Goal: Task Accomplishment & Management: Manage account settings

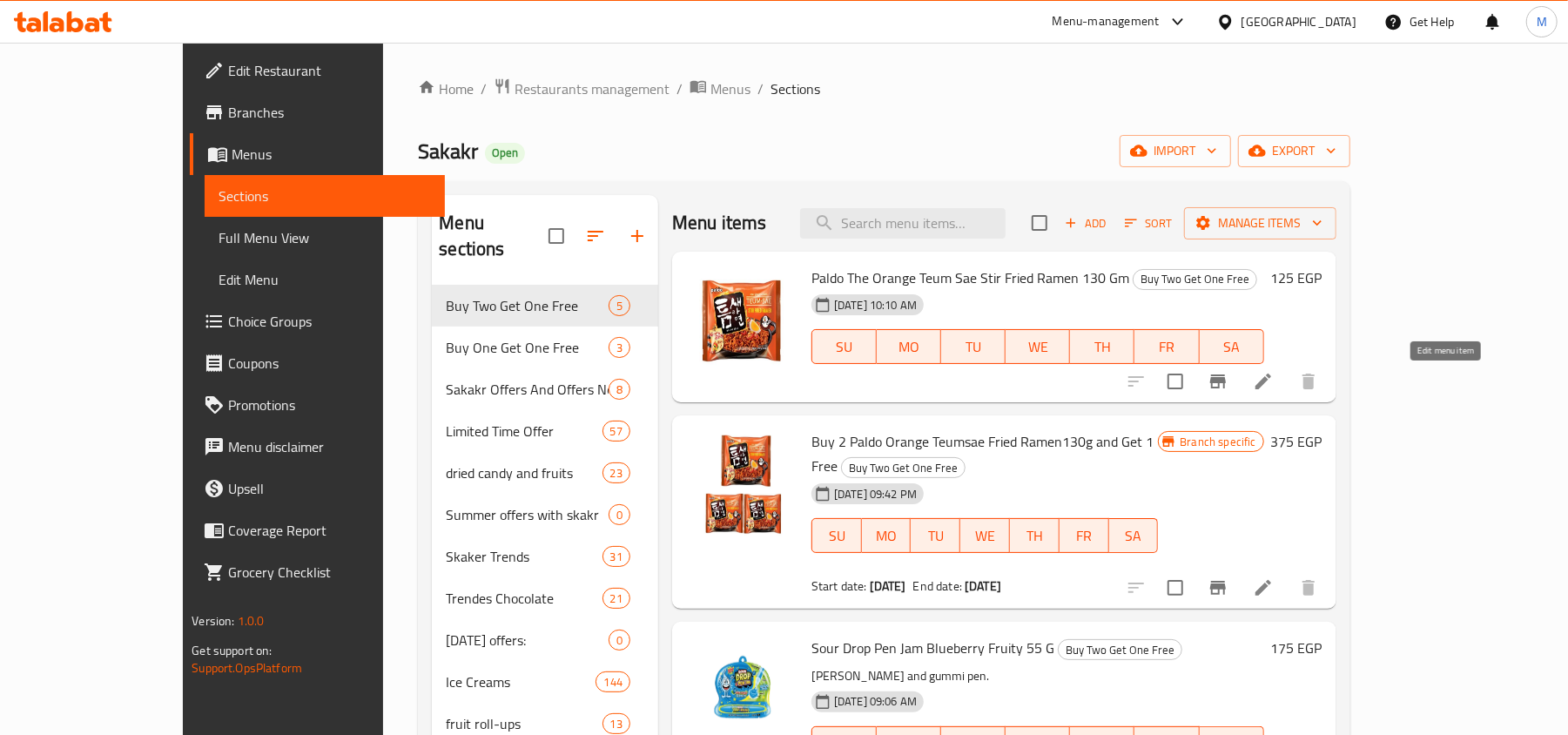
click at [1273, 378] on icon at bounding box center [1262, 381] width 21 height 21
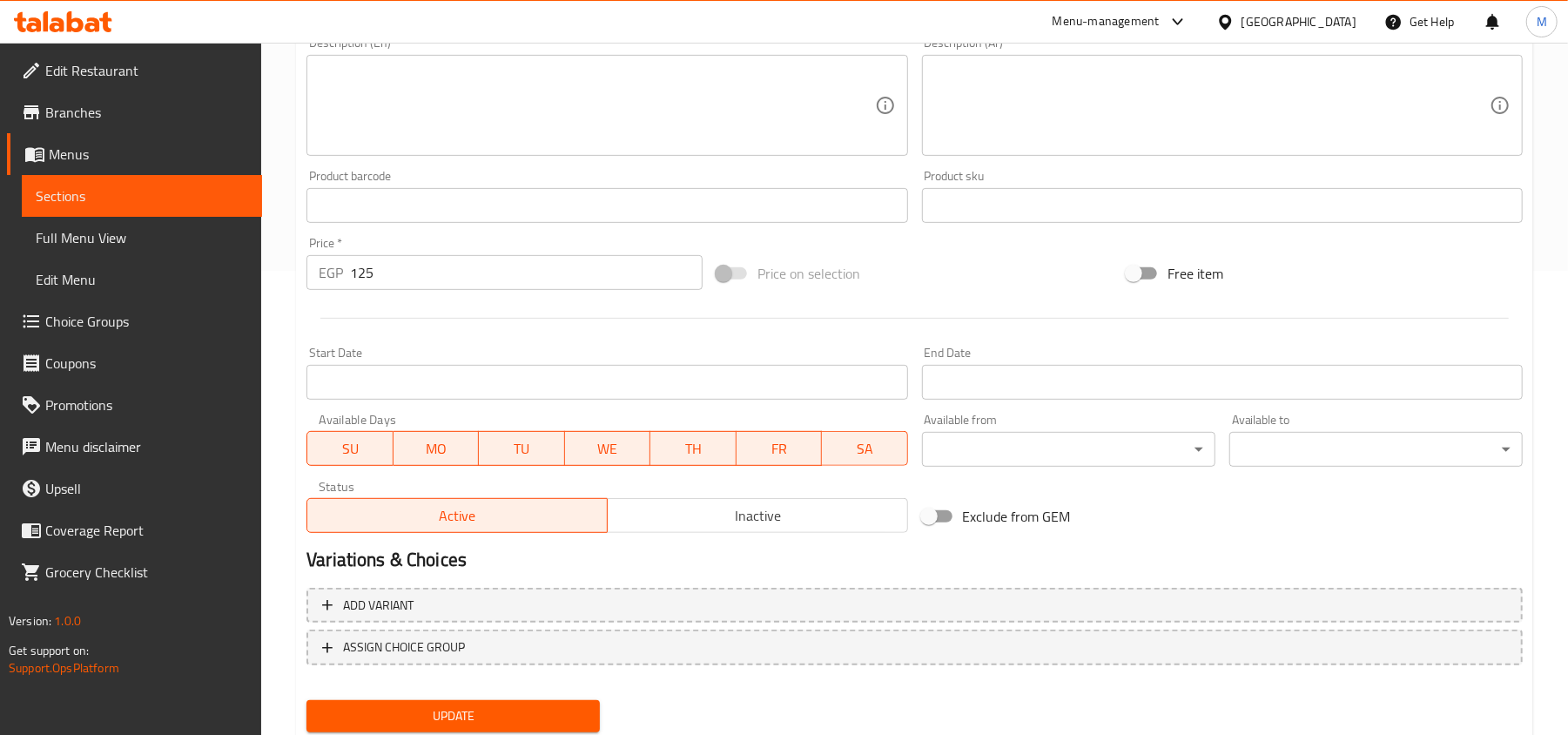
scroll to position [520, 0]
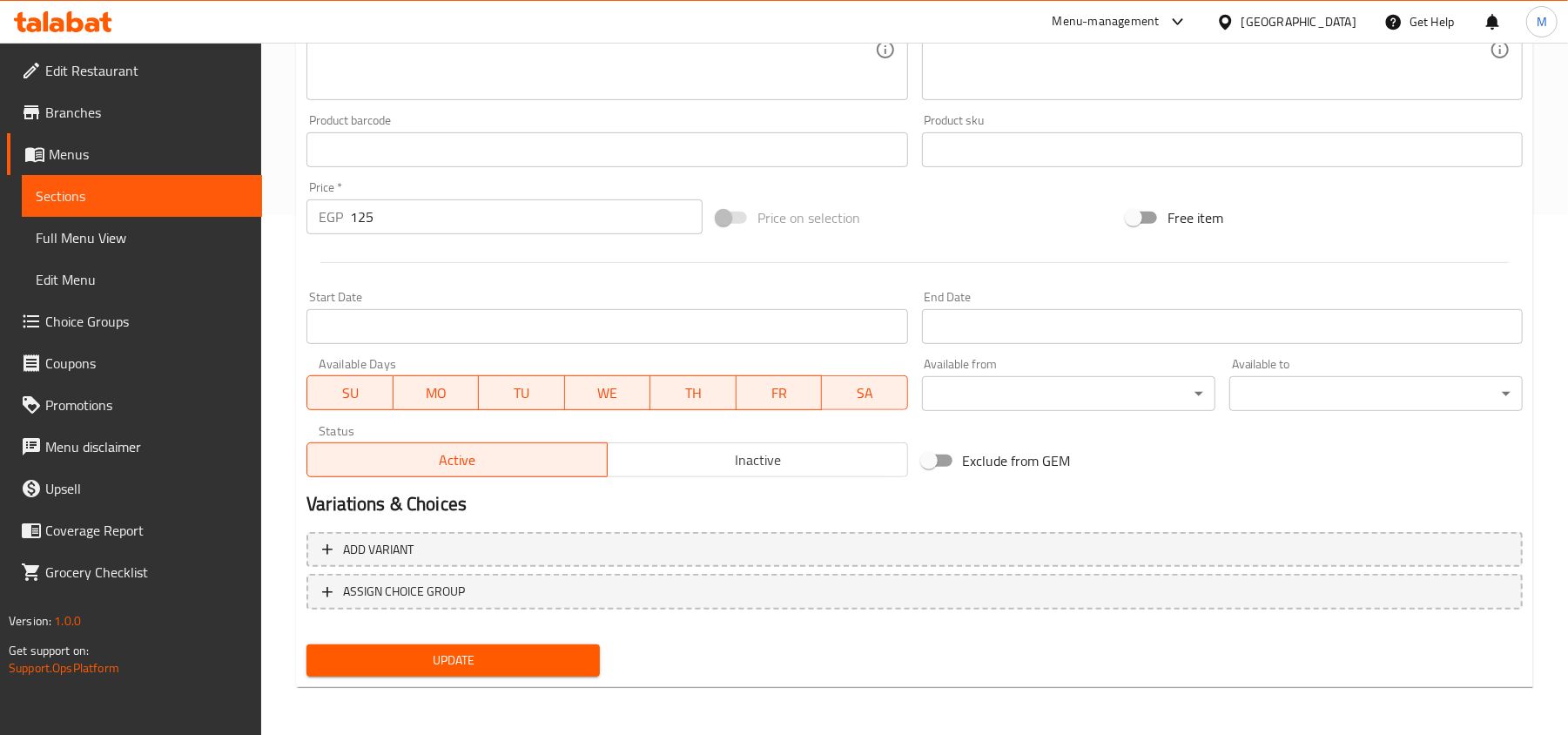
click at [526, 324] on input "Start Date" at bounding box center [607, 326] width 601 height 35
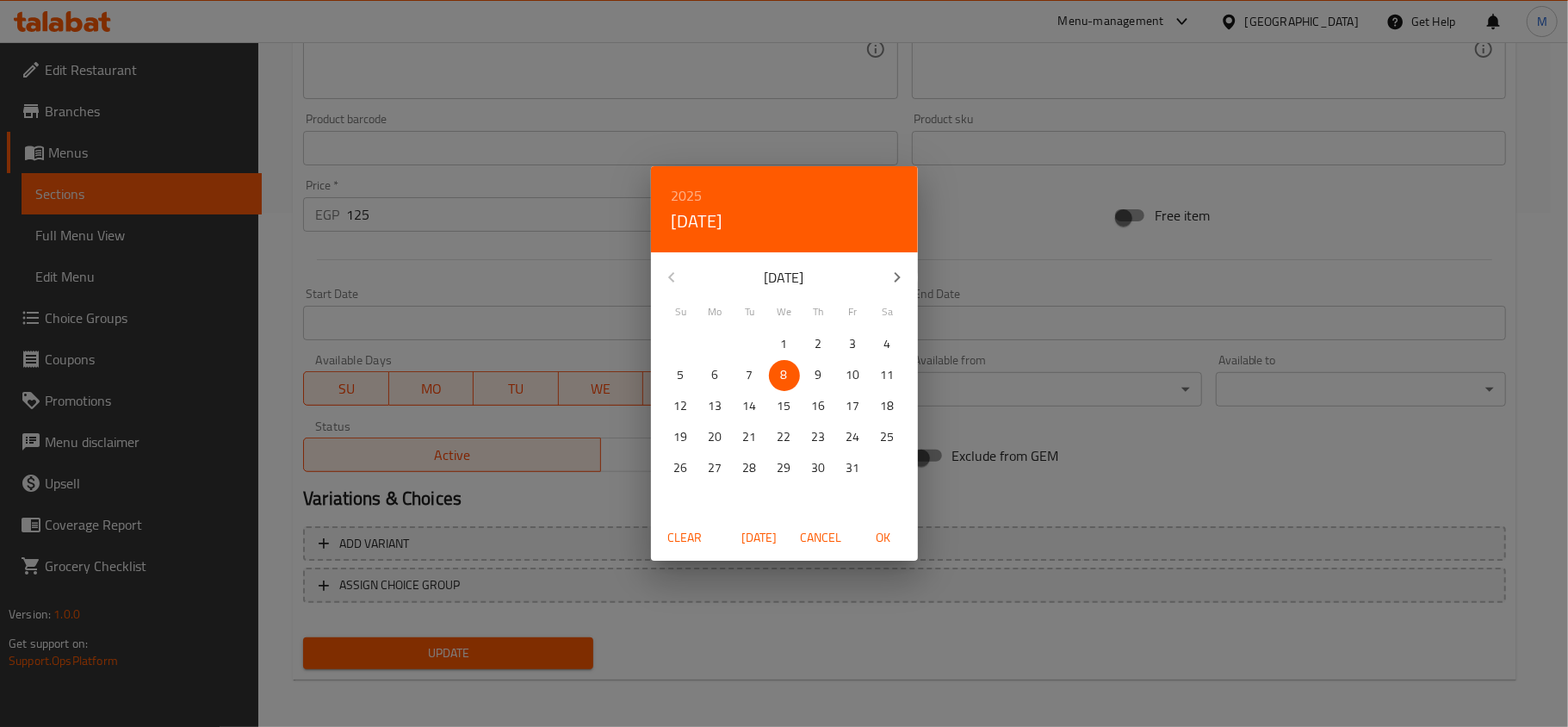
click at [886, 538] on span "OK" at bounding box center [884, 538] width 42 height 22
type input "08-10-2025"
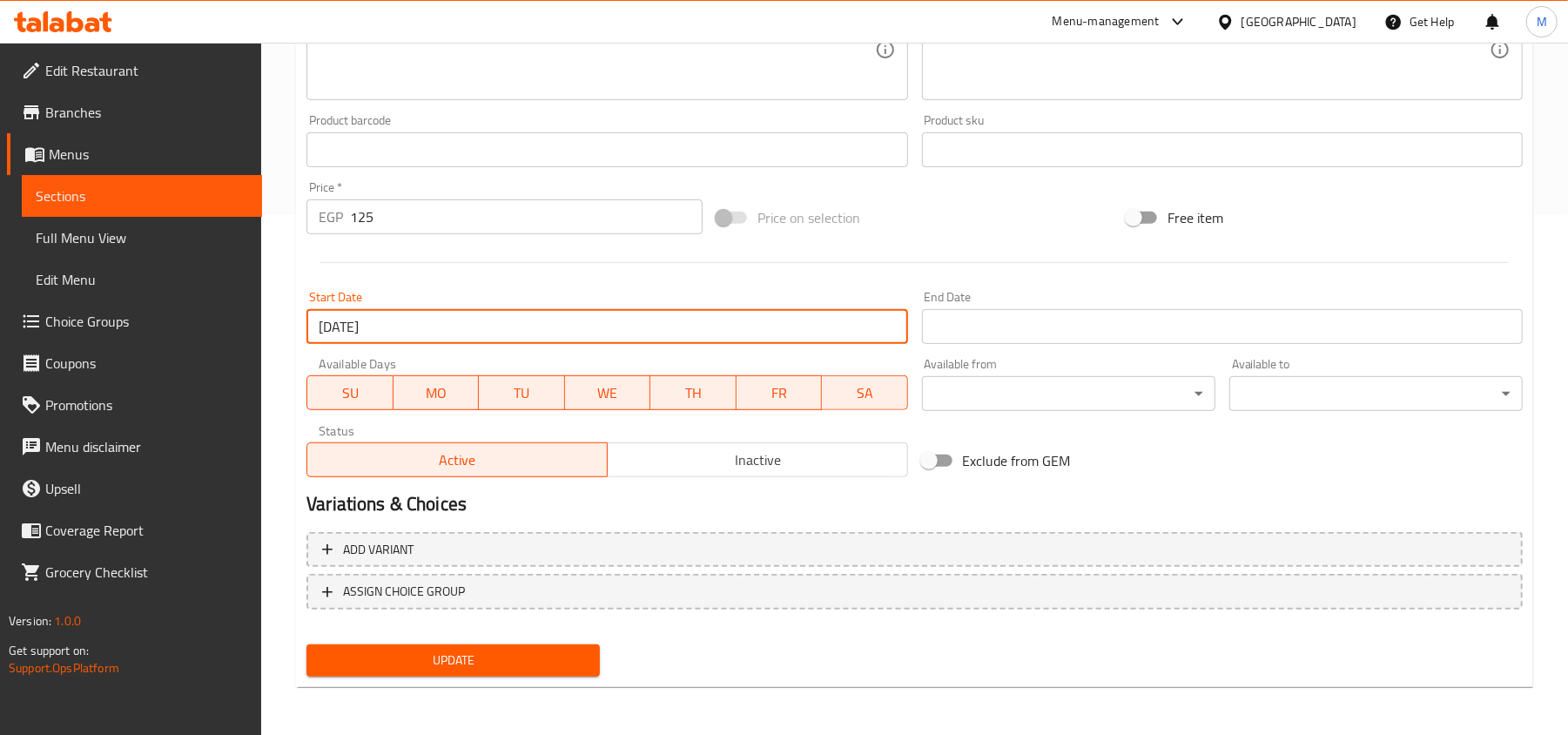
click at [997, 331] on input "Start Date" at bounding box center [1221, 326] width 601 height 35
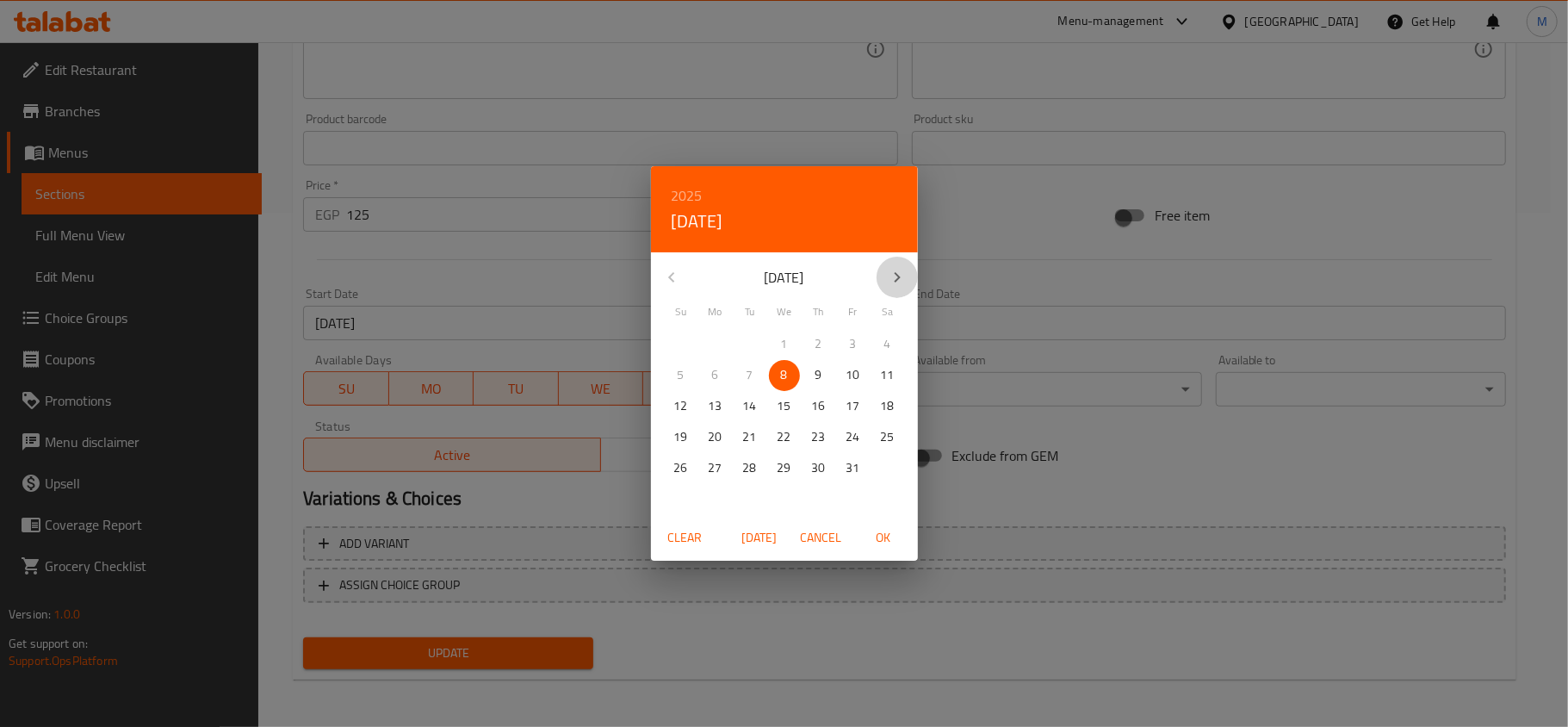
click at [898, 280] on icon "button" at bounding box center [897, 277] width 21 height 21
click at [789, 458] on p "31" at bounding box center [785, 469] width 14 height 22
click at [891, 543] on span "OK" at bounding box center [884, 538] width 42 height 22
type input "[DATE]"
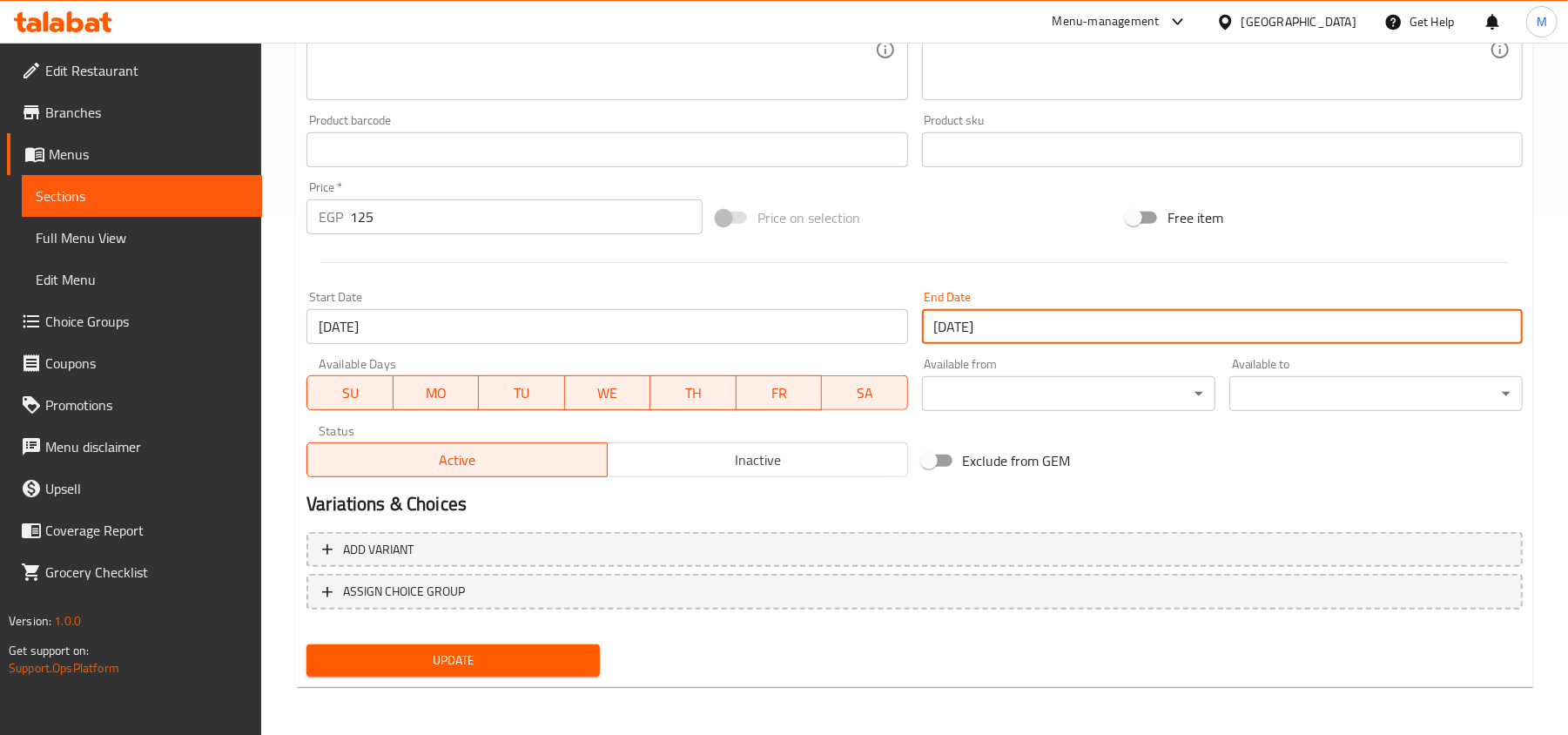
click at [570, 659] on span "Update" at bounding box center [454, 661] width 266 height 22
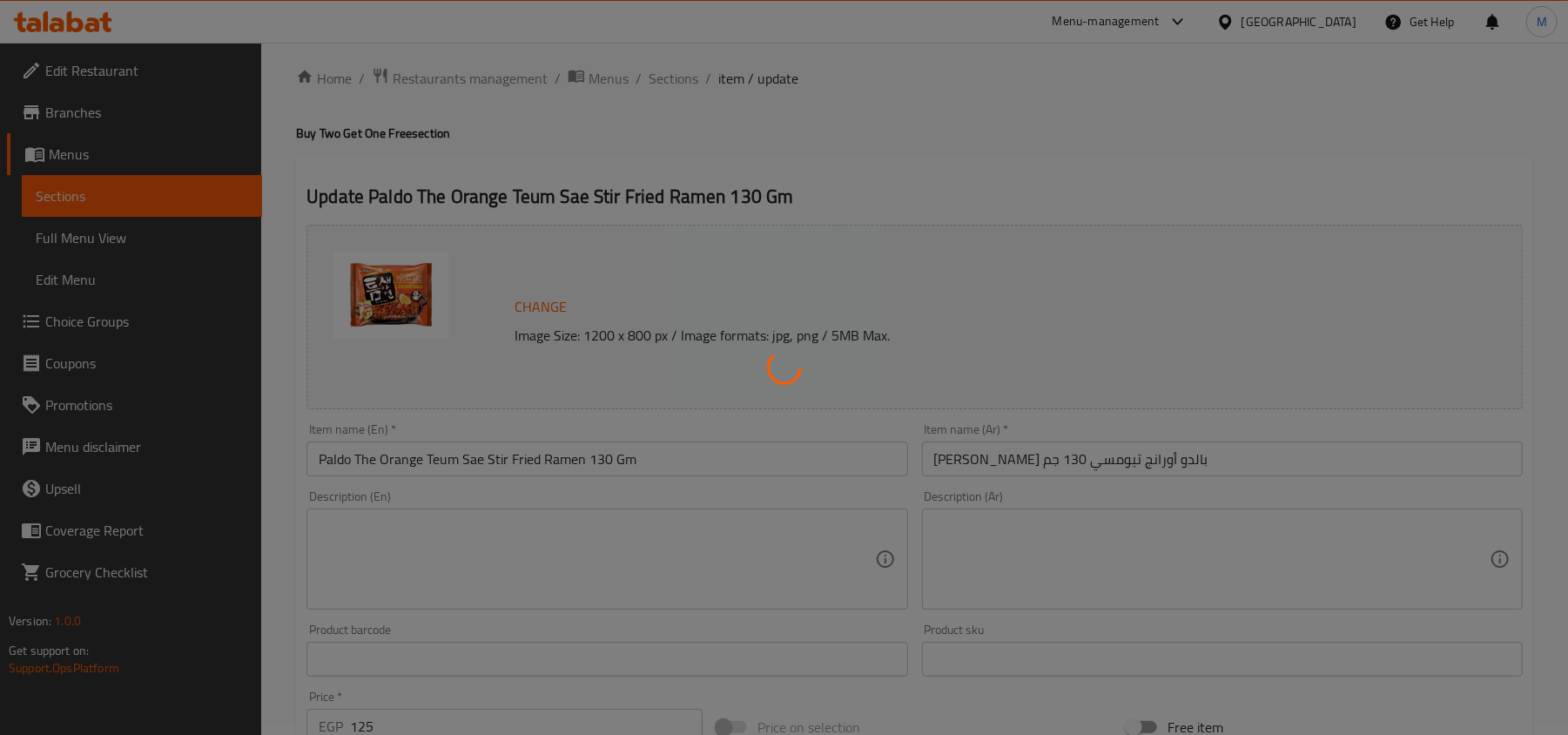
scroll to position [0, 0]
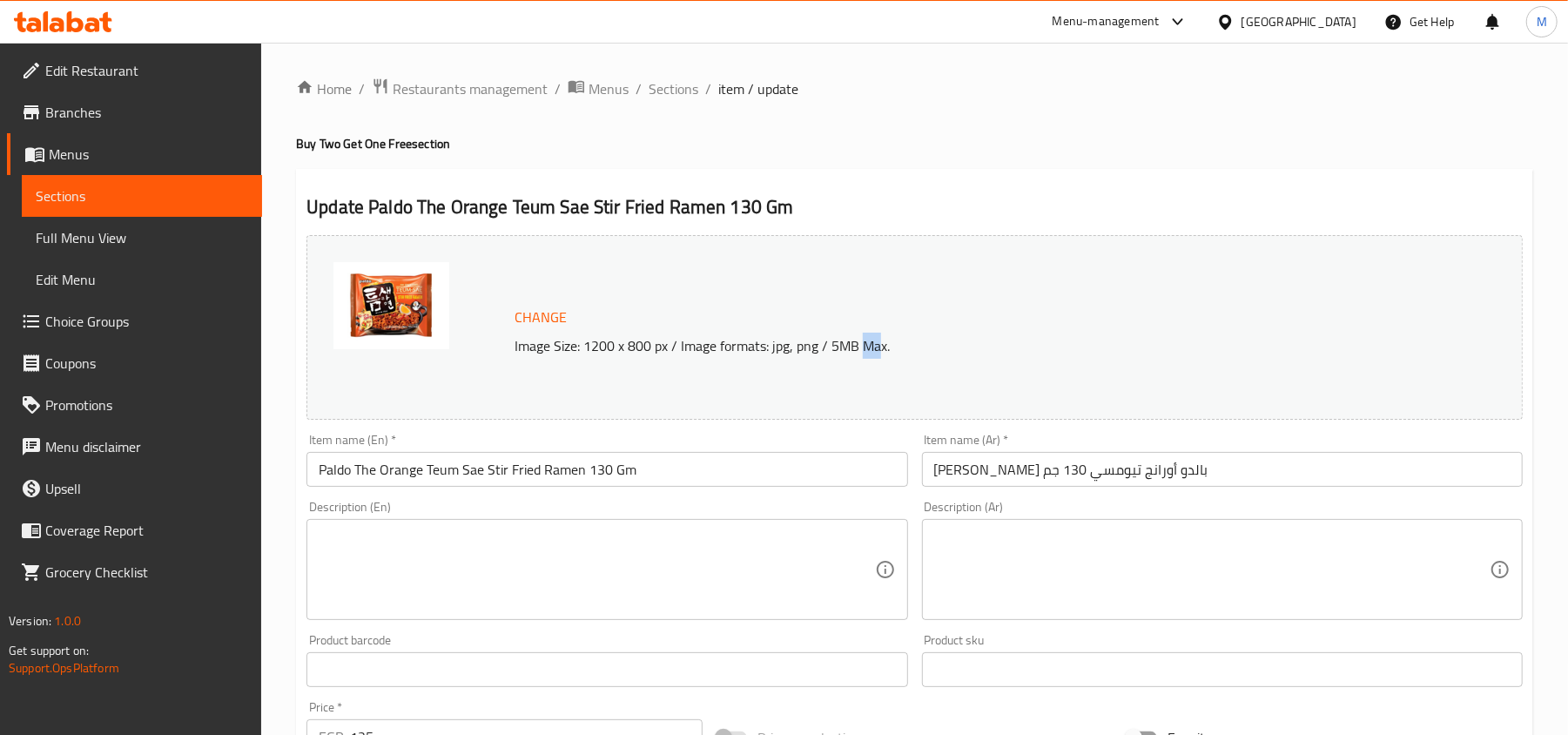
drag, startPoint x: 863, startPoint y: 339, endPoint x: 881, endPoint y: 339, distance: 18.0
click at [881, 339] on p "Image Size: 1200 x 800 px / Image formats: jpg, png / 5MB Max." at bounding box center [943, 345] width 871 height 21
drag, startPoint x: 860, startPoint y: 339, endPoint x: 884, endPoint y: 341, distance: 24.1
click at [884, 341] on p "Image Size: 1200 x 800 px / Image formats: jpg, png / 5MB Max." at bounding box center [943, 345] width 871 height 21
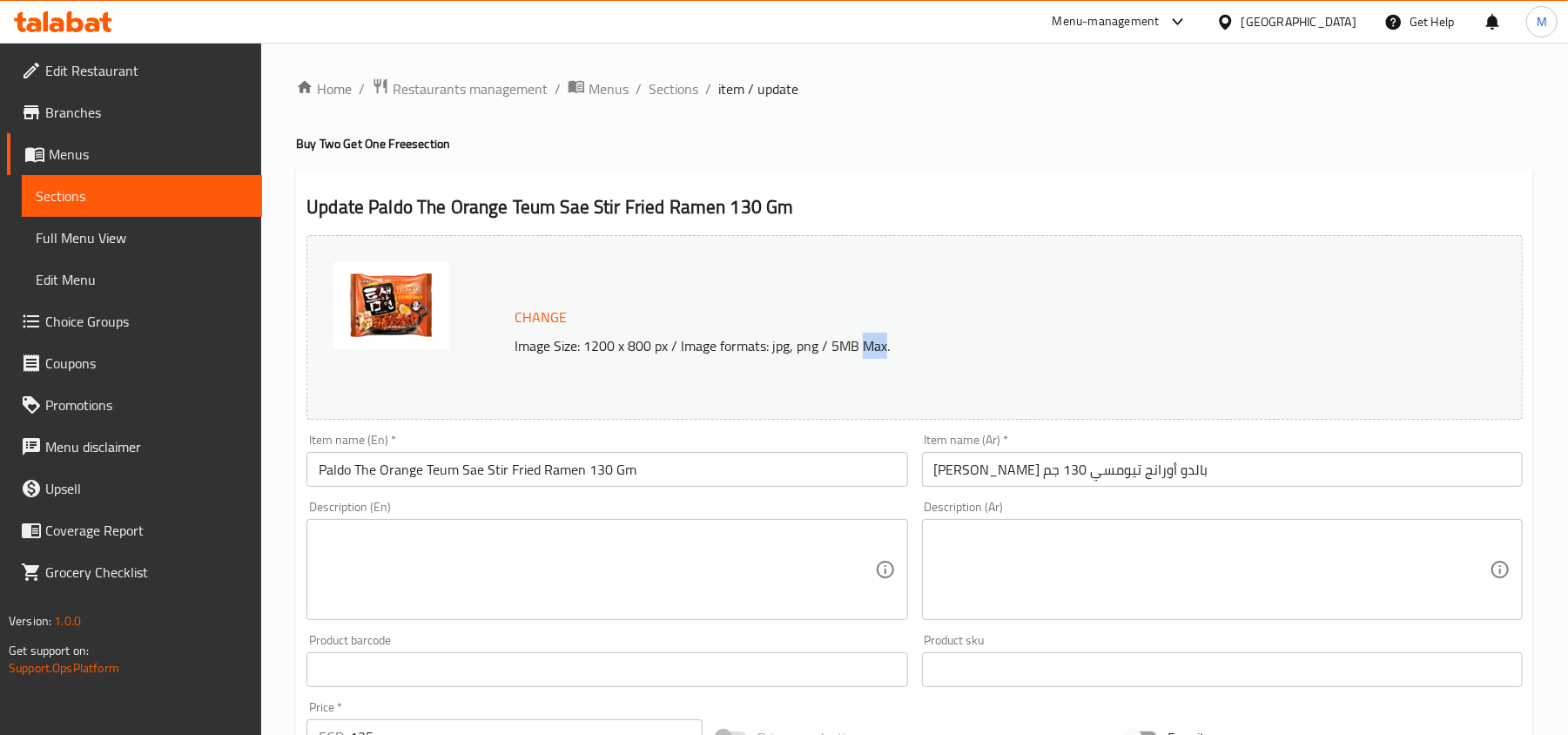
click at [884, 341] on p "Image Size: 1200 x 800 px / Image formats: jpg, png / 5MB Max." at bounding box center [943, 345] width 871 height 21
click at [908, 341] on p "Image Size: 1200 x 800 px / Image formats: jpg, png / 5MB Max." at bounding box center [943, 345] width 871 height 21
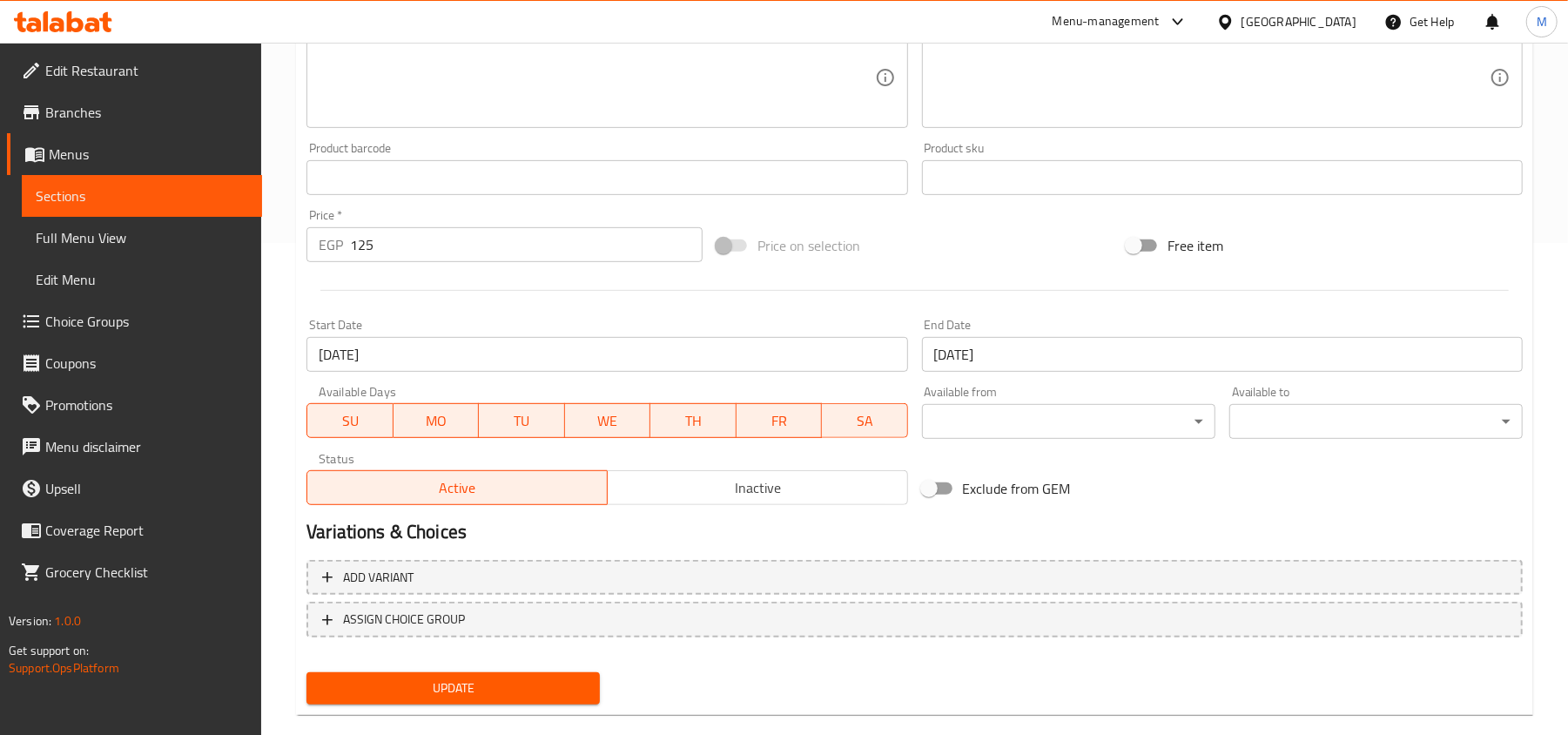
scroll to position [520, 0]
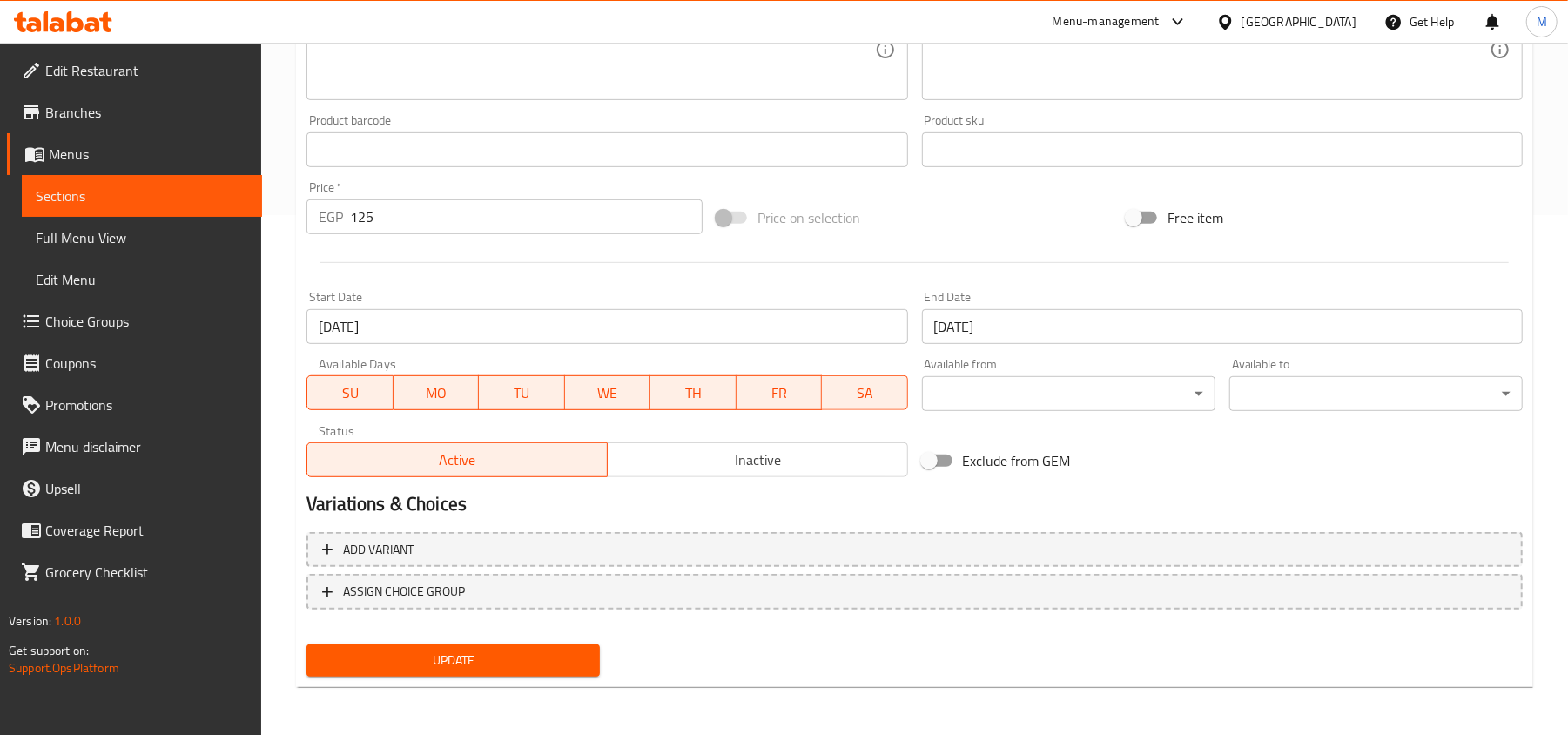
click at [500, 669] on span "Update" at bounding box center [454, 661] width 266 height 22
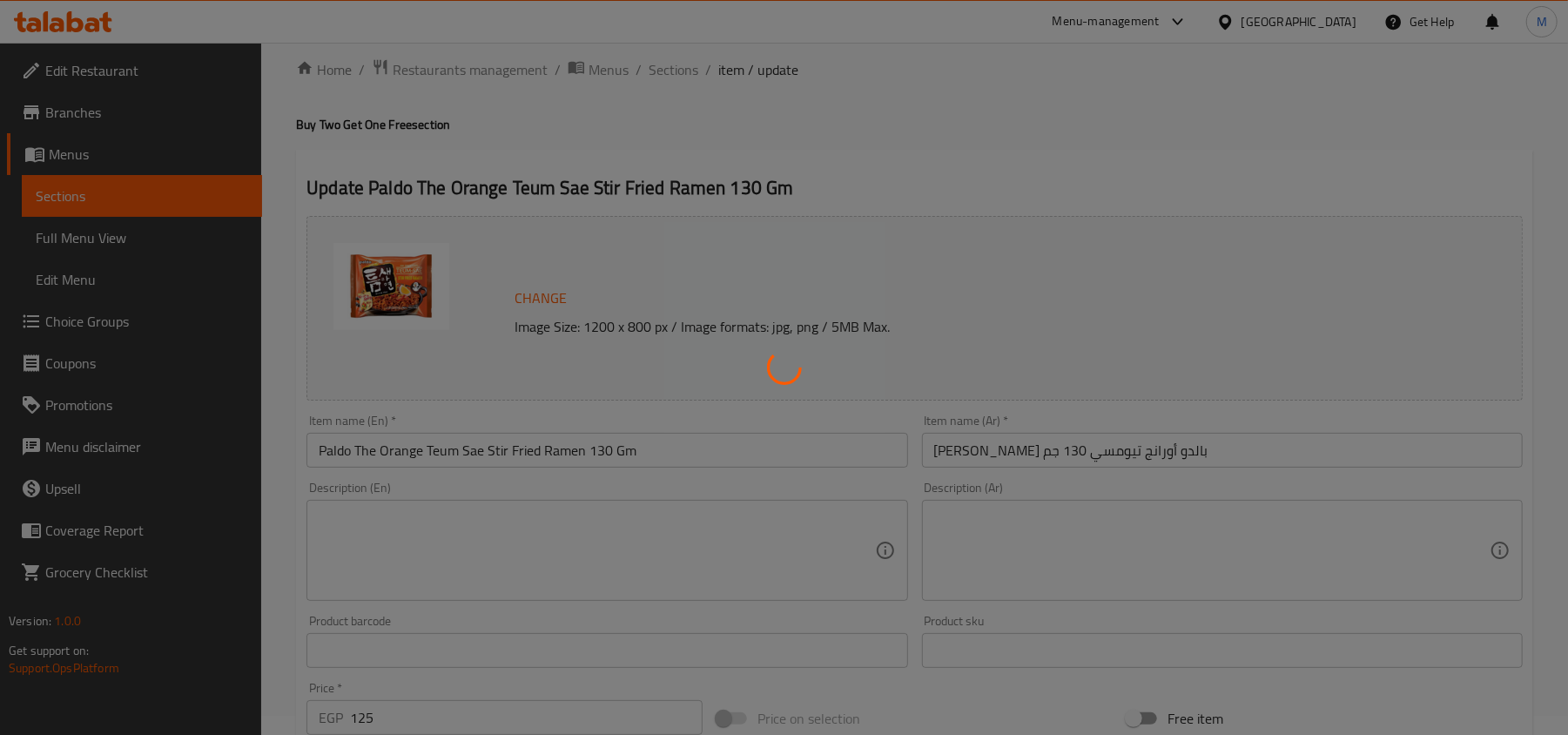
scroll to position [0, 0]
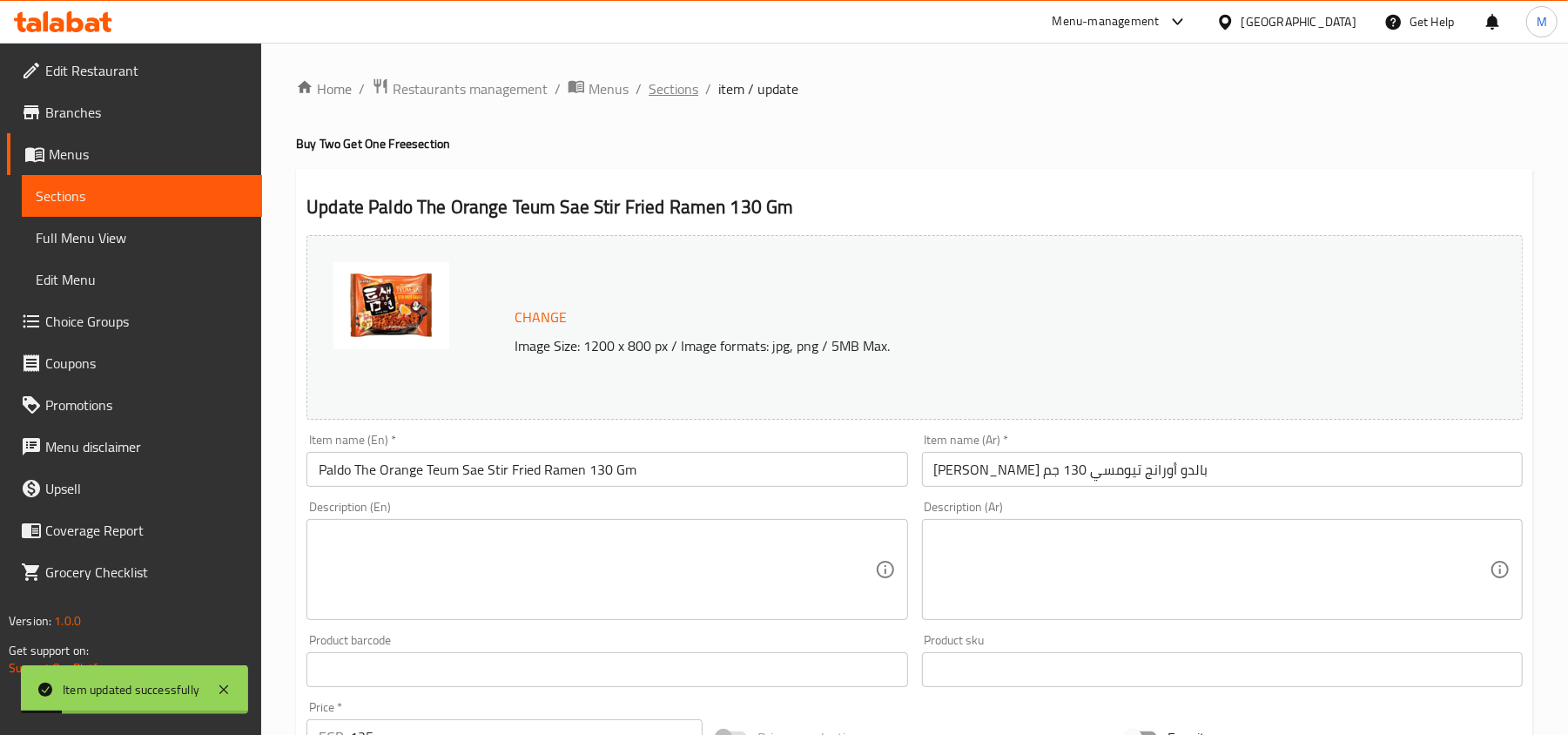
click at [670, 81] on span "Sections" at bounding box center [674, 88] width 50 height 21
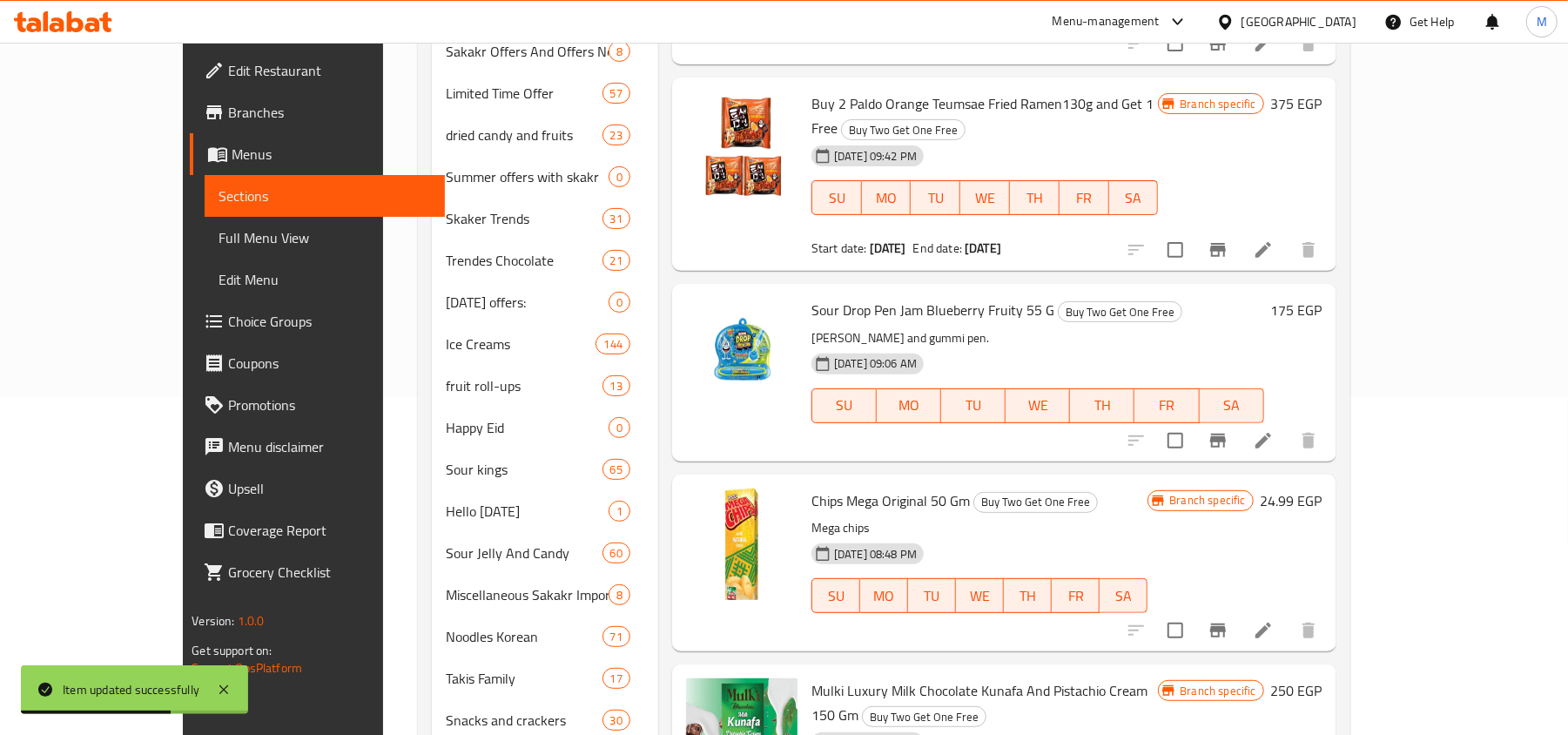
scroll to position [348, 0]
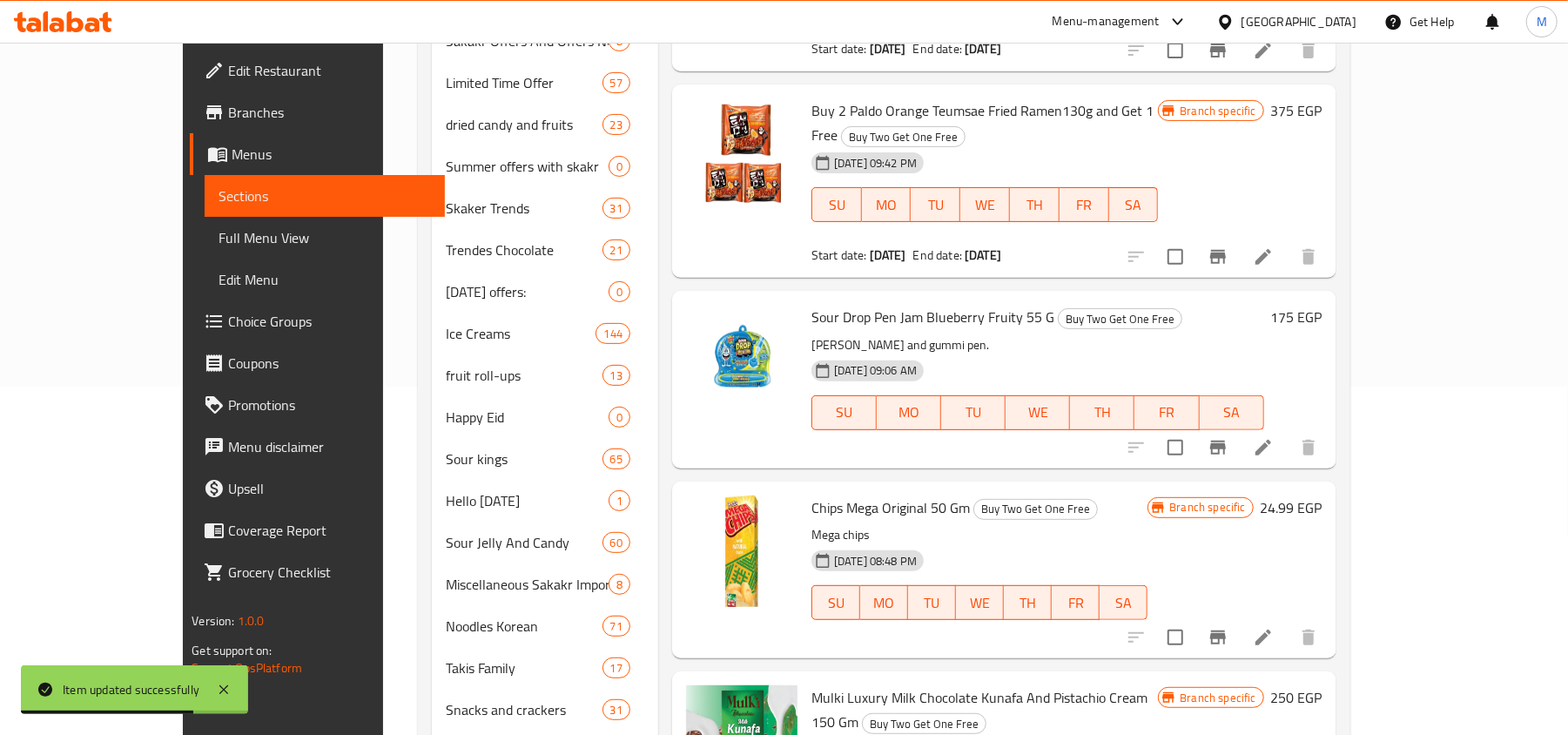
click at [1287, 432] on li at bounding box center [1262, 447] width 49 height 31
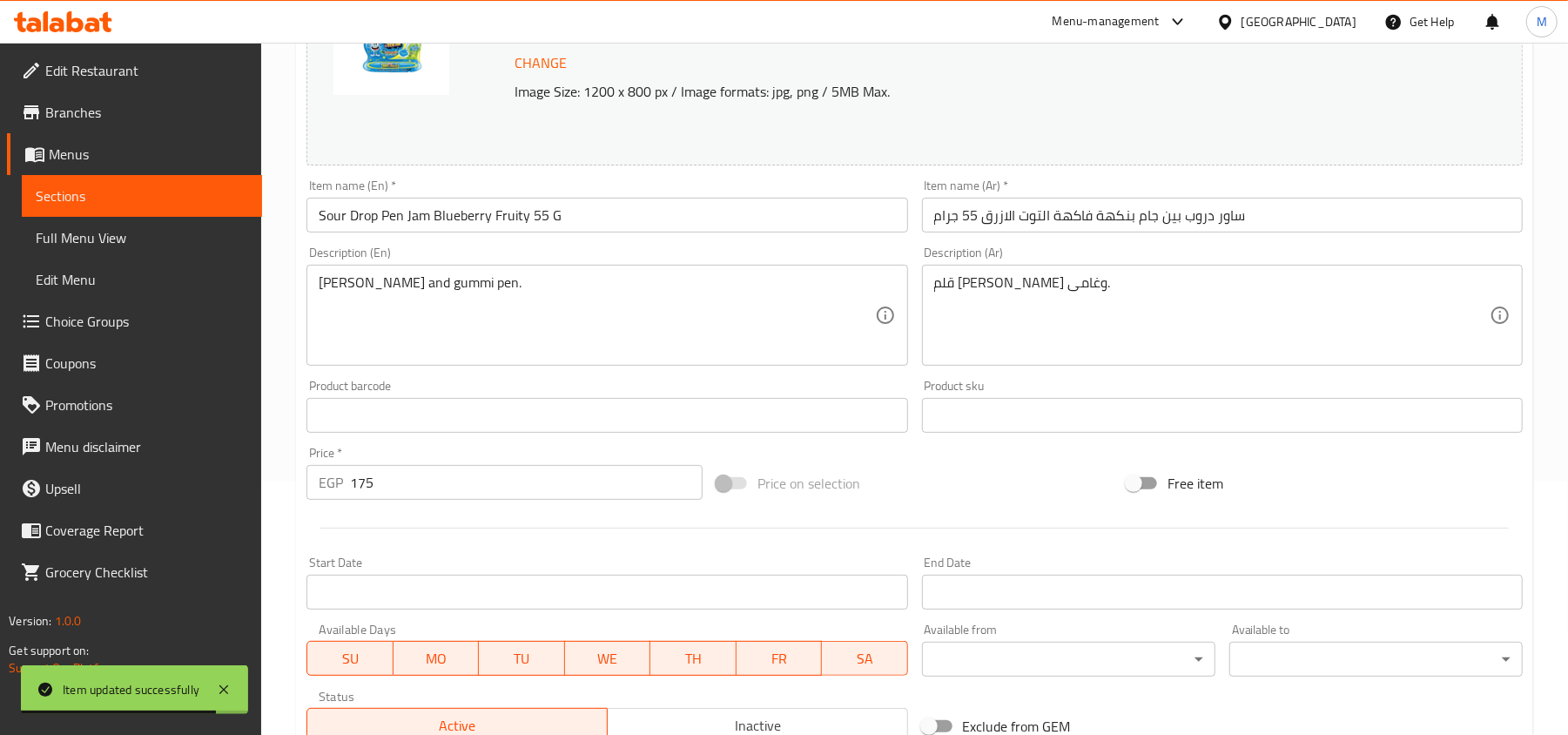
scroll to position [520, 0]
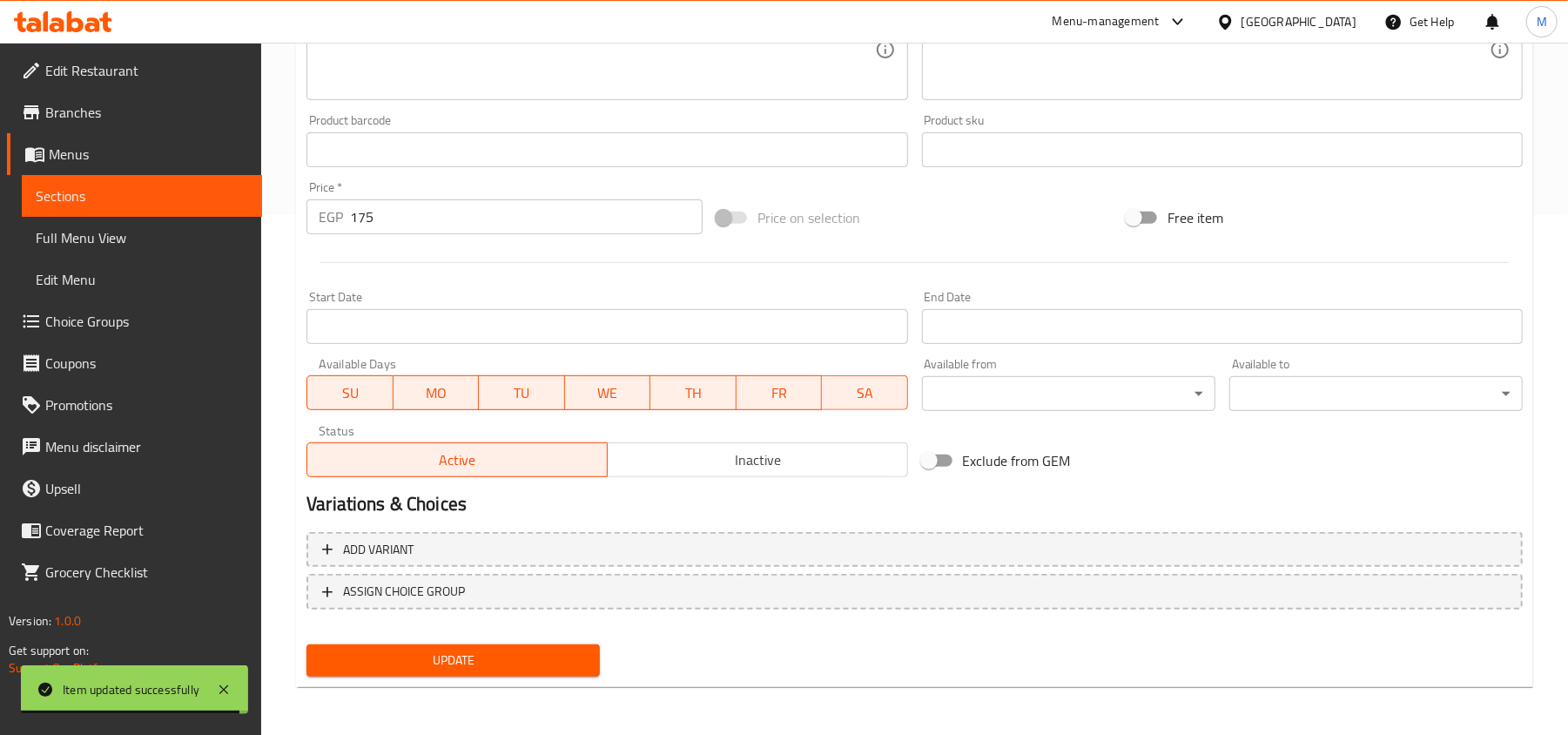
click at [625, 310] on input "Start Date" at bounding box center [607, 326] width 601 height 35
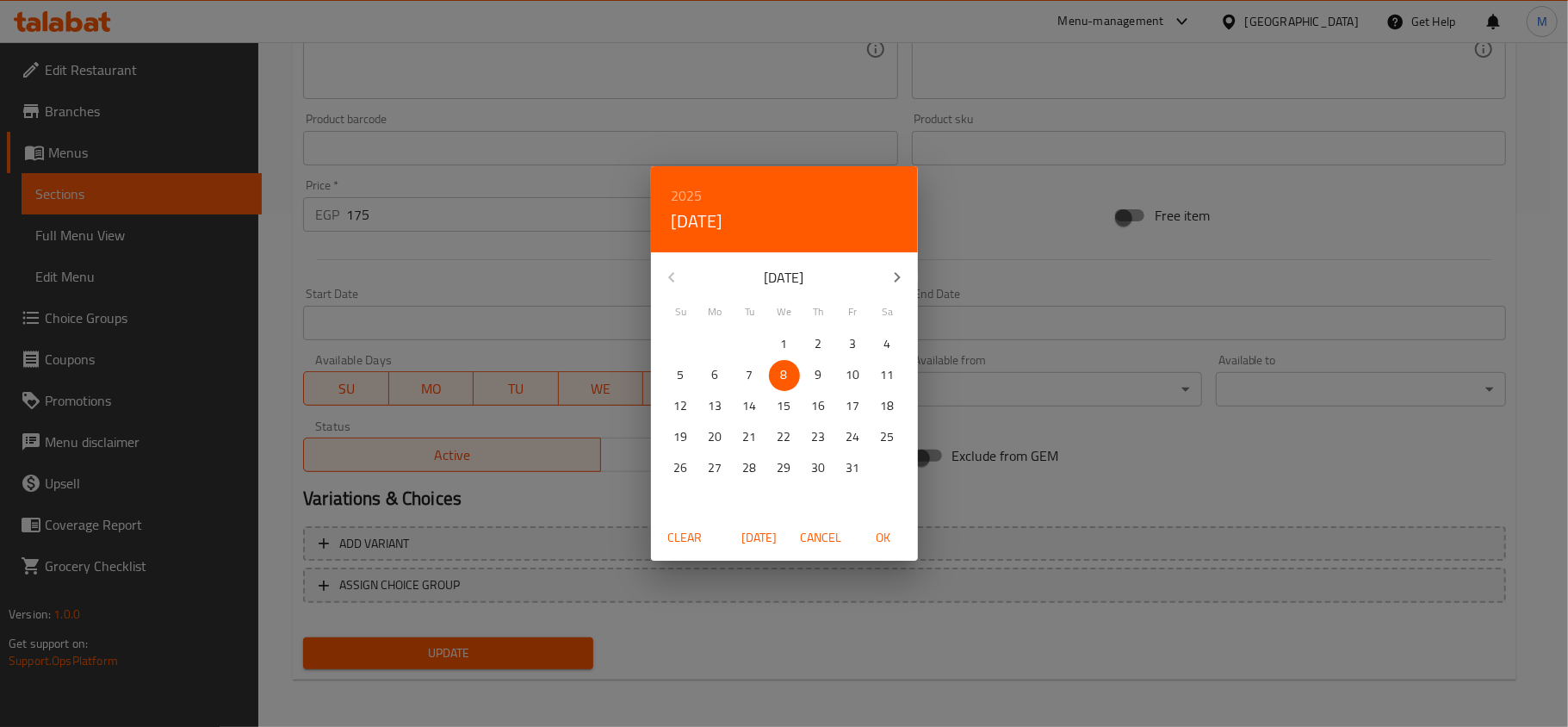
click at [878, 542] on span "OK" at bounding box center [884, 538] width 42 height 22
type input "08-10-2025"
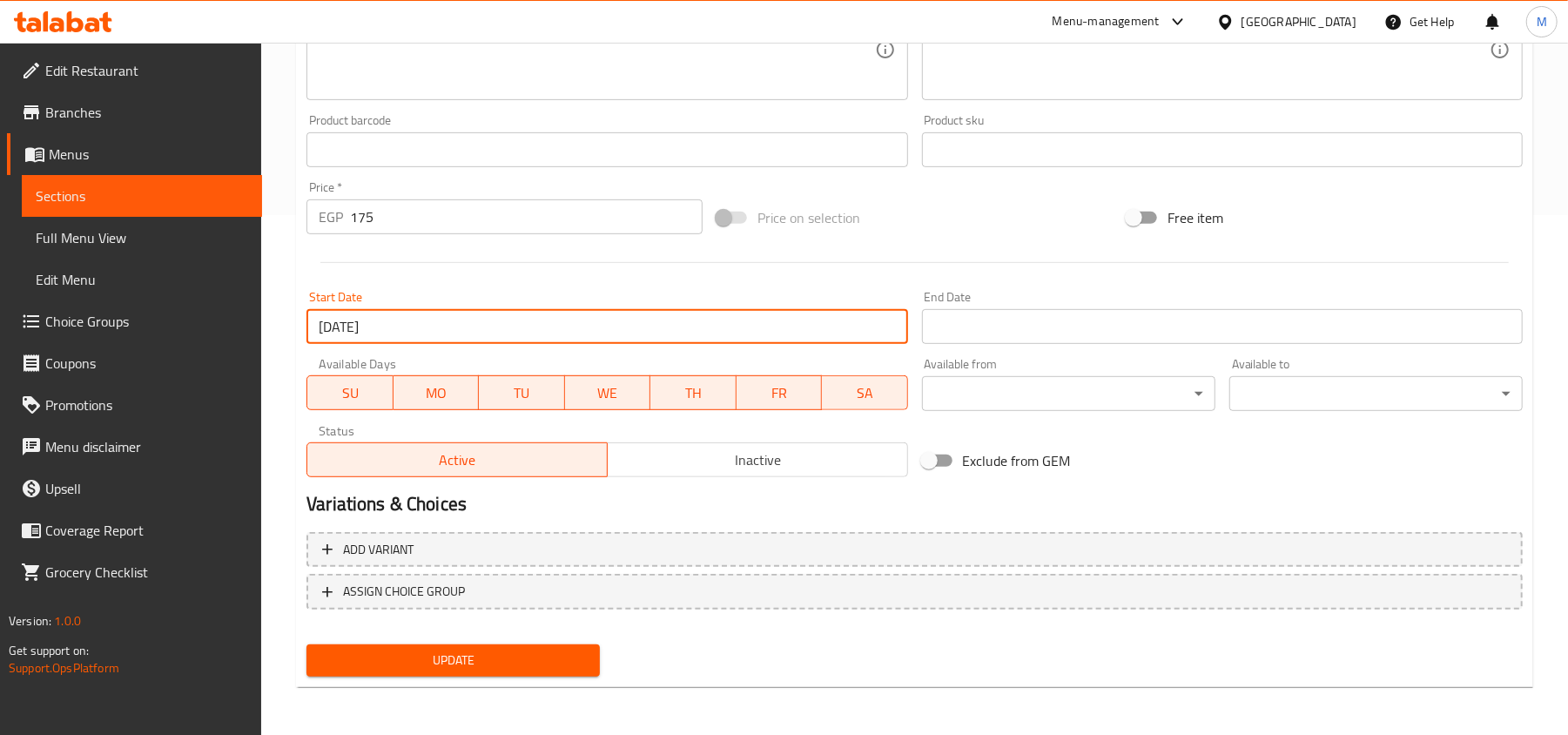
click at [1035, 322] on input "Start Date" at bounding box center [1221, 326] width 601 height 35
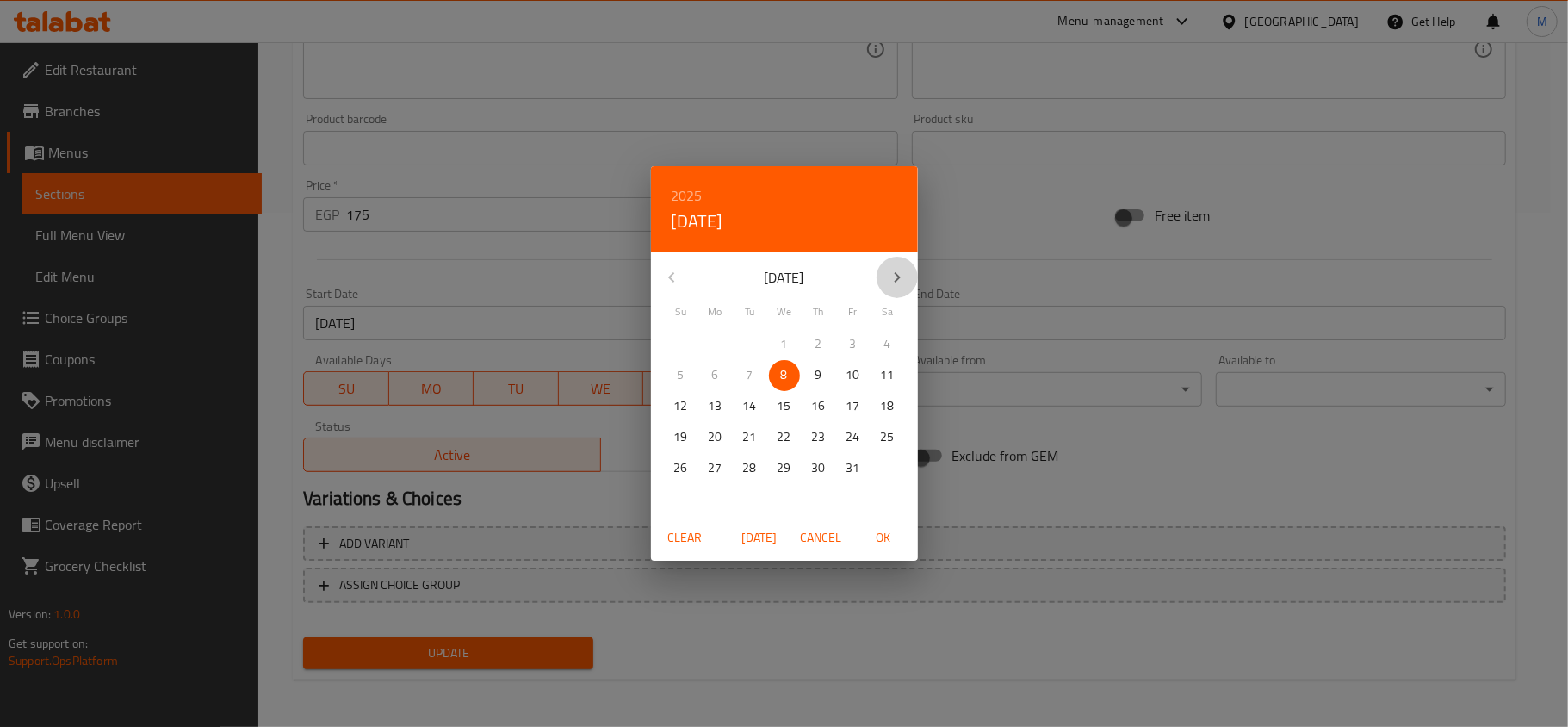
click at [894, 273] on icon "button" at bounding box center [897, 277] width 21 height 21
click at [785, 453] on button "31" at bounding box center [784, 468] width 31 height 31
click at [877, 534] on span "OK" at bounding box center [884, 538] width 42 height 22
type input "31-12-2025"
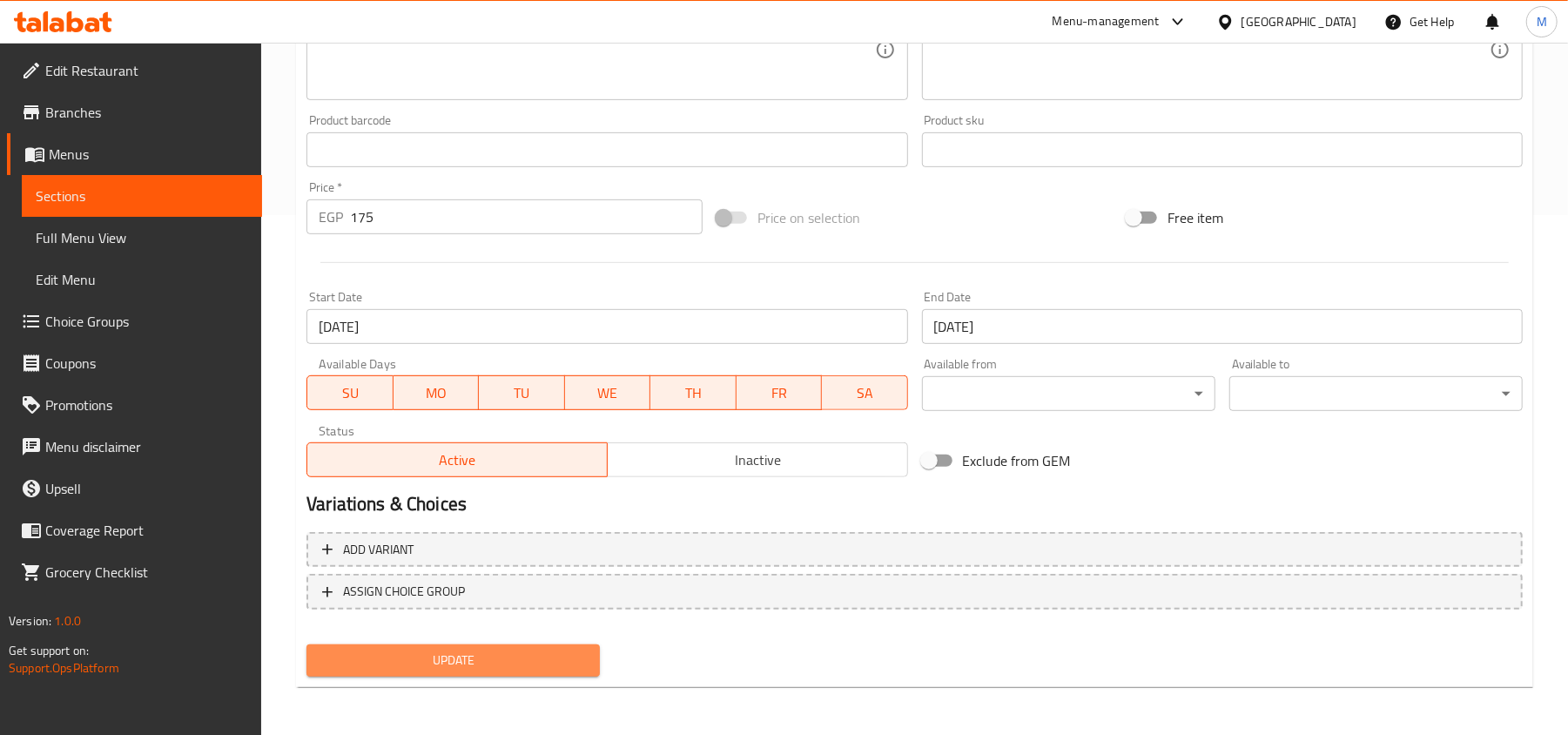
click at [547, 655] on span "Update" at bounding box center [454, 661] width 266 height 22
click at [496, 676] on div "Update" at bounding box center [453, 661] width 307 height 46
click at [496, 663] on span "Update" at bounding box center [454, 661] width 266 height 22
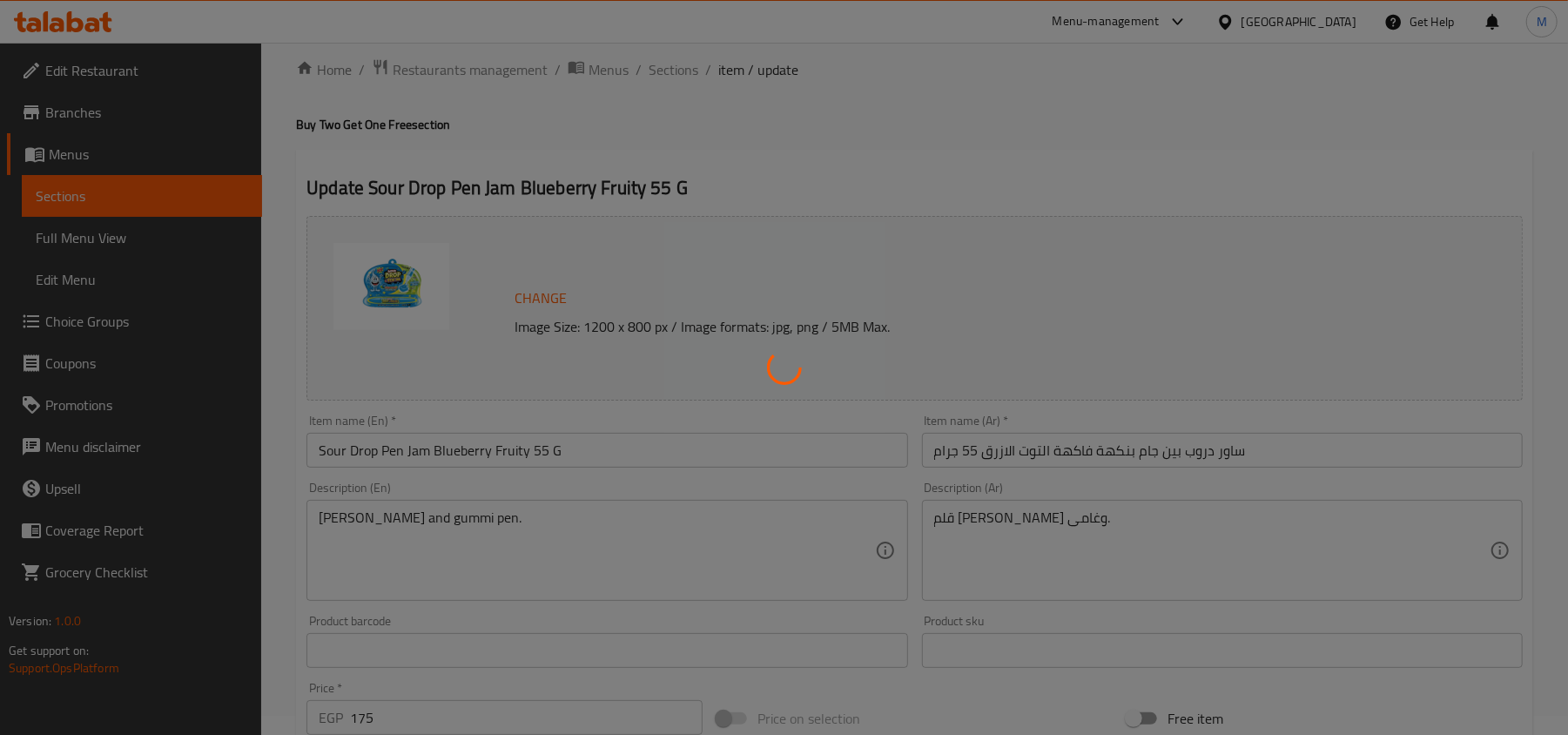
scroll to position [0, 0]
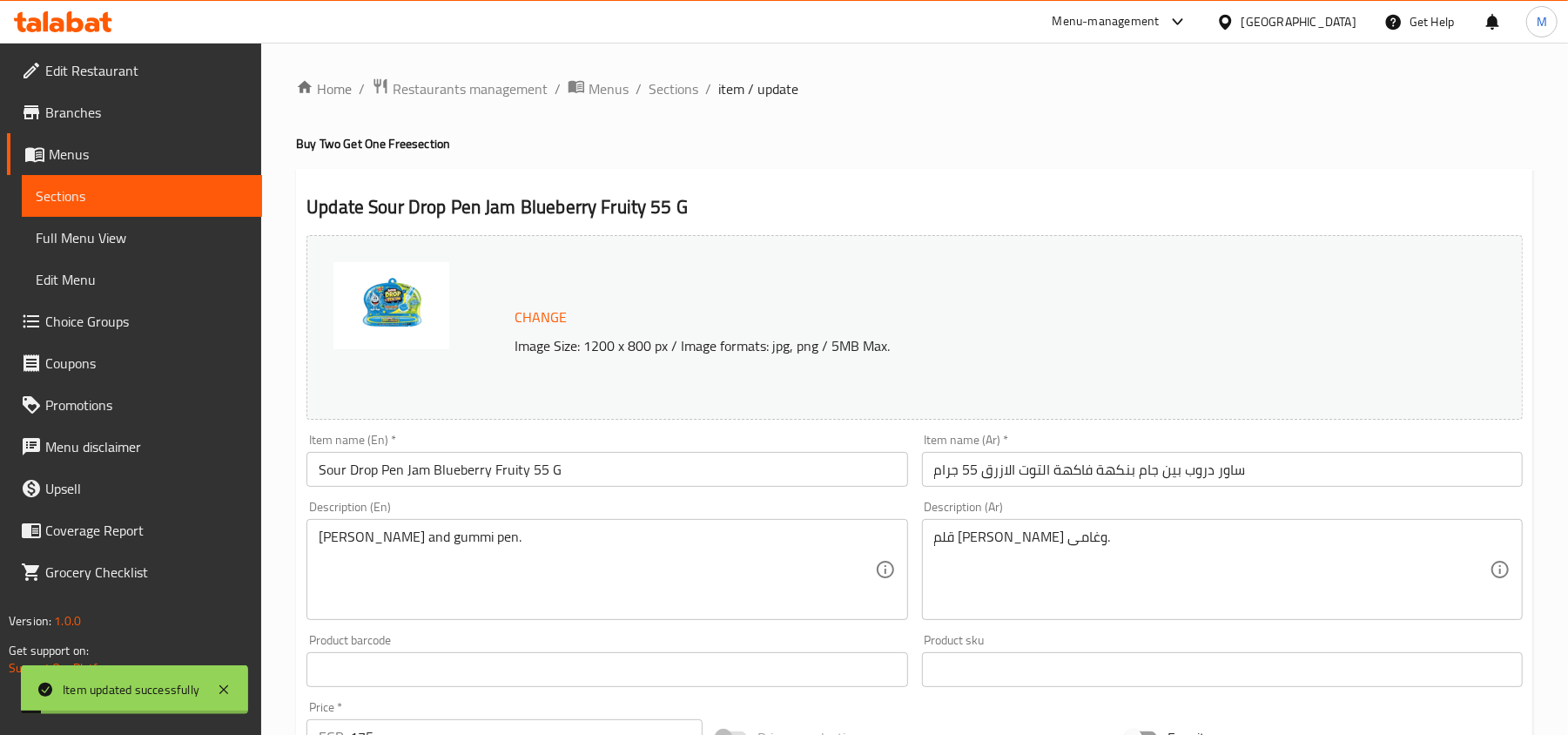
click at [674, 91] on span "Sections" at bounding box center [674, 88] width 50 height 21
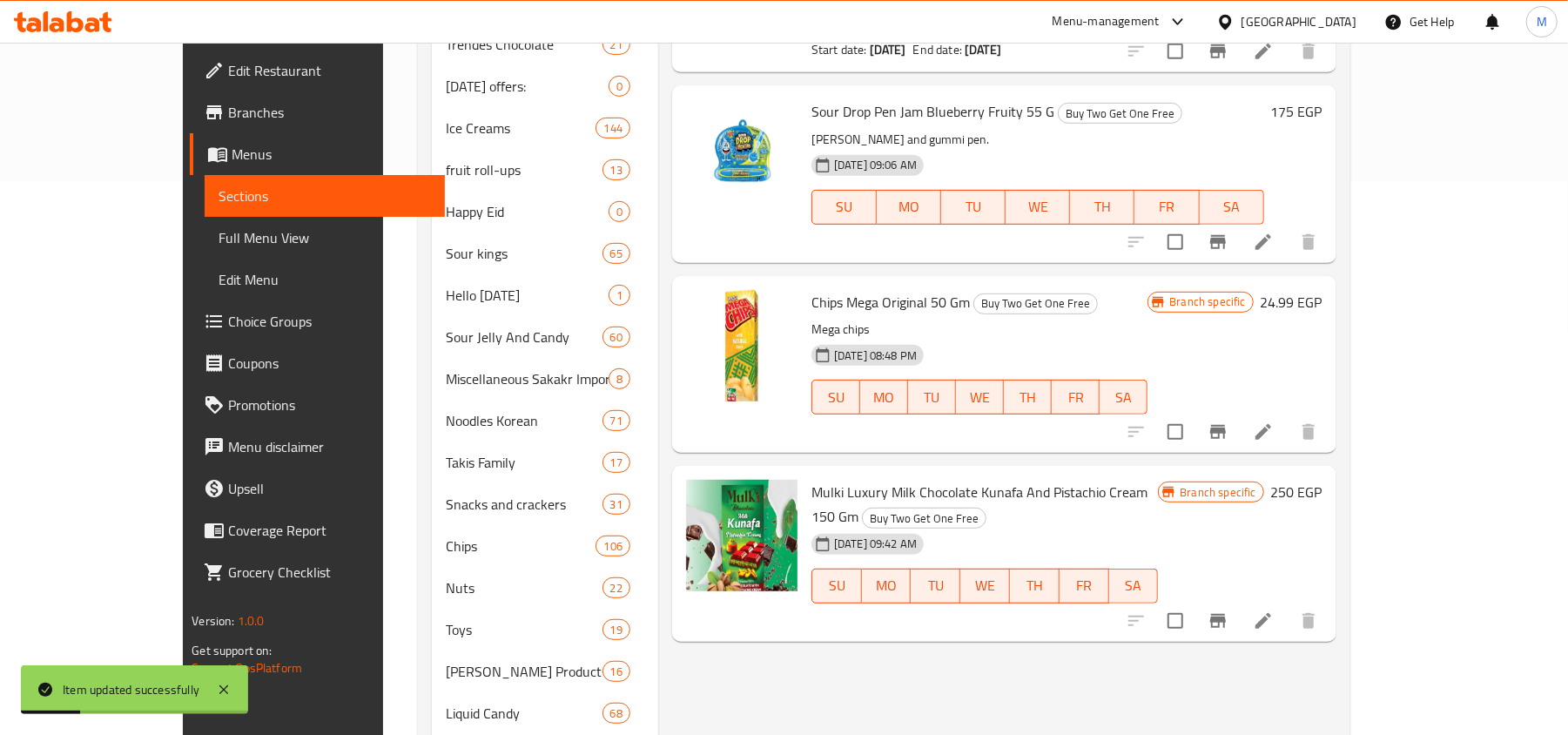
scroll to position [580, 0]
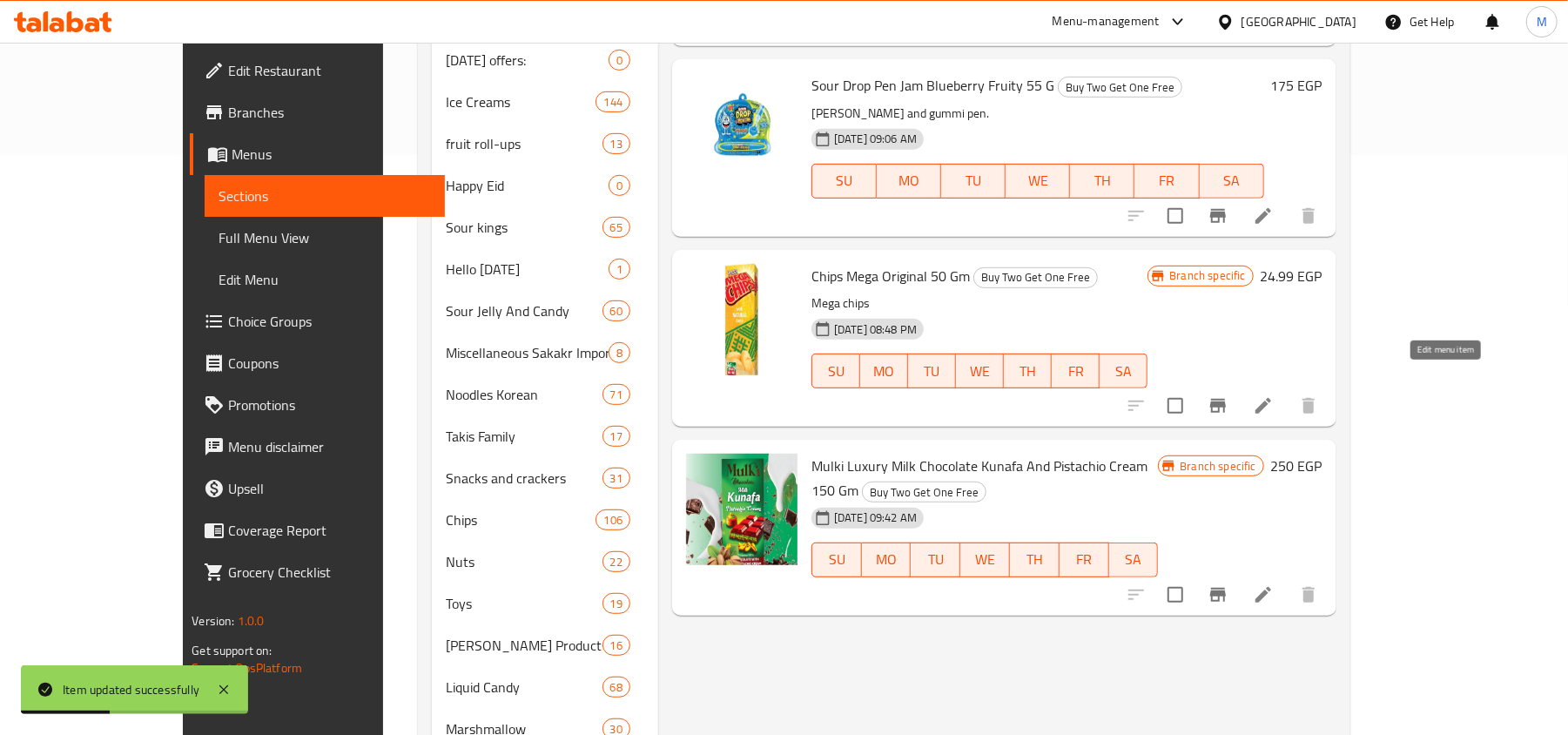
click at [1271, 398] on icon at bounding box center [1263, 406] width 16 height 16
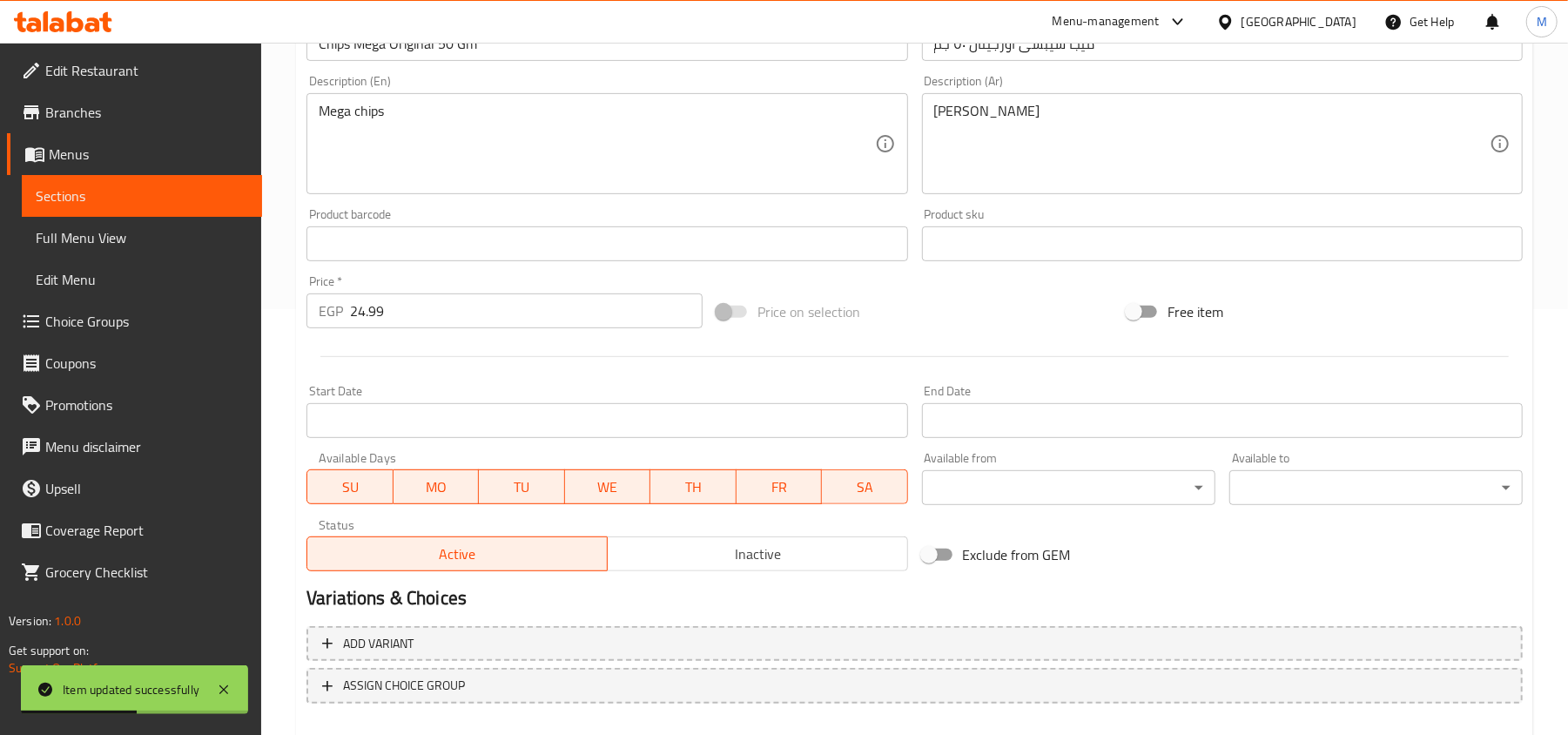
scroll to position [520, 0]
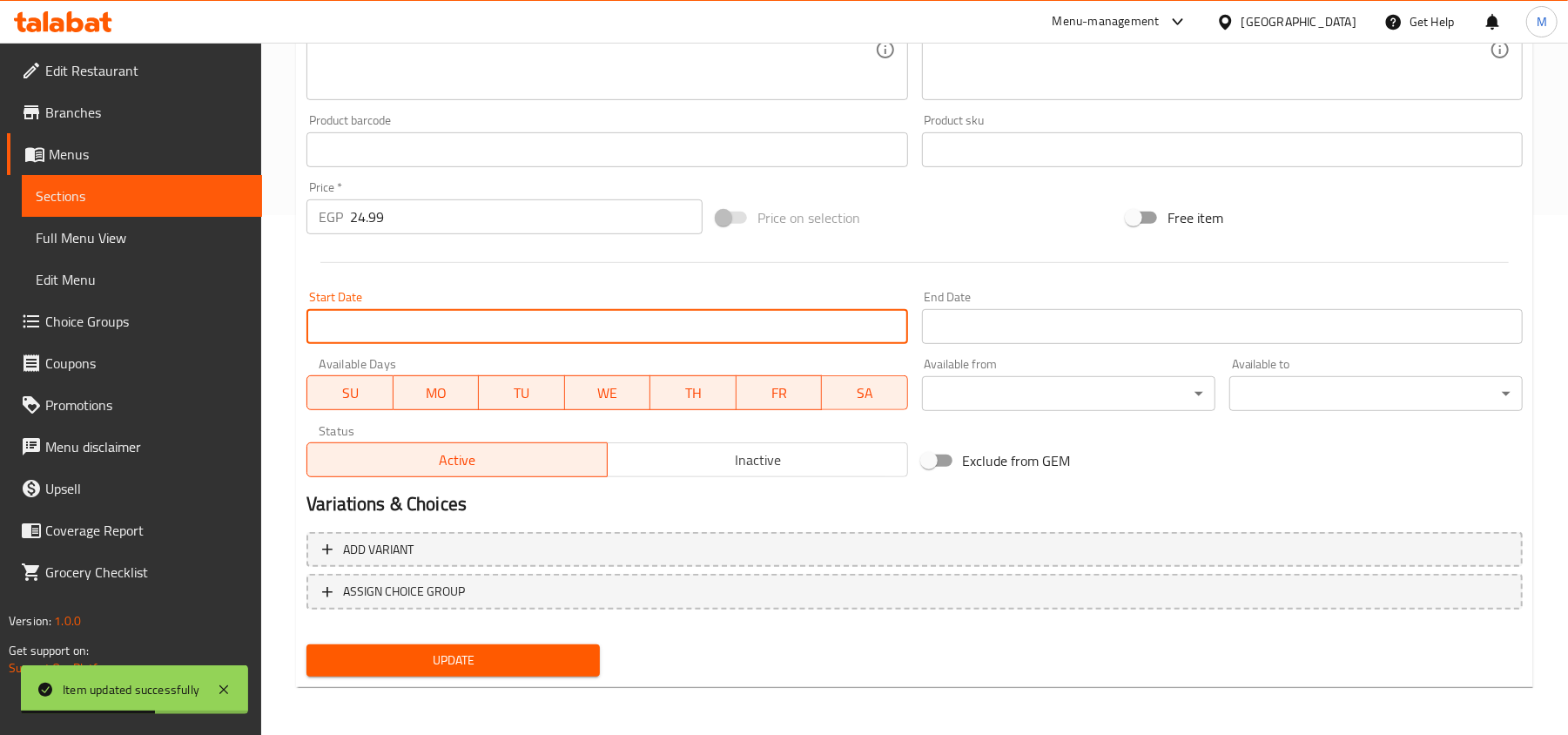
click at [589, 333] on input "Start Date" at bounding box center [607, 326] width 601 height 35
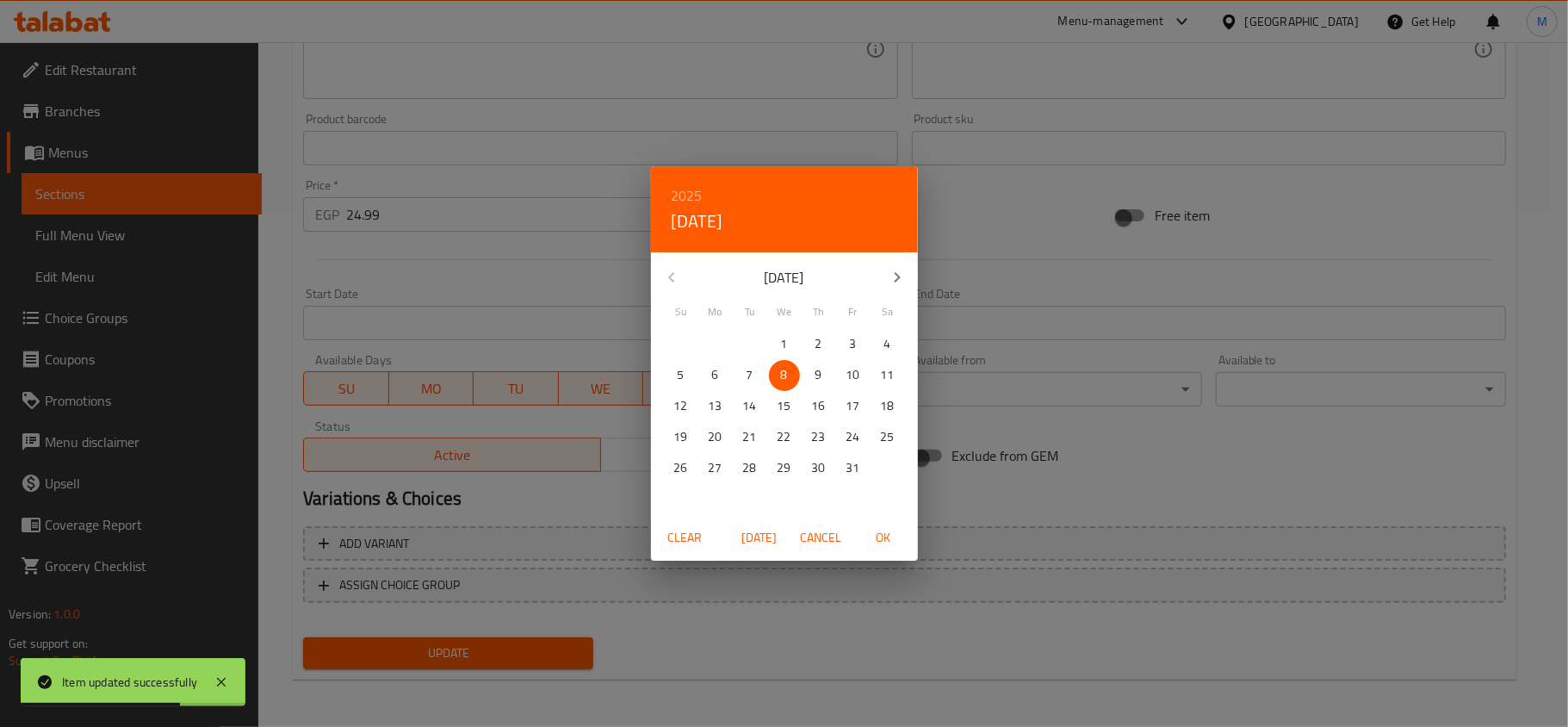
click at [886, 535] on span "OK" at bounding box center [884, 538] width 42 height 22
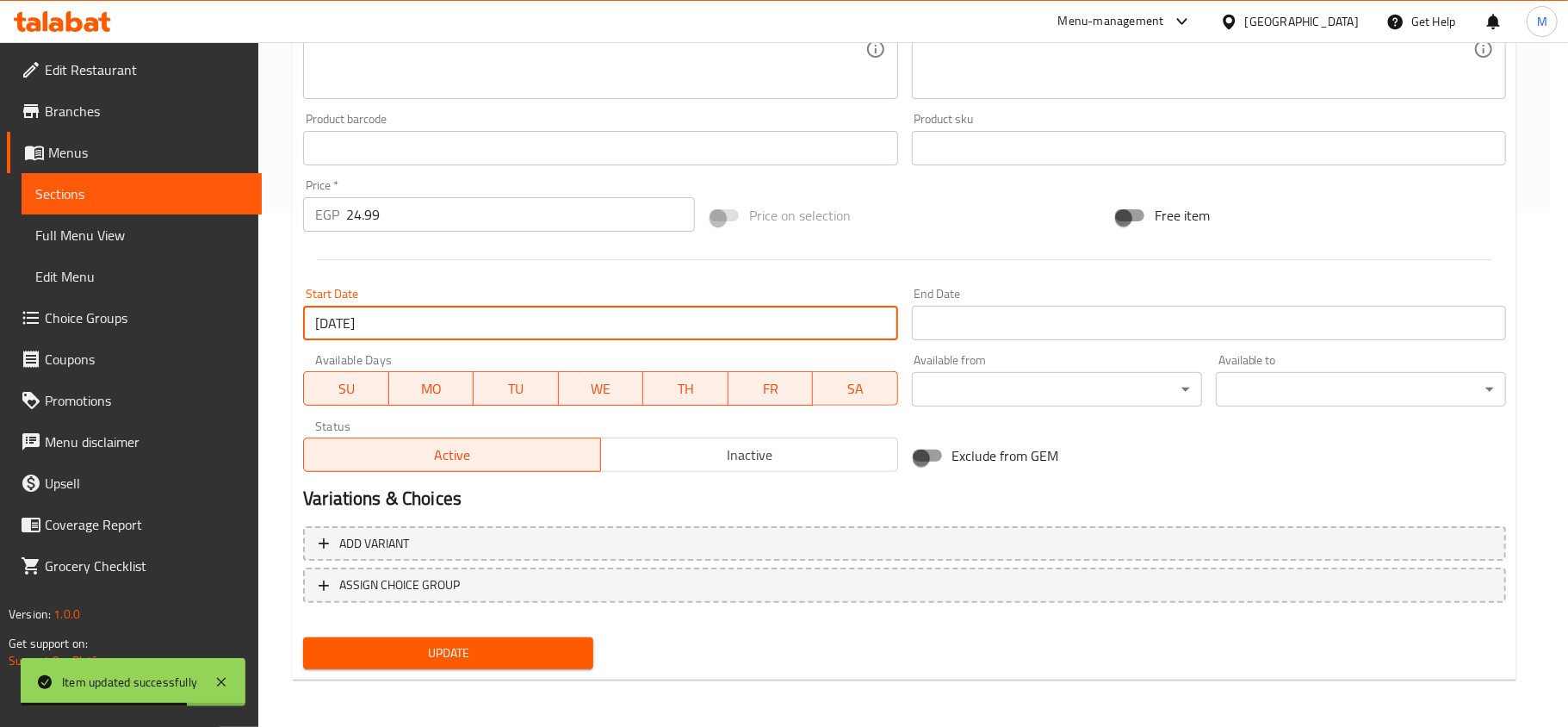
type input "08-10-2025"
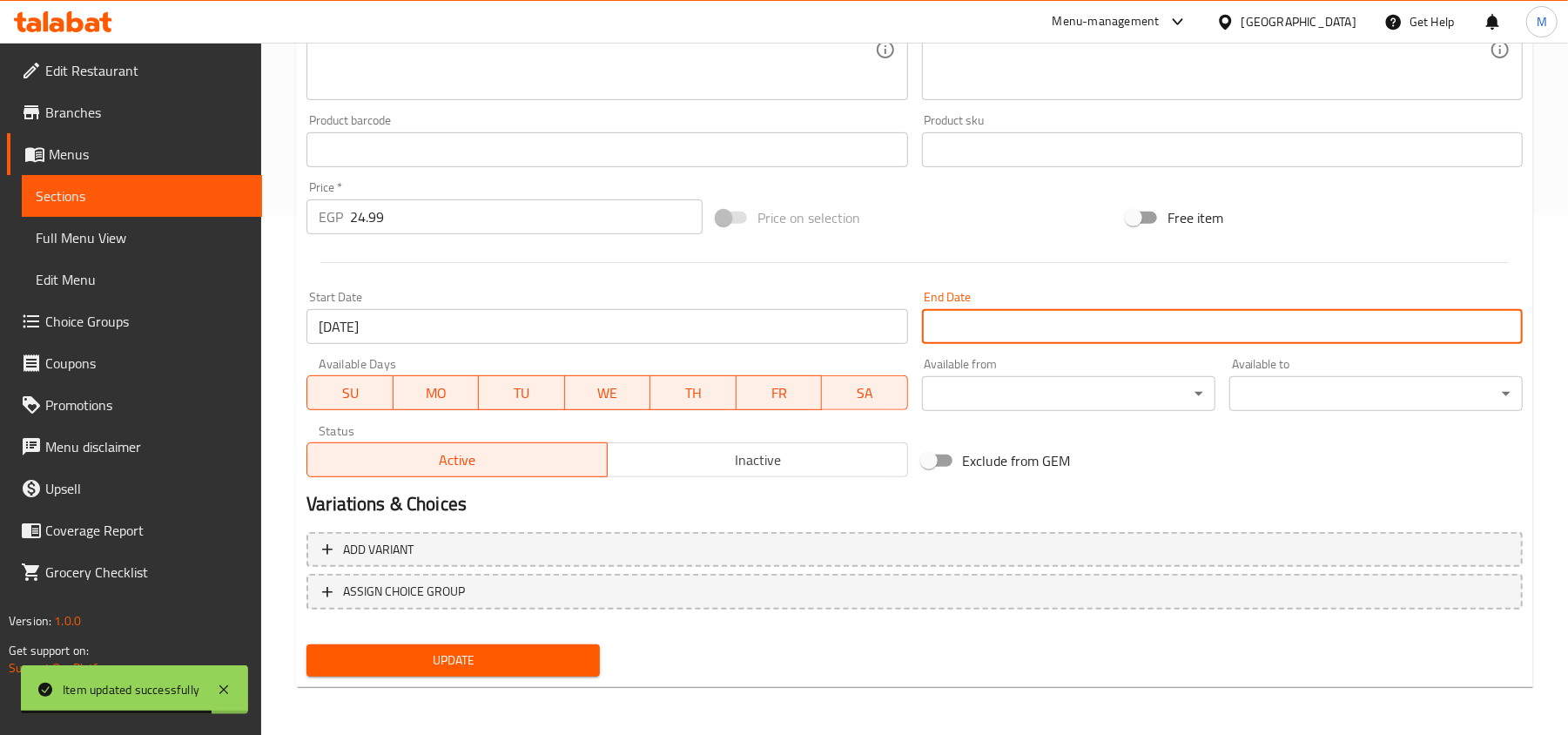
click at [1020, 333] on input "Start Date" at bounding box center [1221, 326] width 601 height 35
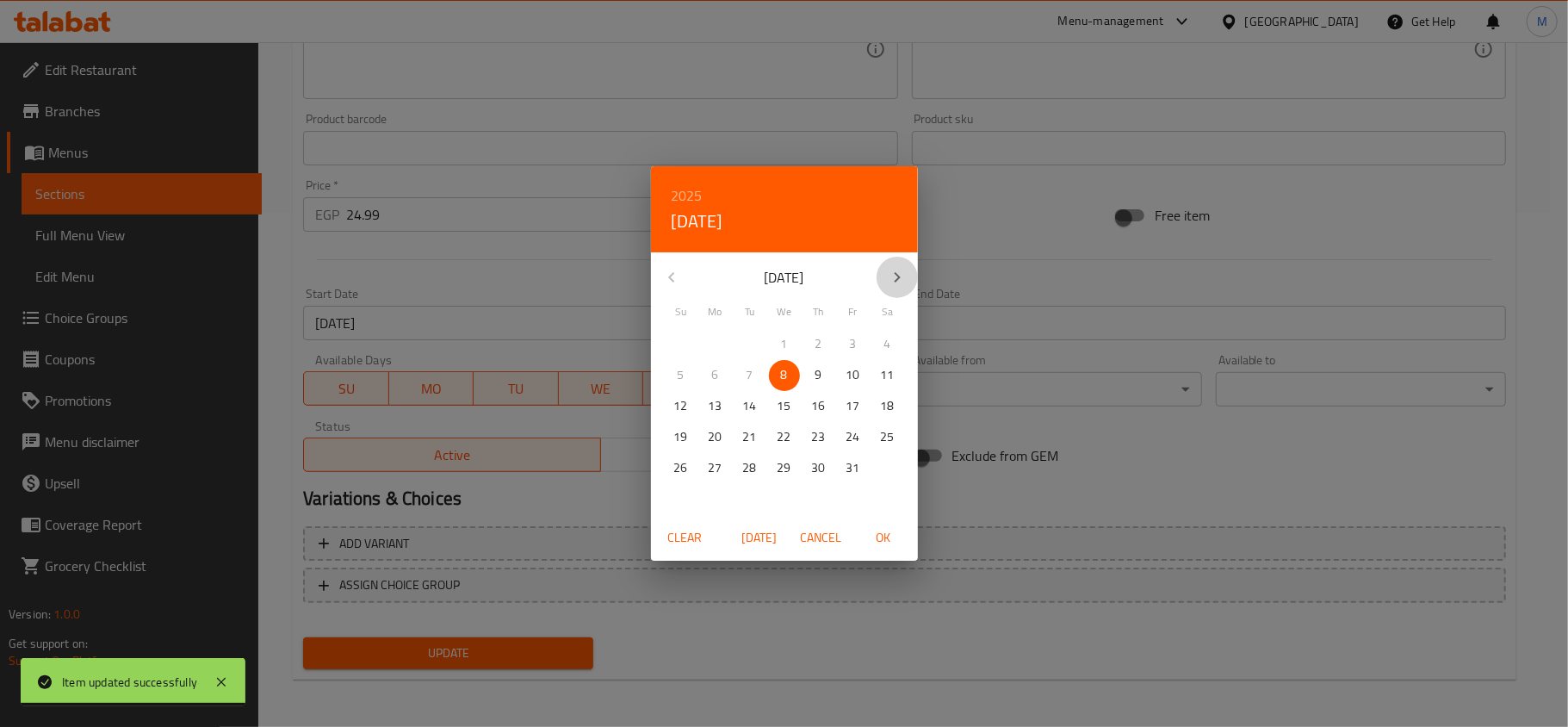
click at [894, 277] on icon "button" at bounding box center [897, 277] width 21 height 21
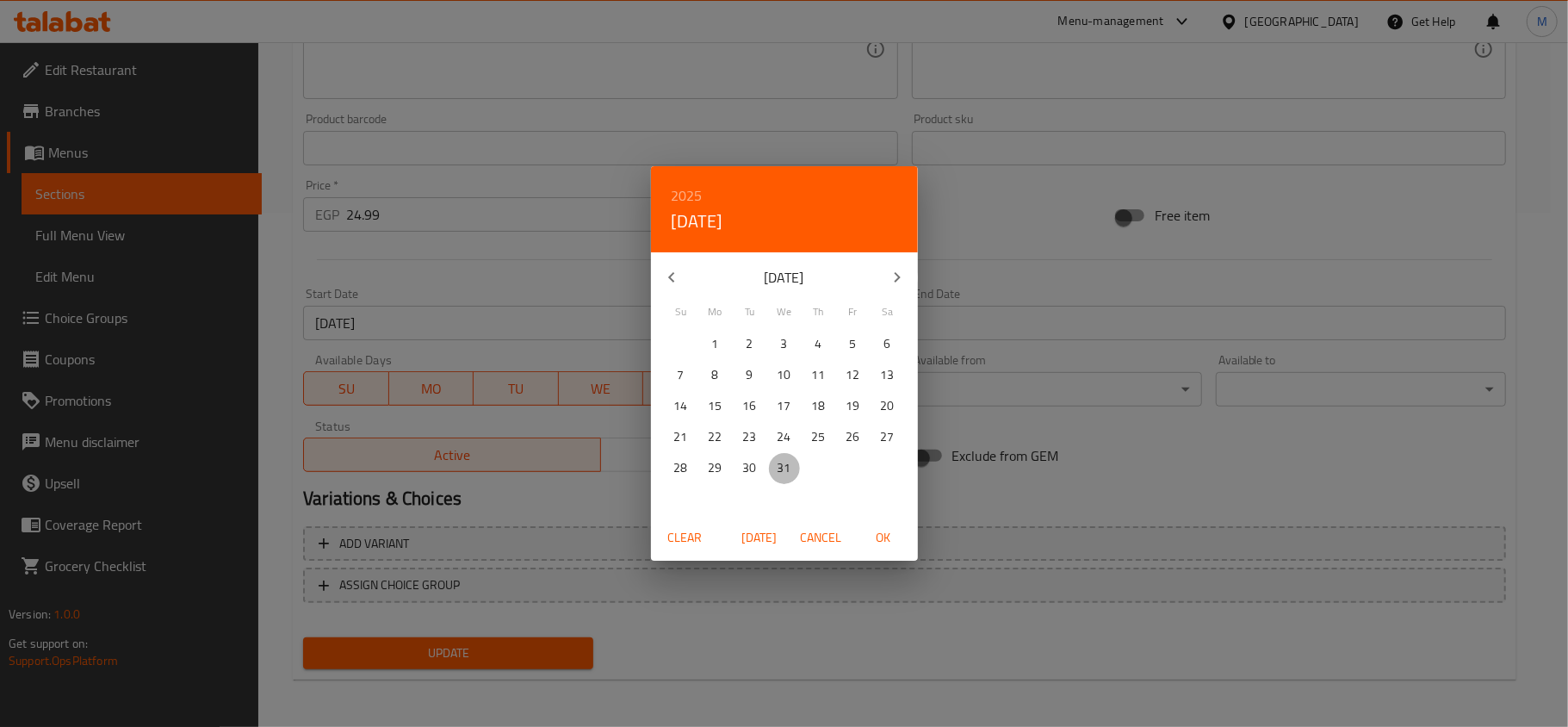
click at [782, 471] on p "31" at bounding box center [785, 469] width 14 height 22
click at [880, 534] on span "OK" at bounding box center [884, 538] width 42 height 22
type input "31-12-2025"
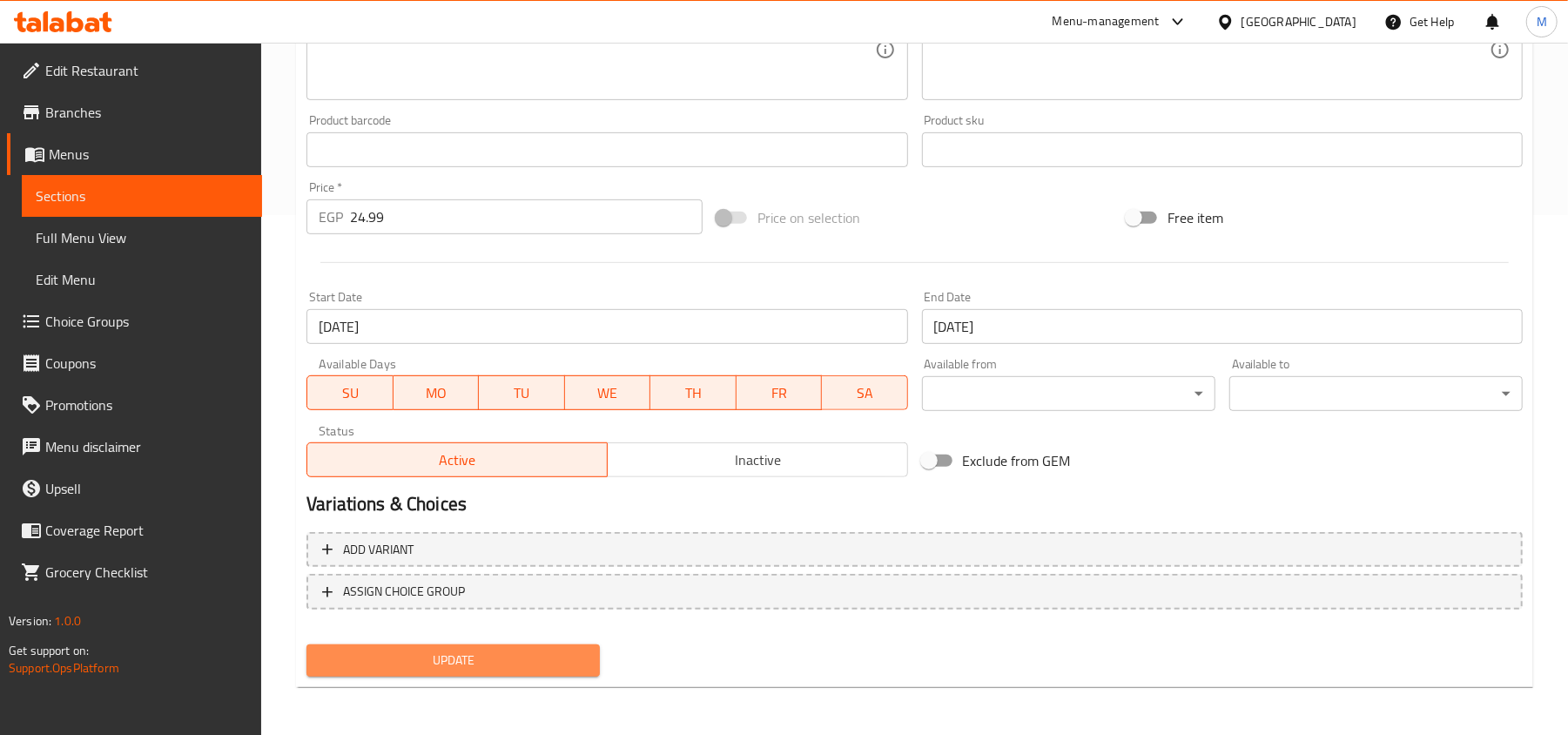
click at [583, 658] on span "Update" at bounding box center [454, 661] width 266 height 22
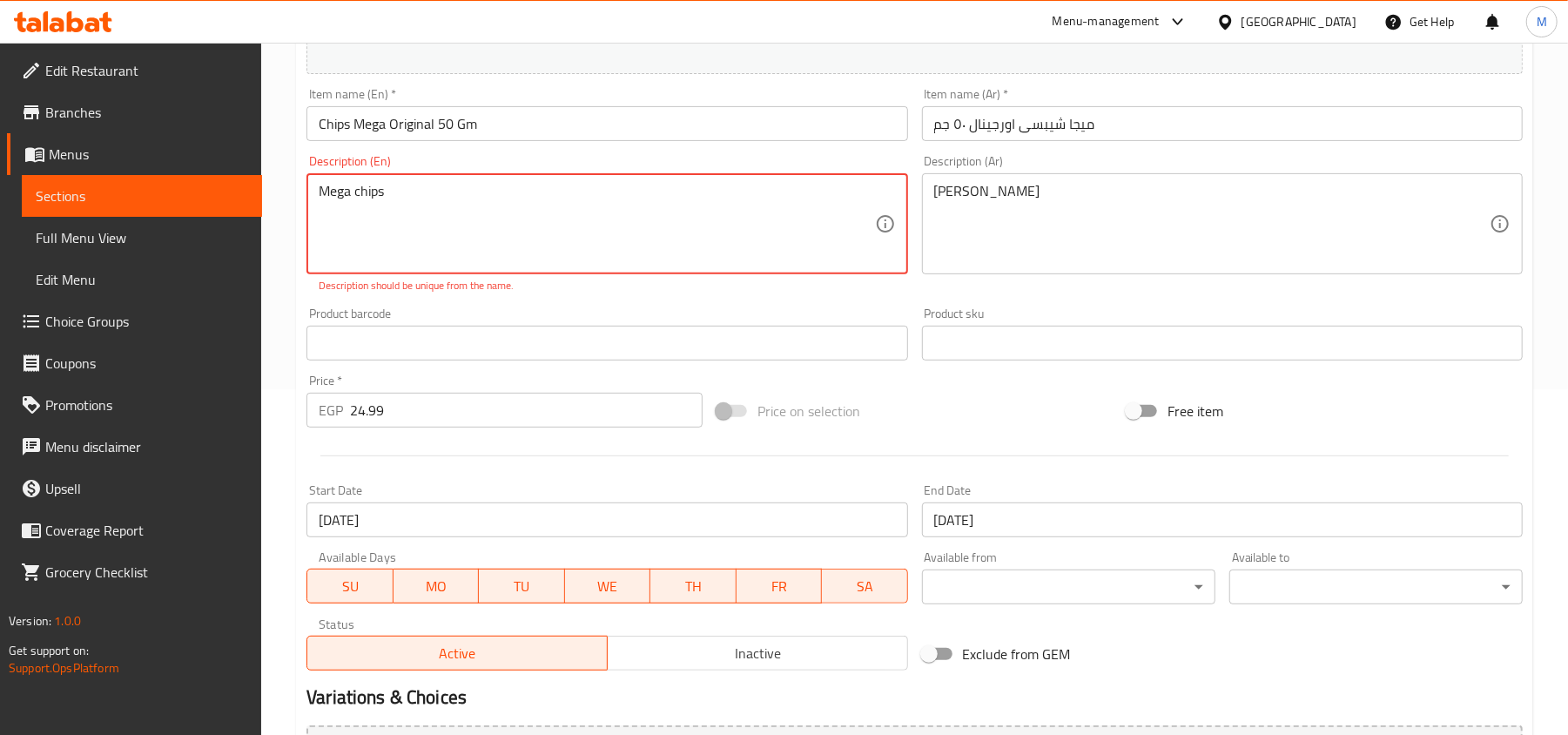
scroll to position [56, 0]
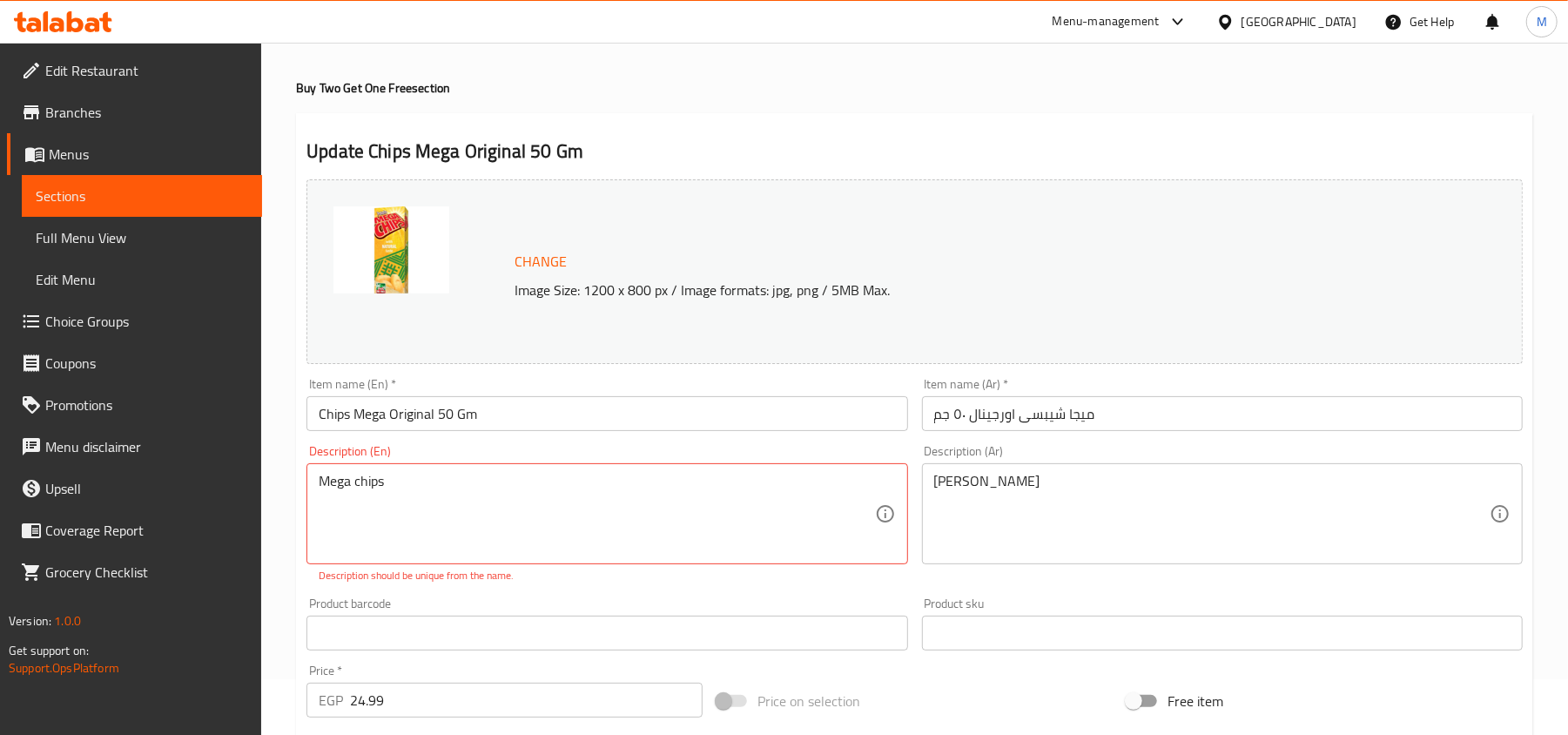
click at [315, 489] on div "Mega chips Description (En)" at bounding box center [607, 513] width 601 height 101
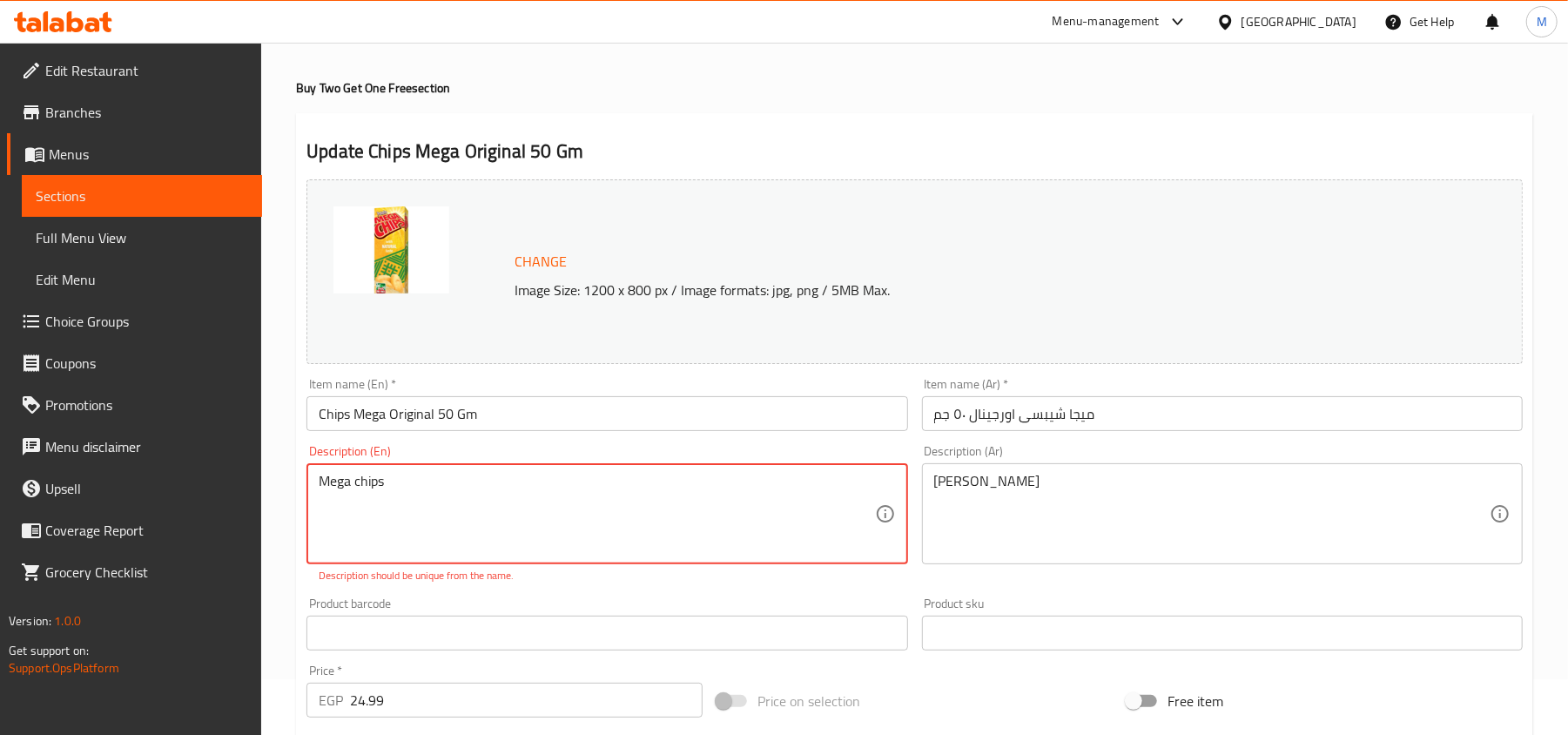
click at [321, 498] on textarea "Mega chips" at bounding box center [597, 514] width 556 height 83
click at [436, 507] on textarea "Mega chips" at bounding box center [597, 514] width 556 height 83
click at [833, 573] on p "Description should be unique from the name." at bounding box center [607, 576] width 577 height 16
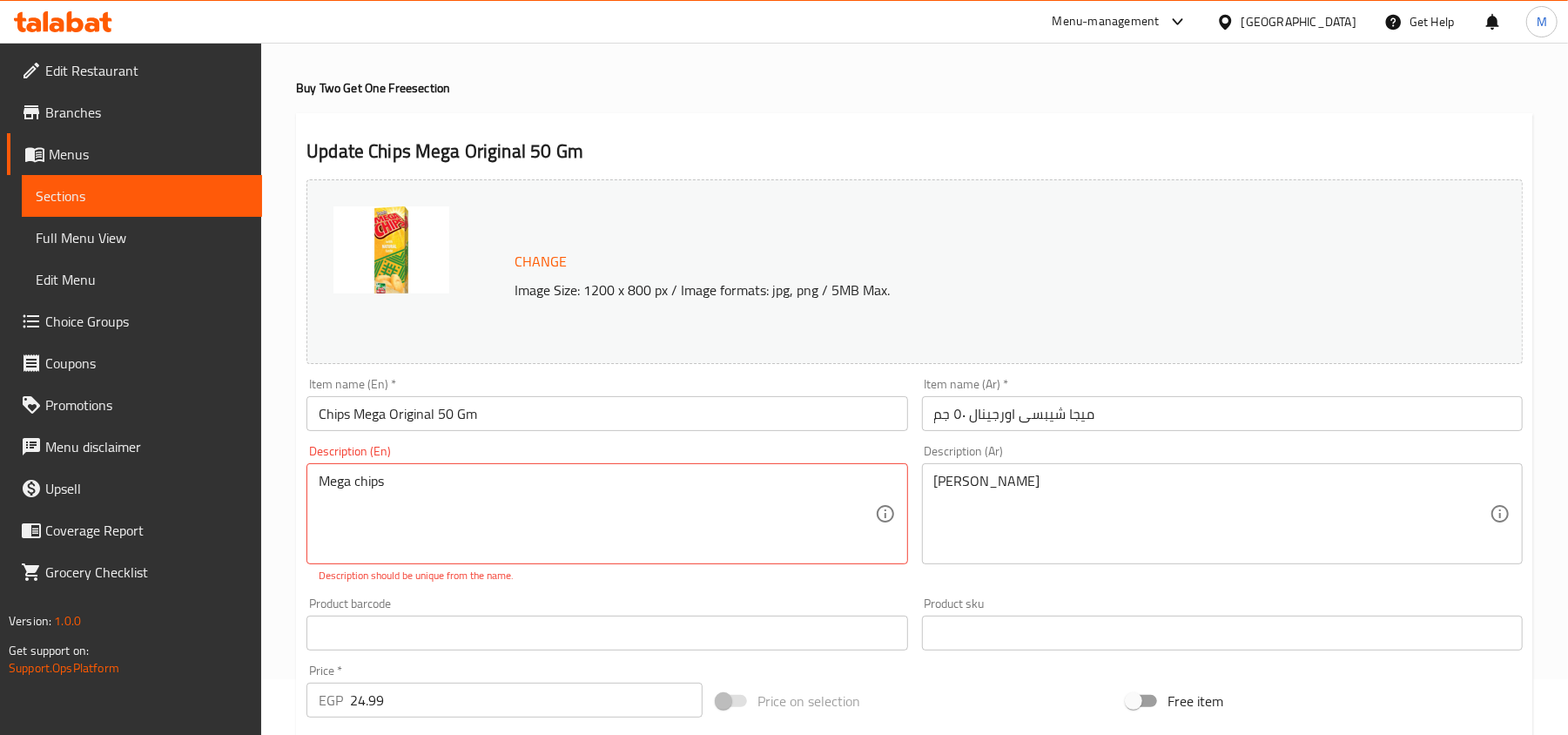
click at [1042, 582] on div "Description (Ar) ميجا شيبس Description (Ar)" at bounding box center [1221, 514] width 615 height 152
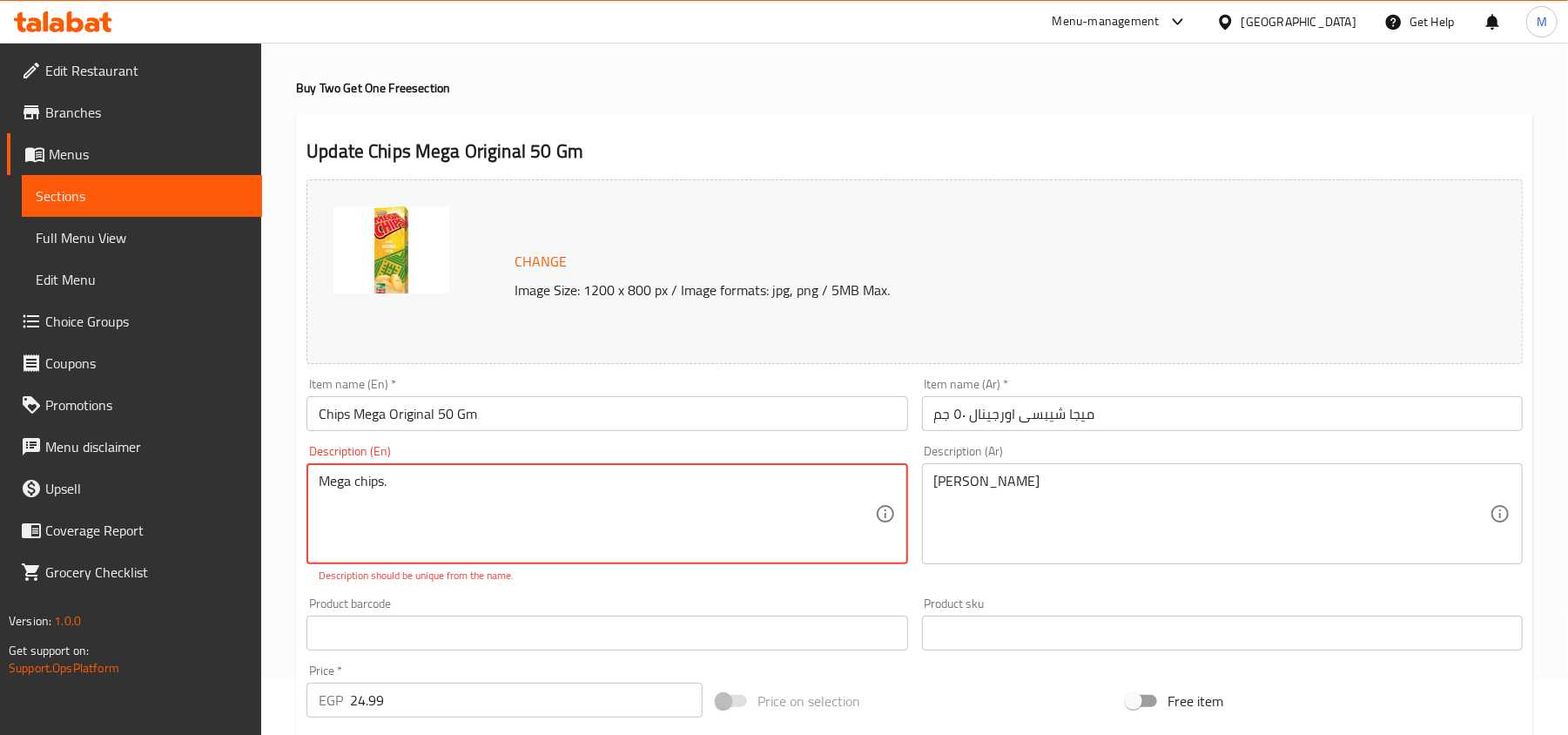
click at [563, 585] on div "Description (En) Mega chips. Description (En) Description should be unique from…" at bounding box center [607, 514] width 615 height 152
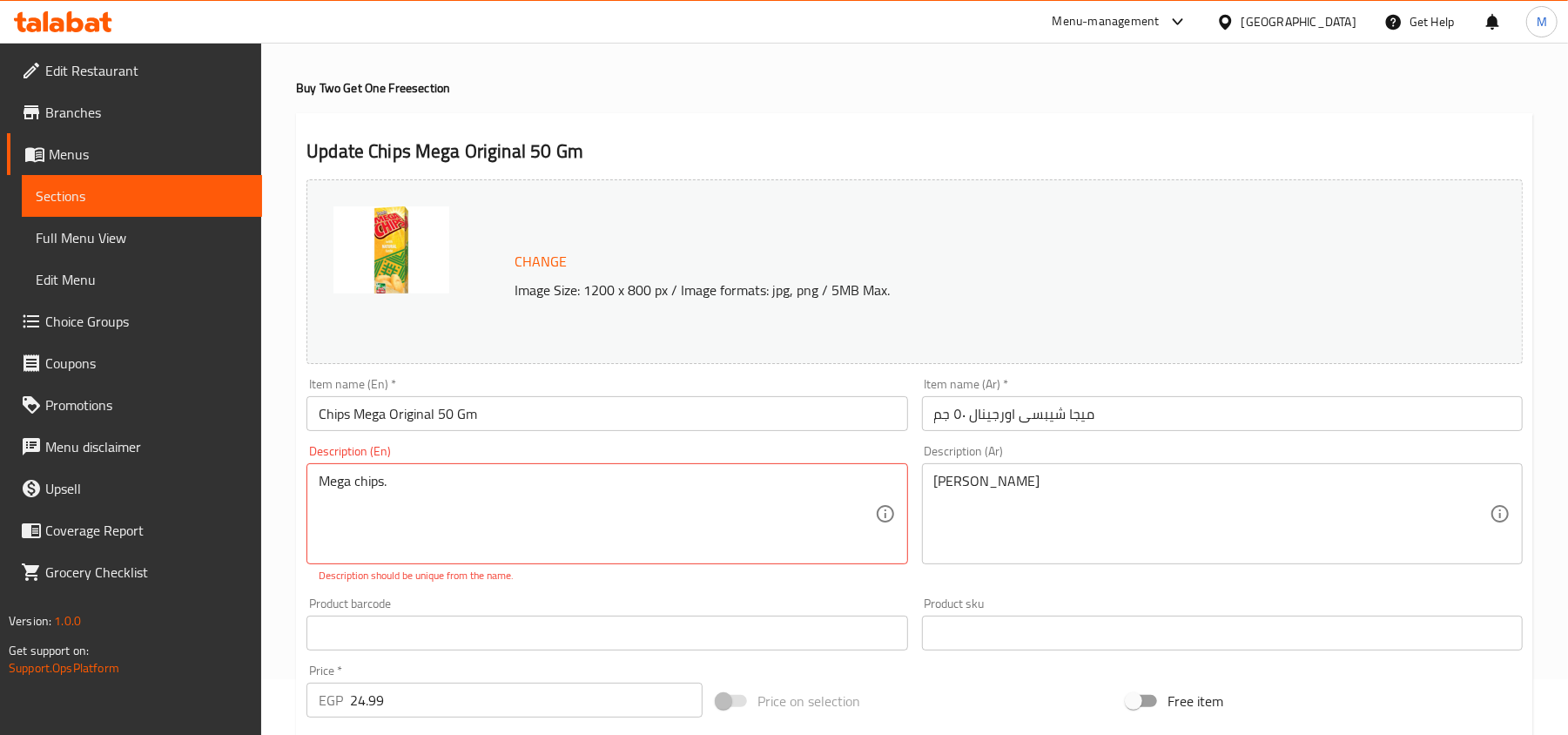
click at [499, 465] on div "Mega chips. Description (En)" at bounding box center [607, 513] width 601 height 101
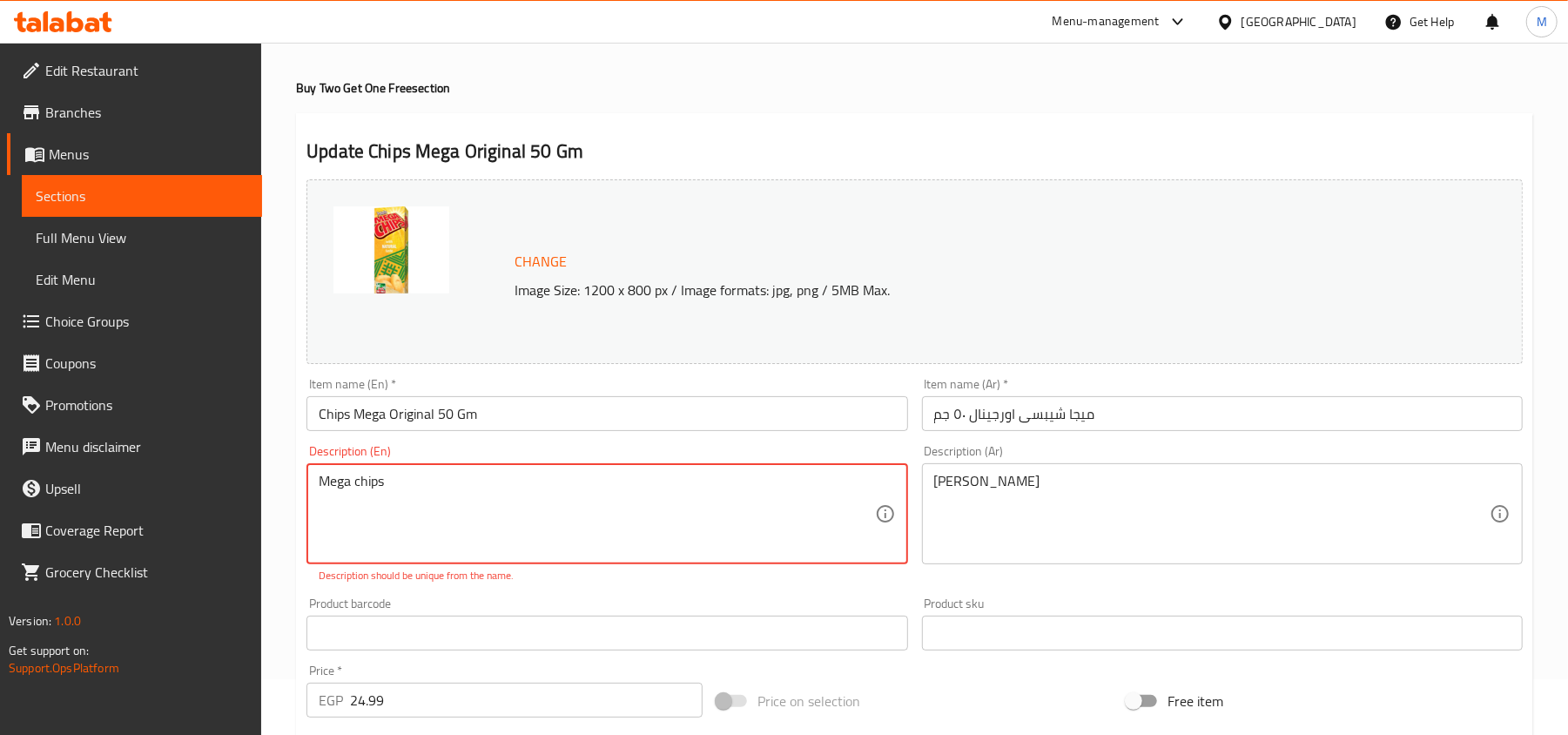
click at [359, 484] on textarea "Mega chips" at bounding box center [597, 514] width 556 height 83
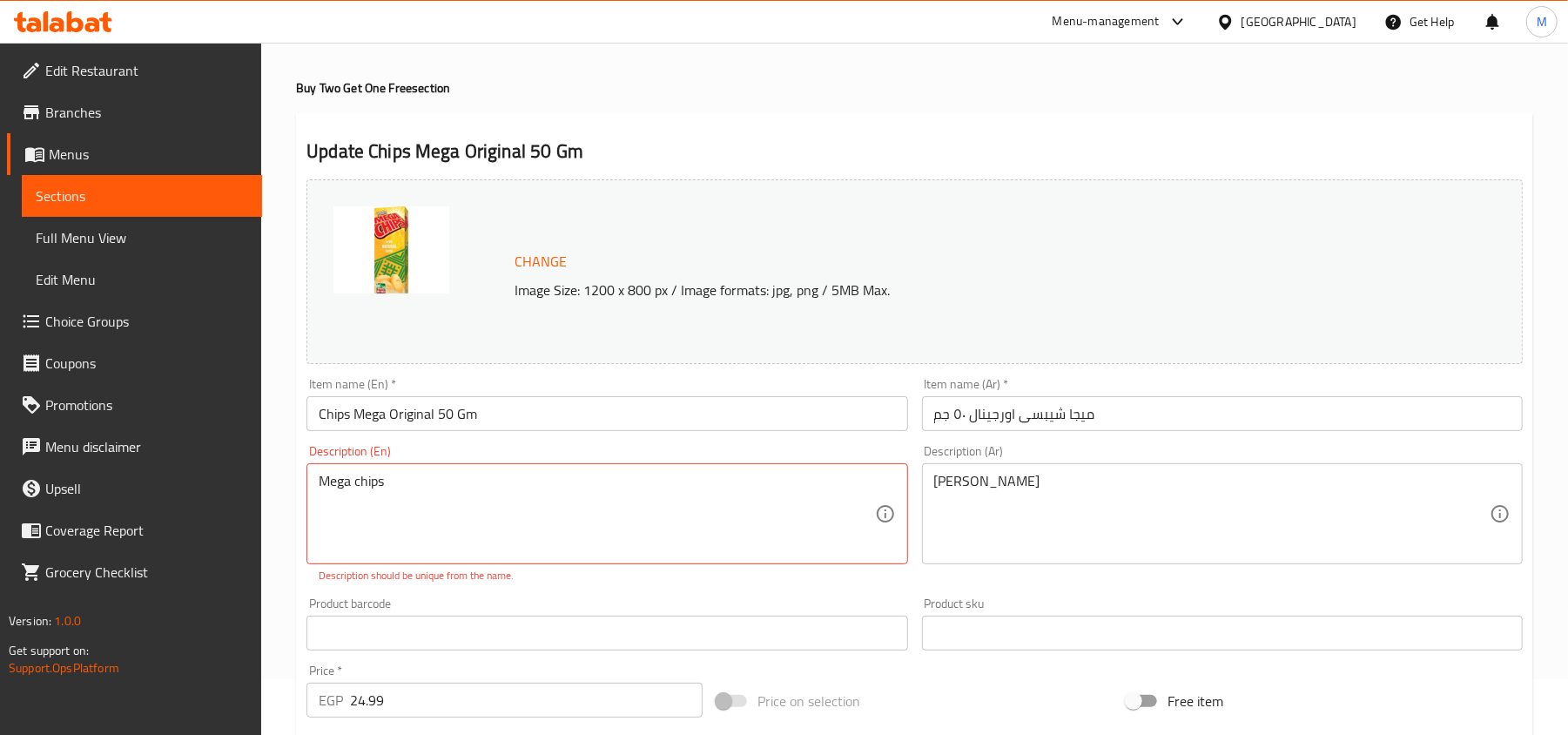
click at [666, 590] on div "Description (En) Mega chips Description (En) Description should be unique from …" at bounding box center [607, 514] width 615 height 152
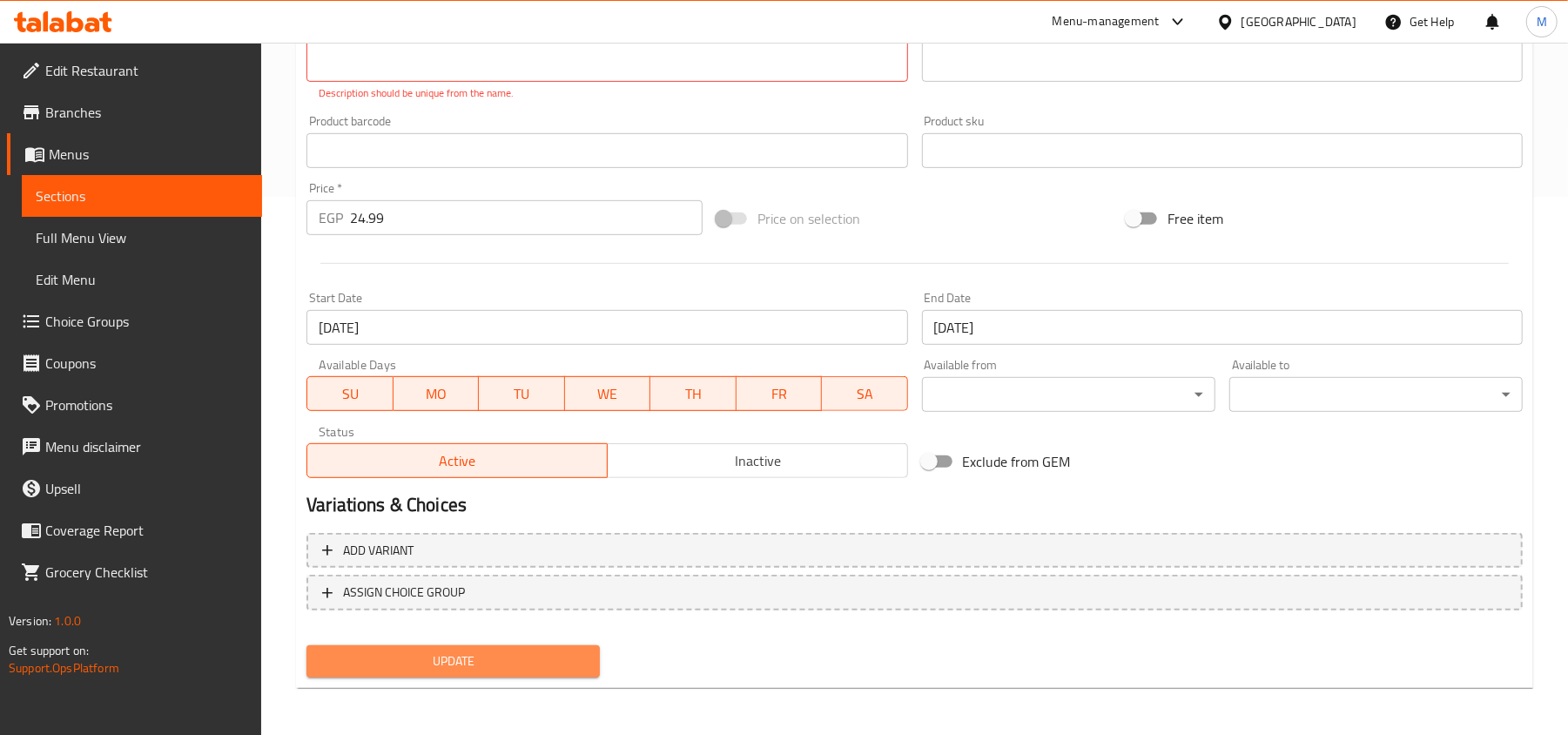
click at [495, 672] on button "Update" at bounding box center [454, 661] width 294 height 32
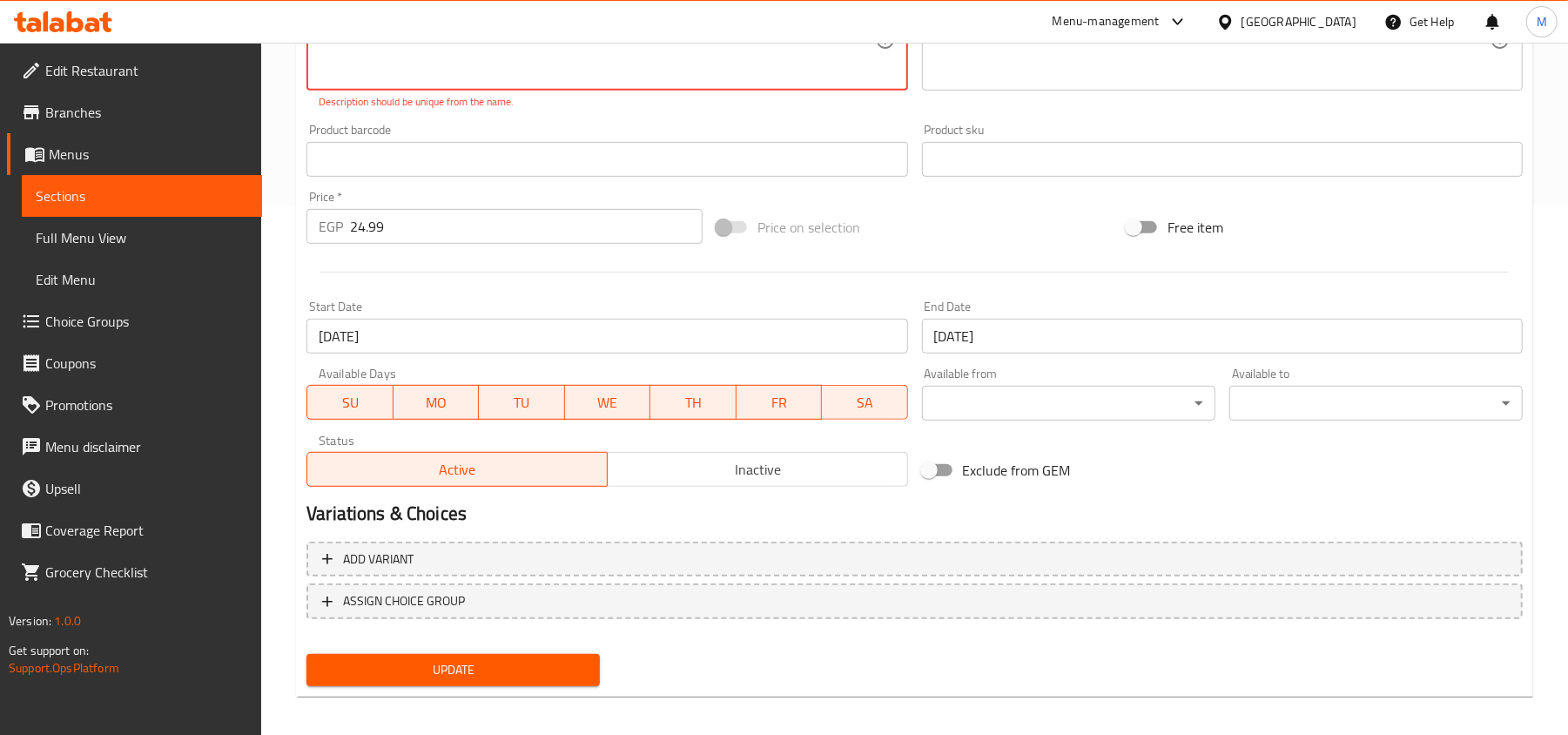
scroll to position [64, 0]
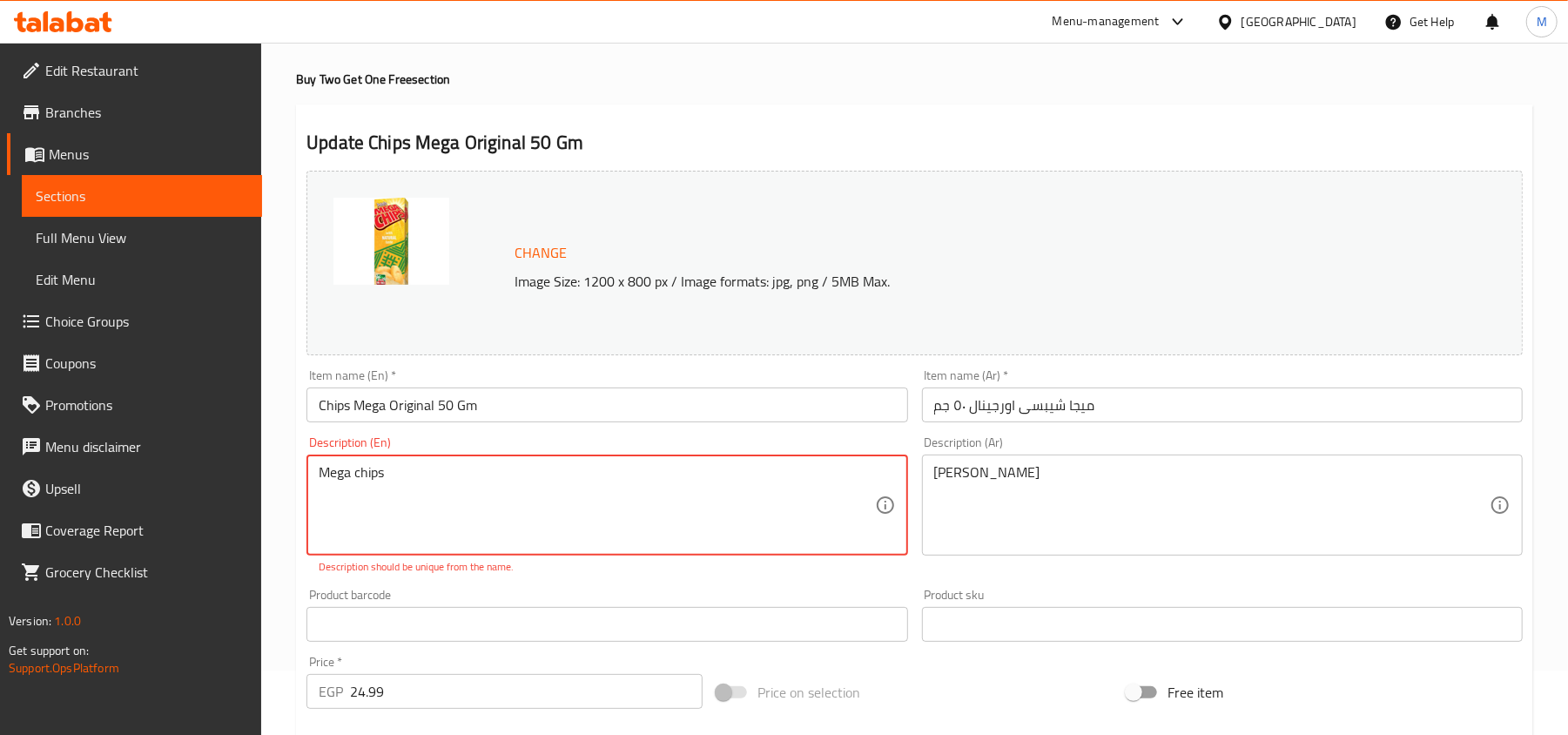
click at [456, 486] on textarea "Mega chips" at bounding box center [597, 505] width 556 height 83
click at [455, 482] on textarea "Mega chips" at bounding box center [597, 505] width 556 height 83
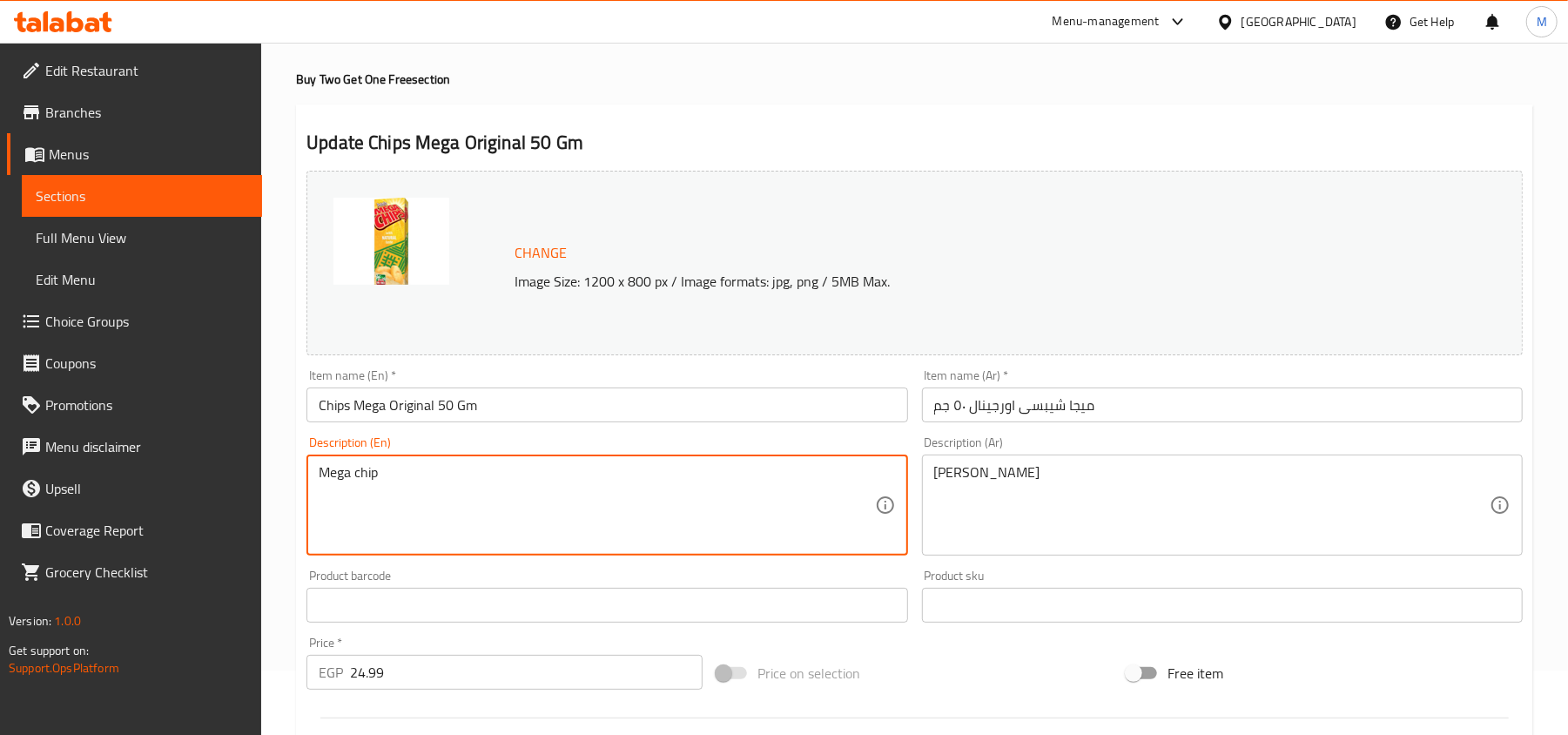
type textarea "Mega chip"
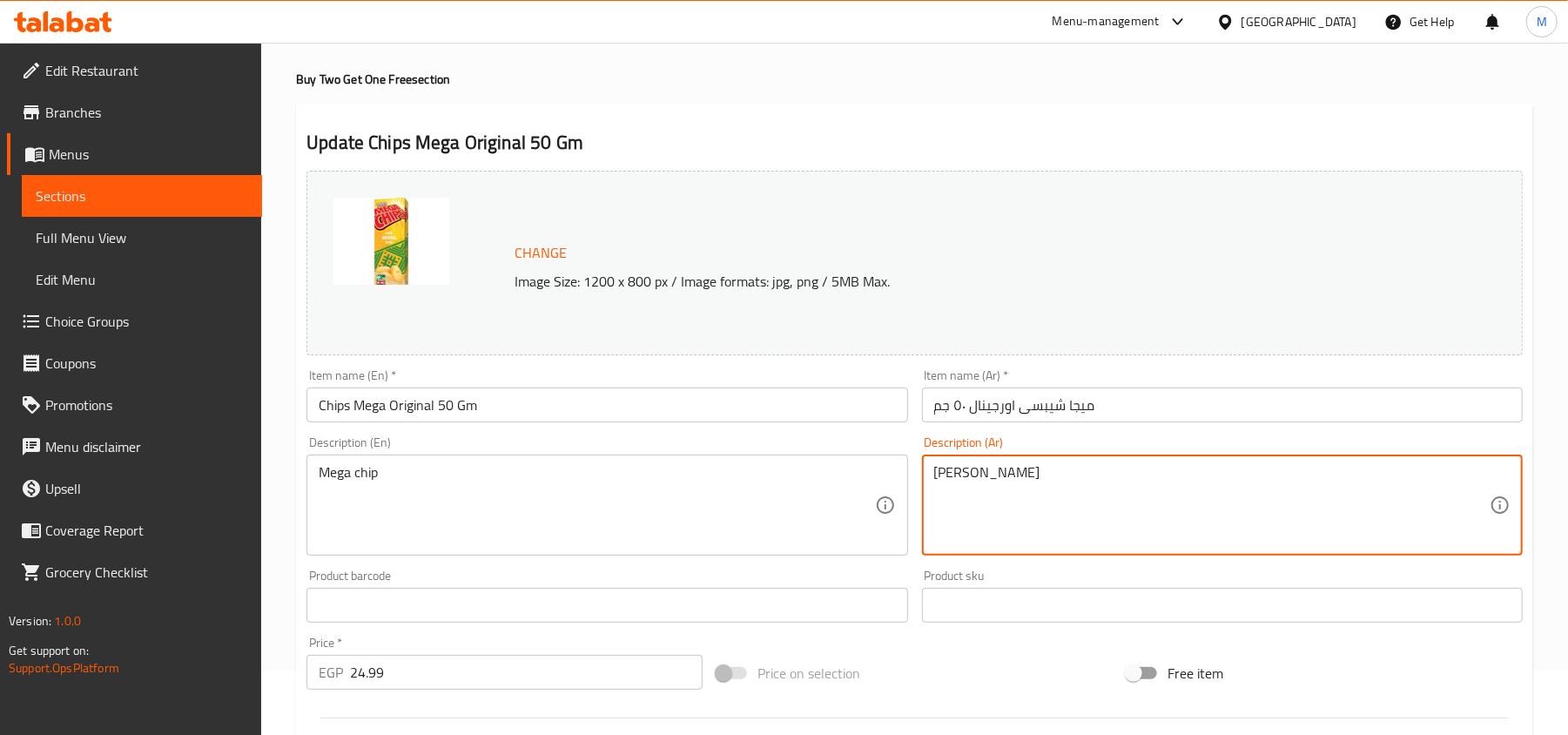
click at [996, 470] on textarea "ميجا شيبس" at bounding box center [1212, 505] width 556 height 83
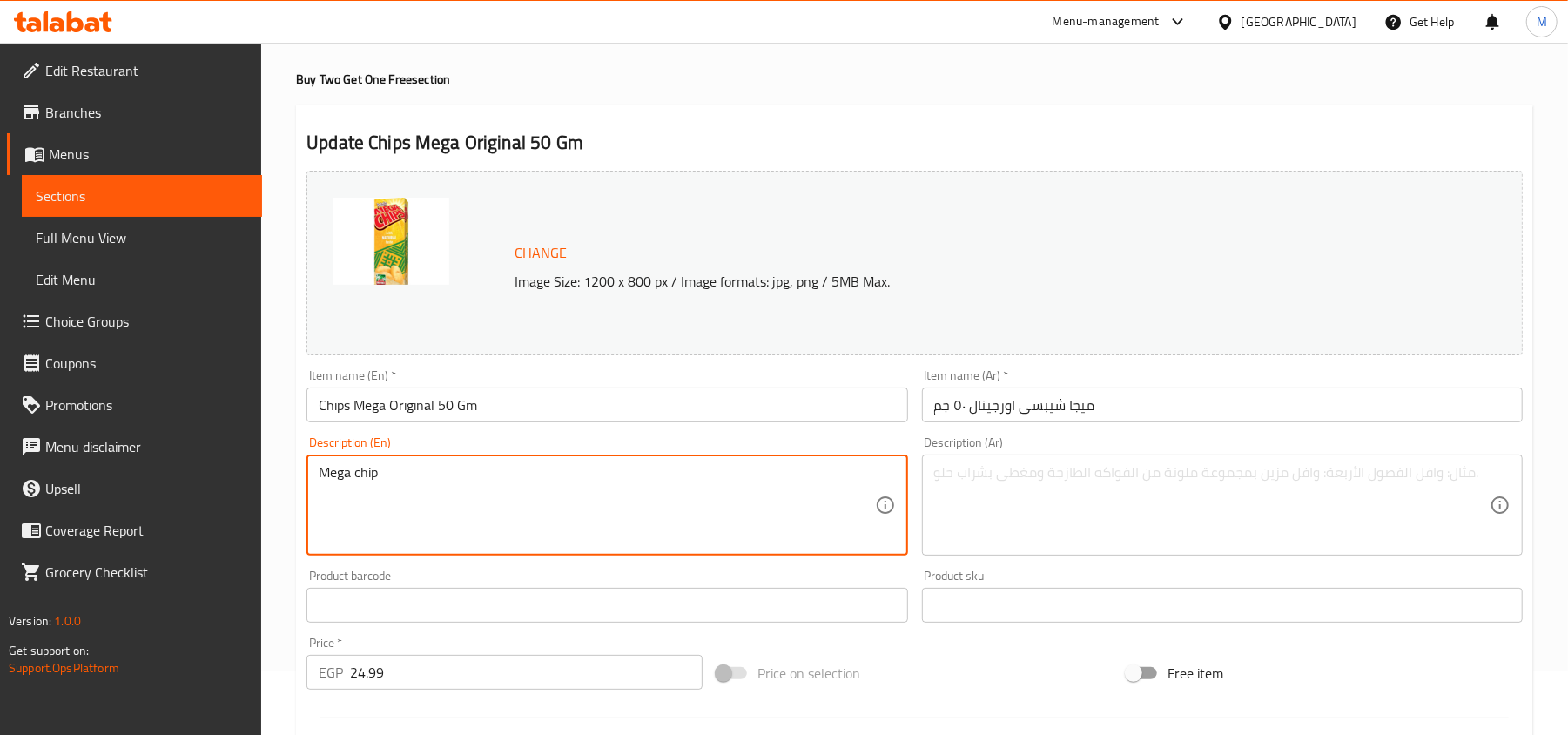
click at [483, 483] on textarea "Mega chip" at bounding box center [597, 505] width 556 height 83
click at [596, 566] on div "Product barcode Product barcode" at bounding box center [607, 596] width 615 height 67
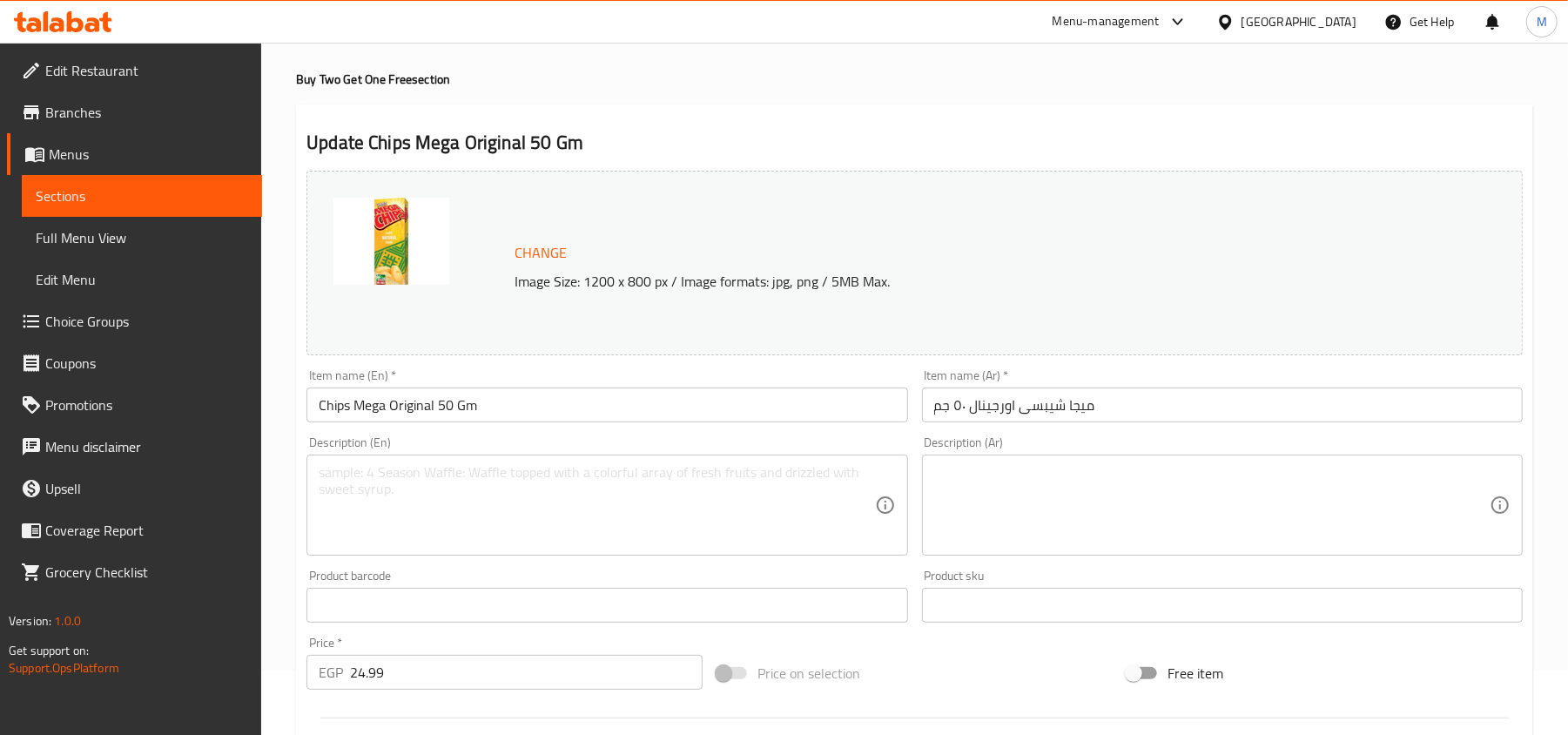
scroll to position [520, 0]
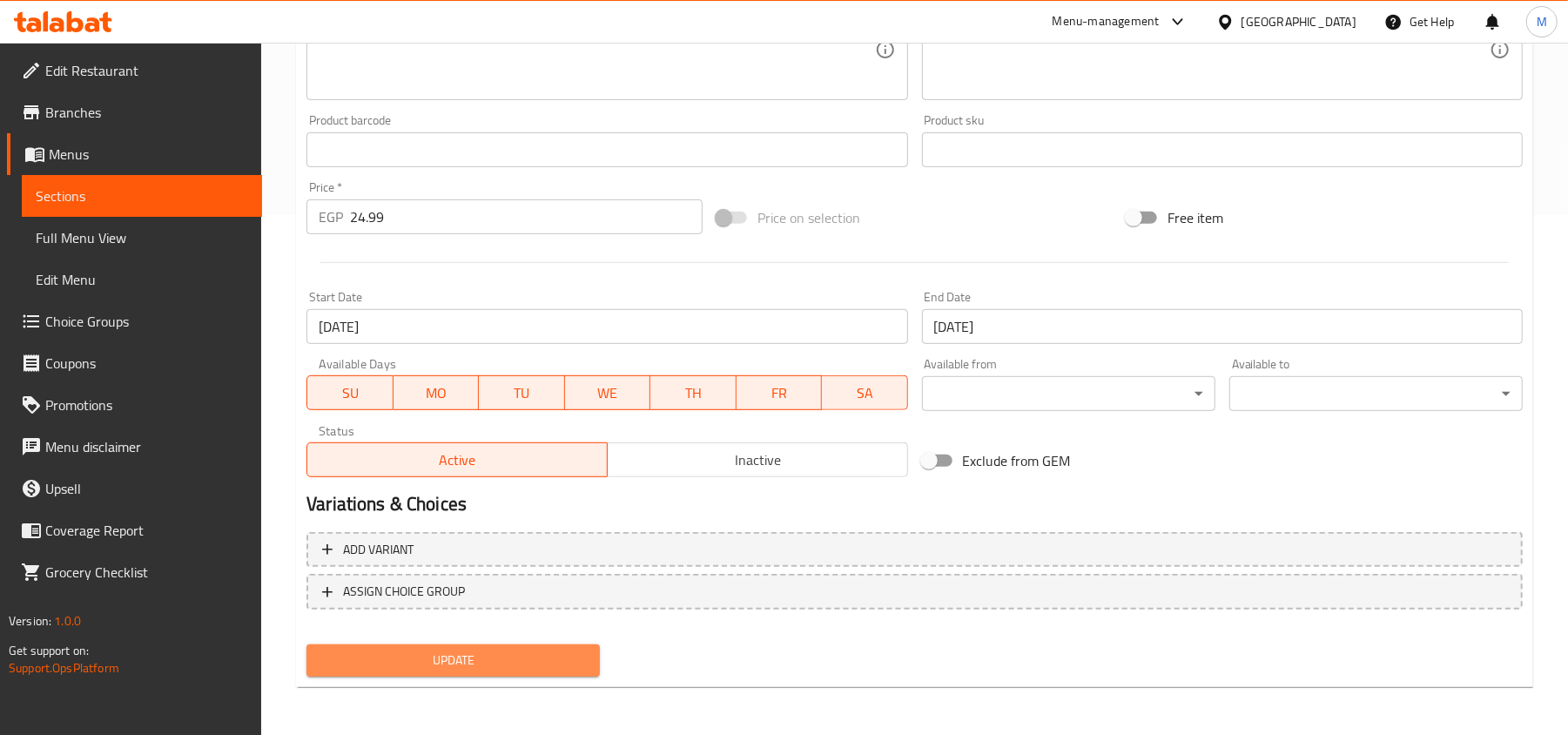
click at [569, 658] on span "Update" at bounding box center [454, 661] width 266 height 22
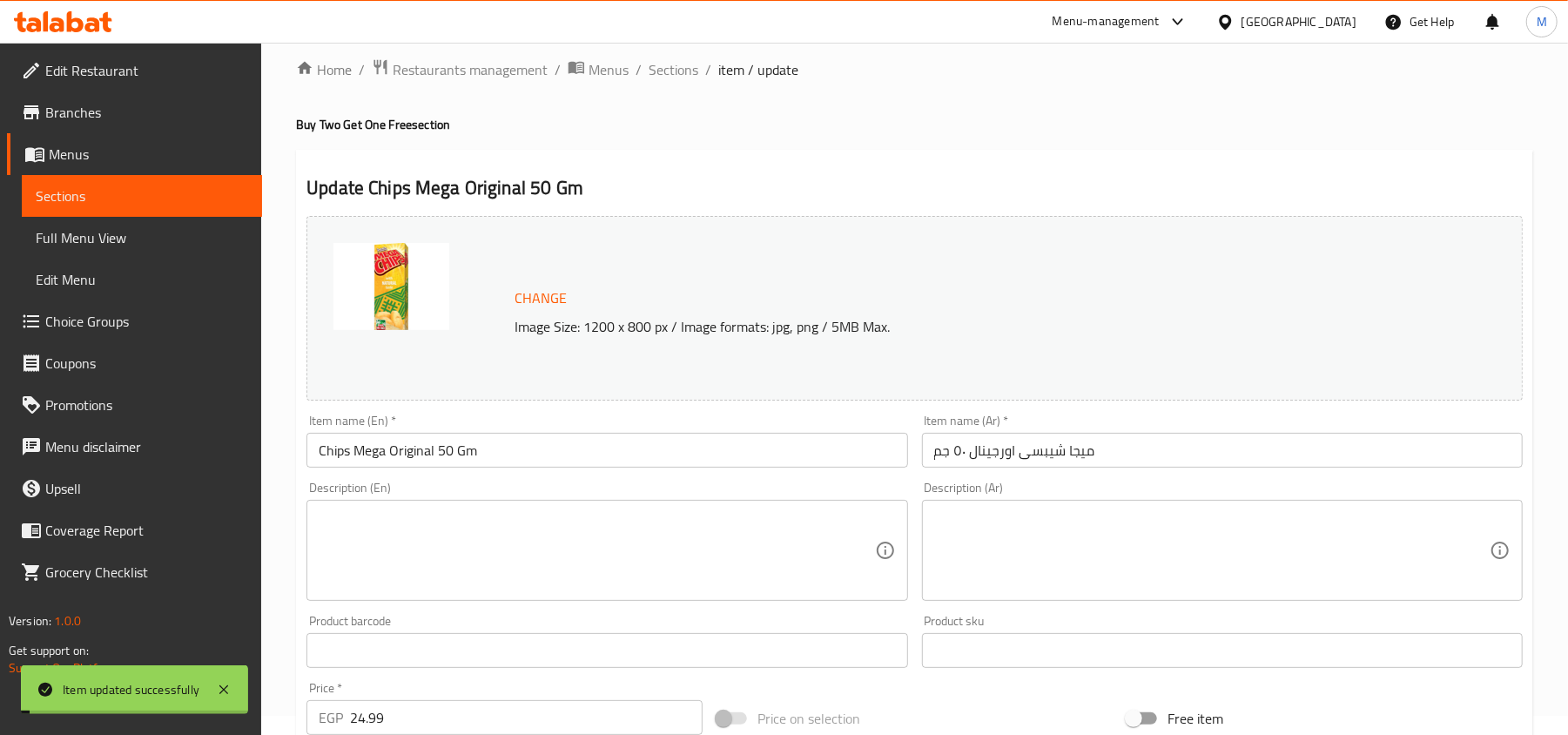
scroll to position [0, 0]
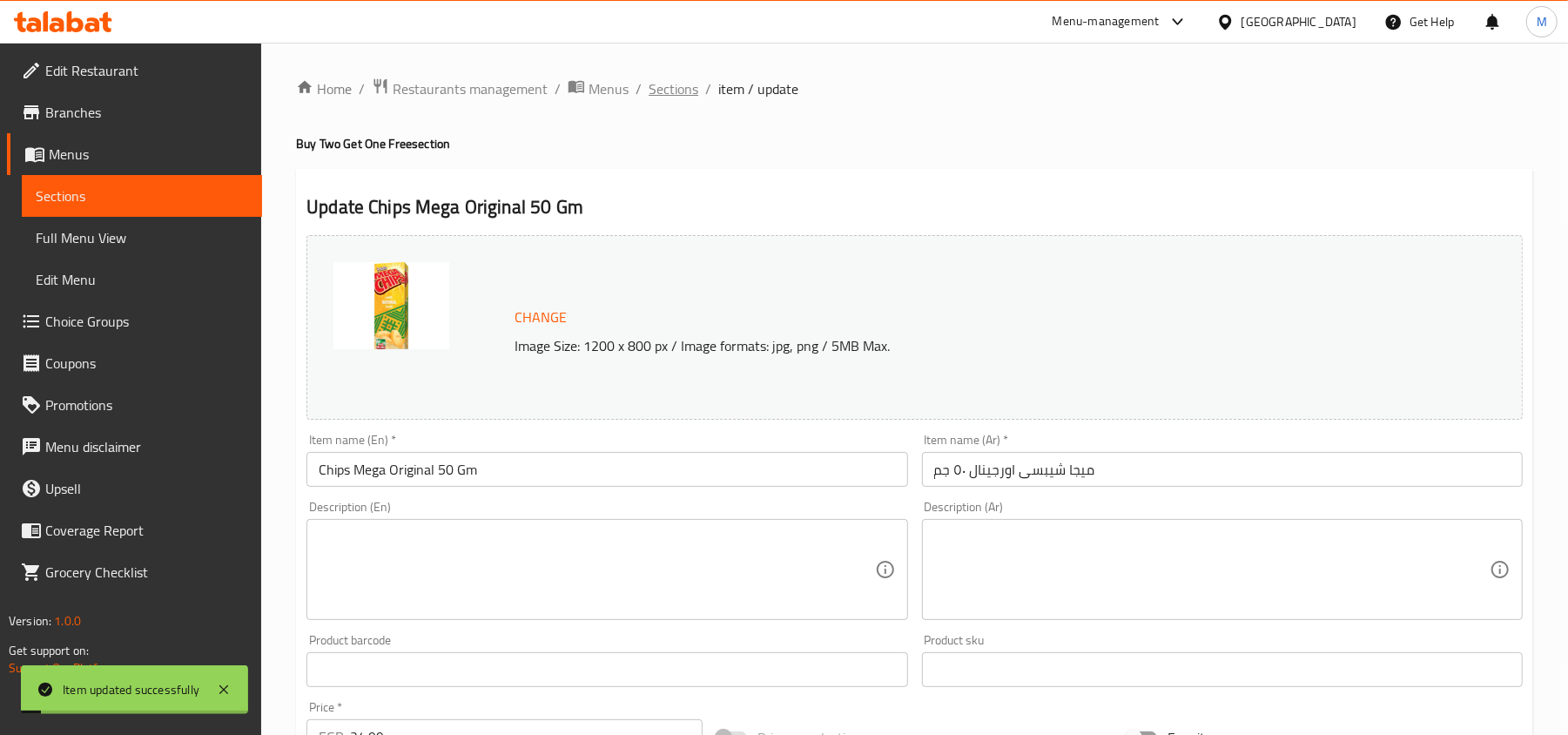
click at [671, 89] on span "Sections" at bounding box center [674, 88] width 50 height 21
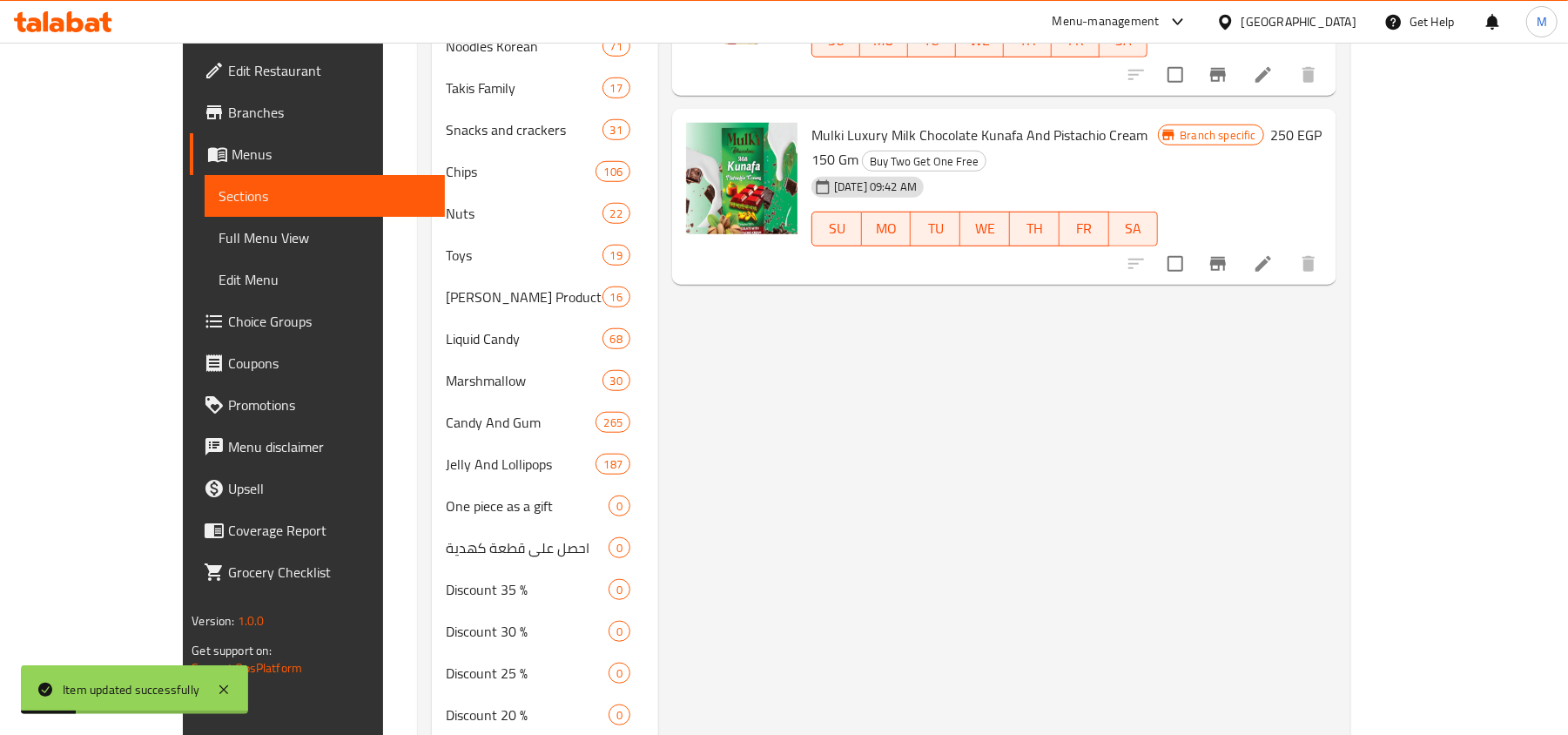
scroll to position [813, 0]
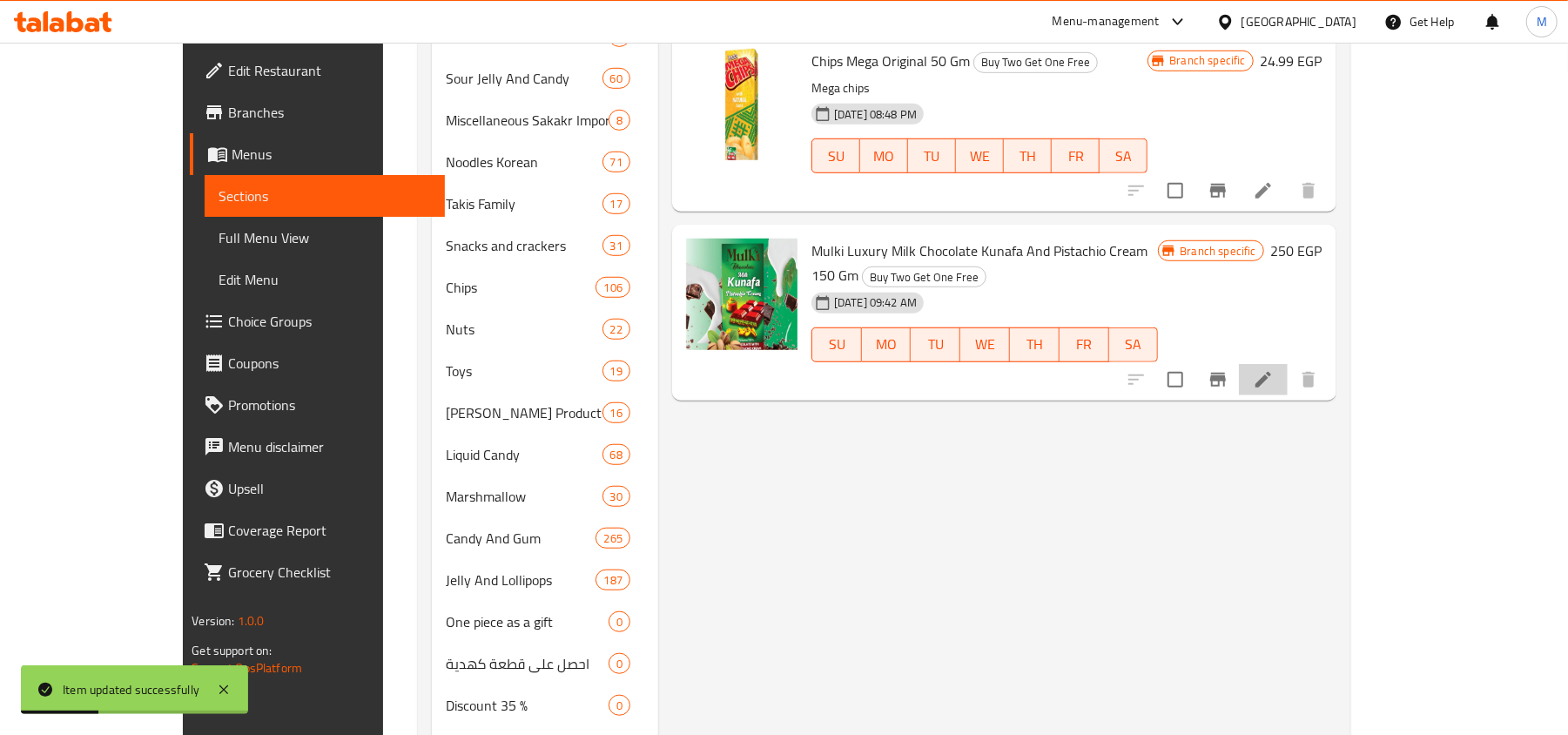
click at [1273, 369] on icon at bounding box center [1262, 379] width 21 height 21
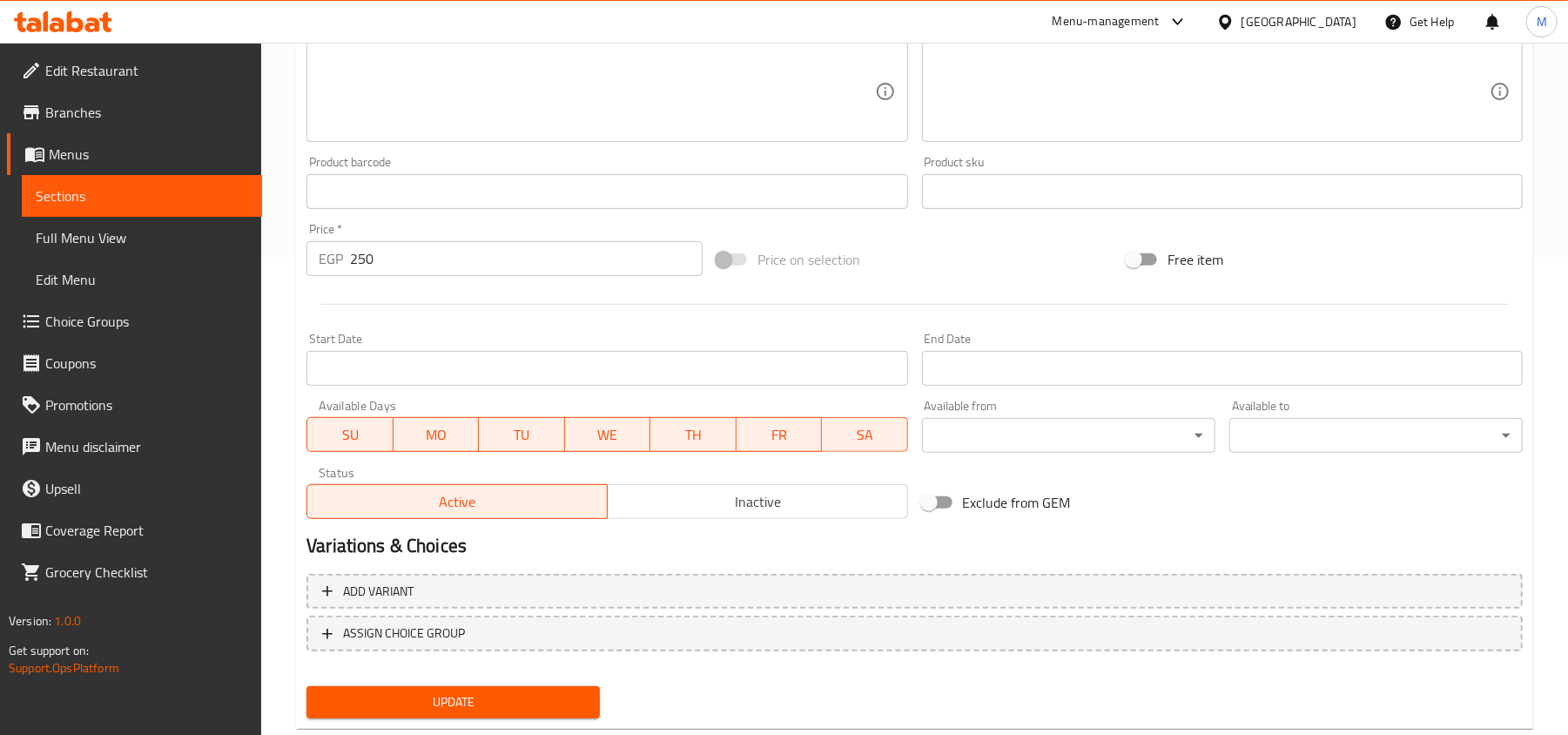
scroll to position [404, 0]
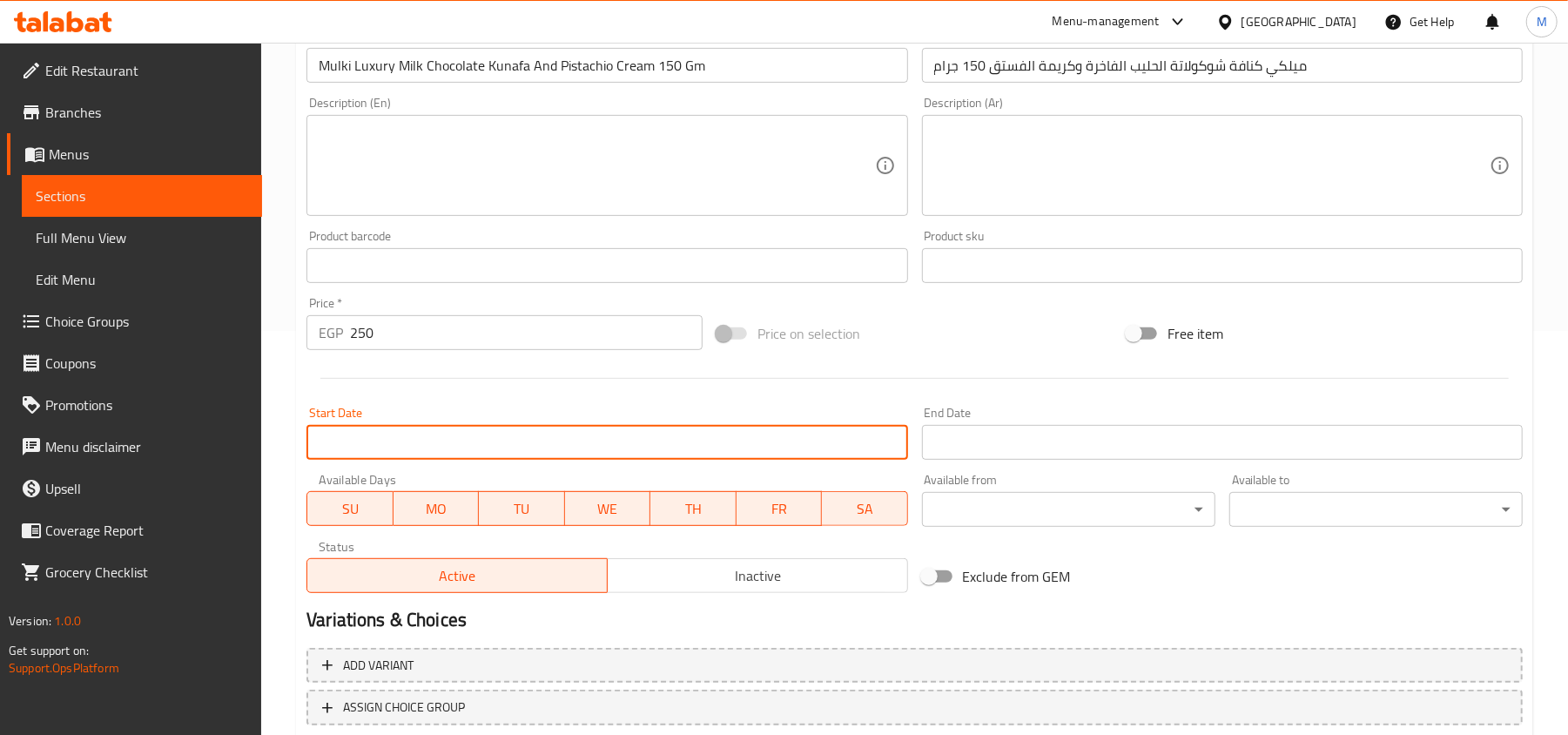
click at [586, 453] on input "Start Date" at bounding box center [607, 442] width 601 height 35
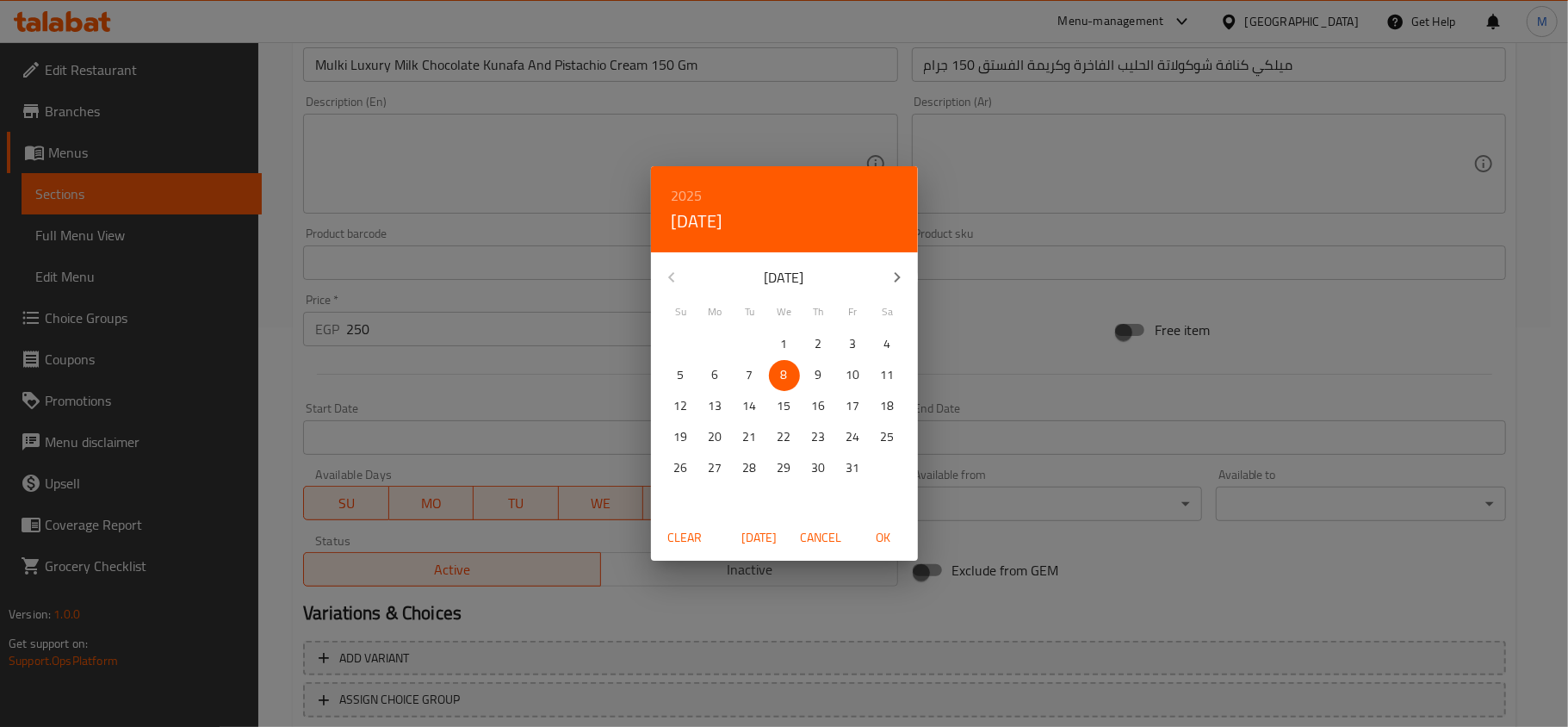
click at [887, 539] on span "OK" at bounding box center [884, 538] width 42 height 22
type input "08-10-2025"
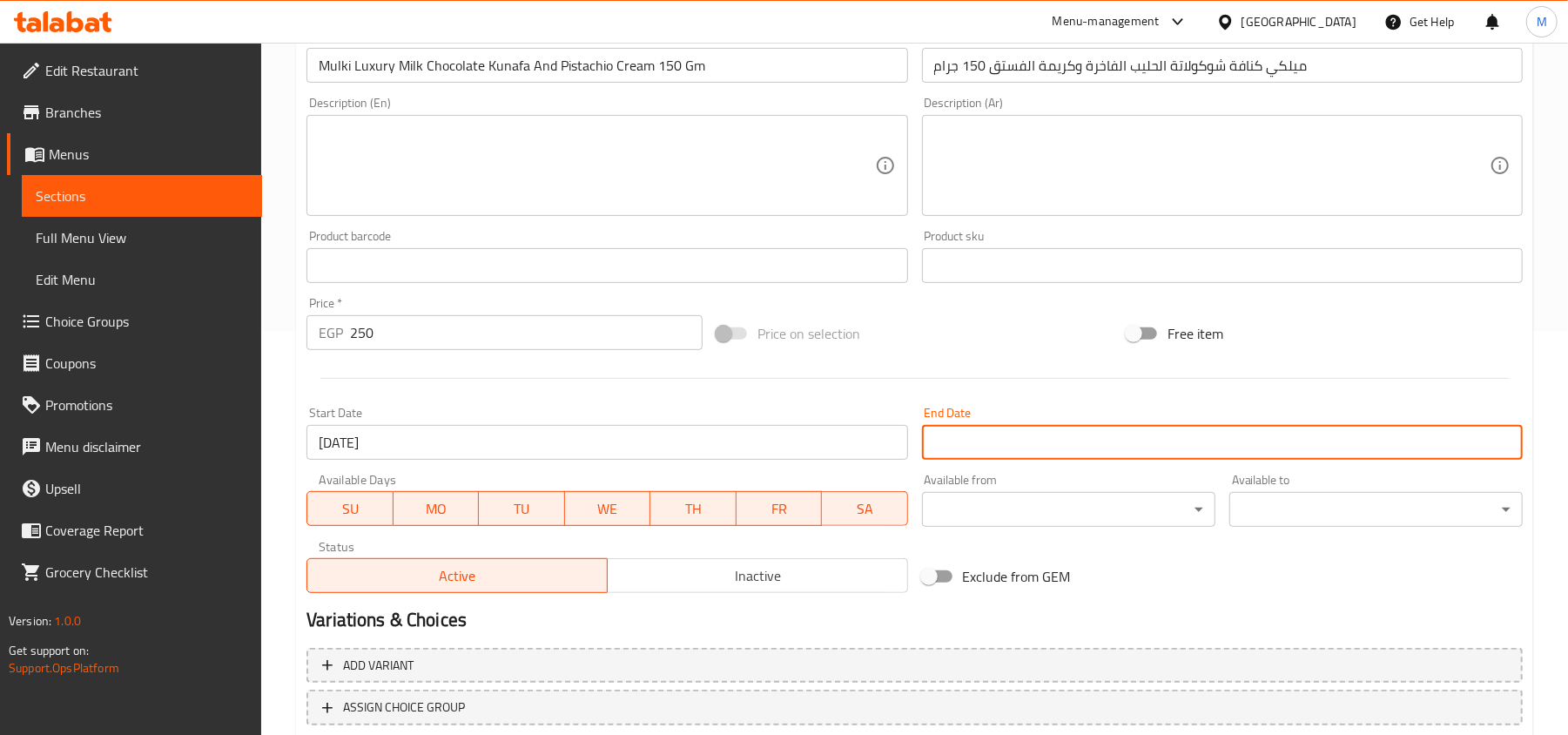
click at [982, 441] on input "Start Date" at bounding box center [1221, 442] width 601 height 35
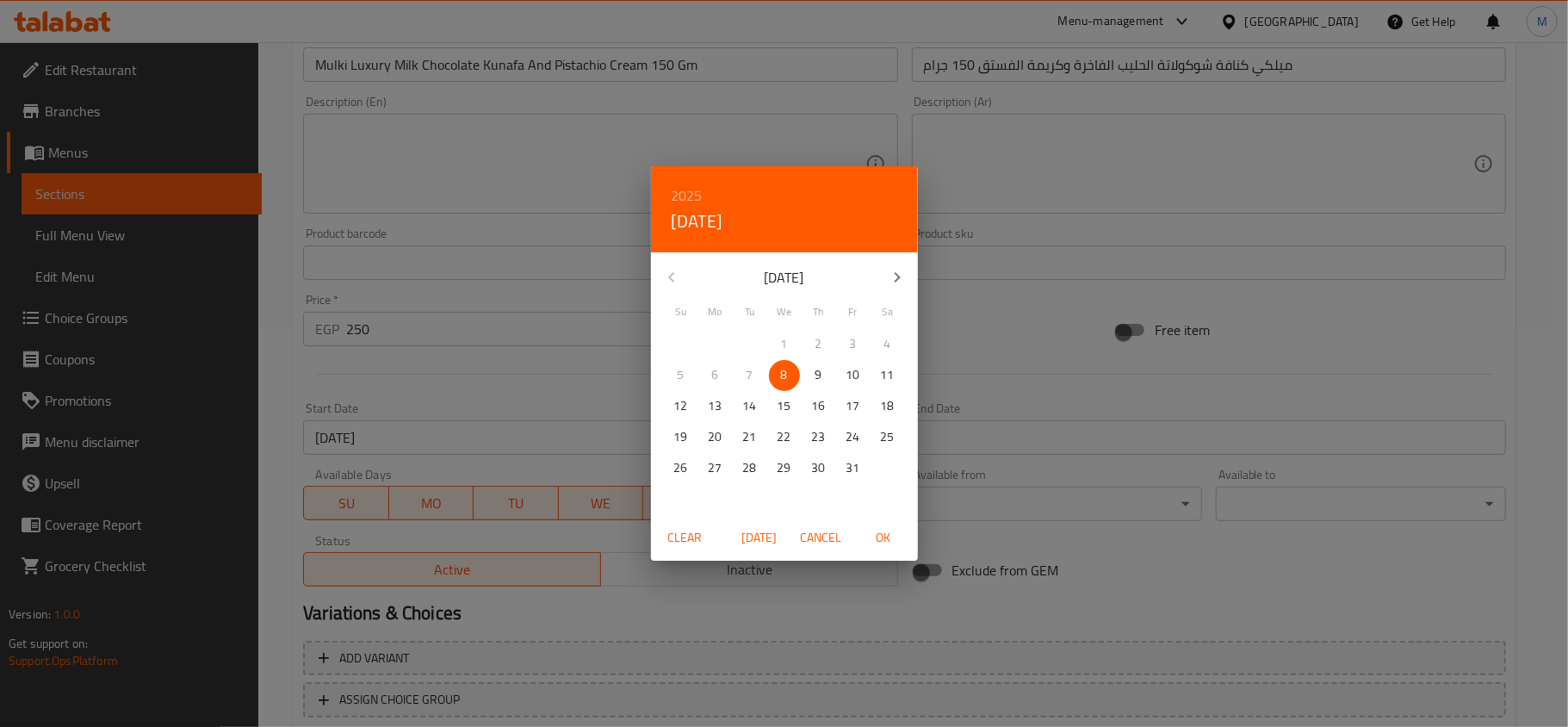
click at [899, 280] on icon "button" at bounding box center [897, 277] width 21 height 21
click at [779, 471] on p "31" at bounding box center [785, 469] width 14 height 22
click at [886, 538] on span "OK" at bounding box center [884, 538] width 42 height 22
type input "31-12-2025"
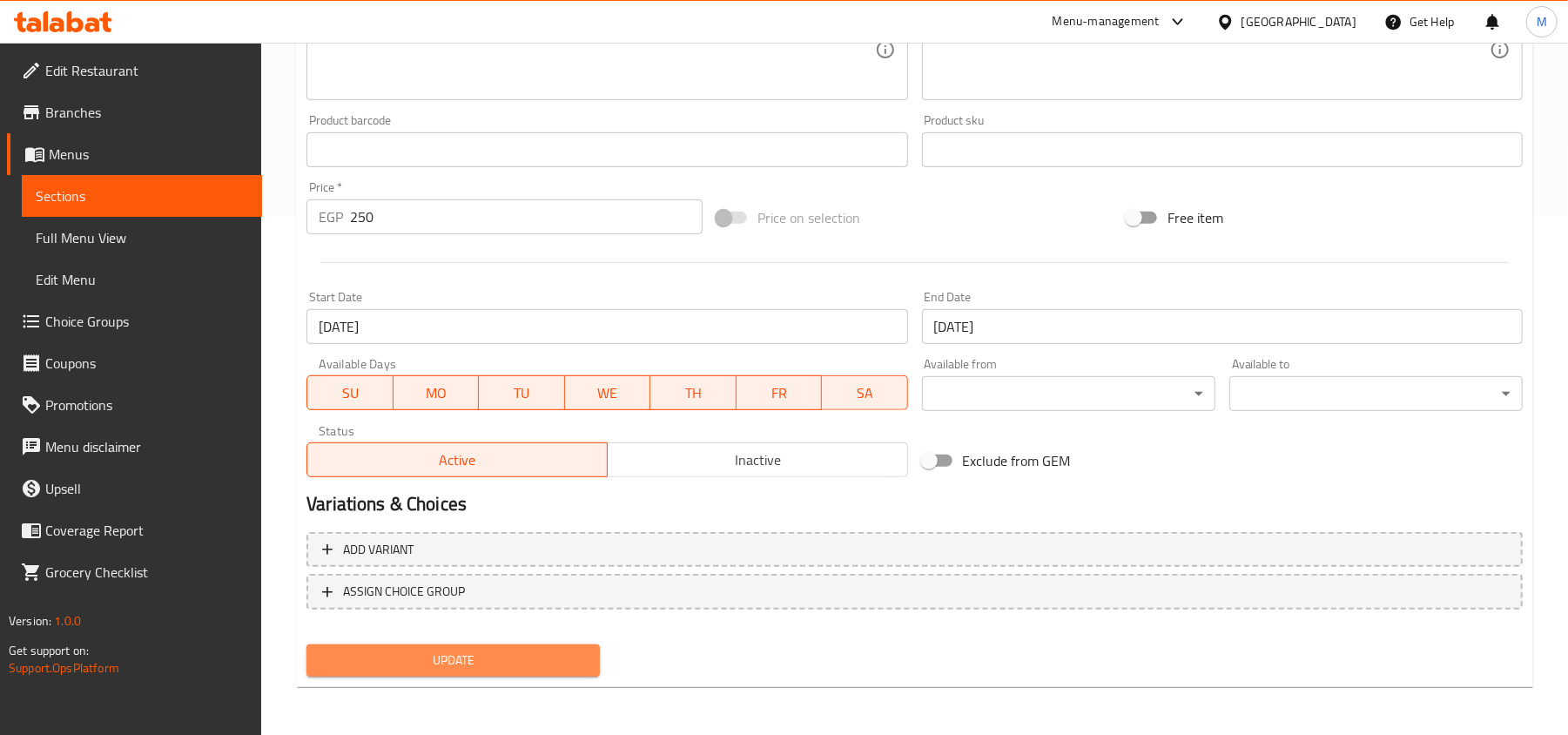
click at [527, 646] on button "Update" at bounding box center [454, 661] width 294 height 32
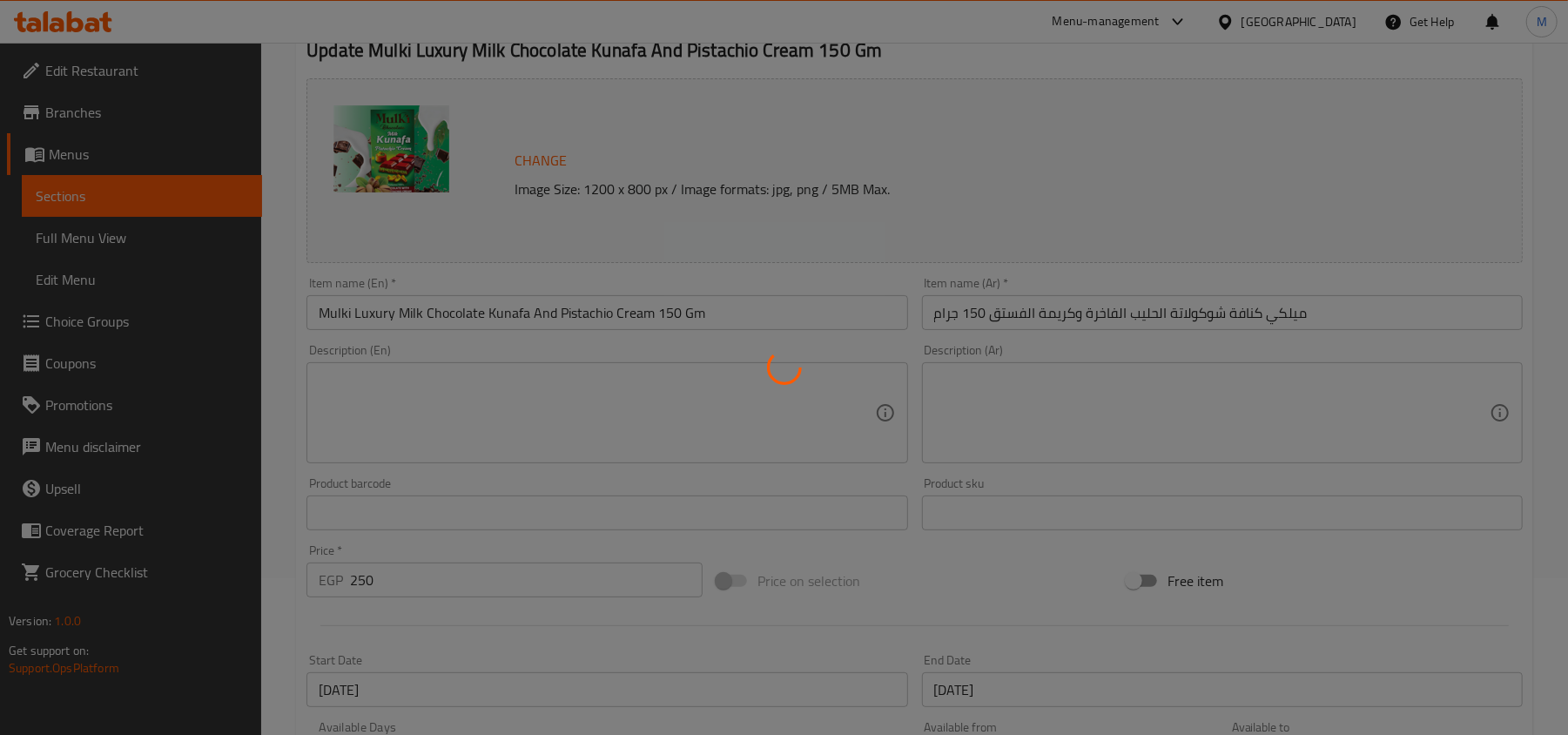
scroll to position [0, 0]
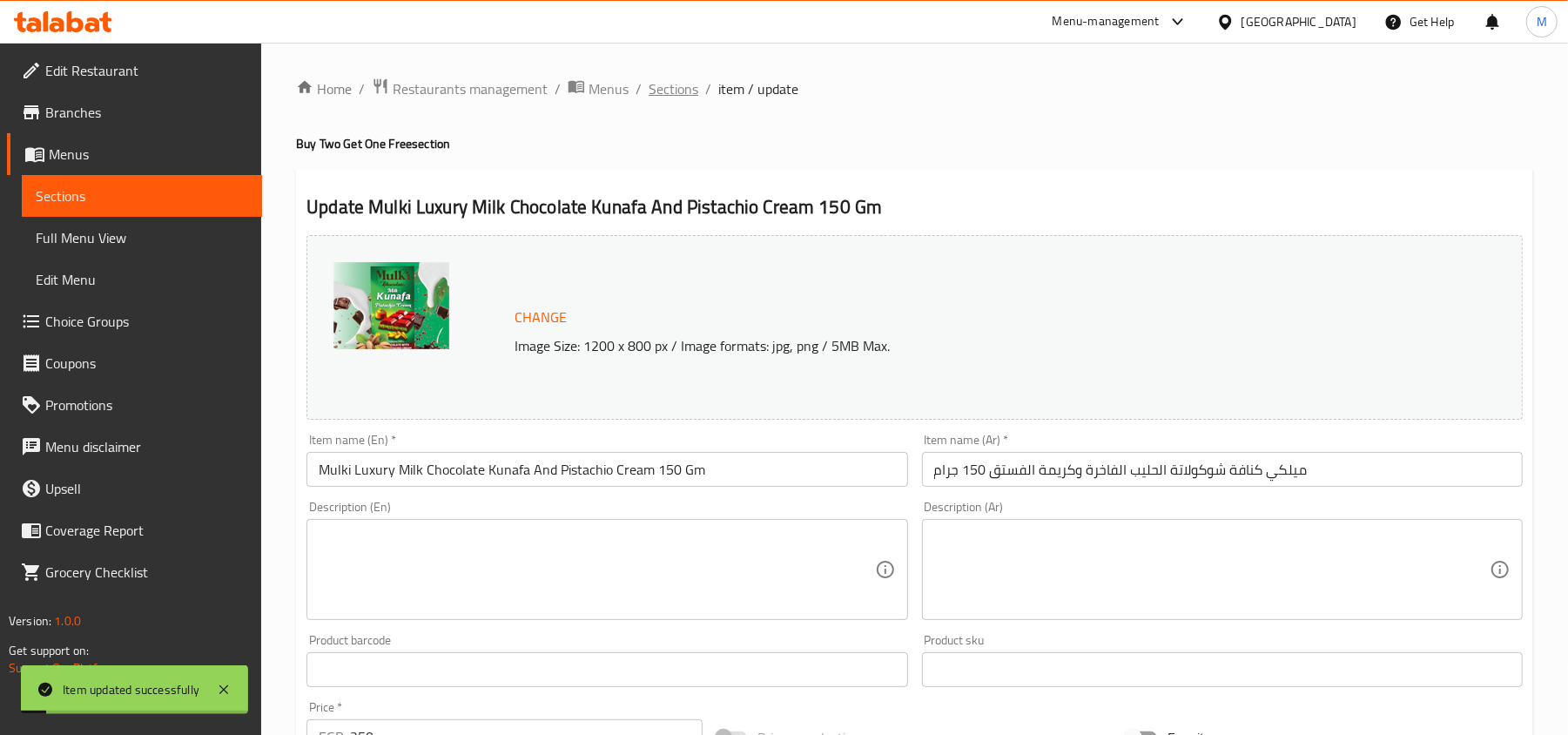
click at [680, 88] on span "Sections" at bounding box center [674, 88] width 50 height 21
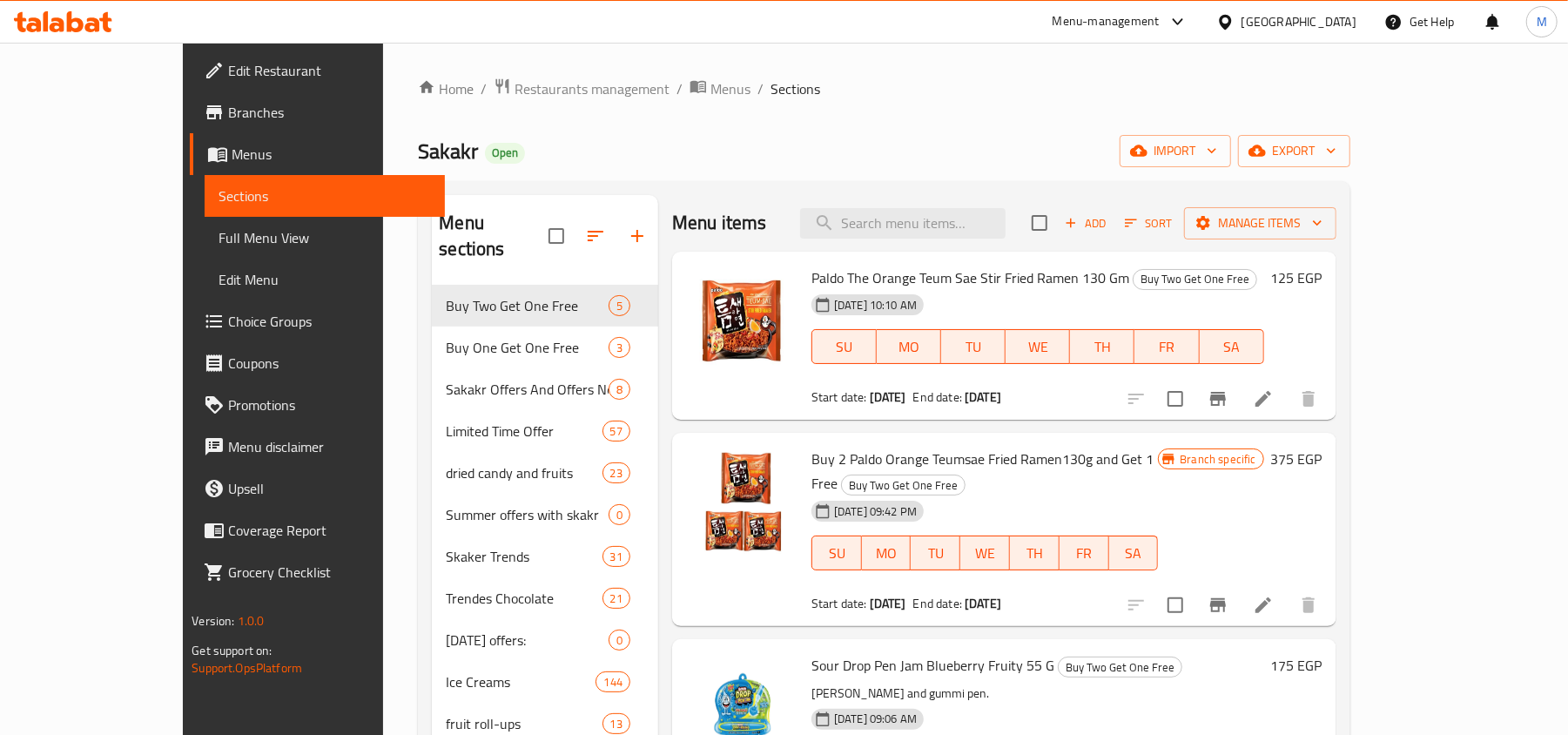
click at [672, 214] on h2 "Menu items" at bounding box center [719, 223] width 95 height 26
click at [712, 214] on h2 "Menu items" at bounding box center [719, 223] width 95 height 26
drag, startPoint x: 631, startPoint y: 217, endPoint x: 733, endPoint y: 213, distance: 102.1
click at [733, 213] on div "Menu items Add Sort Manage items" at bounding box center [1003, 223] width 665 height 57
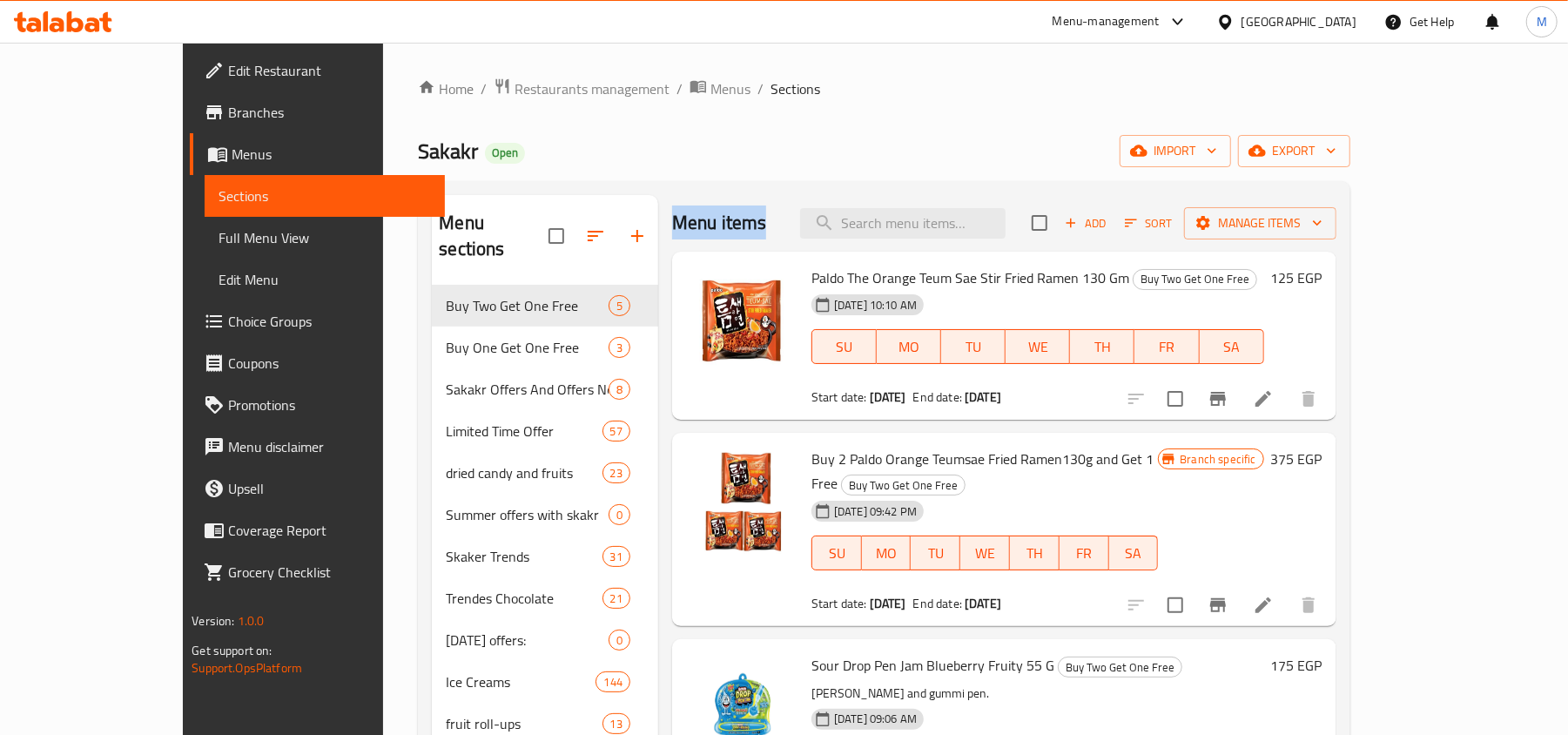
click at [733, 213] on div "Menu items Add Sort Manage items" at bounding box center [1003, 223] width 665 height 57
click at [418, 151] on span "Sakakr" at bounding box center [448, 151] width 60 height 39
click at [514, 160] on div "Sakakr Open import export" at bounding box center [883, 151] width 931 height 32
click at [672, 219] on h2 "Menu items" at bounding box center [719, 223] width 95 height 26
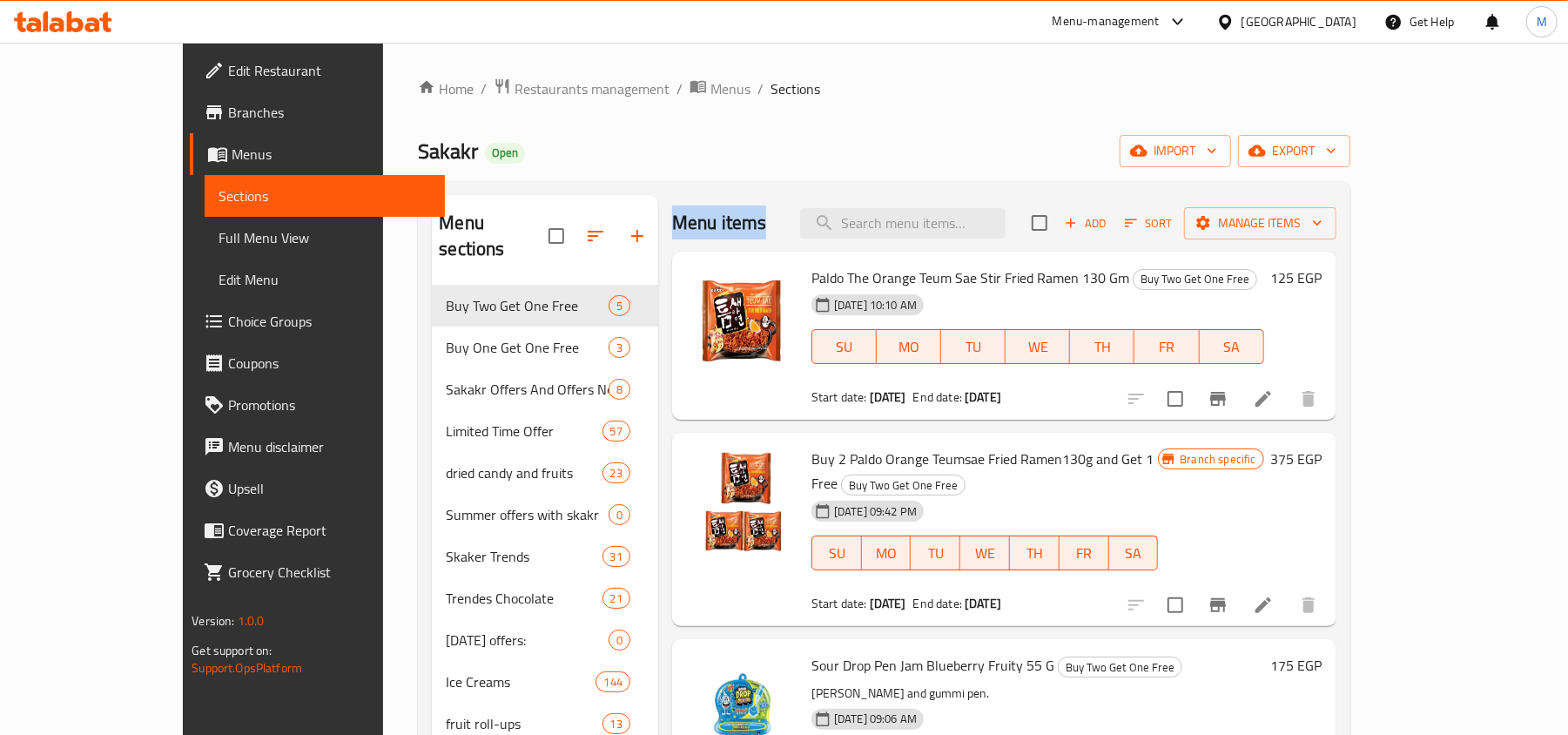
drag, startPoint x: 643, startPoint y: 219, endPoint x: 716, endPoint y: 210, distance: 73.6
click at [716, 210] on h2 "Menu items" at bounding box center [719, 223] width 95 height 26
click at [774, 199] on div "Menu items Add Sort Manage items" at bounding box center [1003, 223] width 665 height 57
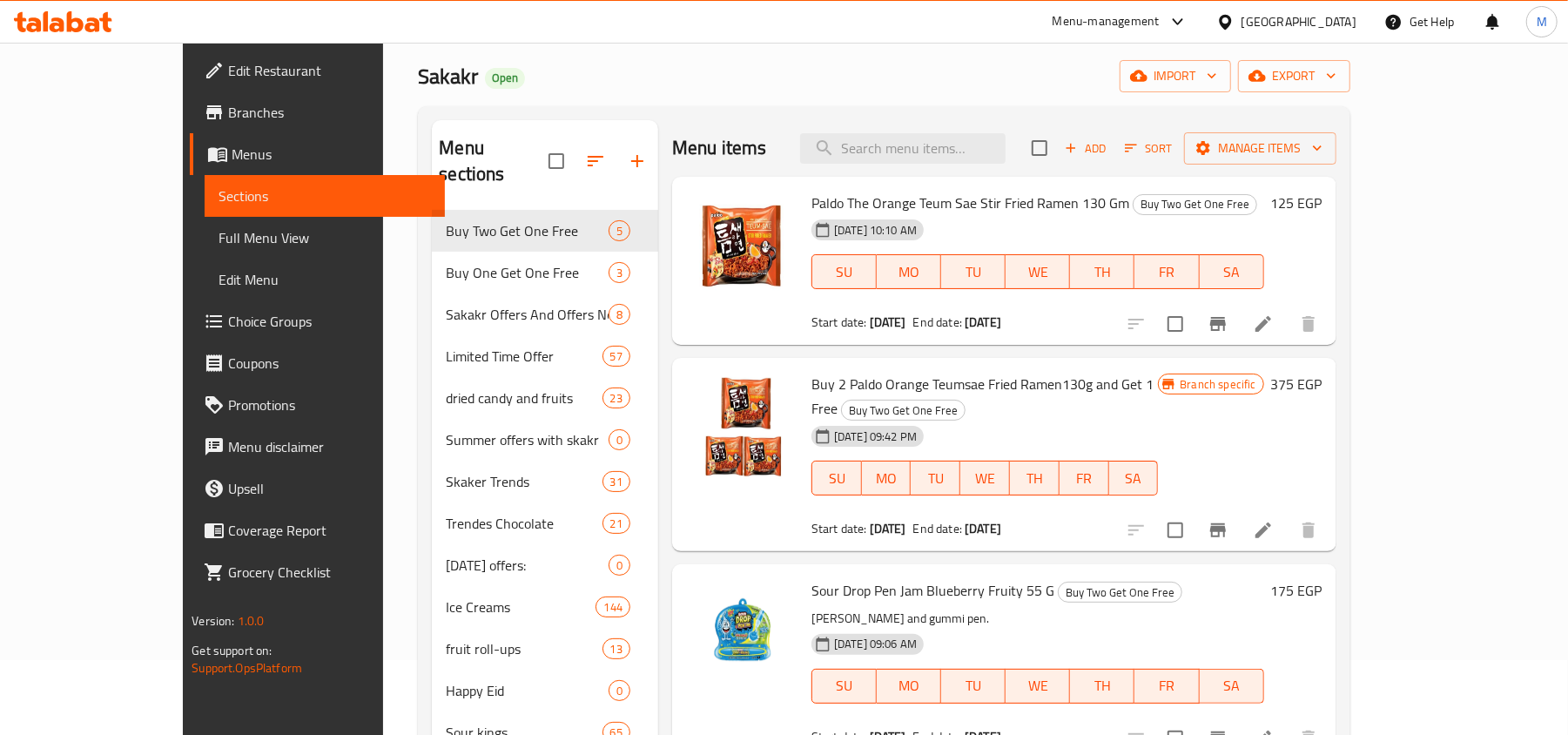
scroll to position [116, 0]
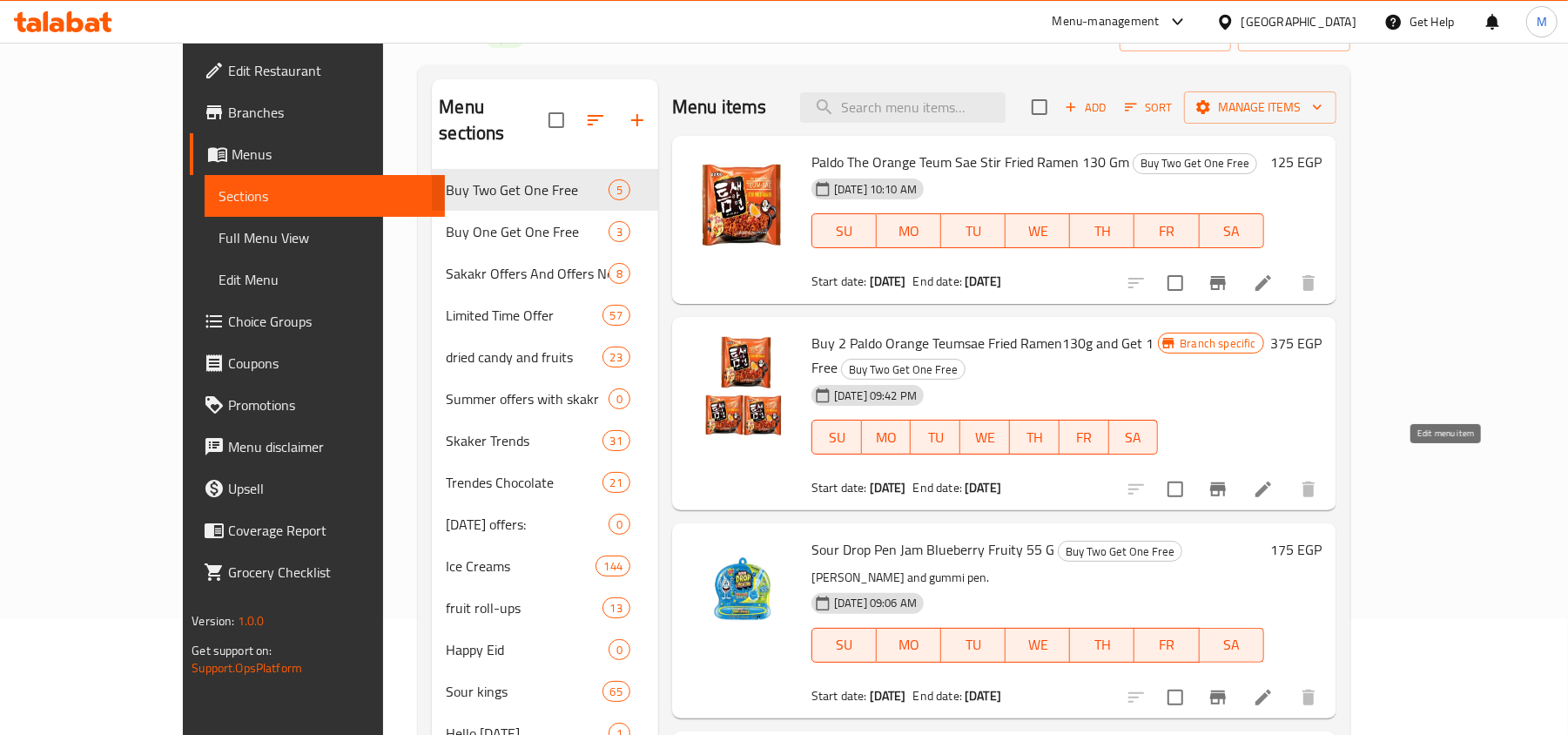
click at [1273, 479] on icon at bounding box center [1262, 489] width 21 height 21
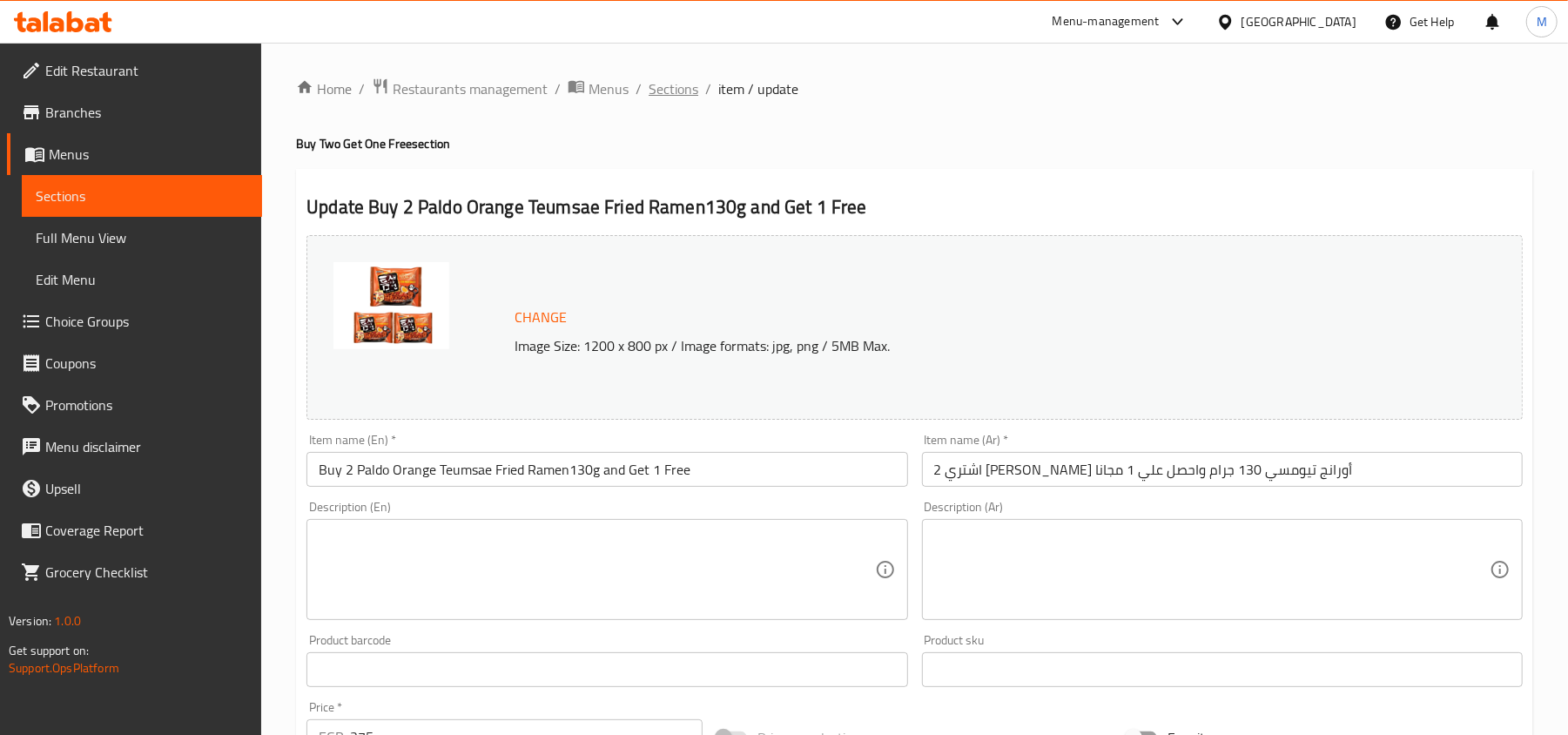
click at [670, 88] on span "Sections" at bounding box center [674, 88] width 50 height 21
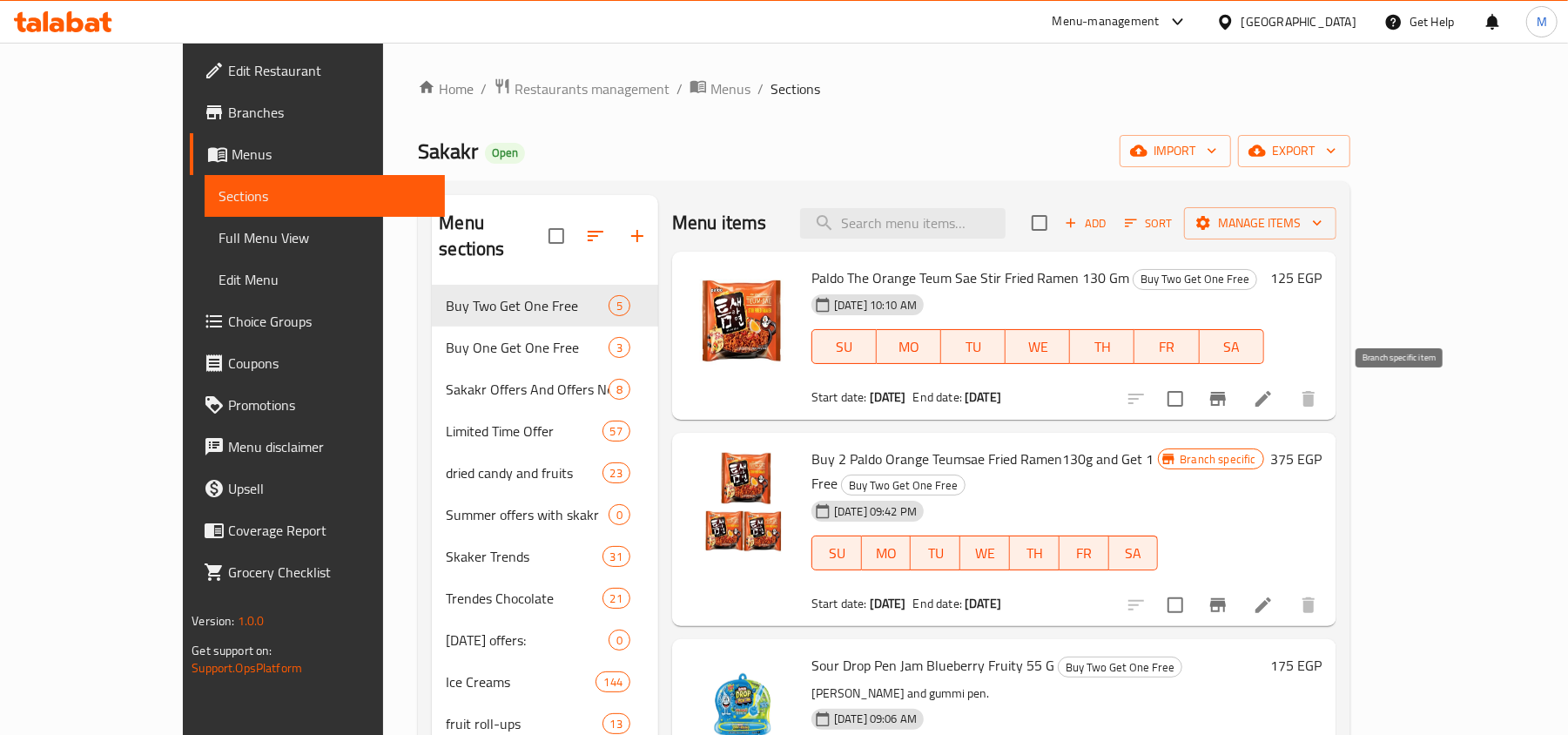
click at [1228, 409] on icon "Branch-specific-item" at bounding box center [1217, 398] width 21 height 21
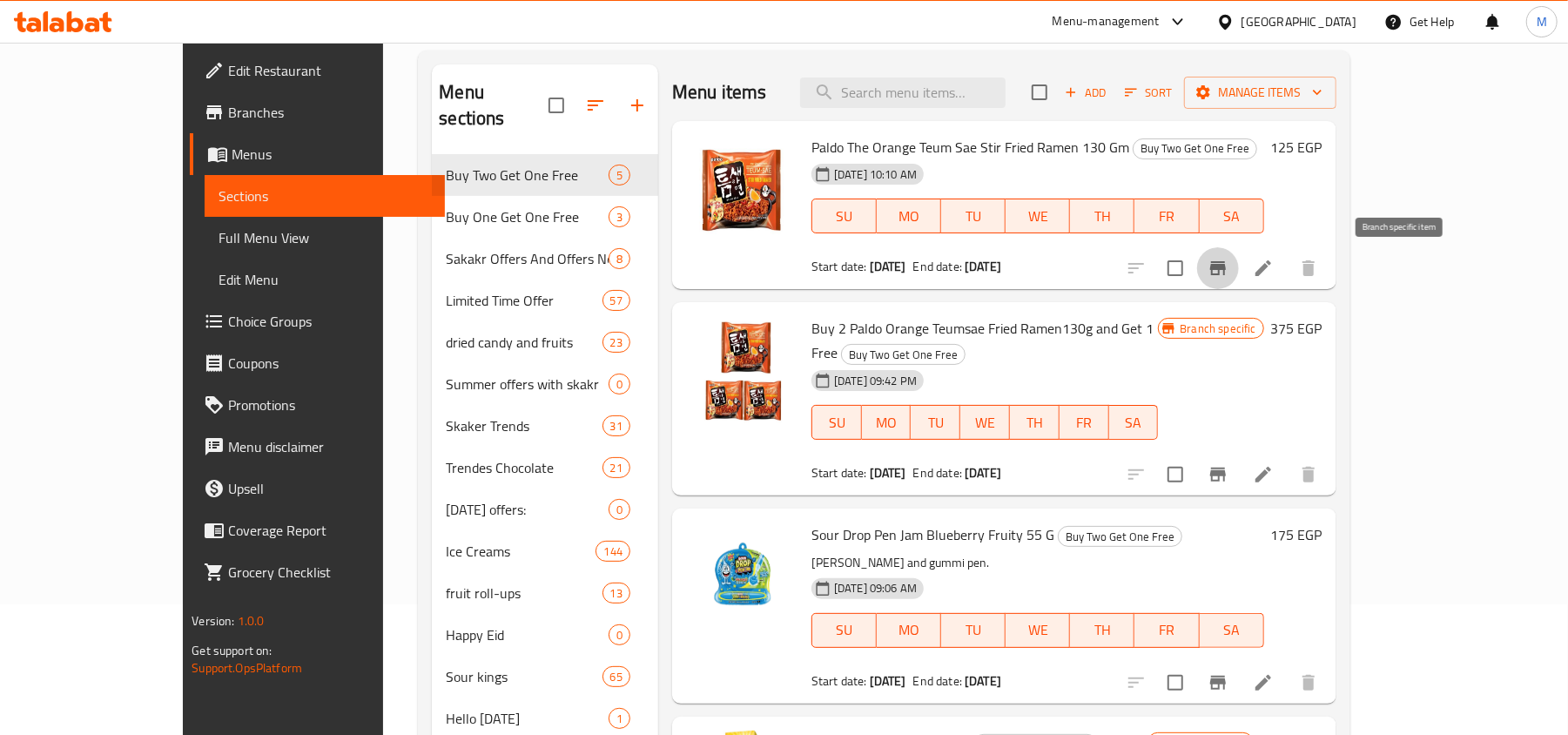
scroll to position [232, 0]
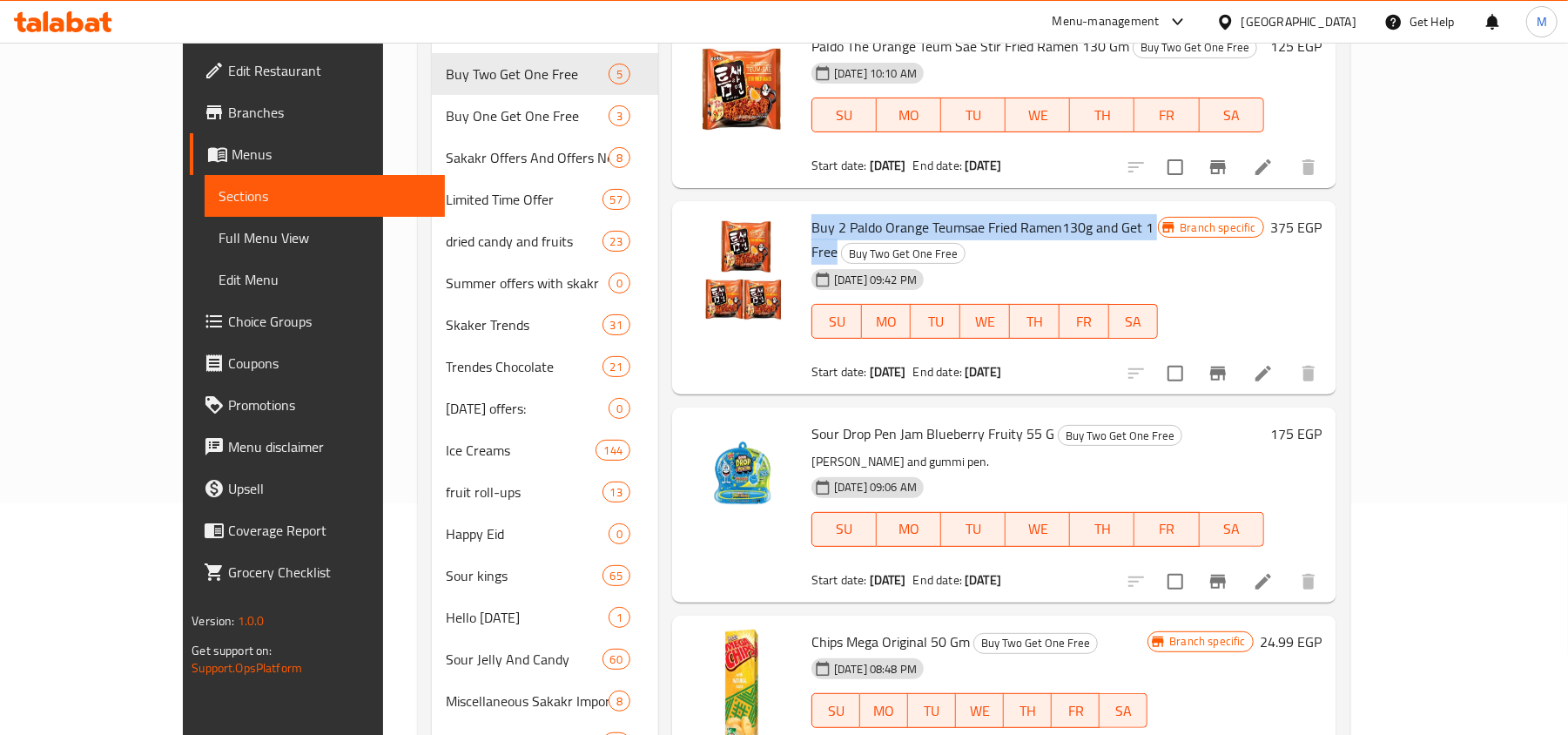
drag, startPoint x: 767, startPoint y: 220, endPoint x: 1129, endPoint y: 233, distance: 362.2
click at [1129, 233] on span "Buy 2 Paldo Orange Teumsae Fried Ramen130g and Get 1 Free" at bounding box center [982, 239] width 342 height 51
copy span "Buy 2 Paldo Orange Teumsae Fried Ramen130g and Get 1 Free"
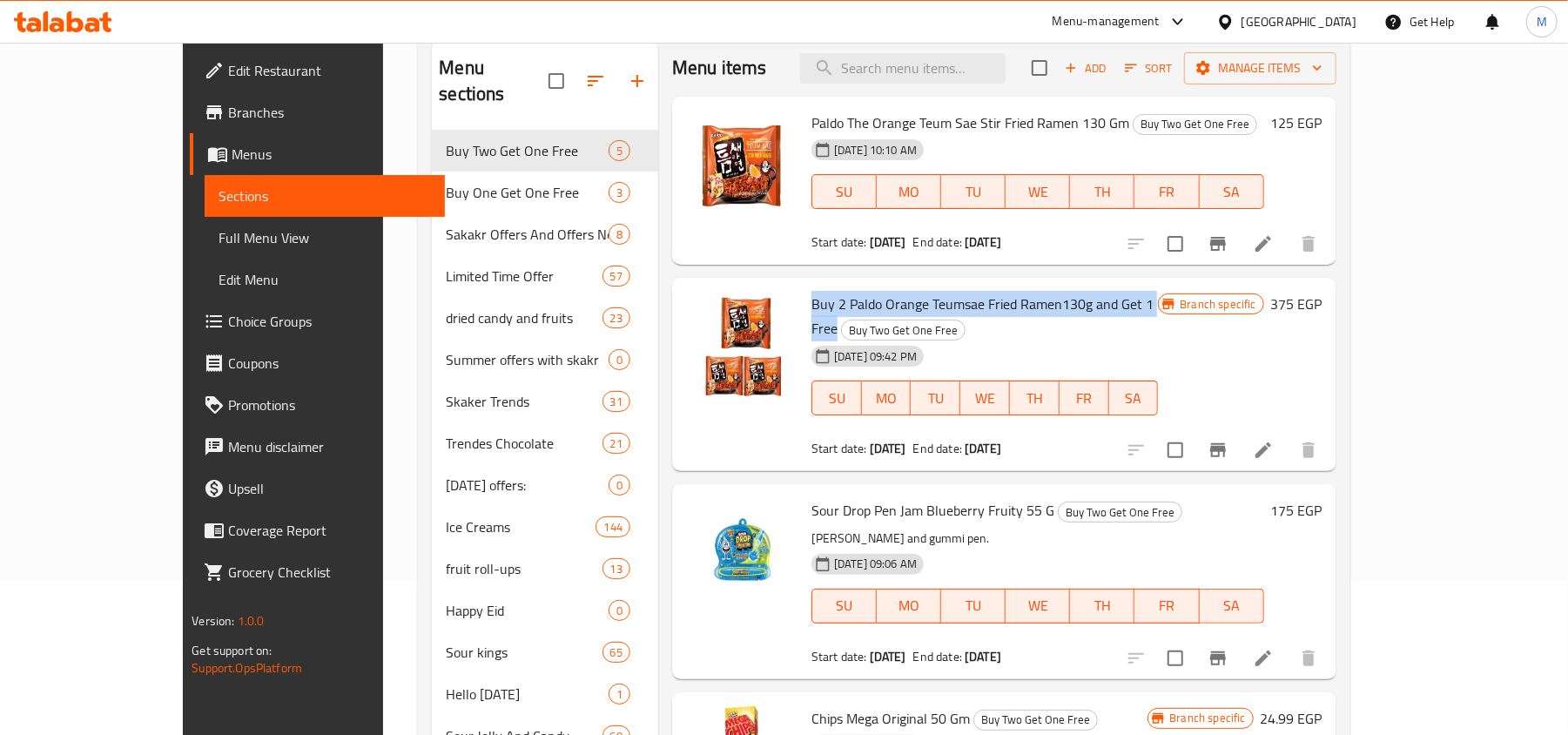
scroll to position [116, 0]
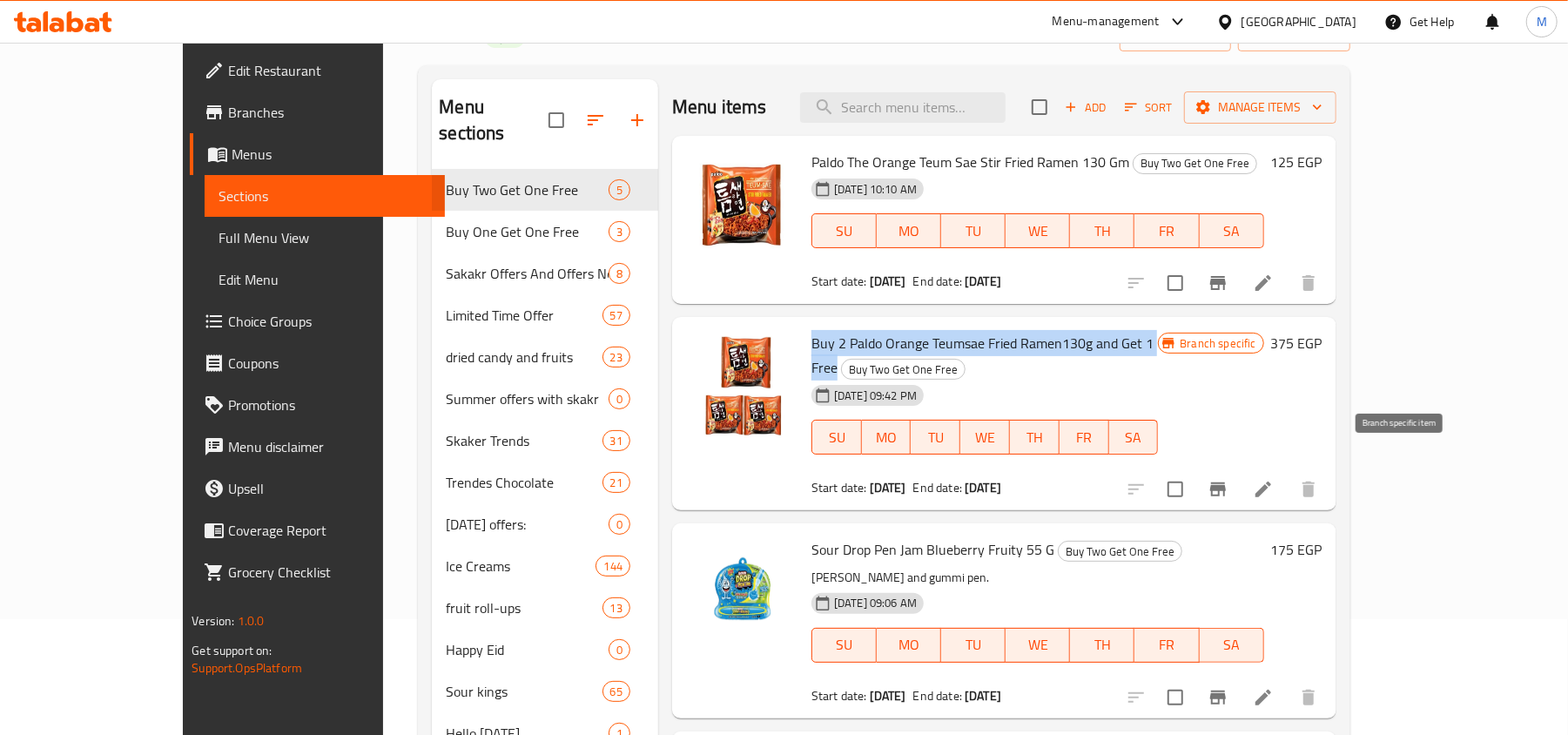
click at [1228, 479] on icon "Branch-specific-item" at bounding box center [1217, 489] width 21 height 21
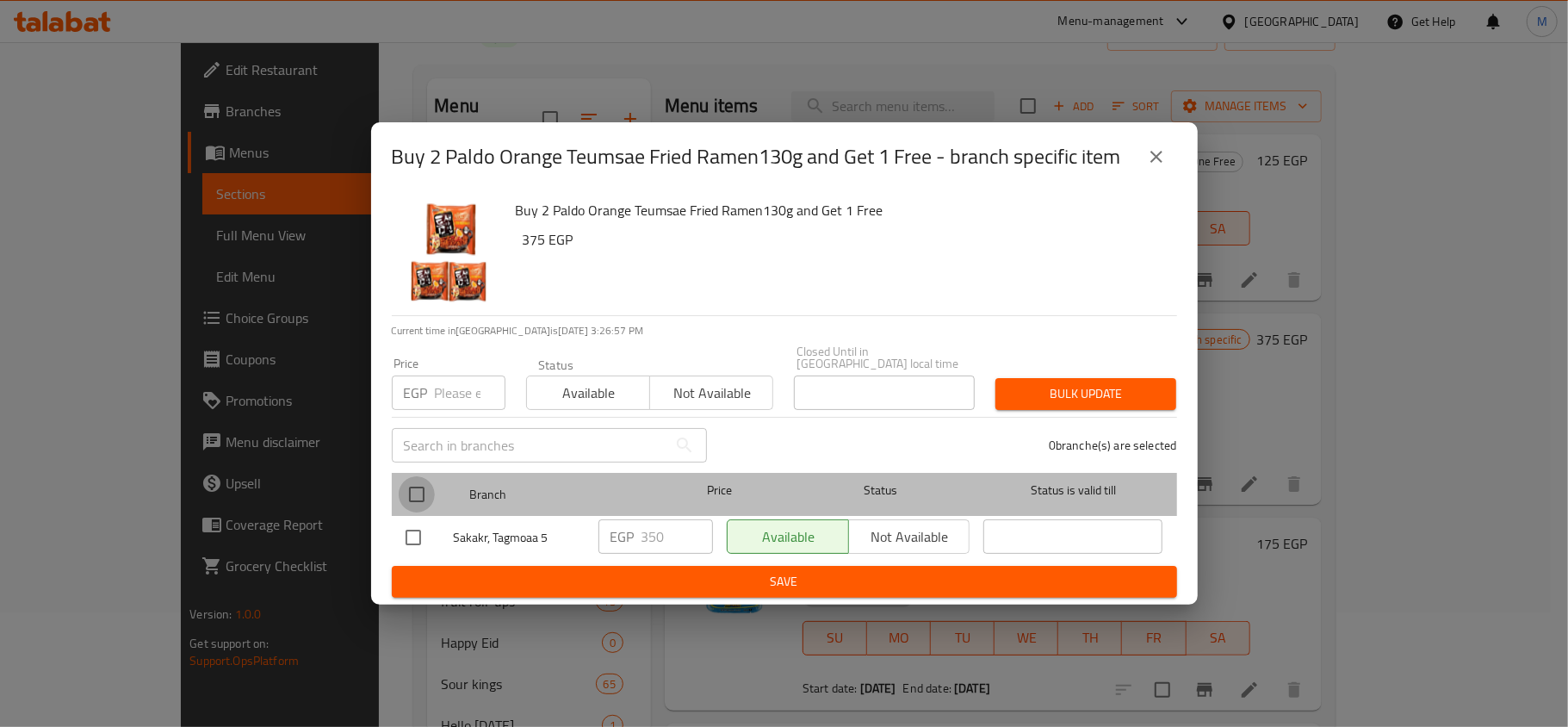
click at [417, 478] on input "checkbox" at bounding box center [416, 495] width 37 height 37
checkbox input "true"
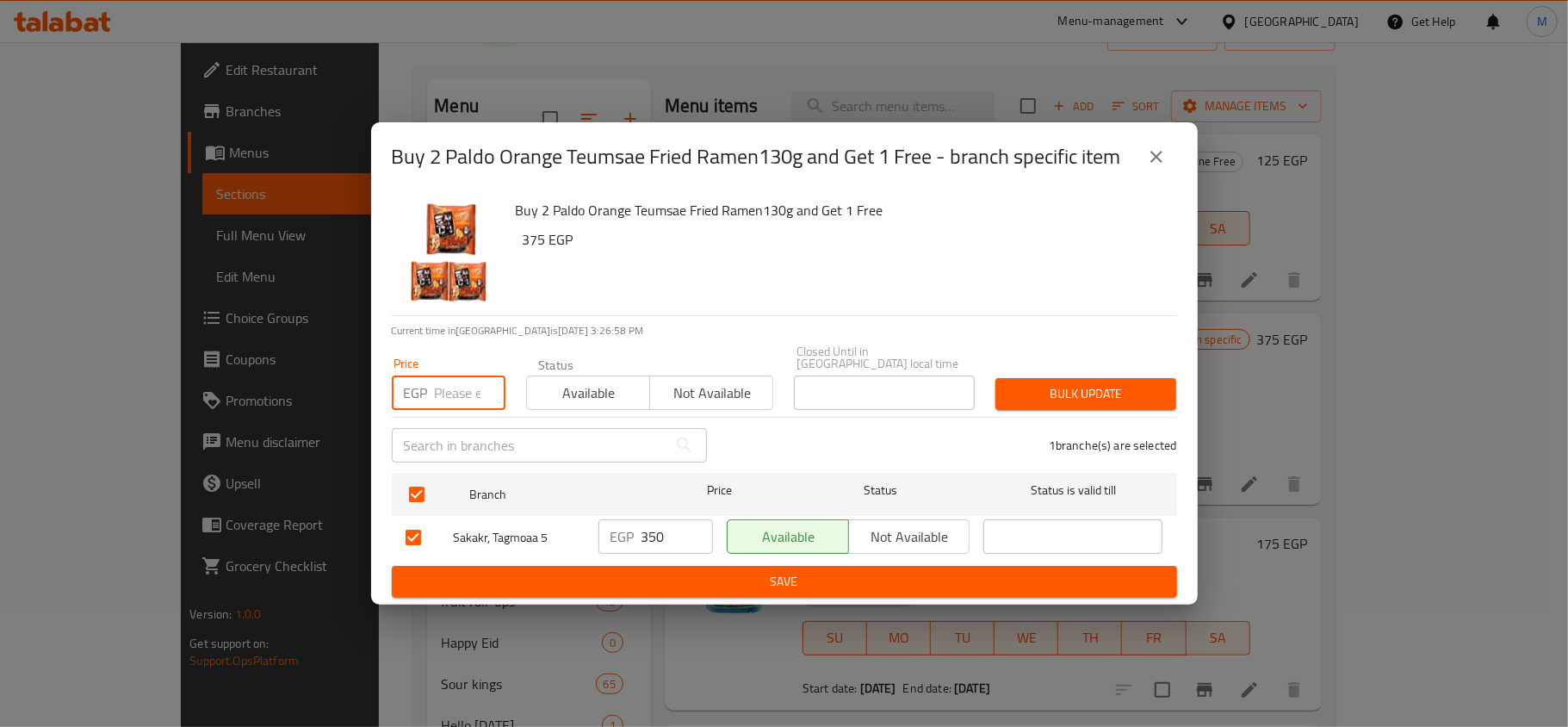
click at [445, 391] on input "number" at bounding box center [470, 393] width 70 height 35
type input "375"
click at [1069, 378] on button "Bulk update" at bounding box center [1086, 394] width 181 height 32
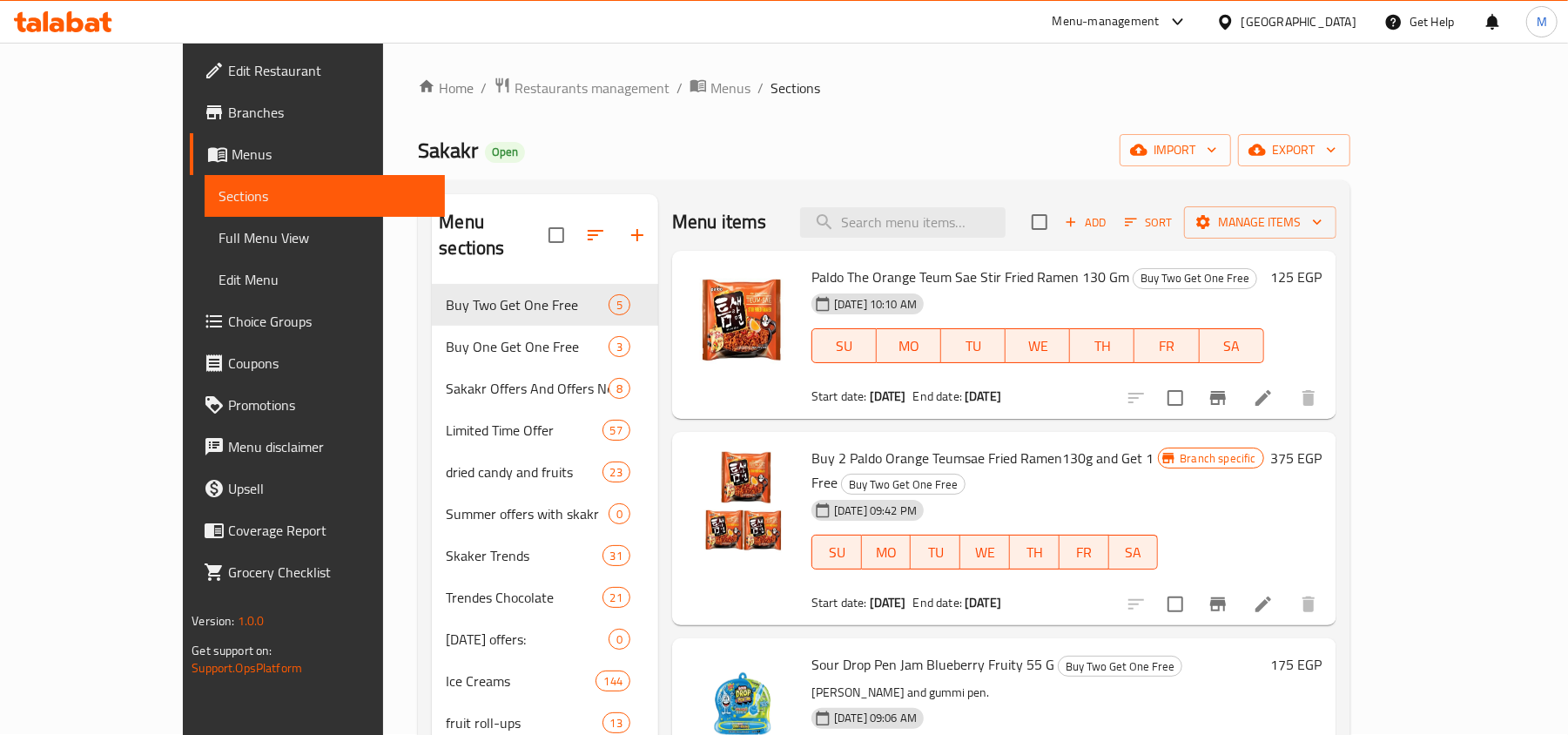
scroll to position [0, 0]
click at [1271, 395] on icon at bounding box center [1263, 399] width 16 height 16
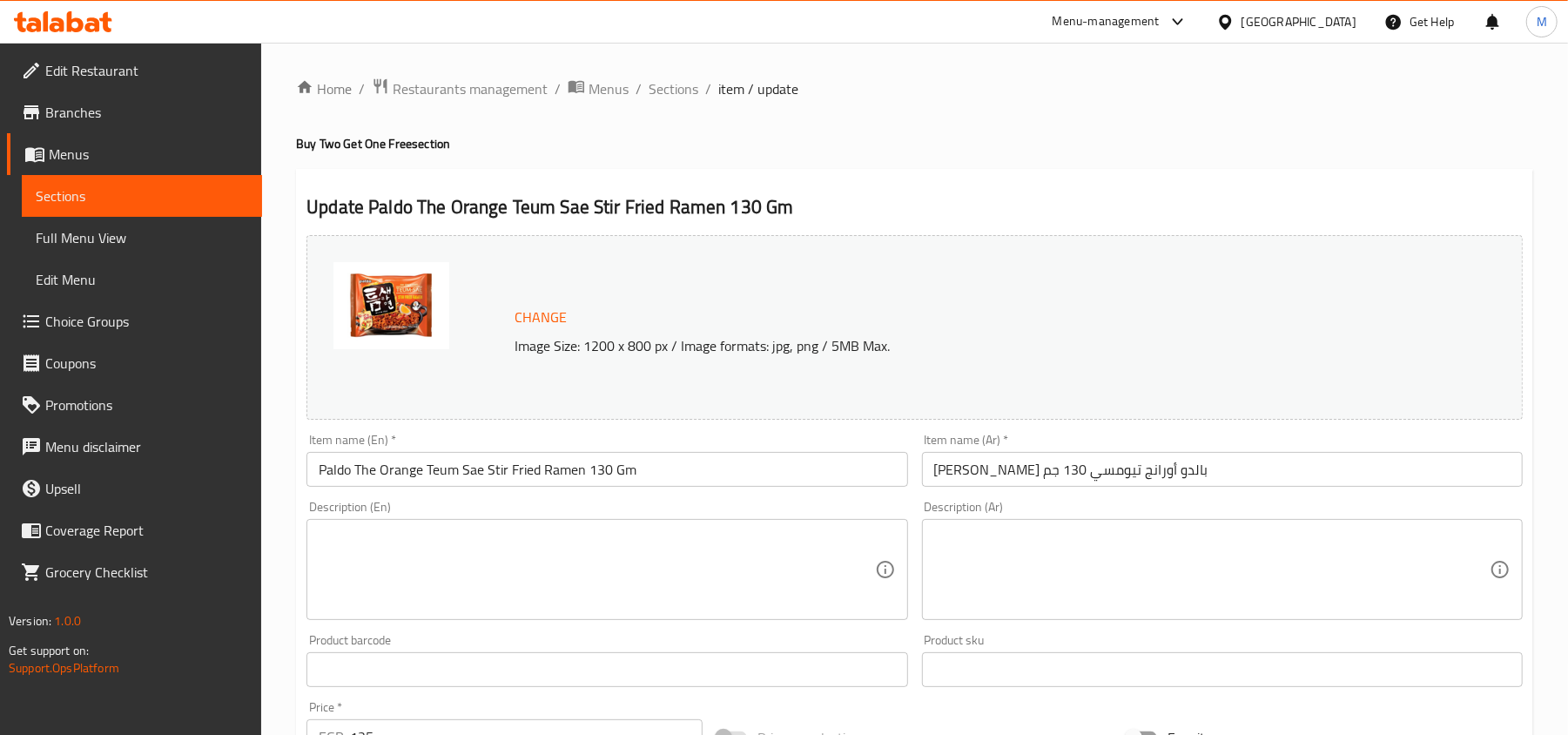
click at [517, 461] on input "Paldo The Orange Teum Sae Stir Fried Ramen 130 Gm" at bounding box center [607, 469] width 601 height 35
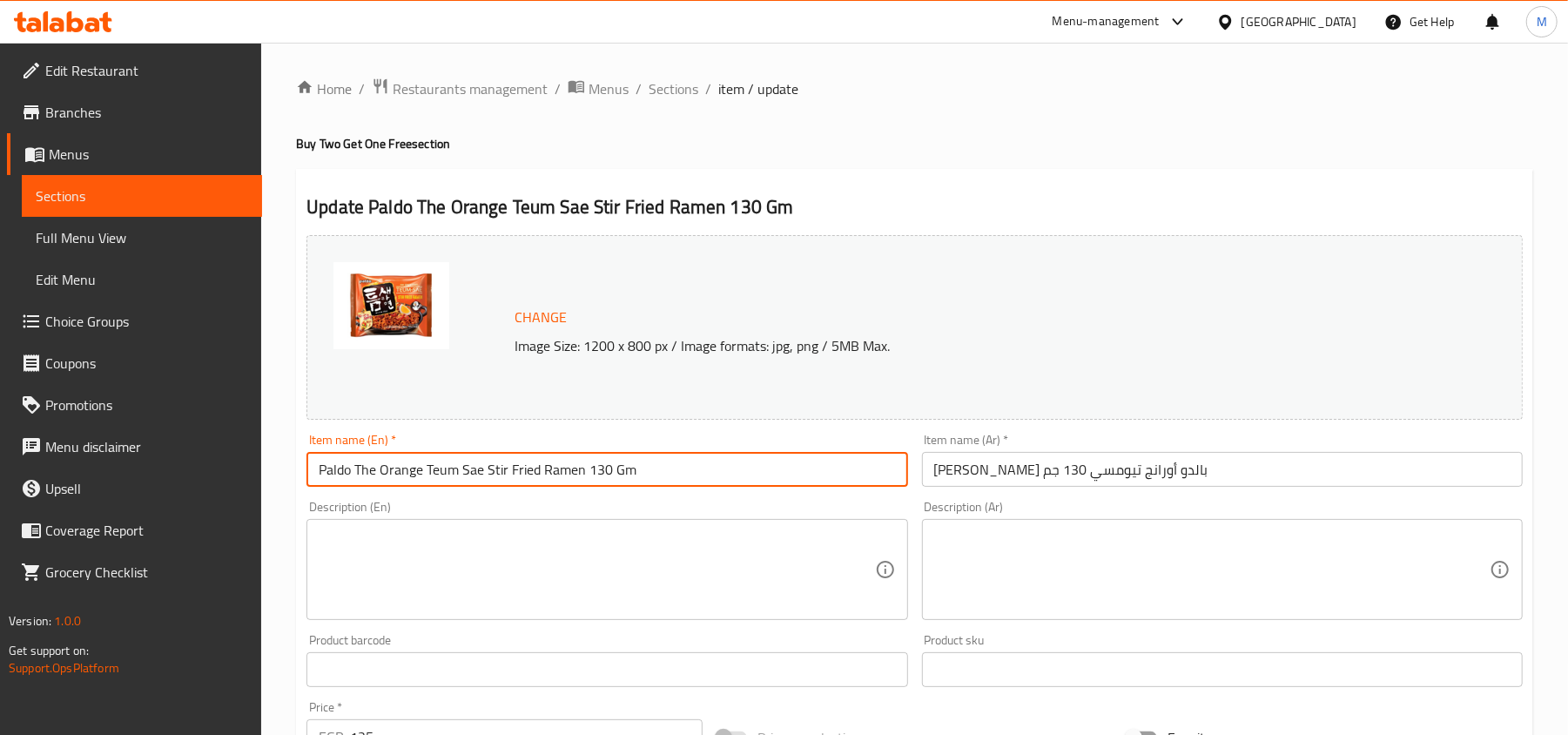
click at [517, 461] on input "Paldo The Orange Teum Sae Stir Fried Ramen 130 Gm" at bounding box center [607, 469] width 601 height 35
click at [850, 174] on div "Update Paldo The Orange Teum Sae Stir Fried Ramen 130 Gm Change Image Size: 120…" at bounding box center [914, 688] width 1237 height 1039
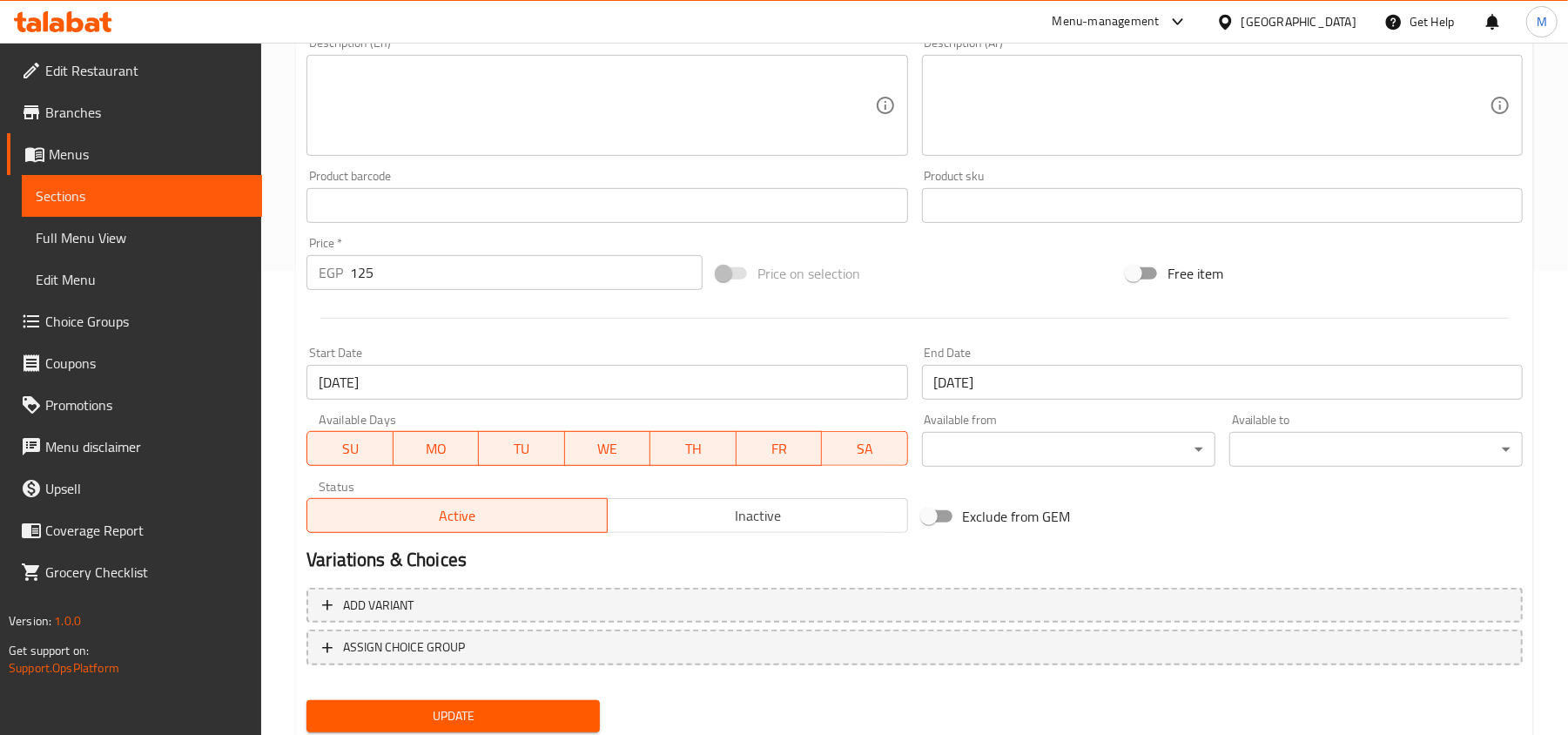
scroll to position [520, 0]
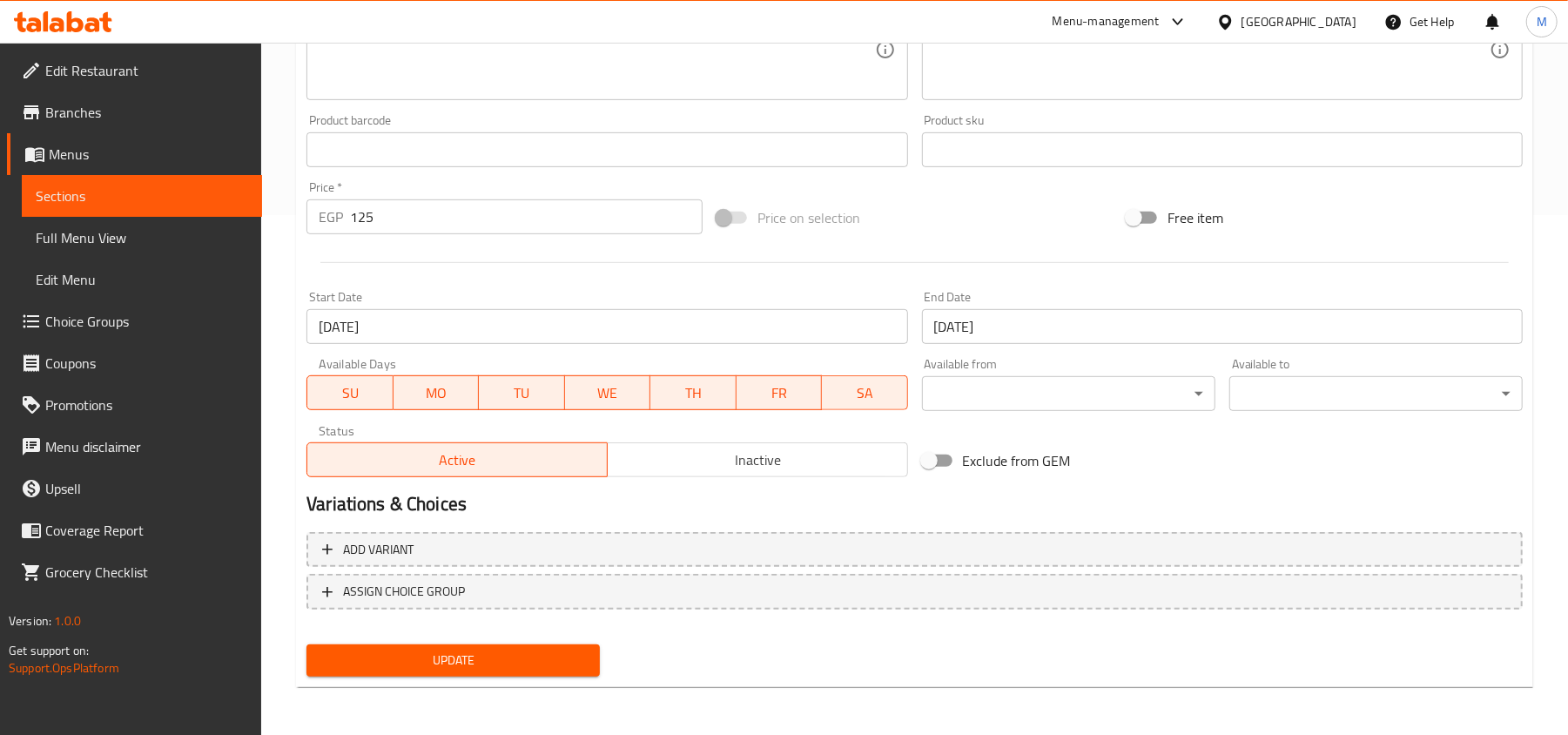
click at [566, 650] on span "Update" at bounding box center [454, 661] width 266 height 22
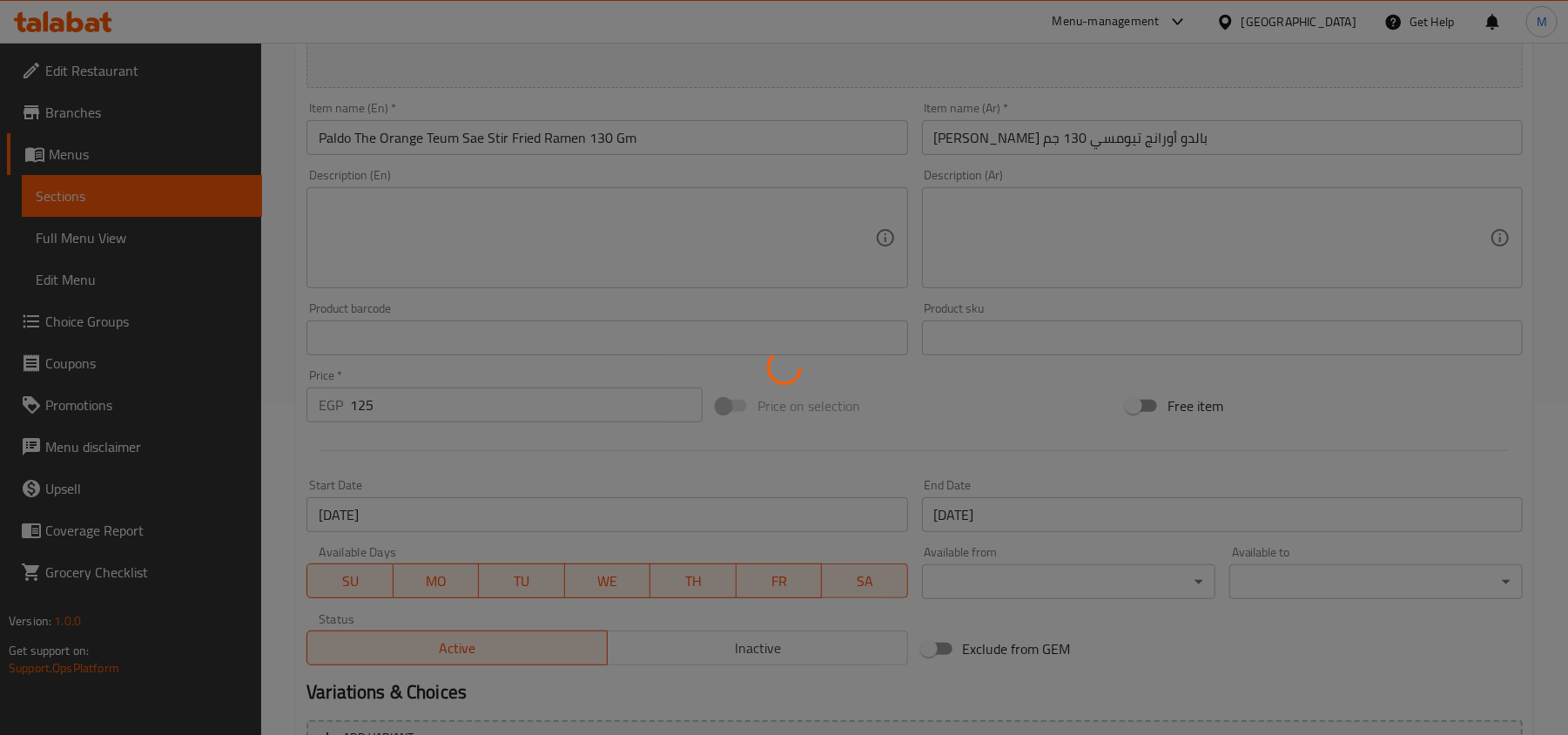
scroll to position [0, 0]
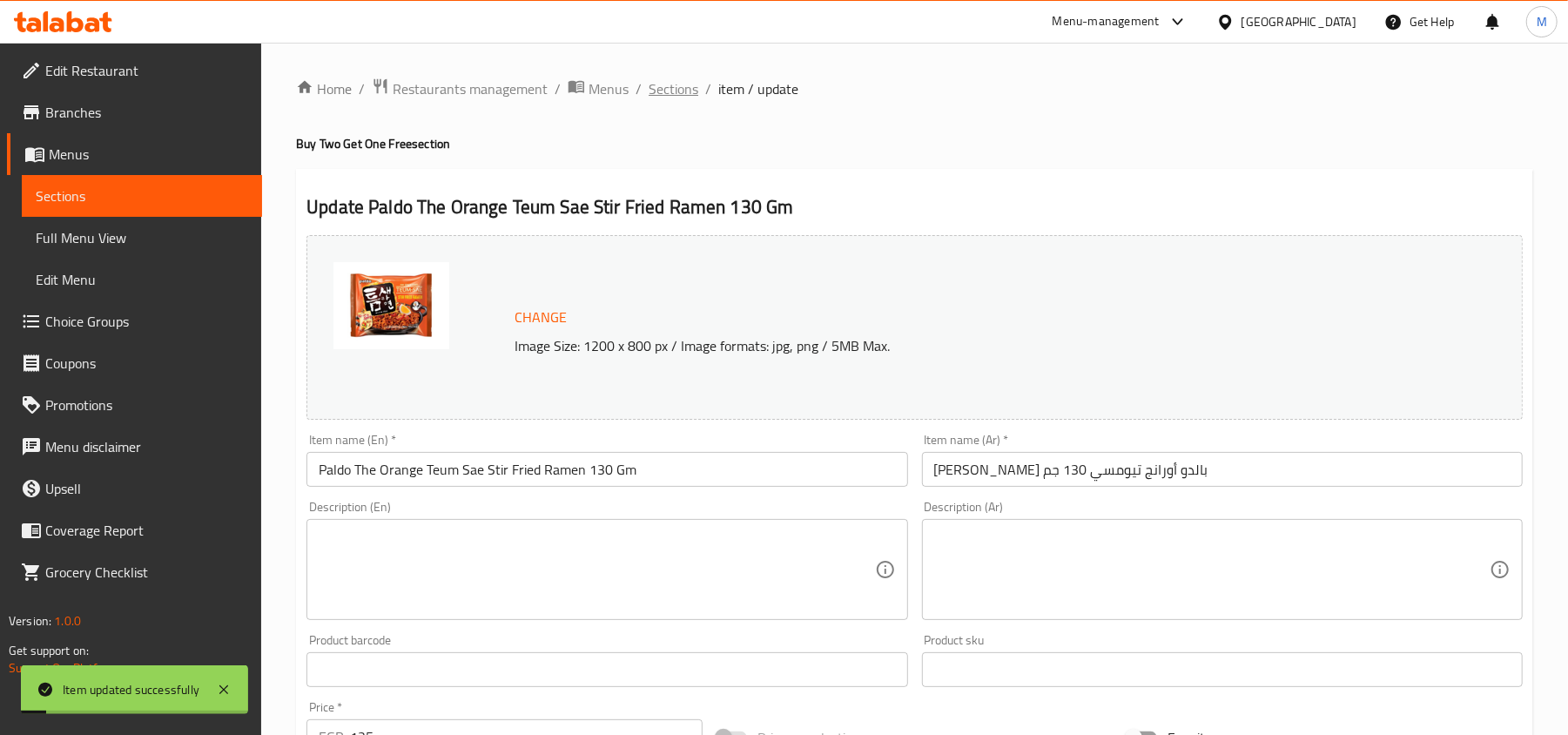
click at [669, 95] on span "Sections" at bounding box center [674, 88] width 50 height 21
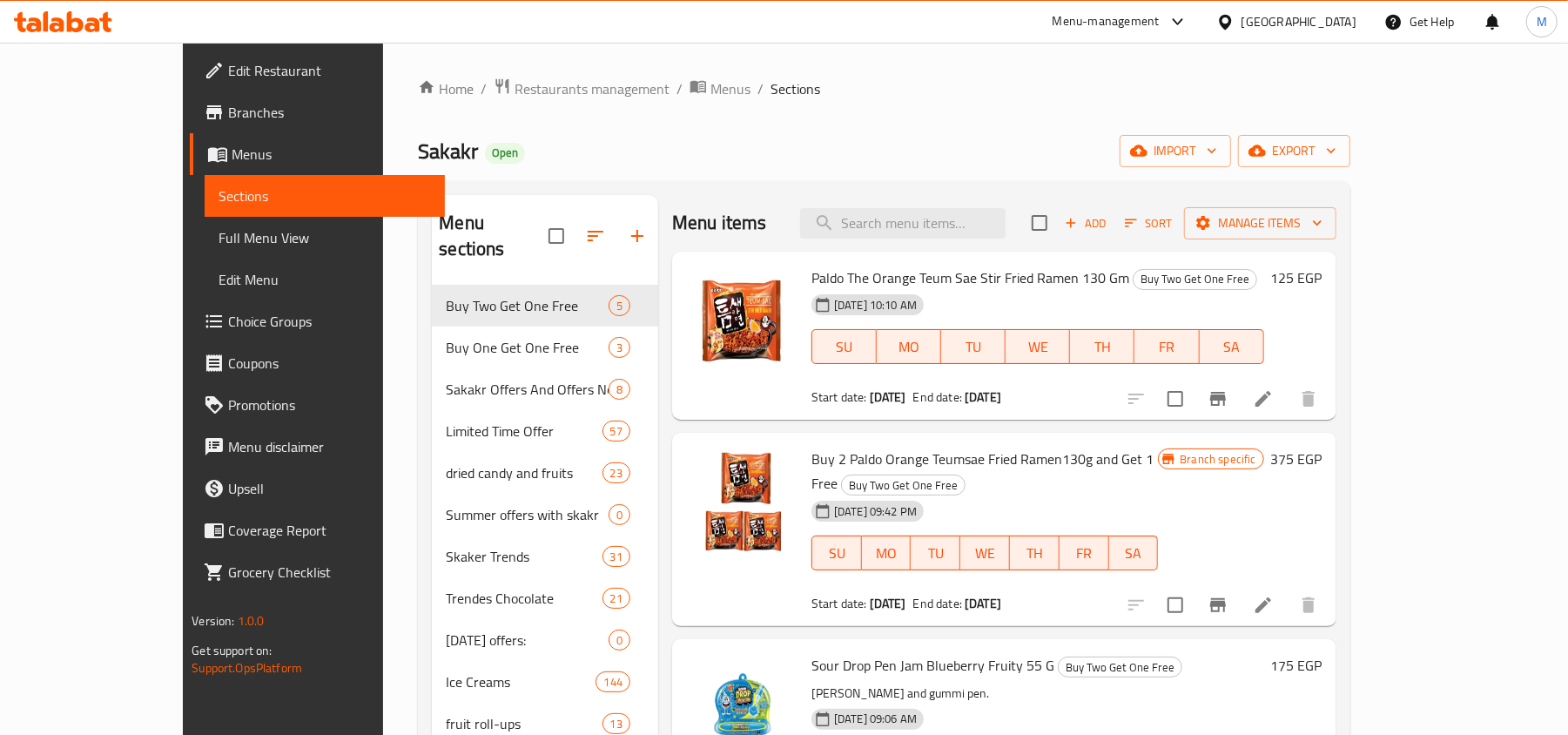
click at [418, 150] on span "Sakakr" at bounding box center [448, 151] width 60 height 39
click at [467, 146] on div "Sakakr Open import export" at bounding box center [883, 151] width 931 height 32
click at [771, 88] on span "Sections" at bounding box center [795, 88] width 50 height 21
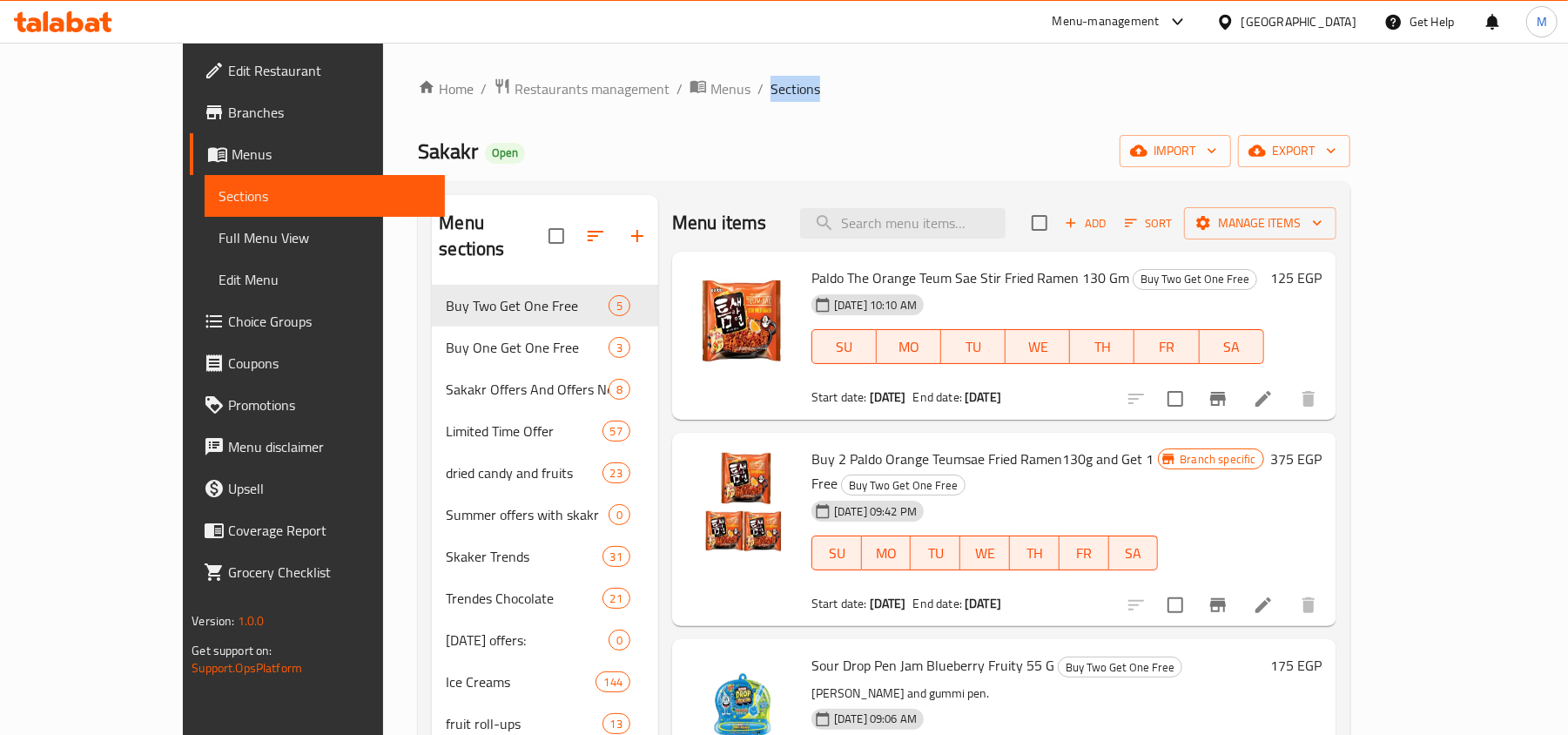
click at [746, 87] on ol "Home / Restaurants management / Menus / Sections" at bounding box center [883, 89] width 931 height 23
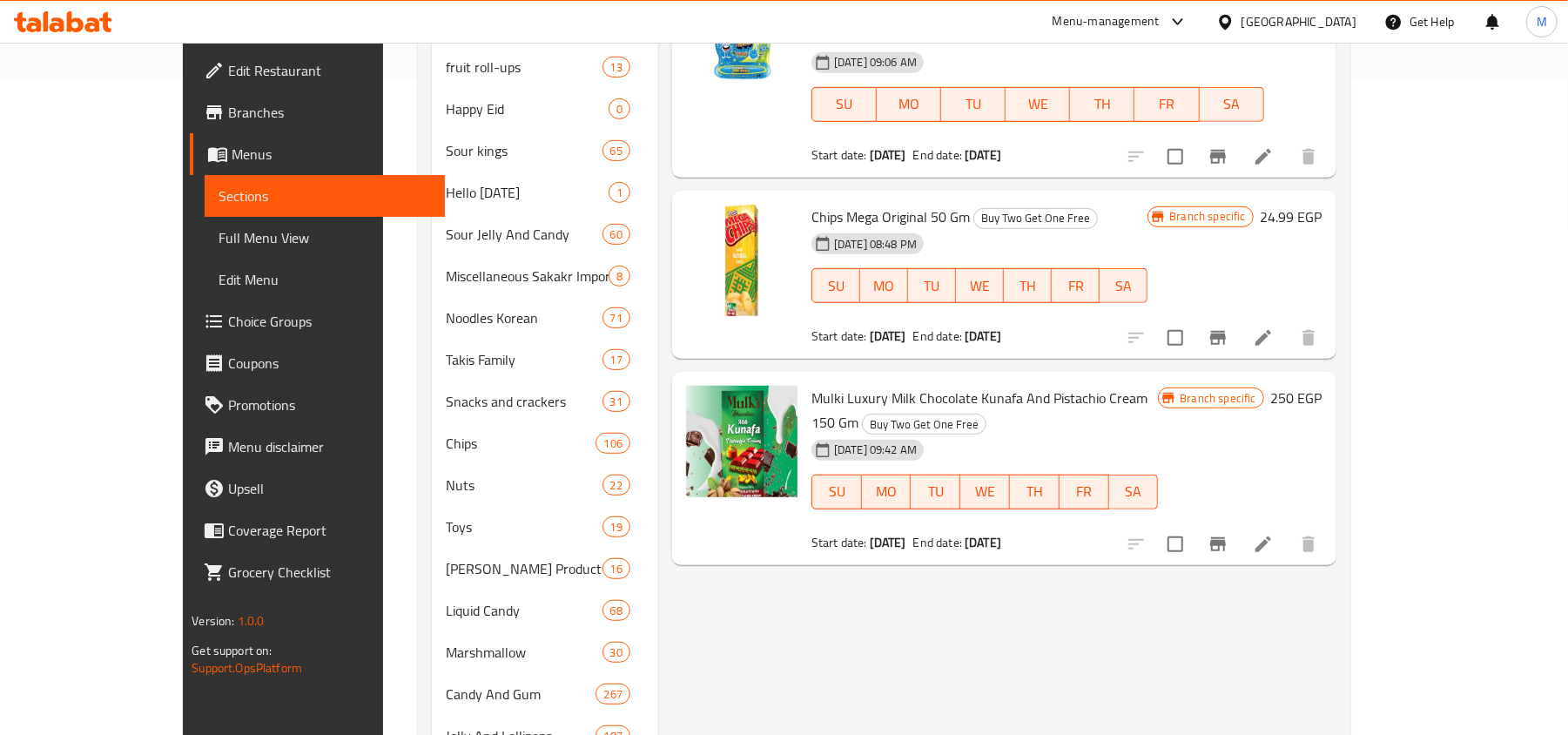
scroll to position [697, 0]
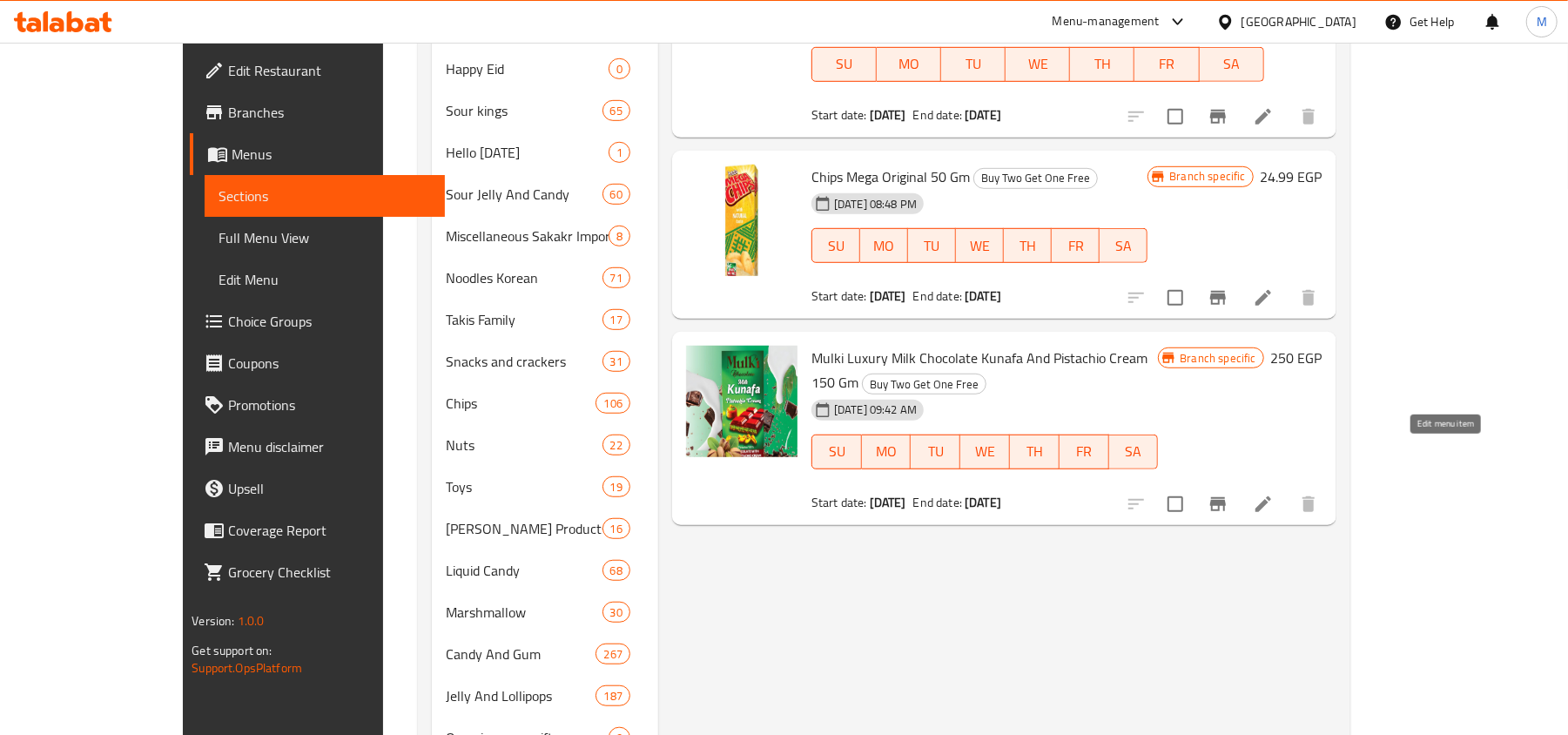
click at [1273, 494] on icon at bounding box center [1262, 504] width 21 height 21
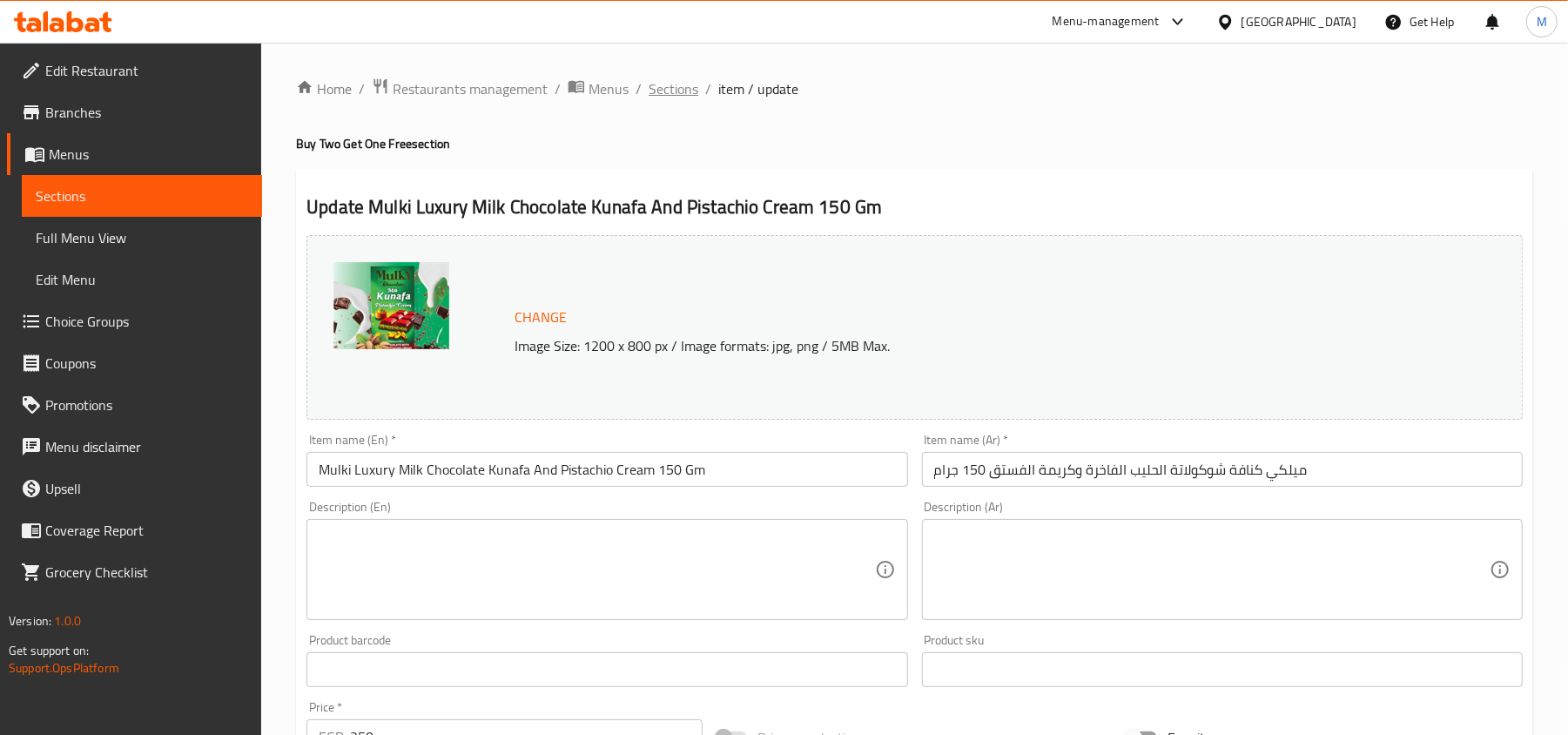
click at [669, 78] on span "Sections" at bounding box center [674, 88] width 50 height 21
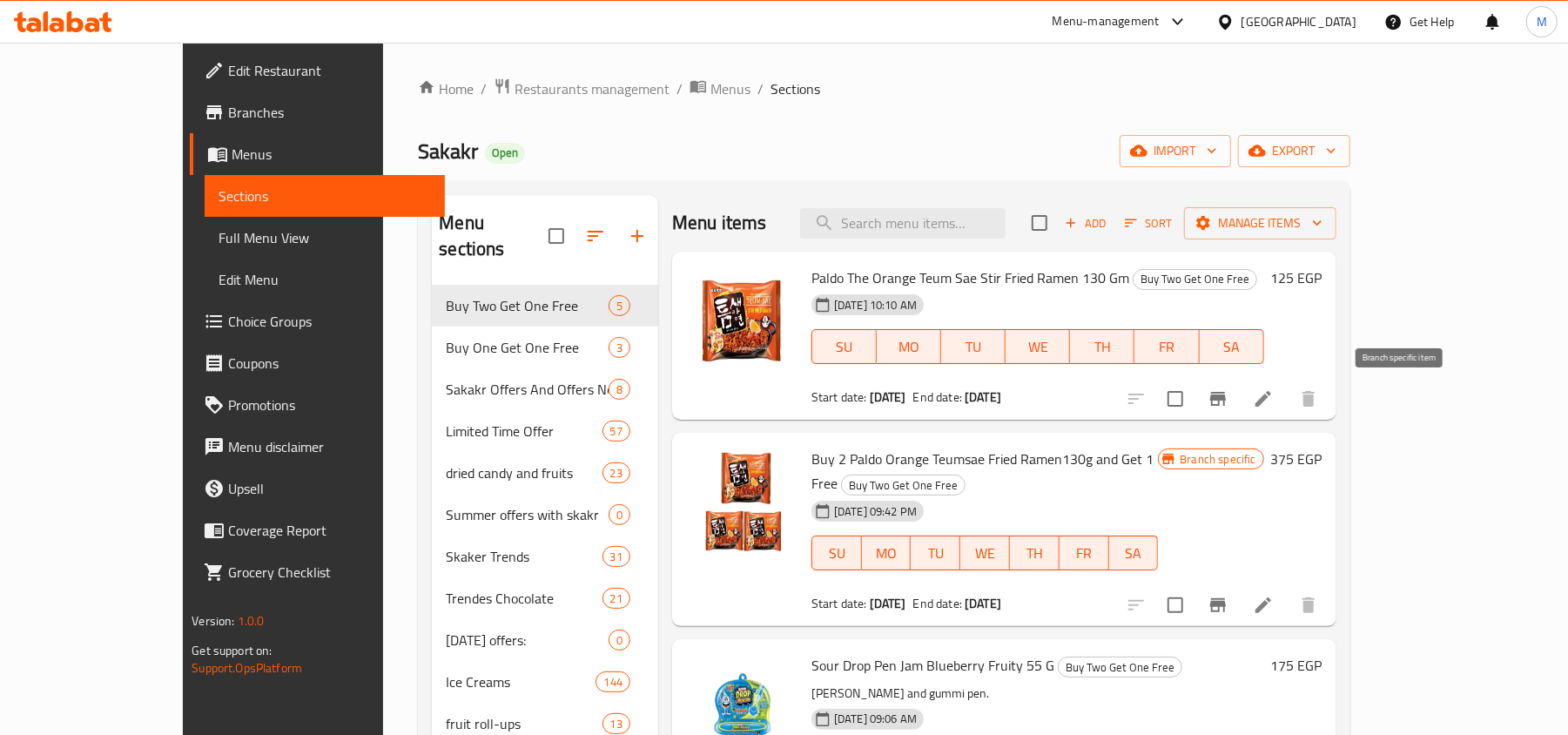
click at [1225, 395] on icon "Branch-specific-item" at bounding box center [1218, 399] width 16 height 14
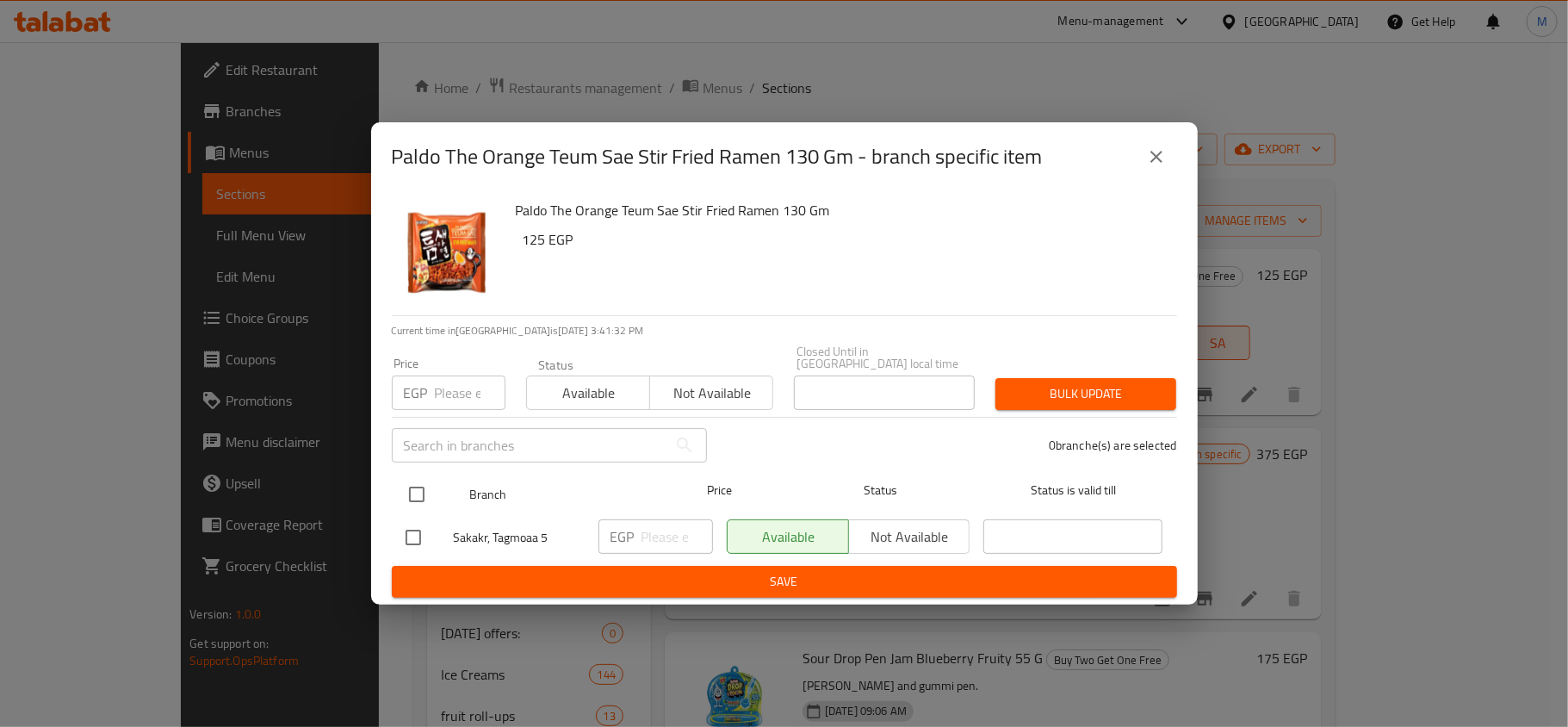
click at [415, 498] on input "checkbox" at bounding box center [416, 495] width 37 height 37
checkbox input "true"
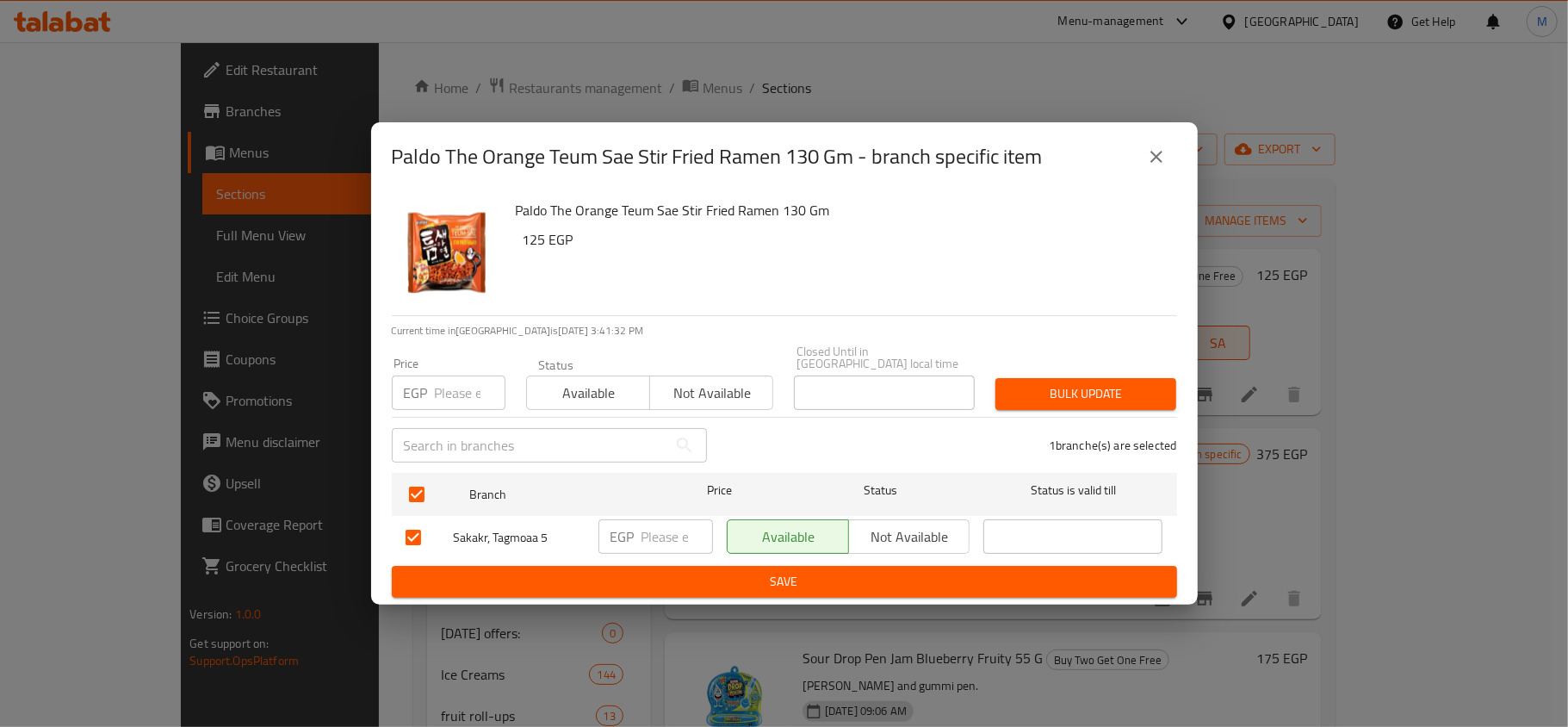
click at [442, 390] on input "number" at bounding box center [470, 393] width 70 height 35
type input "125"
click at [1051, 384] on span "Bulk update" at bounding box center [1086, 395] width 153 height 22
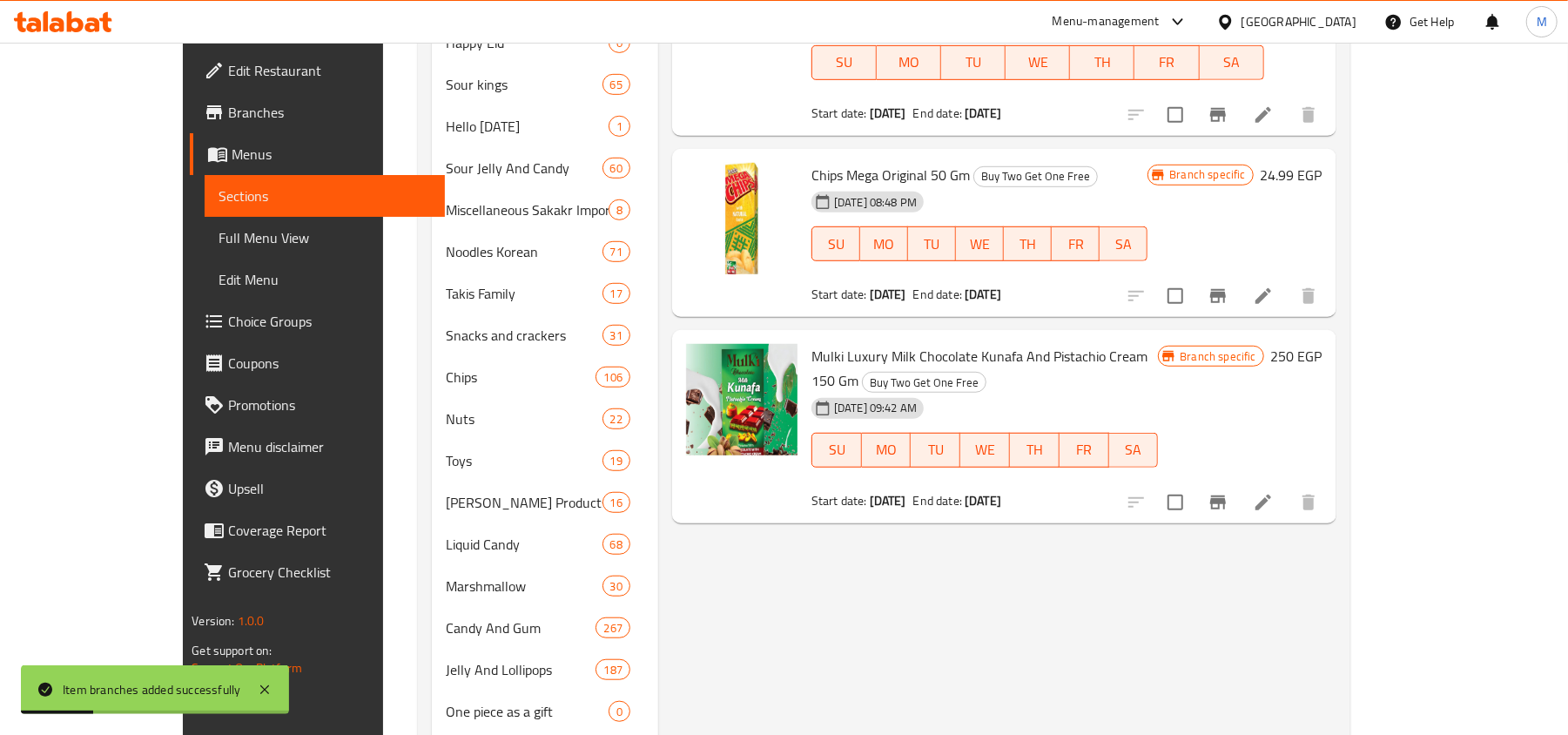
scroll to position [697, 0]
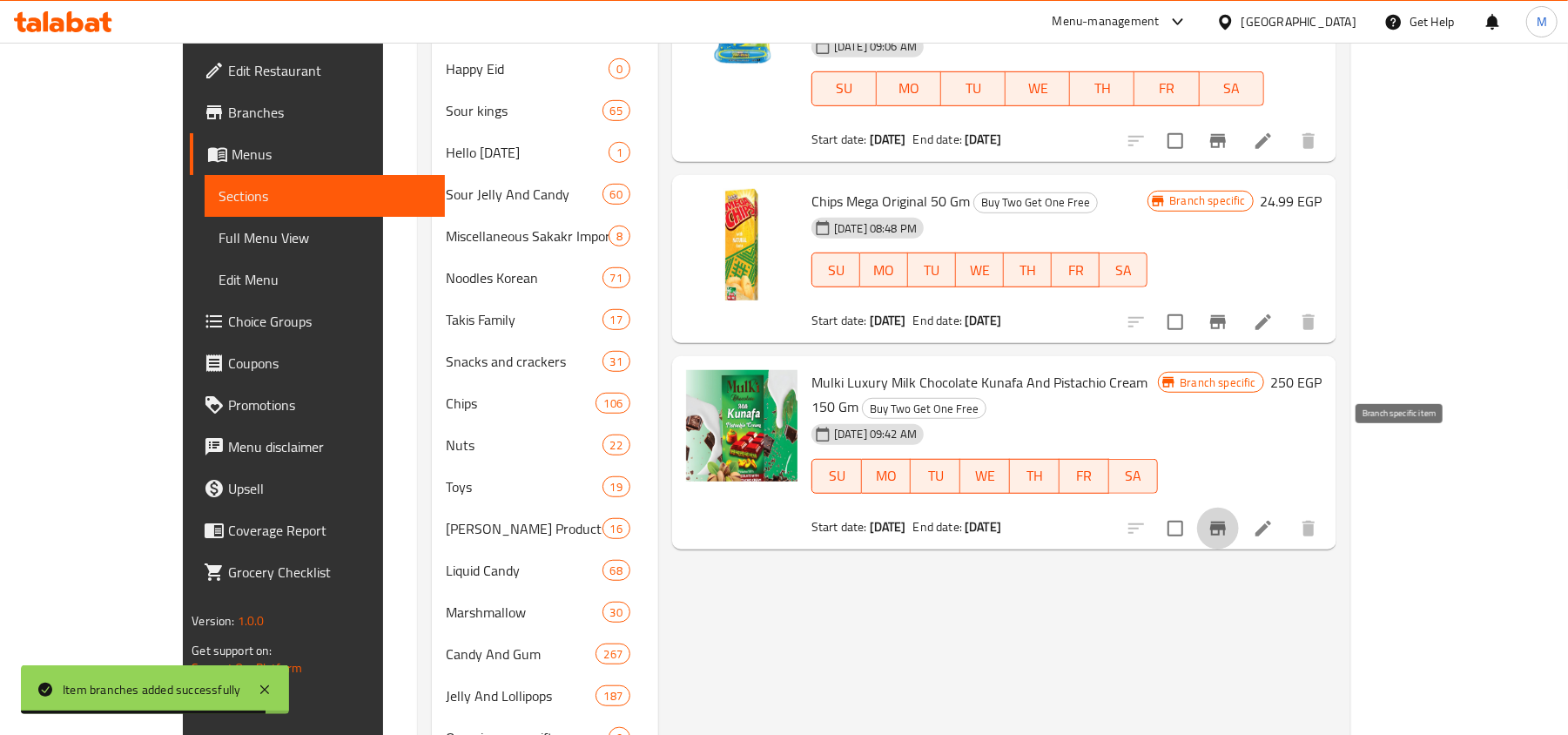
click at [1228, 518] on icon "Branch-specific-item" at bounding box center [1217, 528] width 21 height 21
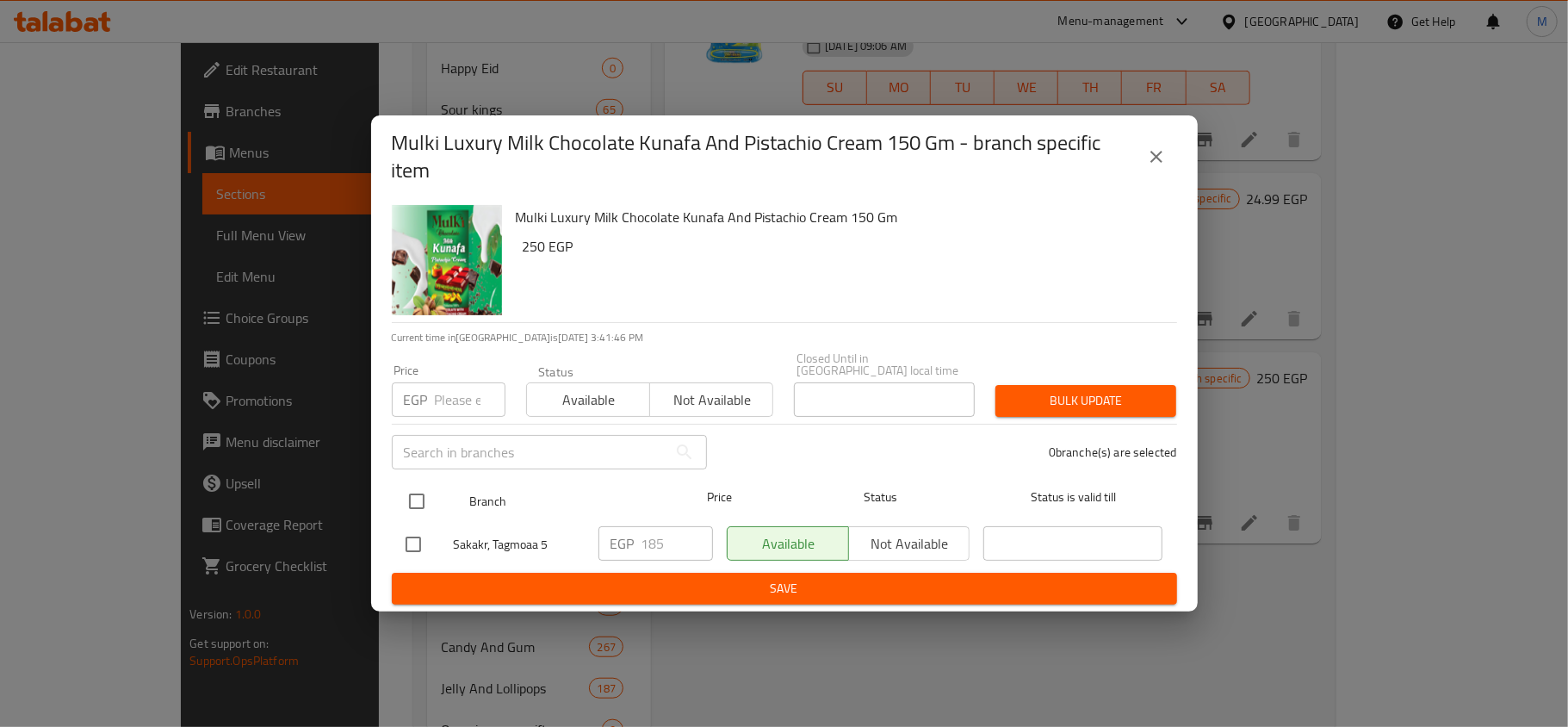
click at [422, 488] on input "checkbox" at bounding box center [416, 501] width 37 height 37
checkbox input "true"
click at [457, 393] on input "number" at bounding box center [470, 400] width 70 height 35
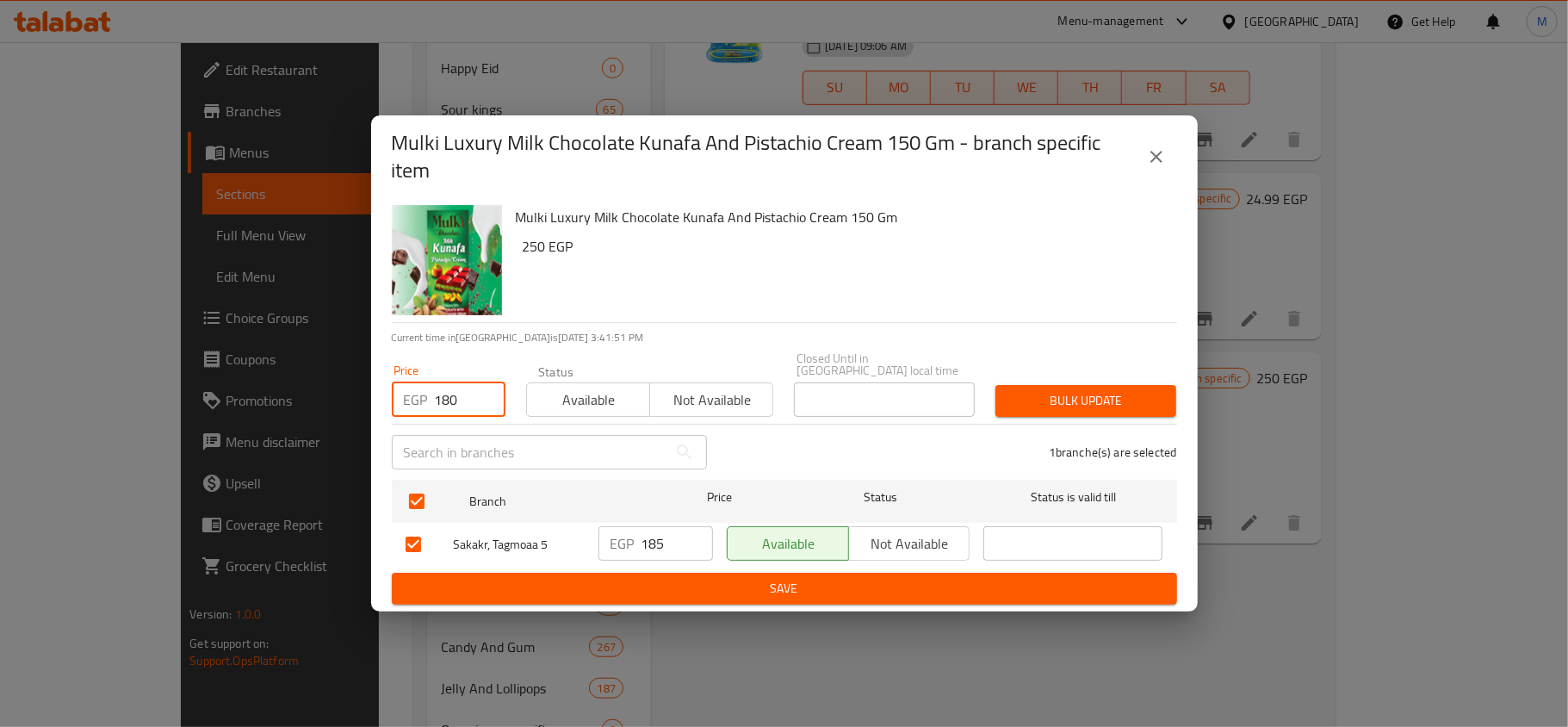
type input "180"
click at [1063, 395] on span "Bulk update" at bounding box center [1086, 402] width 153 height 22
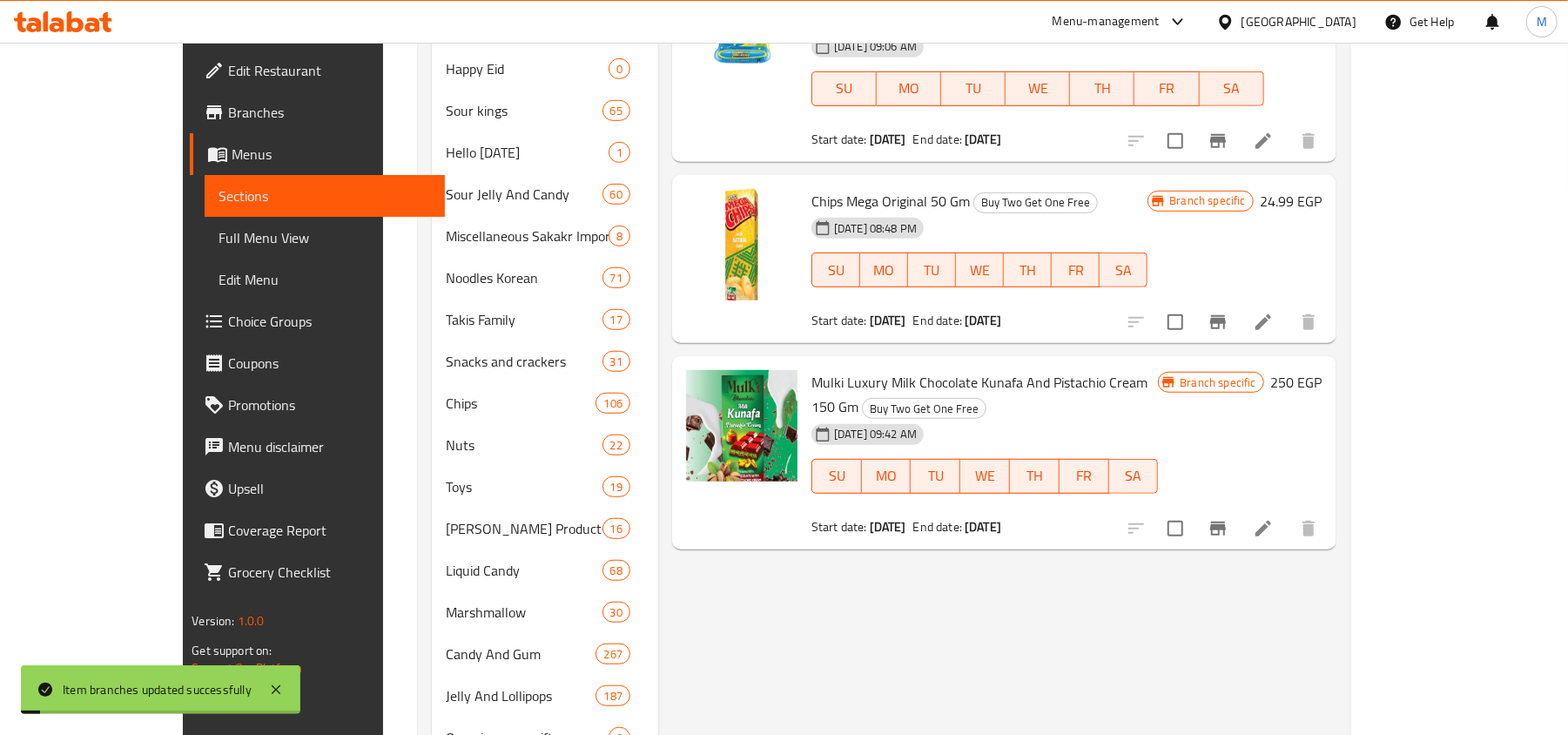
click at [1091, 468] on div "Mulki Luxury Milk Chocolate Kunafa And Pistachio Cream 150 Gm Buy Two Get One F…" at bounding box center [984, 452] width 361 height 179
click at [1273, 518] on icon at bounding box center [1262, 528] width 21 height 21
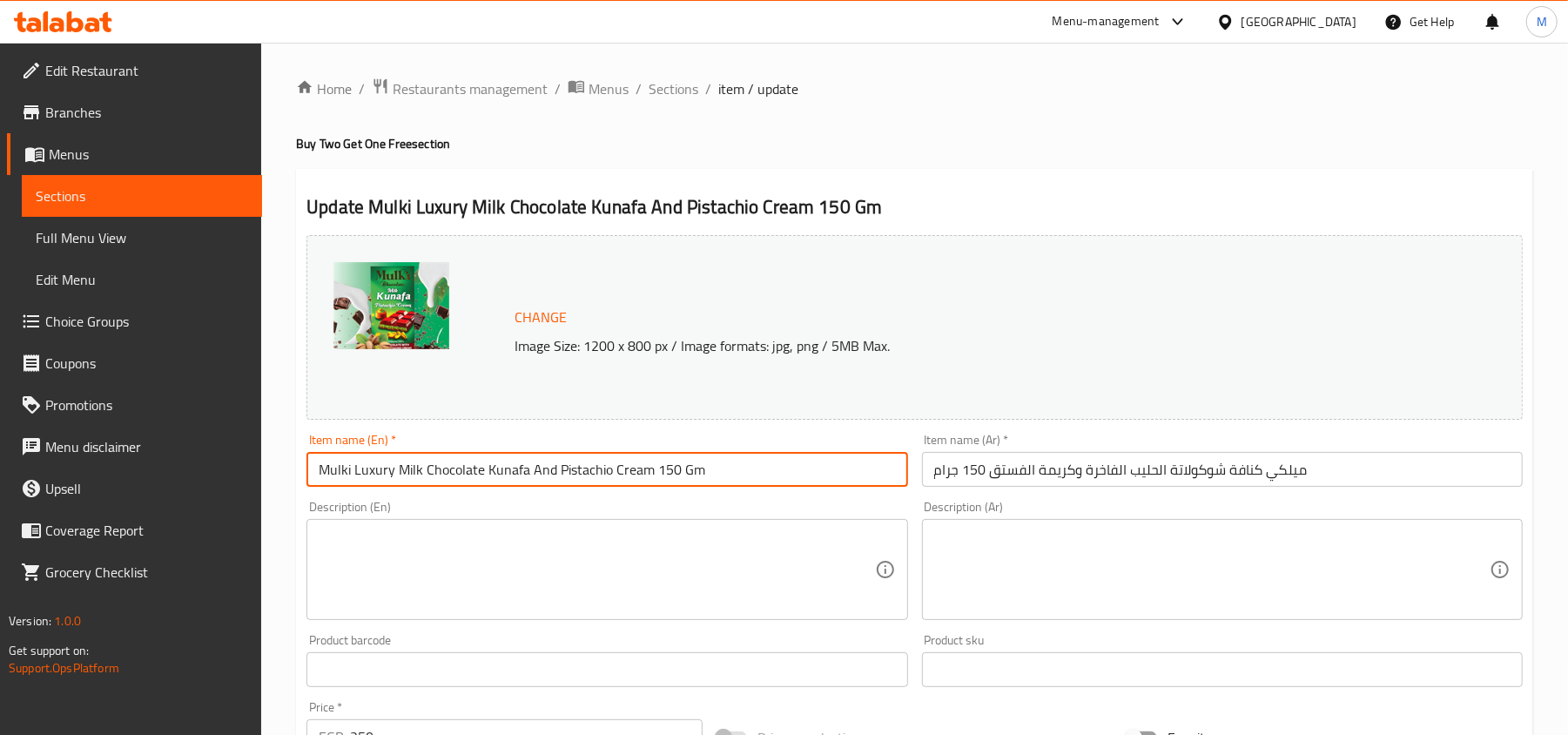
click at [491, 465] on input "Mulki Luxury Milk Chocolate Kunafa And Pistachio Cream 150 Gm" at bounding box center [607, 469] width 601 height 35
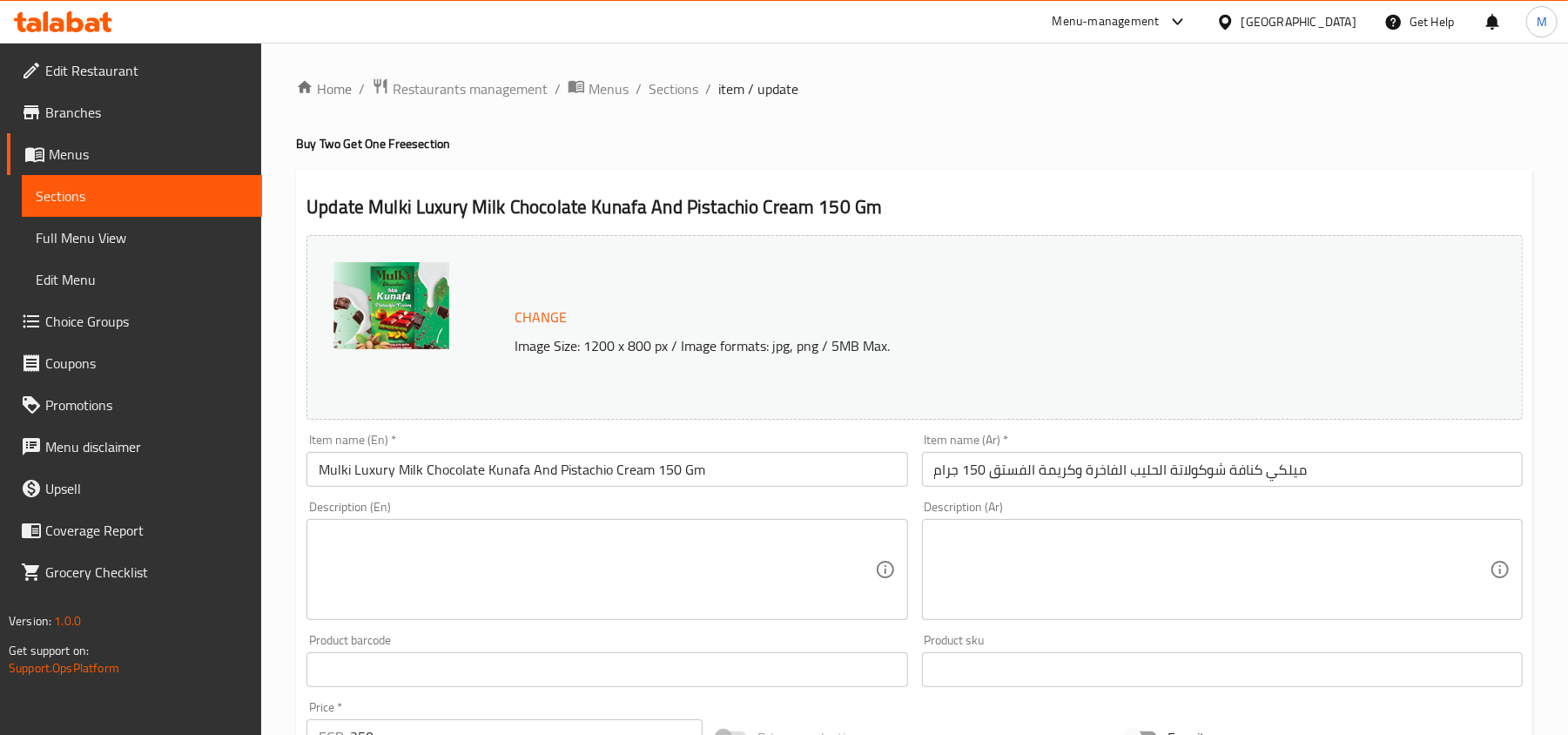
click at [842, 133] on div "Home / Restaurants management / Menus / Sections / item / update Buy Two Get On…" at bounding box center [914, 650] width 1237 height 1144
click at [678, 78] on span "Sections" at bounding box center [674, 88] width 50 height 21
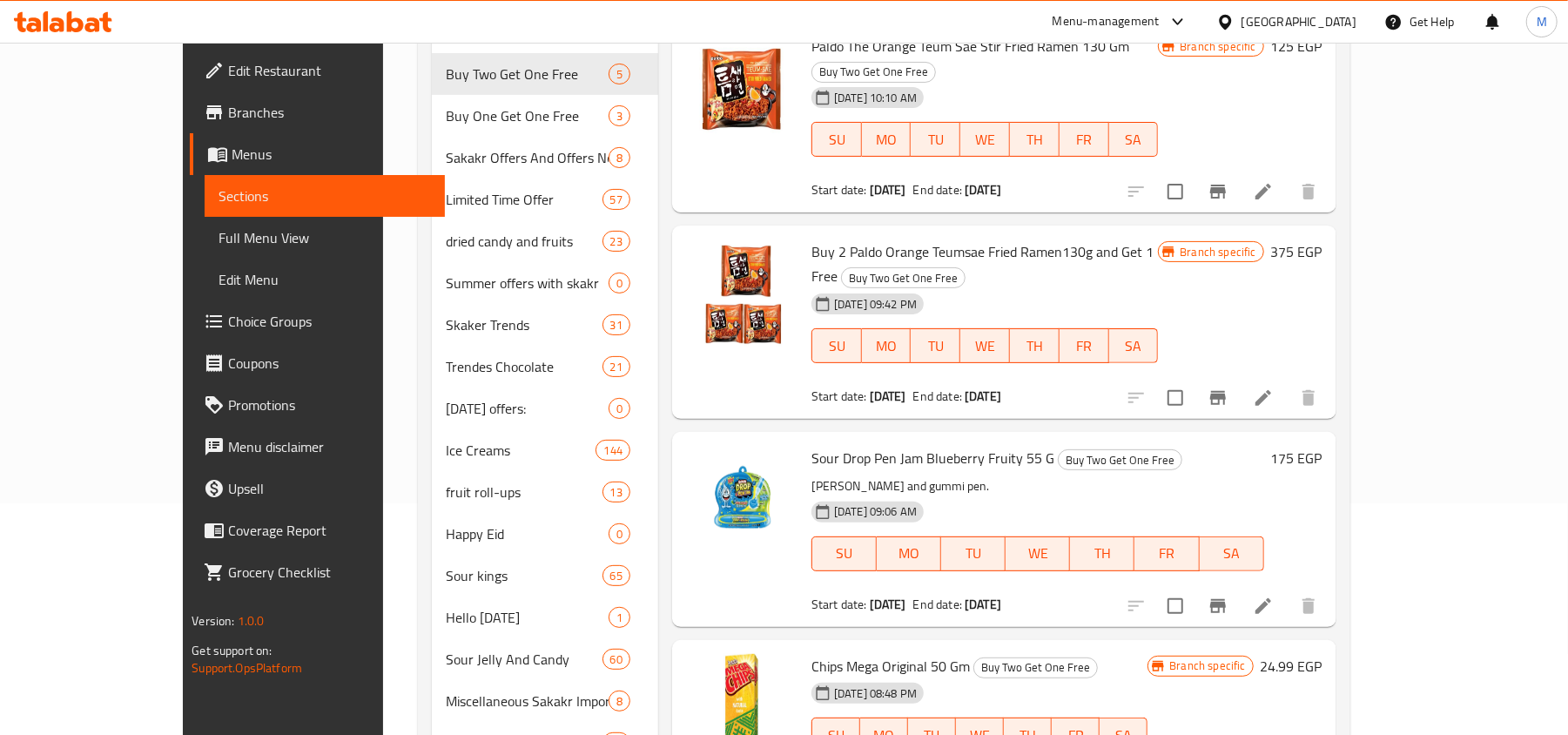
scroll to position [464, 0]
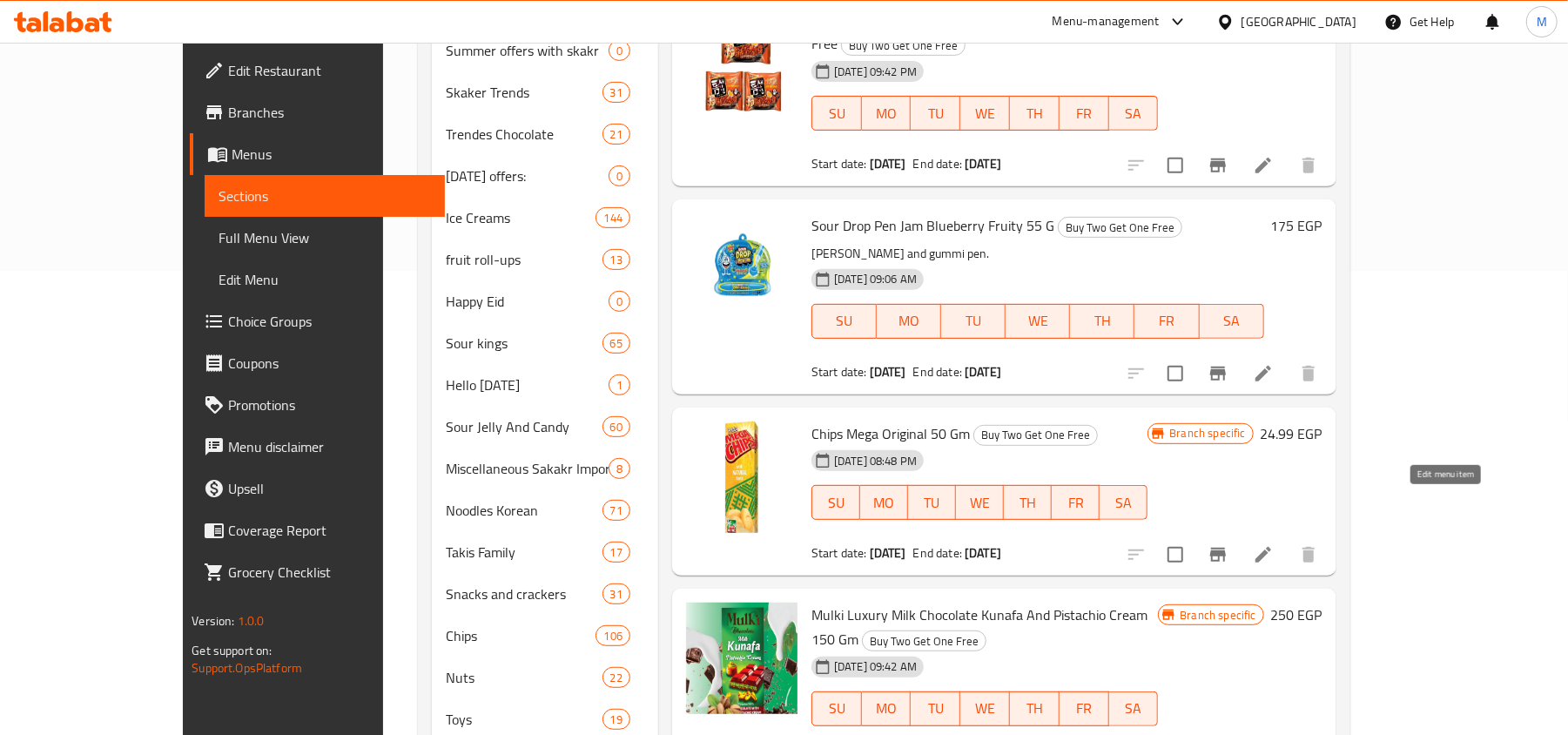
click at [1271, 547] on icon at bounding box center [1263, 555] width 16 height 16
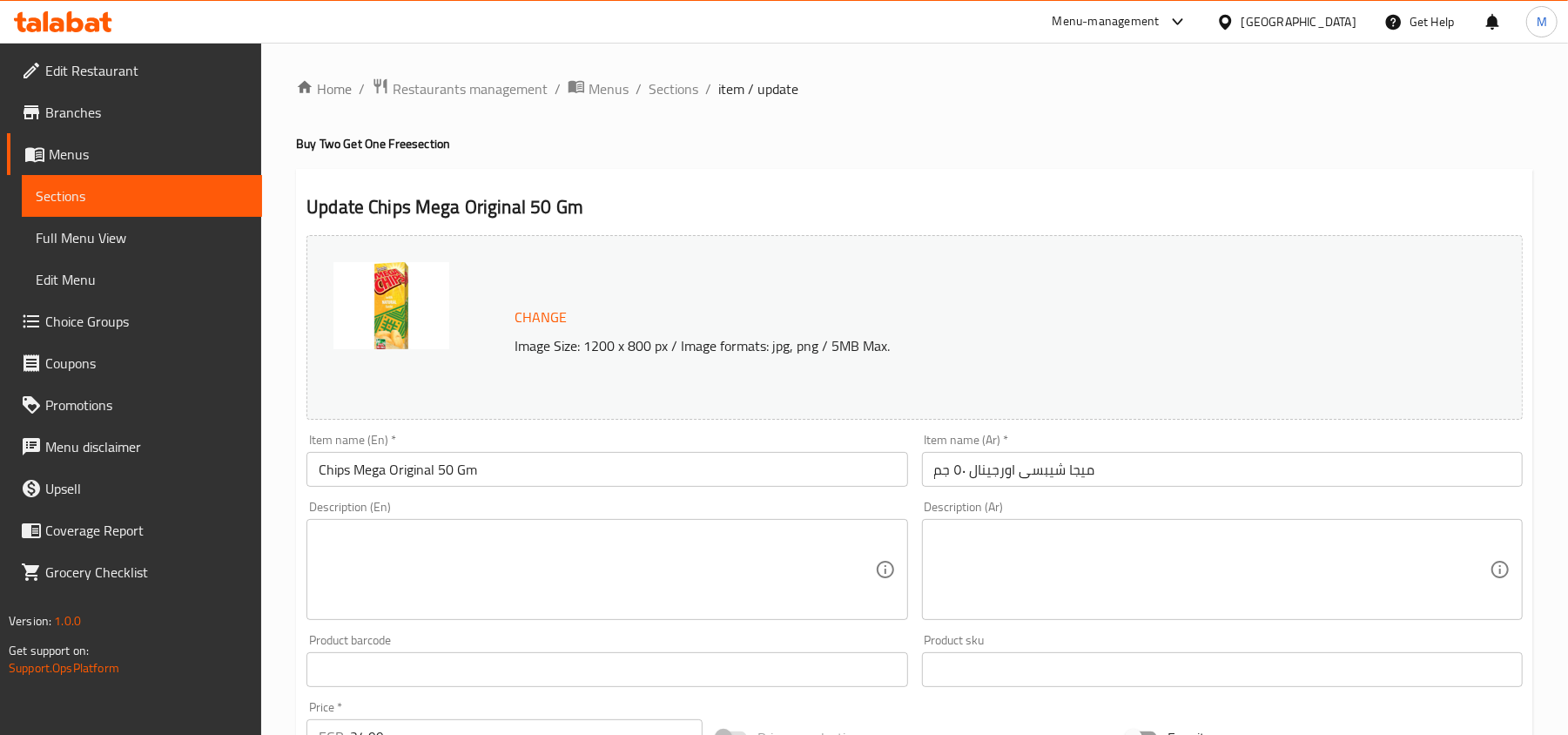
click at [726, 81] on span "item / update" at bounding box center [759, 88] width 80 height 21
click at [674, 82] on span "Sections" at bounding box center [674, 88] width 50 height 21
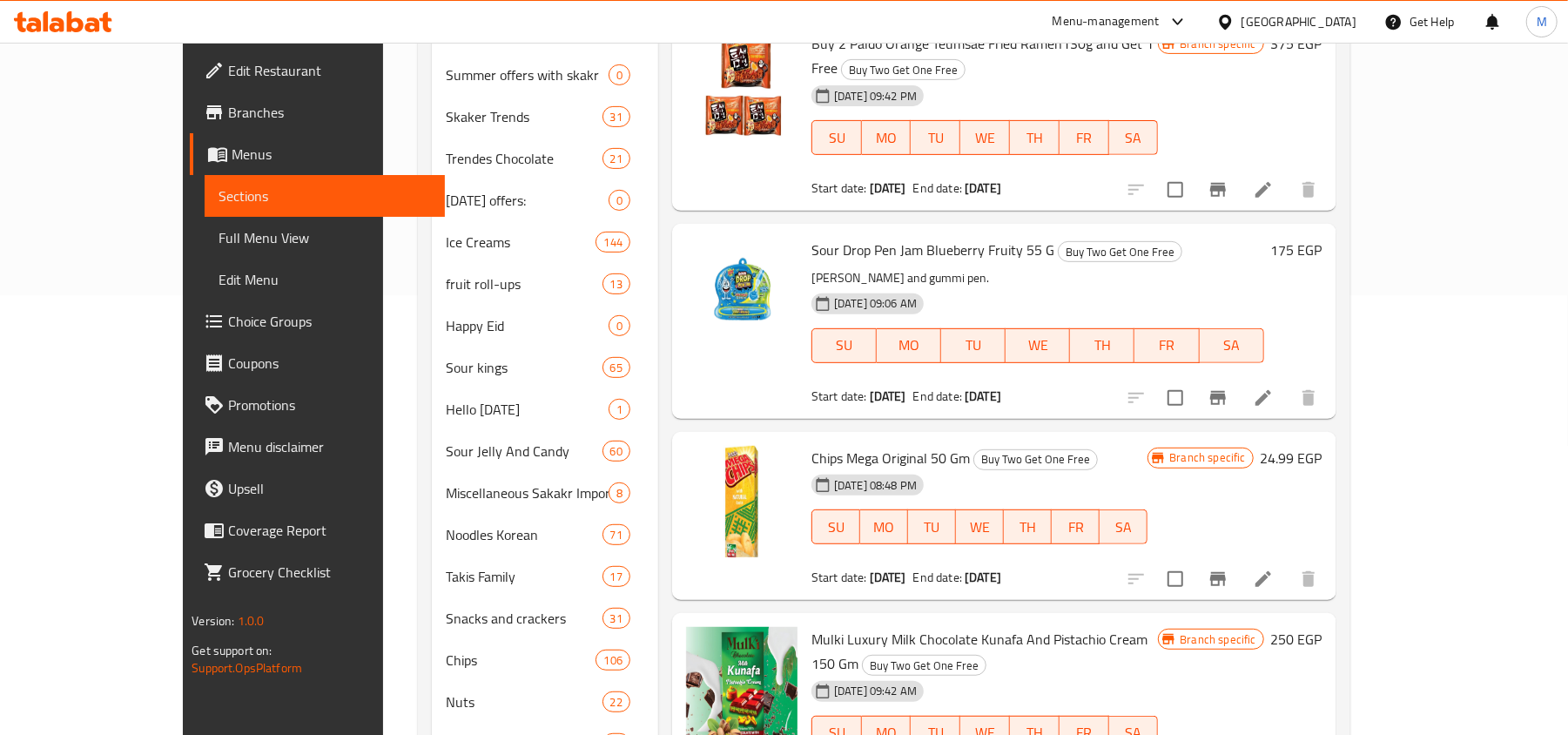
scroll to position [464, 0]
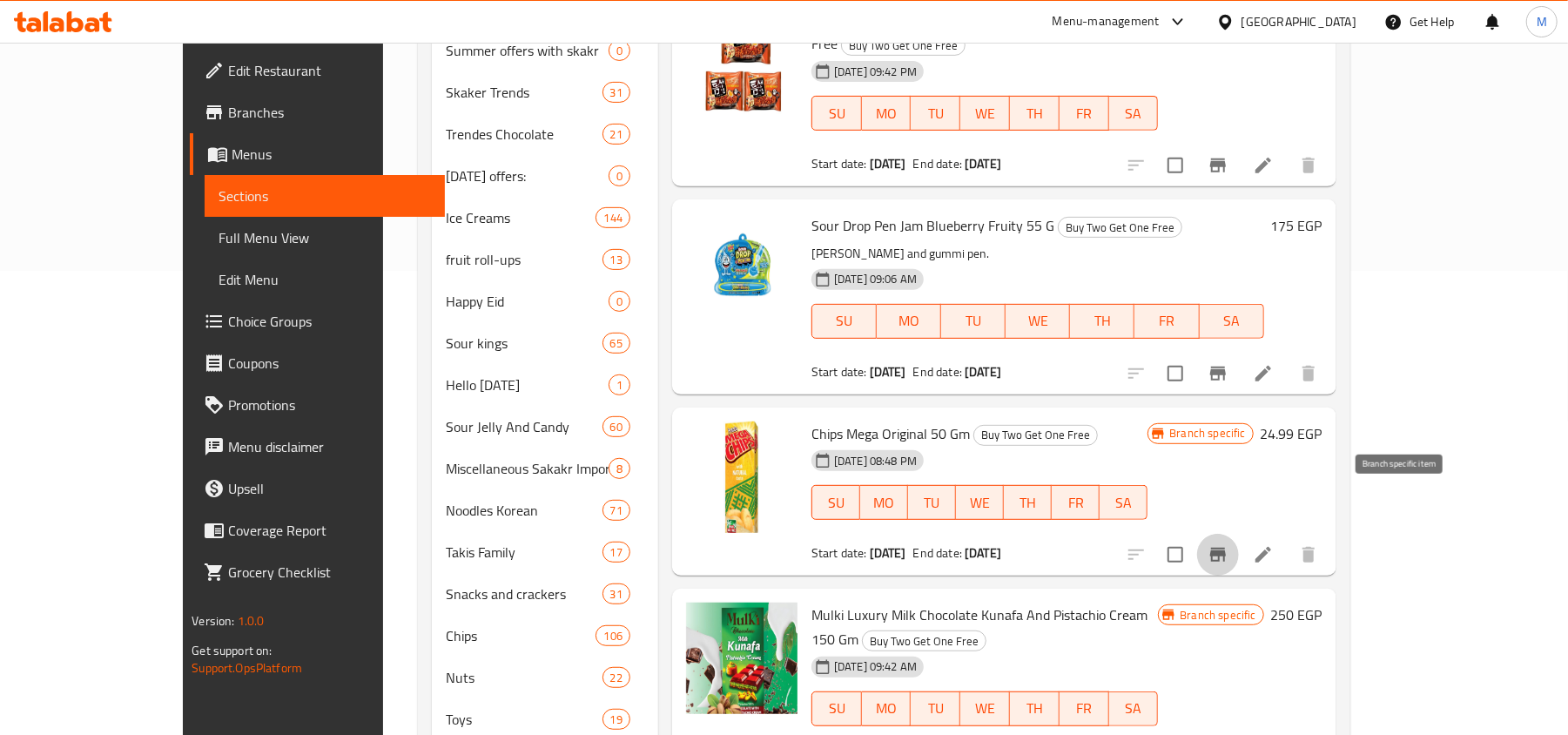
click at [1228, 544] on icon "Branch-specific-item" at bounding box center [1217, 554] width 21 height 21
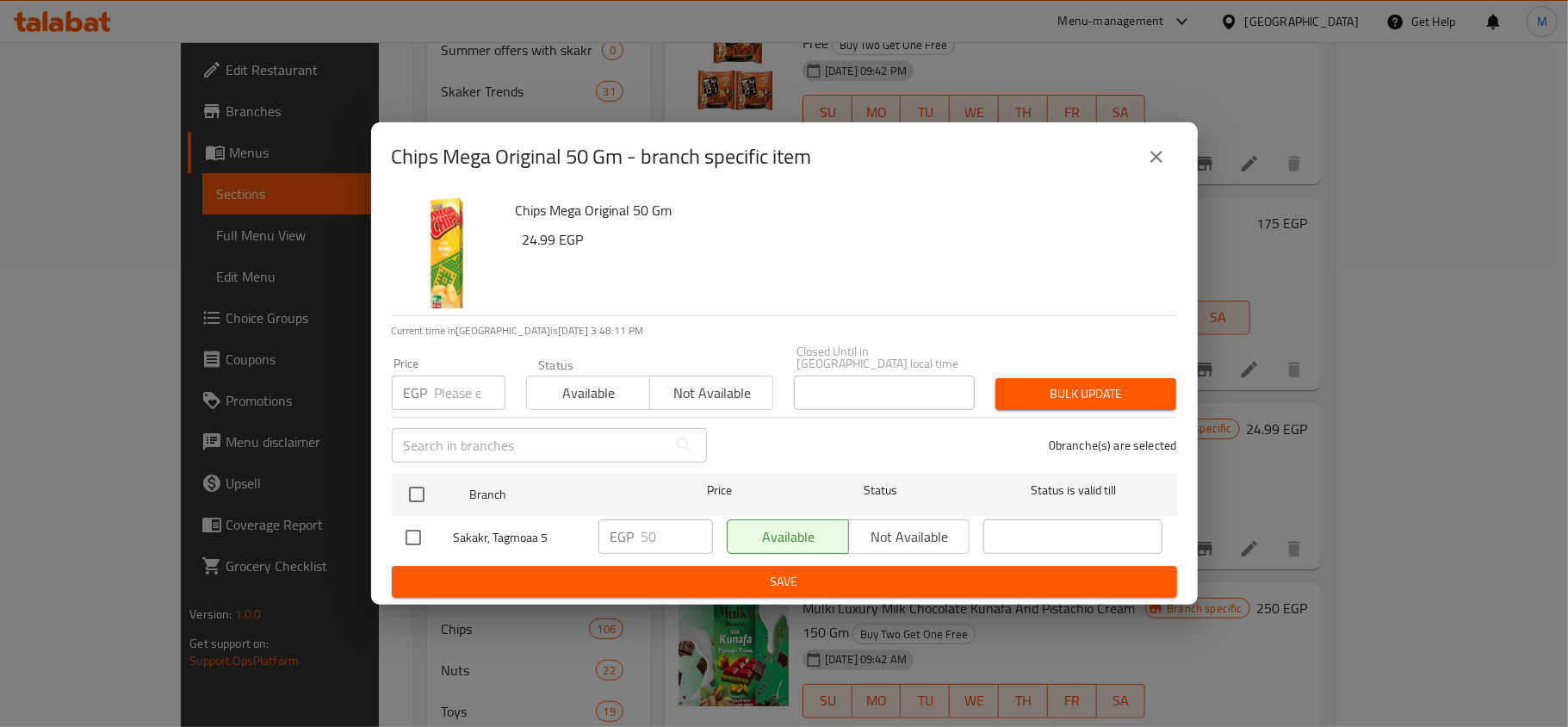
click at [1147, 162] on icon "close" at bounding box center [1156, 156] width 21 height 21
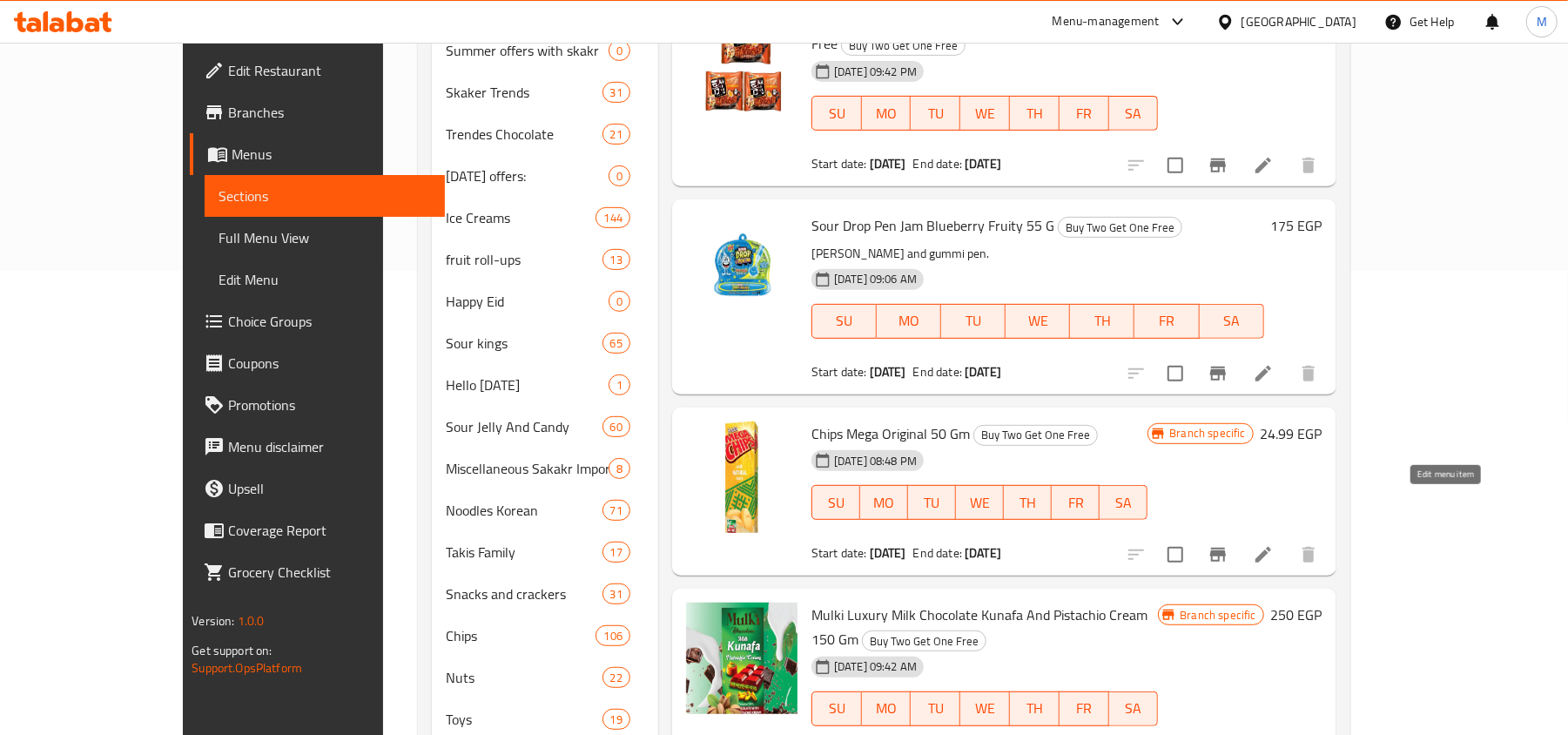
click at [1273, 544] on icon at bounding box center [1262, 554] width 21 height 21
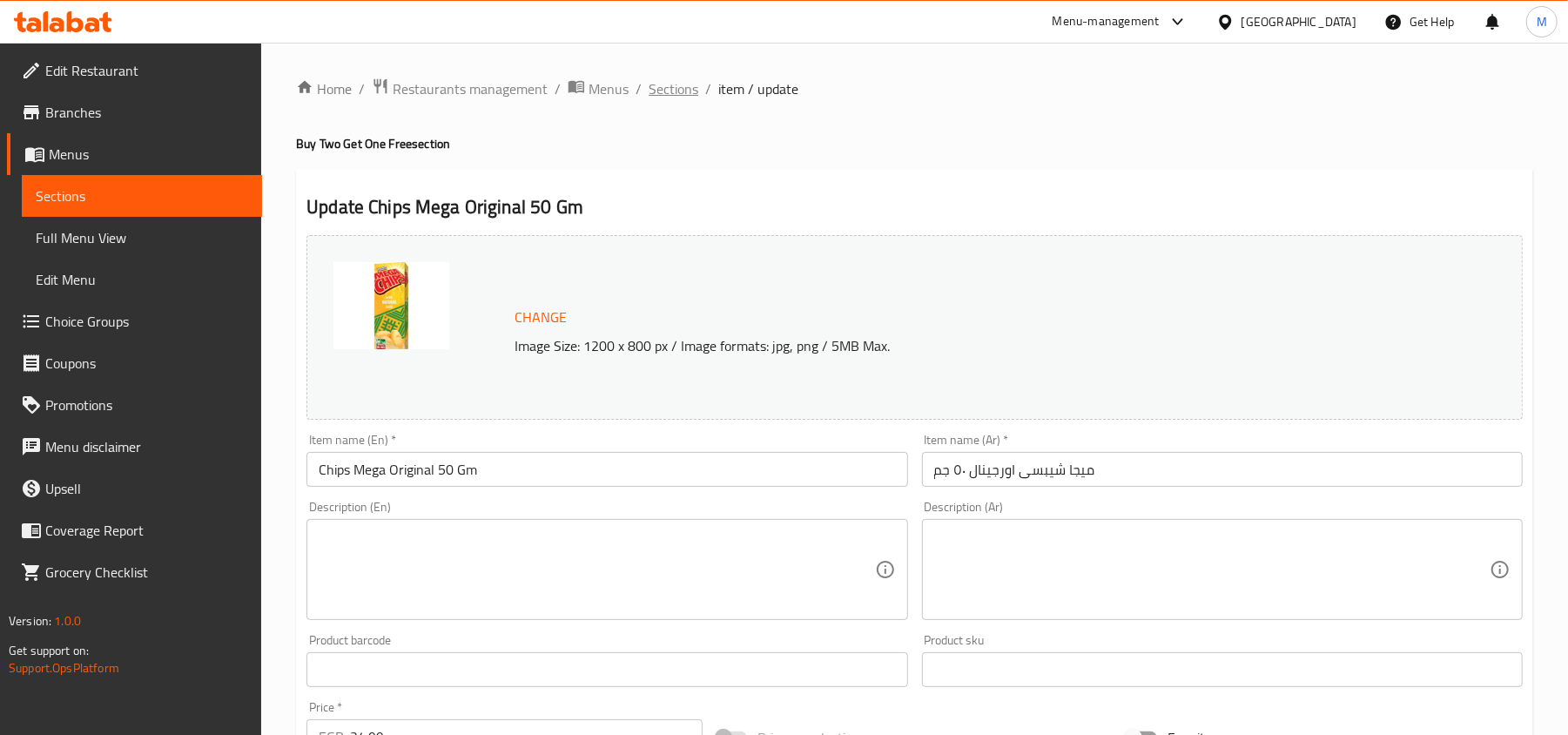
click at [680, 84] on span "Sections" at bounding box center [674, 88] width 50 height 21
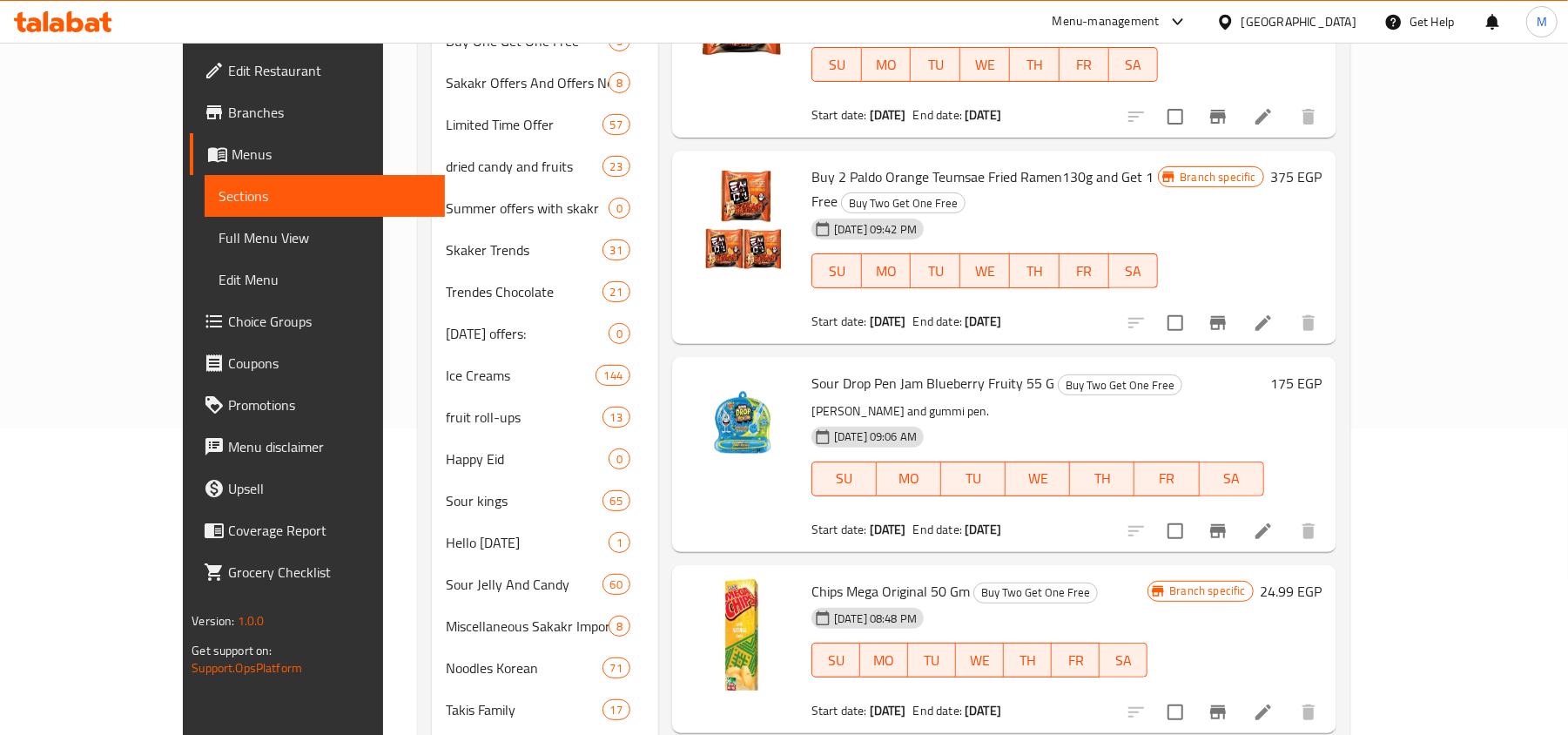
scroll to position [348, 0]
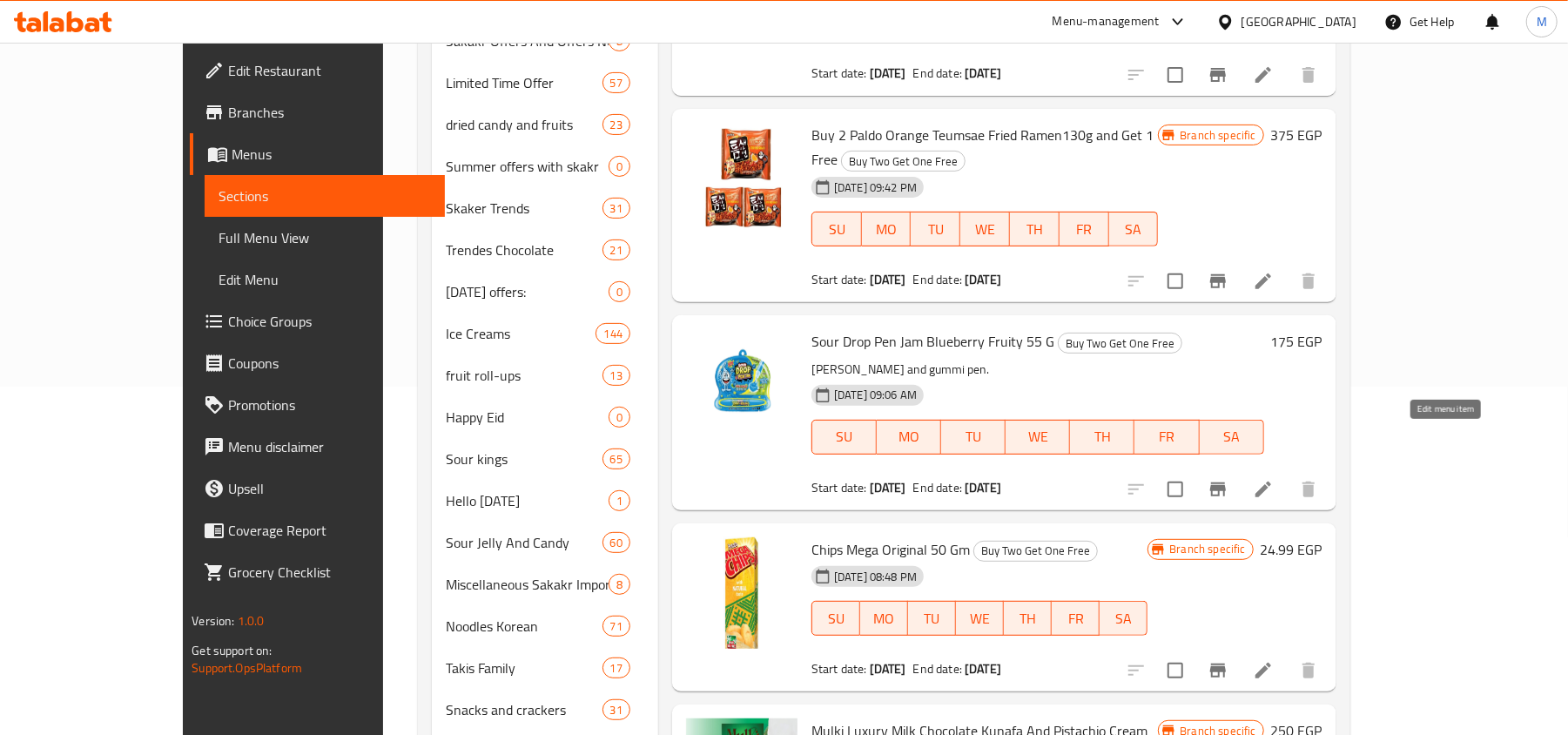
click at [1271, 482] on icon at bounding box center [1263, 490] width 16 height 16
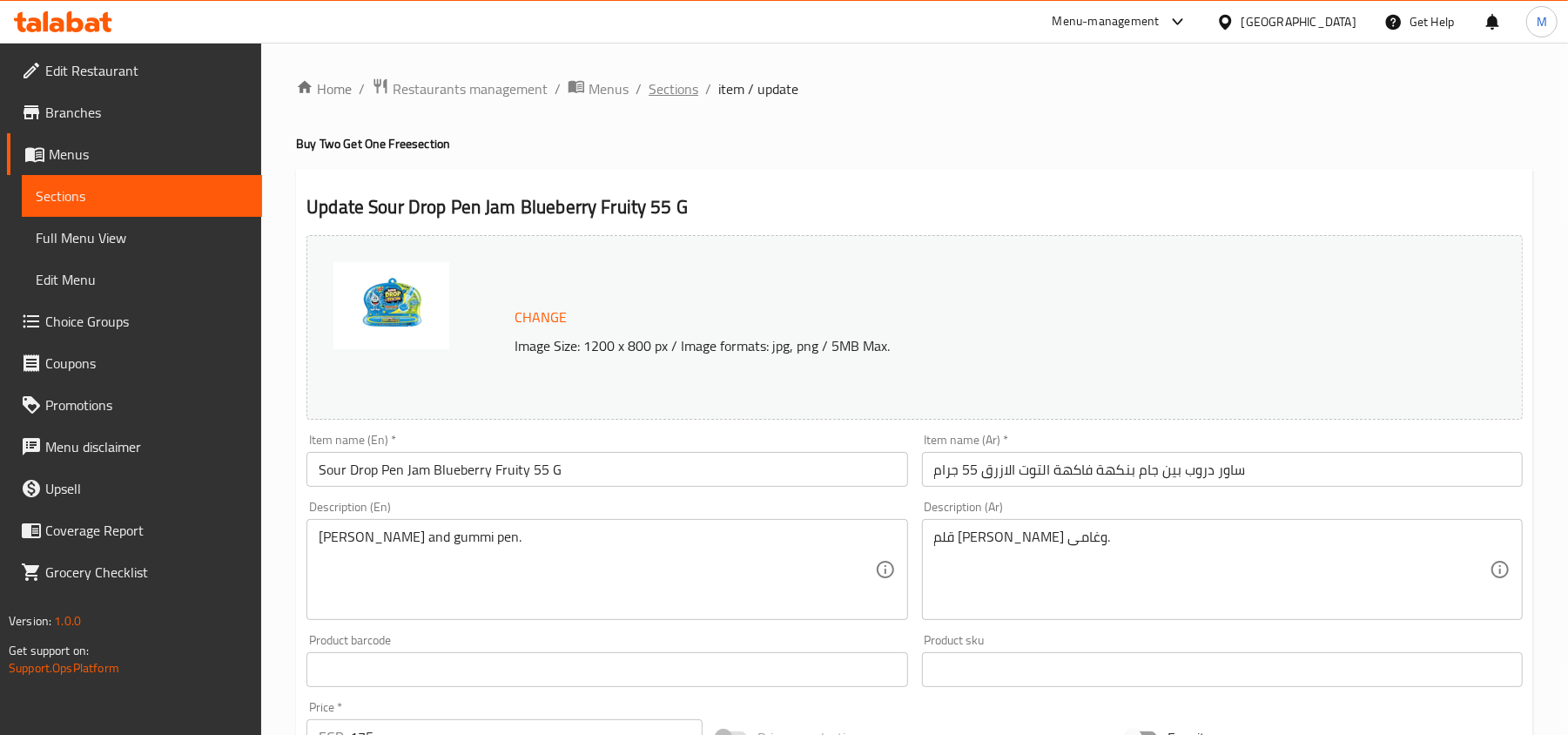
click at [678, 92] on span "Sections" at bounding box center [674, 88] width 50 height 21
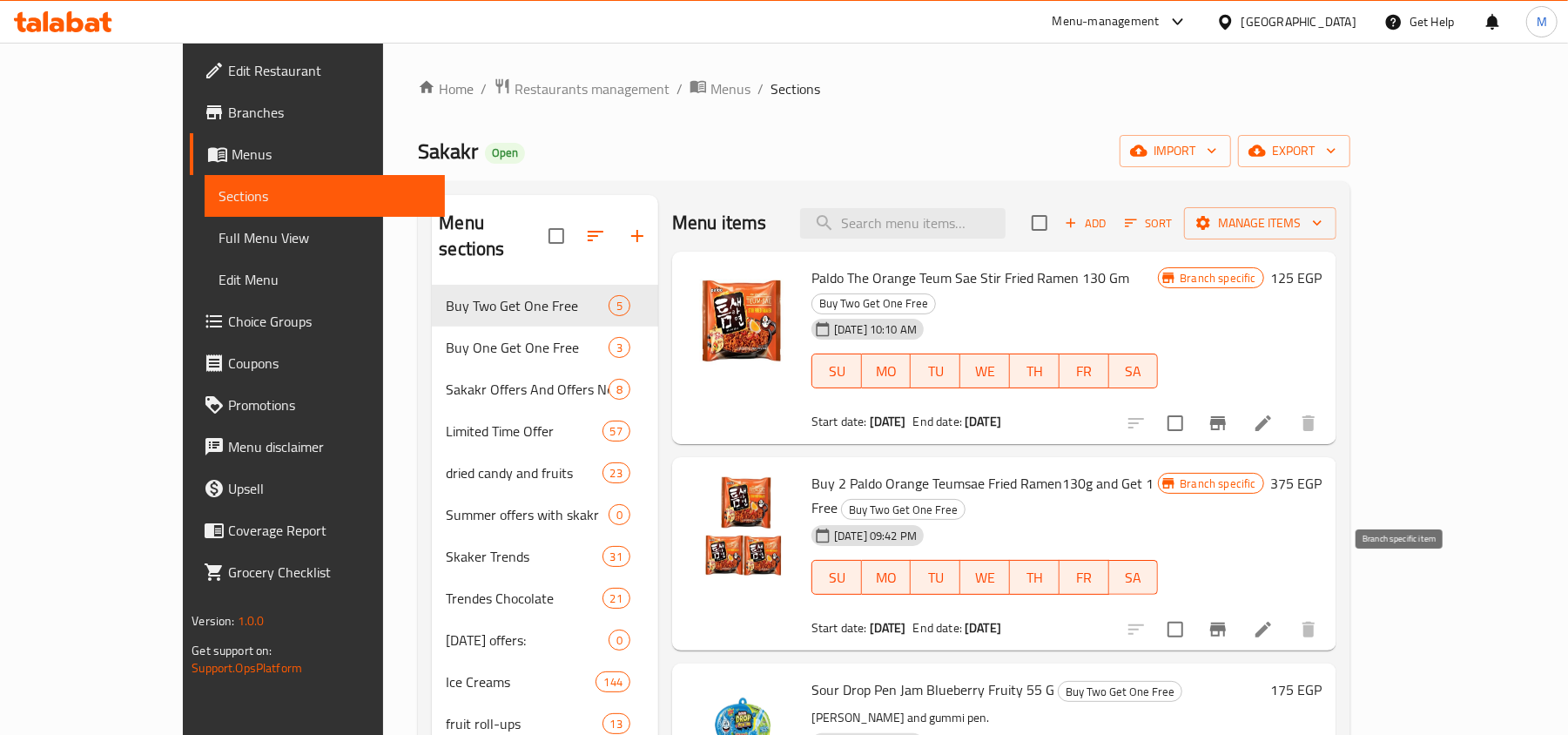
click at [1228, 619] on icon "Branch-specific-item" at bounding box center [1217, 629] width 21 height 21
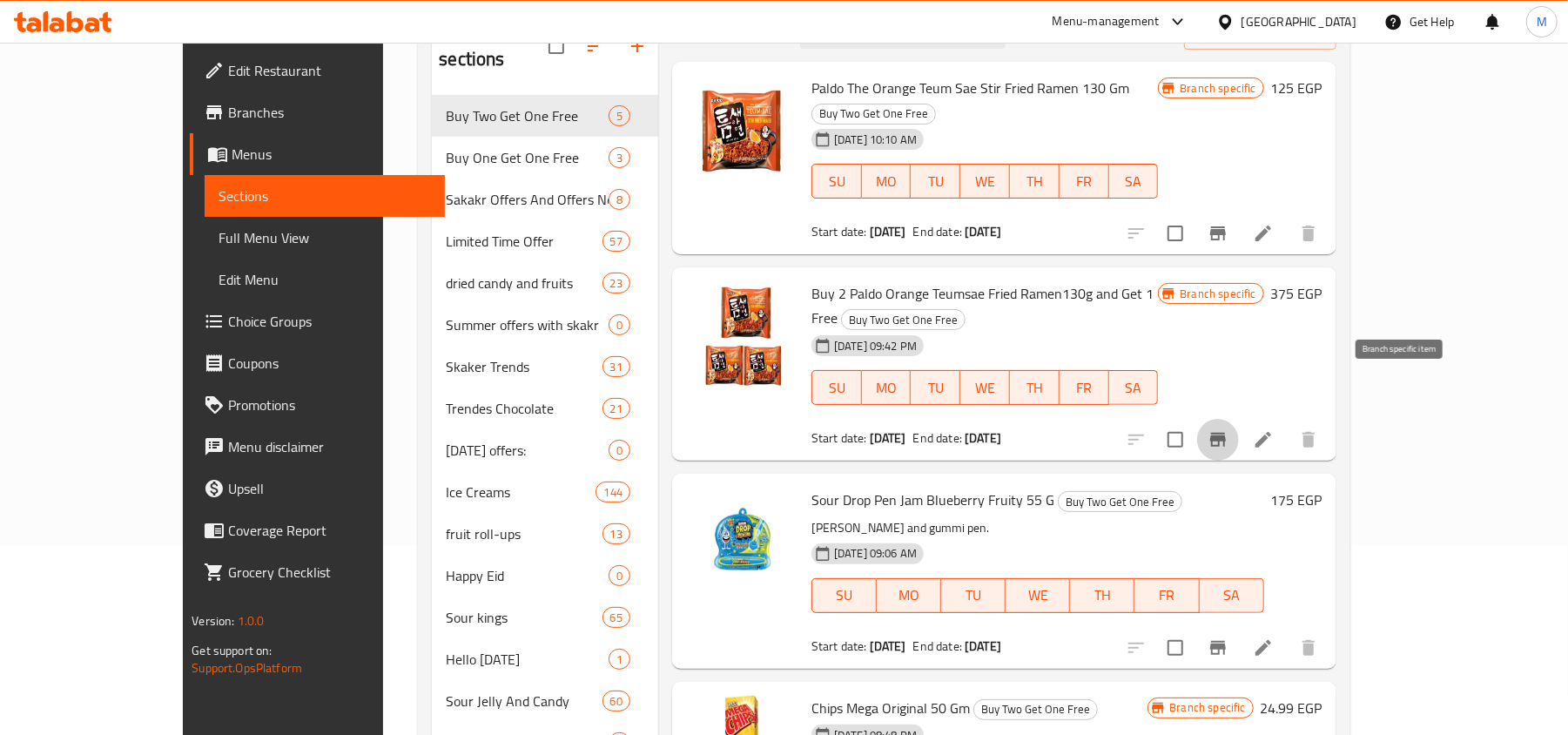
scroll to position [232, 0]
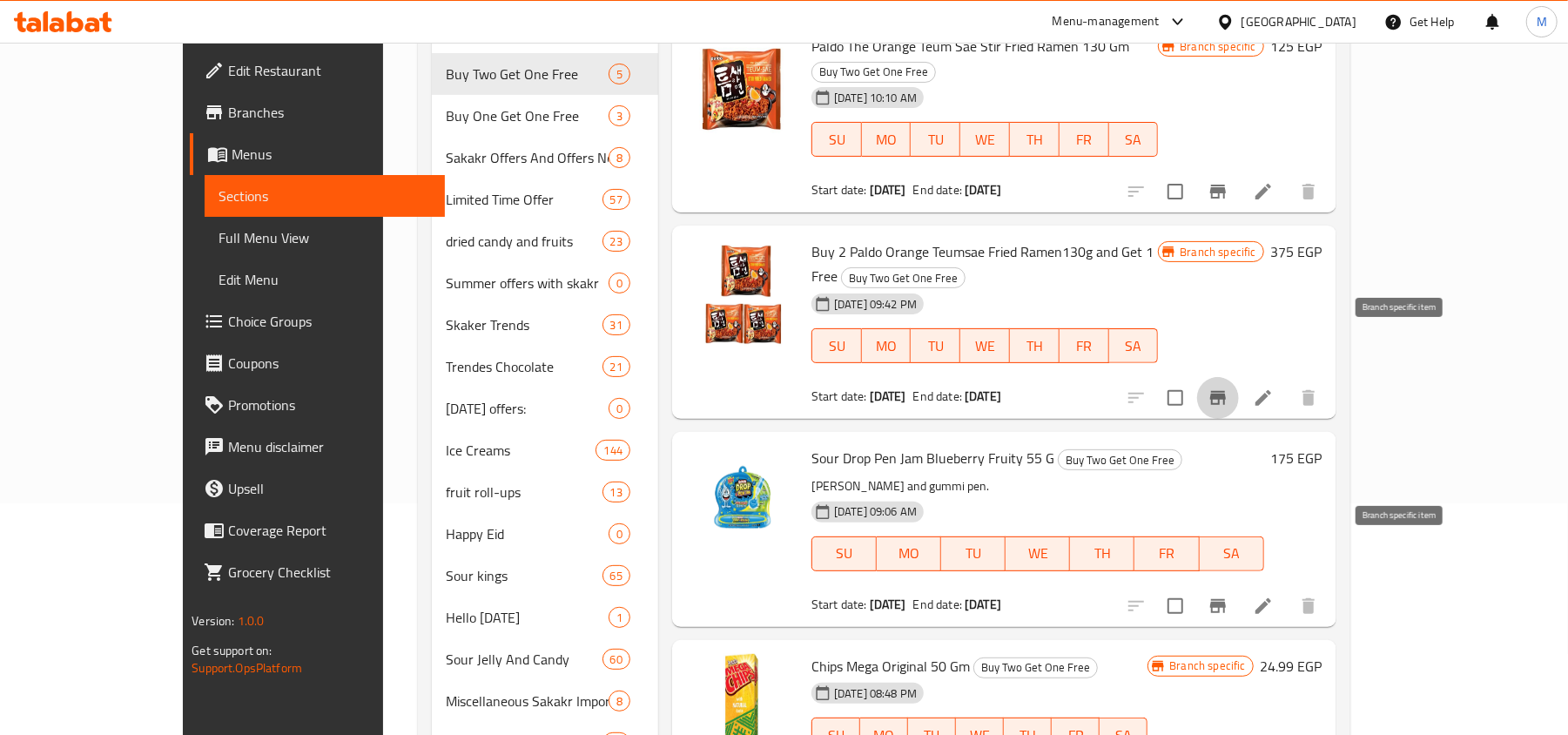
click at [1225, 599] on icon "Branch-specific-item" at bounding box center [1218, 606] width 16 height 14
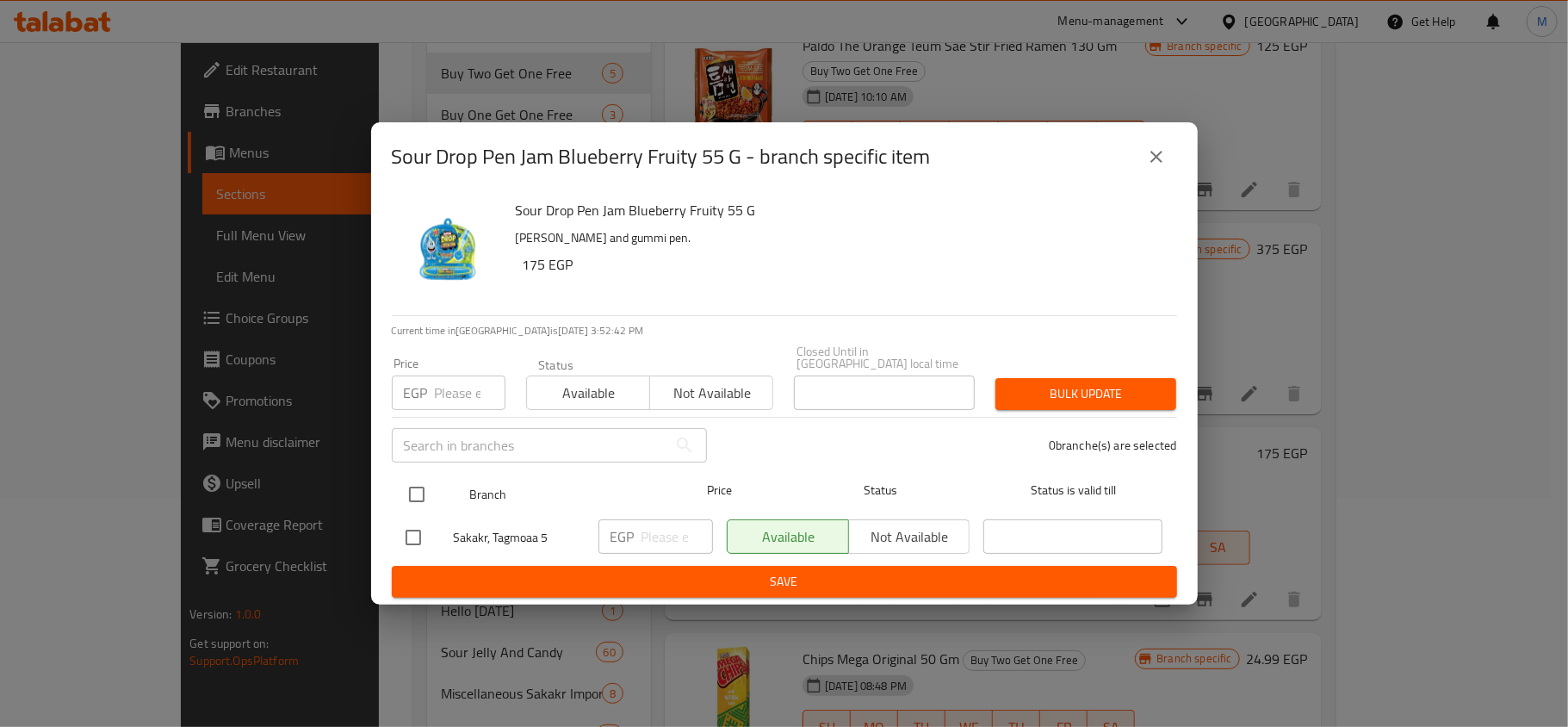
click at [417, 488] on input "checkbox" at bounding box center [416, 495] width 37 height 37
checkbox input "true"
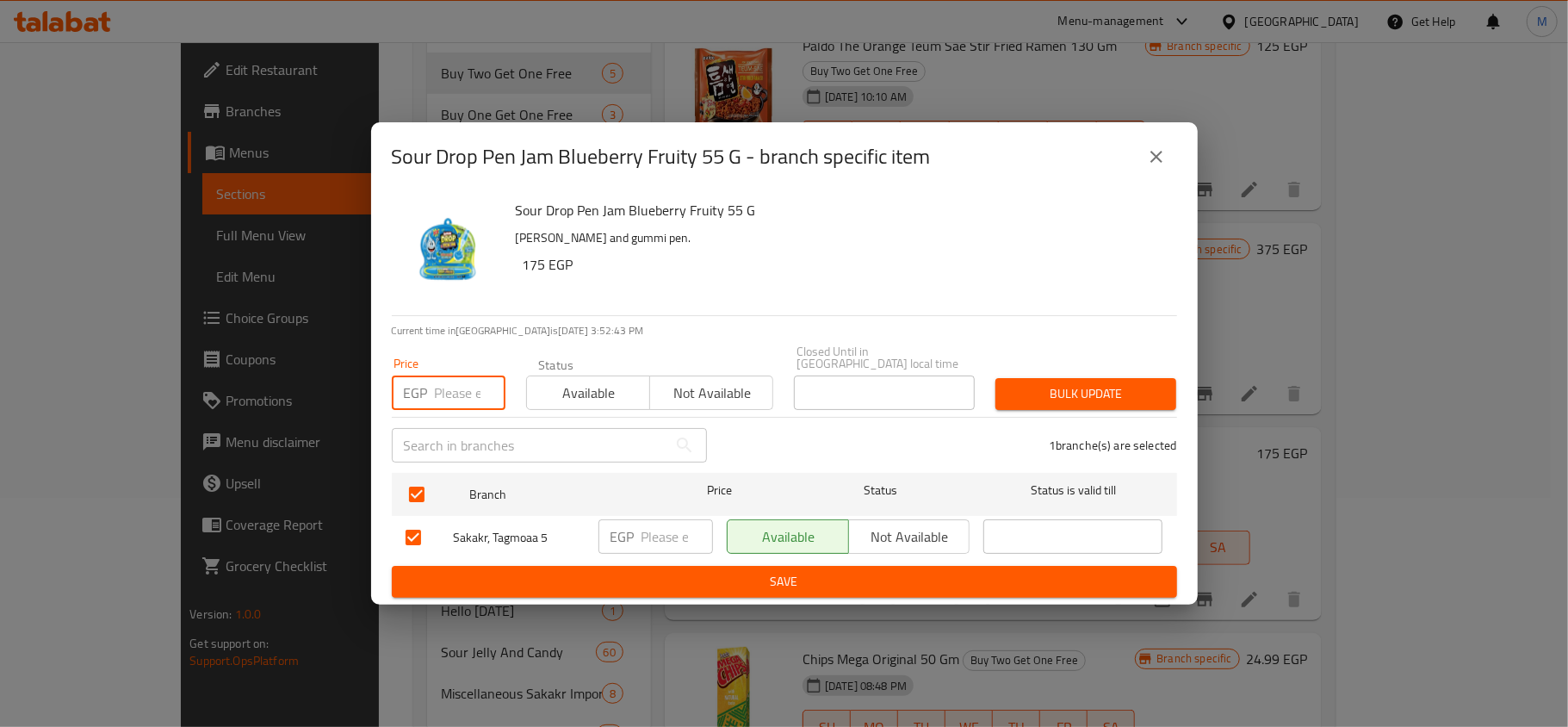
click at [457, 384] on input "number" at bounding box center [470, 393] width 70 height 35
type input "175"
click at [1031, 384] on span "Bulk update" at bounding box center [1086, 395] width 153 height 22
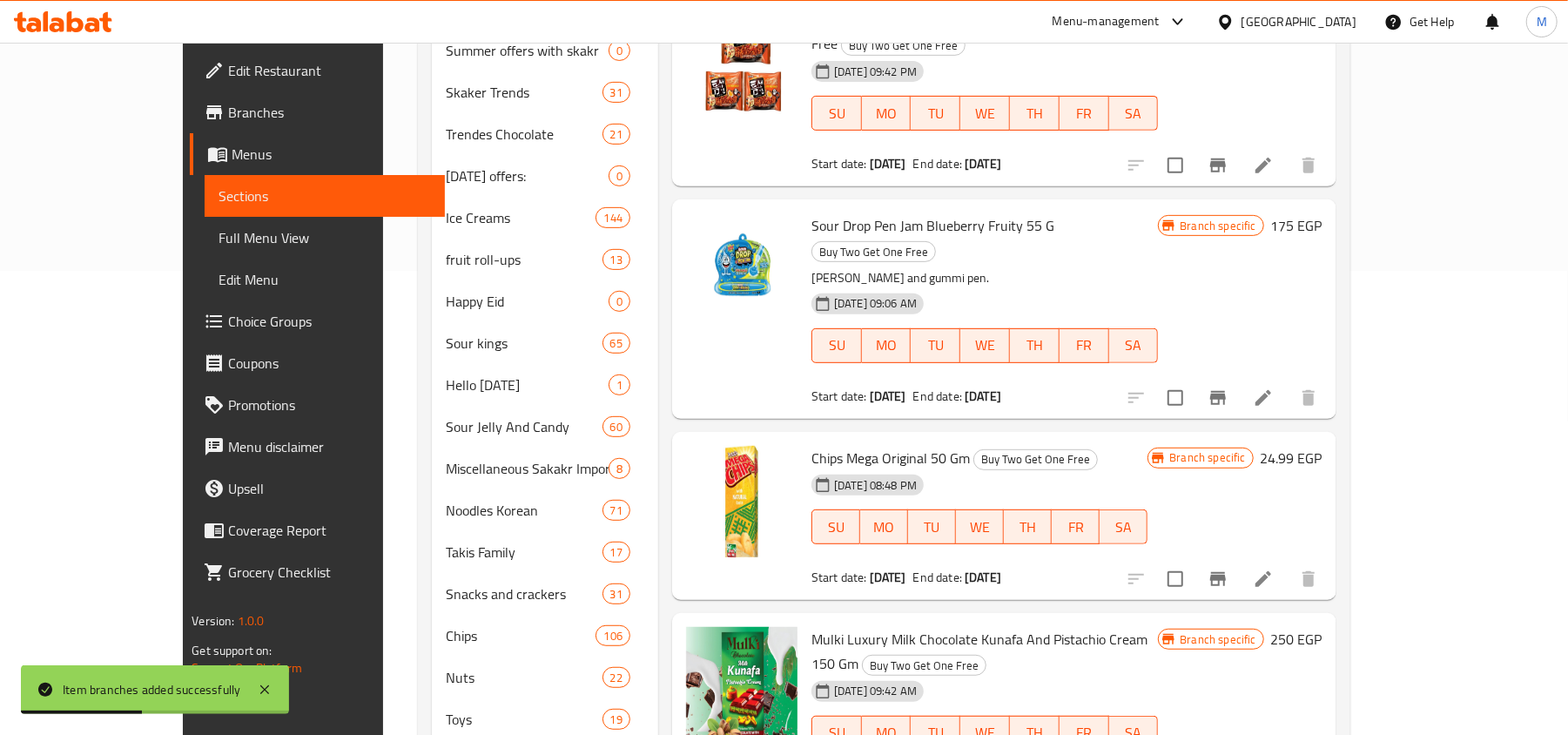
scroll to position [116, 0]
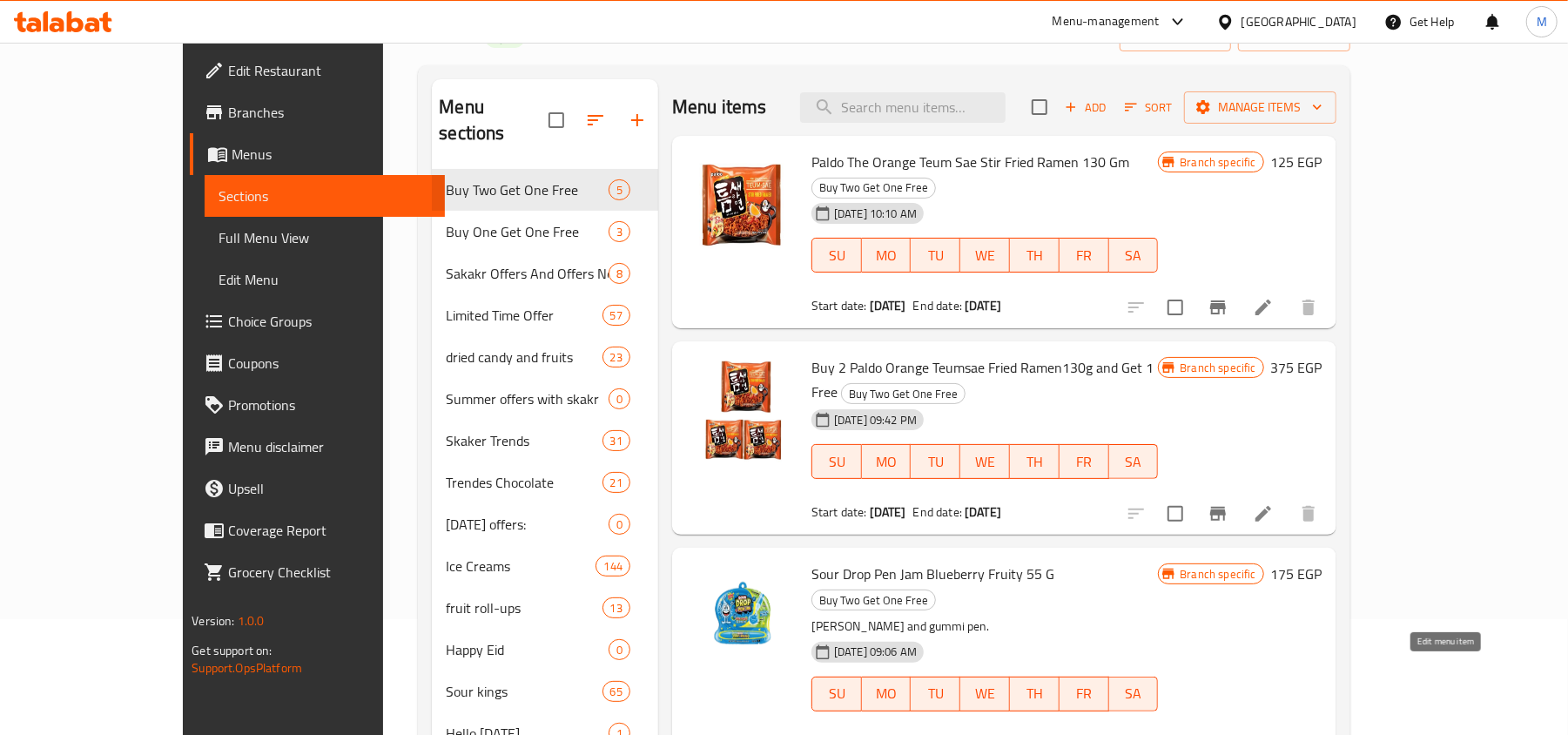
click at [1273, 734] on icon at bounding box center [1262, 746] width 21 height 21
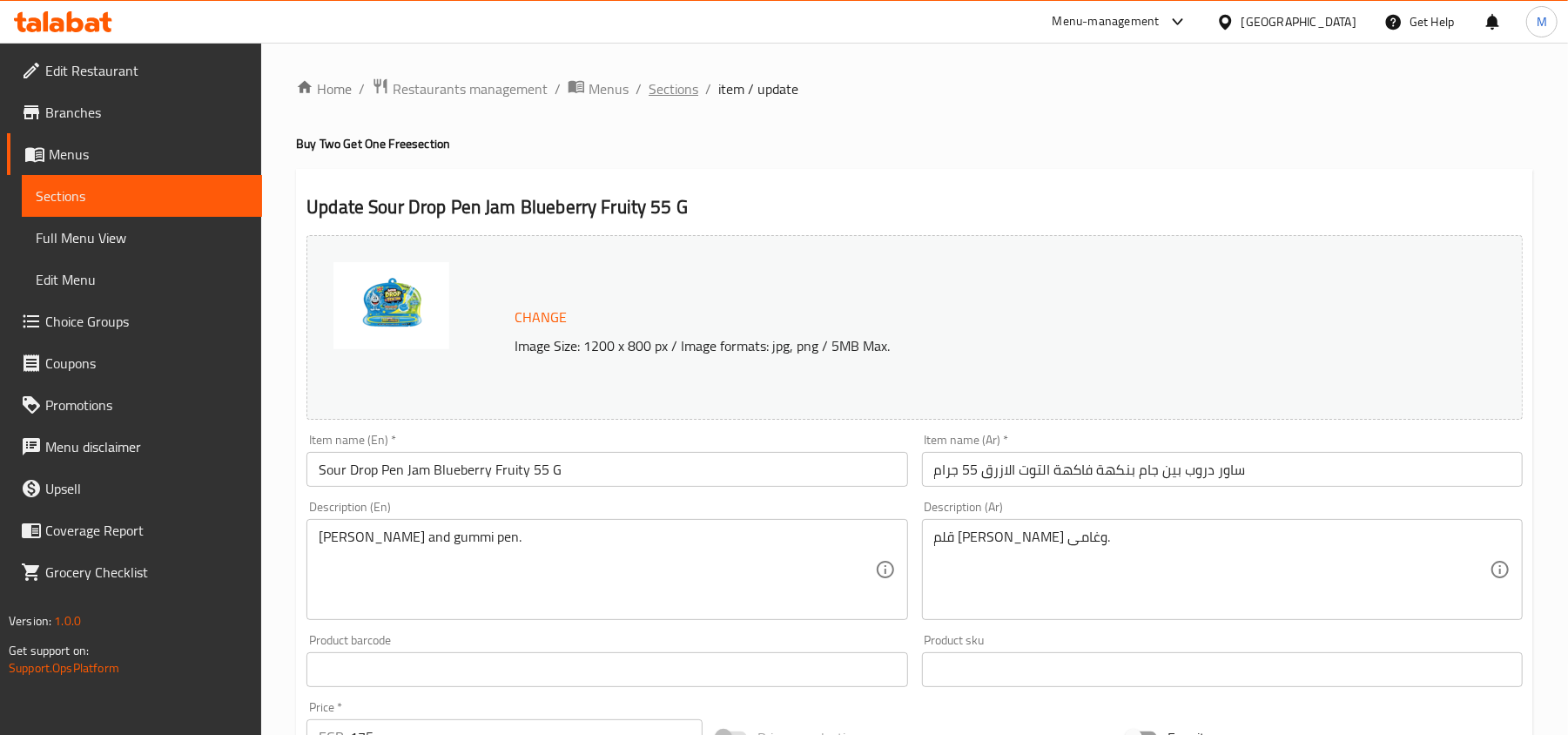
click at [688, 80] on span "Sections" at bounding box center [674, 88] width 50 height 21
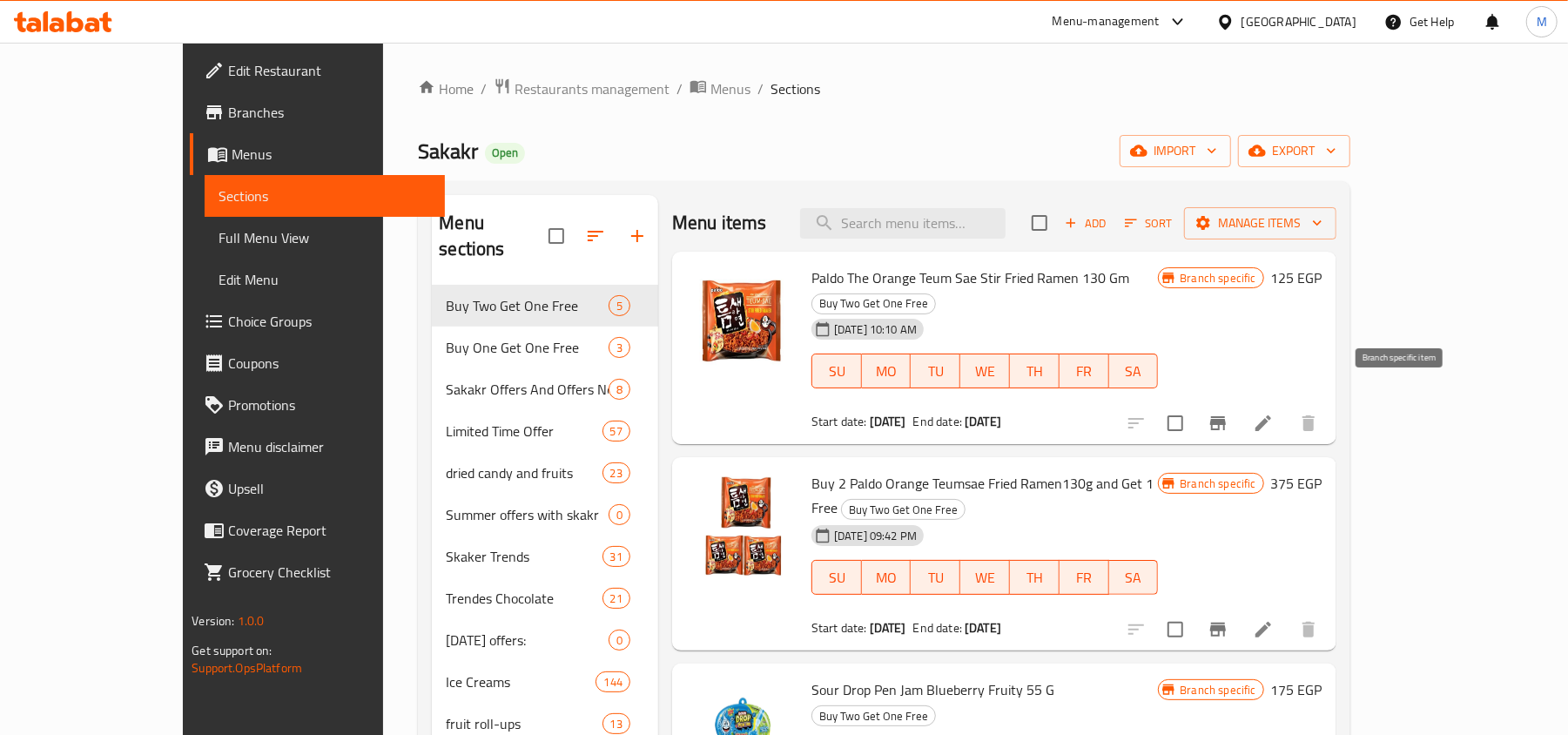
click at [1225, 416] on icon "Branch-specific-item" at bounding box center [1218, 423] width 16 height 14
click at [1228, 619] on icon "Branch-specific-item" at bounding box center [1217, 629] width 21 height 21
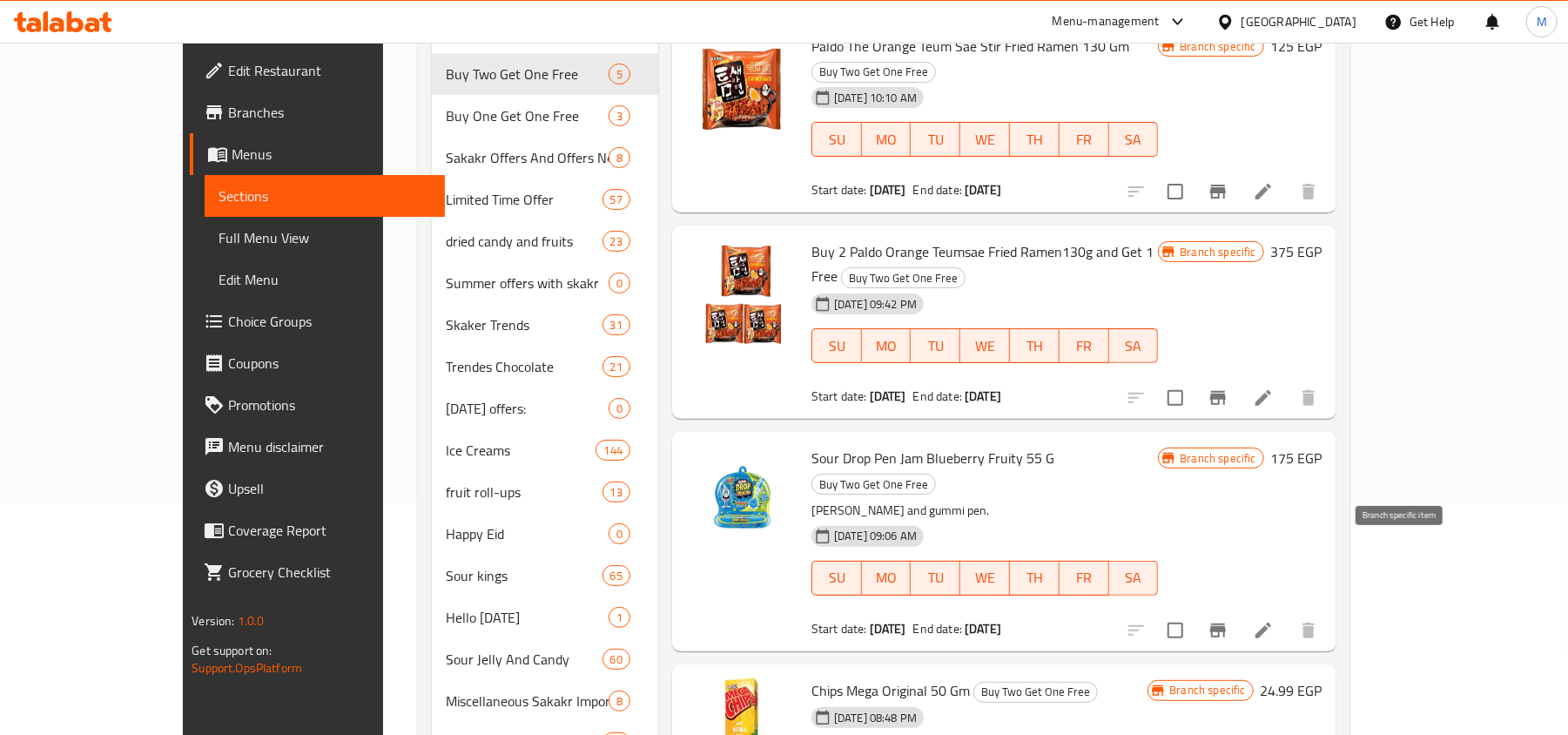
click at [1228, 620] on icon "Branch-specific-item" at bounding box center [1217, 630] width 21 height 21
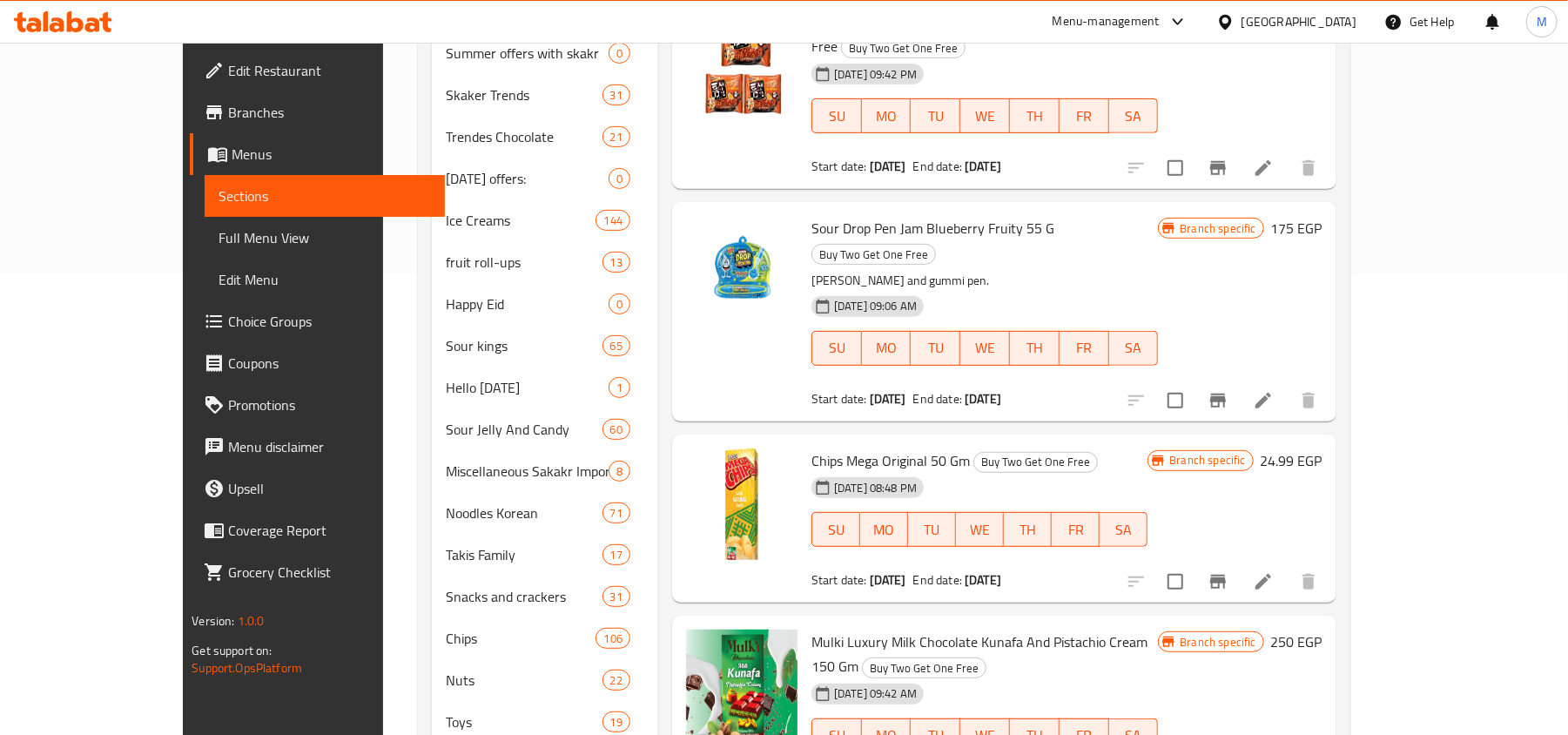
scroll to position [464, 0]
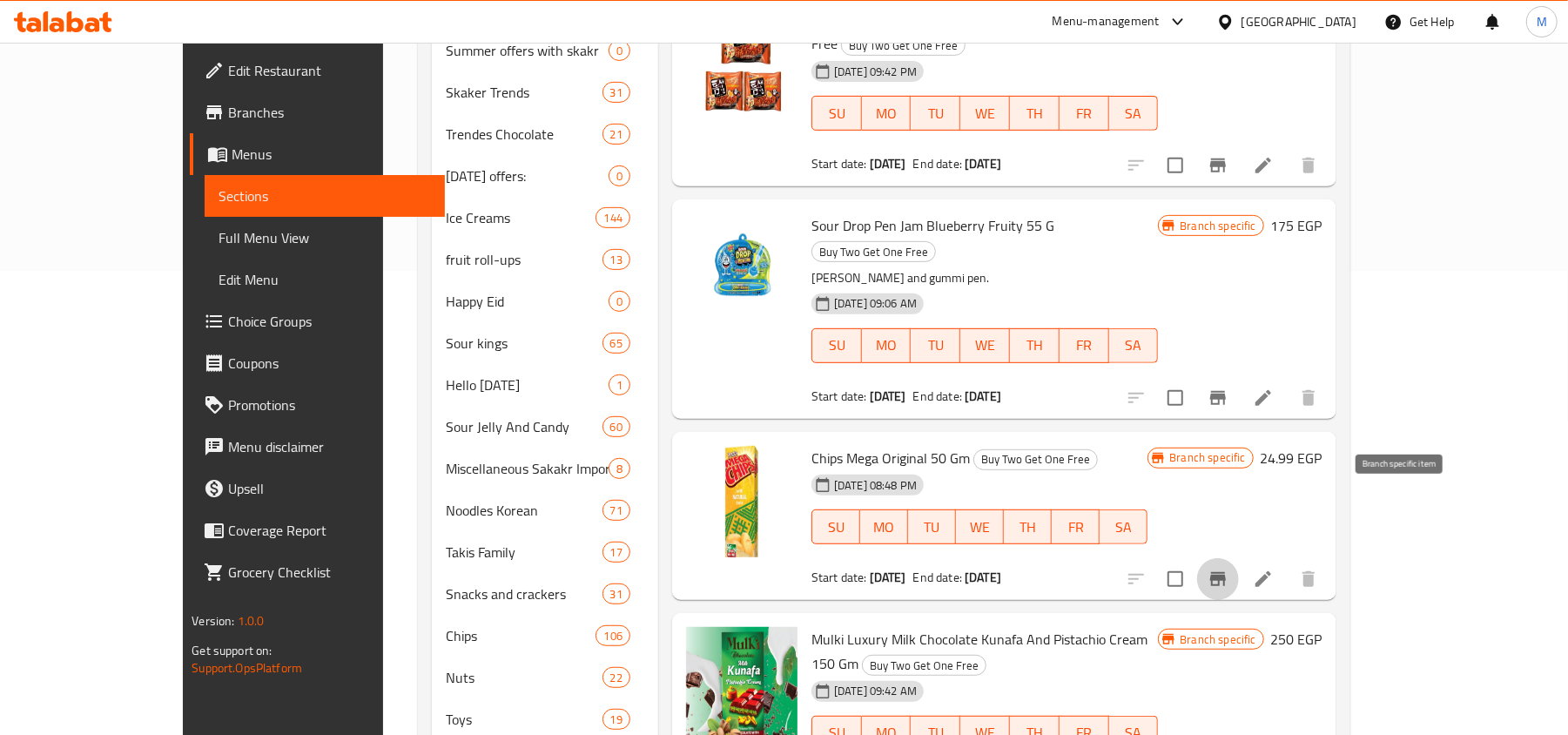
click at [1228, 569] on icon "Branch-specific-item" at bounding box center [1217, 579] width 21 height 21
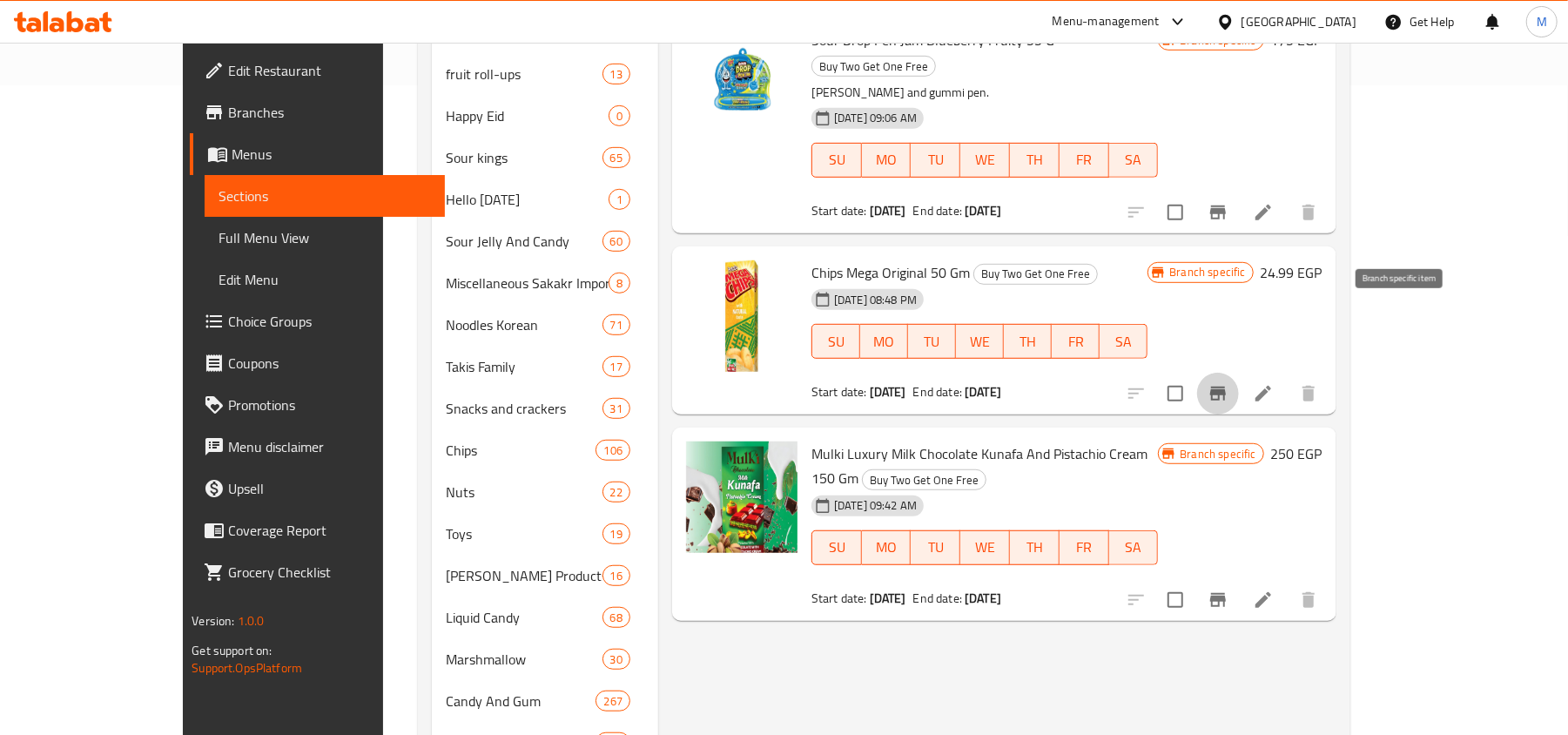
scroll to position [697, 0]
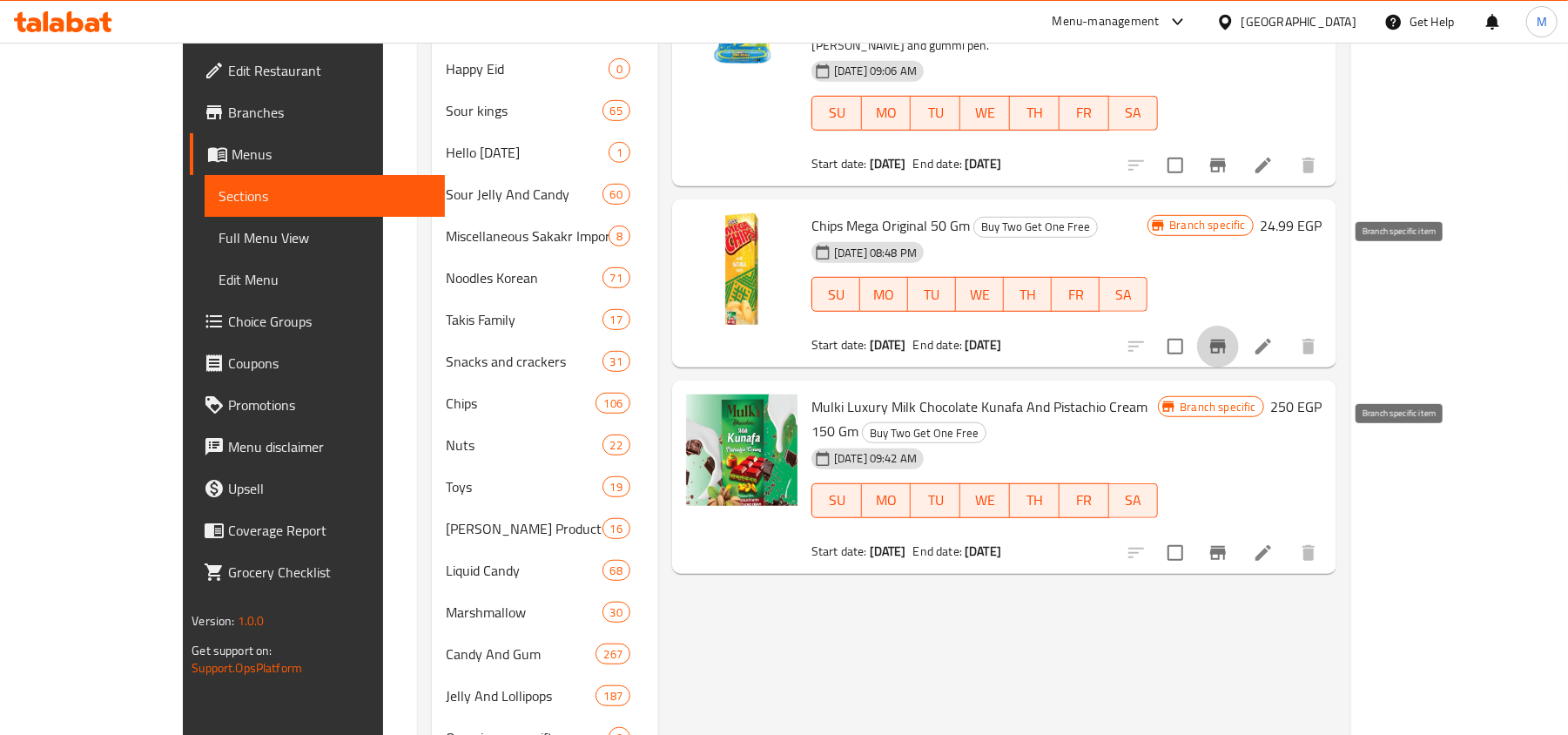
click at [1225, 546] on icon "Branch-specific-item" at bounding box center [1218, 553] width 16 height 14
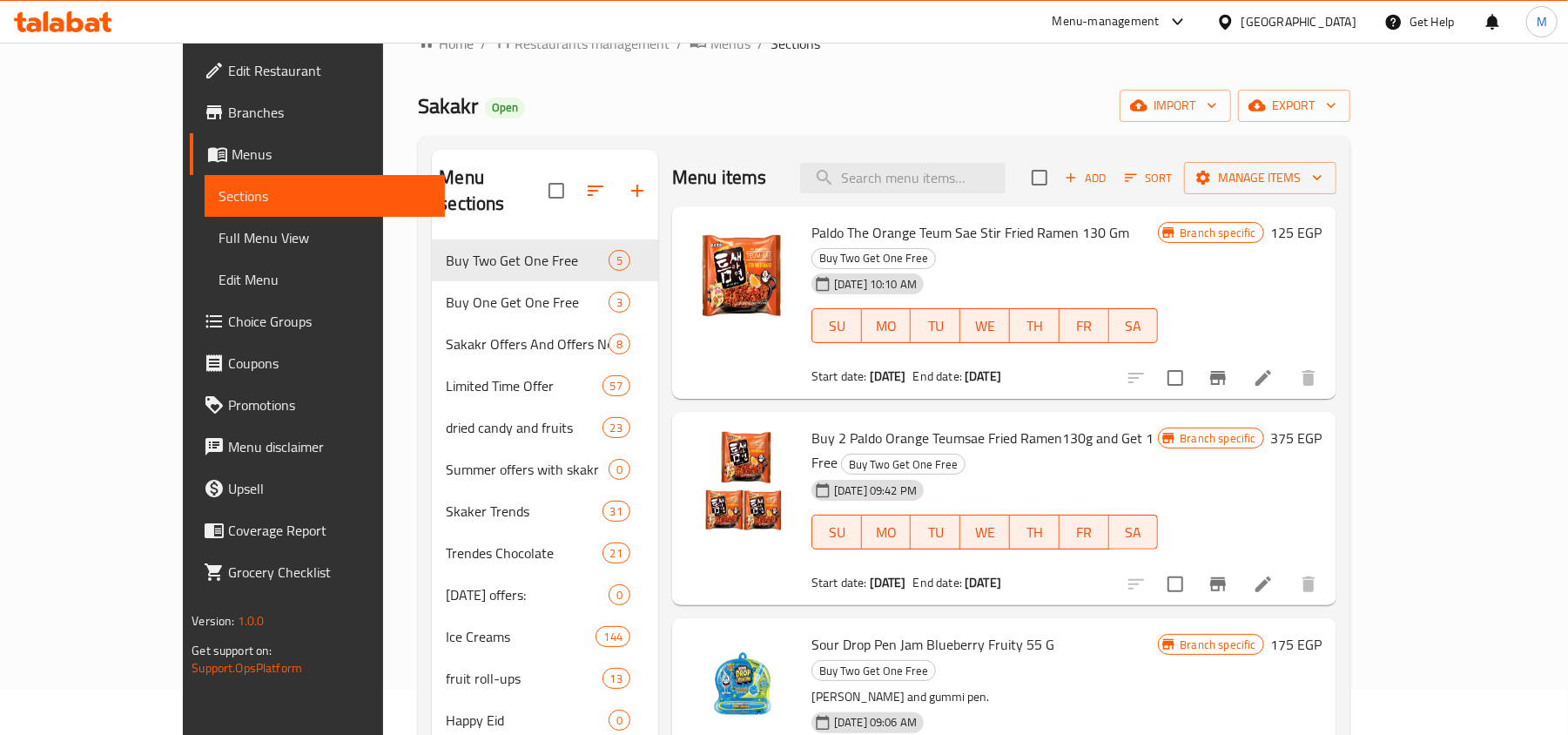
scroll to position [0, 0]
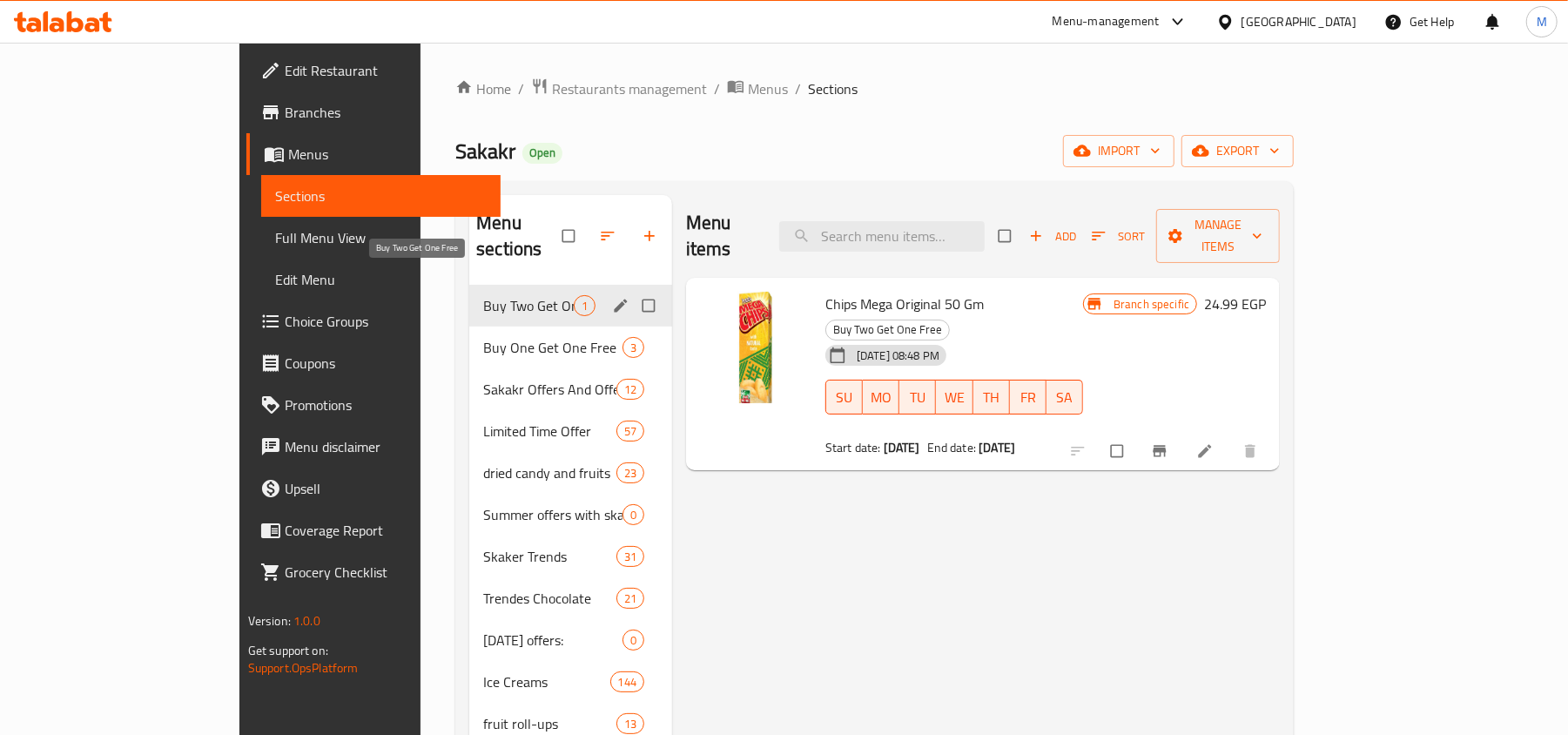
click at [483, 295] on span "Buy Two Get One Free" at bounding box center [528, 305] width 91 height 21
click at [483, 337] on span "Buy One Get One Free" at bounding box center [528, 347] width 91 height 21
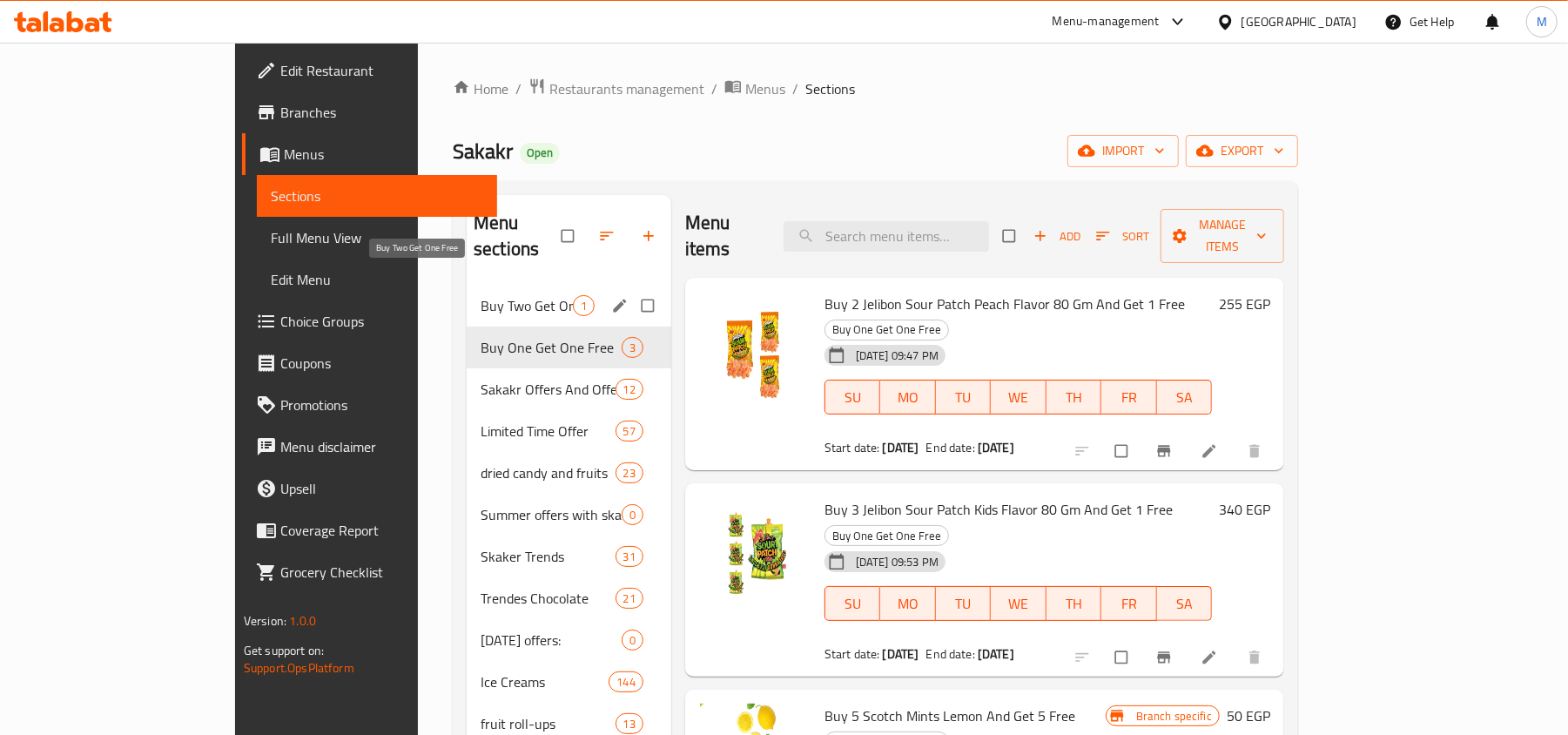
click at [481, 295] on span "Buy Two Get One Free" at bounding box center [527, 305] width 92 height 21
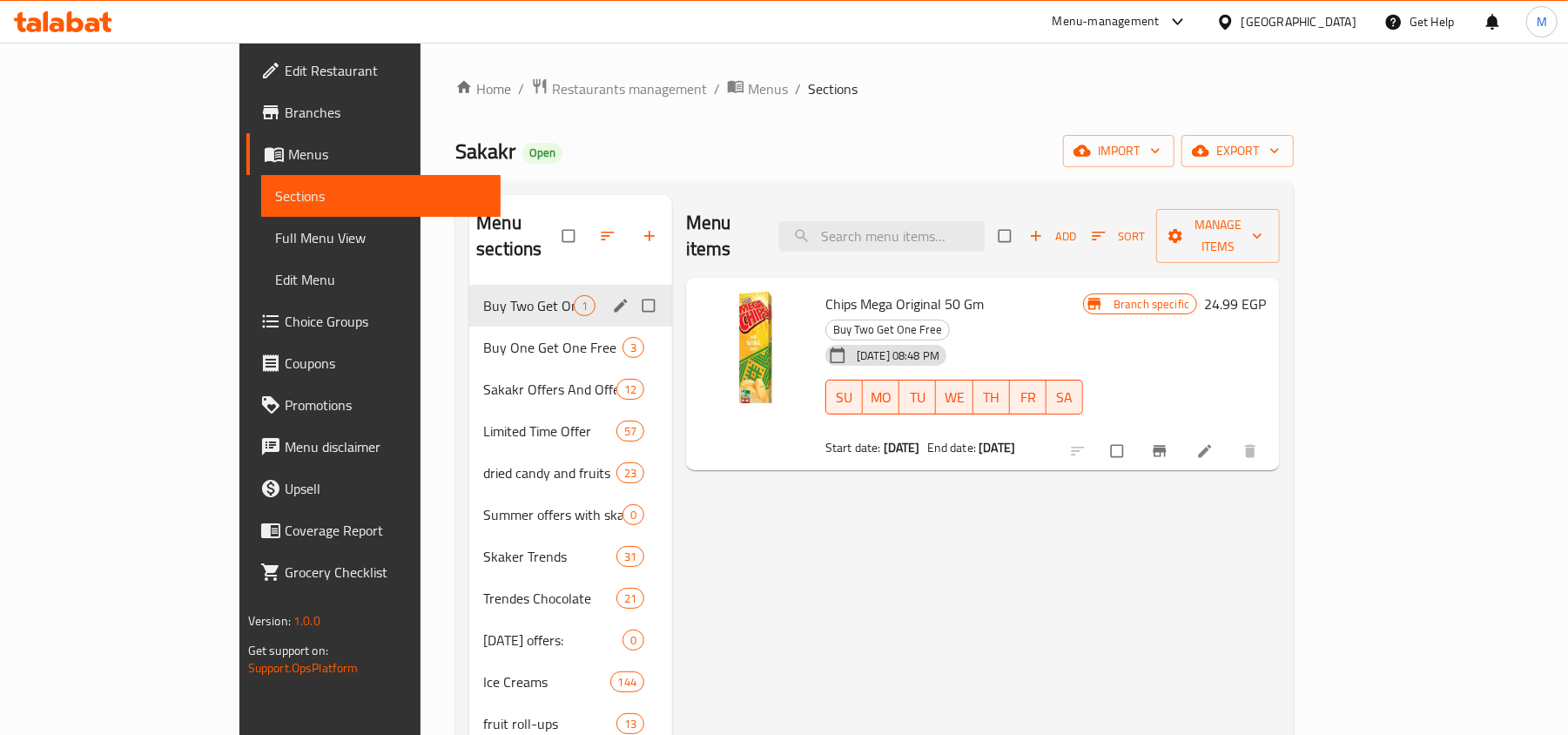
click at [483, 295] on span "Buy Two Get One Free" at bounding box center [528, 305] width 91 height 21
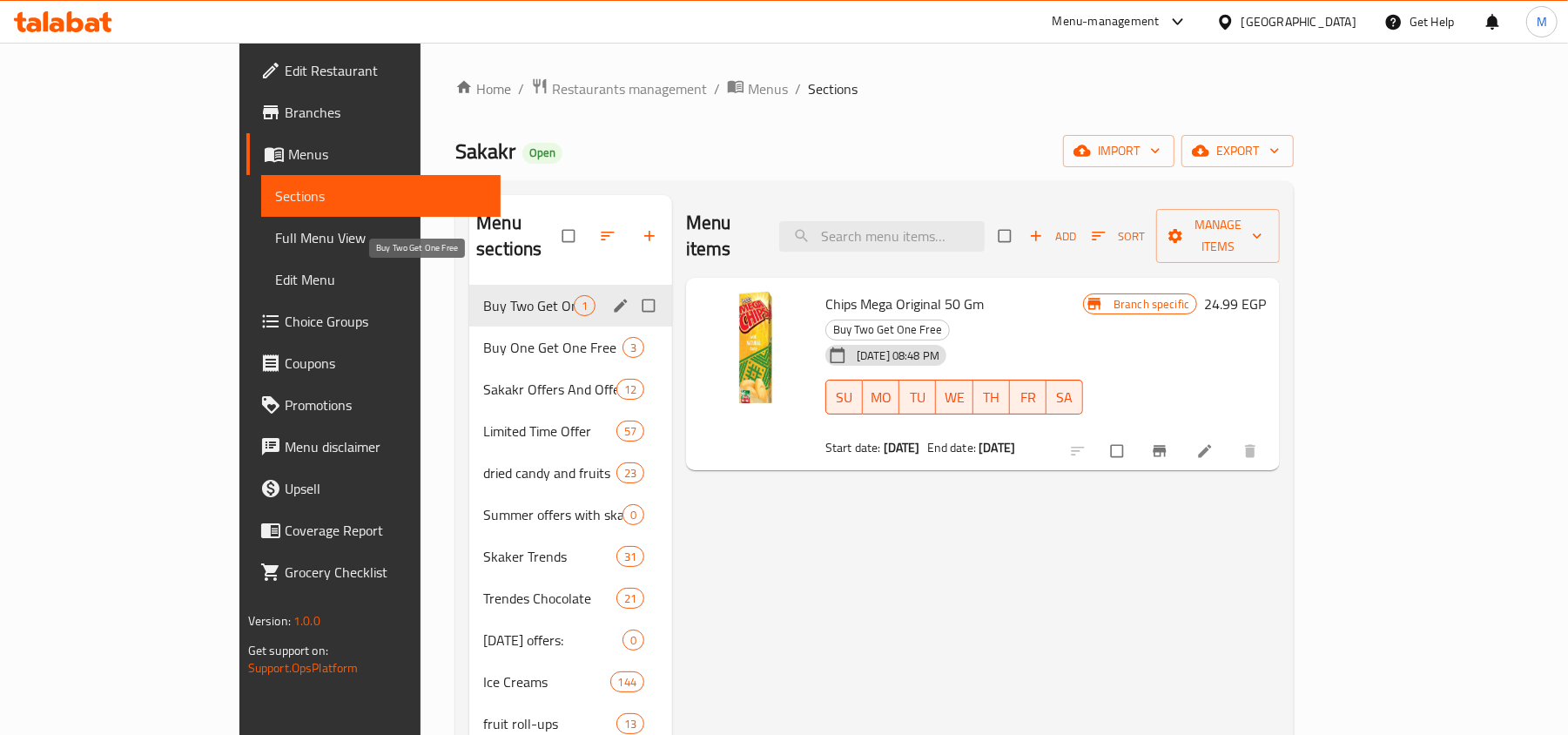
click at [483, 295] on span "Buy Two Get One Free" at bounding box center [528, 305] width 91 height 21
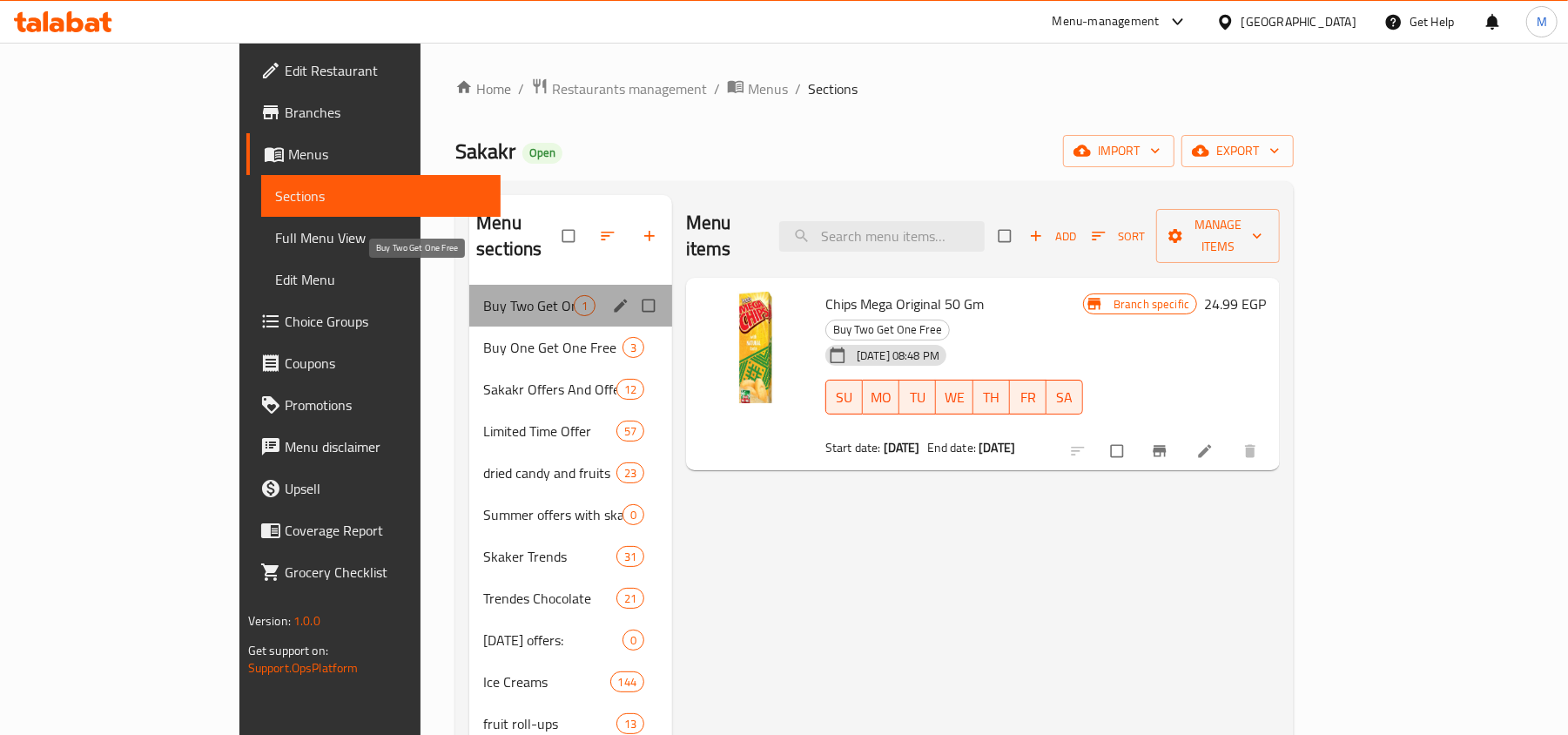
click at [483, 295] on span "Buy Two Get One Free" at bounding box center [528, 305] width 91 height 21
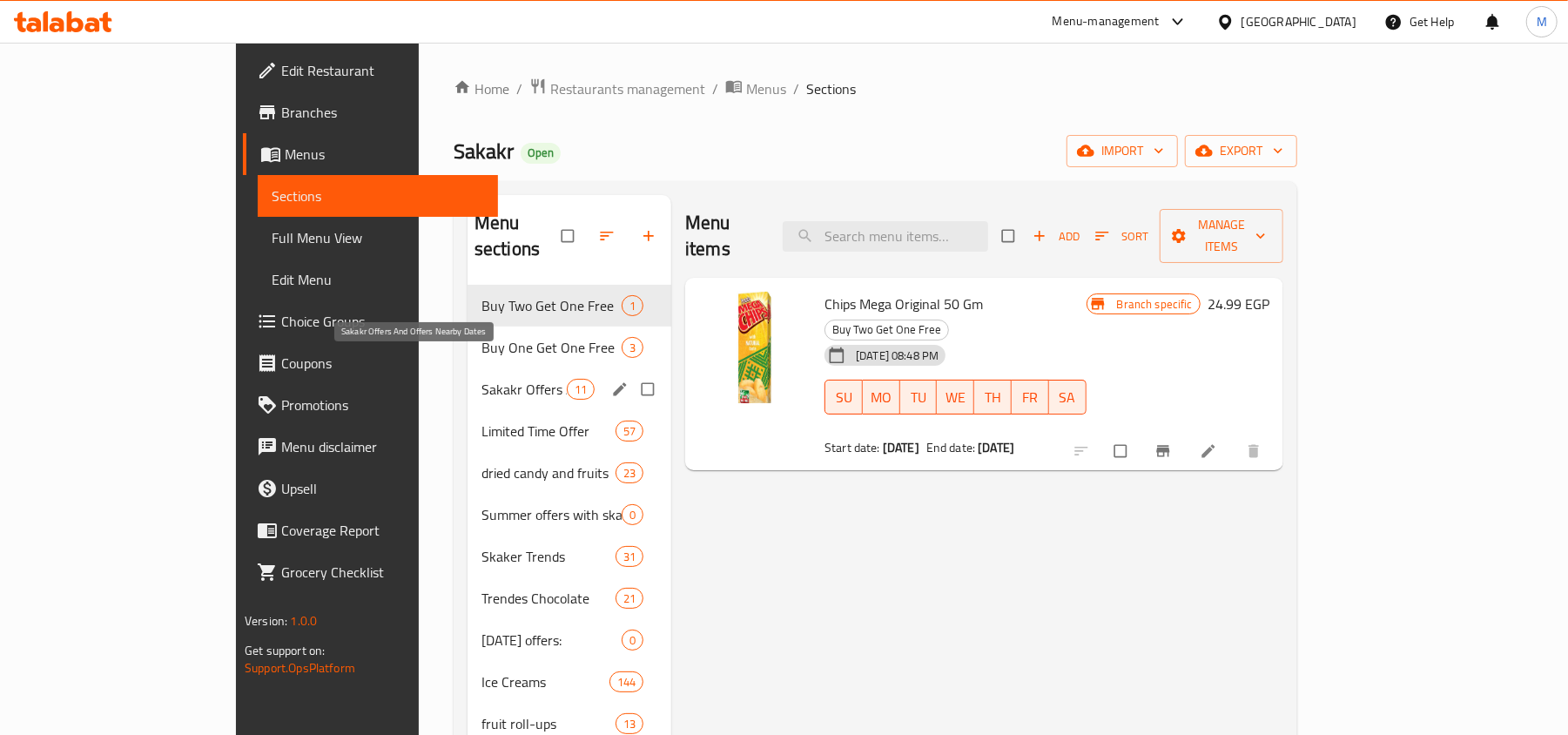
click at [482, 379] on span "Sakakr Offers And Offers Nearby Dates" at bounding box center [524, 389] width 85 height 21
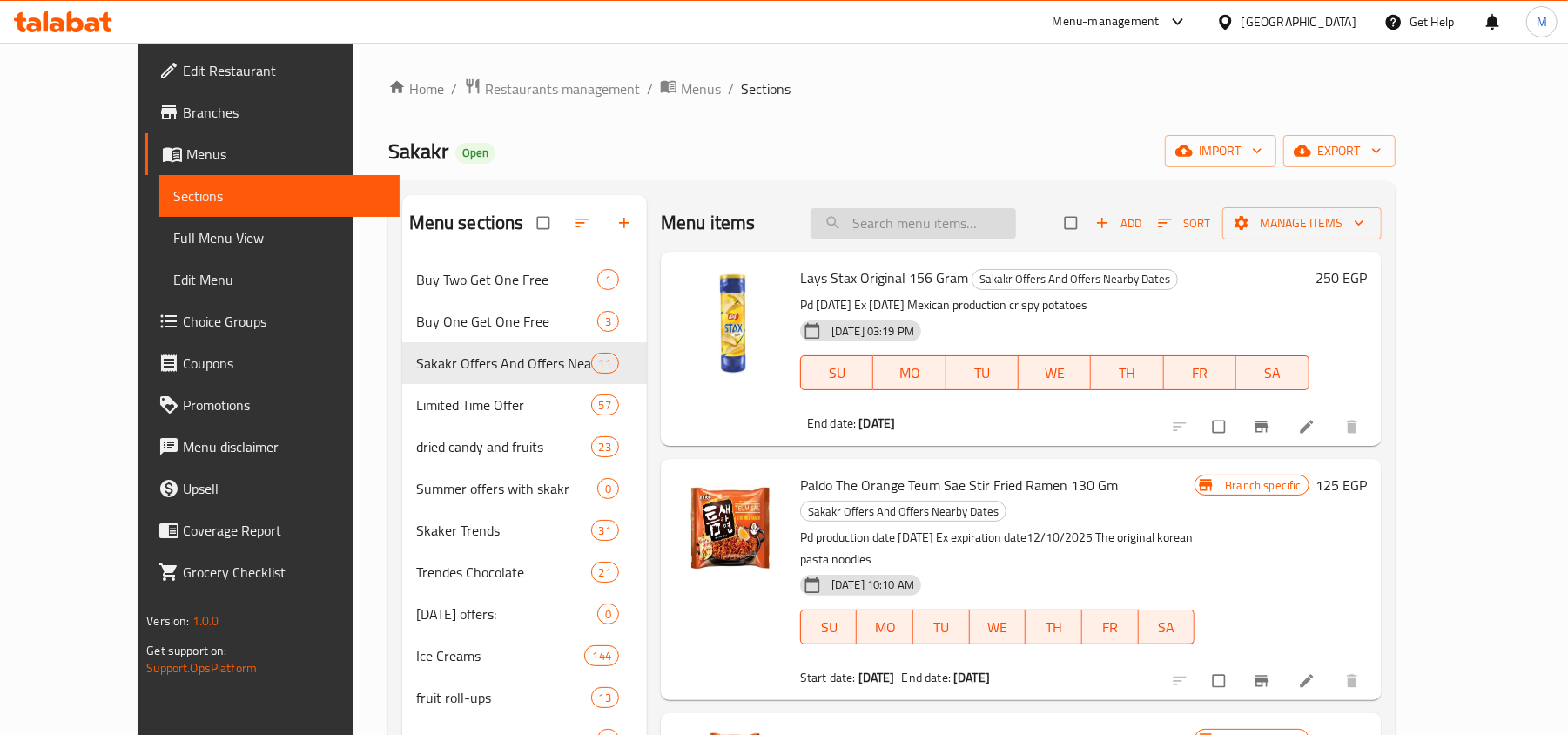
drag, startPoint x: 924, startPoint y: 247, endPoint x: 954, endPoint y: 220, distance: 40.4
click at [924, 247] on div "Menu items Add Sort Manage items" at bounding box center [1020, 223] width 721 height 57
click at [948, 218] on input "search" at bounding box center [913, 223] width 206 height 30
paste input "Buy 2 Paldo Orange Teumsae Fried Ramen130g and Get 1 Free"
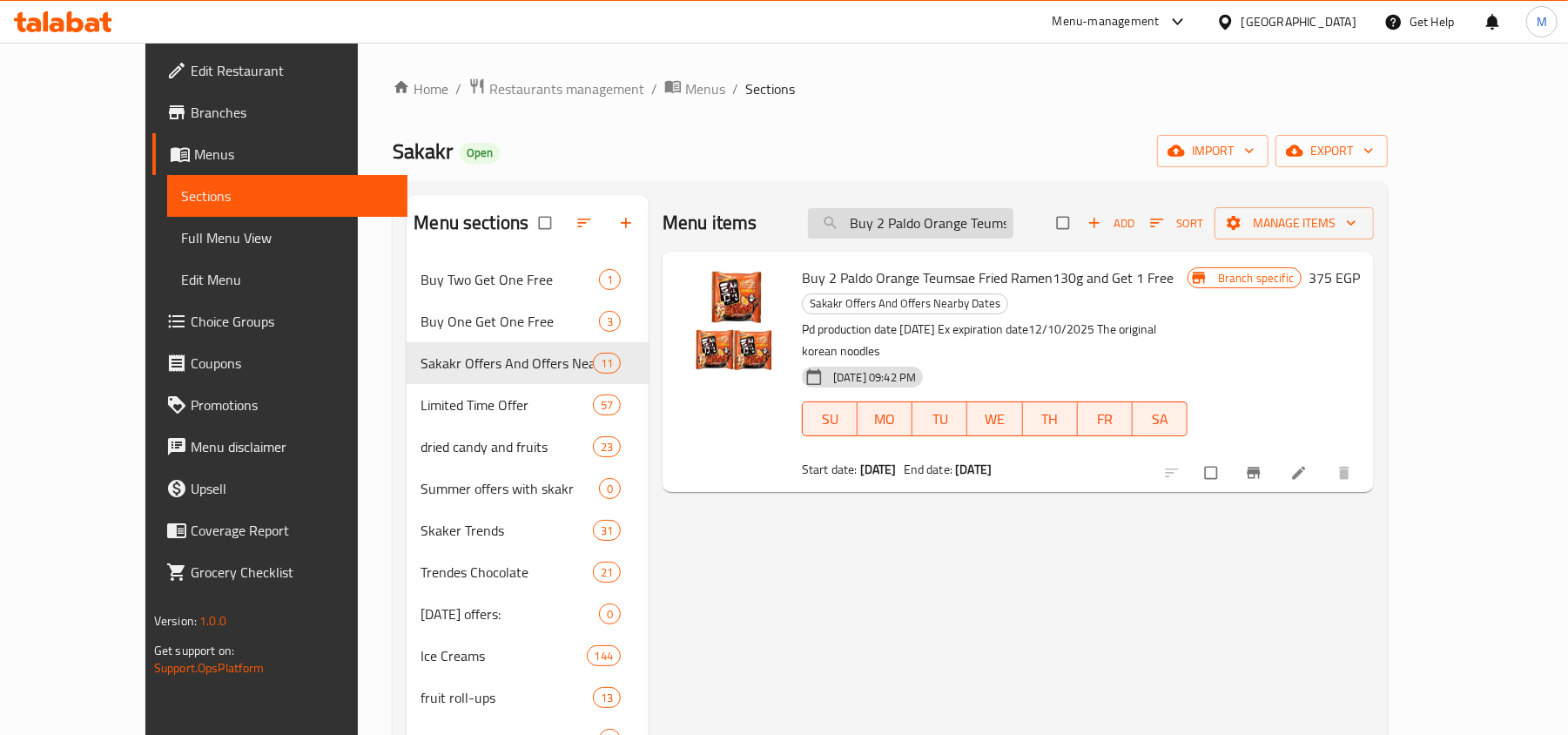
click at [972, 225] on input "Buy 2 Paldo Orange Teumsae Fried Ramen130g and Get 1 Free" at bounding box center [910, 223] width 206 height 30
paste input "Mulki Luxury Milk Chocolate Kunafa And Pistachio Cream 150 Gm"
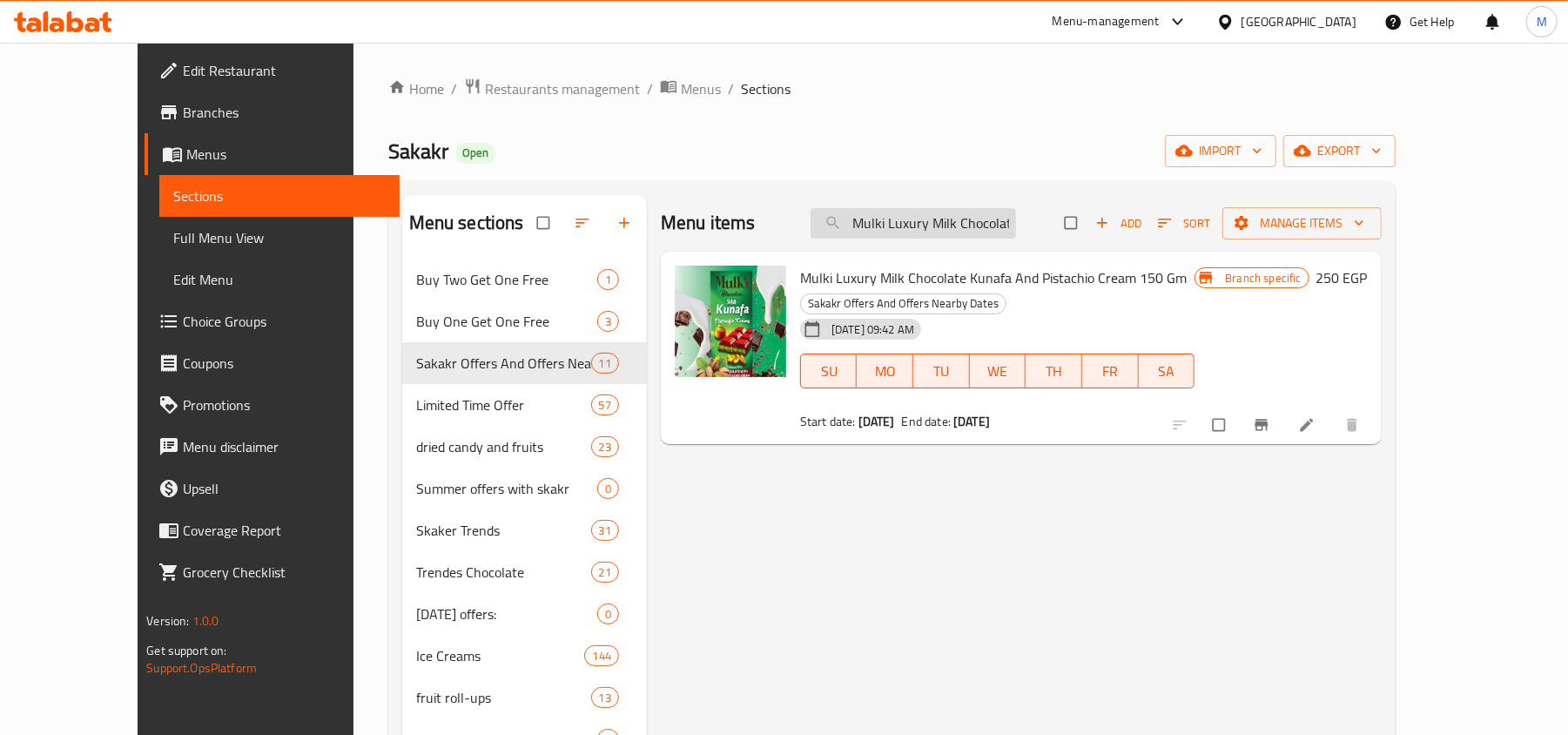
click at [941, 232] on input "Mulki Luxury Milk Chocolate Kunafa And Pistachio Cream 150 Gm" at bounding box center [913, 223] width 206 height 30
paste input "Paldo The Orange Teum Sae Stir Fried Ramen 13"
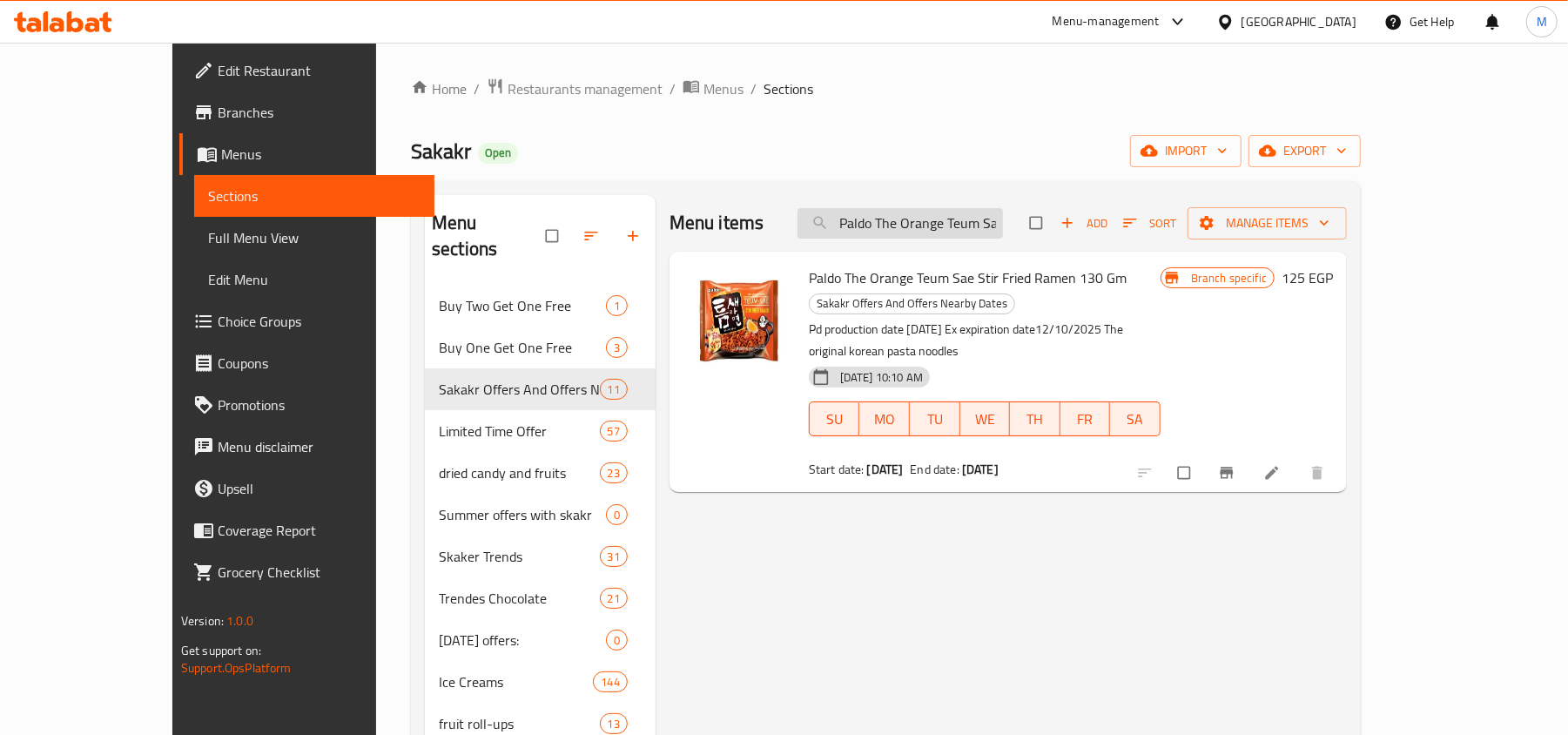
click at [995, 220] on input "Paldo The Orange Teum Sae Stir Fried Ramen 130 Gm" at bounding box center [900, 223] width 206 height 30
paste input "Chips Mega Original 5"
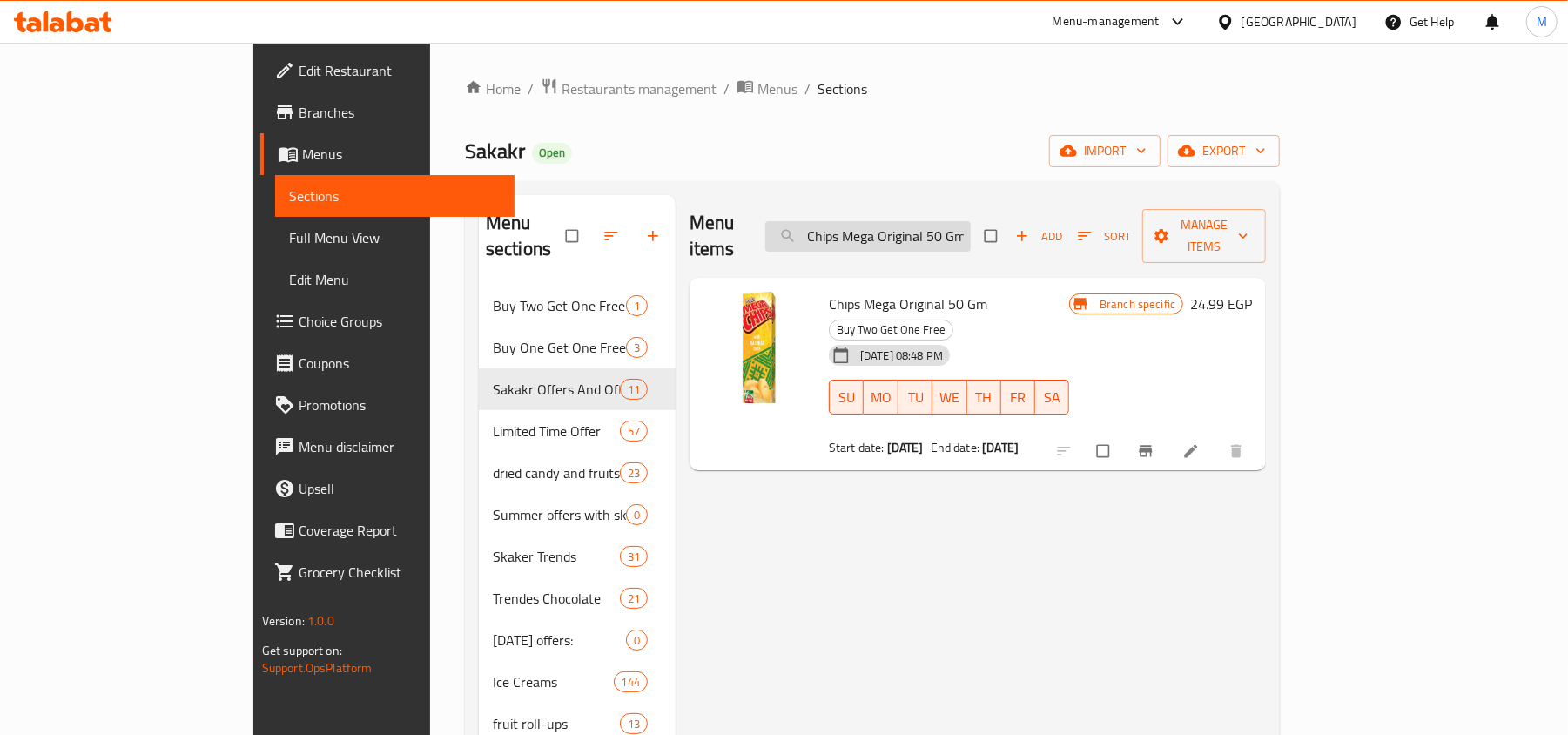
click at [954, 234] on input "Chips Mega Original 50 Gm" at bounding box center [868, 236] width 206 height 30
paste input "Sour Drop Pen Jam Blueberry Fruity 55 G"
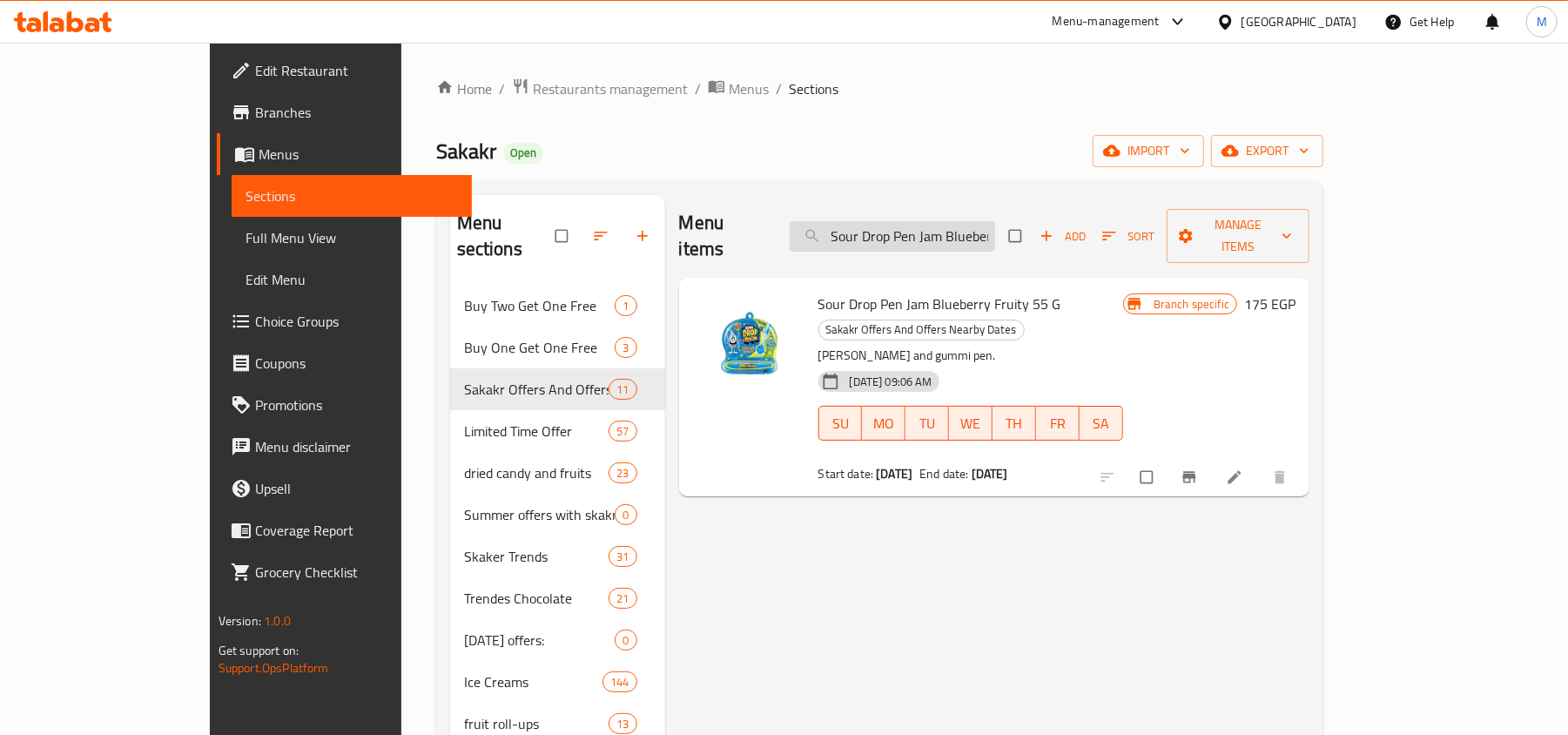
click at [995, 221] on input "Sour Drop Pen Jam Blueberry Fruity 55 G" at bounding box center [892, 236] width 206 height 30
click at [924, 231] on input "Sour Drop Pen Jam Blueberry Fruity 55 G" at bounding box center [892, 236] width 206 height 30
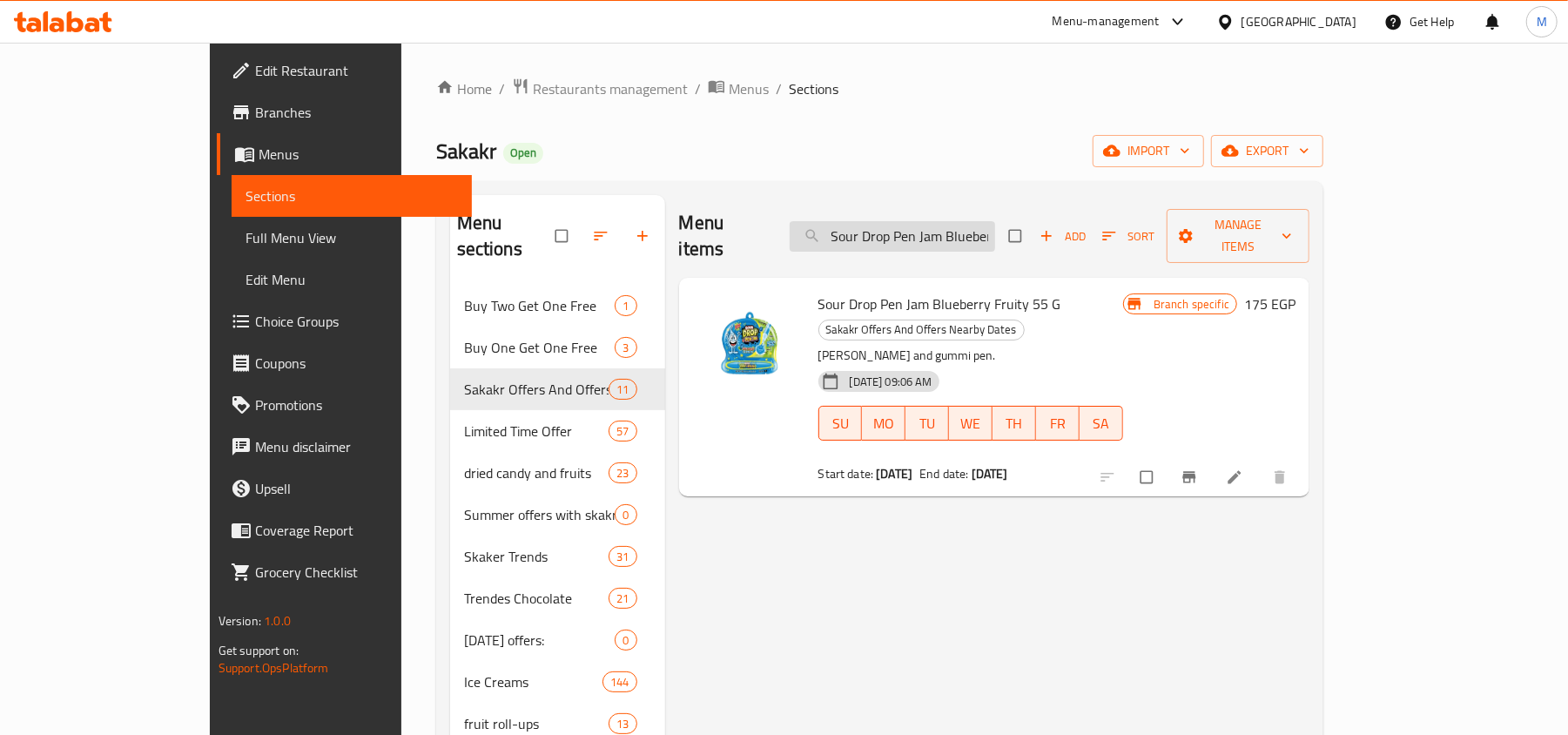
click at [924, 231] on input "Sour Drop Pen Jam Blueberry Fruity 55 G" at bounding box center [892, 236] width 206 height 30
paste input "Mulki Luxury Milk Chocolate Kunafa And Pistachio Cream 150 Gm"
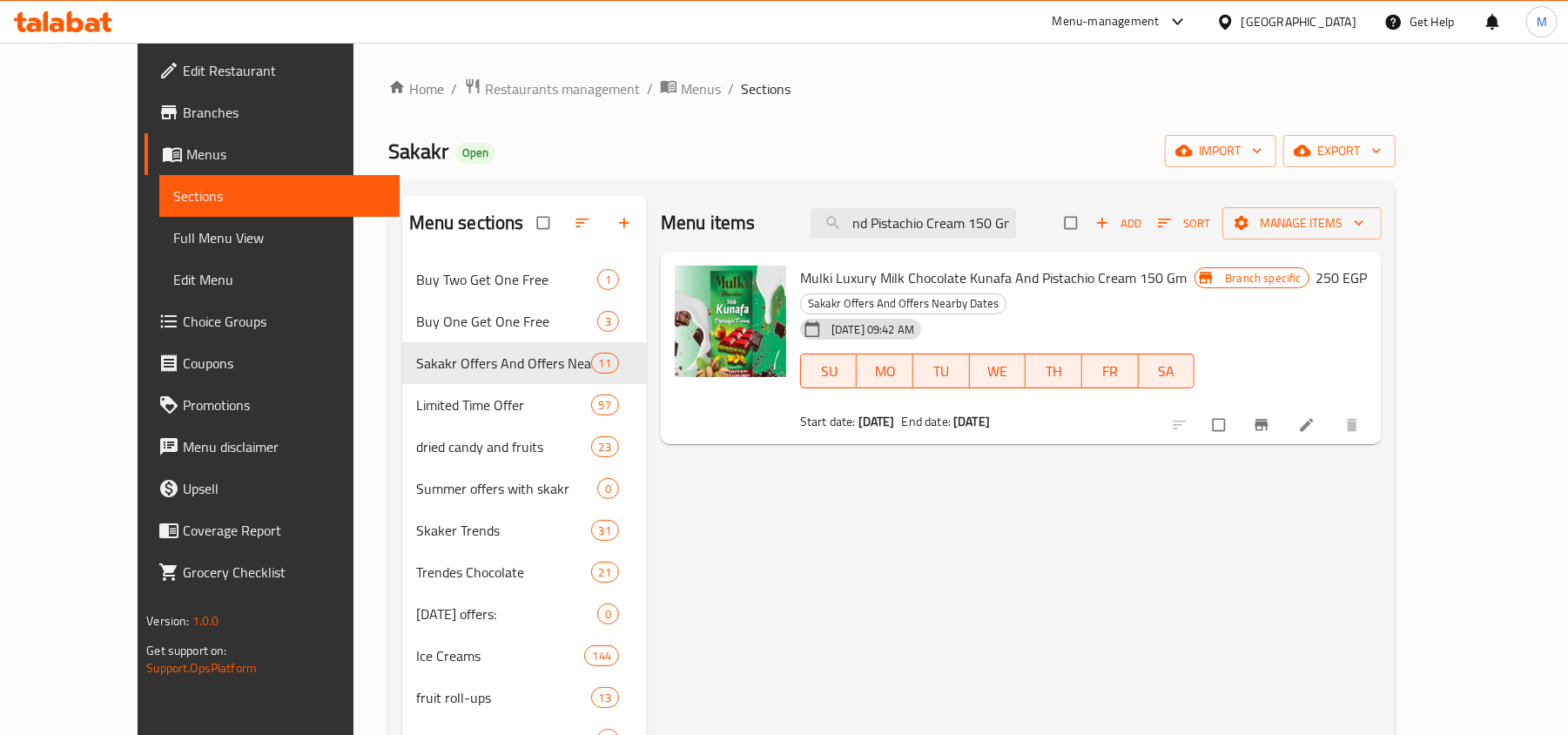
type input "Mulki Luxury Milk Chocolate Kunafa And Pistachio Cream 150 Gm"
click at [1007, 319] on div "04-12-2024 09:42 AM SU MO TU WE TH FR SA" at bounding box center [997, 359] width 409 height 94
click at [1004, 312] on div "04-12-2024 09:42 AM SU MO TU WE TH FR SA" at bounding box center [997, 359] width 409 height 94
click at [1015, 227] on input "Mulki Luxury Milk Chocolate Kunafa And Pistachio Cream 150 Gm" at bounding box center [913, 223] width 206 height 30
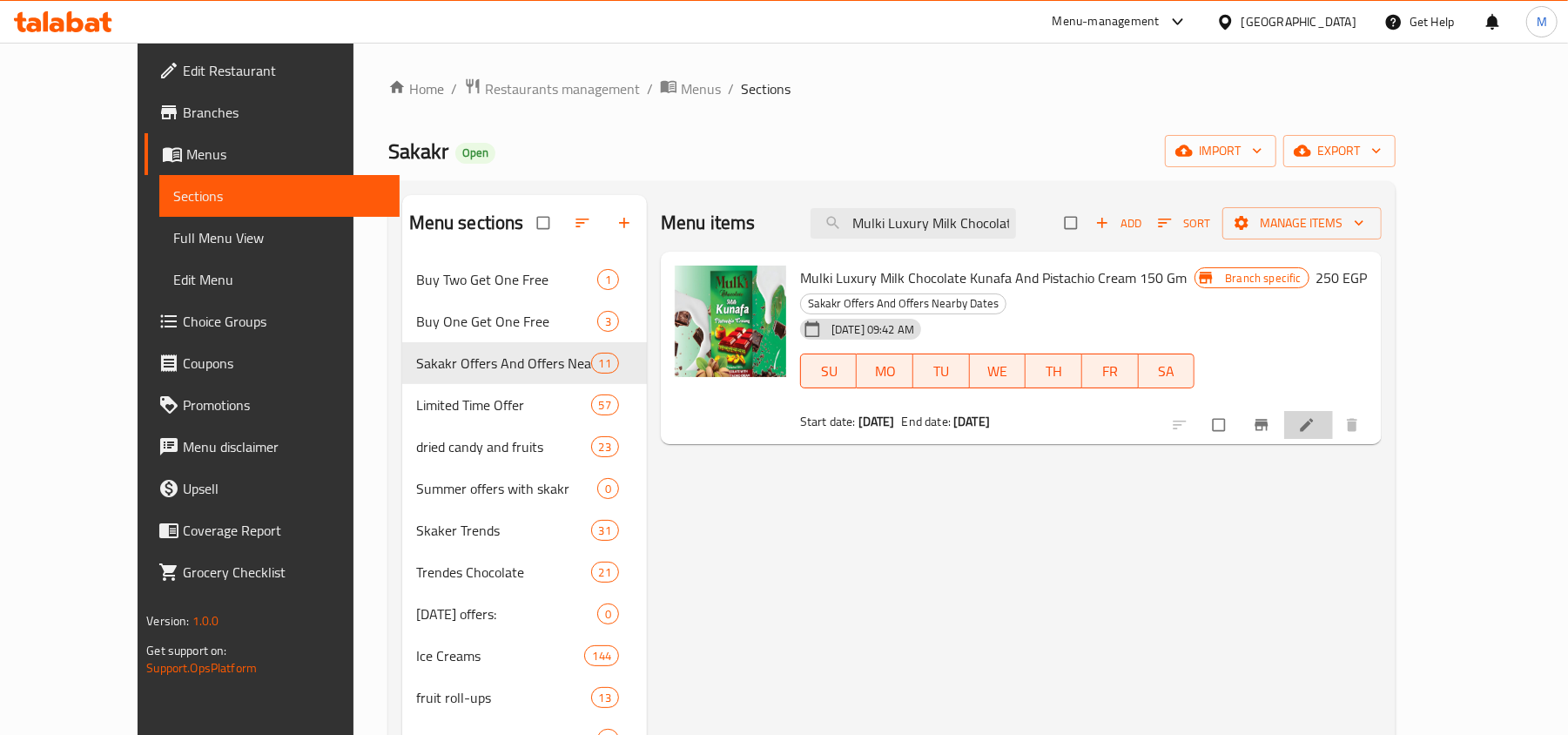
click at [1333, 415] on li at bounding box center [1308, 425] width 49 height 28
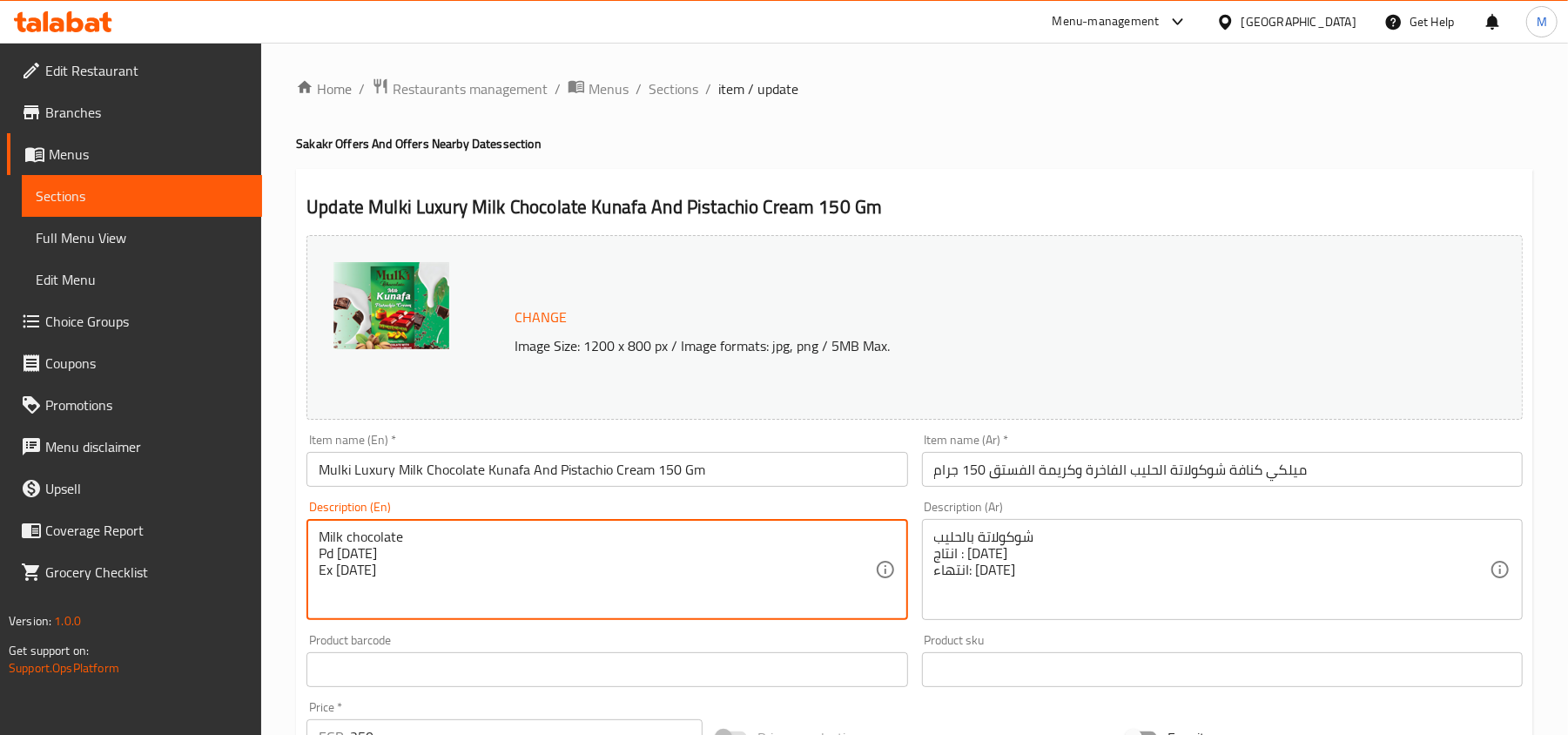
click at [347, 550] on textarea "Milk chocolate Pd 29/11/2024 Ex 30/10/2025" at bounding box center [597, 570] width 556 height 83
drag, startPoint x: 347, startPoint y: 550, endPoint x: 356, endPoint y: 576, distance: 27.5
click at [356, 576] on textarea "Milk chocolate Pd 29/11/2024 Ex 30/10/2025" at bounding box center [597, 570] width 556 height 83
type textarea "Milk chocolate"
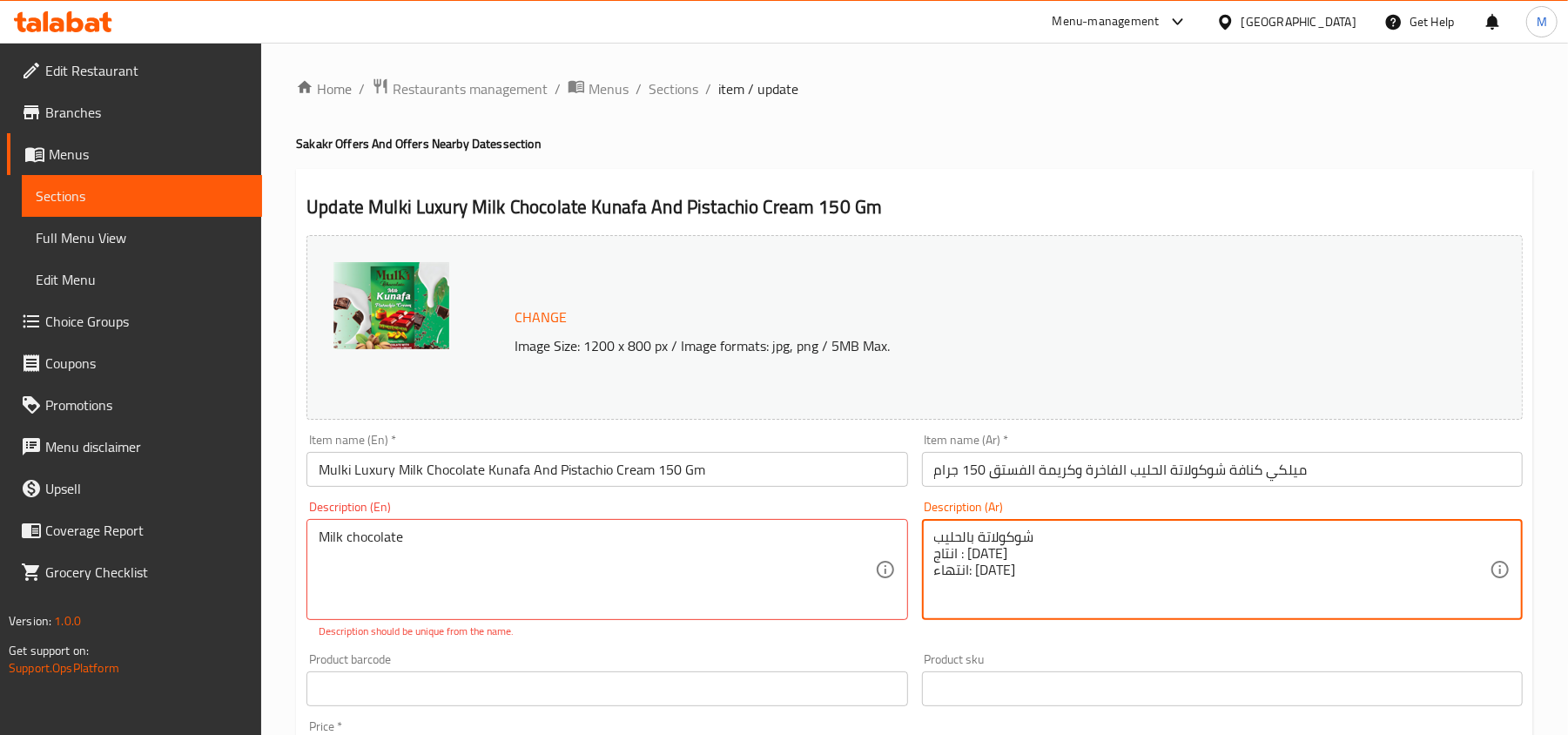
click at [962, 547] on textarea "شوكولاتة بالحليب انتاج : ٢٩/١١/٢٠٢٤ انتهاء: ٣٠/١٠/٢٠٢٥" at bounding box center [1212, 570] width 556 height 83
drag, startPoint x: 962, startPoint y: 547, endPoint x: 968, endPoint y: 564, distance: 18.0
click at [968, 564] on textarea "شوكولاتة بالحليب انتاج : ٢٩/١١/٢٠٢٤ انتهاء: ٣٠/١٠/٢٠٢٥" at bounding box center [1212, 570] width 556 height 83
type textarea "شوكولاتة بالحليب"
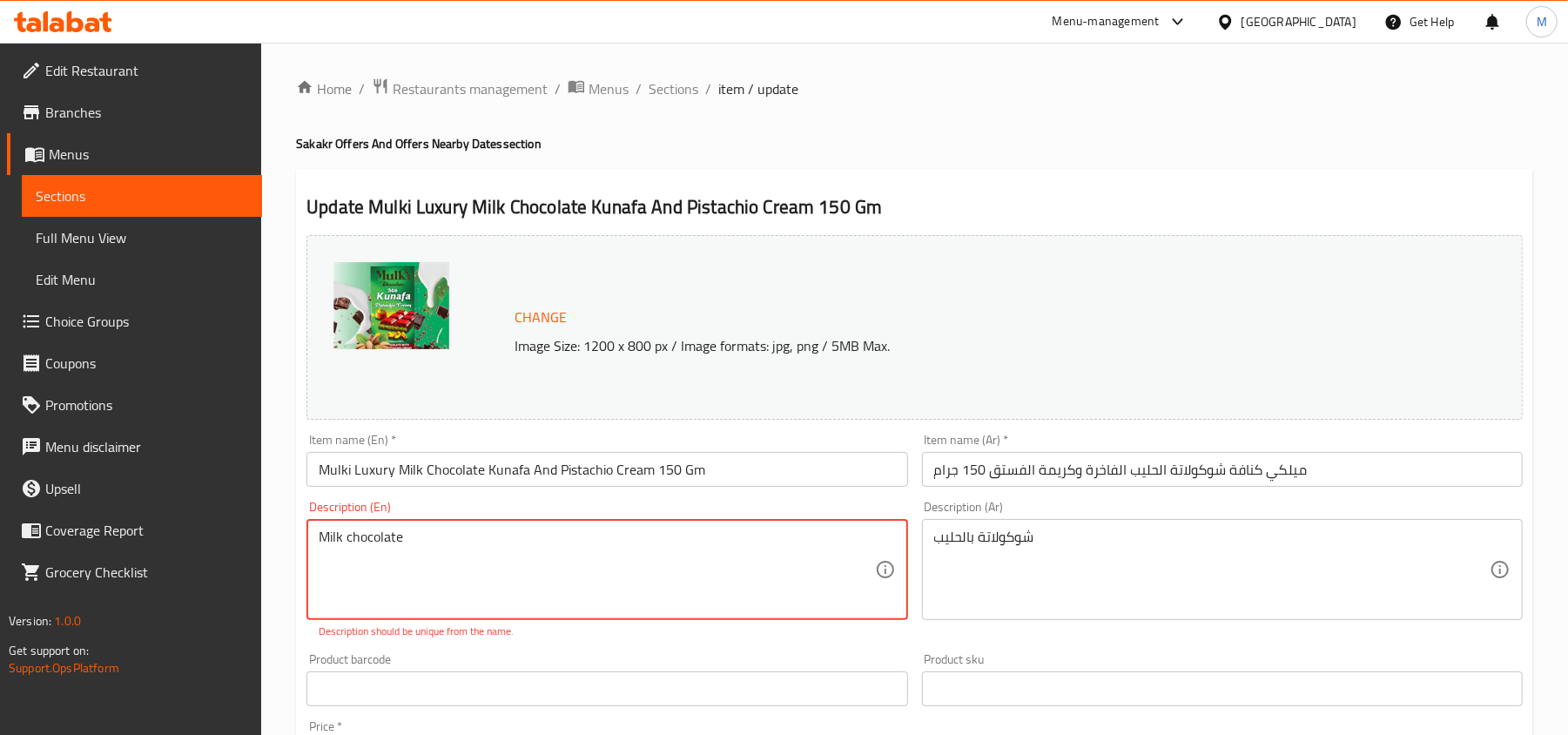
click at [409, 541] on textarea "Milk chocolate" at bounding box center [597, 570] width 556 height 83
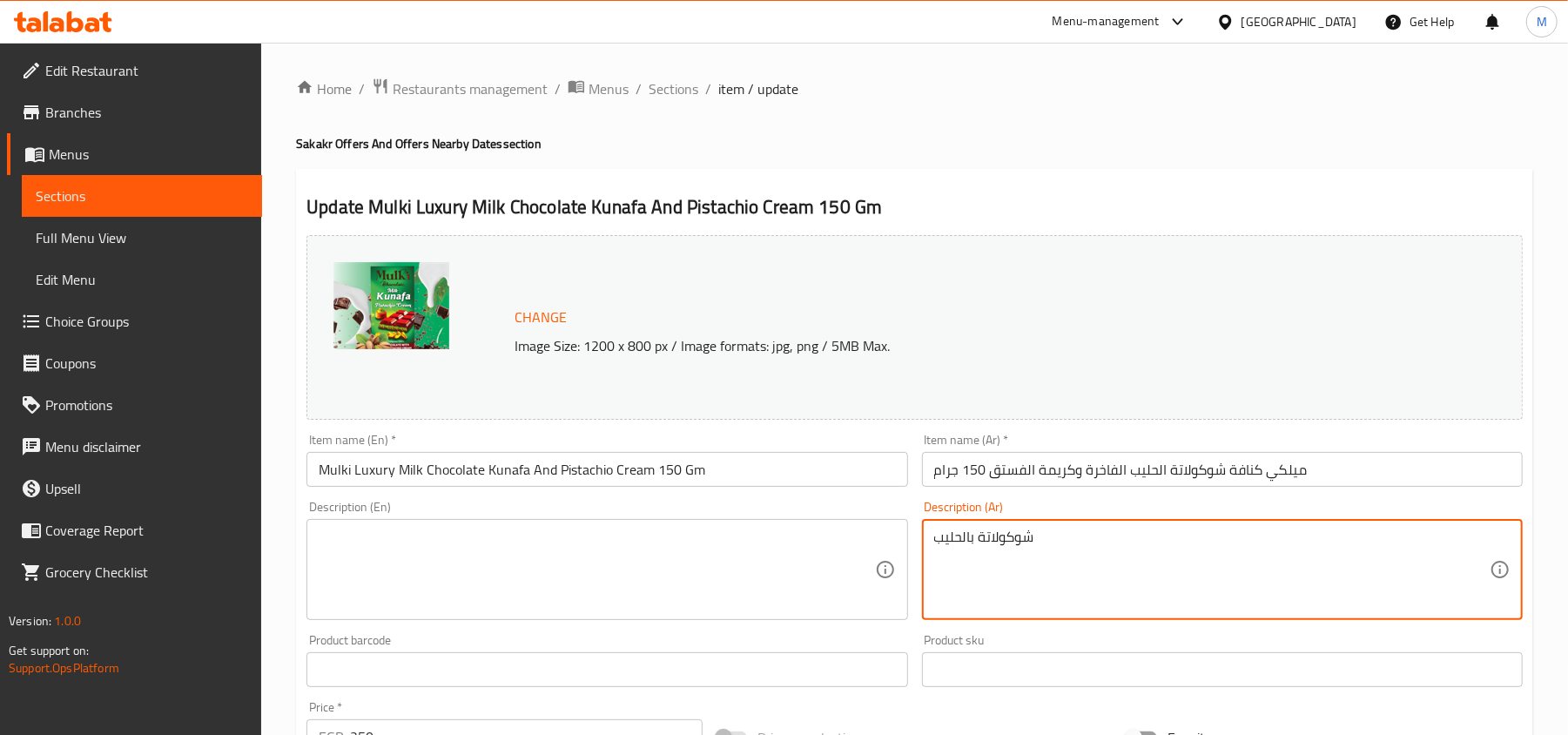
click at [1004, 531] on textarea "شوكولاتة بالحليب" at bounding box center [1212, 570] width 556 height 83
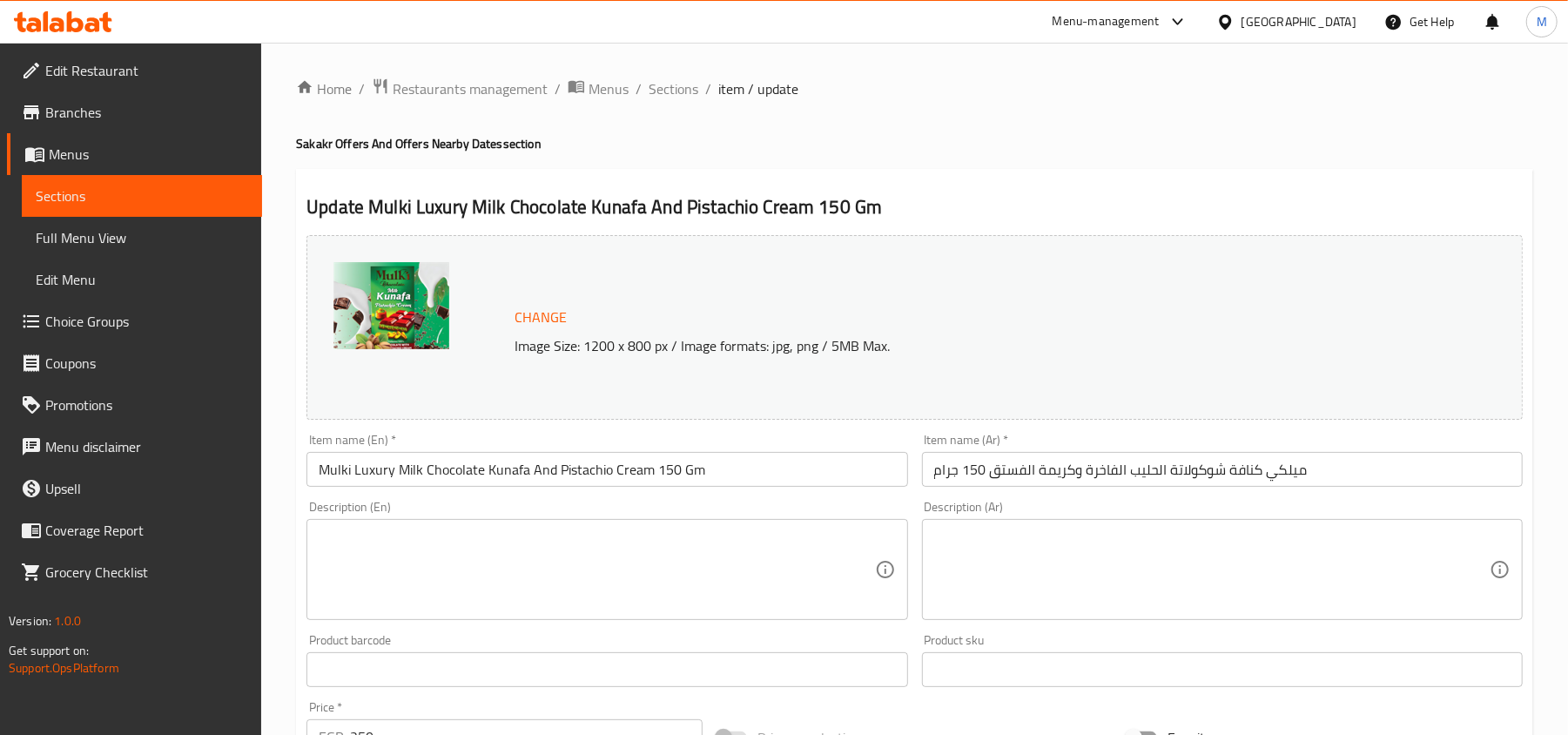
click at [912, 632] on div "Product barcode Product barcode" at bounding box center [607, 660] width 615 height 67
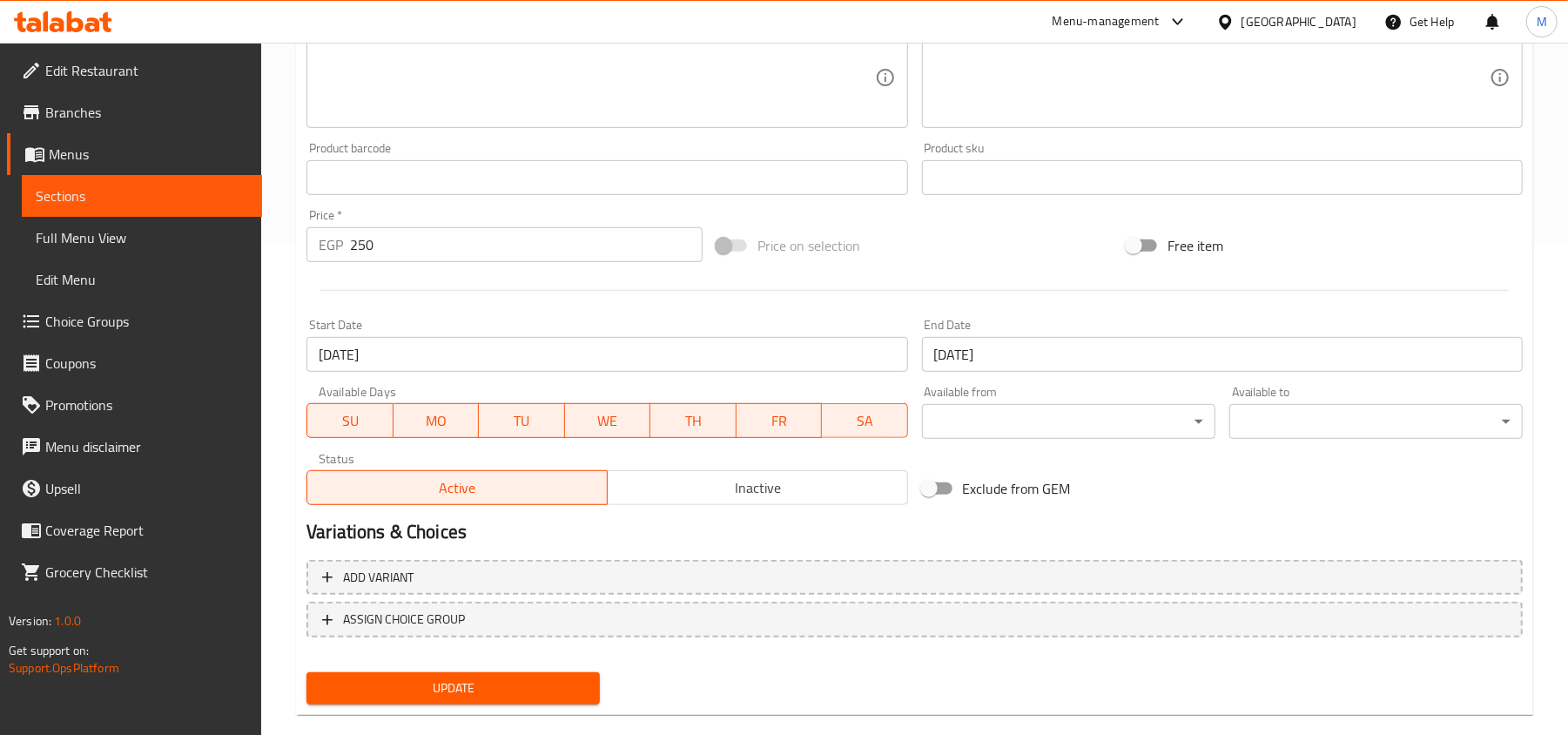
scroll to position [520, 0]
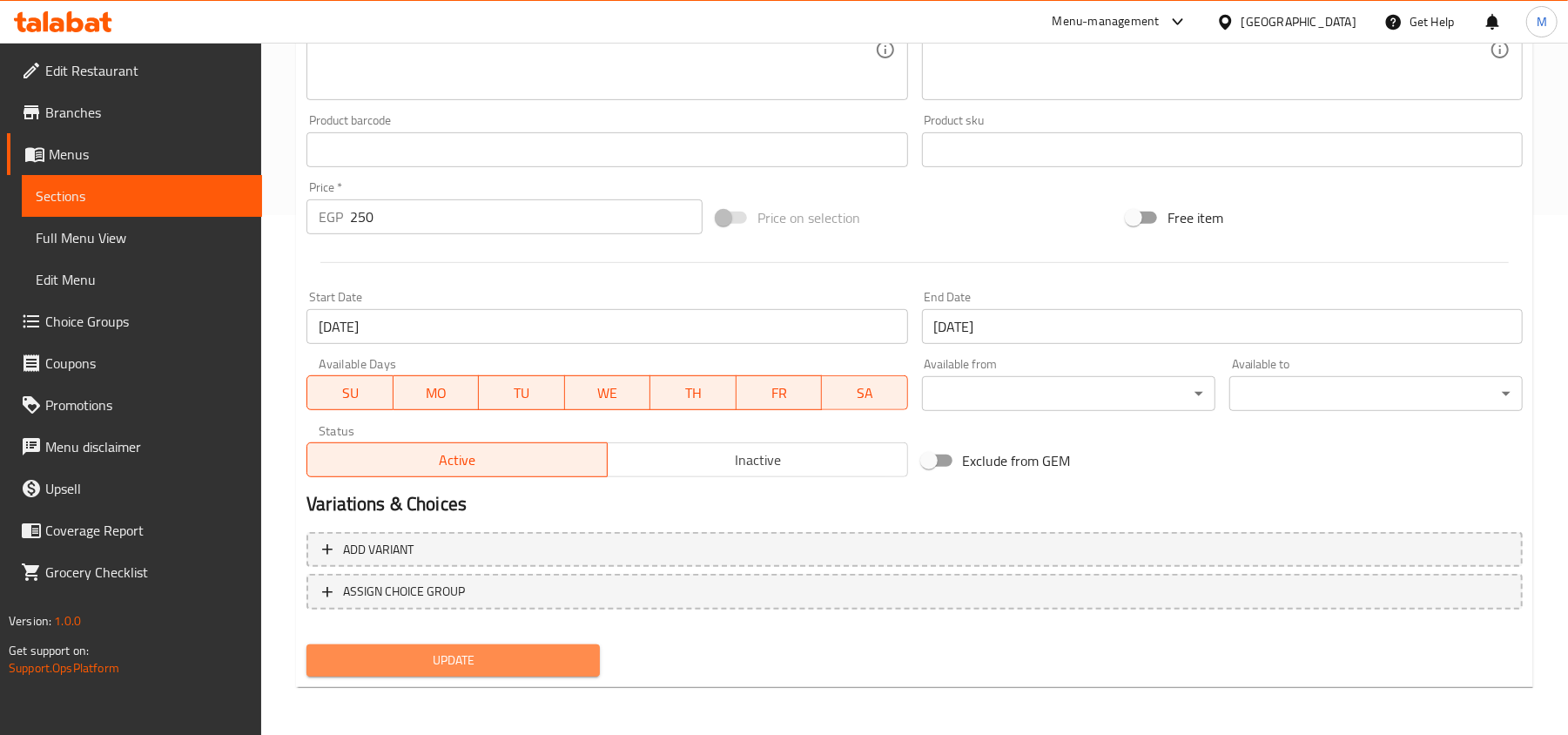
click at [519, 657] on span "Update" at bounding box center [454, 661] width 266 height 22
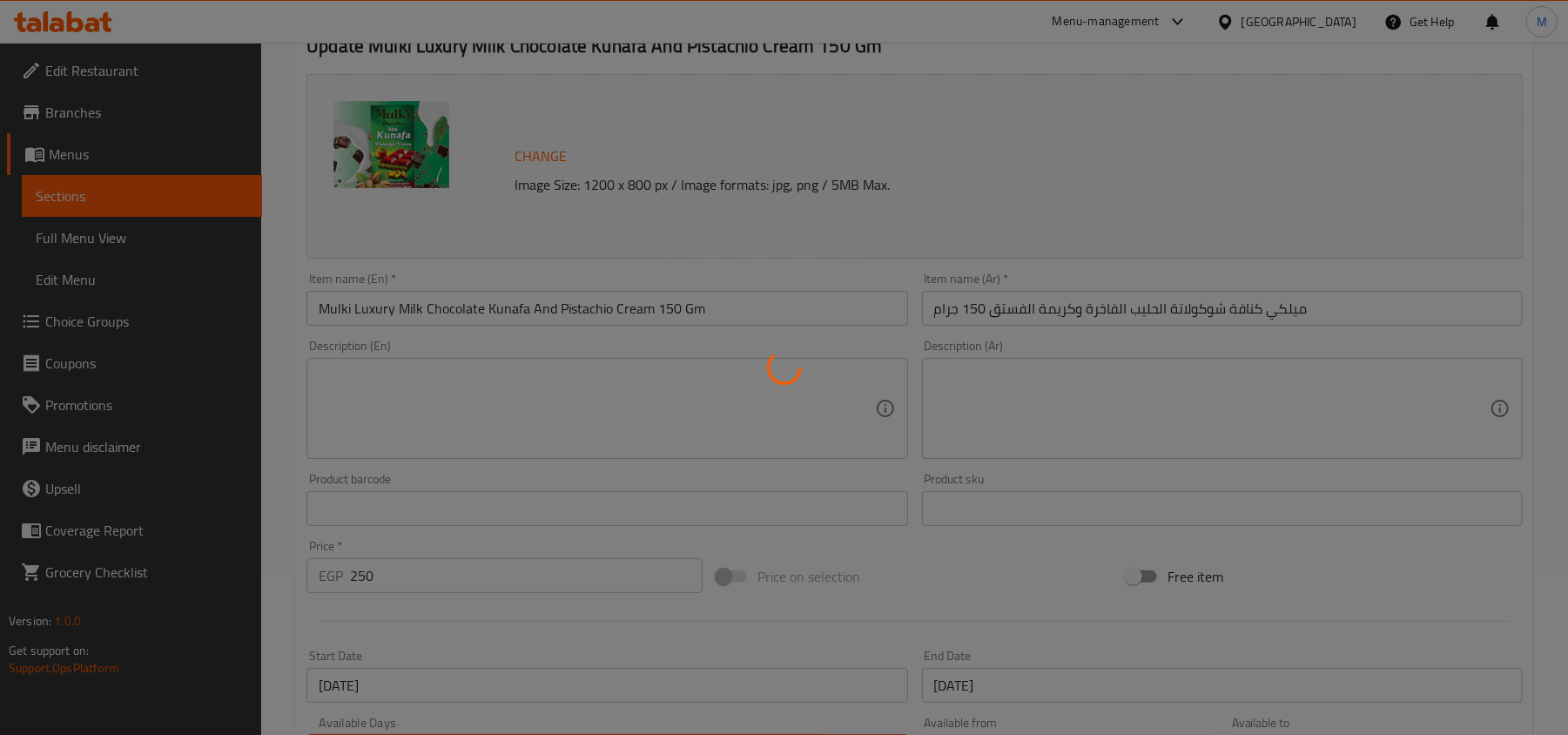
scroll to position [0, 0]
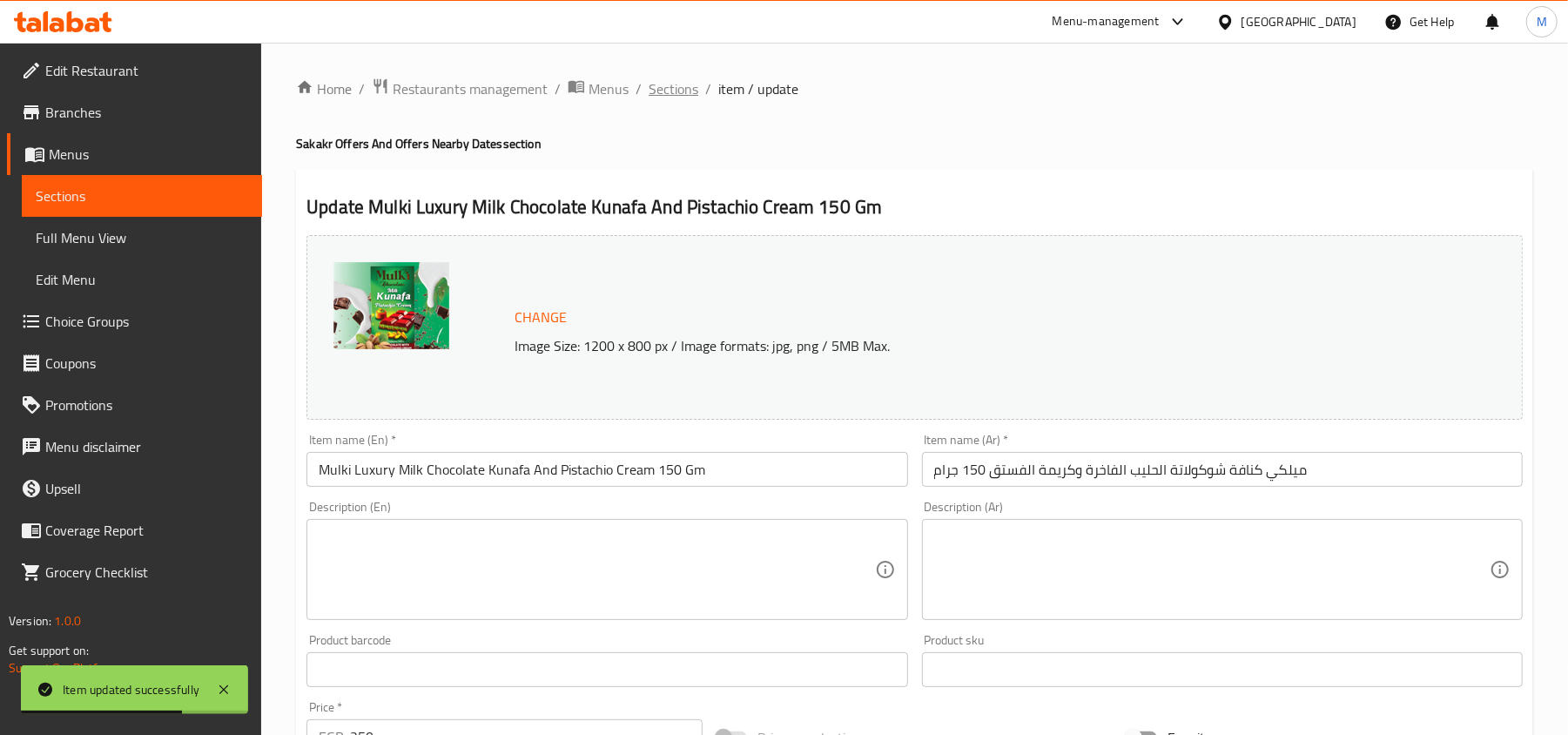
click at [671, 88] on span "Sections" at bounding box center [674, 88] width 50 height 21
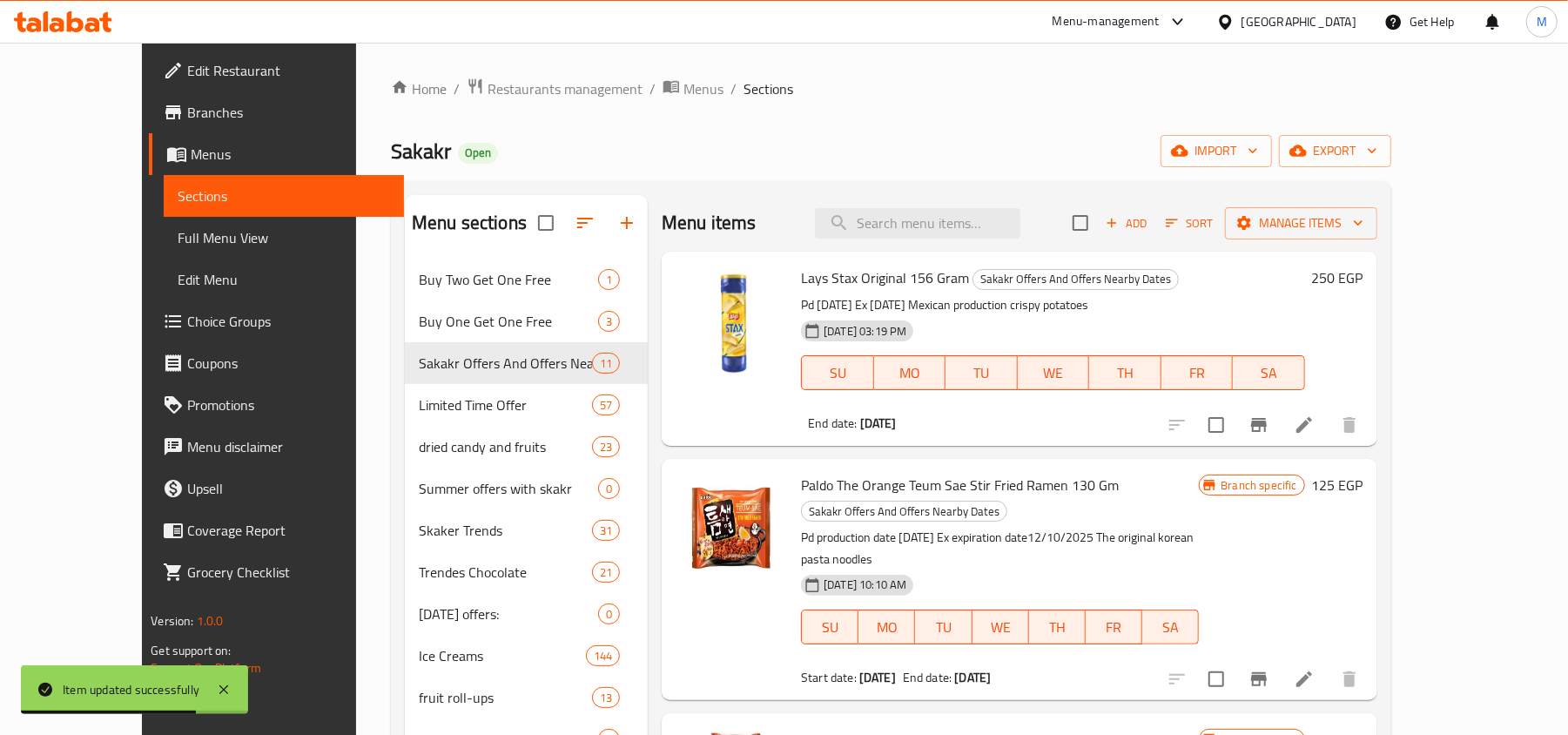
click at [902, 245] on div "Menu items Add Sort Manage items" at bounding box center [1018, 223] width 715 height 57
click at [922, 231] on input "search" at bounding box center [917, 223] width 206 height 30
paste input "Buy 2 Paldo Orange Teumsae Fried Ramen130g and Get 1 Free"
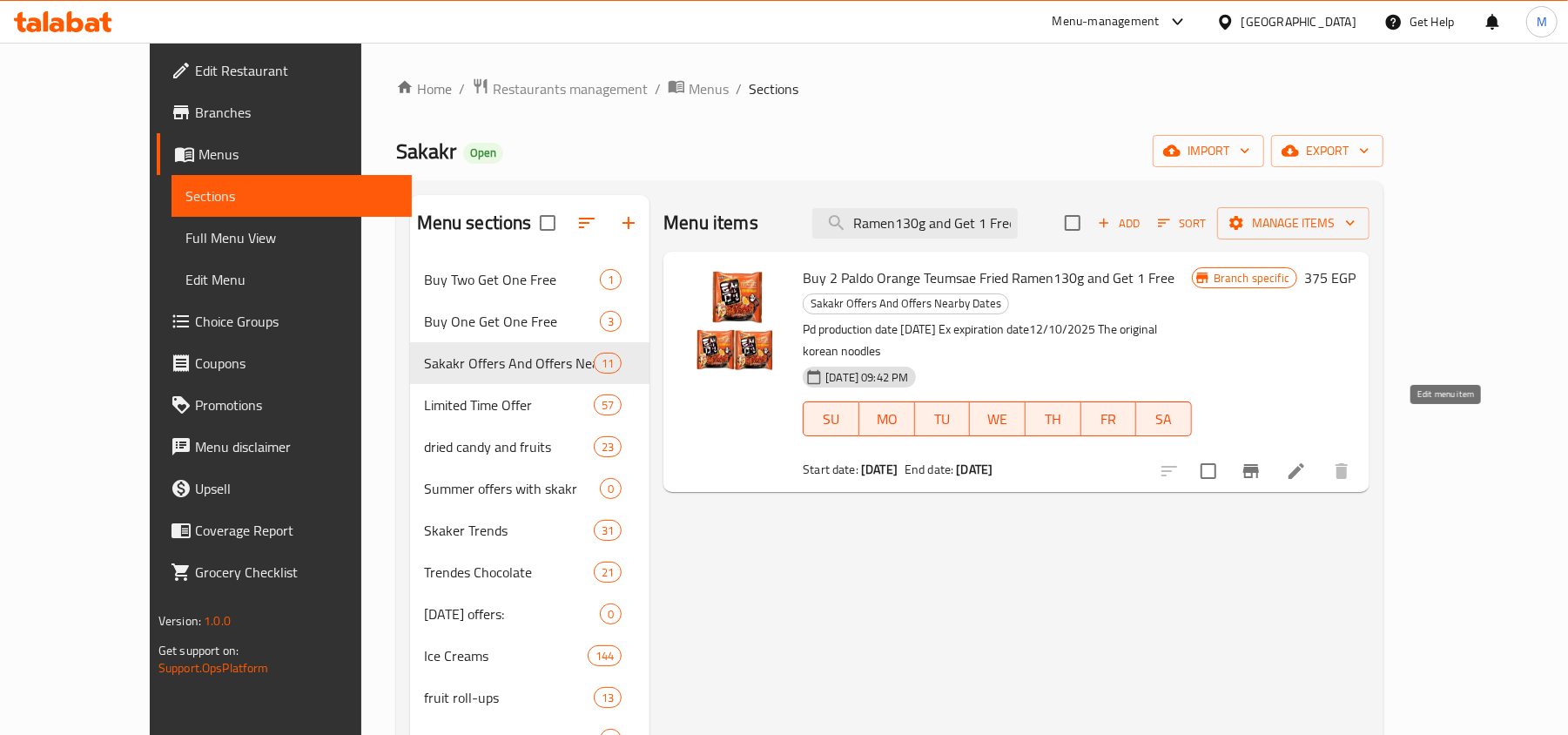
type input "Buy 2 Paldo Orange Teumsae Fried Ramen130g and Get 1 Free"
click at [1306, 461] on icon at bounding box center [1296, 471] width 21 height 21
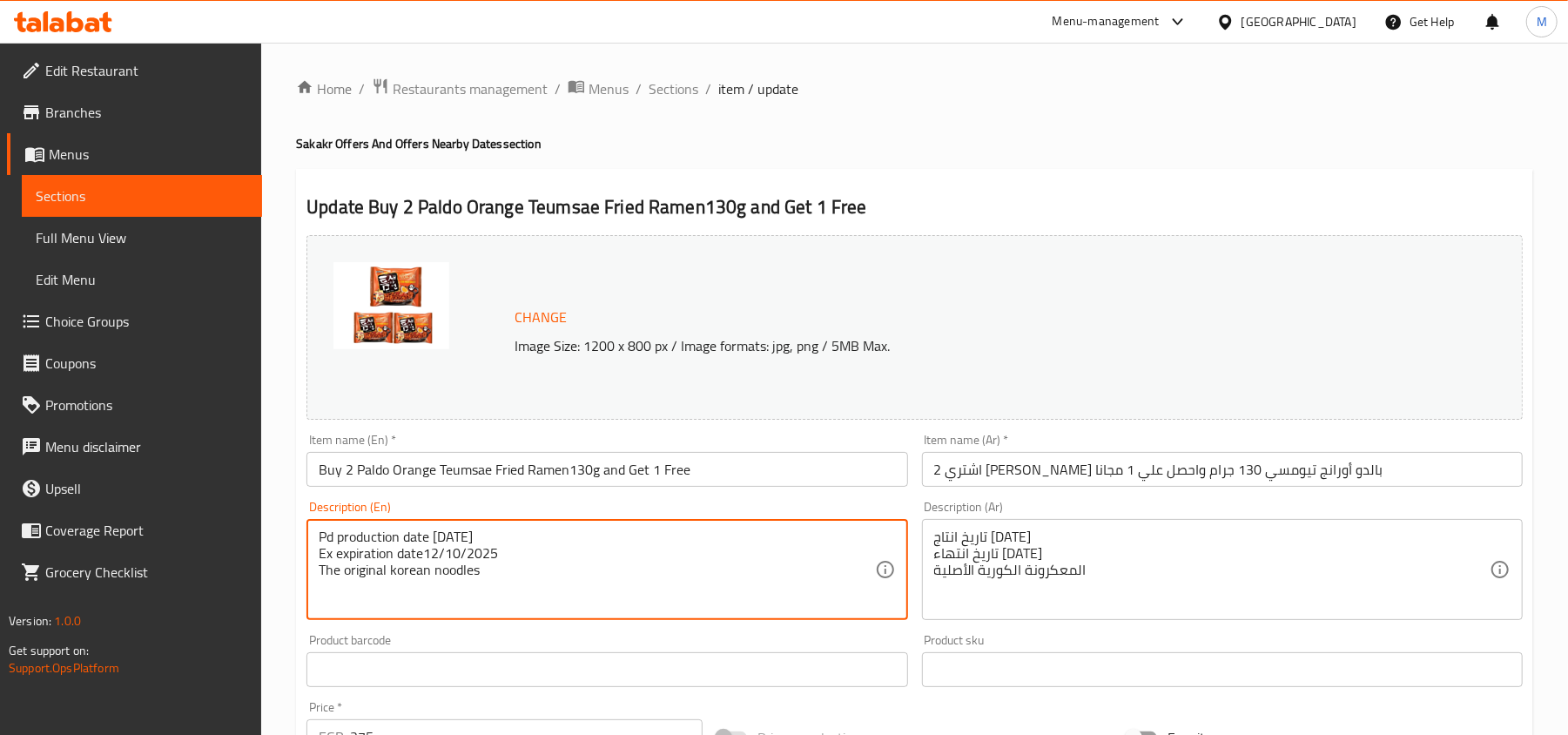
click at [456, 561] on textarea "Pd production date 13/10/2024 Ex expiration date12/10/2025 The original korean …" at bounding box center [597, 570] width 556 height 83
click at [450, 542] on textarea "Pd production date 13/10/2024 Ex expiration date12/10/2025 The original korean …" at bounding box center [597, 570] width 556 height 83
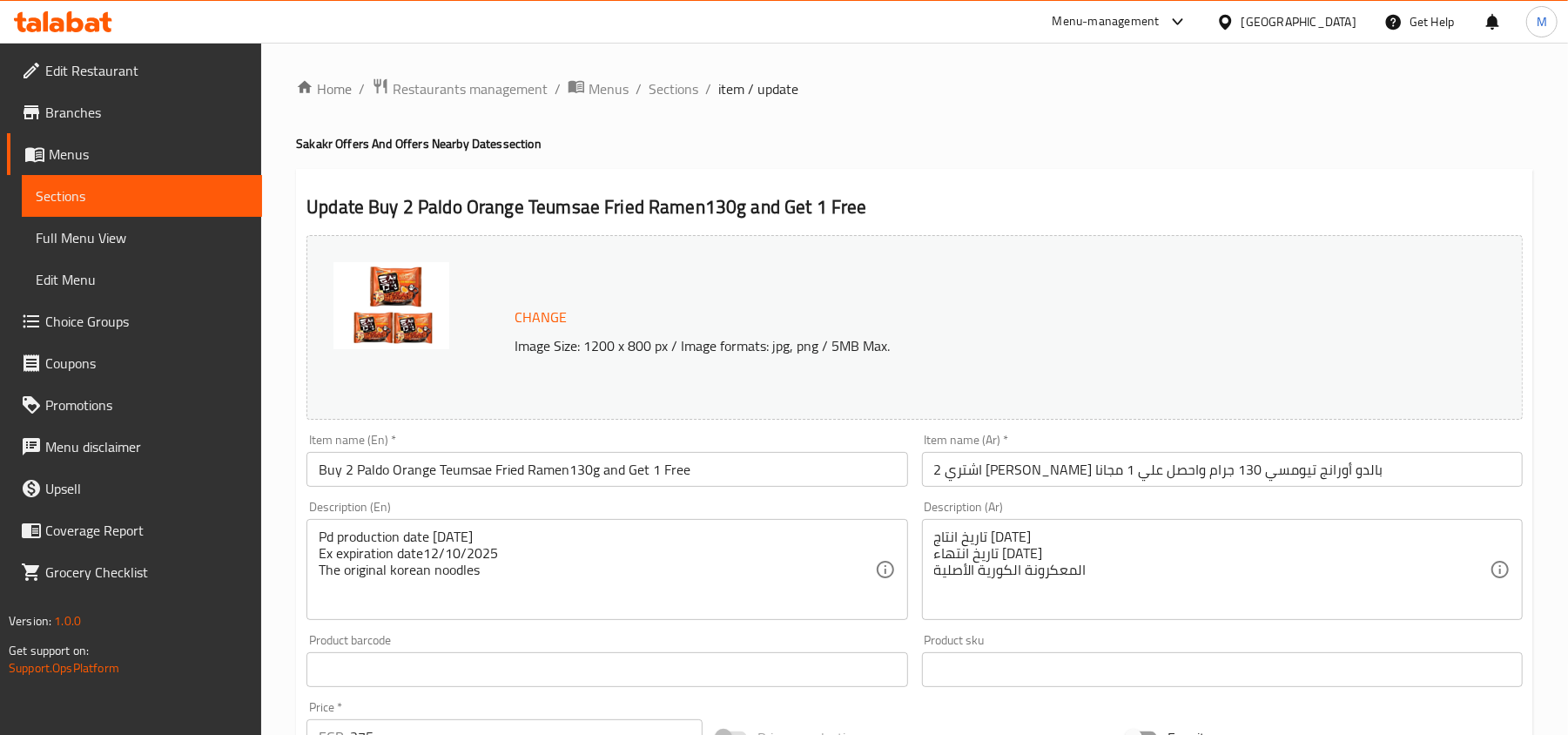
click at [450, 528] on div "Pd production date 13/10/2024 Ex expiration date12/10/2025 The original korean …" at bounding box center [607, 569] width 601 height 101
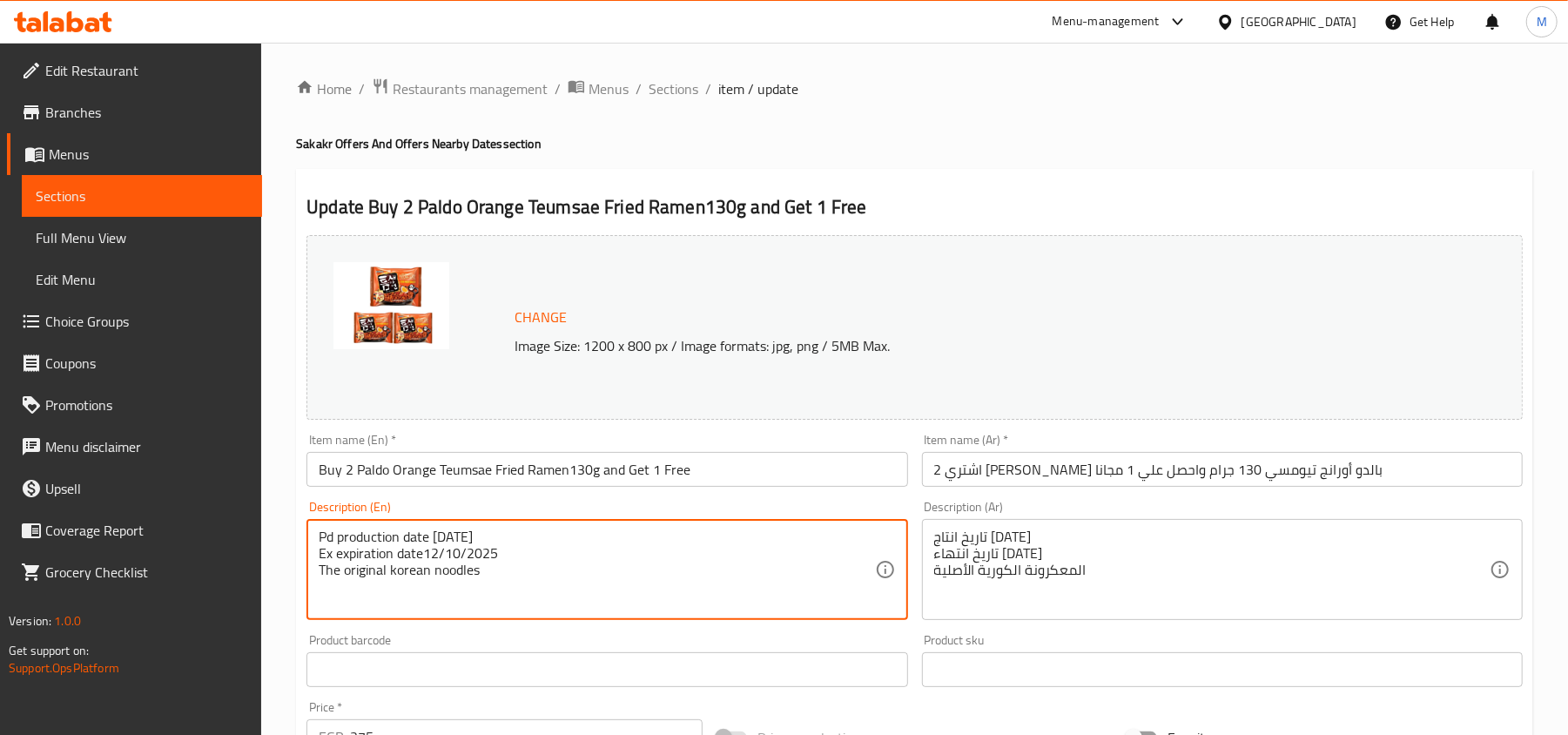
click at [455, 537] on textarea "Pd production date 13/10/2024 Ex expiration date12/10/2025 The original korean …" at bounding box center [597, 570] width 556 height 83
drag, startPoint x: 455, startPoint y: 537, endPoint x: 458, endPoint y: 569, distance: 32.1
click at [458, 569] on textarea "Pd production date 13/10/2024 Ex expiration date12/10/2025 The original korean …" at bounding box center [597, 570] width 556 height 83
click at [996, 526] on div "تاريخ انتاج 13/10/2024 تاريخ انتهاء 12/10/2025 المعكرونة الكورية الأصلية Descri…" at bounding box center [1221, 569] width 601 height 101
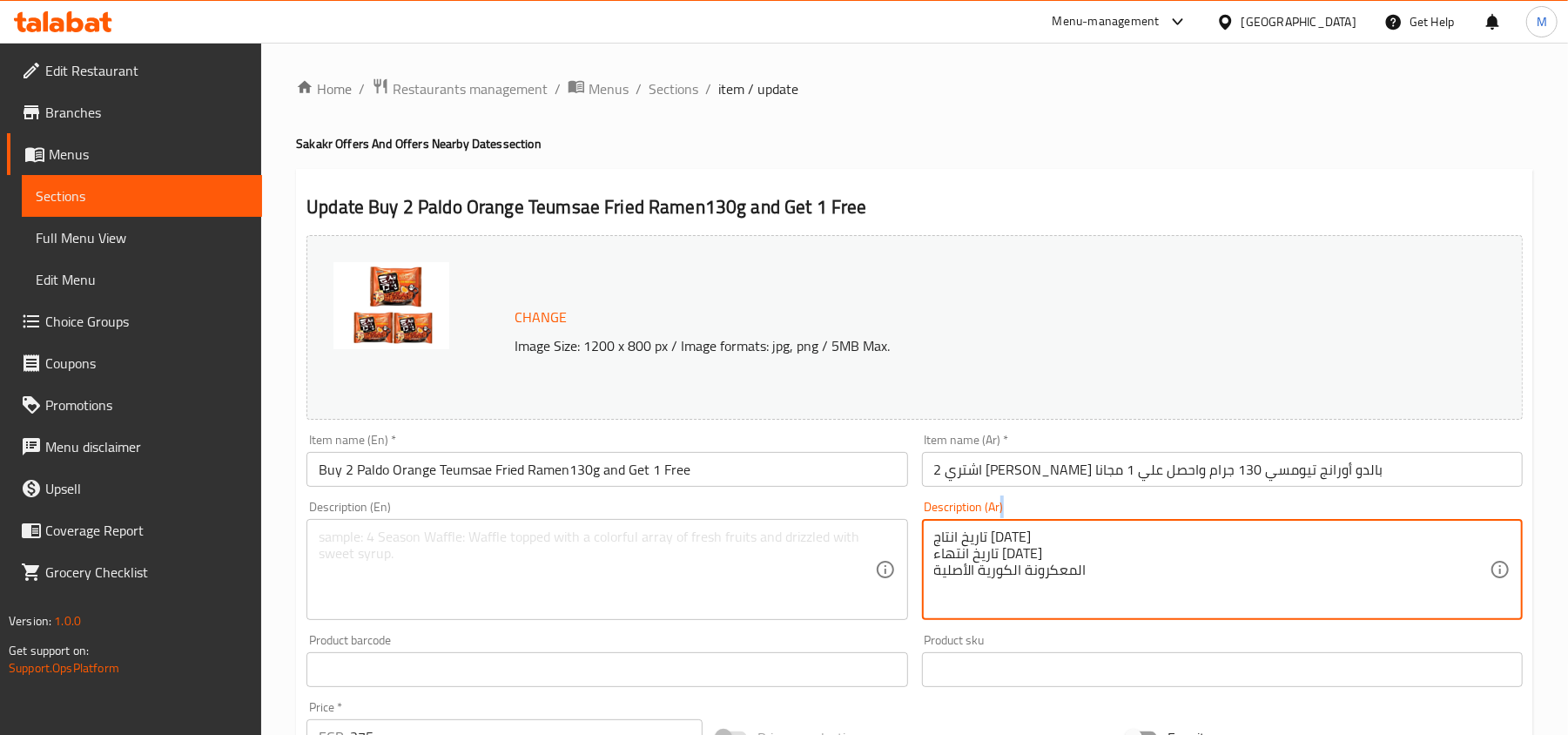
click at [996, 526] on div "تاريخ انتاج 13/10/2024 تاريخ انتهاء 12/10/2025 المعكرونة الكورية الأصلية Descri…" at bounding box center [1221, 569] width 601 height 101
click at [996, 540] on textarea "تاريخ انتاج 13/10/2024 تاريخ انتهاء 12/10/2025 المعكرونة الكورية الأصلية" at bounding box center [1212, 570] width 556 height 83
drag, startPoint x: 996, startPoint y: 540, endPoint x: 1001, endPoint y: 573, distance: 33.4
click at [1001, 573] on textarea "تاريخ انتاج 13/10/2024 تاريخ انتهاء 12/10/2025 المعكرونة الكورية الأصلية" at bounding box center [1212, 570] width 556 height 83
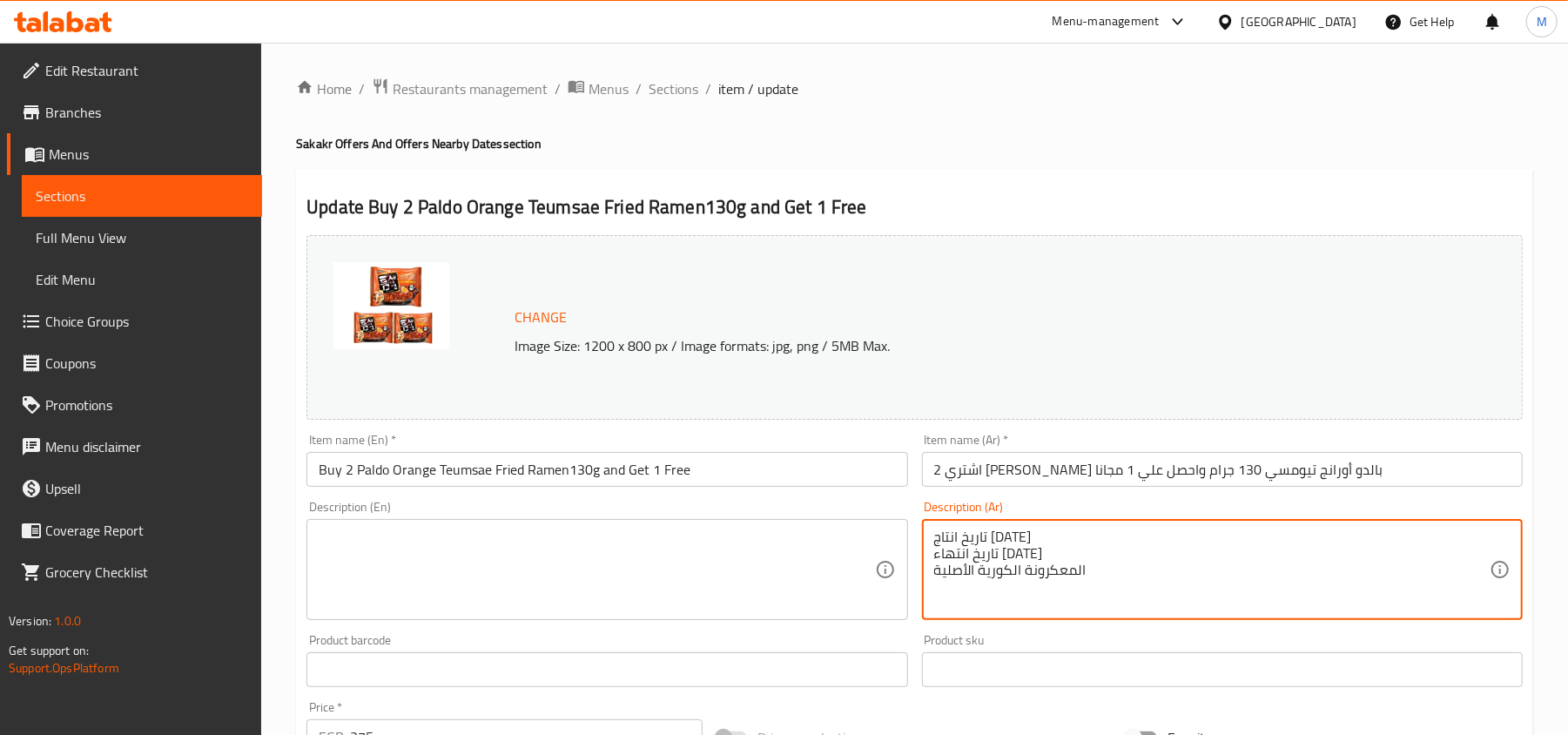
type textarea "تاريخ انتاج 13/10/2024"
click at [1006, 544] on textarea "تاريخ انتاج 13/10/2024" at bounding box center [1212, 570] width 556 height 83
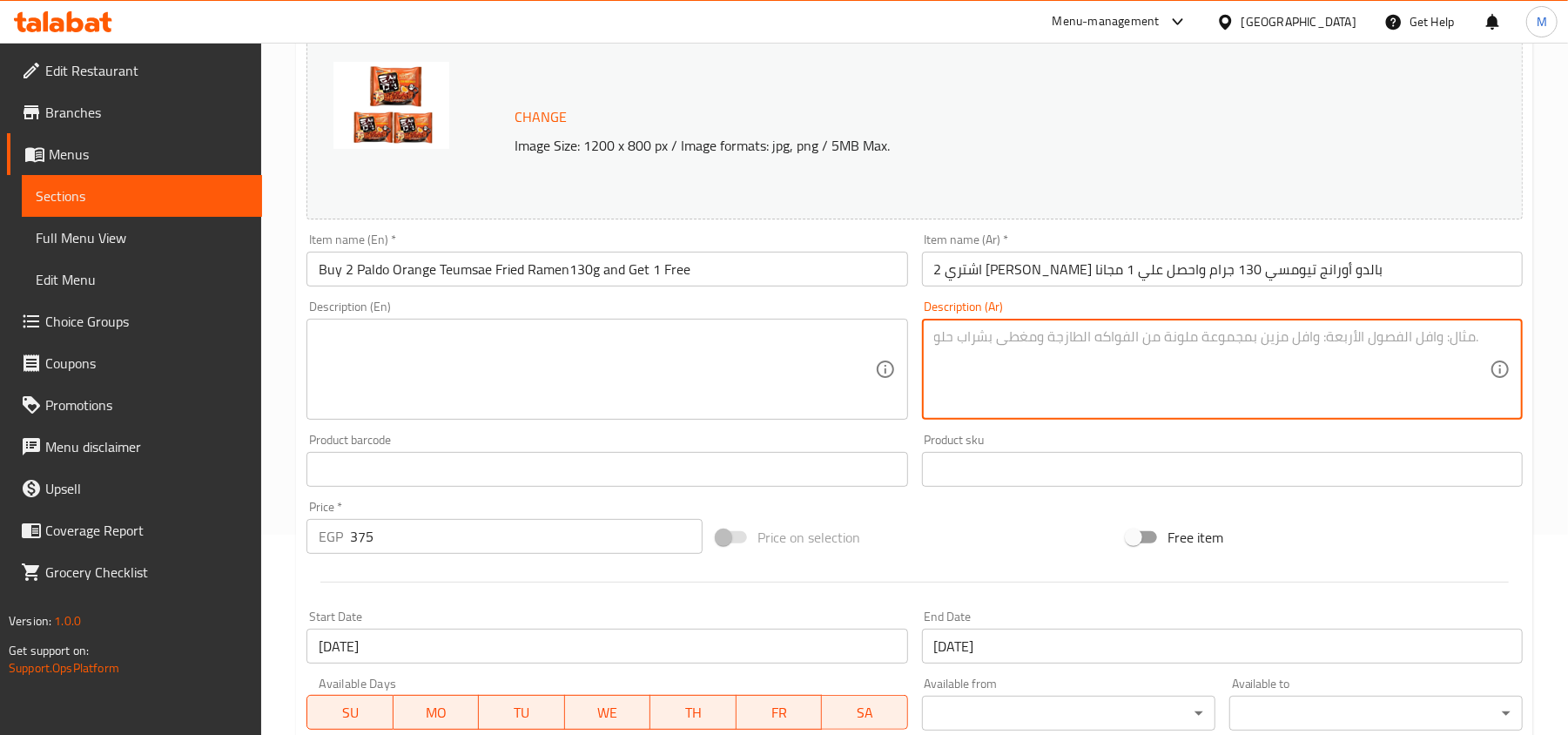
scroll to position [464, 0]
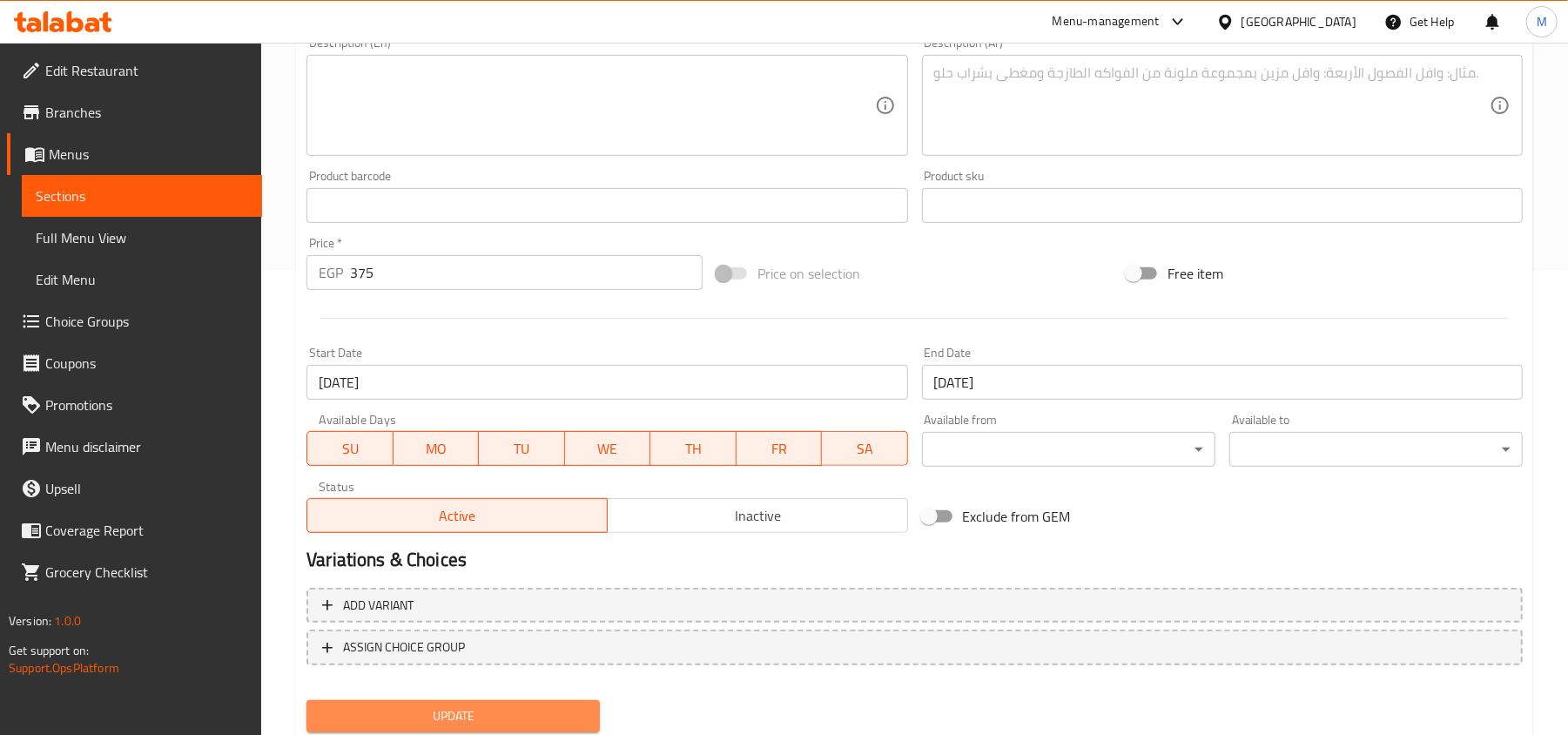
click at [450, 700] on button "Update" at bounding box center [454, 716] width 294 height 32
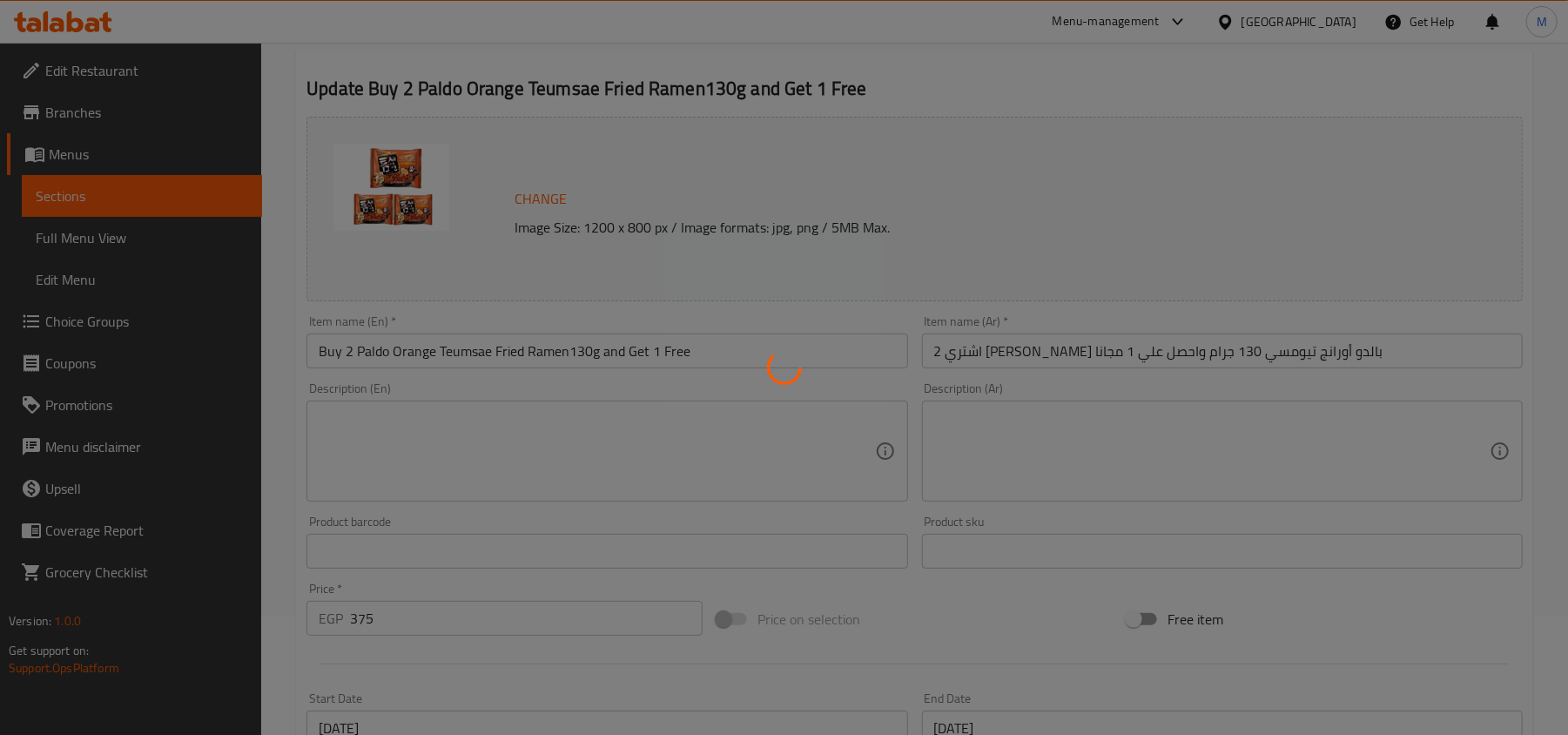
scroll to position [0, 0]
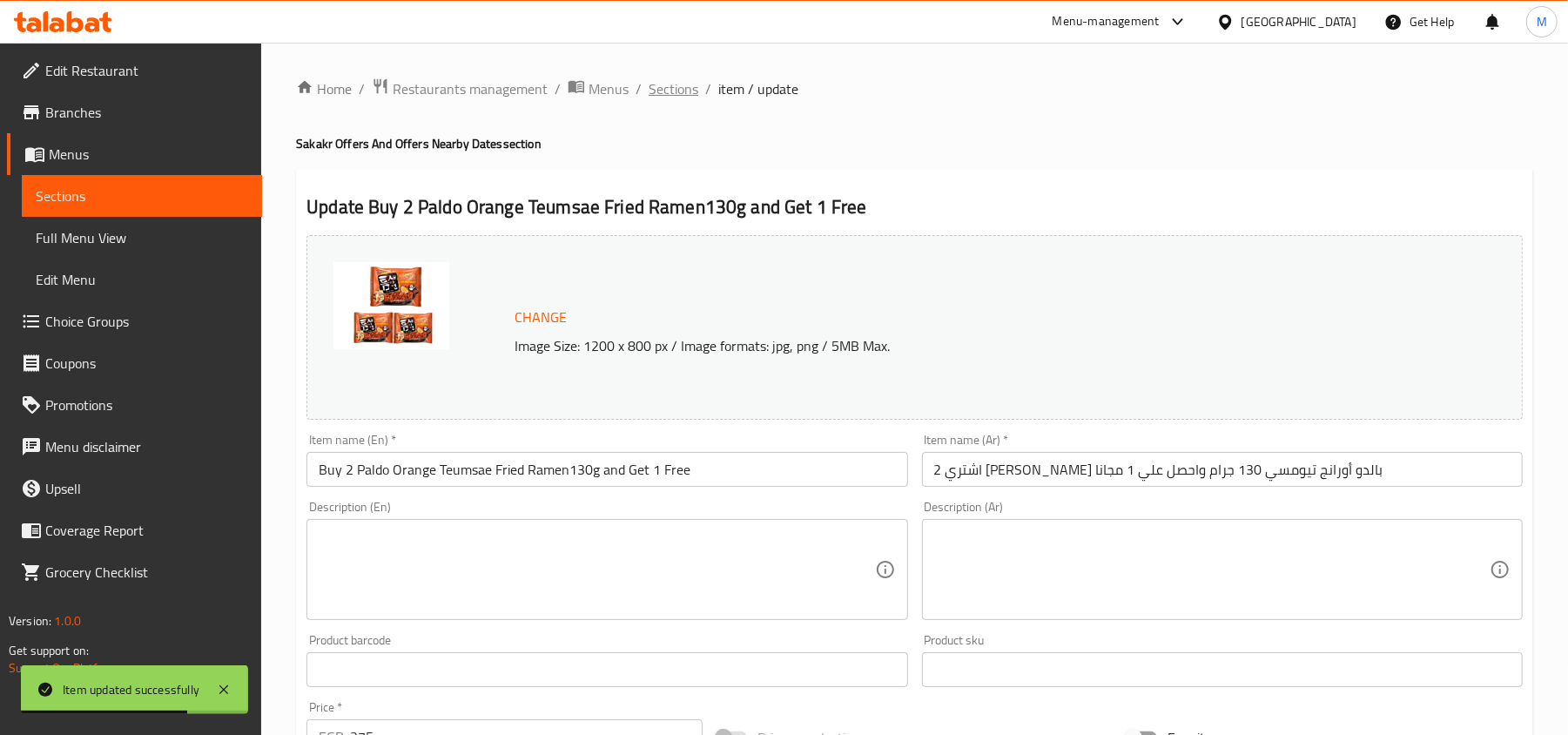
click at [679, 78] on span "Sections" at bounding box center [674, 88] width 50 height 21
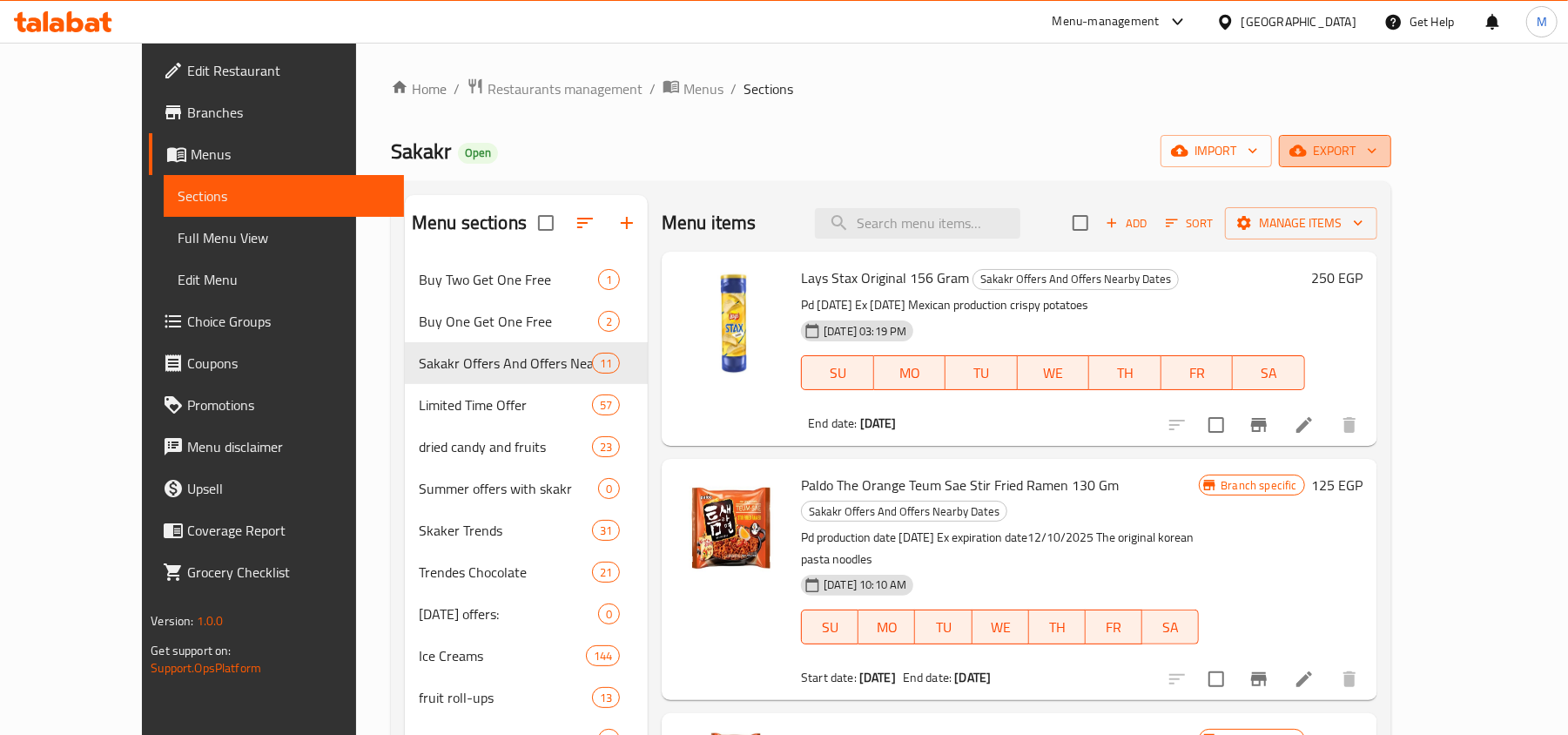
click at [1377, 151] on span "export" at bounding box center [1334, 151] width 84 height 22
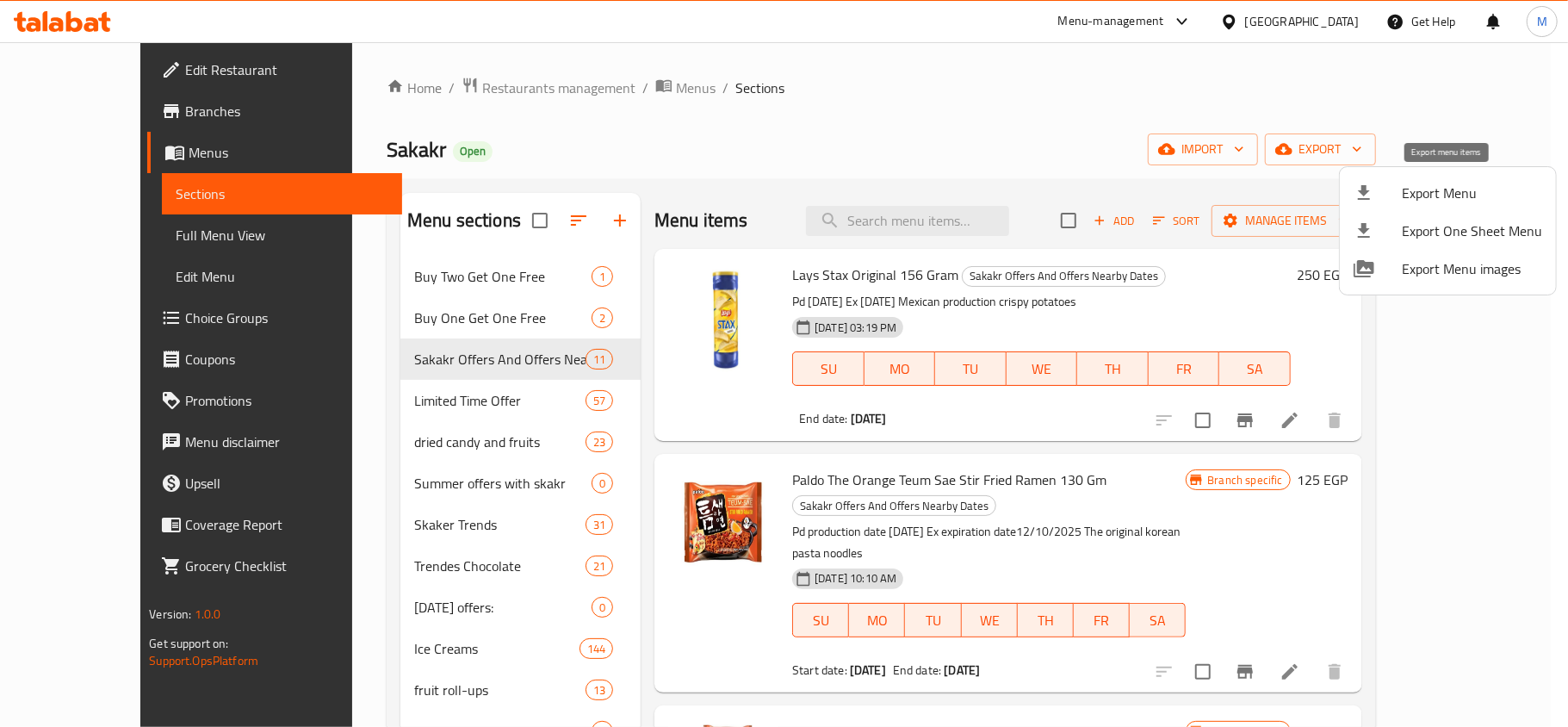
click at [1454, 188] on span "Export Menu" at bounding box center [1472, 193] width 140 height 21
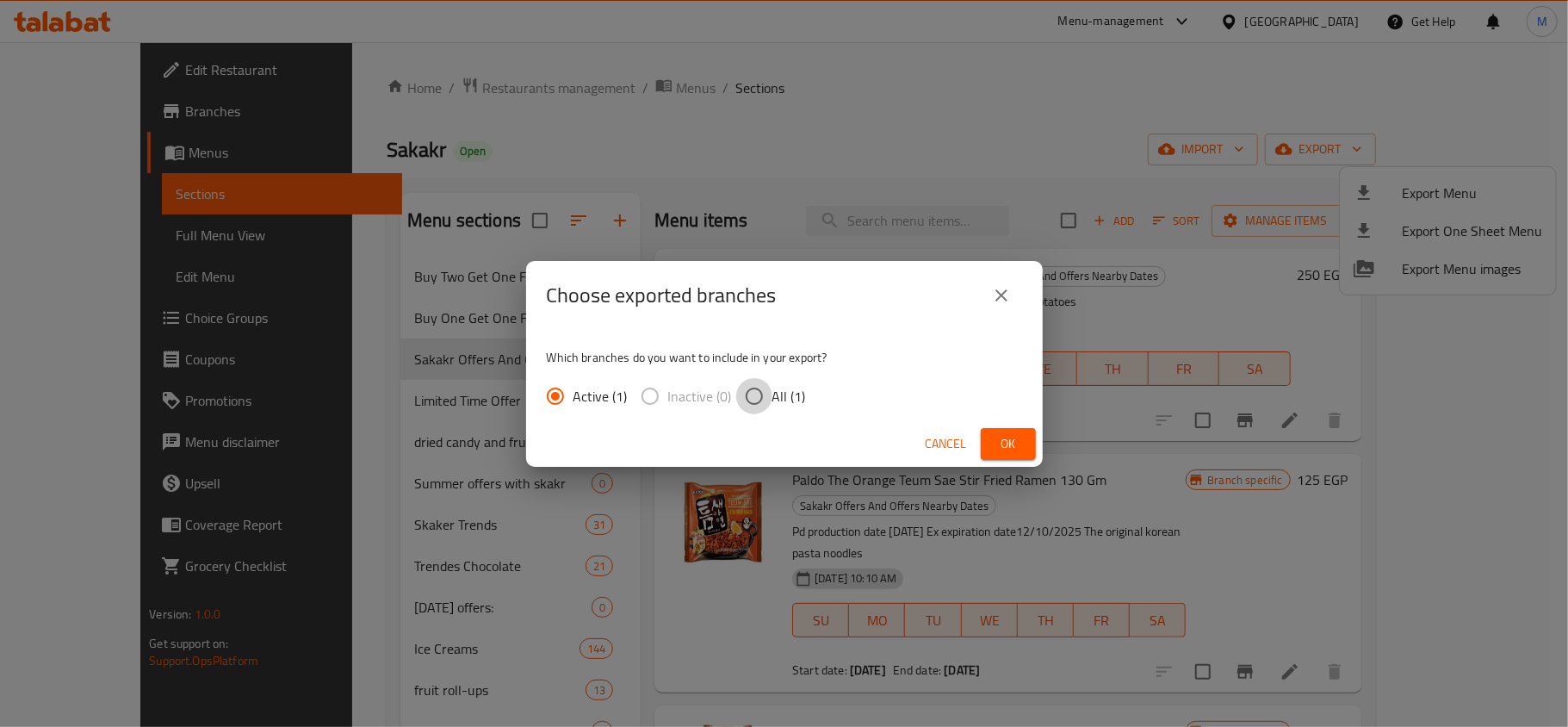
click at [754, 395] on input "All (1)" at bounding box center [754, 396] width 37 height 37
radio input "true"
click at [1018, 429] on button "Ok" at bounding box center [1008, 444] width 55 height 32
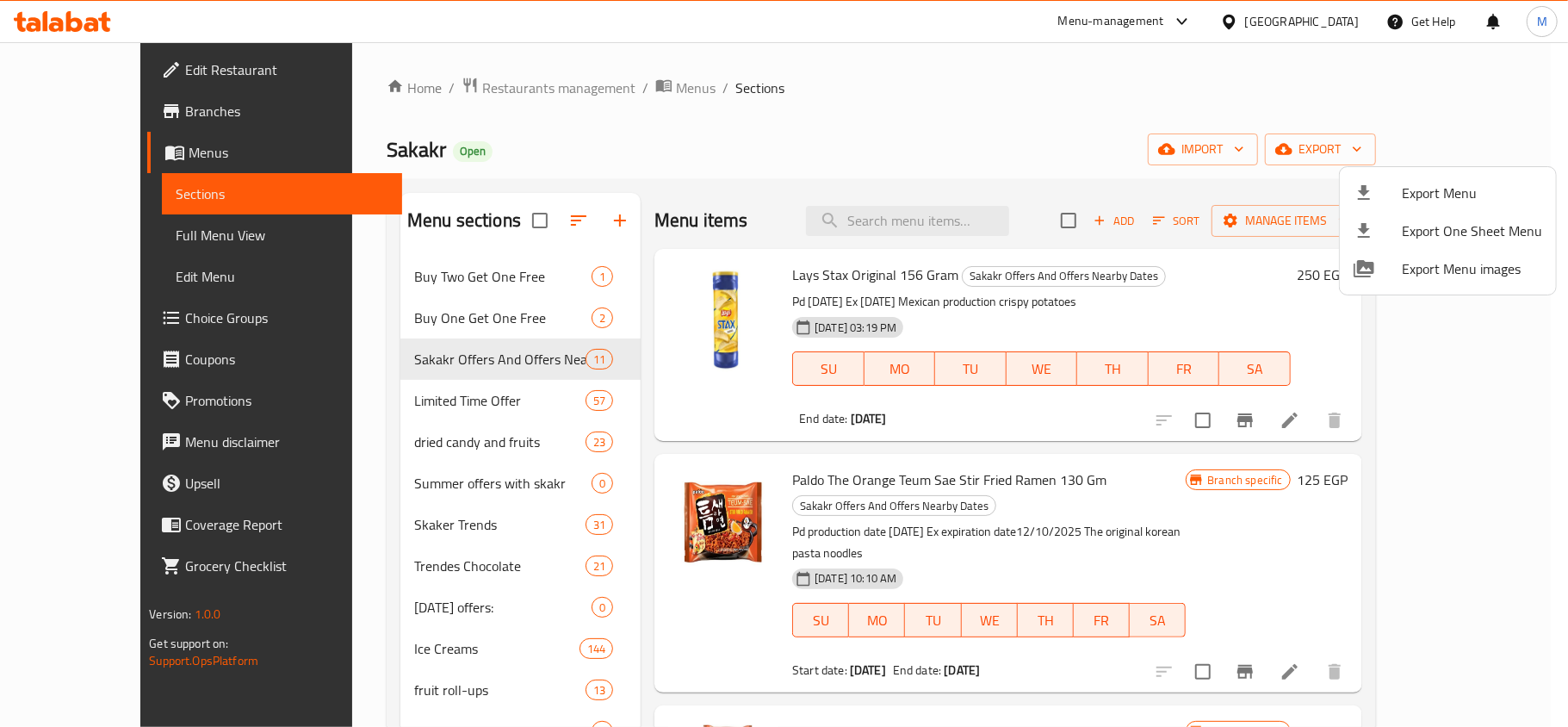
click at [708, 400] on div at bounding box center [784, 363] width 1568 height 727
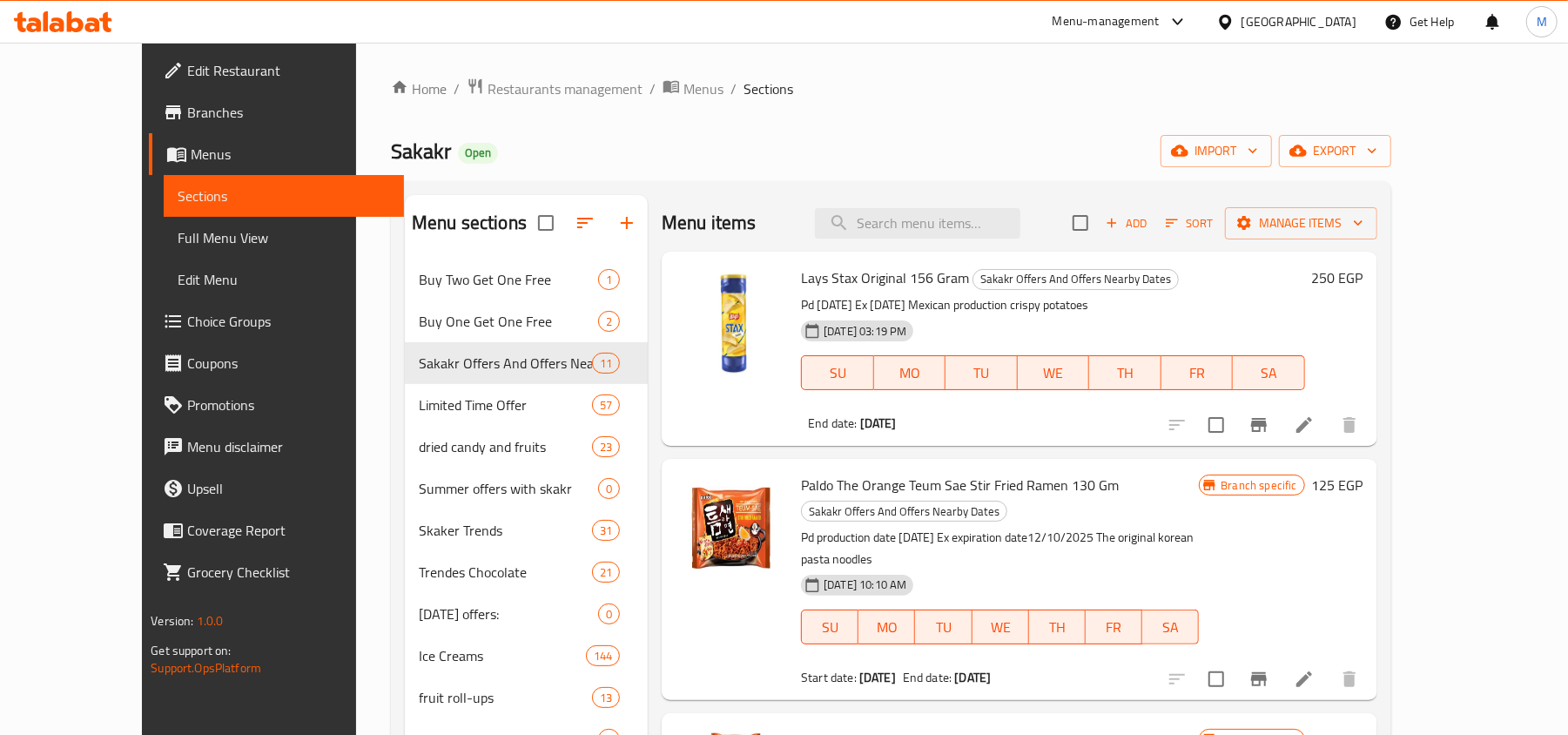
click at [666, 216] on h2 "Menu items" at bounding box center [709, 223] width 95 height 26
click at [662, 226] on h2 "Menu items" at bounding box center [709, 223] width 95 height 26
drag, startPoint x: 642, startPoint y: 226, endPoint x: 718, endPoint y: 224, distance: 76.0
click at [718, 224] on h2 "Menu items" at bounding box center [709, 223] width 95 height 26
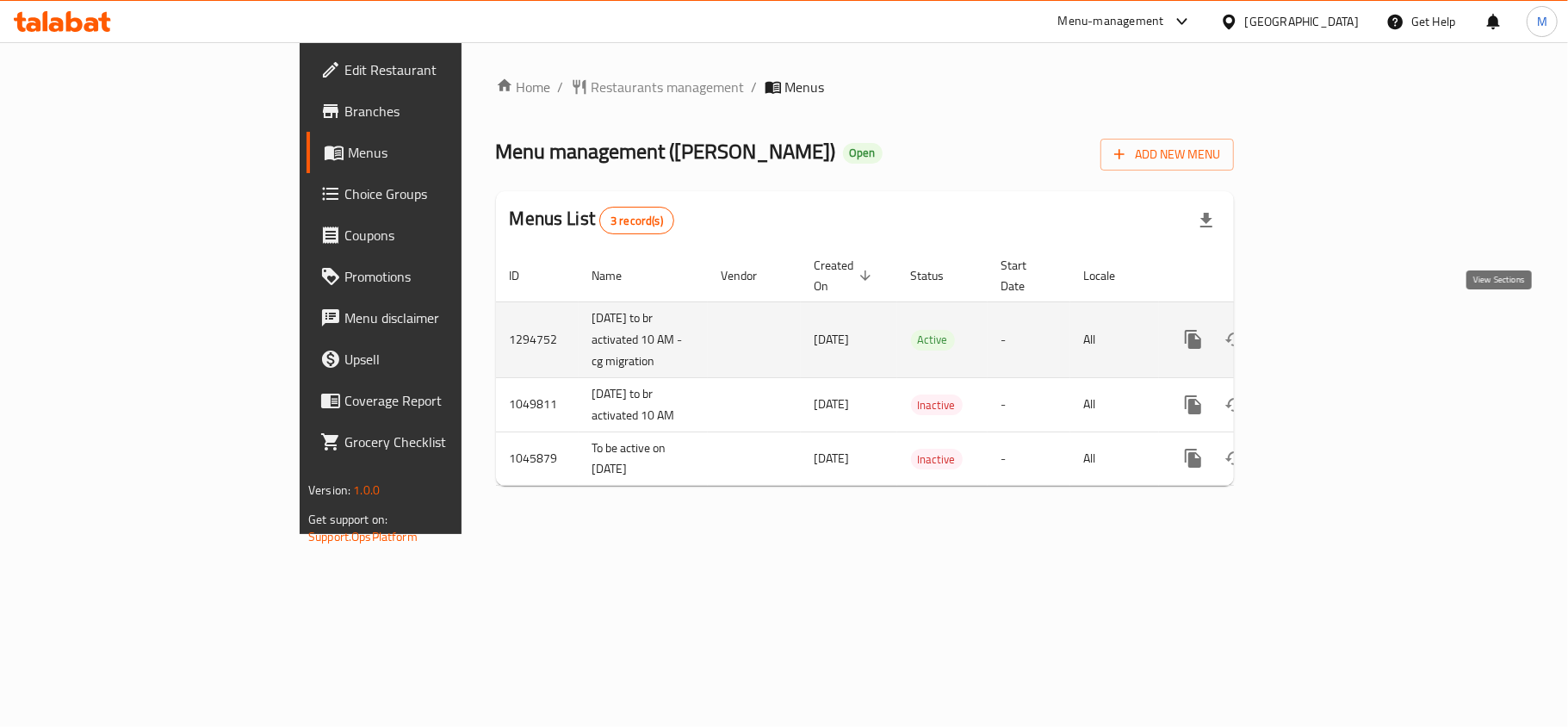
click at [1339, 318] on link "enhanced table" at bounding box center [1318, 339] width 42 height 42
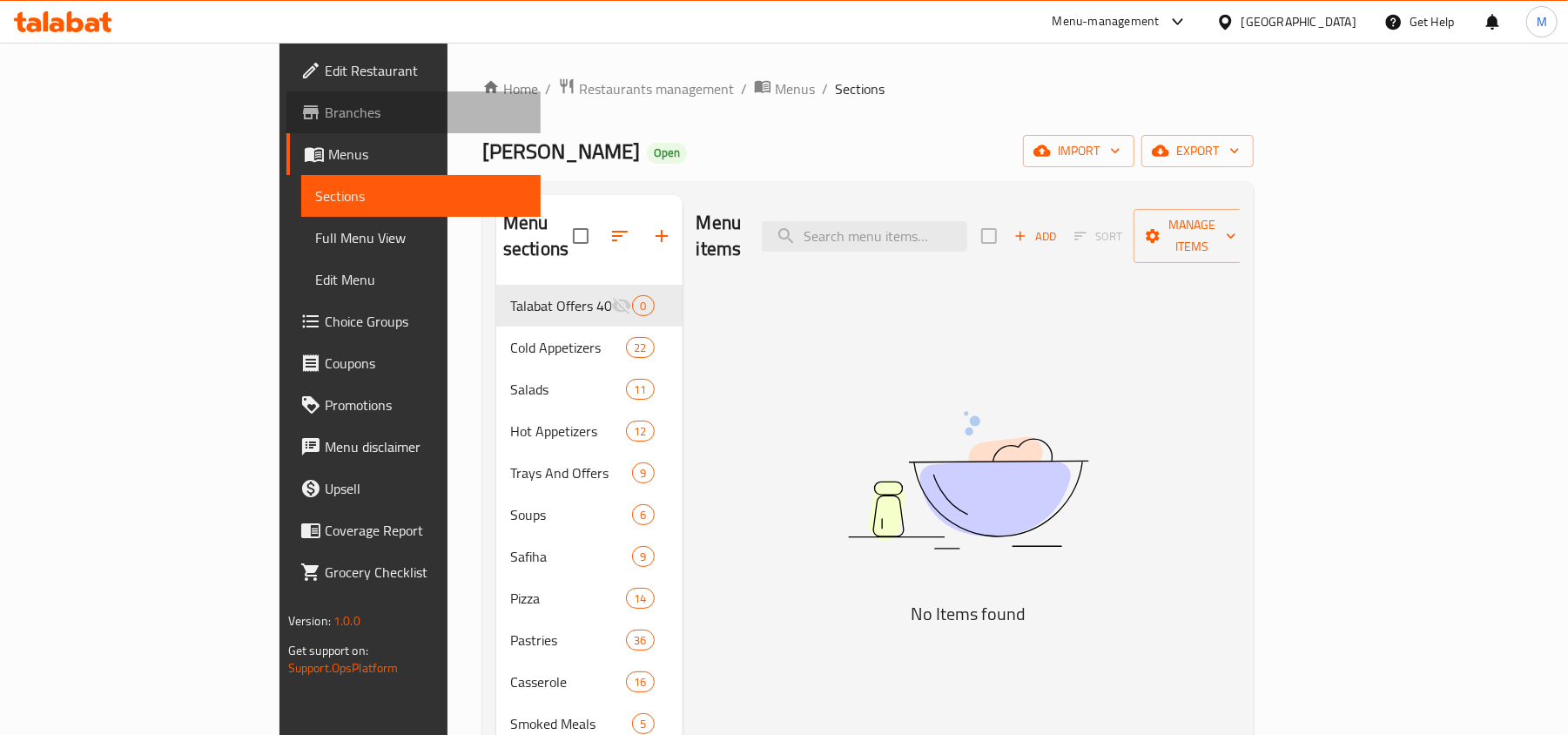
click at [325, 116] on span "Branches" at bounding box center [426, 112] width 203 height 21
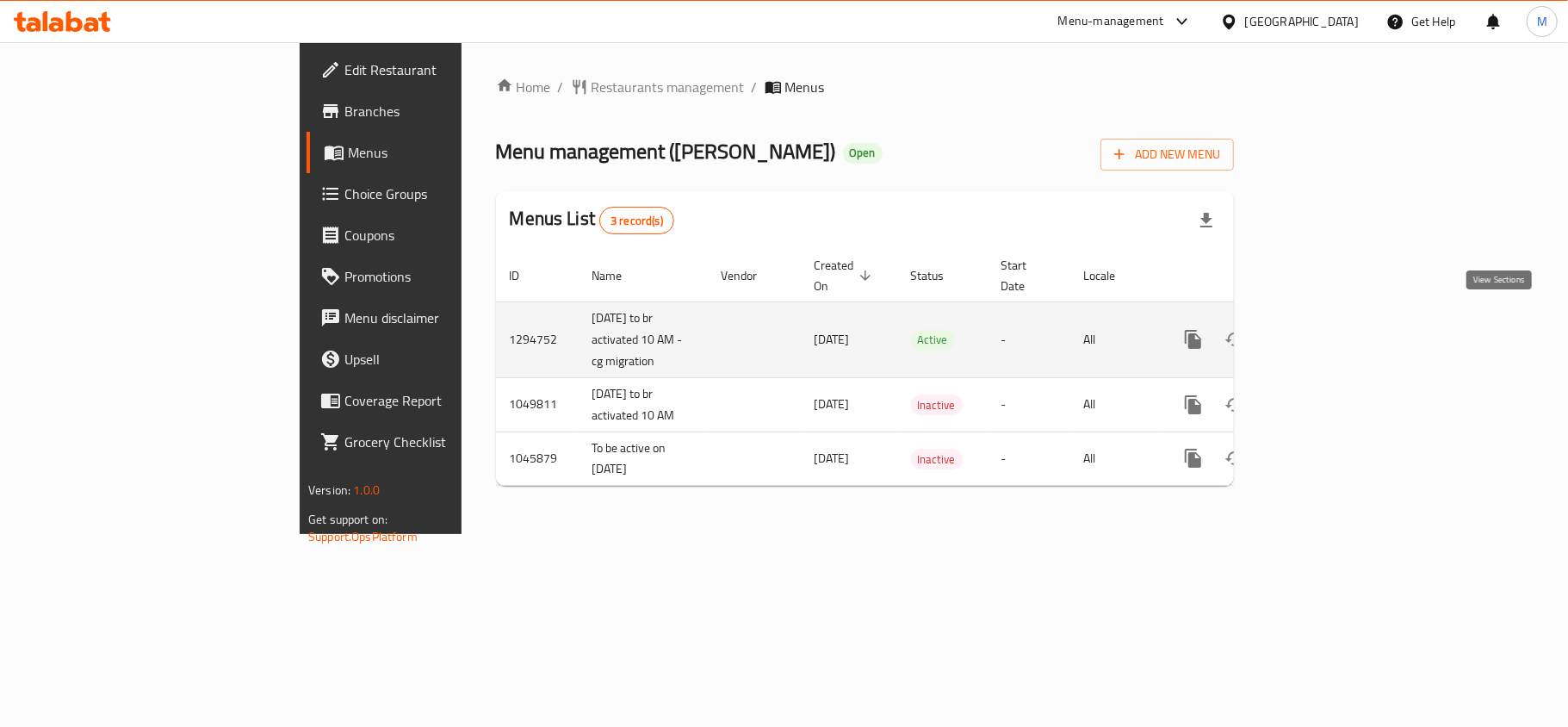
click at [1339, 318] on link "enhanced table" at bounding box center [1318, 339] width 42 height 42
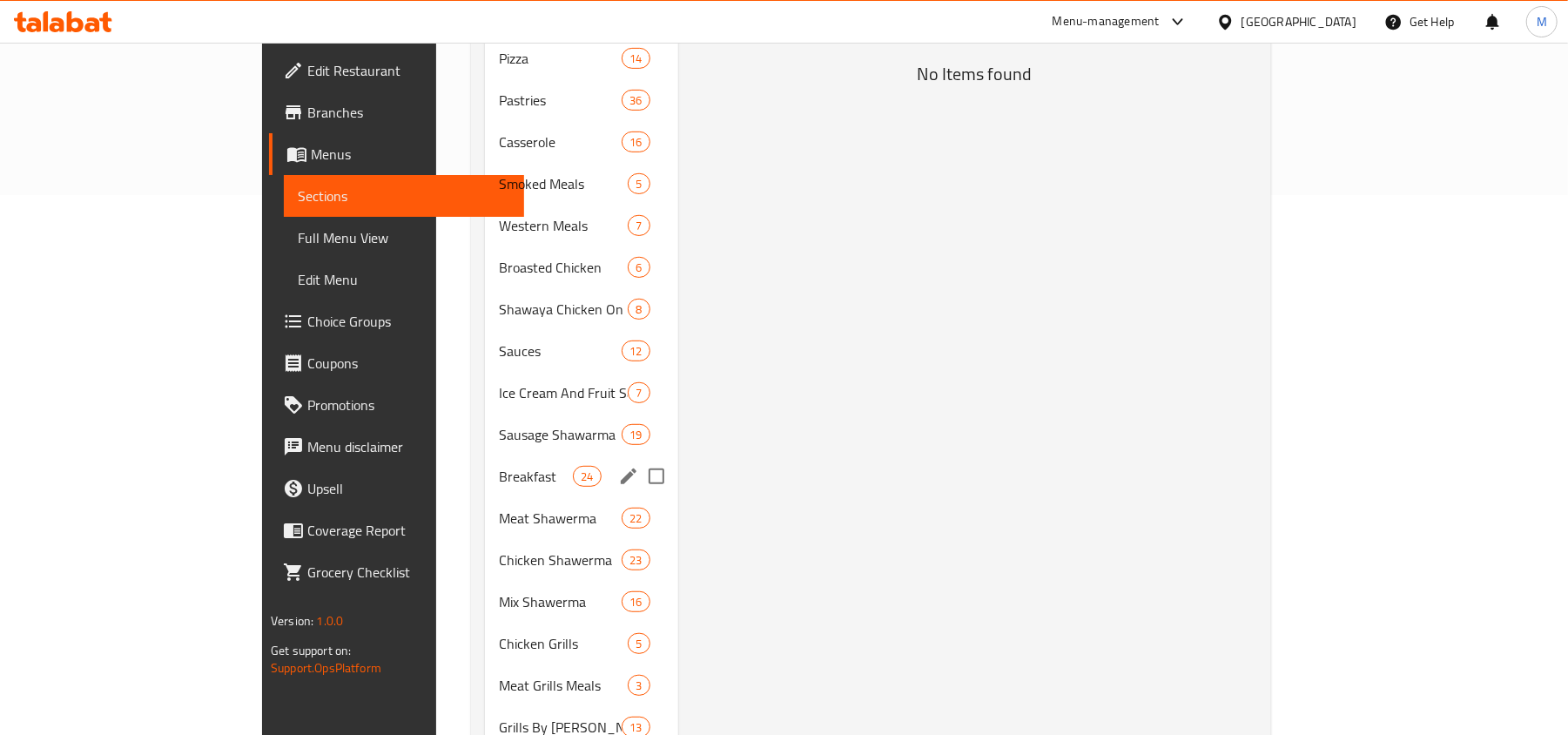
scroll to position [580, 0]
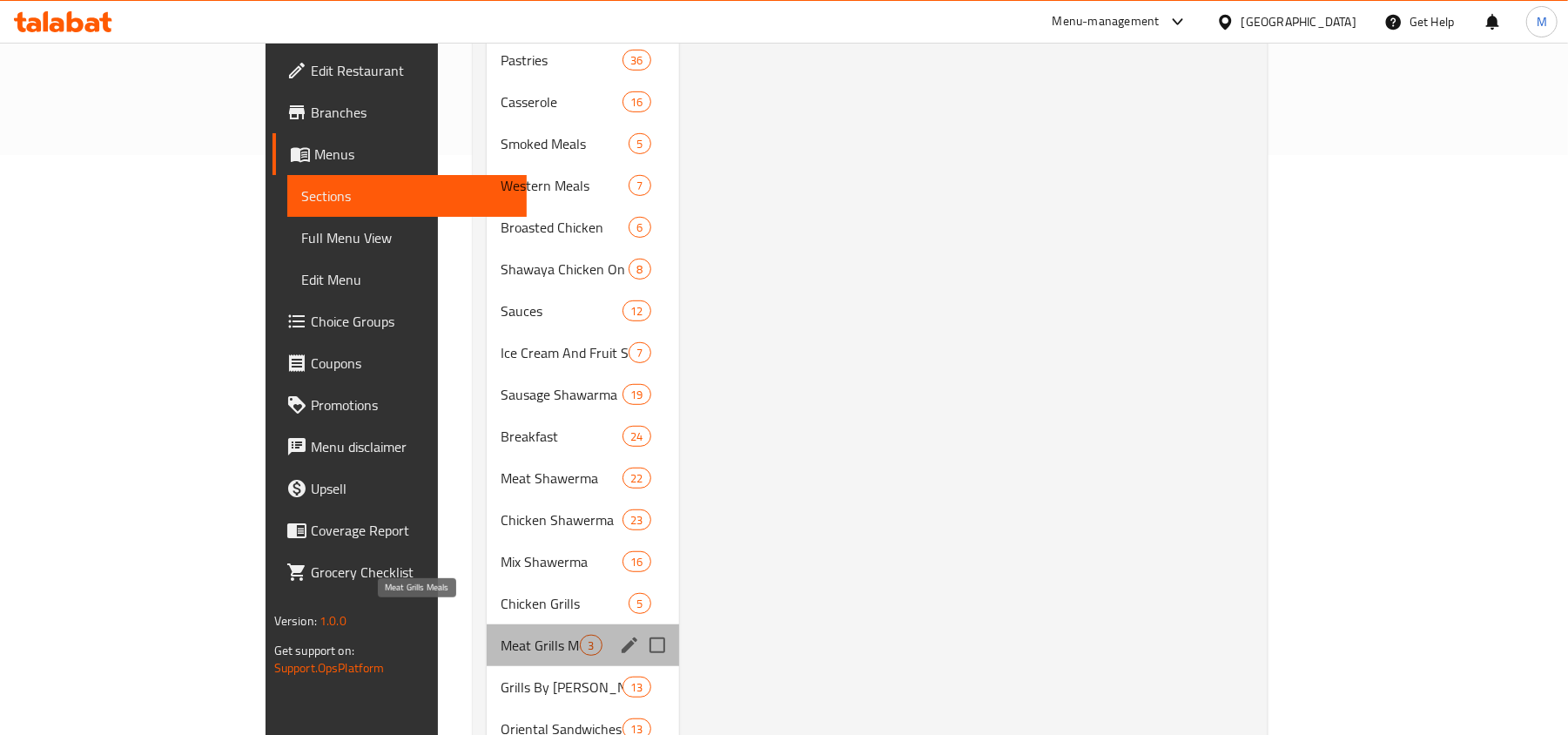
click at [501, 635] on span "Meat Grills Meals" at bounding box center [540, 645] width 79 height 21
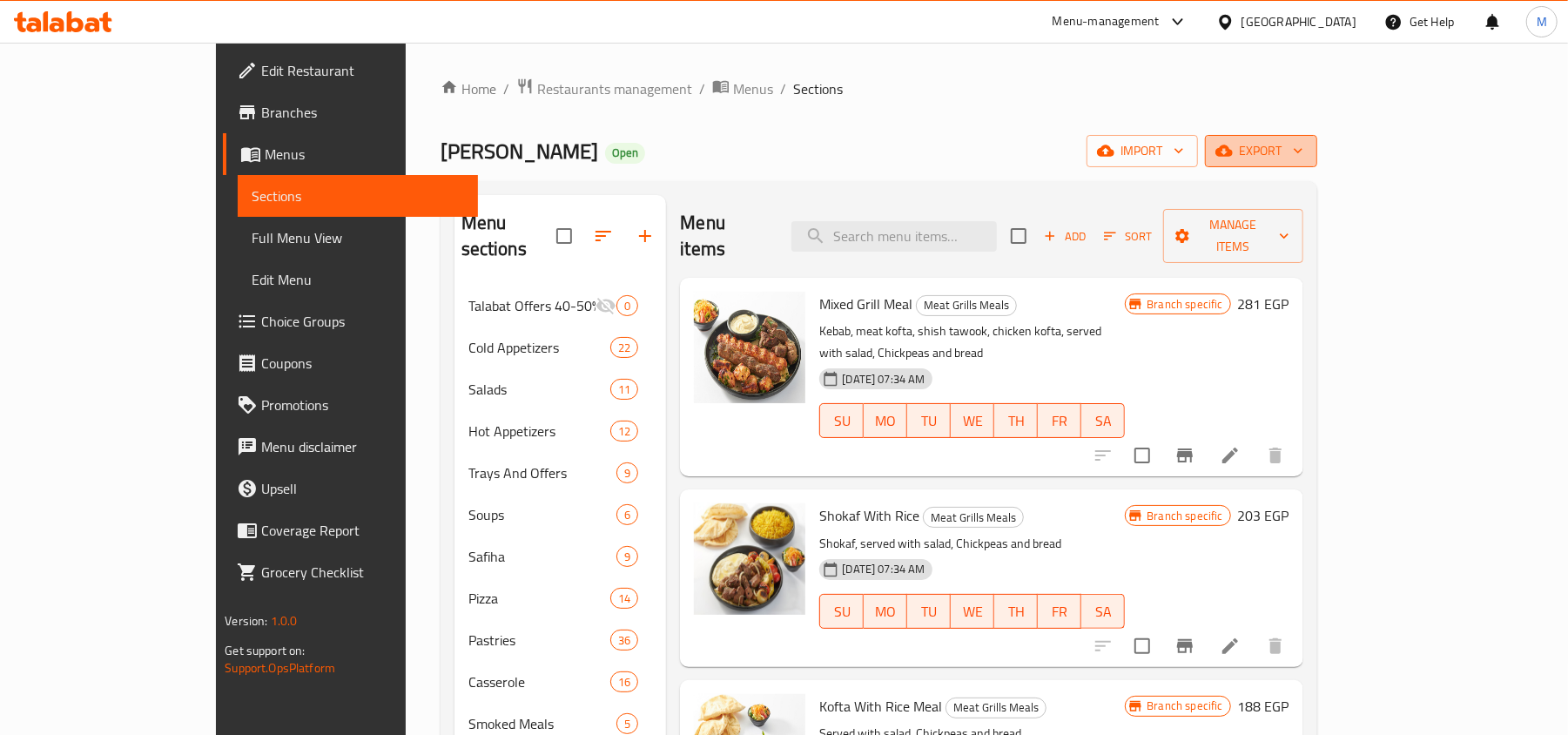
click at [1317, 164] on button "export" at bounding box center [1261, 151] width 112 height 32
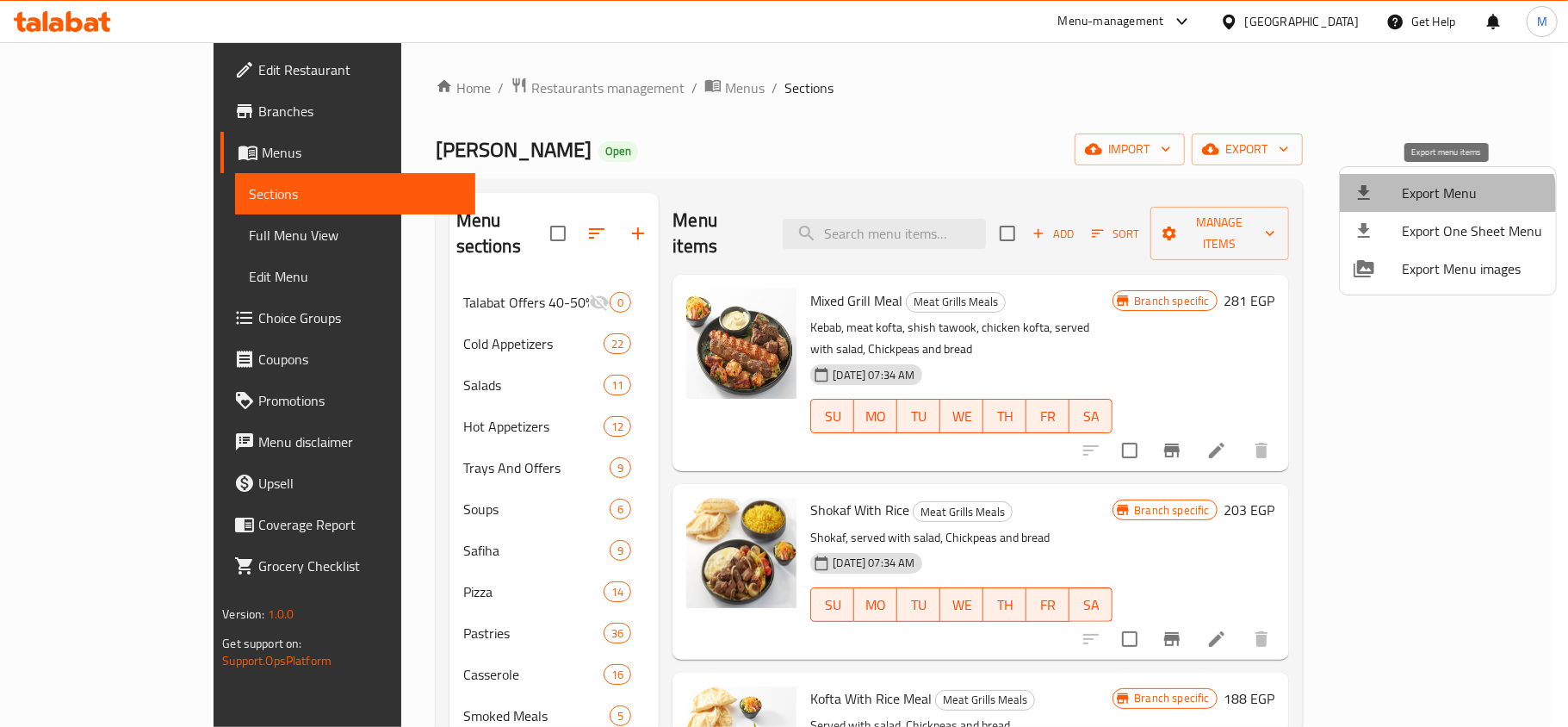
click at [1443, 204] on span "Export Menu" at bounding box center [1472, 193] width 140 height 21
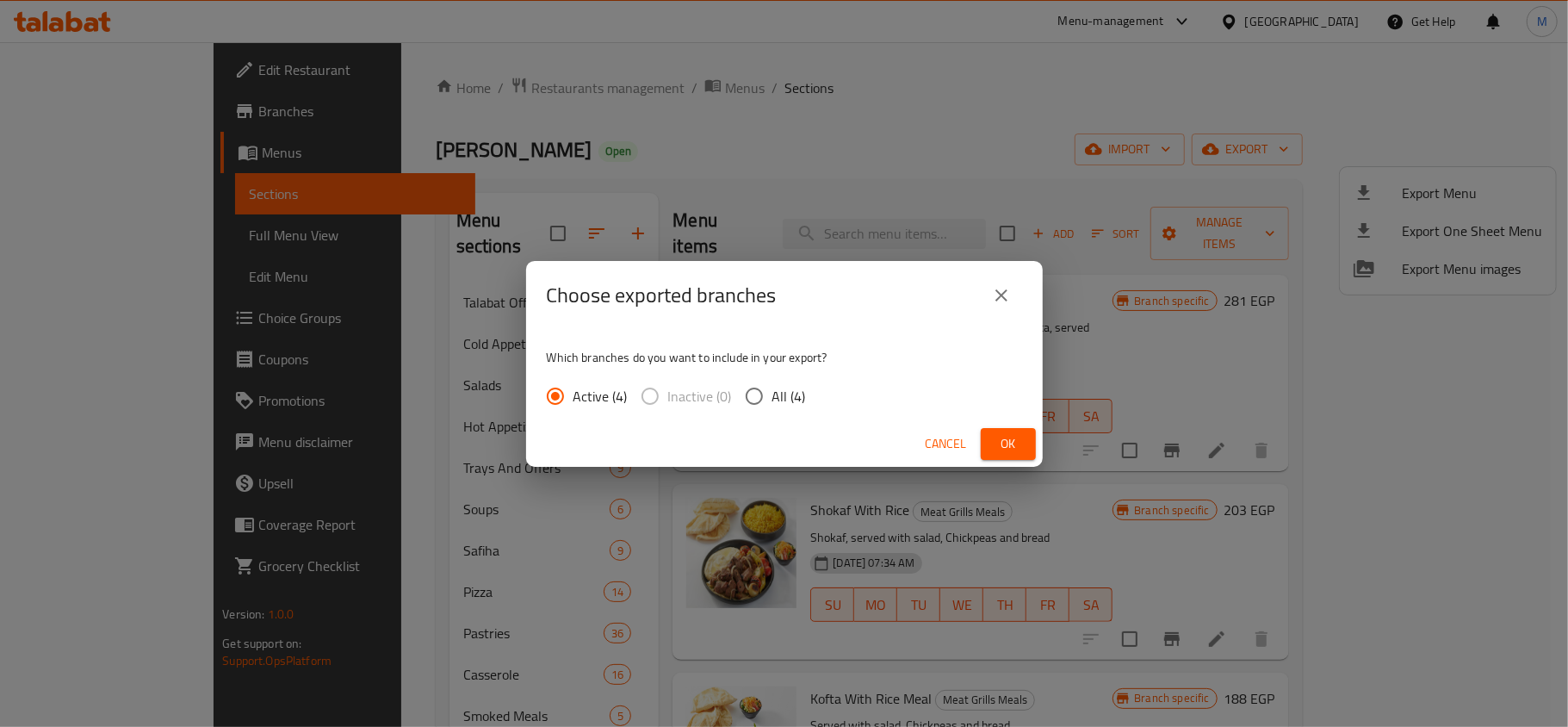
click at [751, 393] on input "All (4)" at bounding box center [754, 396] width 37 height 37
radio input "true"
click at [1017, 441] on span "Ok" at bounding box center [1008, 444] width 28 height 22
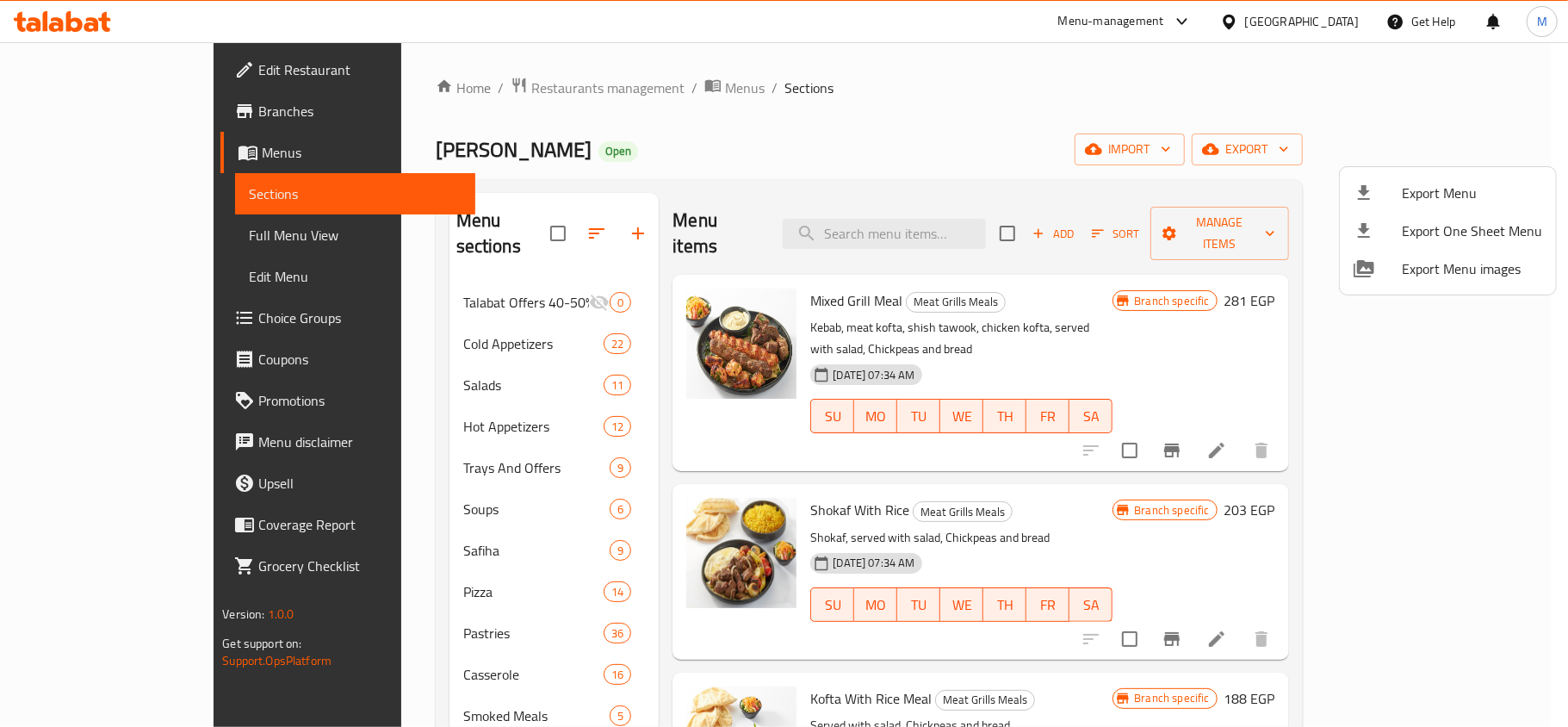
click at [1261, 221] on div at bounding box center [784, 363] width 1568 height 727
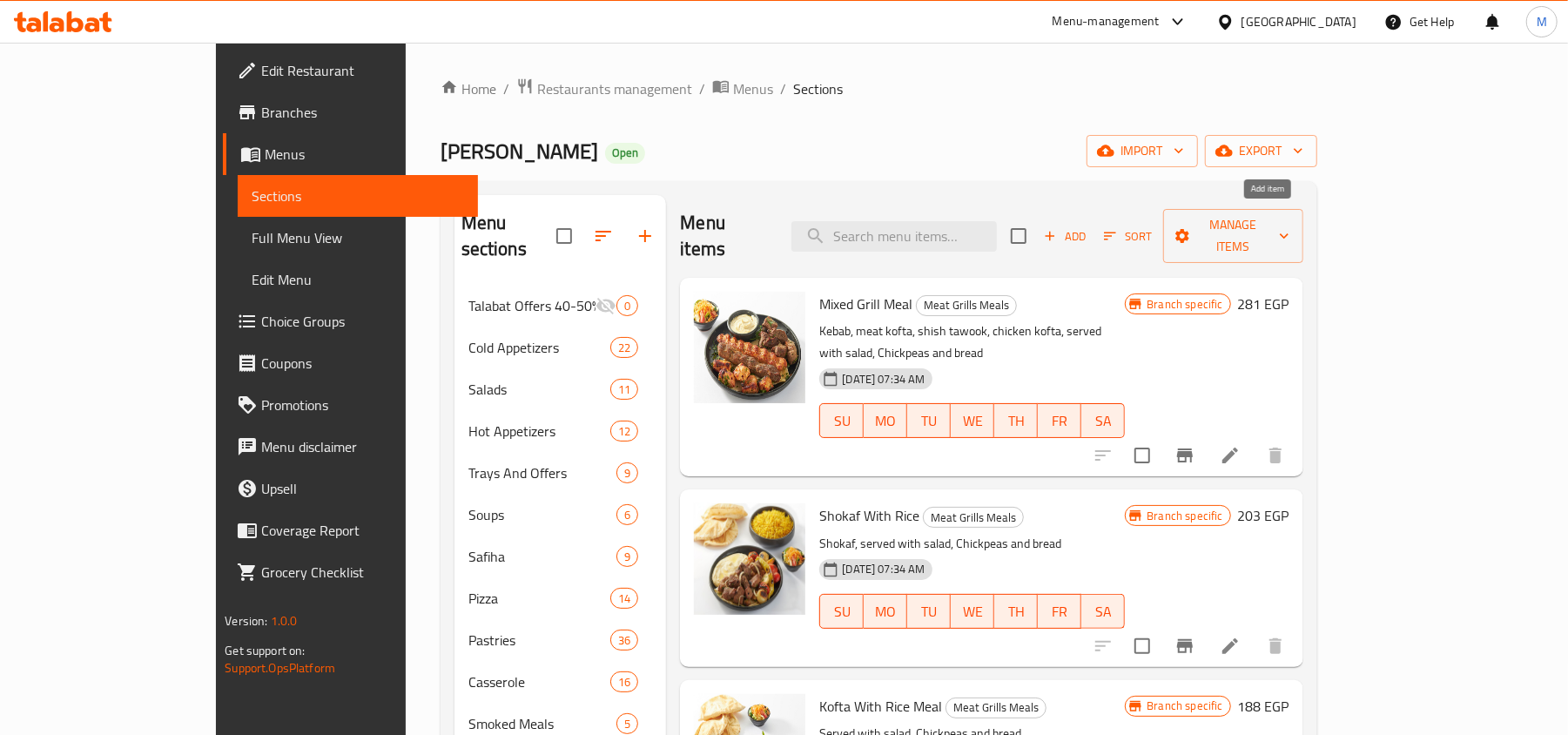
click at [1088, 226] on span "Add" at bounding box center [1064, 236] width 47 height 20
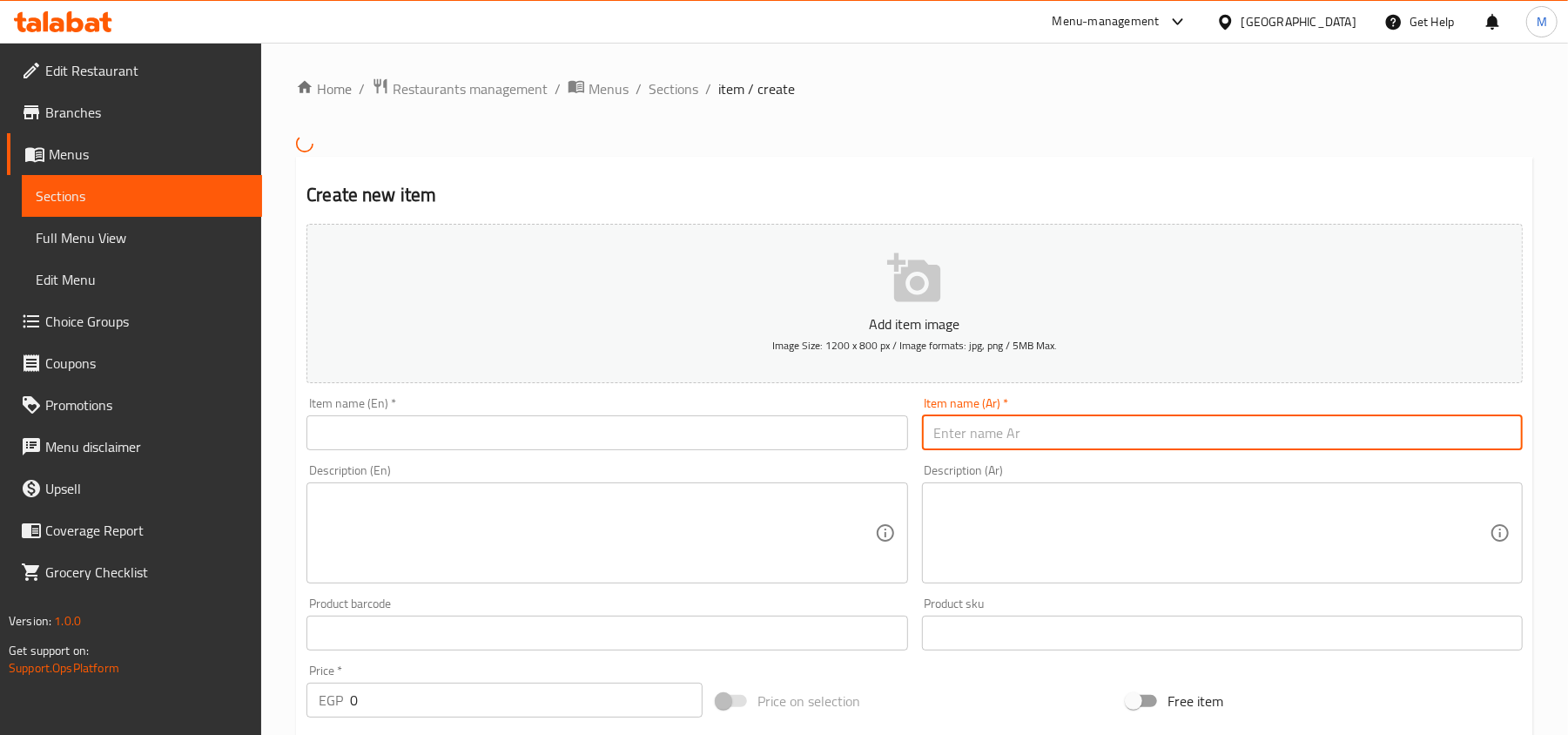
click at [1049, 449] on input "text" at bounding box center [1221, 432] width 601 height 35
paste input "وجبه 1/4 كفته لحم +ارز + سلطه"
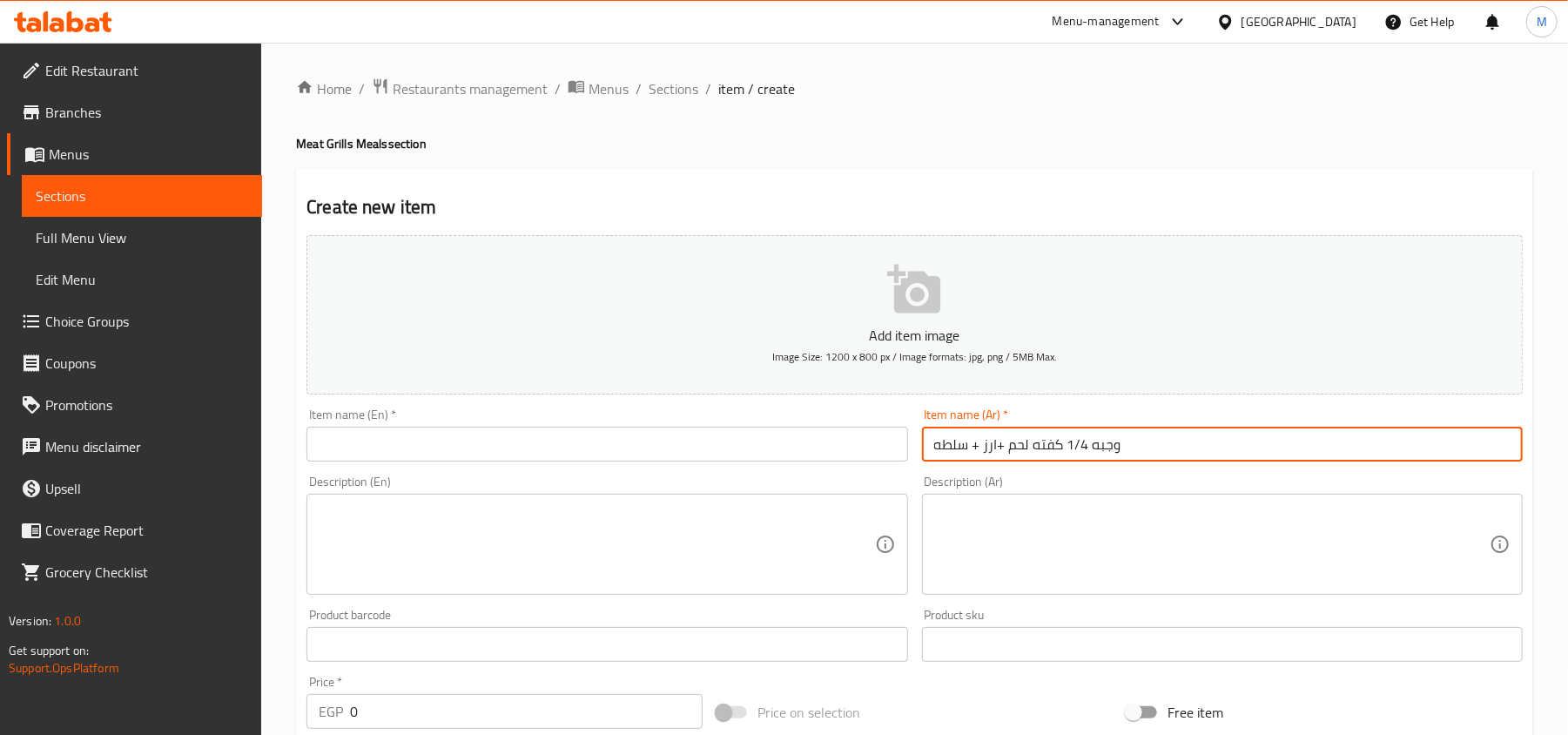
type input "وجبه 1/4 كفته لحم +ارز + سلطه"
click at [579, 464] on div "Item name (En)   * Item name (En) *" at bounding box center [607, 435] width 615 height 67
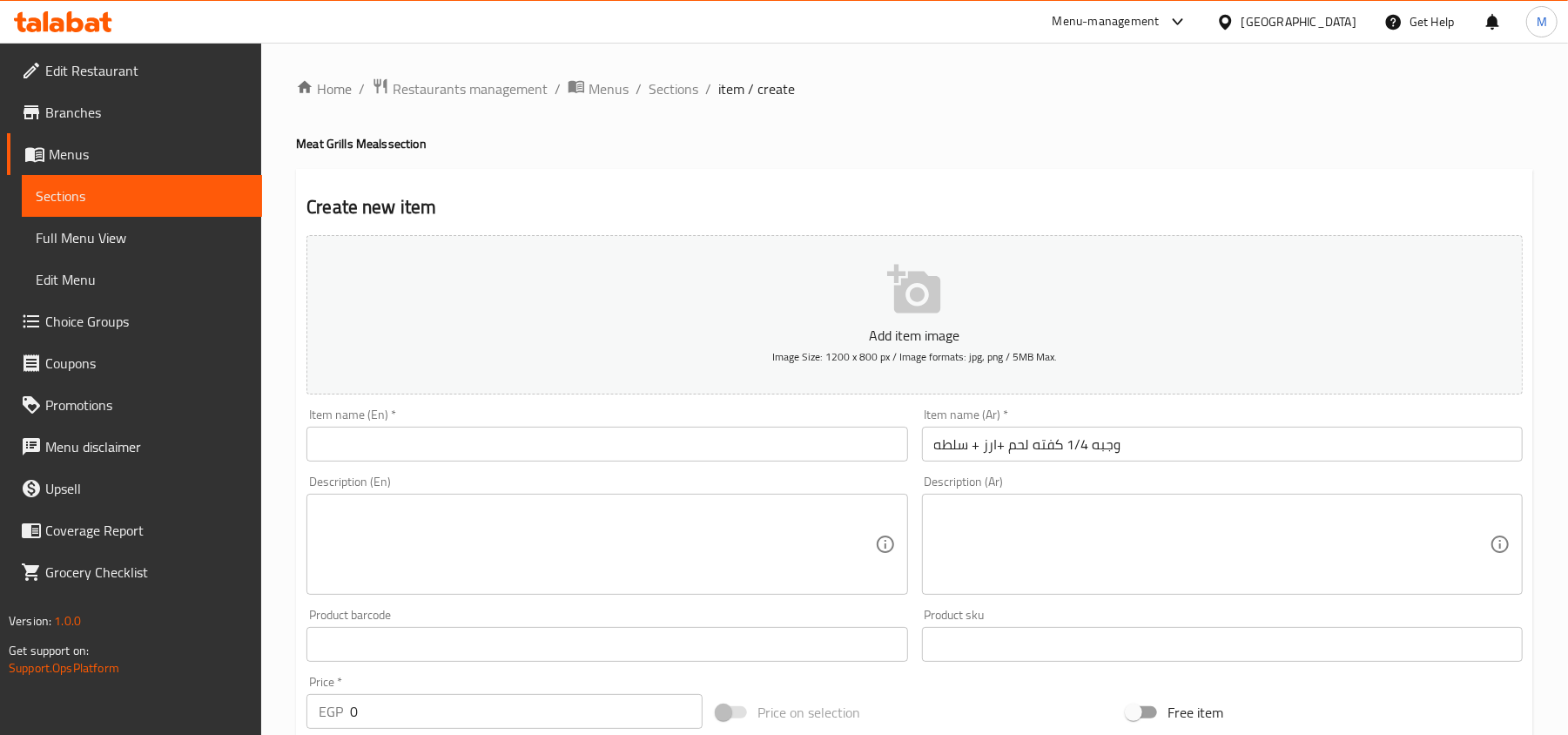
click at [576, 444] on input "text" at bounding box center [607, 444] width 601 height 35
paste input "1/4 meat kofta meal + rice + salad"
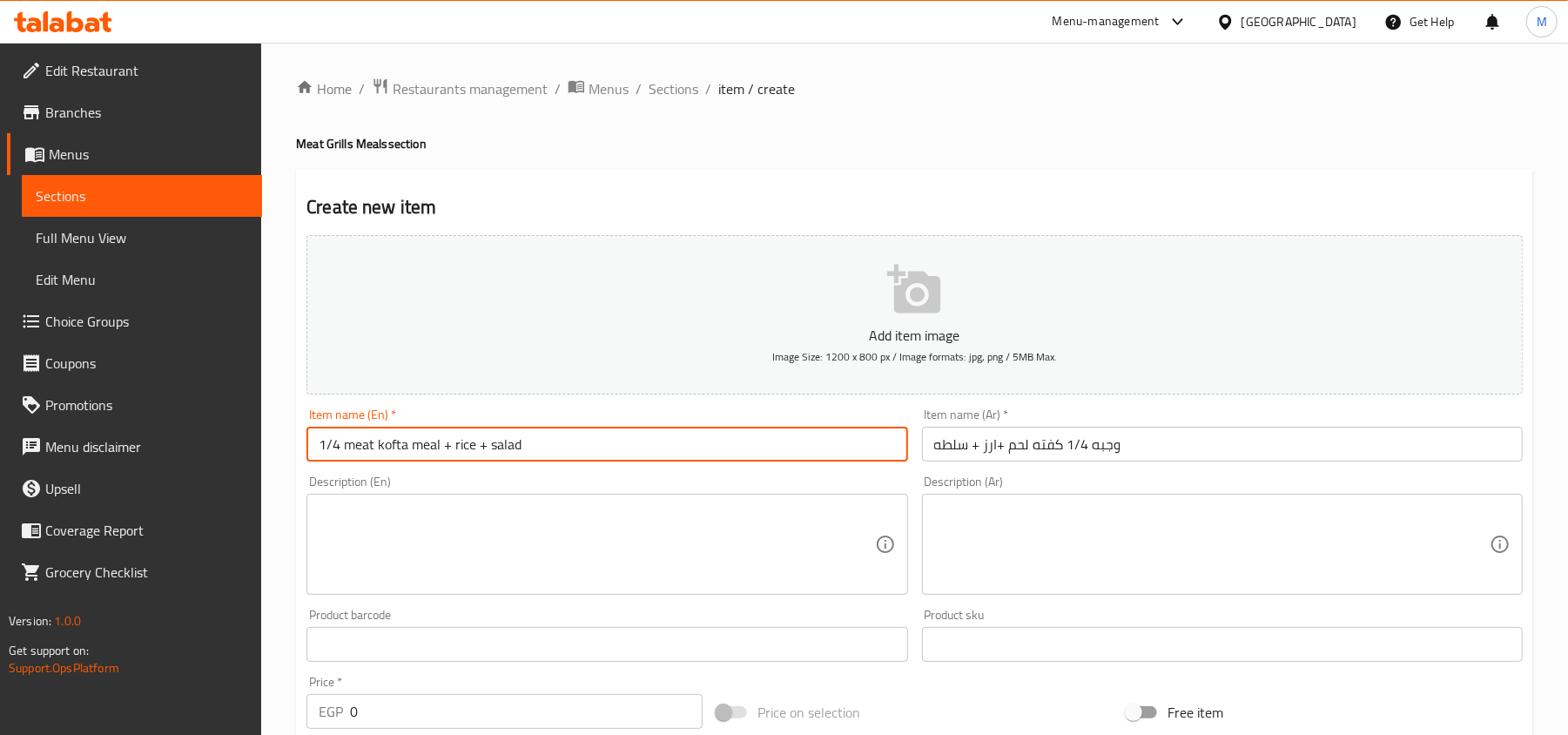
type input "1/4 meat kofta meal + rice + salad"
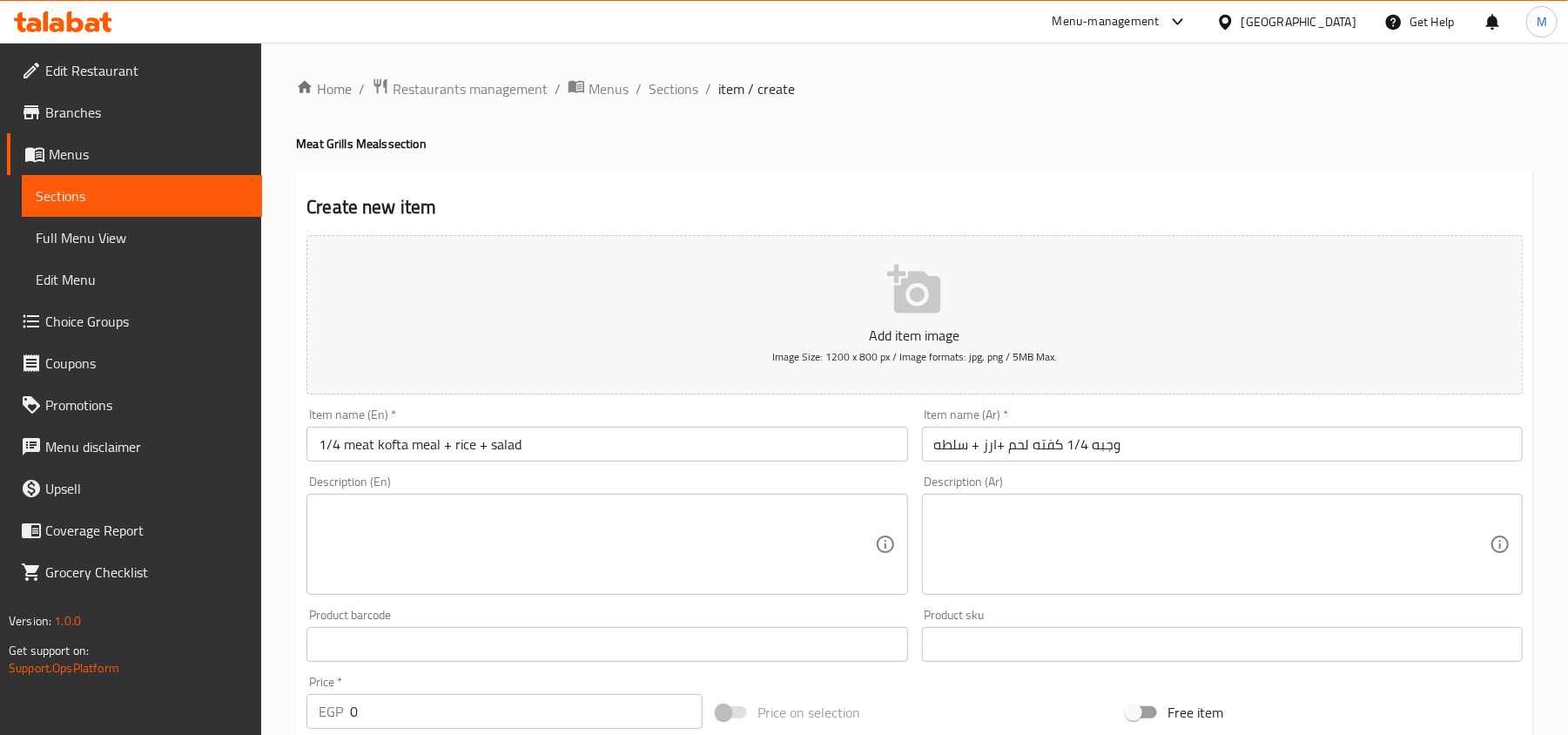
drag, startPoint x: 1268, startPoint y: 517, endPoint x: 1244, endPoint y: 523, distance: 24.7
click at [1268, 517] on textarea at bounding box center [1212, 544] width 556 height 83
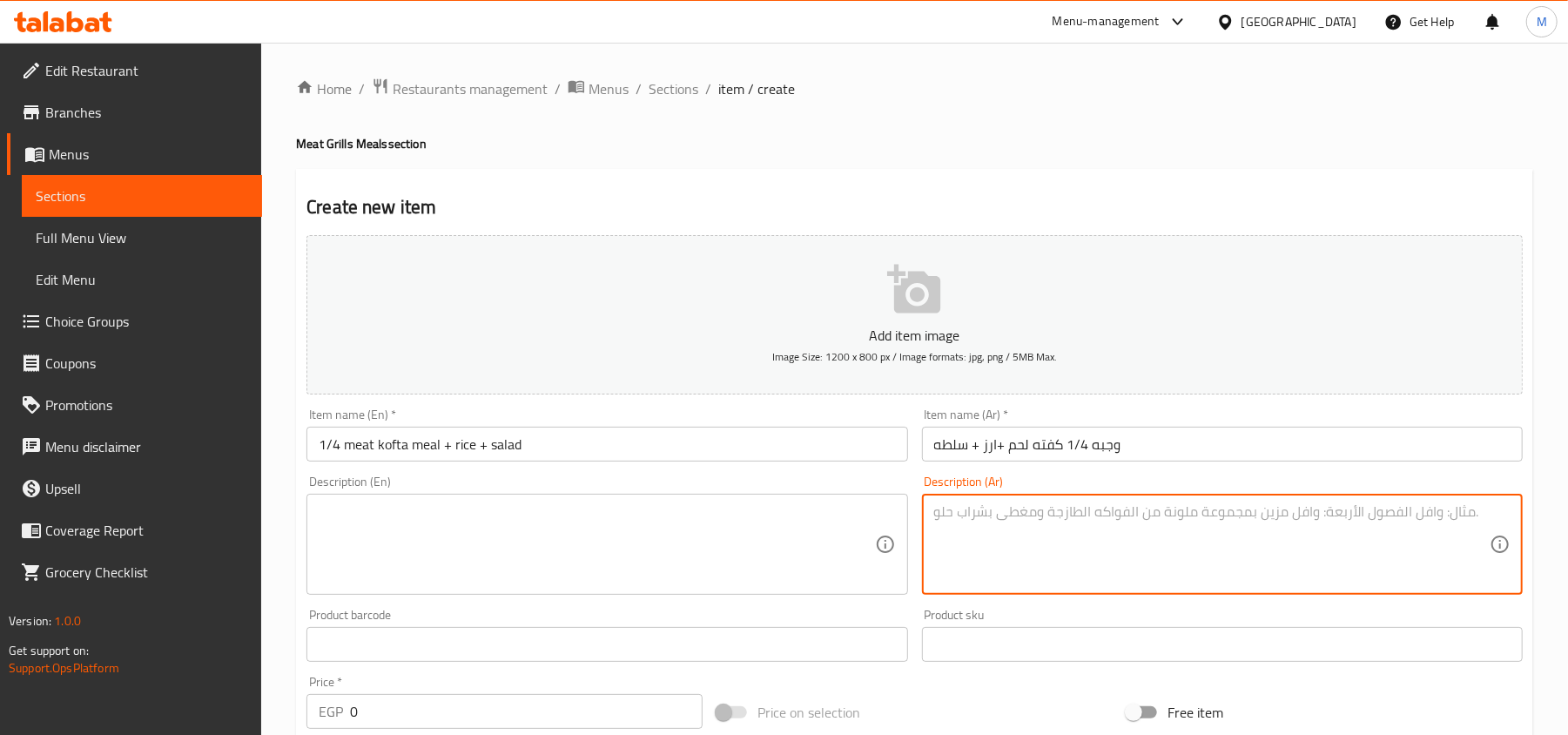
paste textarea "3اسياخ كفته لحم +طحينه عادى +طحينه سبايسي+عيش +ارز +سلطه"
click at [1480, 507] on textarea "3اسياخ كفته لحم +طحينه عادى +طحينه سبايسي+عيش +ارز +سلطه" at bounding box center [1212, 544] width 556 height 83
click at [1483, 509] on textarea "3اسياخ كفته لحم +طحينه عادى +طحينه سبايسي+عيش +ارز +سلطه" at bounding box center [1212, 544] width 556 height 83
type textarea "3 اسياخ كفته لحم +طحينه عادى +طحينه سبايسي+عيش +ارز +سلطه"
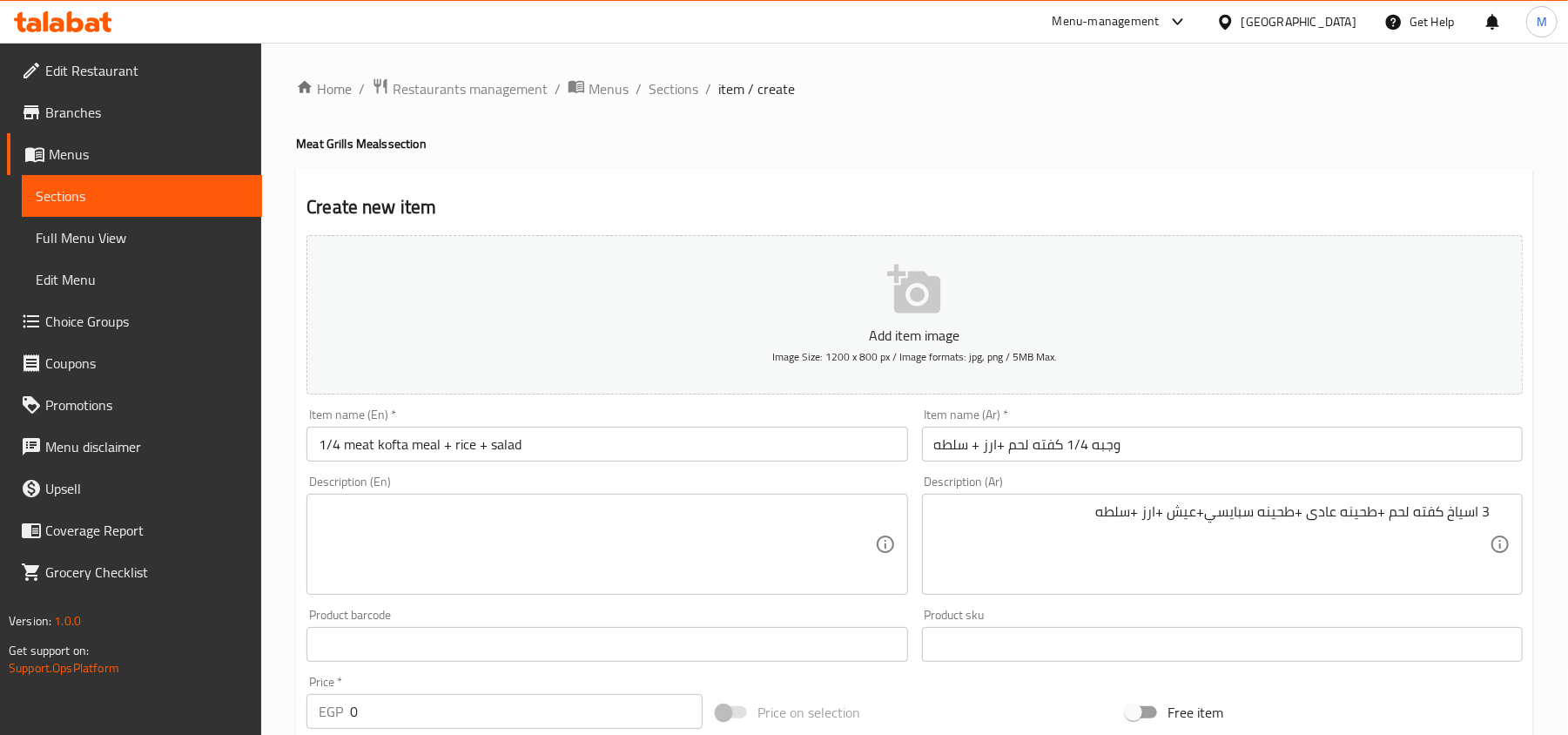
click at [1283, 604] on div "Product sku Product sku" at bounding box center [1221, 635] width 615 height 67
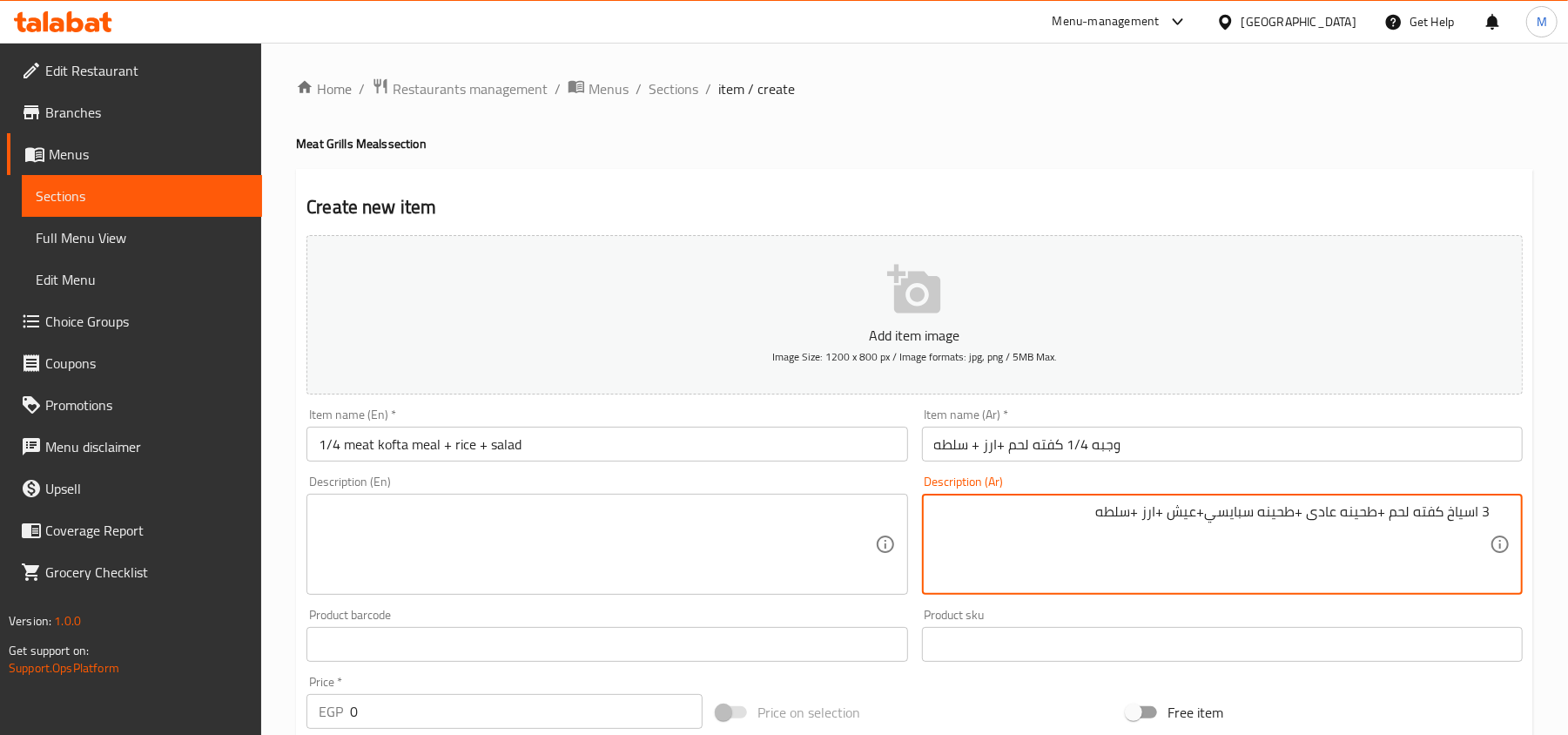
click at [1299, 521] on textarea "3 اسياخ كفته لحم +طحينه عادى +طحينه سبايسي+عيش +ارز +سلطه" at bounding box center [1212, 544] width 556 height 83
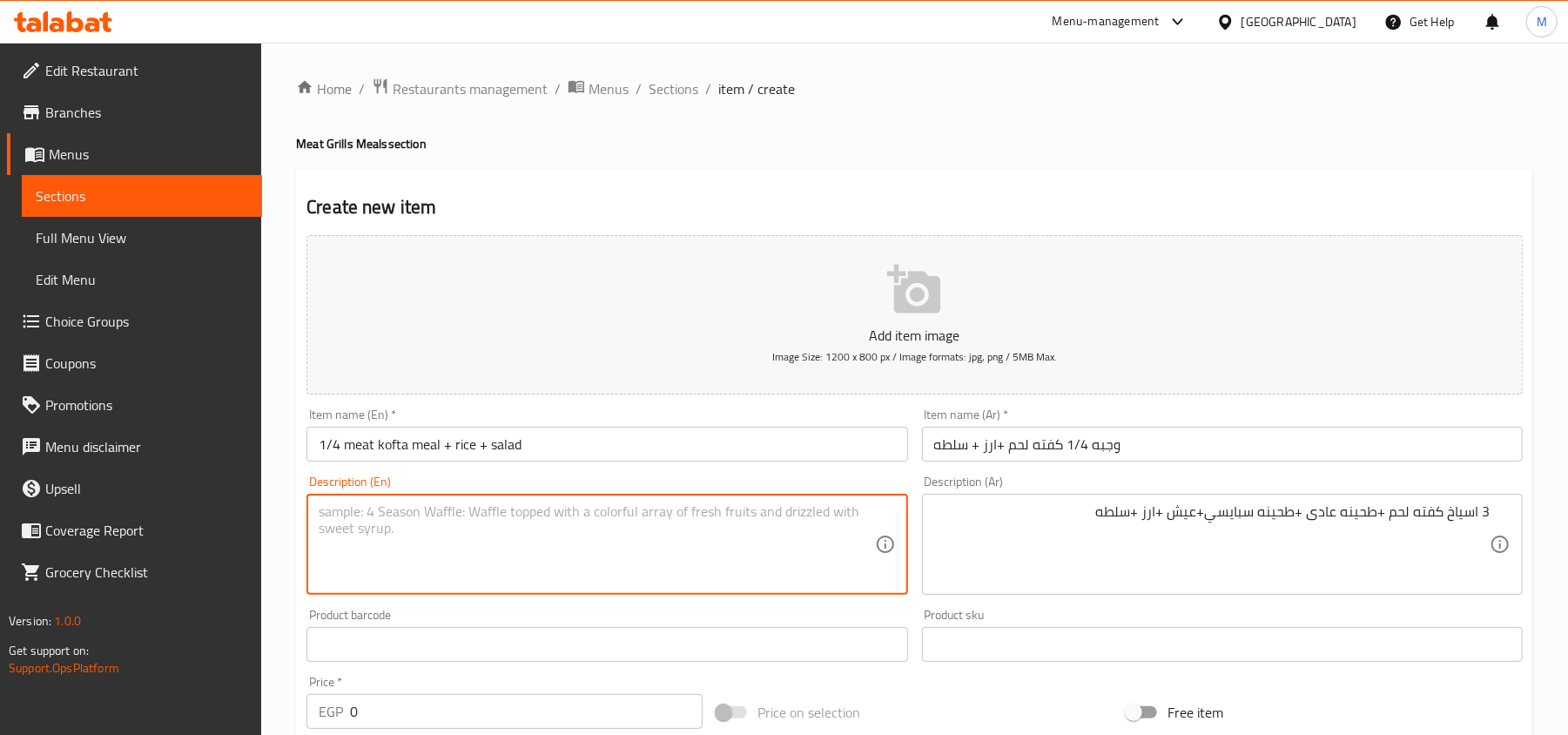
click at [658, 540] on textarea at bounding box center [597, 544] width 556 height 83
paste textarea "3 skewers of meat kofta + regular tahini + spicy tahini + bread + rice + salad"
type textarea "3 skewers of meat kofta + regular tahini + spicy tahini + bread + rice + salad"
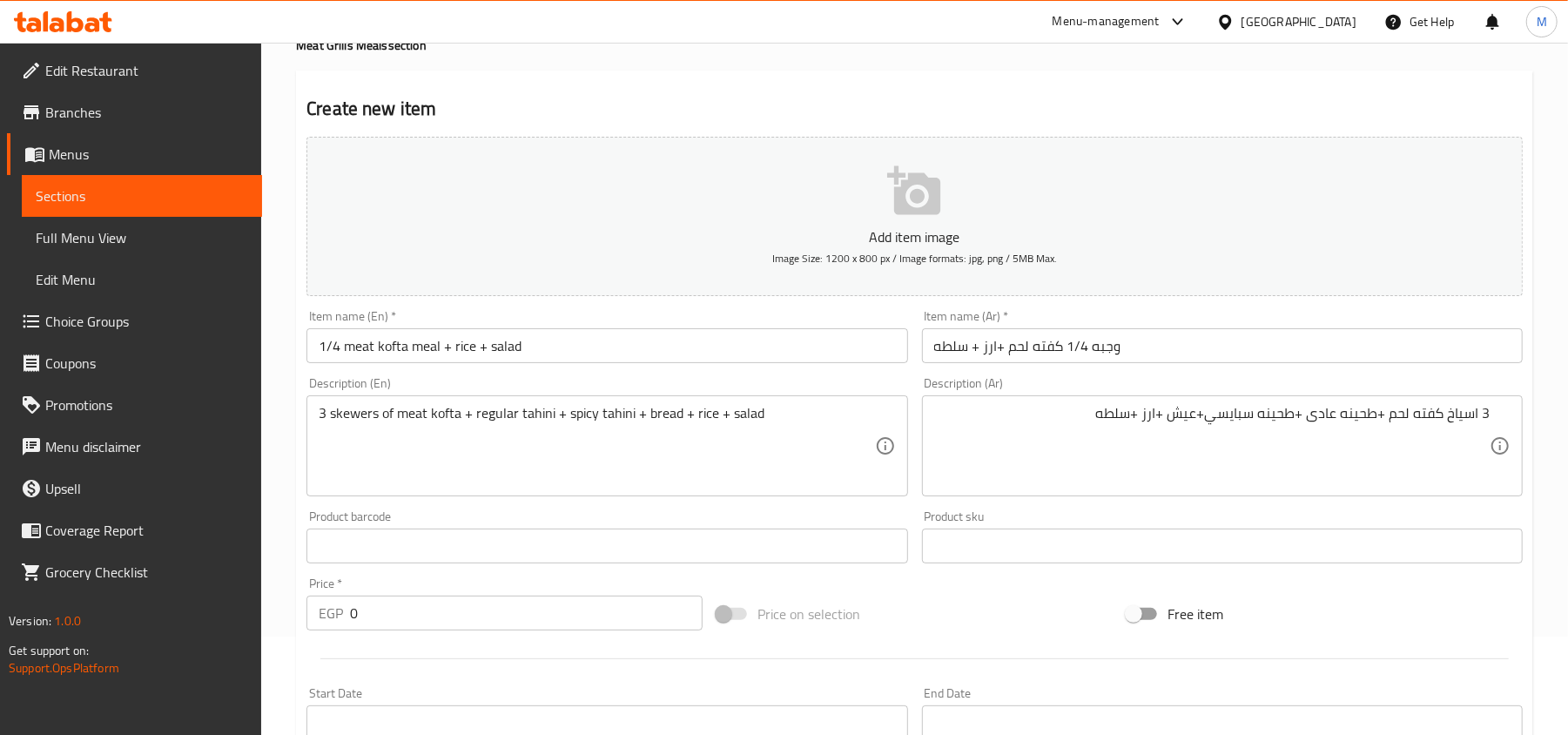
scroll to position [232, 0]
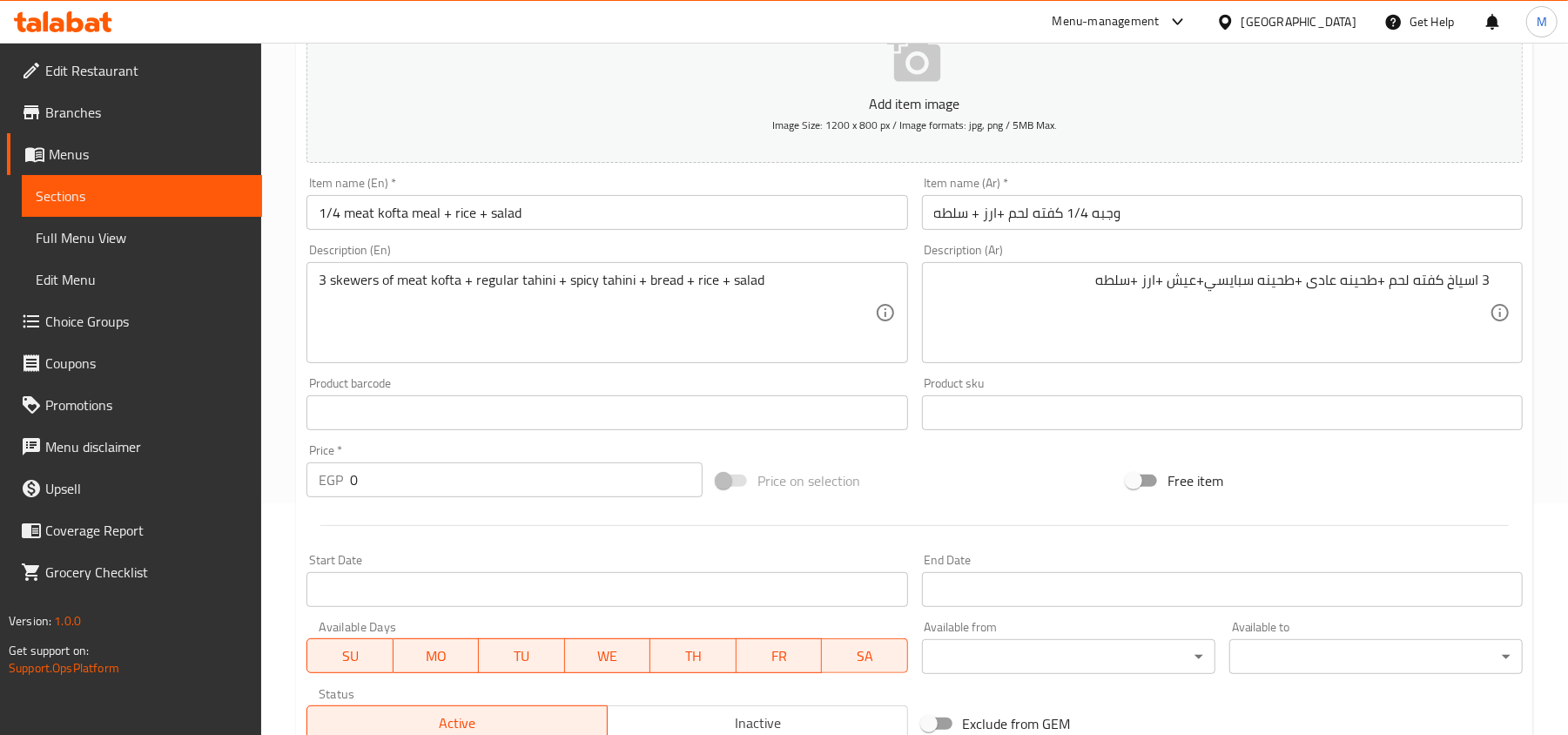
click at [509, 484] on input "0" at bounding box center [526, 480] width 353 height 35
paste input "372"
type input "372"
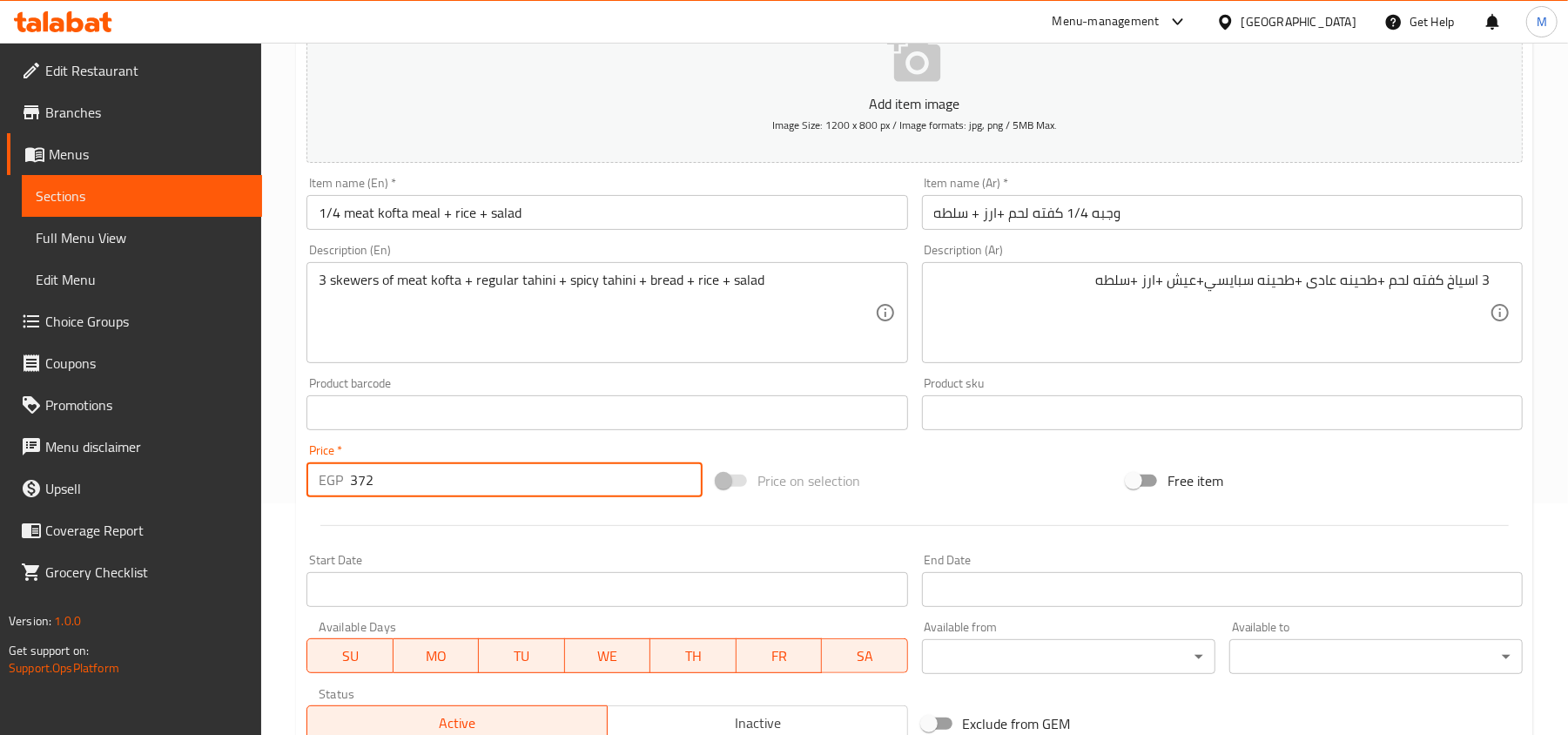
click at [516, 451] on div "Price   * EGP 372 Price *" at bounding box center [505, 470] width 396 height 53
click at [287, 423] on div "Home / Restaurants management / Menus / Sections / item / create Meat Grills Me…" at bounding box center [913, 405] width 1306 height 1188
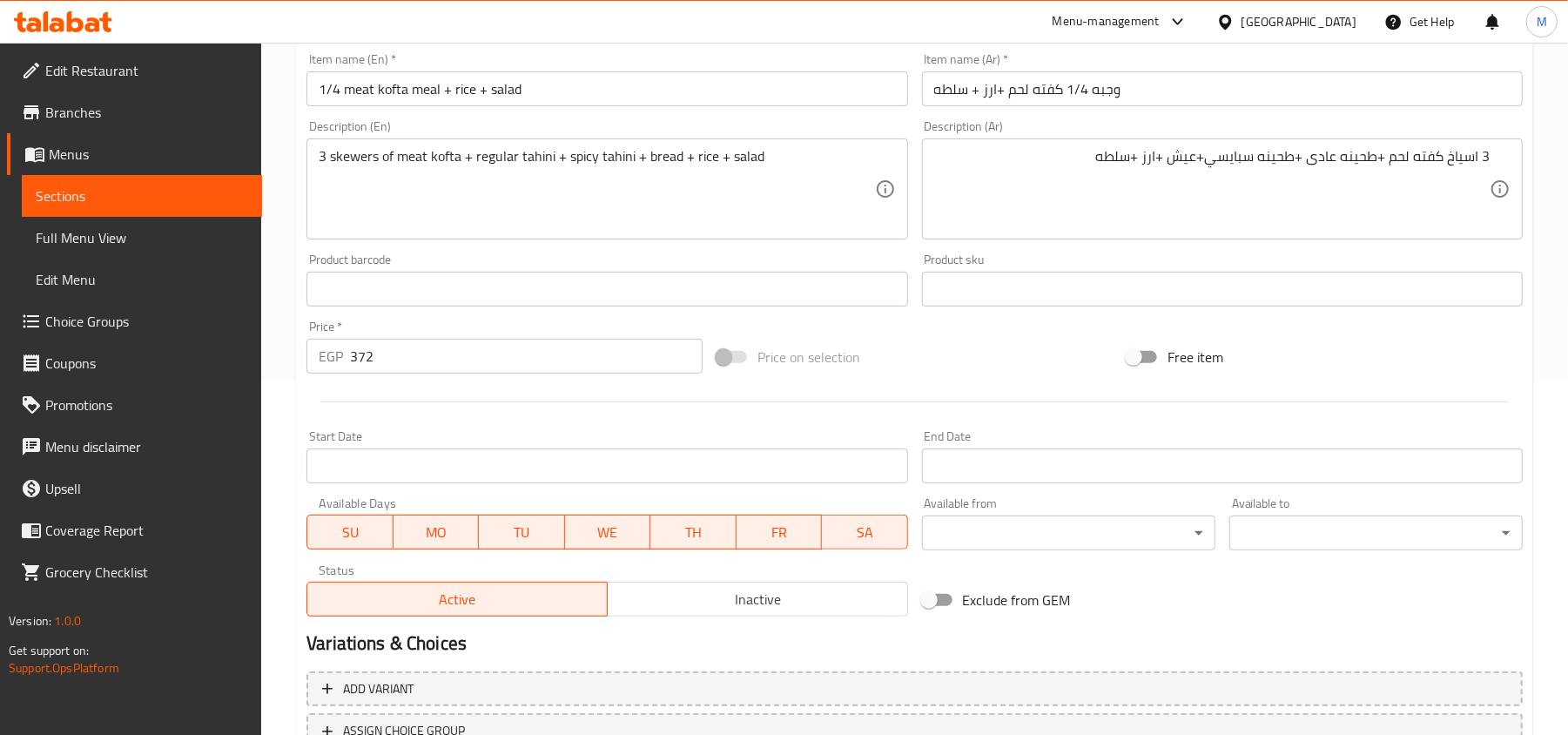
scroll to position [495, 0]
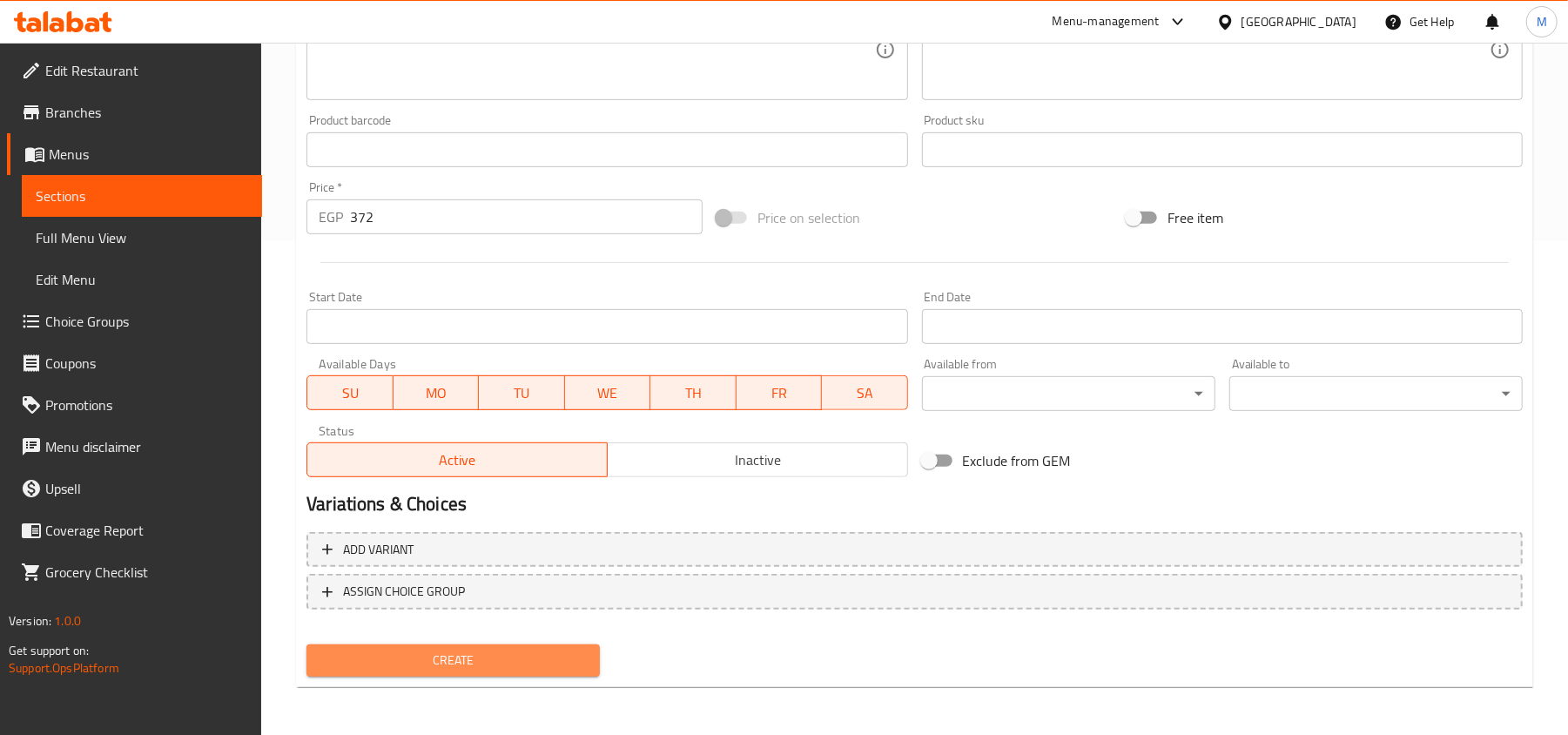
click at [489, 659] on span "Create" at bounding box center [454, 661] width 266 height 22
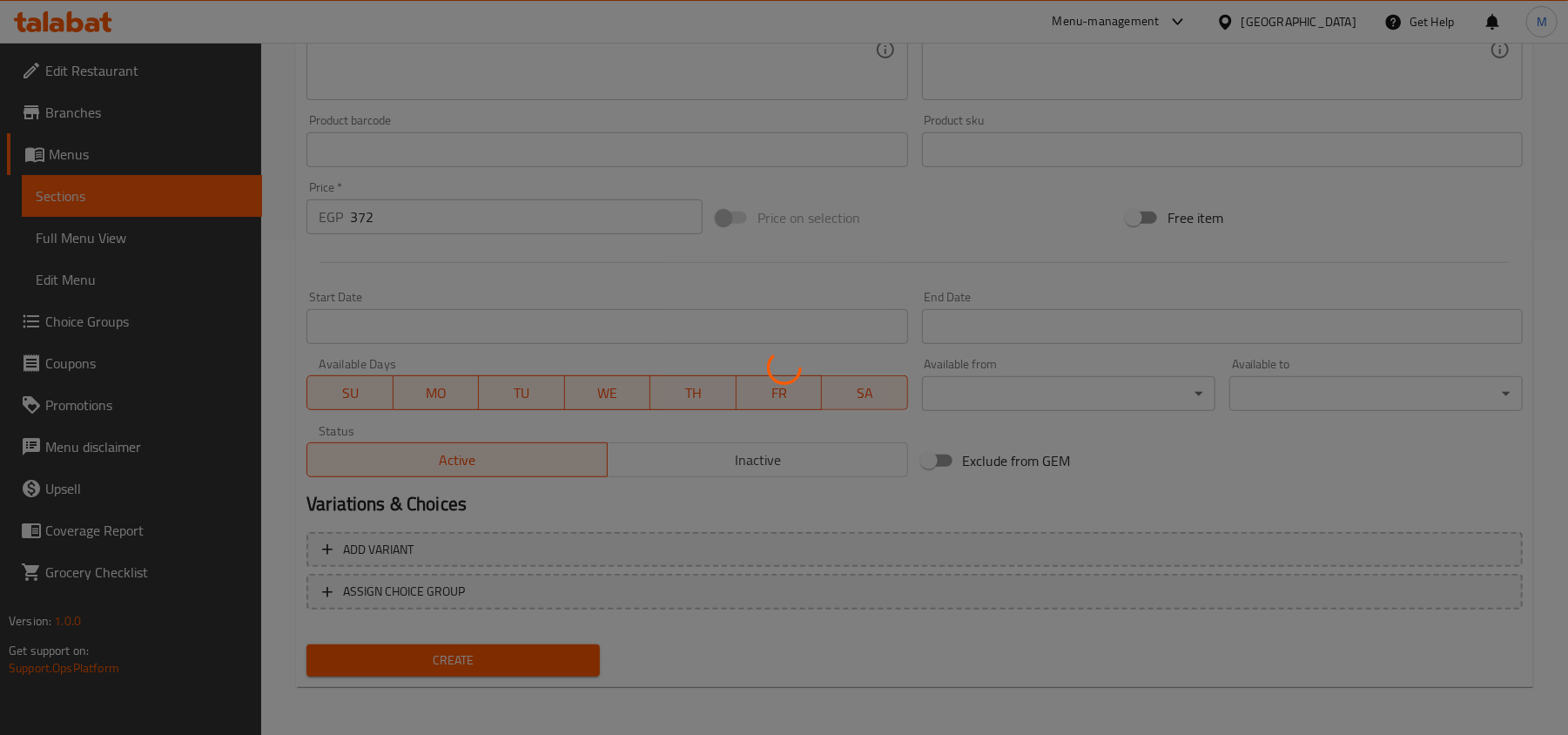
type input "0"
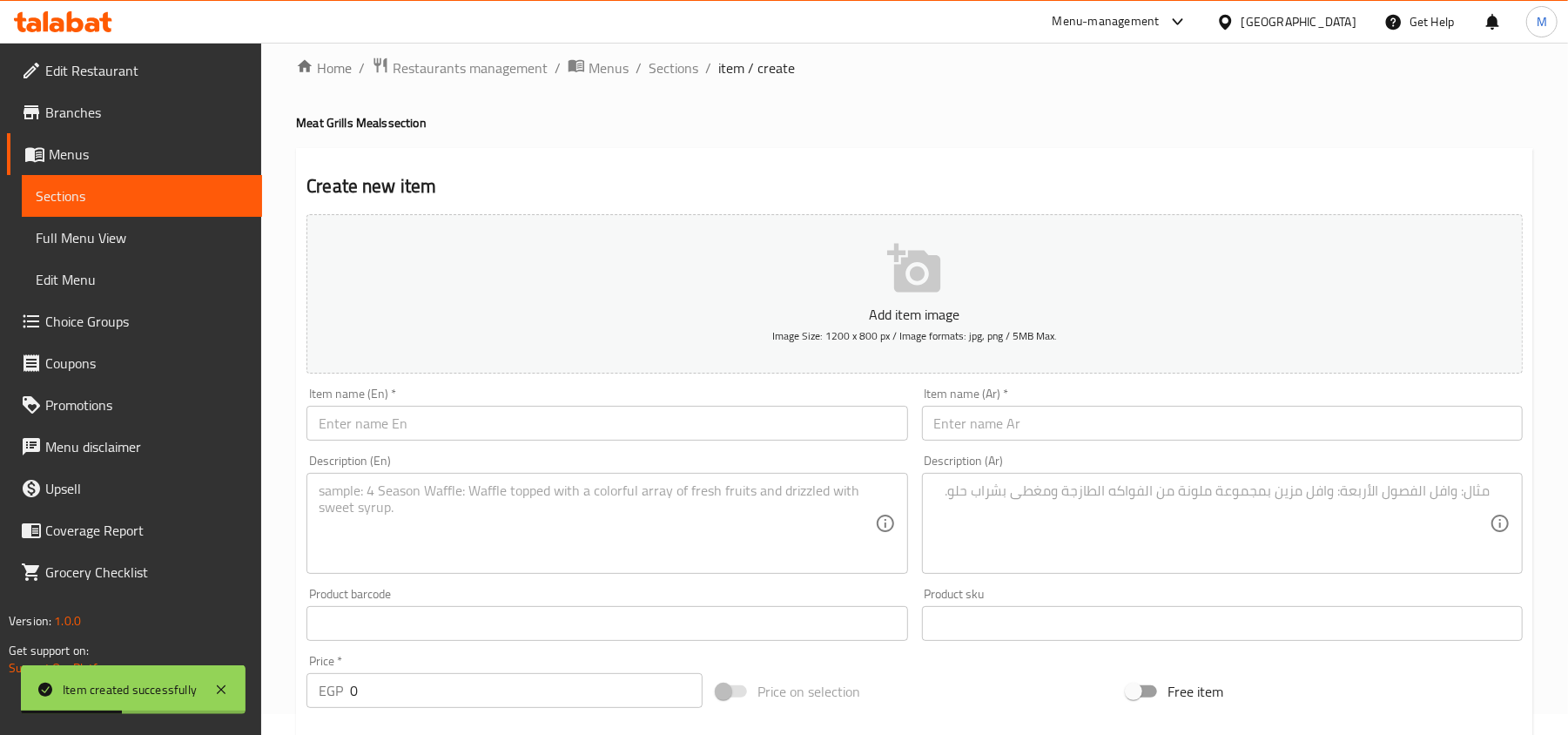
scroll to position [0, 0]
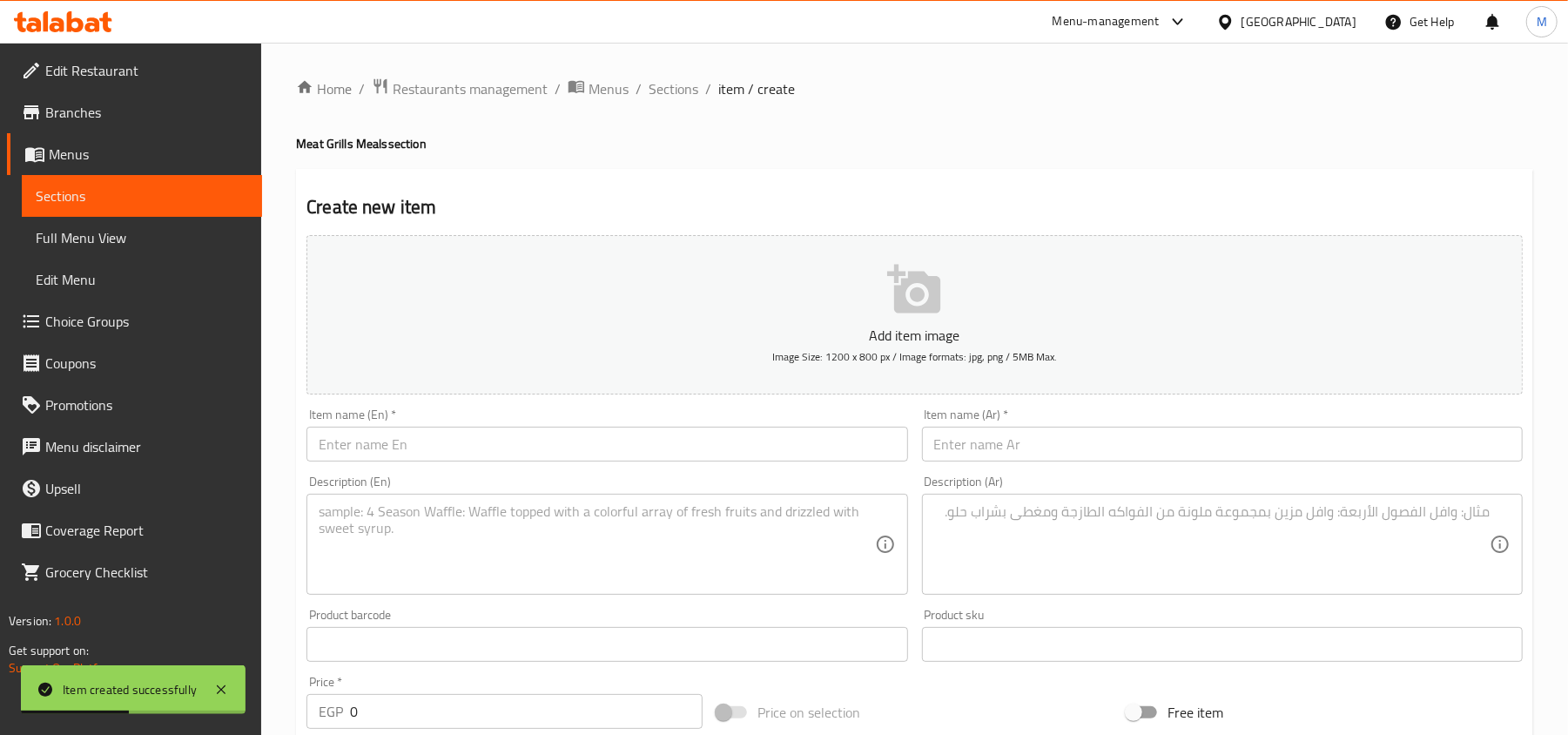
click at [1271, 434] on input "text" at bounding box center [1221, 444] width 601 height 35
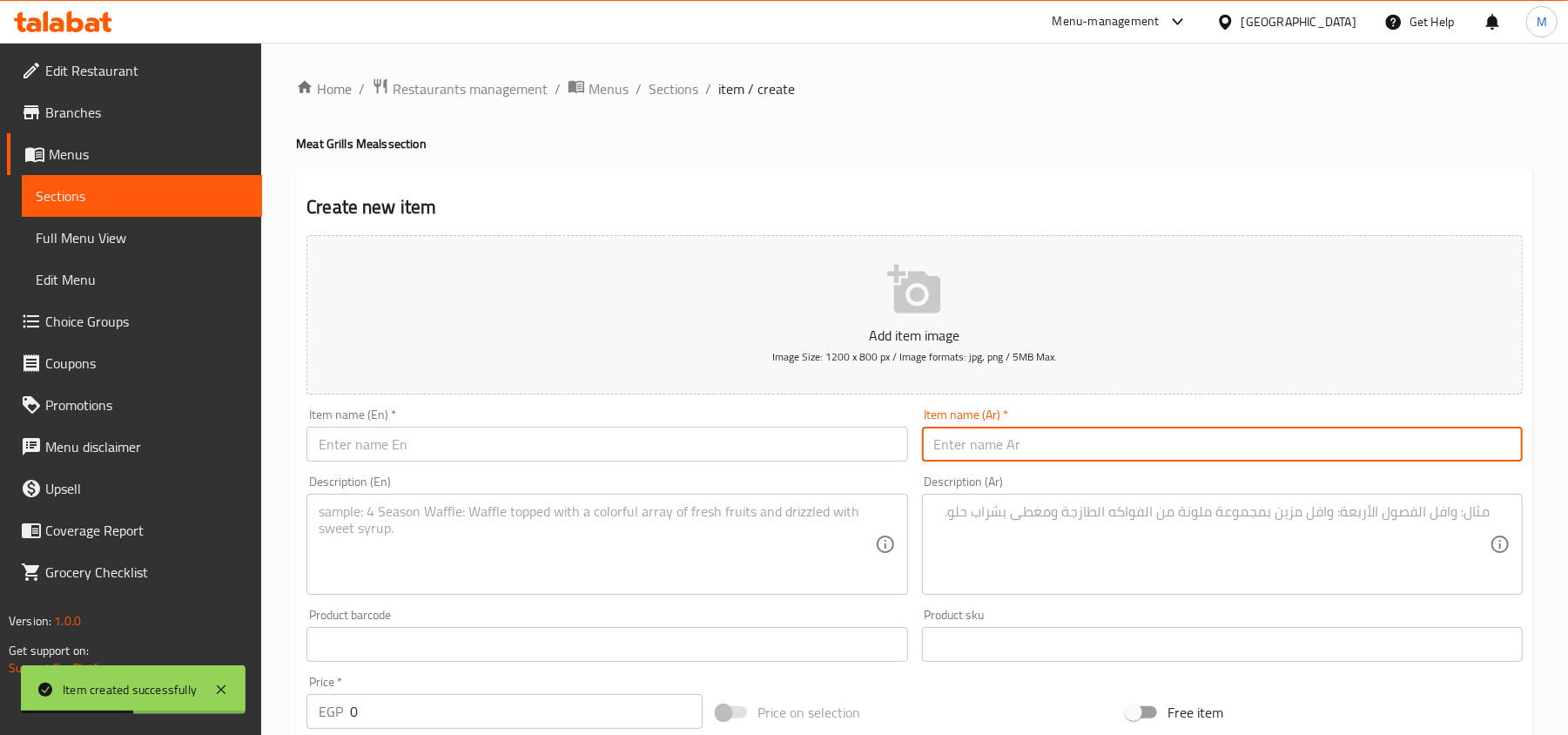
paste input "وجبه 1/2 كفته لحم +ارز + سلطه"
type input "وجبه 1/2 كفته لحم +ارز + سلطه"
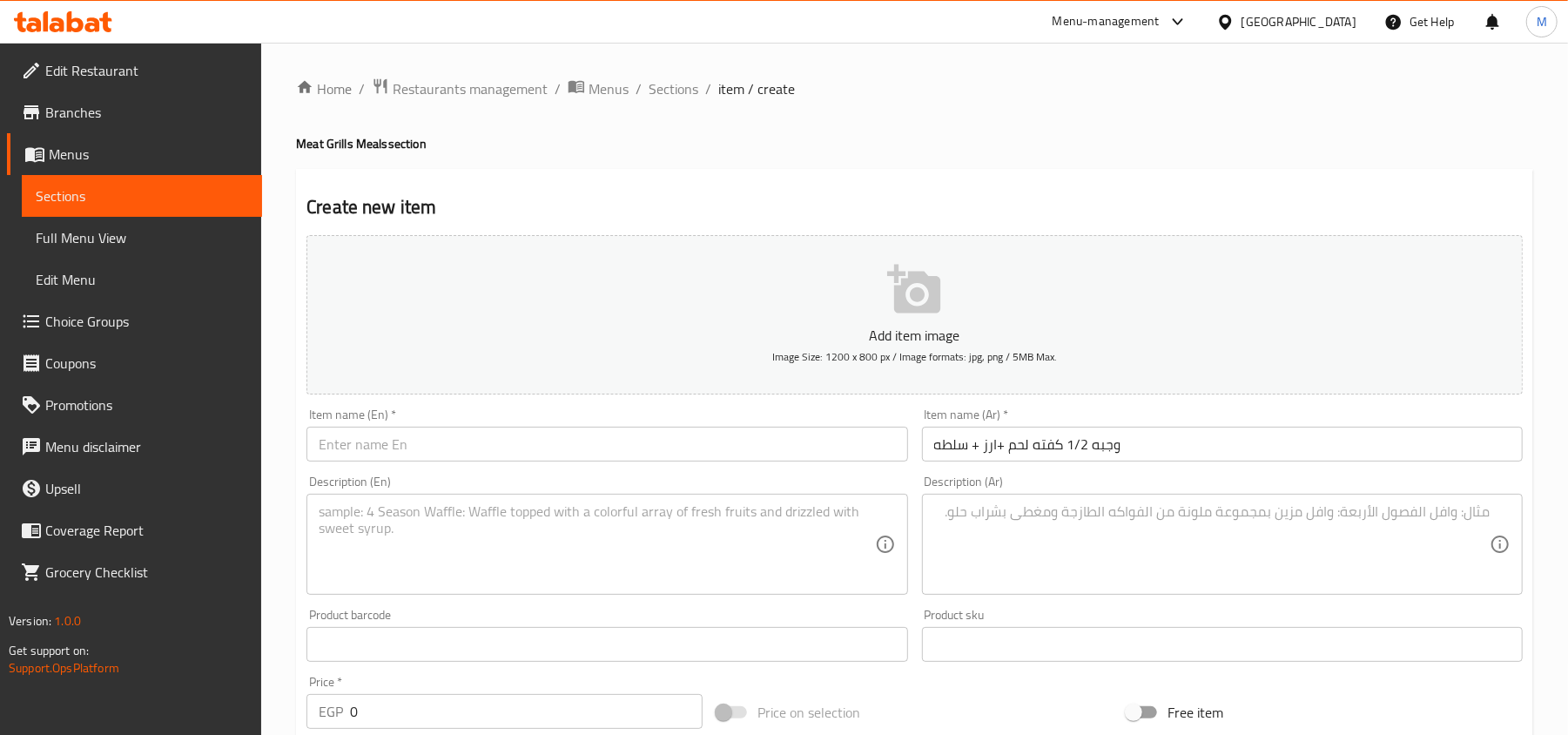
click at [506, 444] on input "text" at bounding box center [607, 444] width 601 height 35
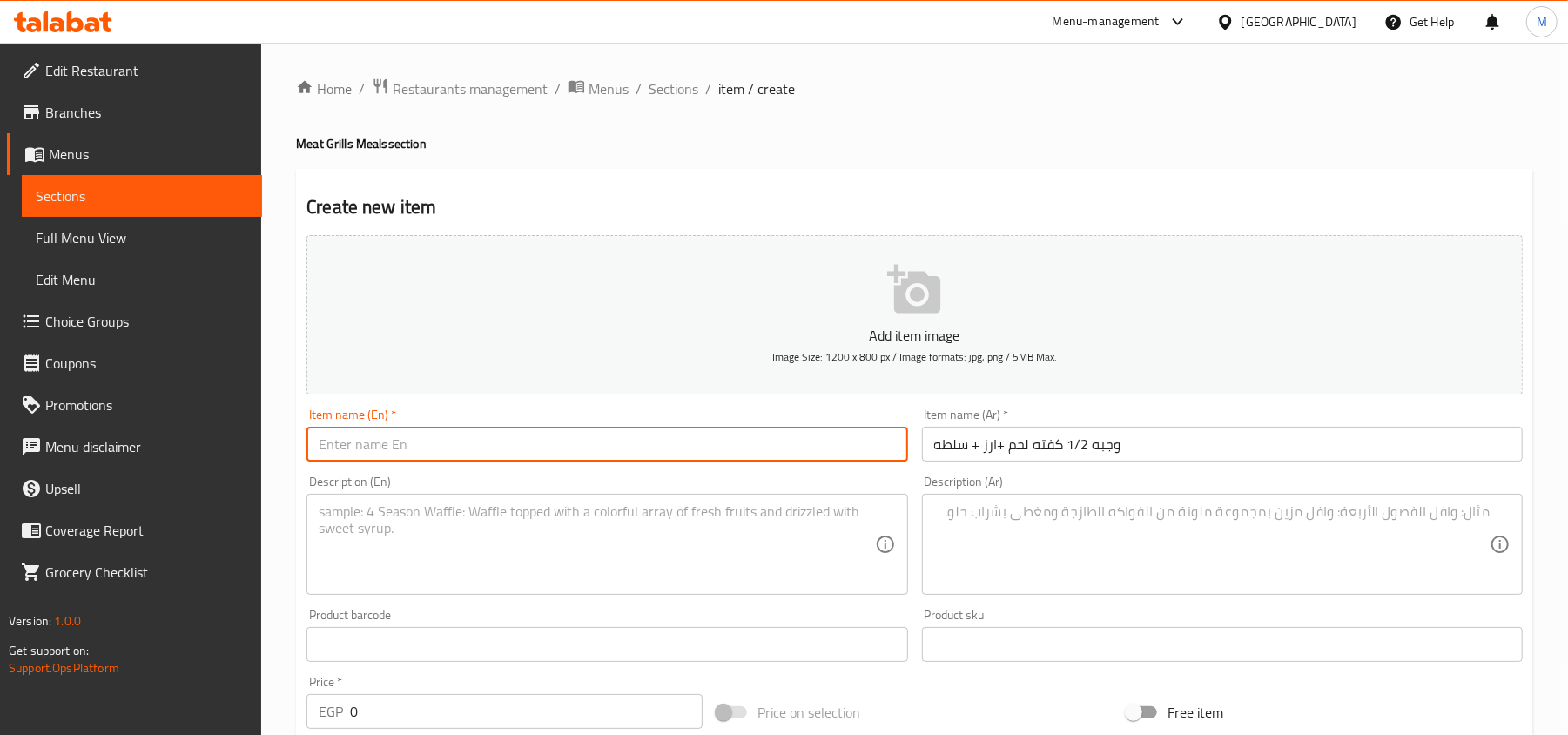
paste input "1/2 kofta meal + rice + salad"
click at [528, 441] on input "1/2 kofta meal + rice + salad" at bounding box center [607, 444] width 601 height 35
click at [526, 440] on input "1/2 kofta meal + rice + salad" at bounding box center [607, 444] width 601 height 35
click at [526, 440] on input "1/2 Kofta Meal + Rice + Salad" at bounding box center [607, 444] width 601 height 35
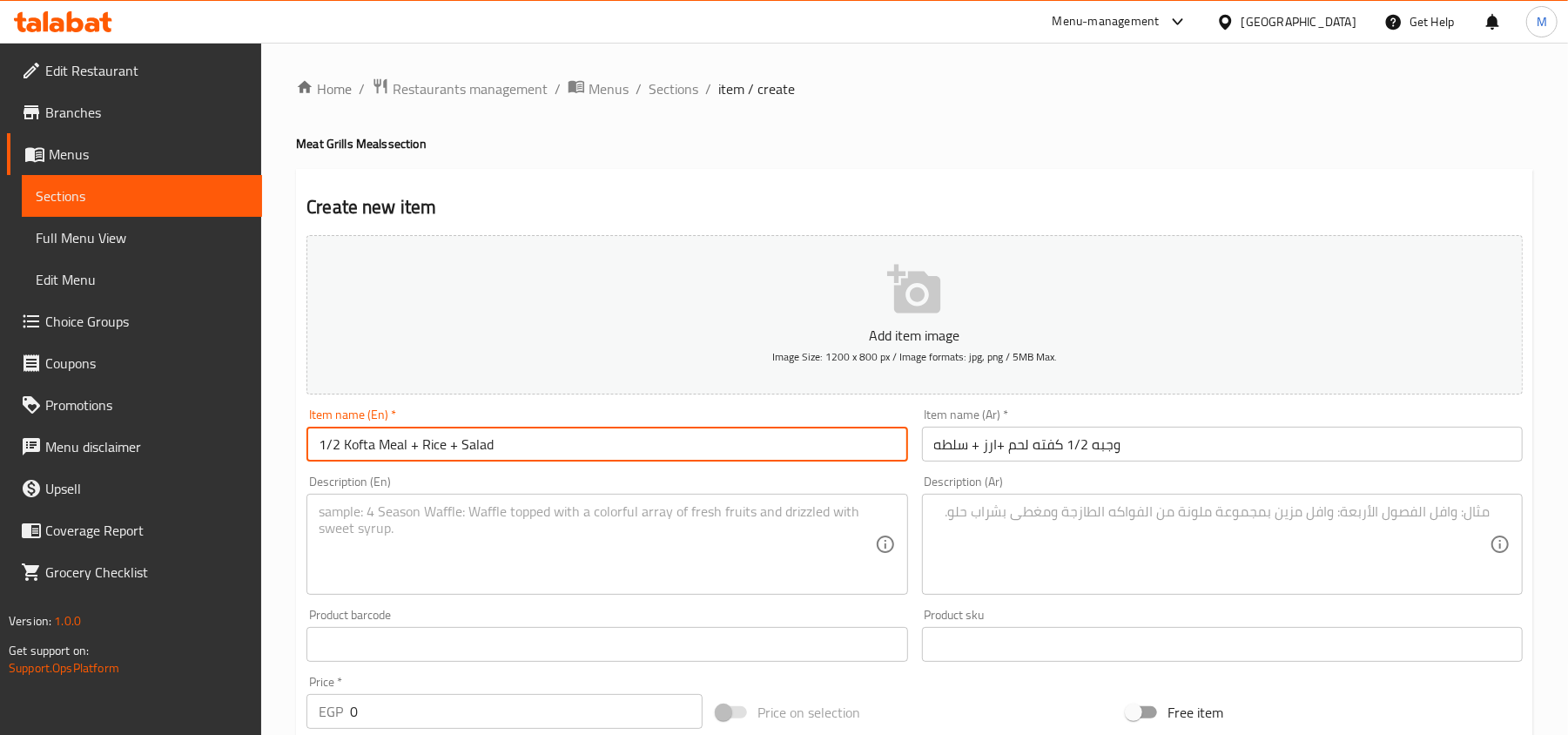
type input "1/2 Kofta Meal + Rice + Salad"
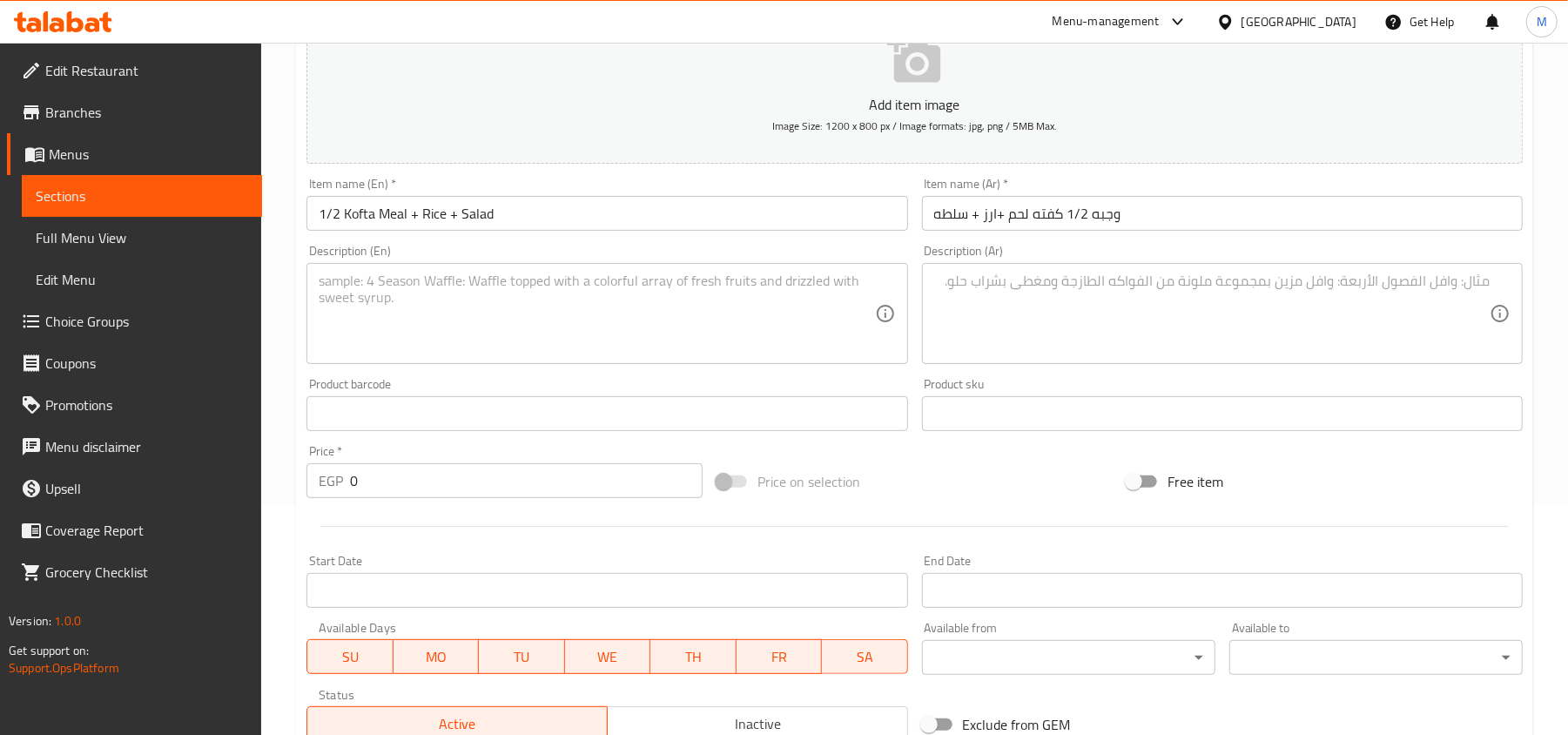
scroll to position [232, 0]
click at [419, 482] on input "0" at bounding box center [526, 480] width 353 height 35
paste input "744"
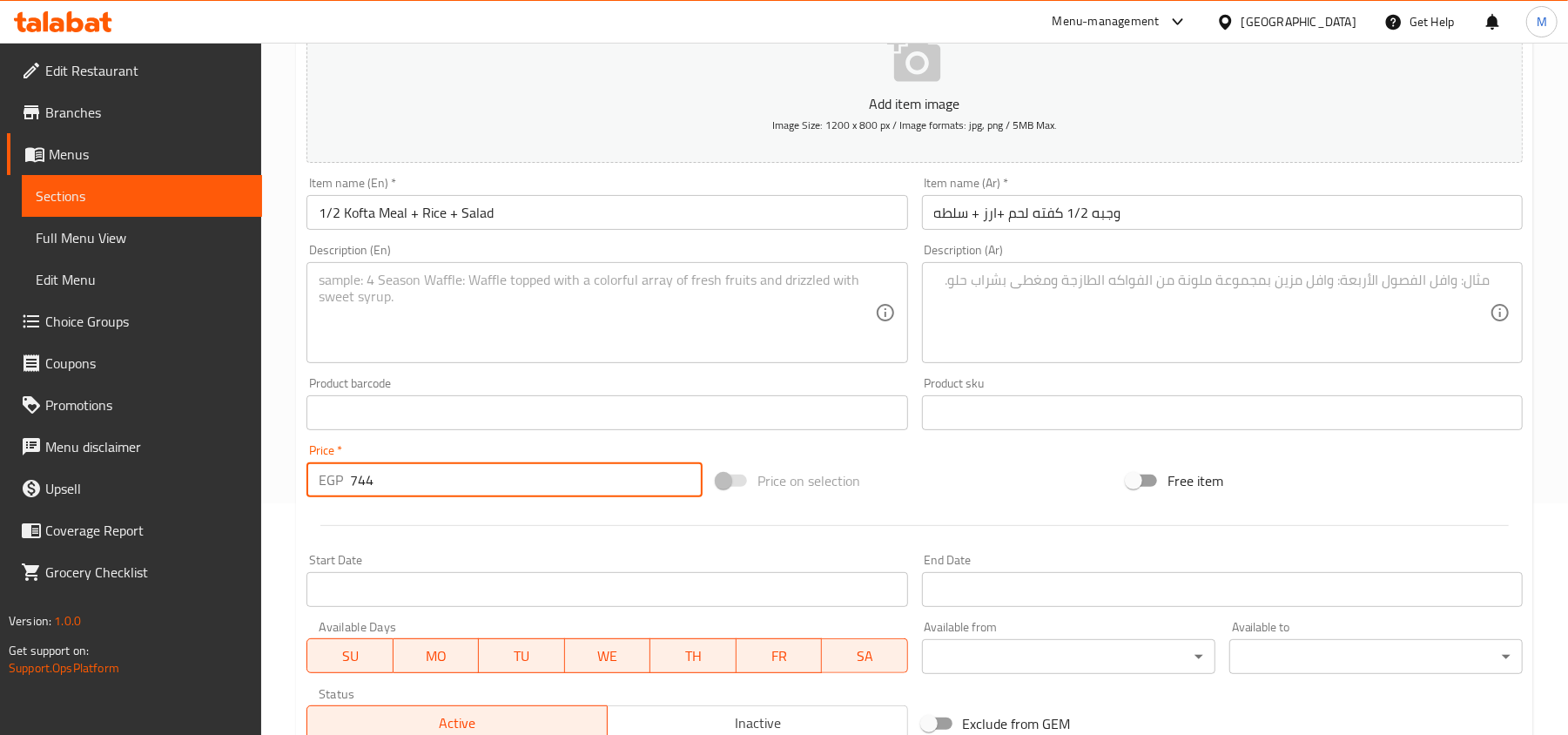
type input "744"
click at [1073, 276] on textarea at bounding box center [1212, 313] width 556 height 83
paste textarea "6اسياخ كفته لحم +طحينه عادى +طحينه سبايسي+عيش +ارز +سلطه+بيطلع على طبقين"
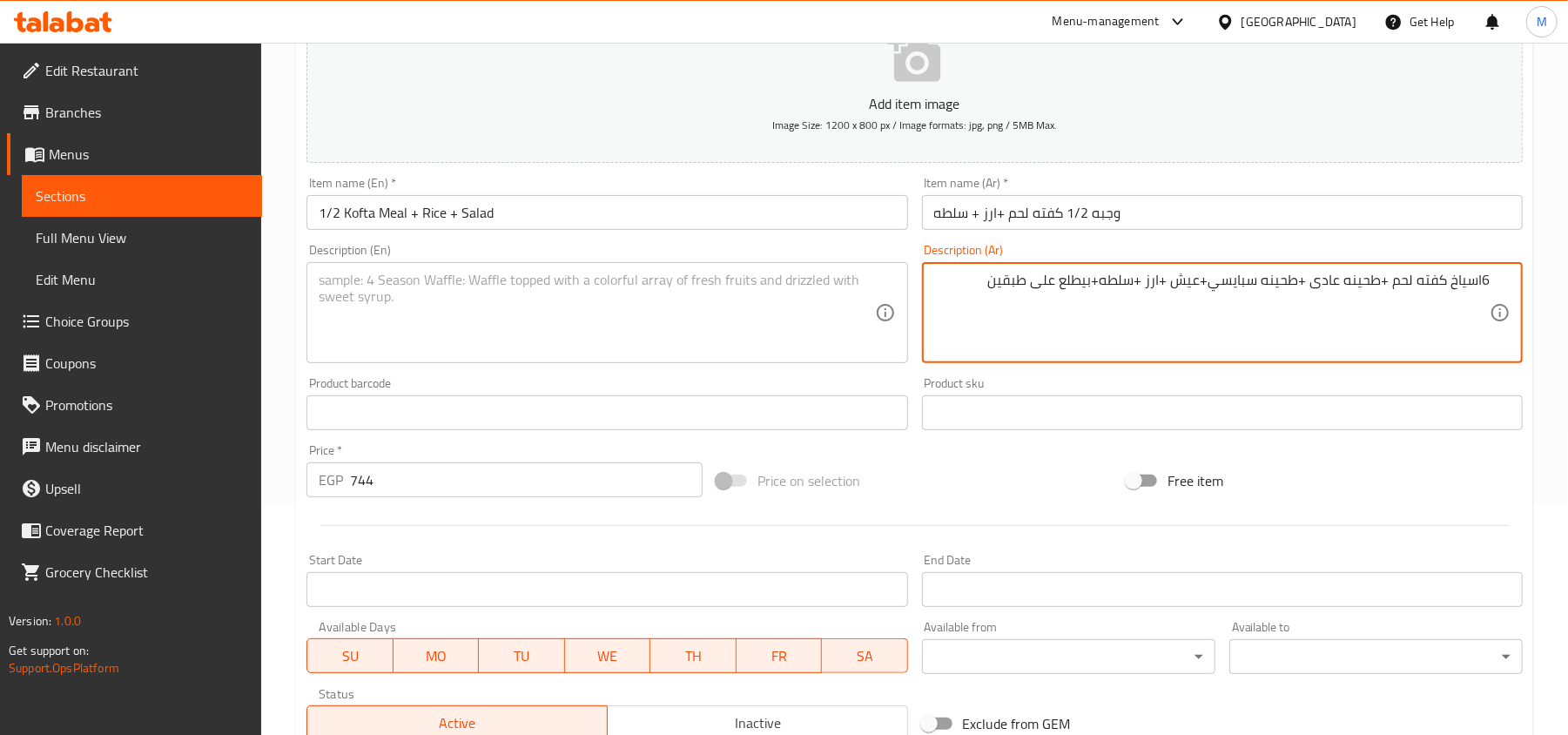
click at [1477, 275] on textarea "6اسياخ كفته لحم +طحينه عادى +طحينه سبايسي+عيش +ارز +سلطه+بيطلع على طبقين" at bounding box center [1212, 313] width 556 height 83
type textarea "6 اسياخ كفته لحم +طحينه عادى +طحينه سبايسي+عيش +ارز +سلطه+بيطلع على طبقين"
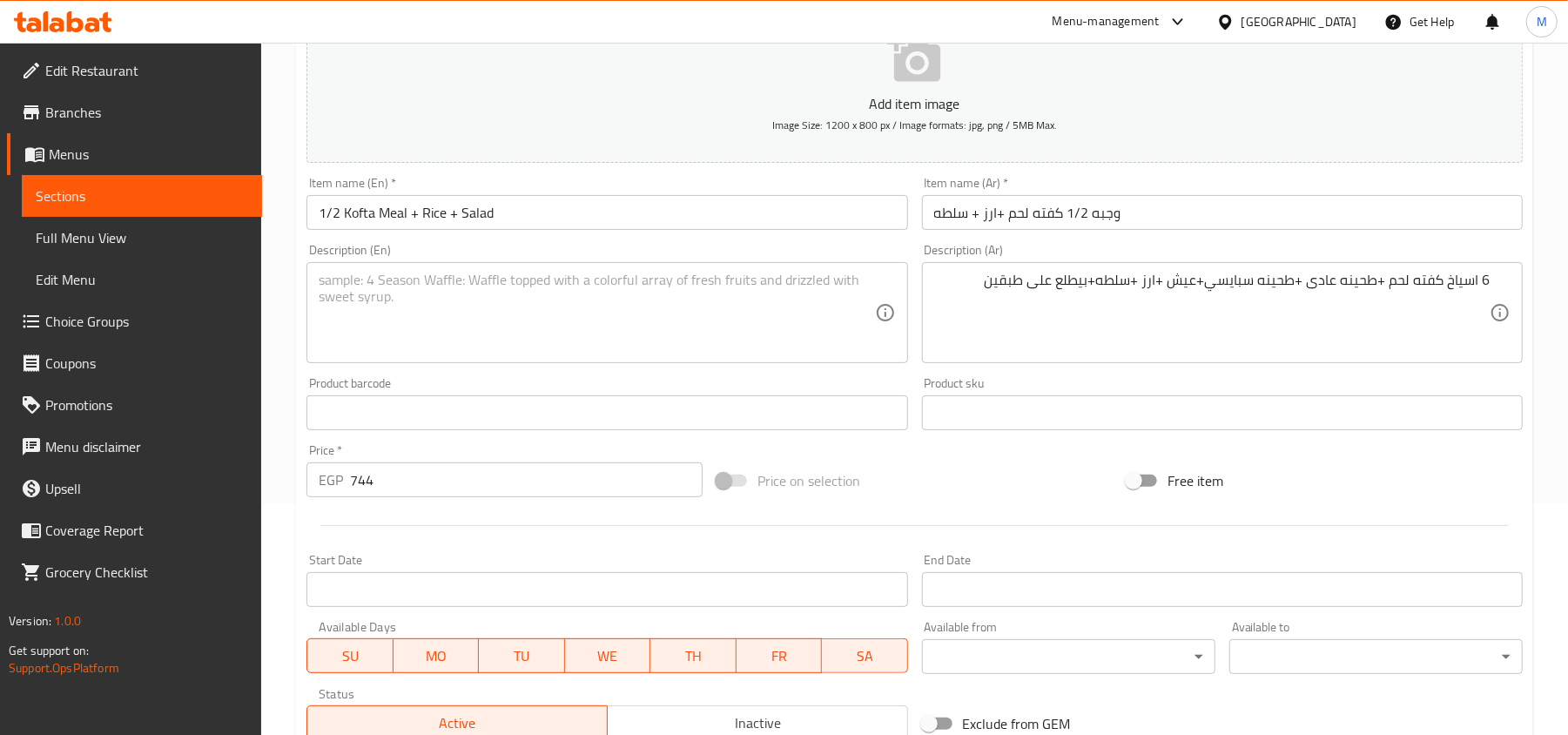
click at [492, 296] on textarea at bounding box center [597, 313] width 556 height 83
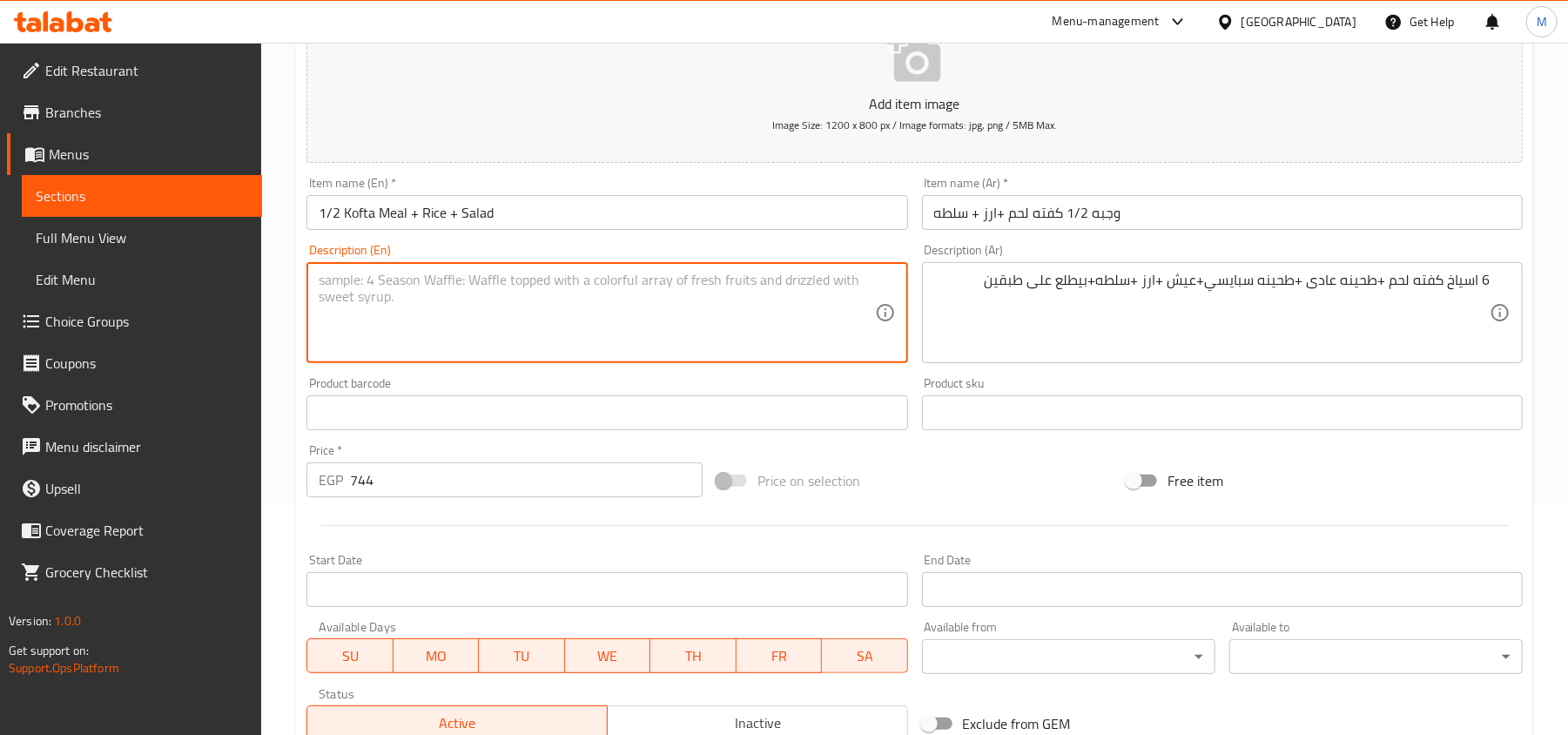
paste textarea "6 skewers of meat kofta + regular tahini + spicy tahini + bread + rice + salad …"
click at [785, 301] on textarea "6 skewers of meat kofta + regular tahini + spicy tahini + bread + rice + salad …" at bounding box center [597, 313] width 556 height 83
type textarea "6 skewers of meat kofta + regular tahini + spicy tahini + bread + rice + salad …"
click at [822, 376] on div "Product barcode Product barcode" at bounding box center [607, 403] width 615 height 67
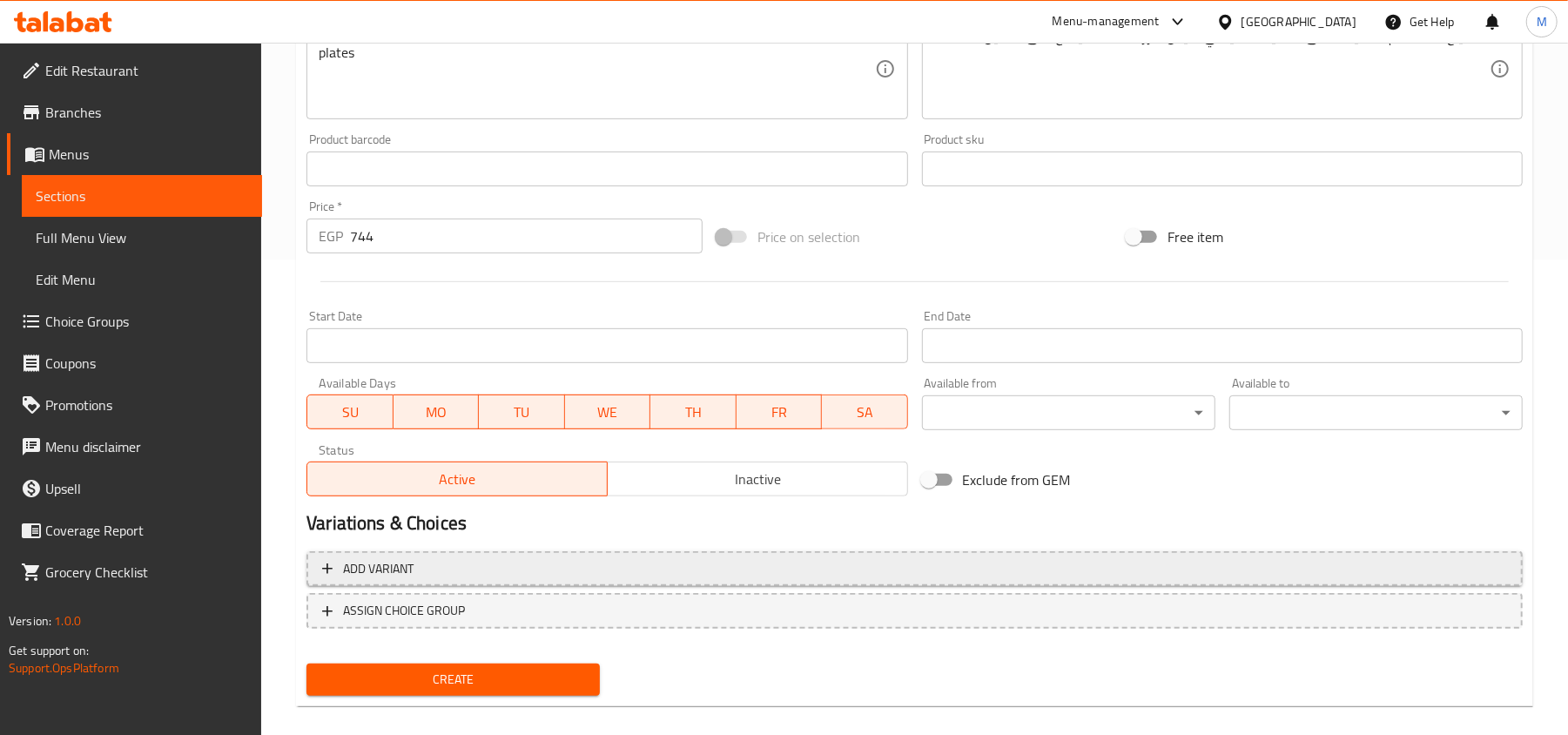
scroll to position [495, 0]
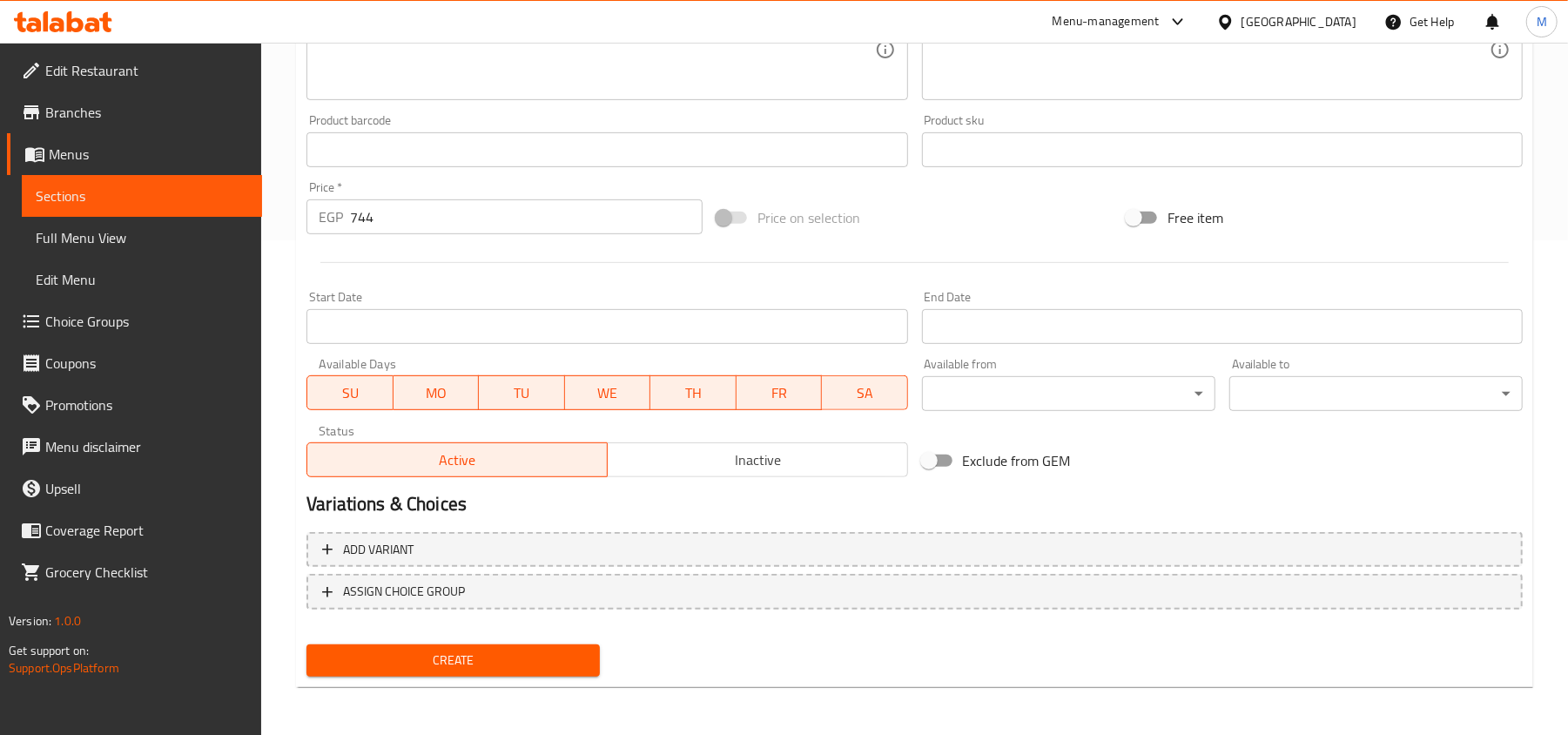
click at [429, 656] on span "Create" at bounding box center [454, 661] width 266 height 22
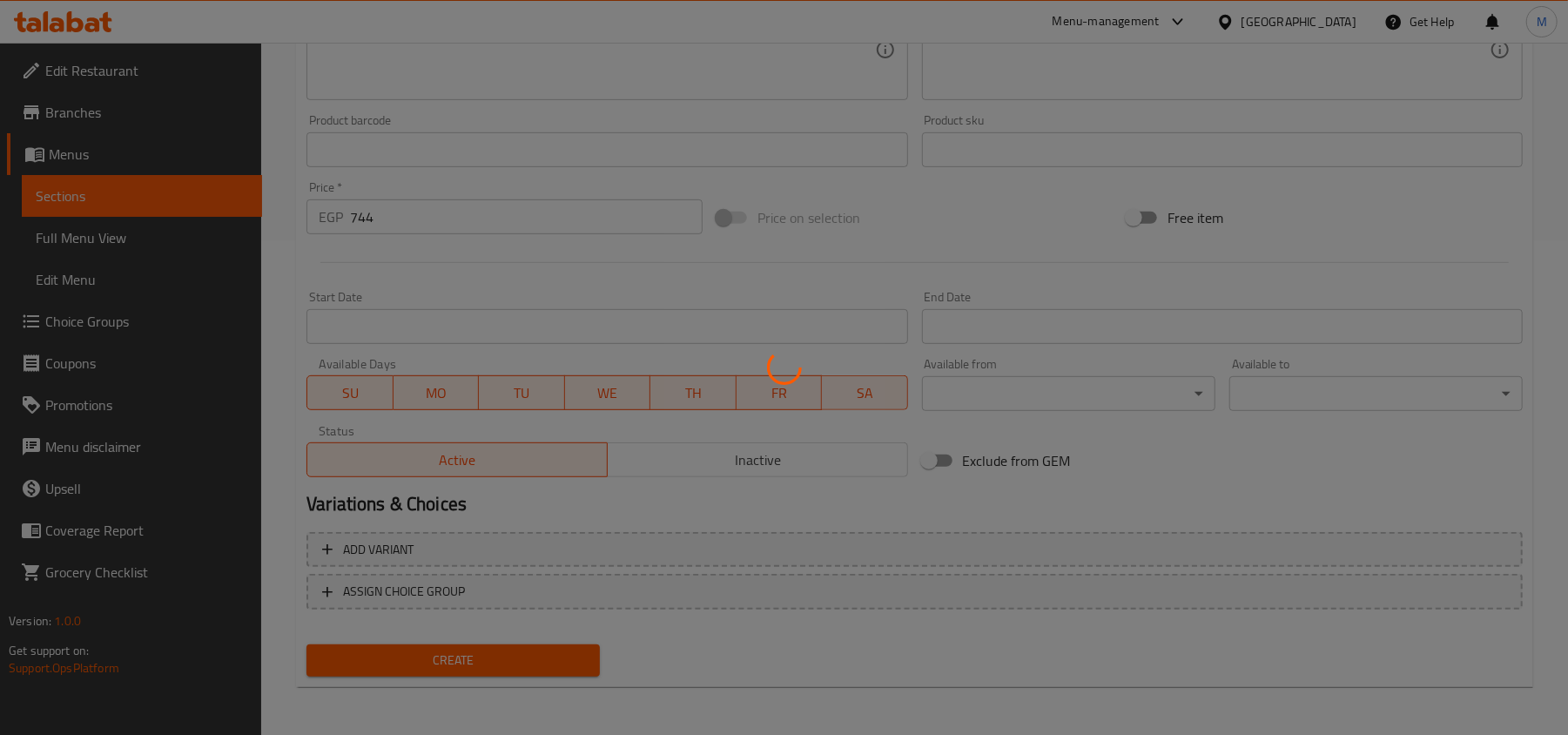
type input "0"
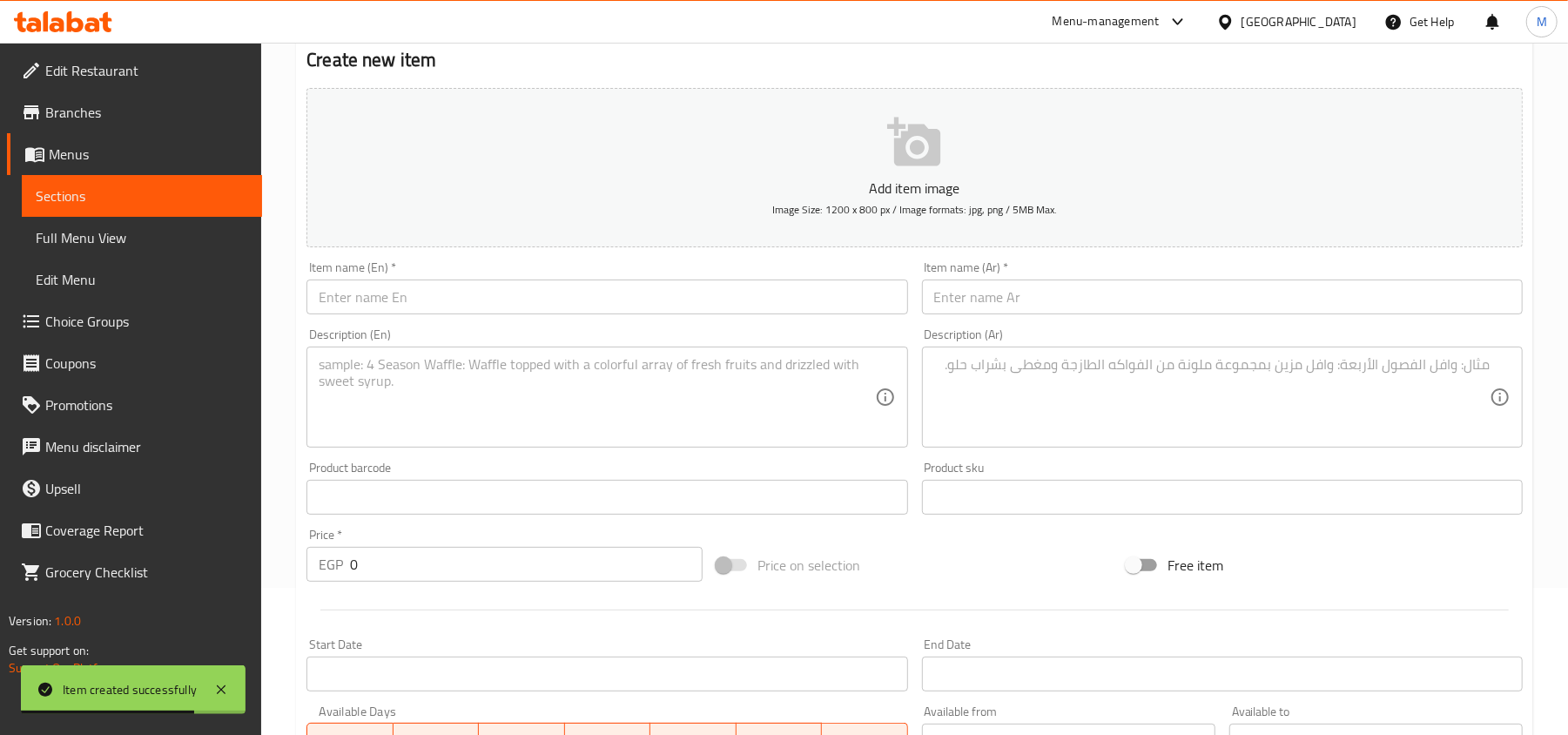
scroll to position [146, 0]
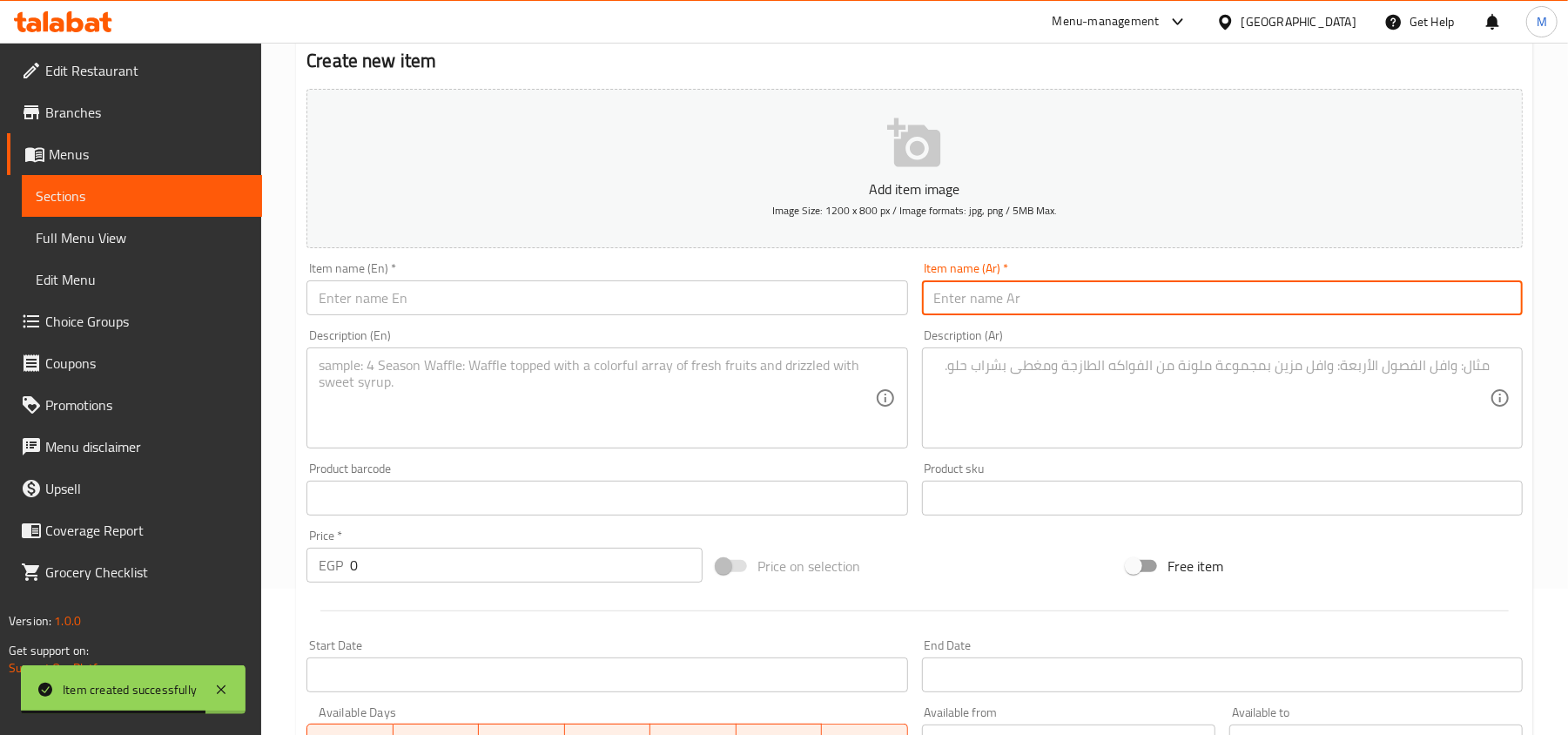
click at [1194, 301] on input "text" at bounding box center [1221, 297] width 601 height 35
paste input "وجبه 1/4 شقف لحم +ارز + سلطه"
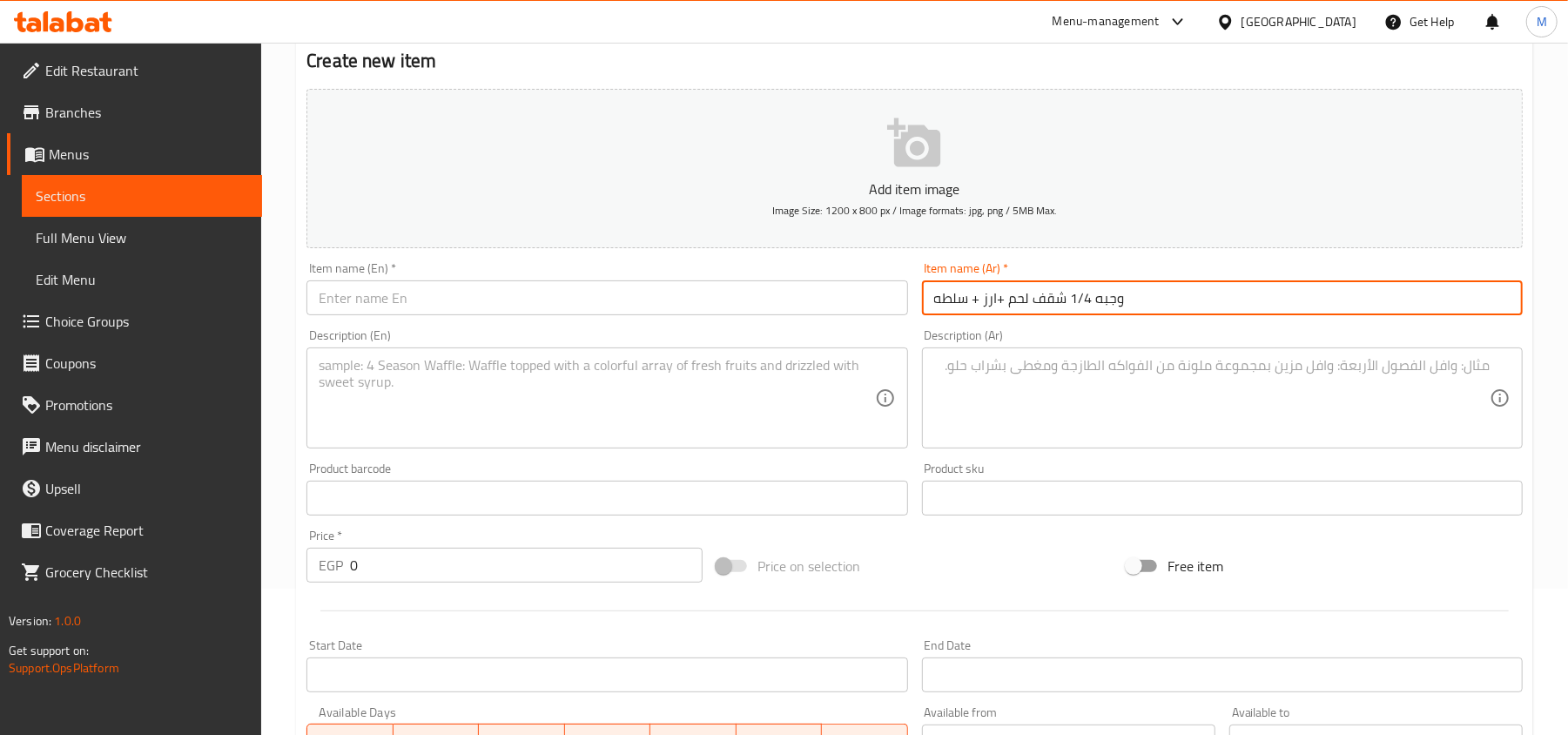
type input "وجبه 1/4 شقف لحم +ارز + سلطه"
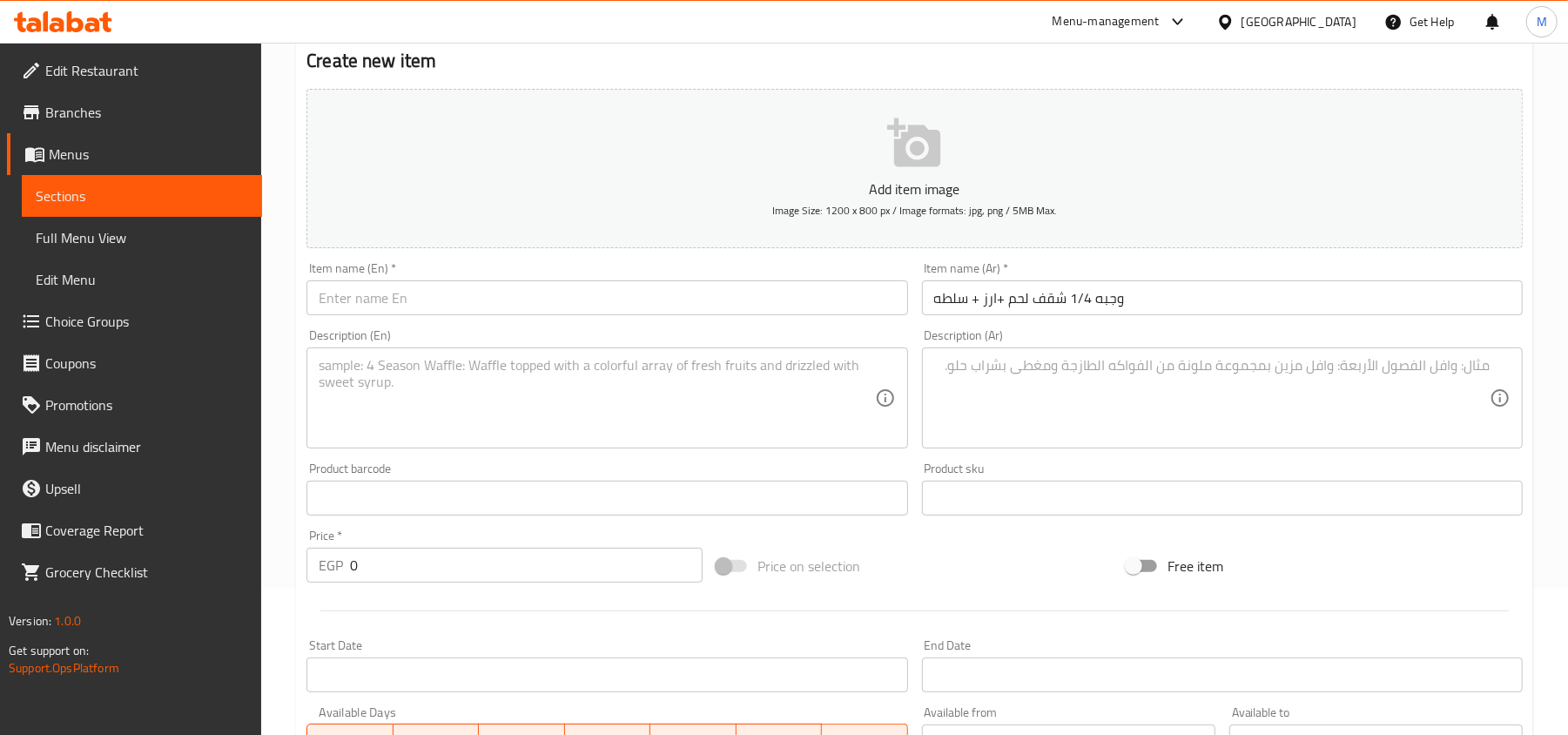
click at [545, 305] on input "text" at bounding box center [607, 297] width 601 height 35
paste input "1/4 skewer of meat meal + rice + salad"
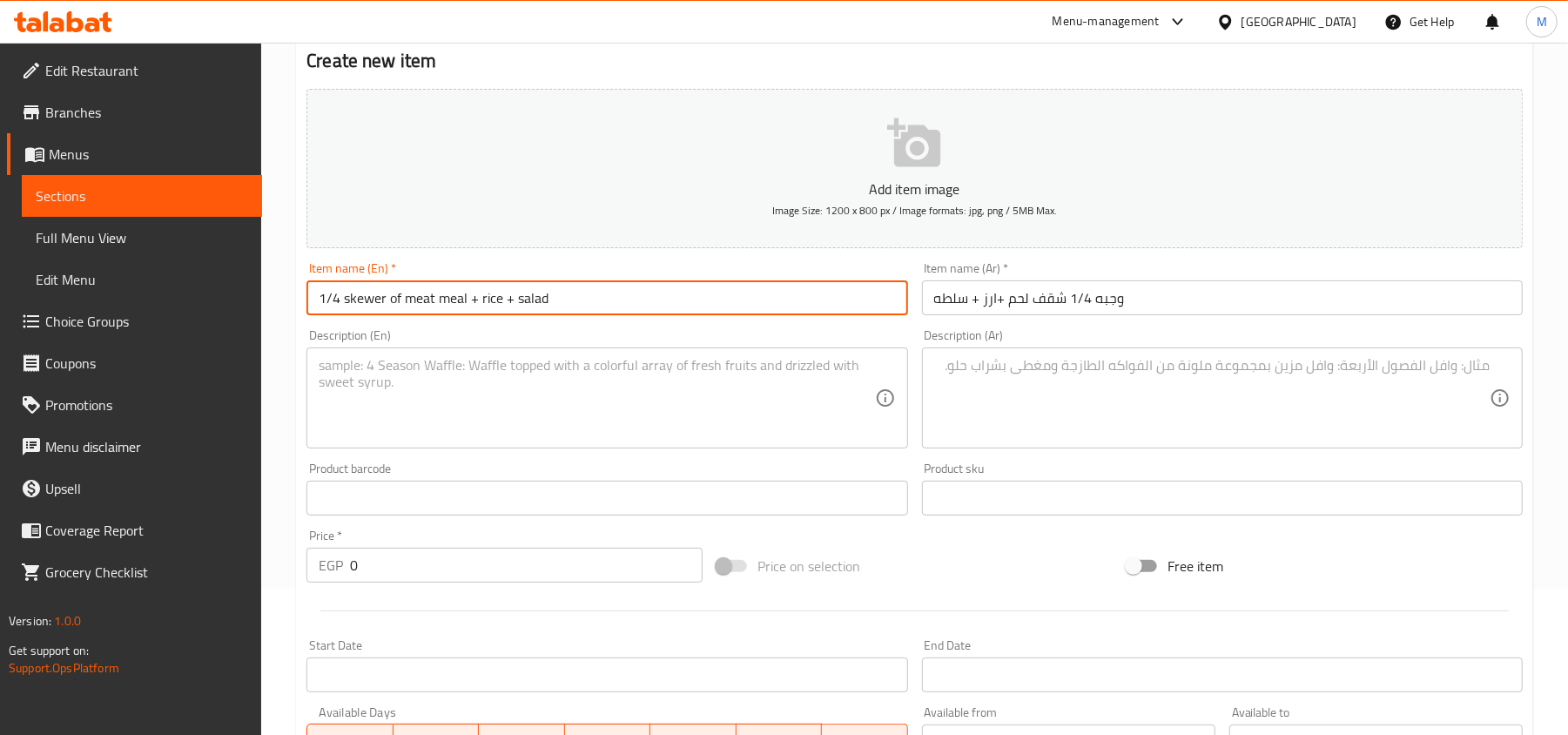
type input "1/4 skewer of meat meal + rice + salad"
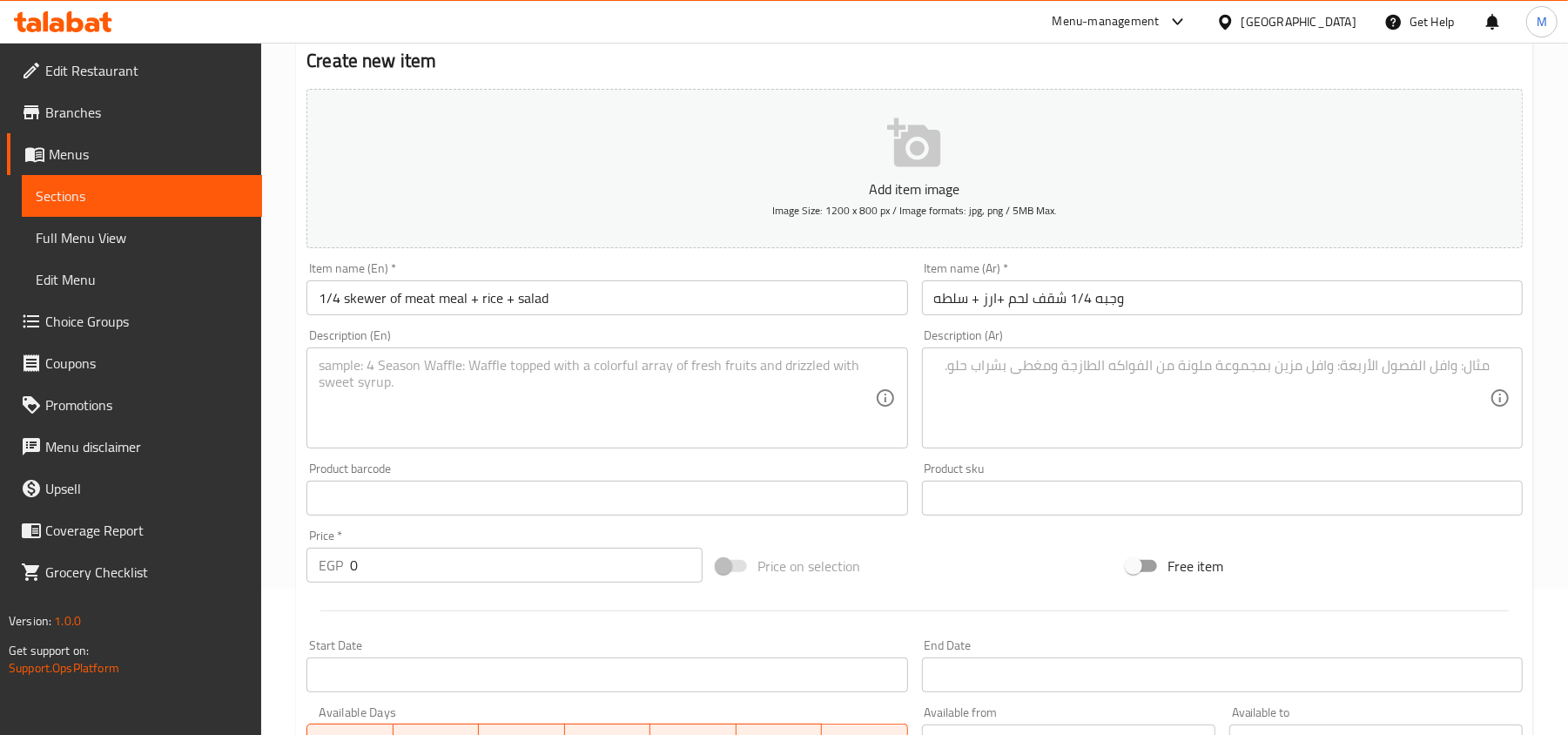
click at [513, 572] on input "0" at bounding box center [526, 565] width 353 height 35
paste input "42"
type input "420"
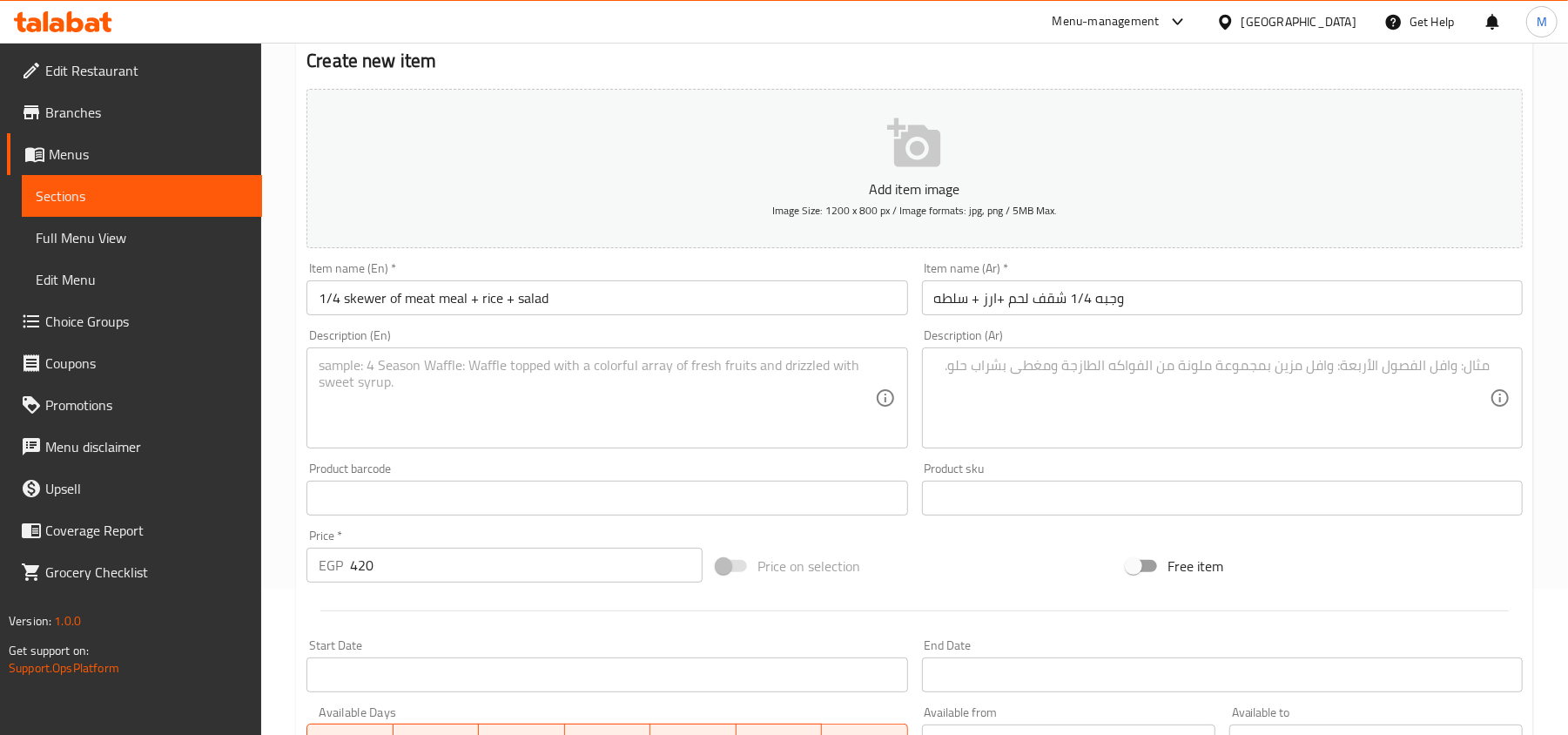
click at [1133, 391] on textarea at bounding box center [1212, 398] width 556 height 83
paste textarea "3اسياخ شقف + طحينه عادى +طحينه سبايسي+عيش +ارز +سلطه"
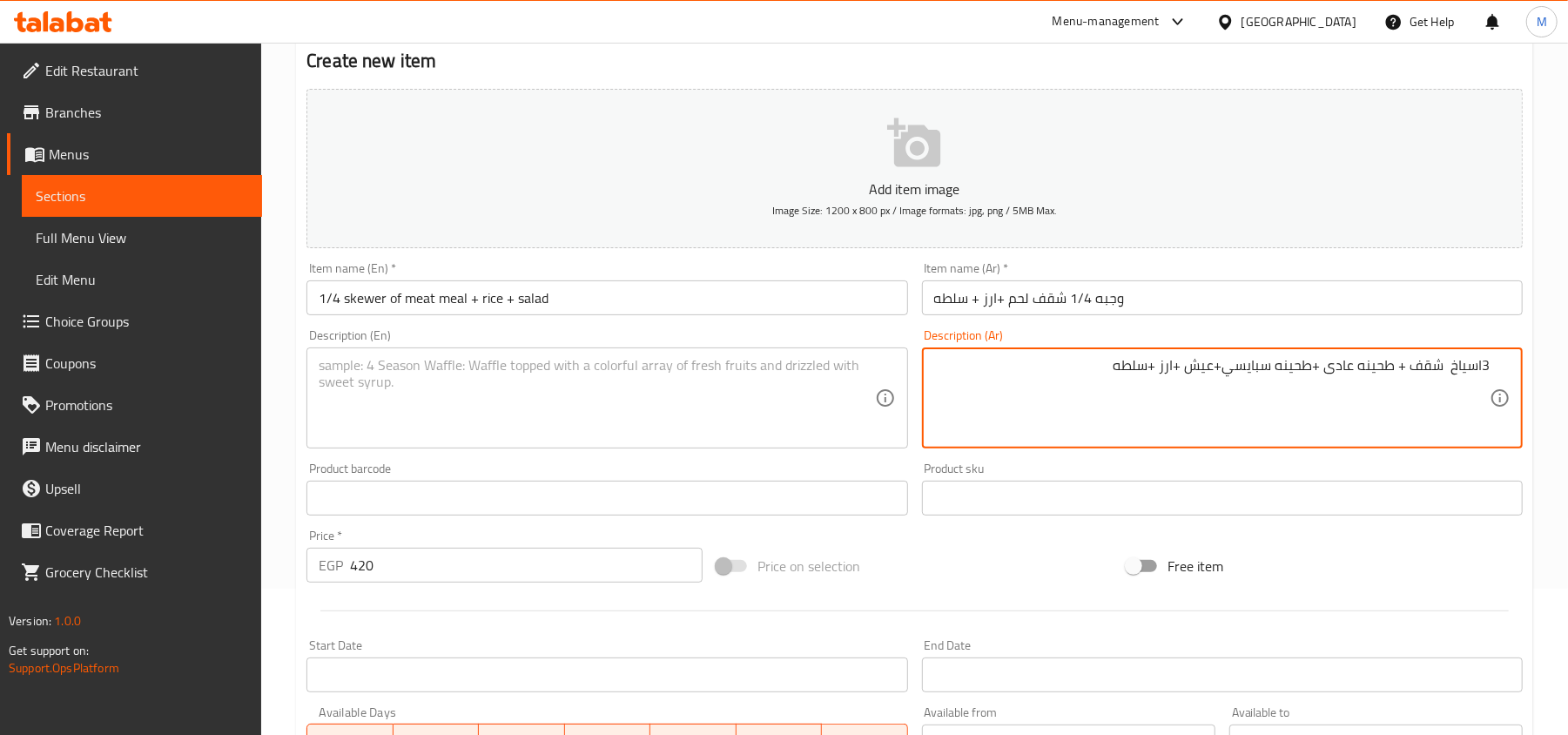
click at [1484, 364] on textarea "3اسياخ شقف + طحينه عادى +طحينه سبايسي+عيش +ارز +سلطه" at bounding box center [1212, 398] width 556 height 83
click at [1299, 367] on textarea "3 اسياخ شقف + طحينه عادى +طحينه سبايسي+عيش +ارز +سلطه" at bounding box center [1212, 398] width 556 height 83
type textarea "3 اسياخ شقف + طحينه عادى +طحينه سبايسي+عيش +ارز +سلطه"
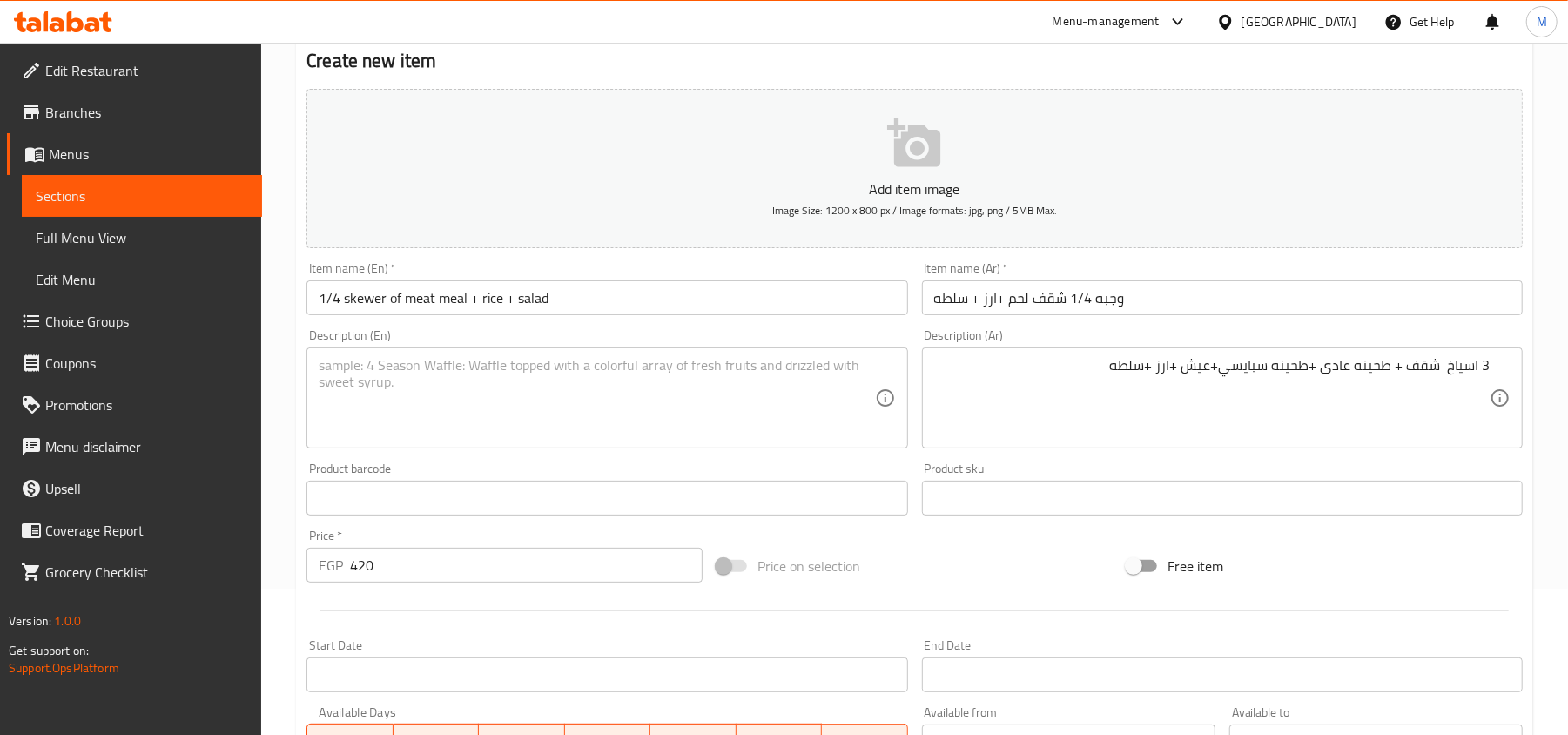
click at [436, 394] on textarea at bounding box center [597, 398] width 556 height 83
paste textarea "3 shaqaf skewers + regular tahini + spicy tahini + bread + rice + salad"
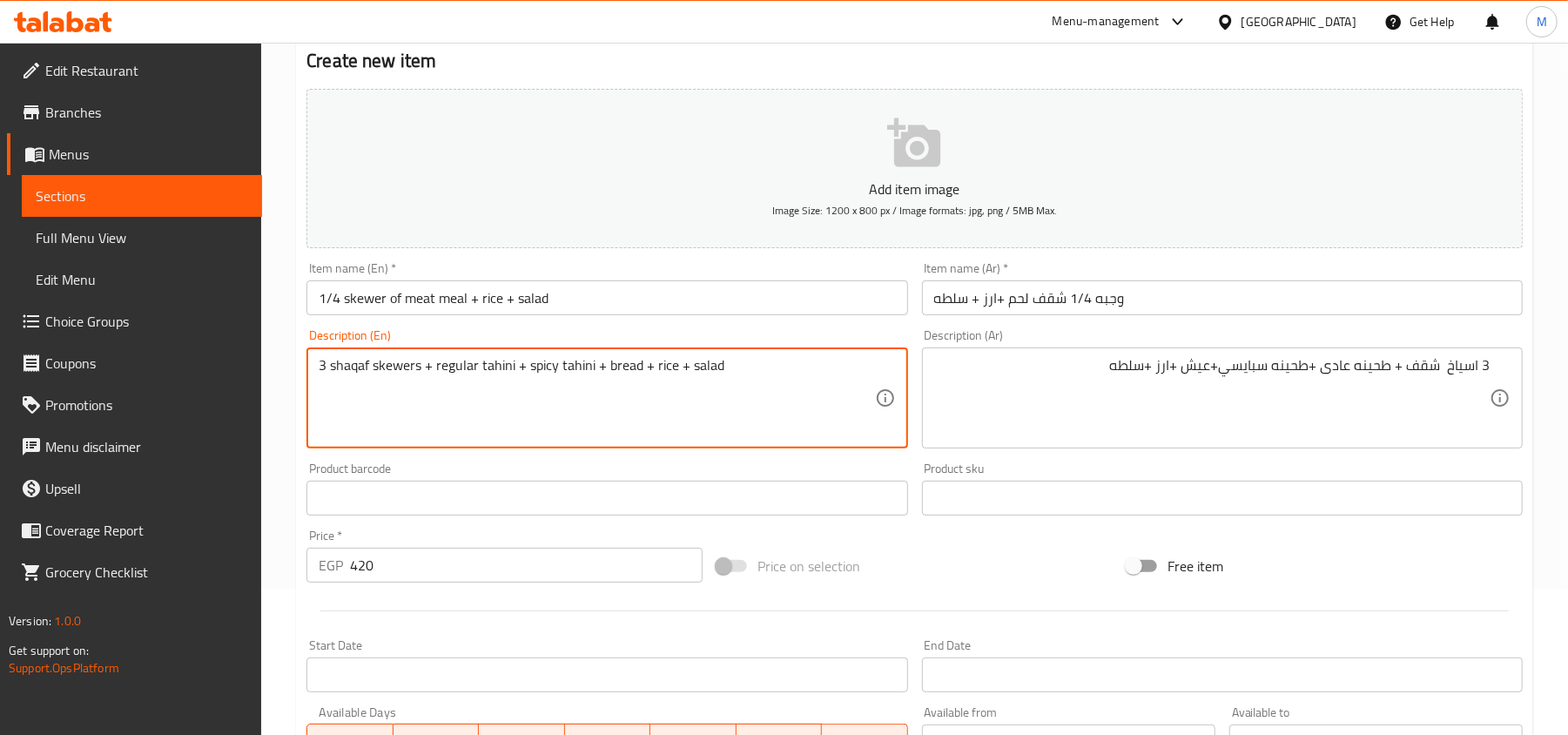
type textarea "3 shaqaf skewers + regular tahini + spicy tahini + bread + rice + salad"
click at [571, 465] on div "Product barcode Product barcode" at bounding box center [607, 489] width 601 height 53
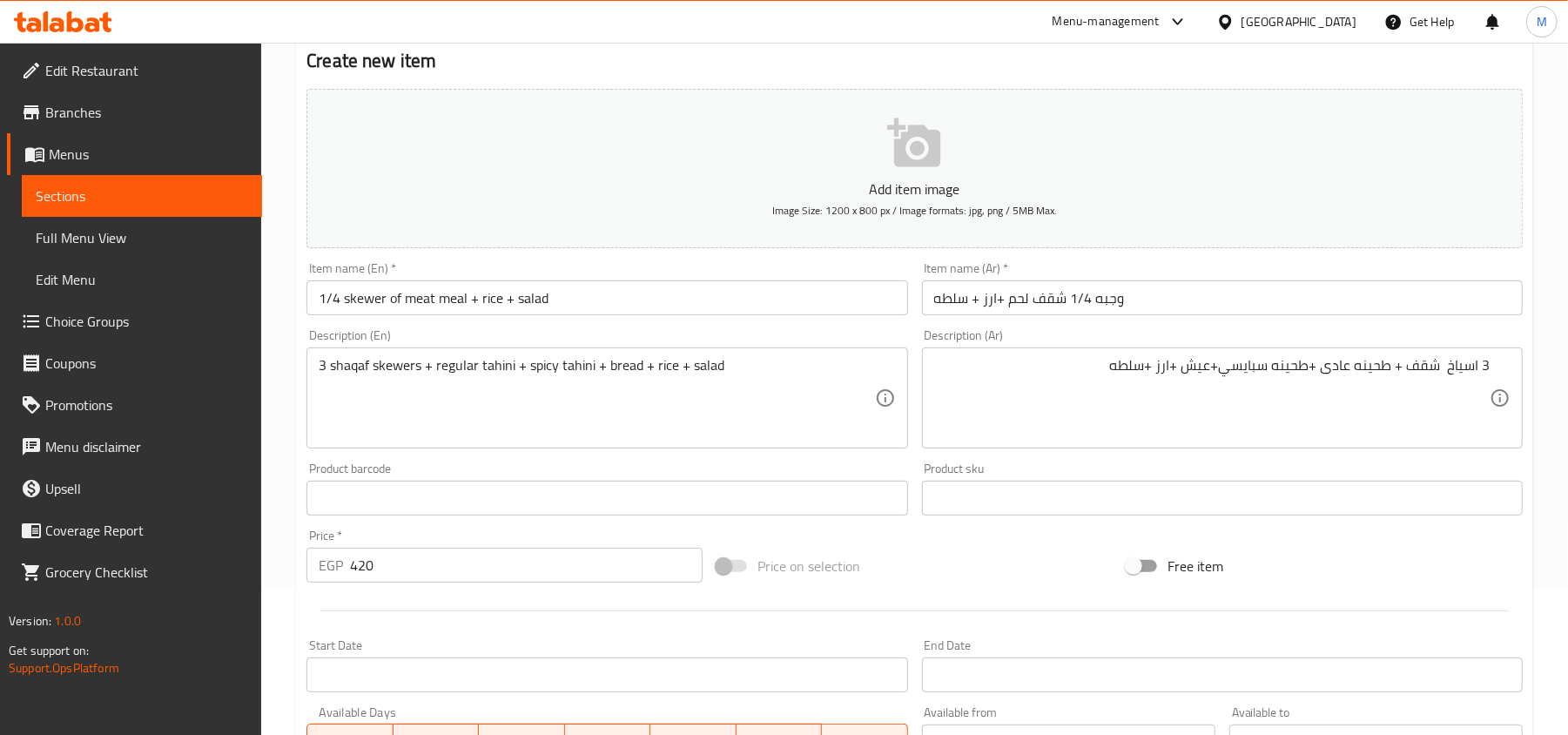
click at [289, 448] on div "Home / Restaurants management / Menus / Sections / item / create Meat Grills Me…" at bounding box center [913, 490] width 1306 height 1188
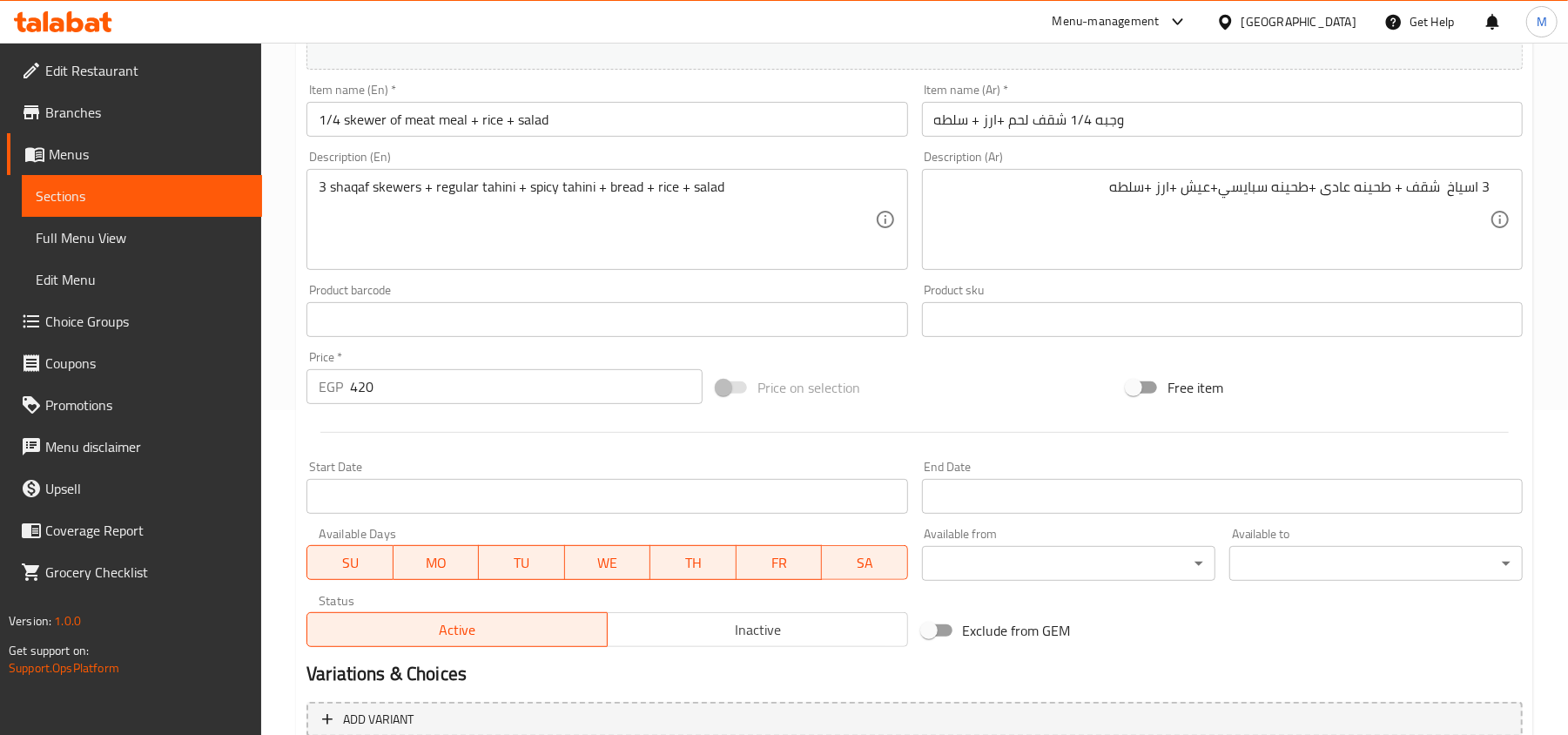
scroll to position [495, 0]
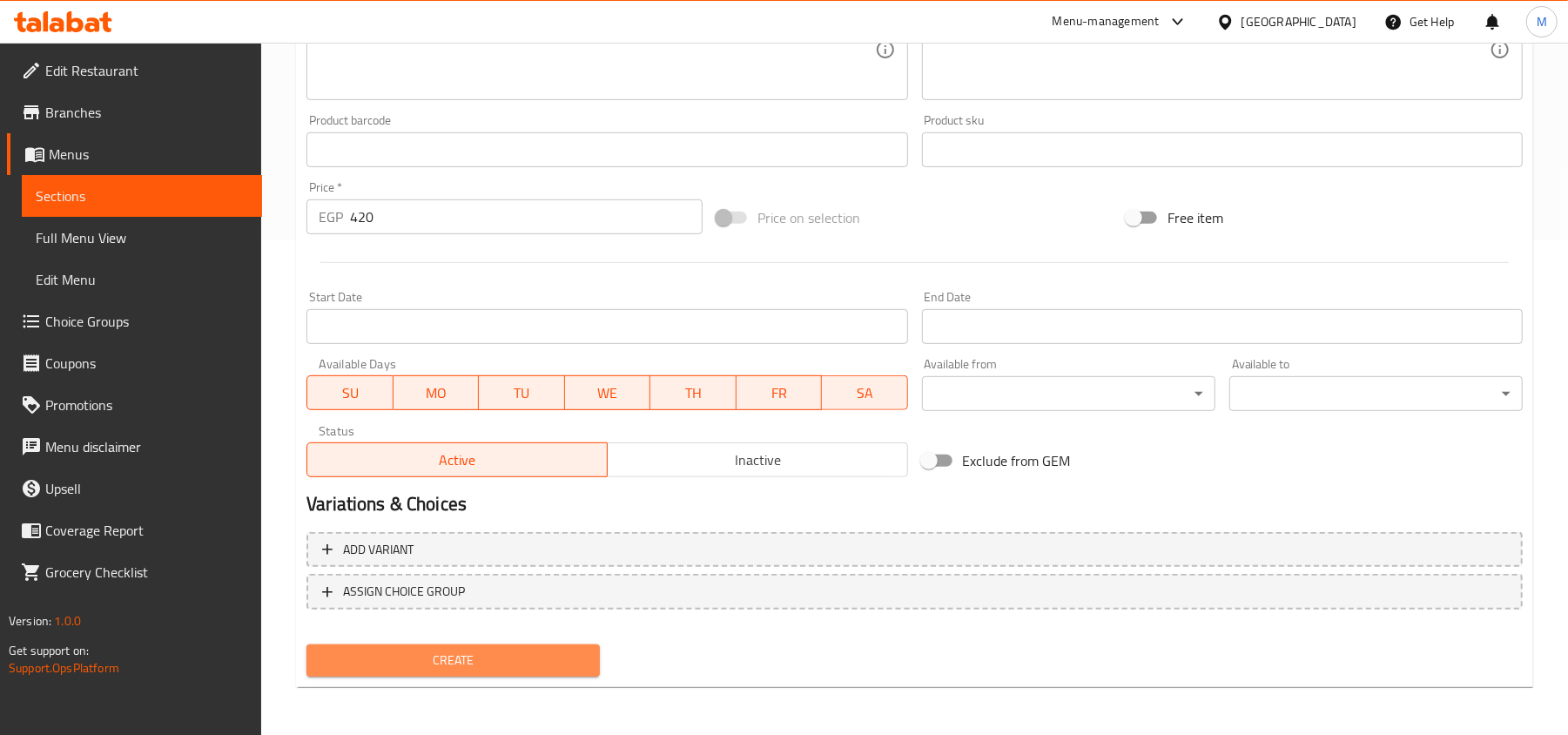
click at [514, 662] on span "Create" at bounding box center [454, 661] width 266 height 22
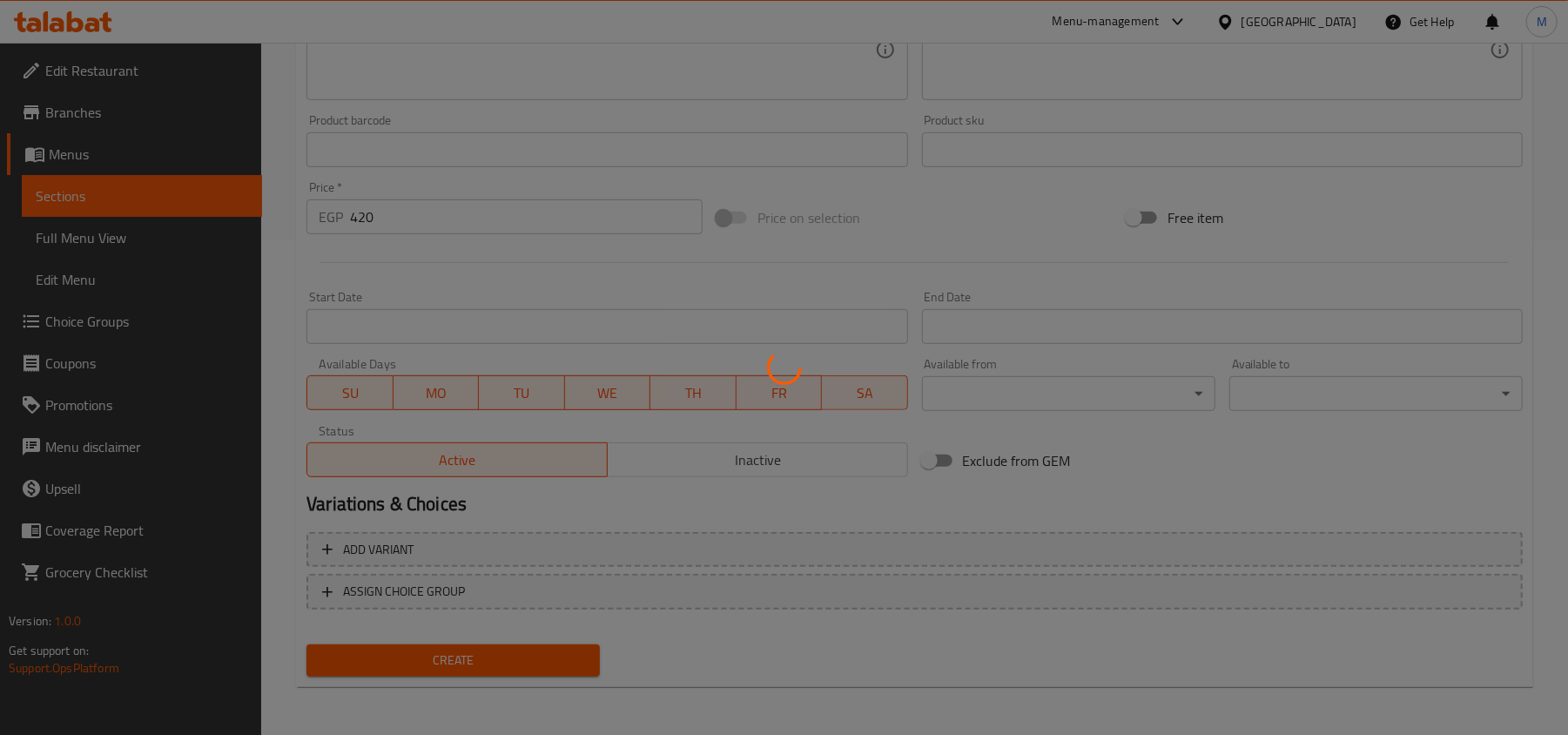
type input "0"
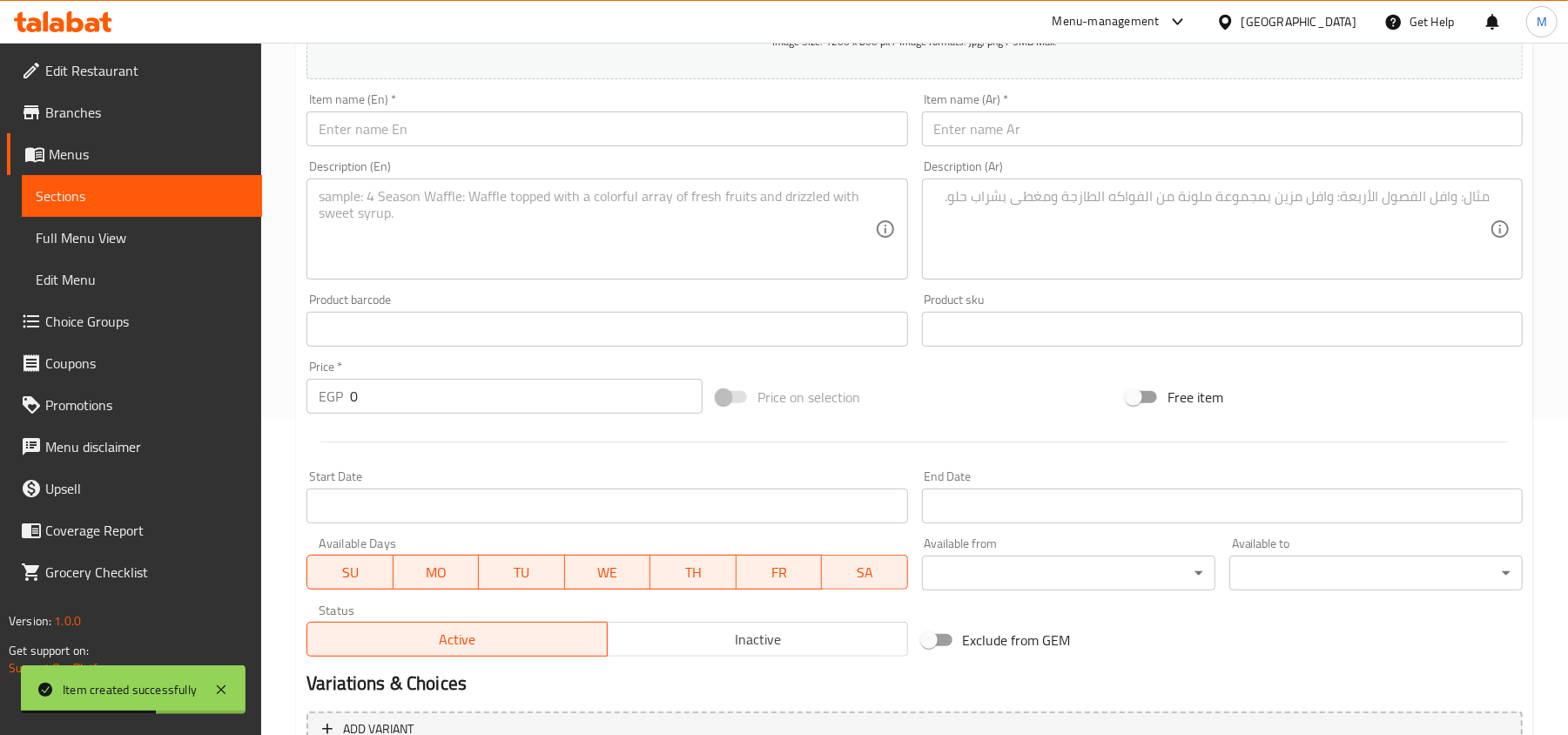
scroll to position [146, 0]
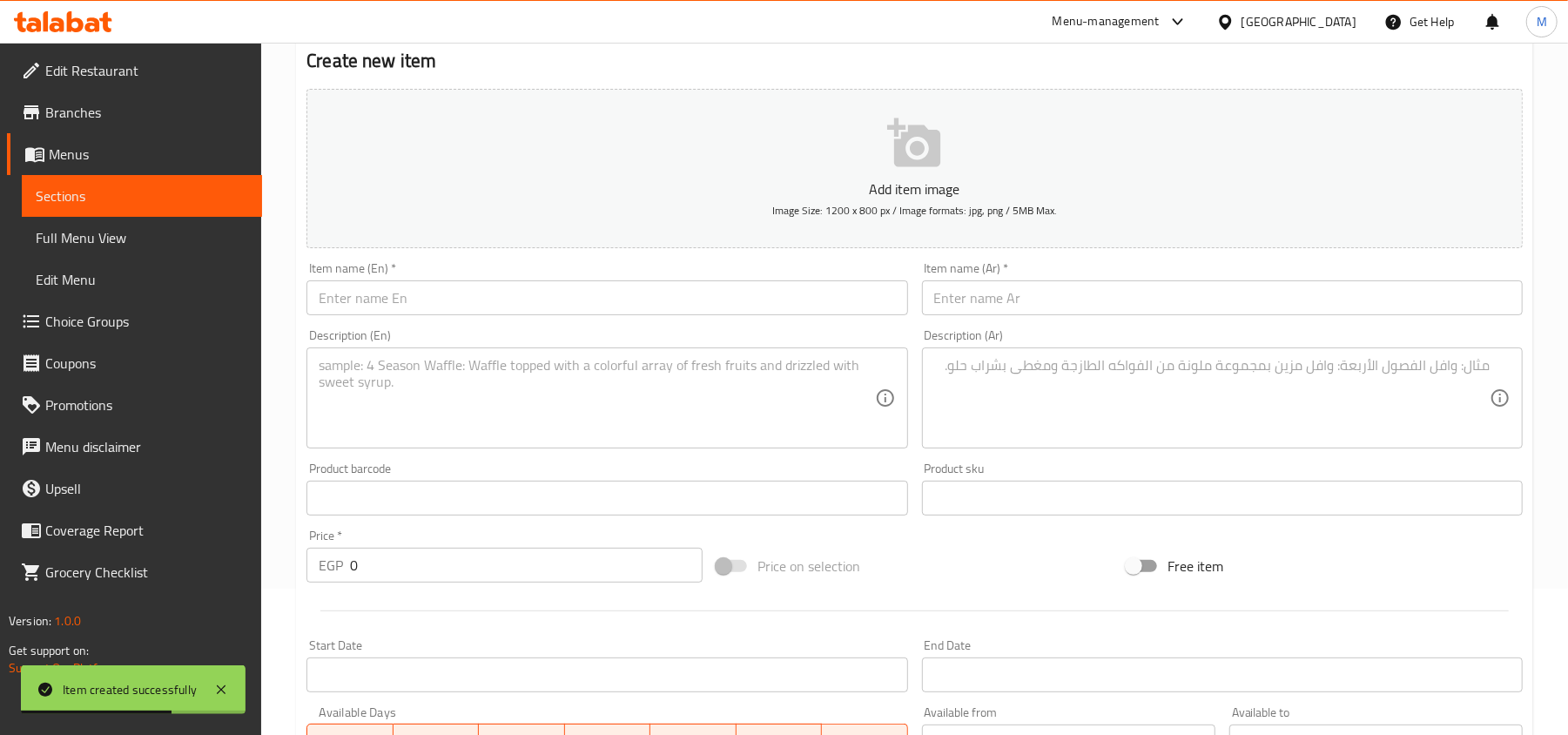
click at [1143, 301] on input "text" at bounding box center [1221, 297] width 601 height 35
paste input "وجبه 1/2 شقف لحم +ارز + سلطه"
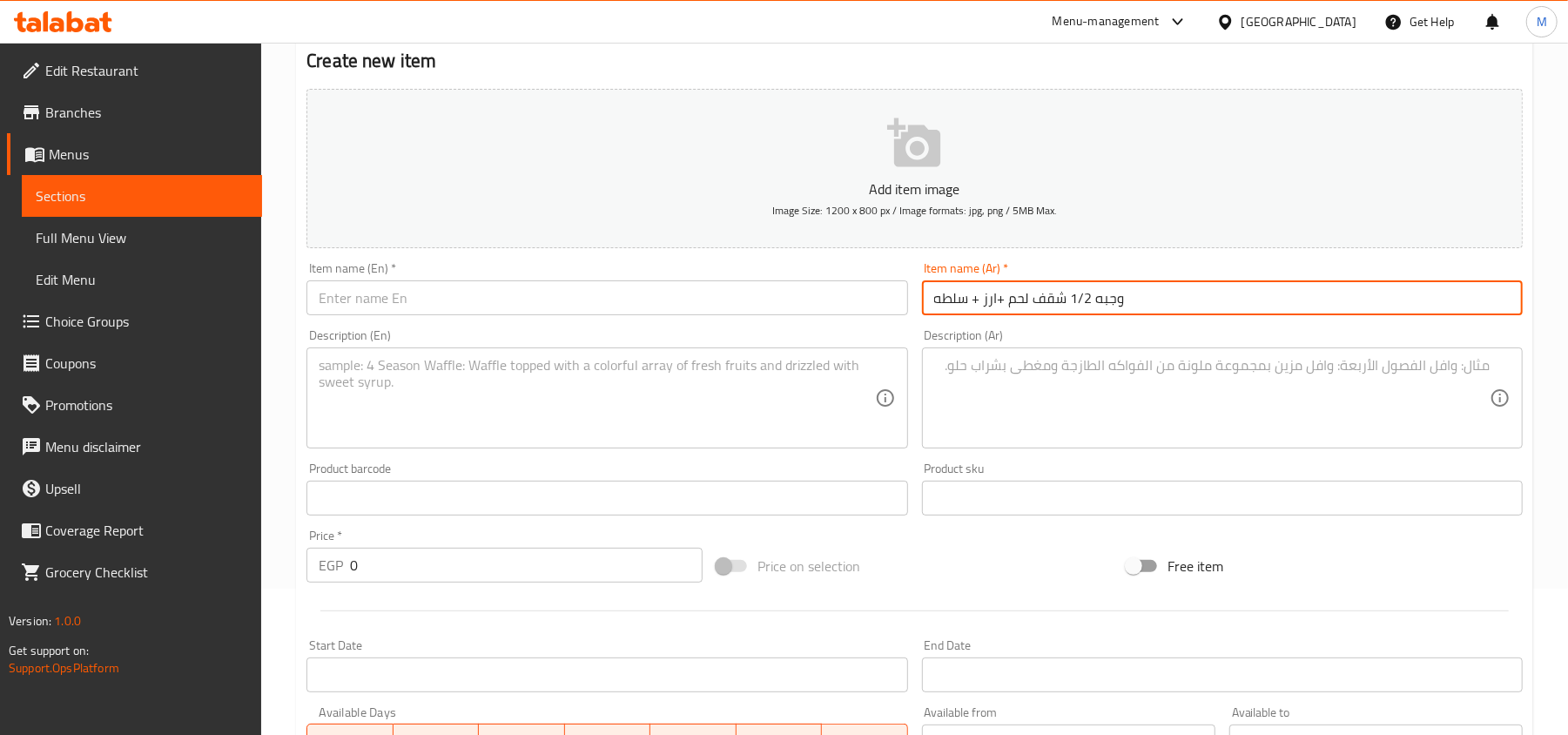
type input "وجبه 1/2 شقف لحم +ارز + سلطه"
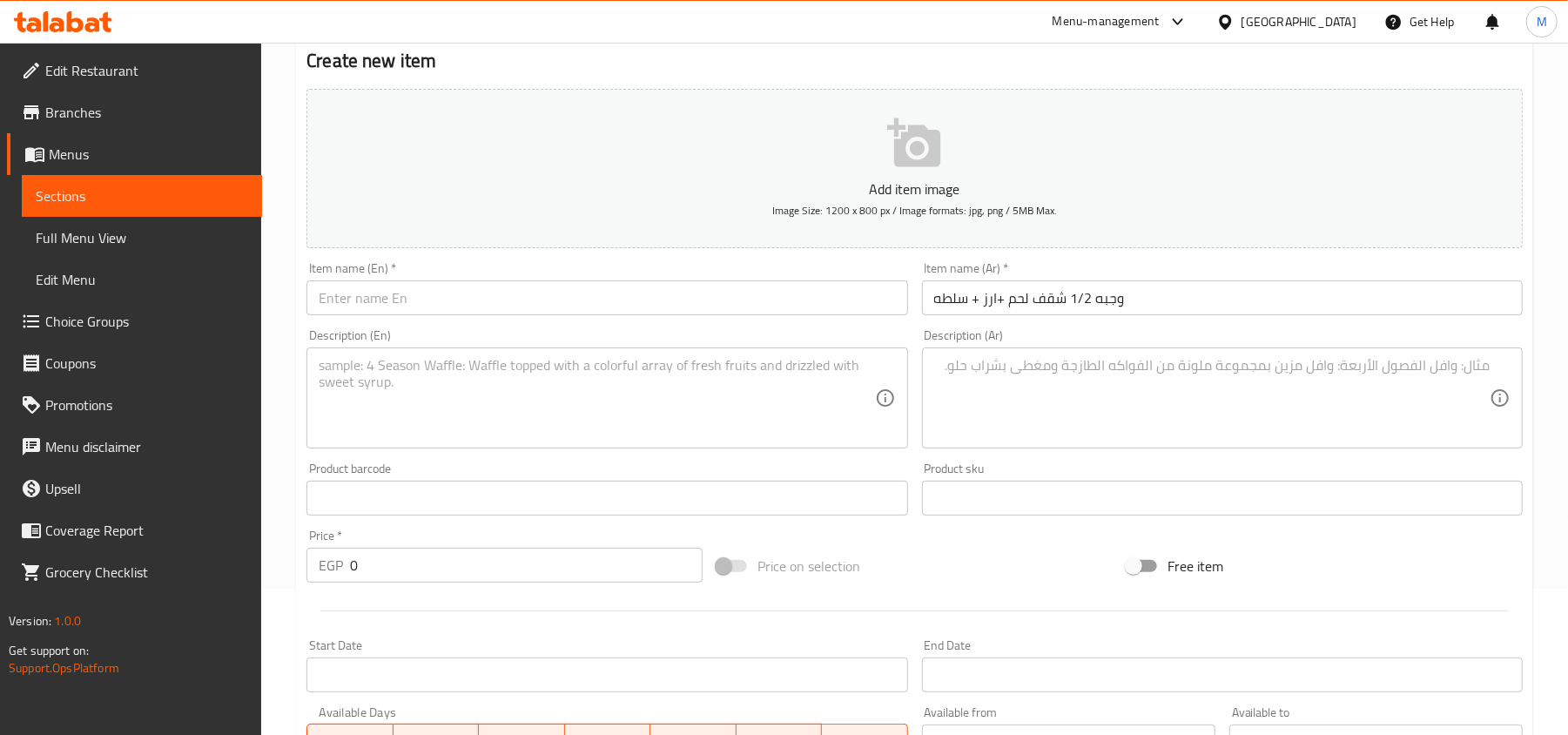
click at [561, 308] on input "text" at bounding box center [607, 297] width 601 height 35
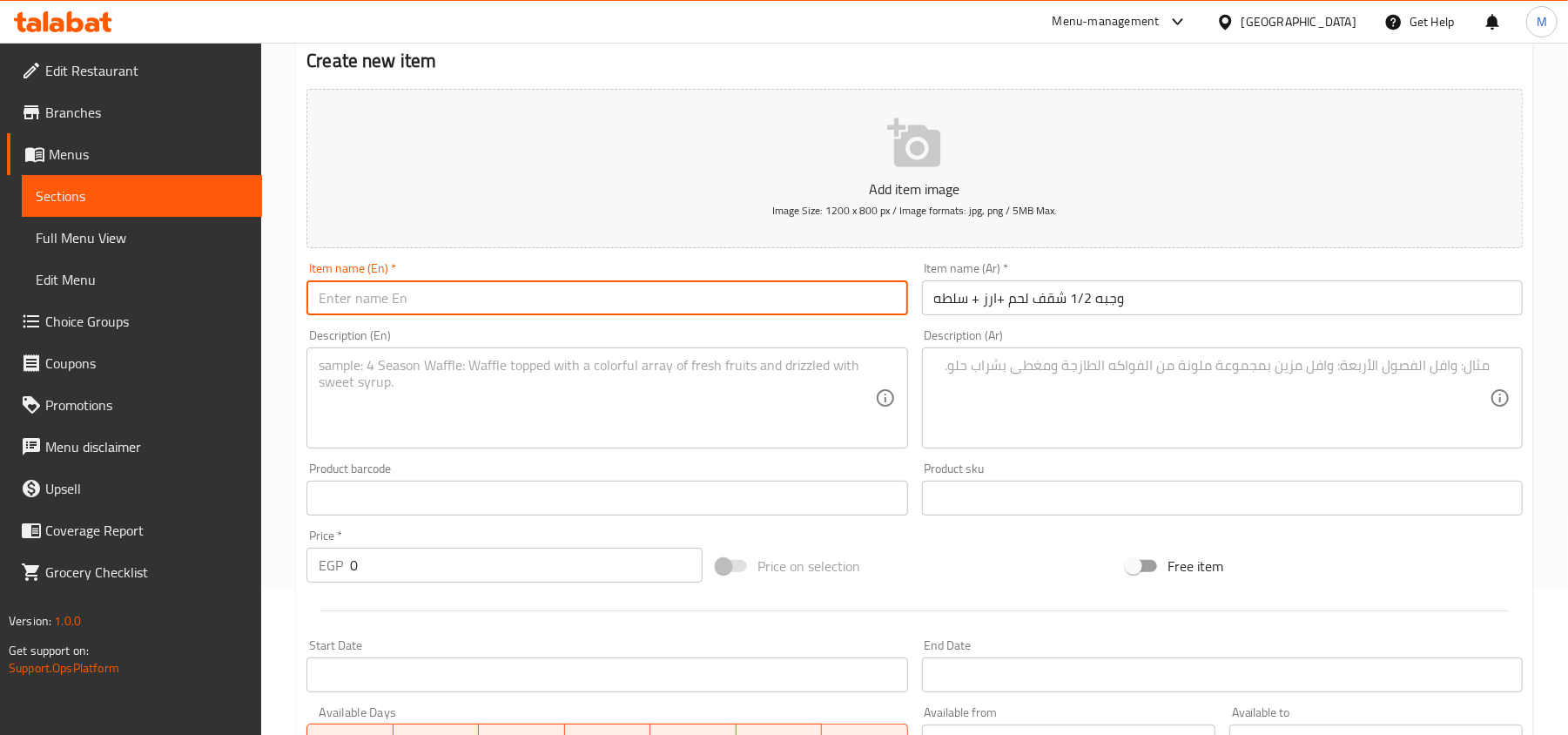
click at [420, 301] on input "text" at bounding box center [607, 297] width 601 height 35
paste input "Shokaf"
click at [315, 300] on input "Shokaf" at bounding box center [607, 297] width 601 height 35
click at [456, 308] on input "1/2 Shokaf" at bounding box center [607, 297] width 601 height 35
click at [383, 294] on input "1/2 Shokaf meal" at bounding box center [607, 297] width 601 height 35
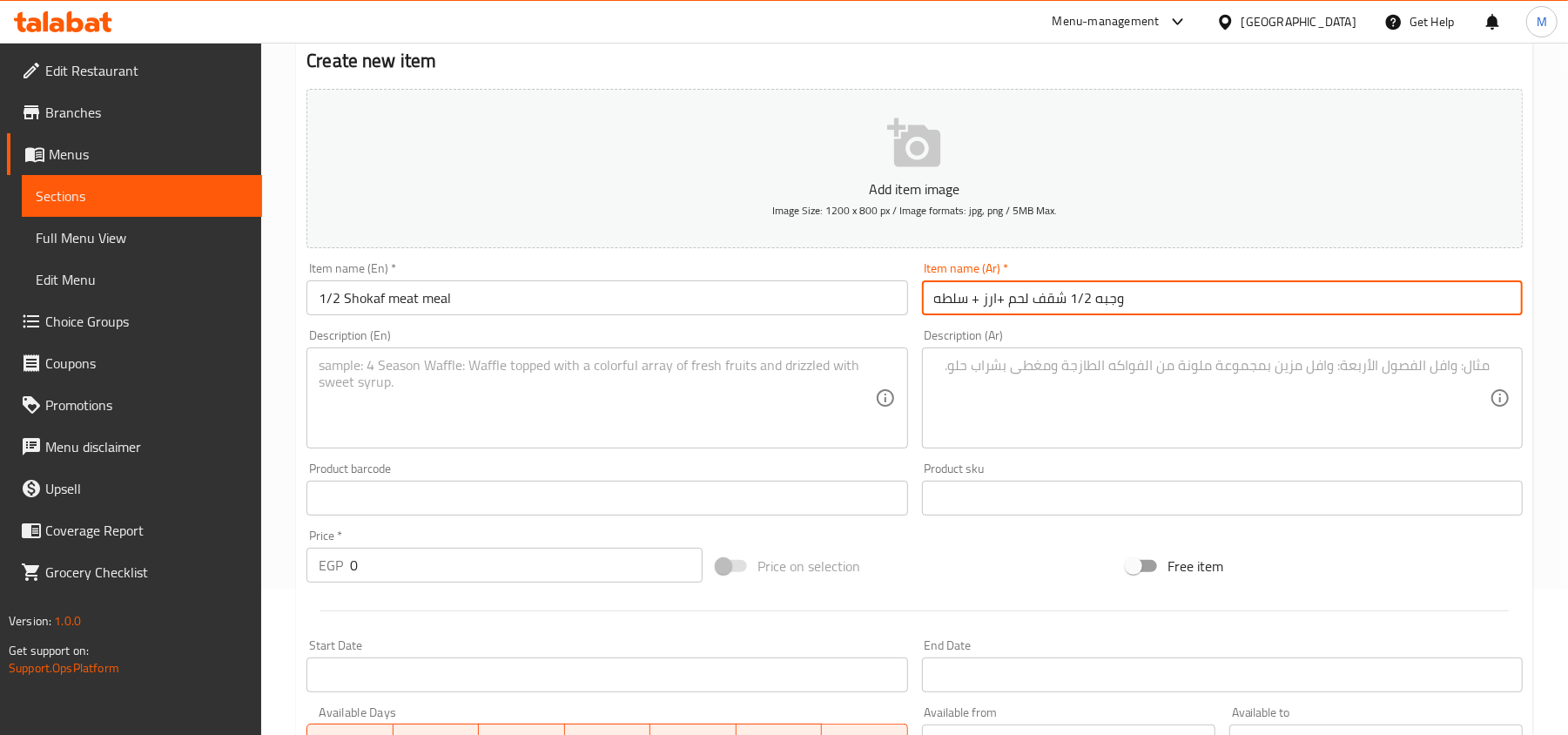
drag, startPoint x: 1003, startPoint y: 301, endPoint x: 931, endPoint y: 301, distance: 72.0
click at [931, 301] on input "وجبه 1/2 شقف لحم +ارز + سلطه" at bounding box center [1221, 297] width 601 height 35
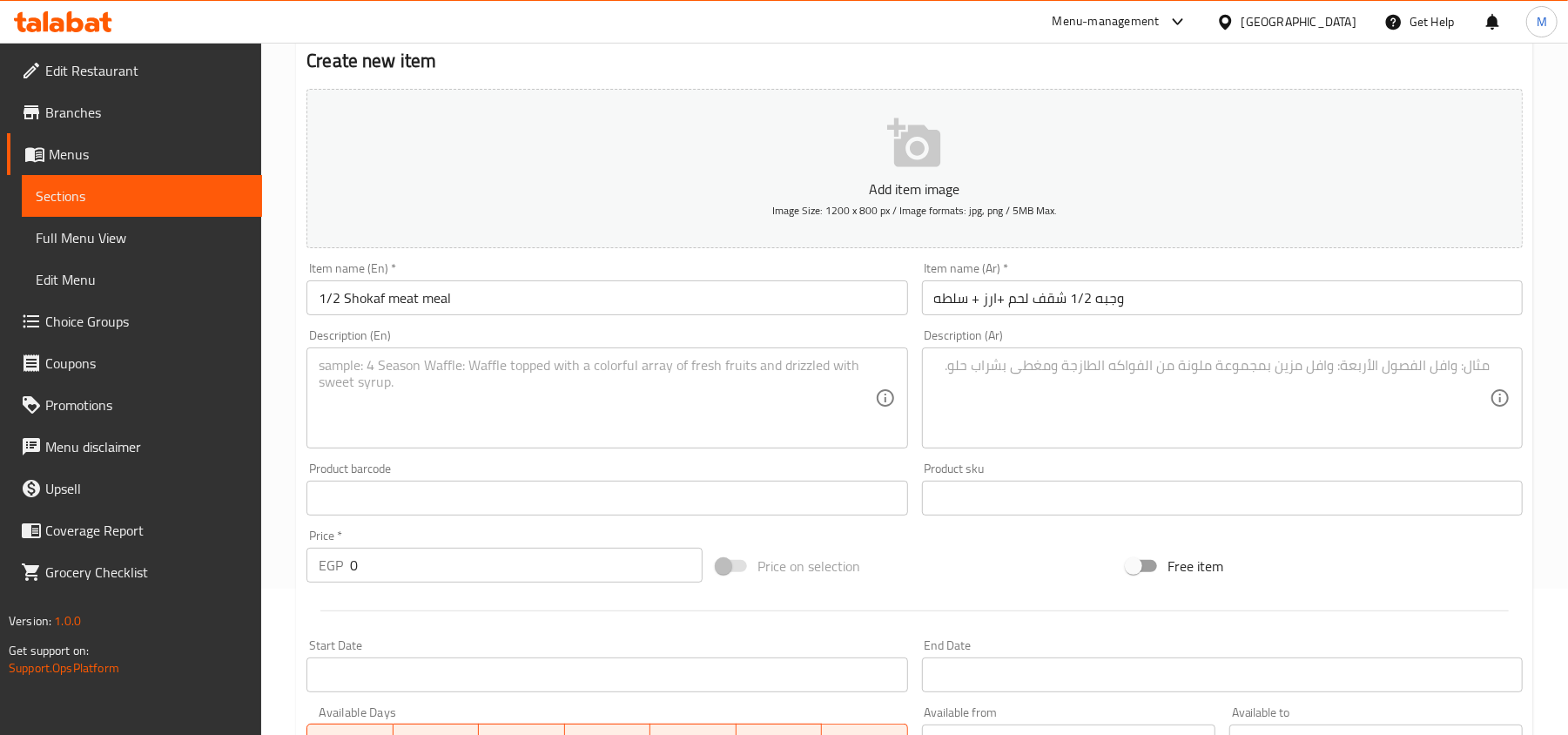
click at [490, 304] on input "1/2 Shokaf meat meal" at bounding box center [607, 297] width 601 height 35
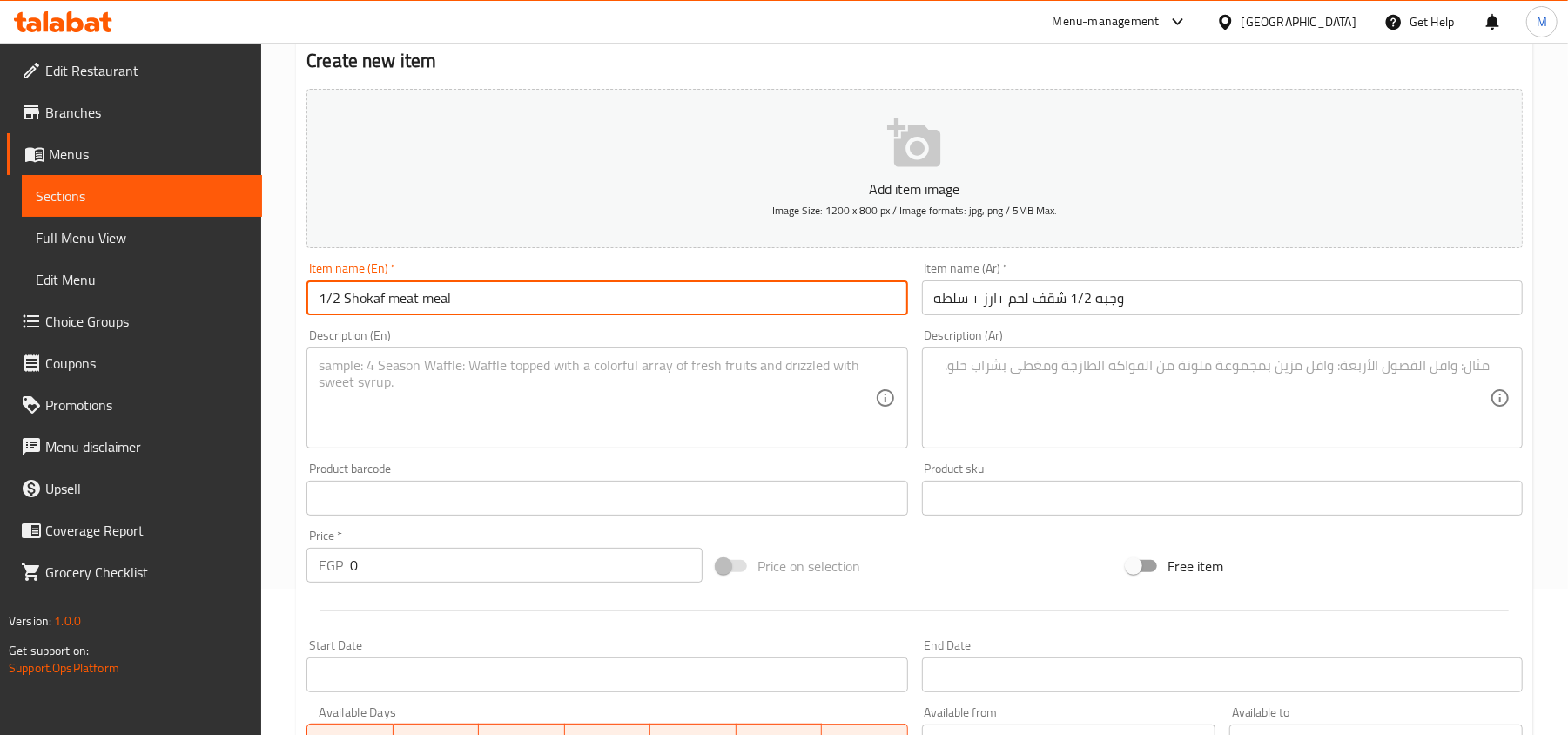
paste input "+ Rice + Salad"
click at [451, 296] on input "1/2 Shokaf meat meal+ Rice + Salad" at bounding box center [607, 297] width 601 height 35
click at [517, 301] on input "1/2 Shokaf meat meal + Rice + Salad" at bounding box center [607, 297] width 601 height 35
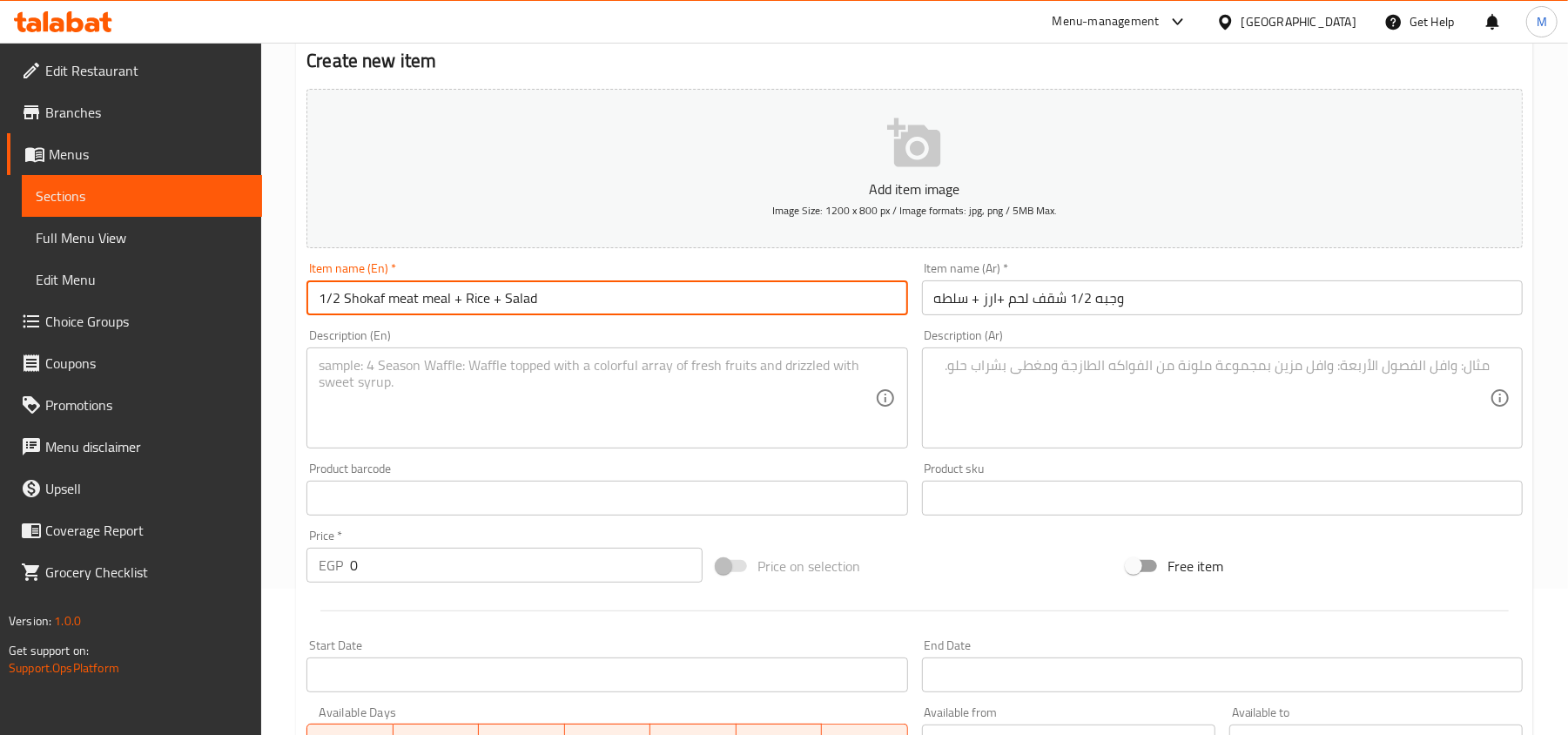
click at [600, 308] on input "1/2 Shokaf meat meal + Rice + Salad" at bounding box center [607, 297] width 601 height 35
type input "1/2 Shokaf meat meal + Rice + Salad"
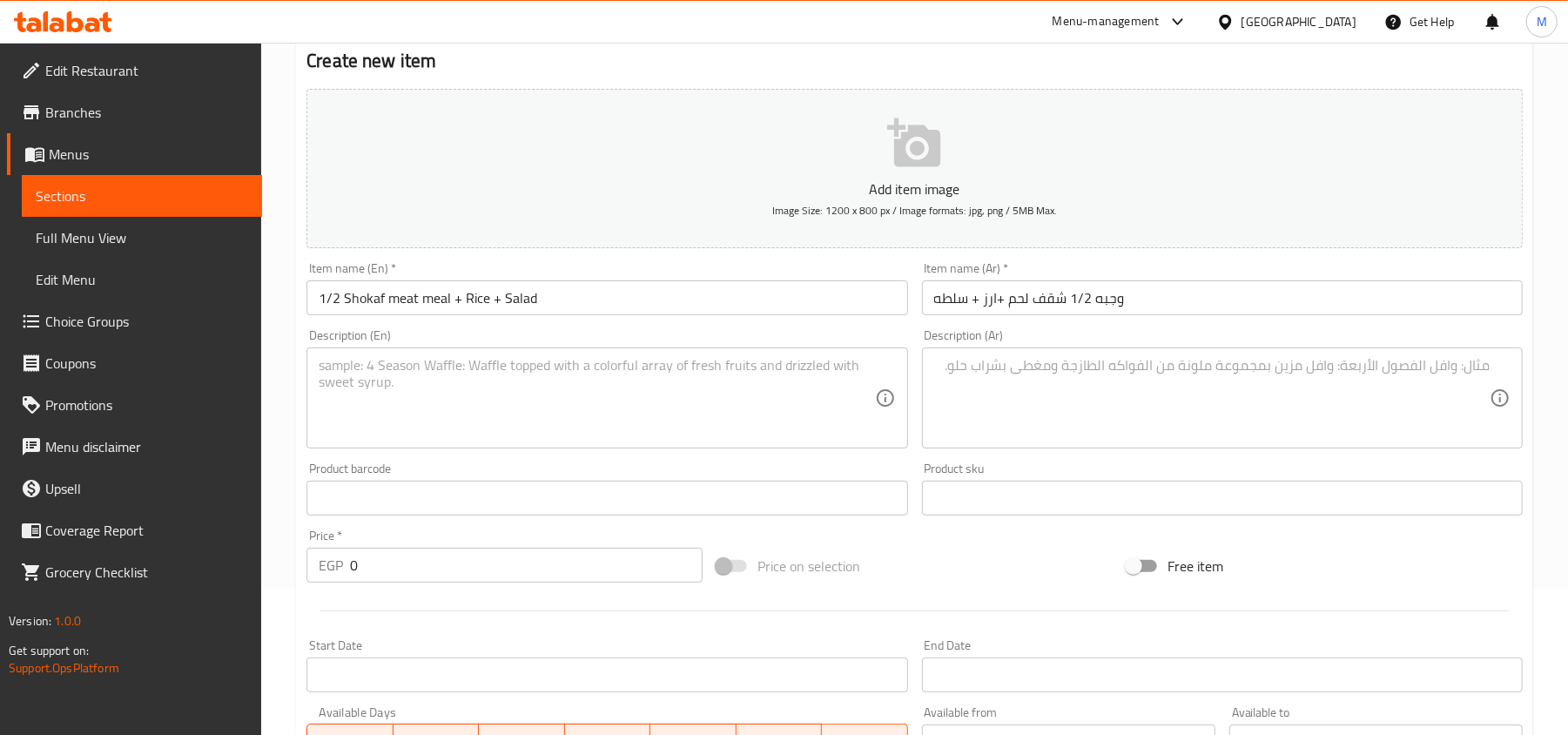
click at [463, 572] on input "0" at bounding box center [526, 565] width 353 height 35
paste input "84"
type input "840"
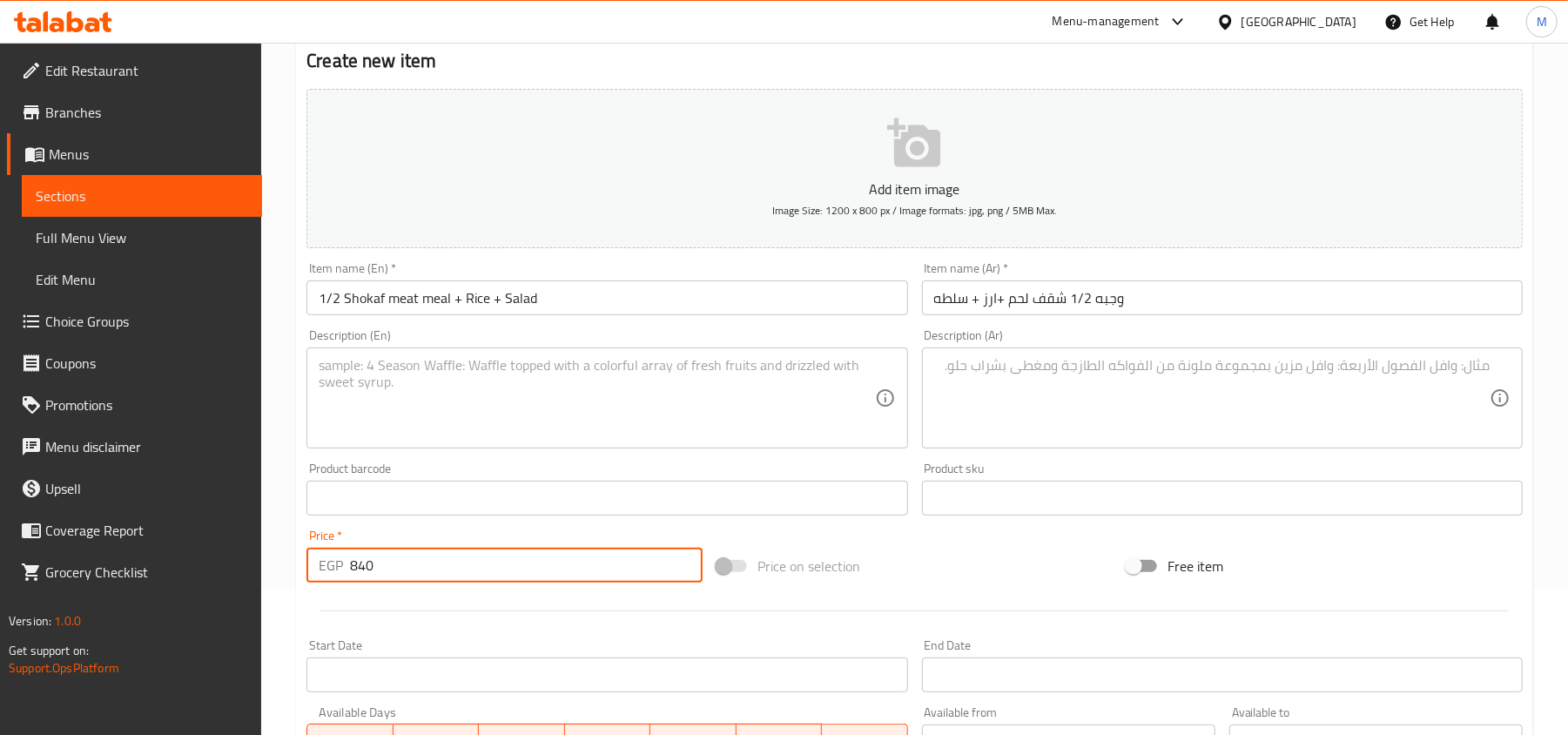
click at [457, 517] on div "Product barcode Product barcode" at bounding box center [607, 489] width 615 height 67
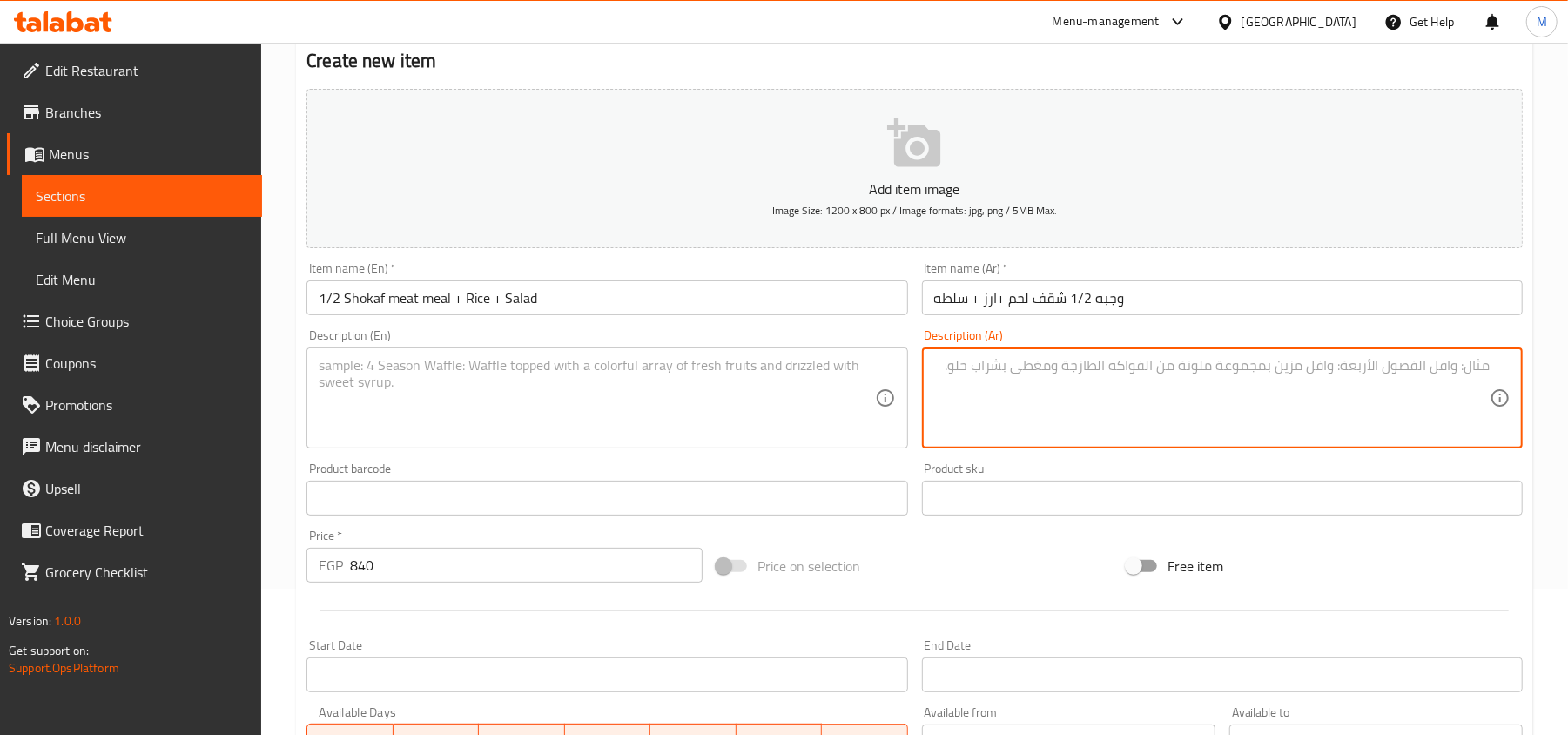
click at [1196, 376] on textarea at bounding box center [1212, 398] width 556 height 83
paste textarea "6اسياخ شقف لحم +طحينه عادى +طحينه سبايسي+عيش +ارز +سلطه+بيطلع على طبقين"
click at [1485, 364] on textarea "6اسياخ شقف لحم +طحينه عادى +طحينه سبايسي+عيش +ارز +سلطه+بيطلع على طبقين" at bounding box center [1212, 398] width 556 height 83
click at [1352, 368] on textarea "6 اسياخ شقف لحم +طحينه عادى +طحينه سبايسي+عيش +ارز +سلطه+بيطلع على طبقين" at bounding box center [1212, 398] width 556 height 83
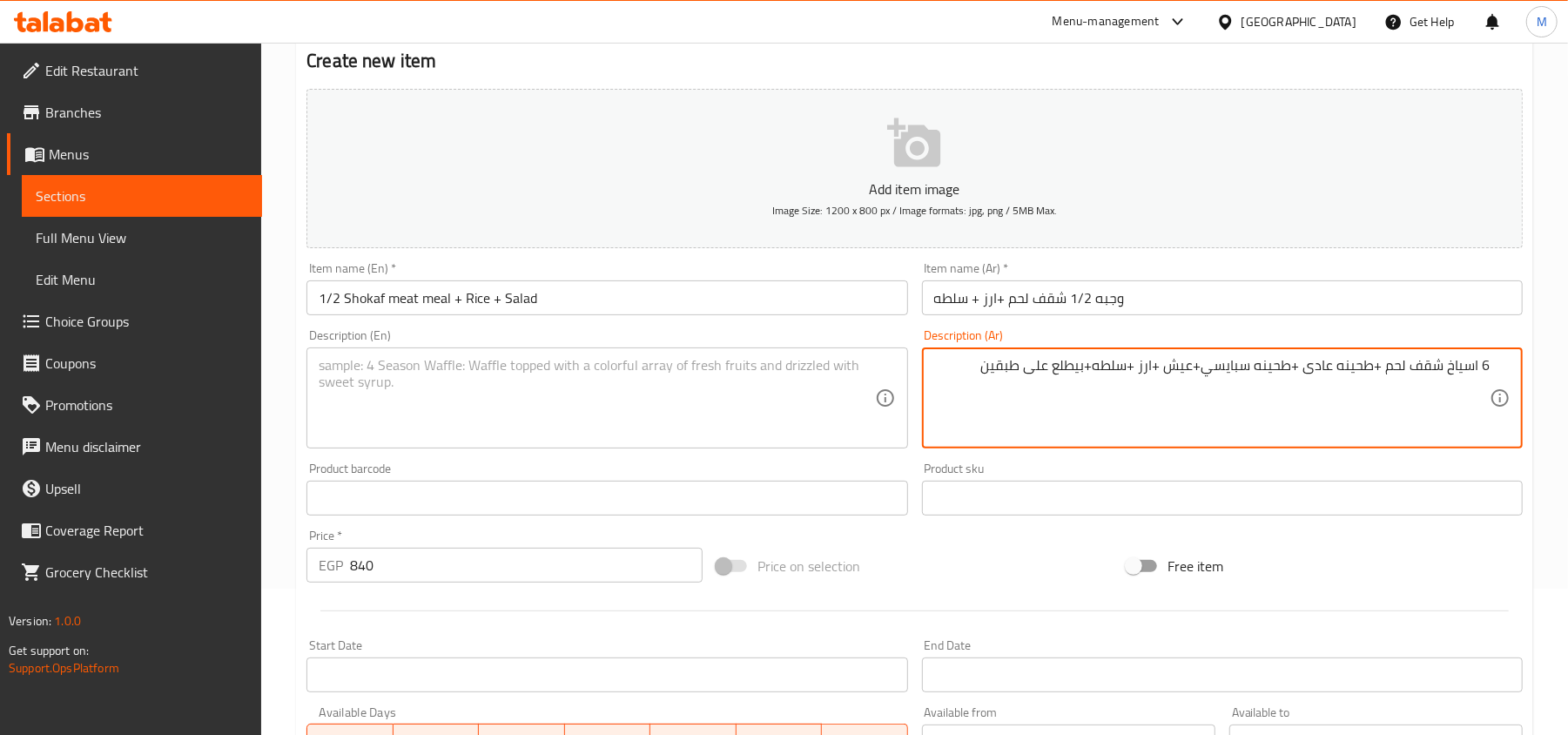
click at [1352, 368] on textarea "6 اسياخ شقف لحم +طحينه عادى +طحينه سبايسي+عيش +ارز +سلطه+بيطلع على طبقين" at bounding box center [1212, 398] width 556 height 83
click at [1095, 363] on textarea "6 اسياخ شقف لحم +طحينه عادى +طحينه سبايسي+عيش +ارز +سلطه+بيطلع على طبقين" at bounding box center [1212, 398] width 556 height 83
click at [1101, 369] on textarea "6 اسياخ شقف لحم +طحينه عادى +طحينه سبايسي+عيش +ارز +سلطه +بيطلع على طبقين" at bounding box center [1212, 398] width 556 height 83
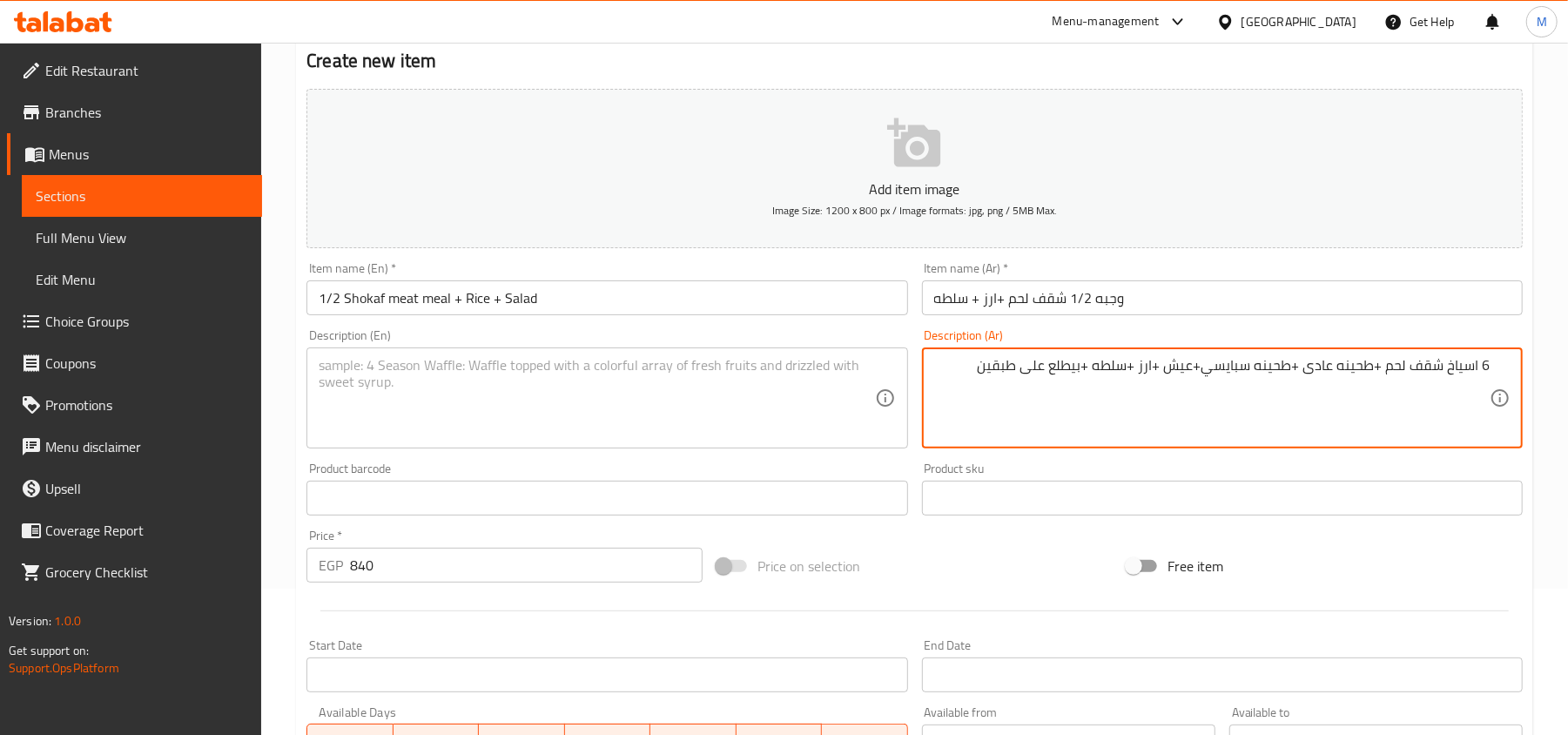
type textarea "6 اسياخ شقف لحم +طحينه عادى +طحينه سبايسي+عيش +ارز +سلطه +بيطلع على طبقين"
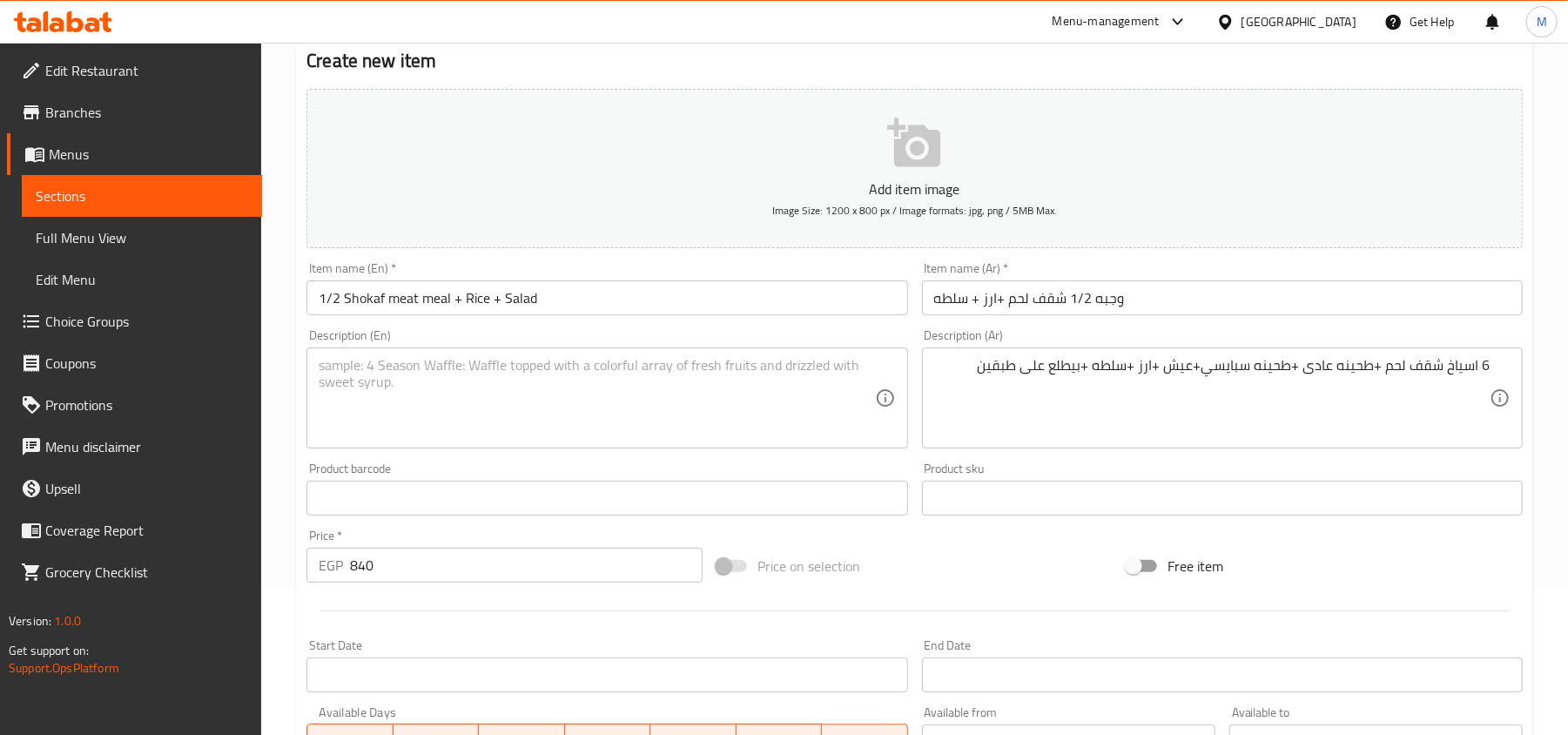
click at [800, 394] on textarea at bounding box center [597, 398] width 556 height 83
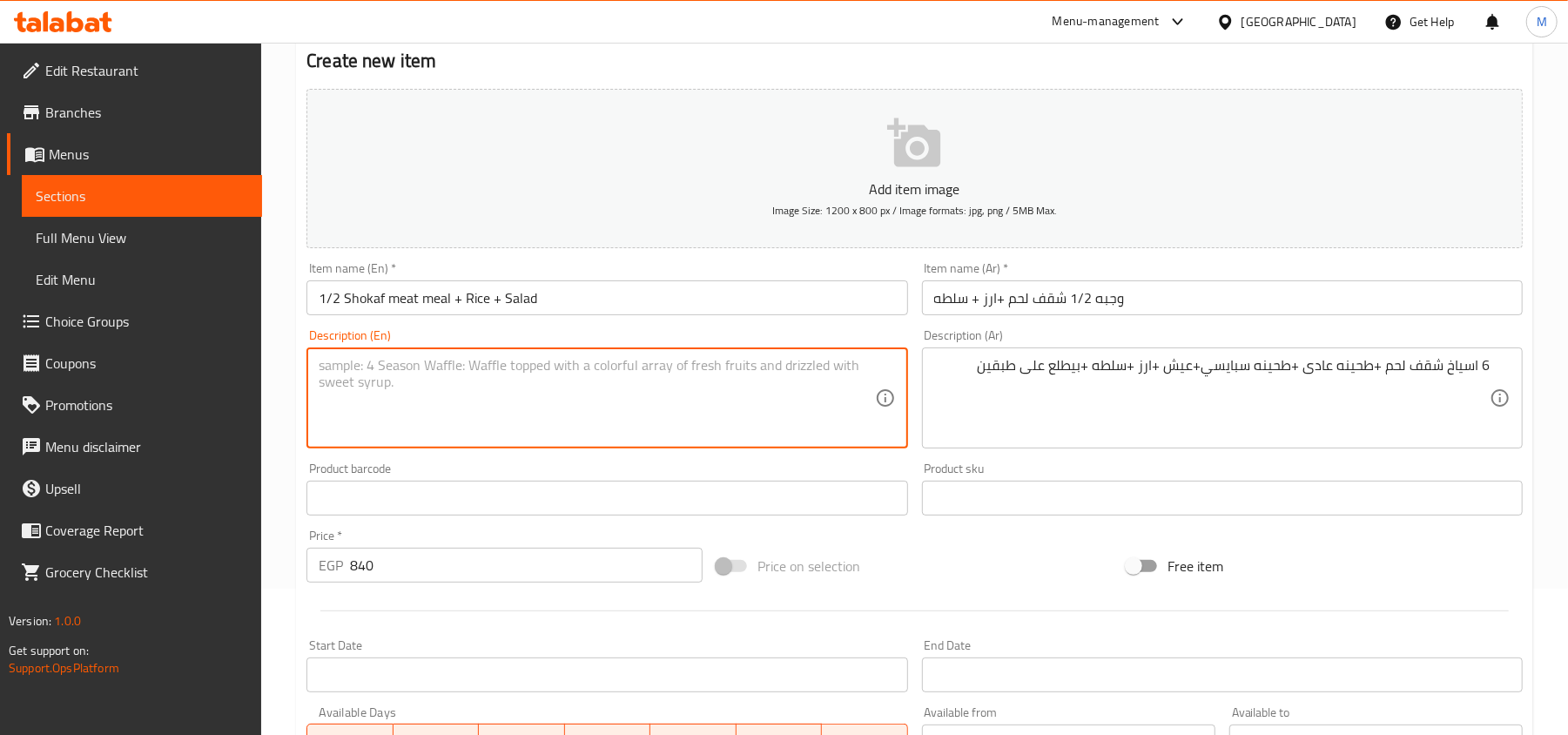
paste textarea "6 skewers of lamb shank + regular tahini + spicy tahini + bread + rice + salad …"
type textarea "6 skewers of lamb shank + regular tahini + spicy tahini + bread + rice + salad …"
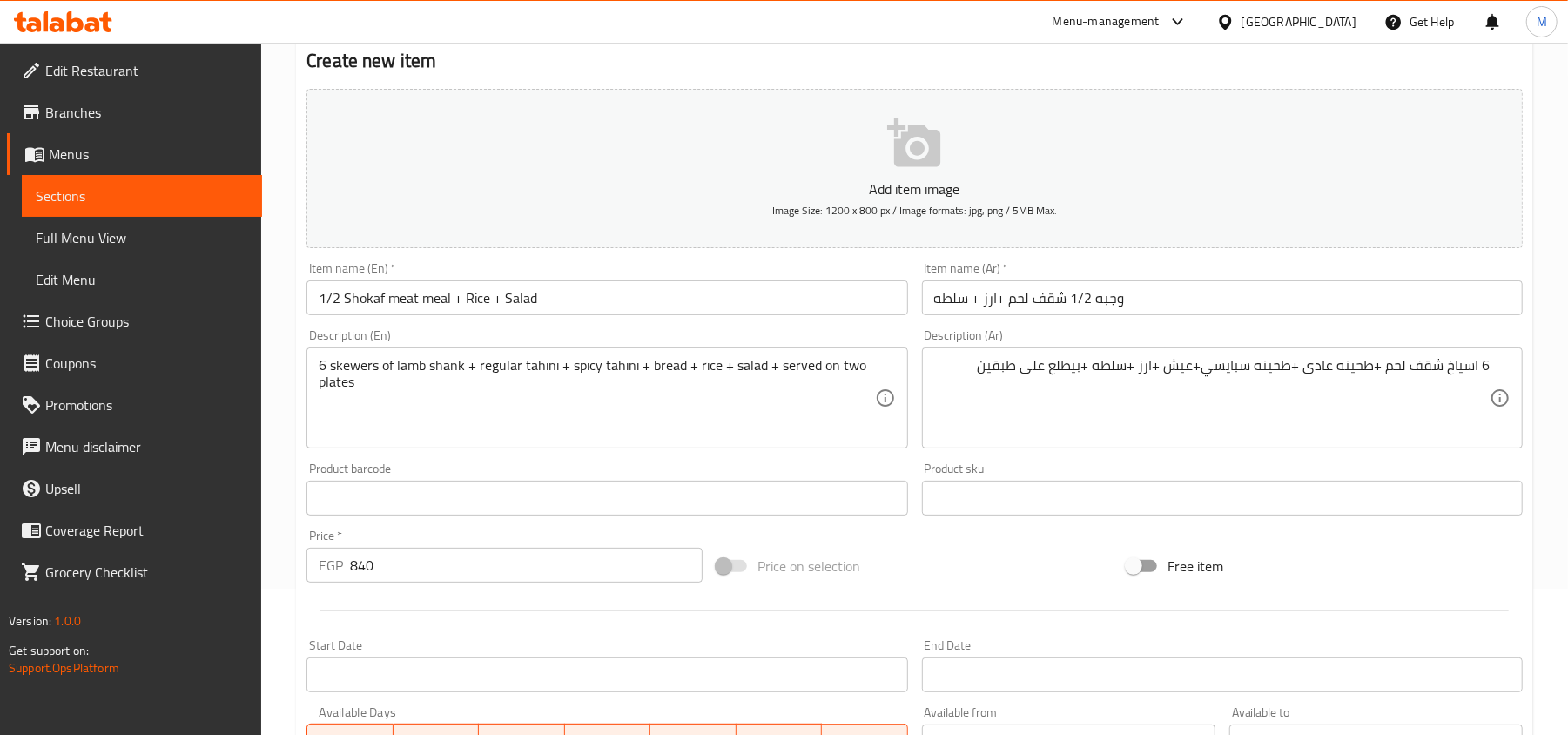
click at [294, 485] on div "Home / Restaurants management / Menus / Sections / item / create Meat Grills Me…" at bounding box center [913, 490] width 1306 height 1188
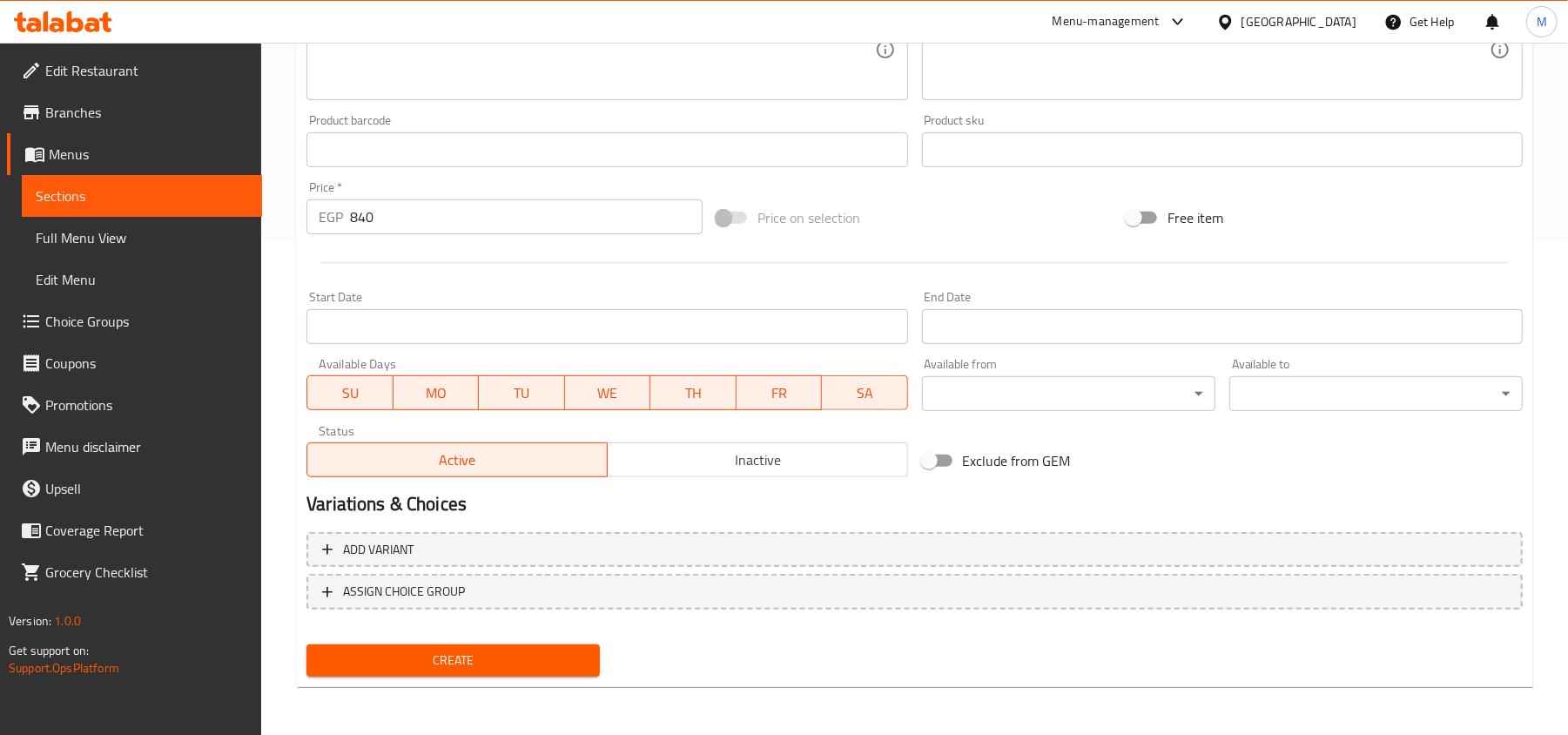
click at [388, 650] on span "Create" at bounding box center [454, 661] width 266 height 22
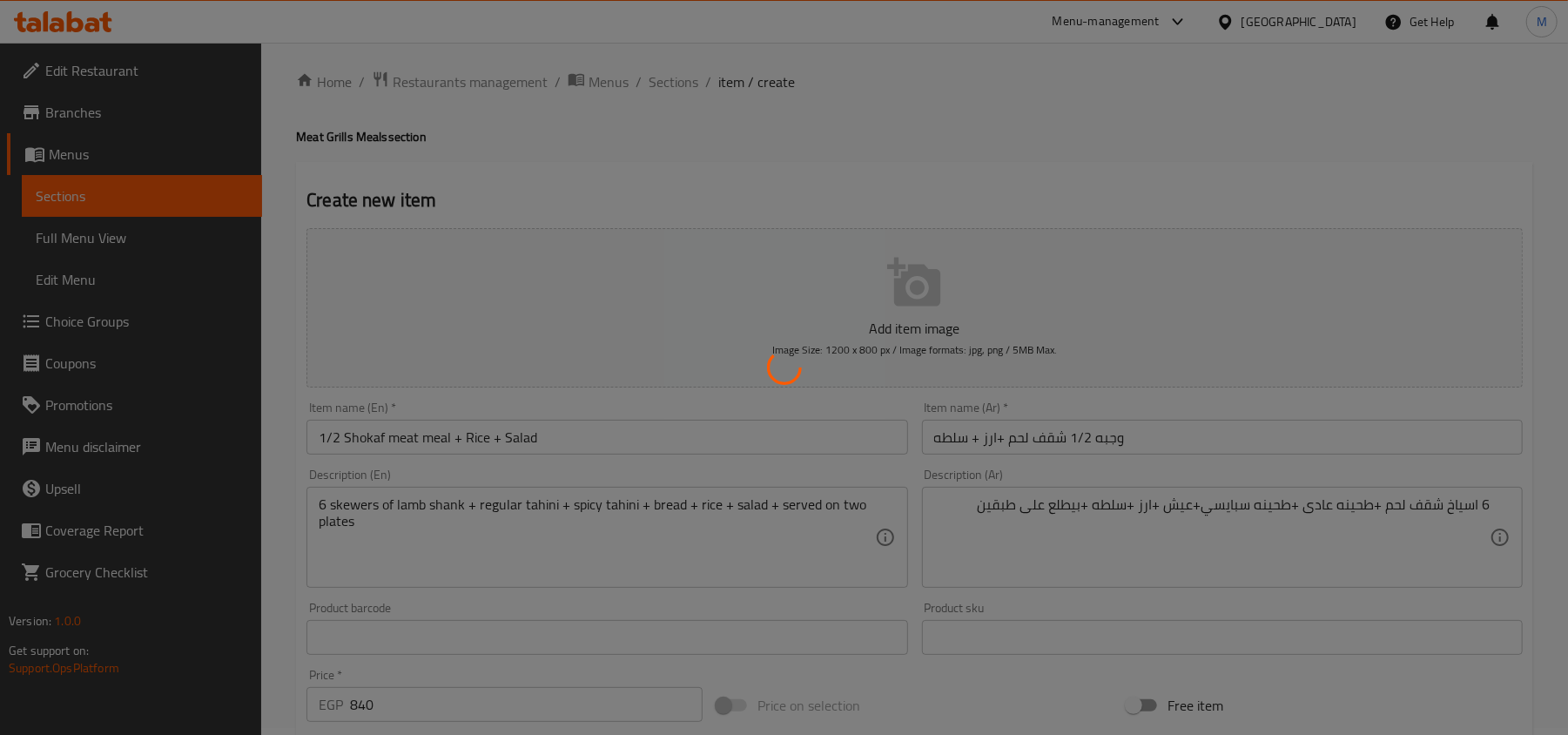
scroll to position [0, 0]
click at [1125, 444] on div at bounding box center [784, 367] width 1568 height 735
type input "0"
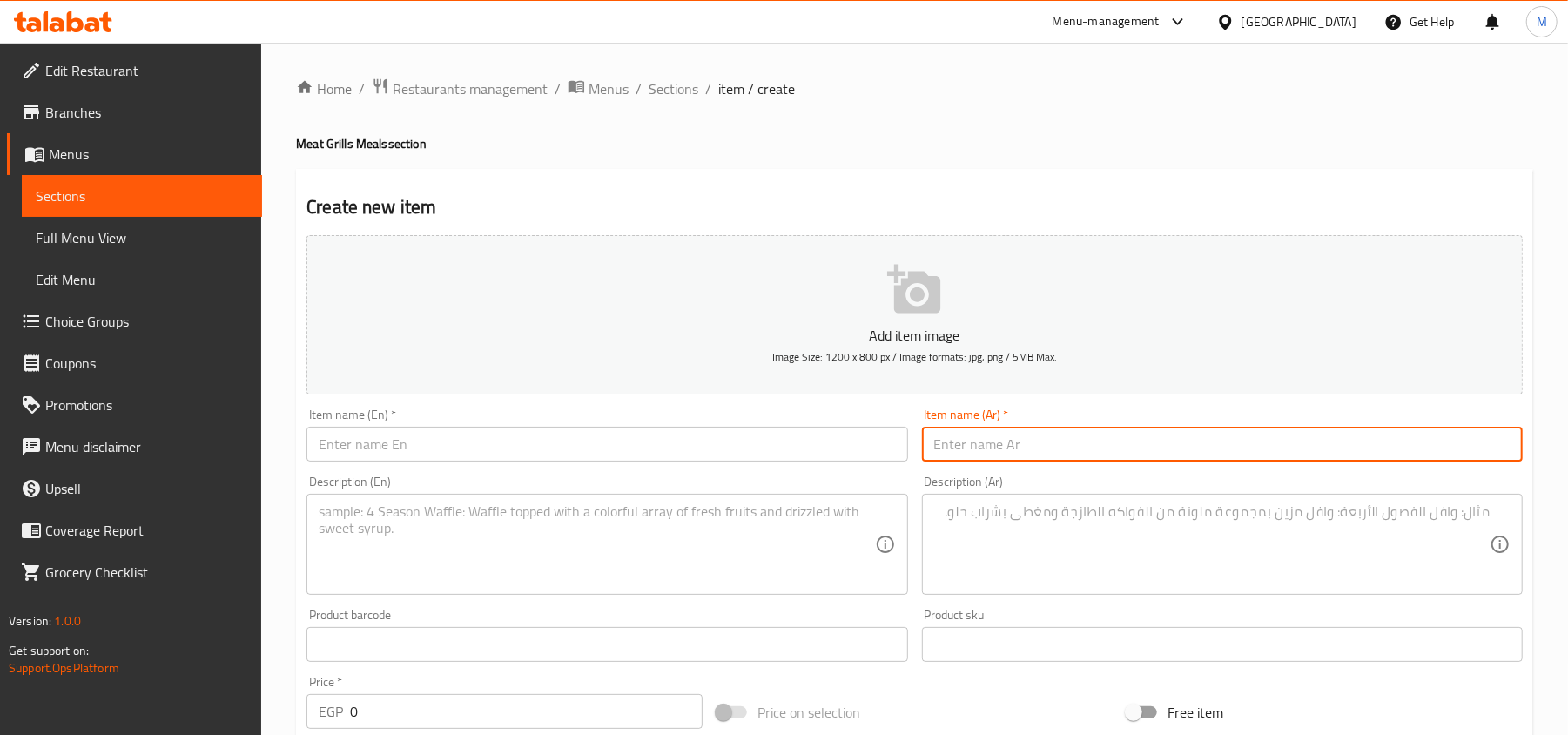
click at [1157, 455] on input "text" at bounding box center [1221, 444] width 601 height 35
paste input "وجبه كبده +ارز + سلطه"
type input "وجبه كبده +ارز + سلطه"
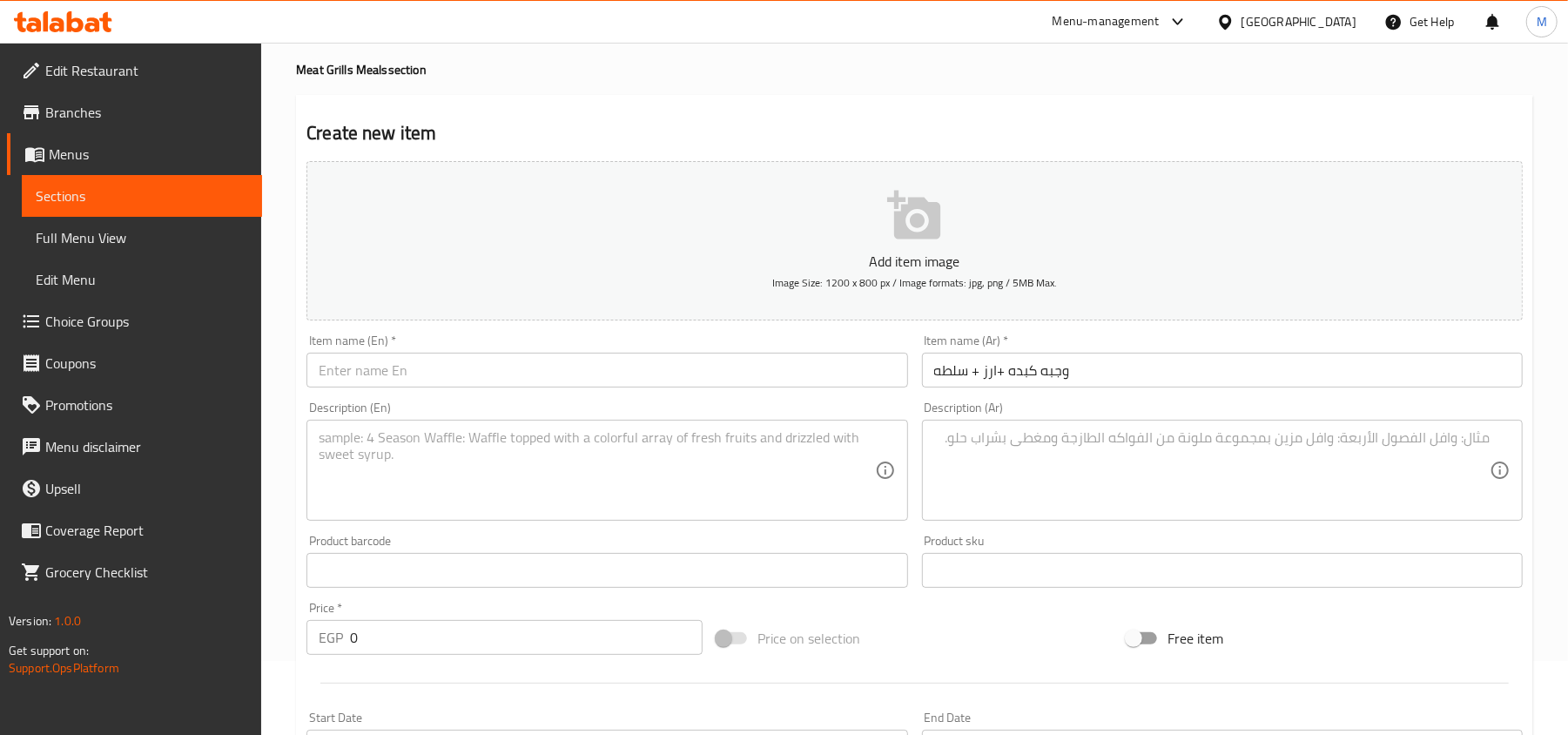
scroll to position [116, 0]
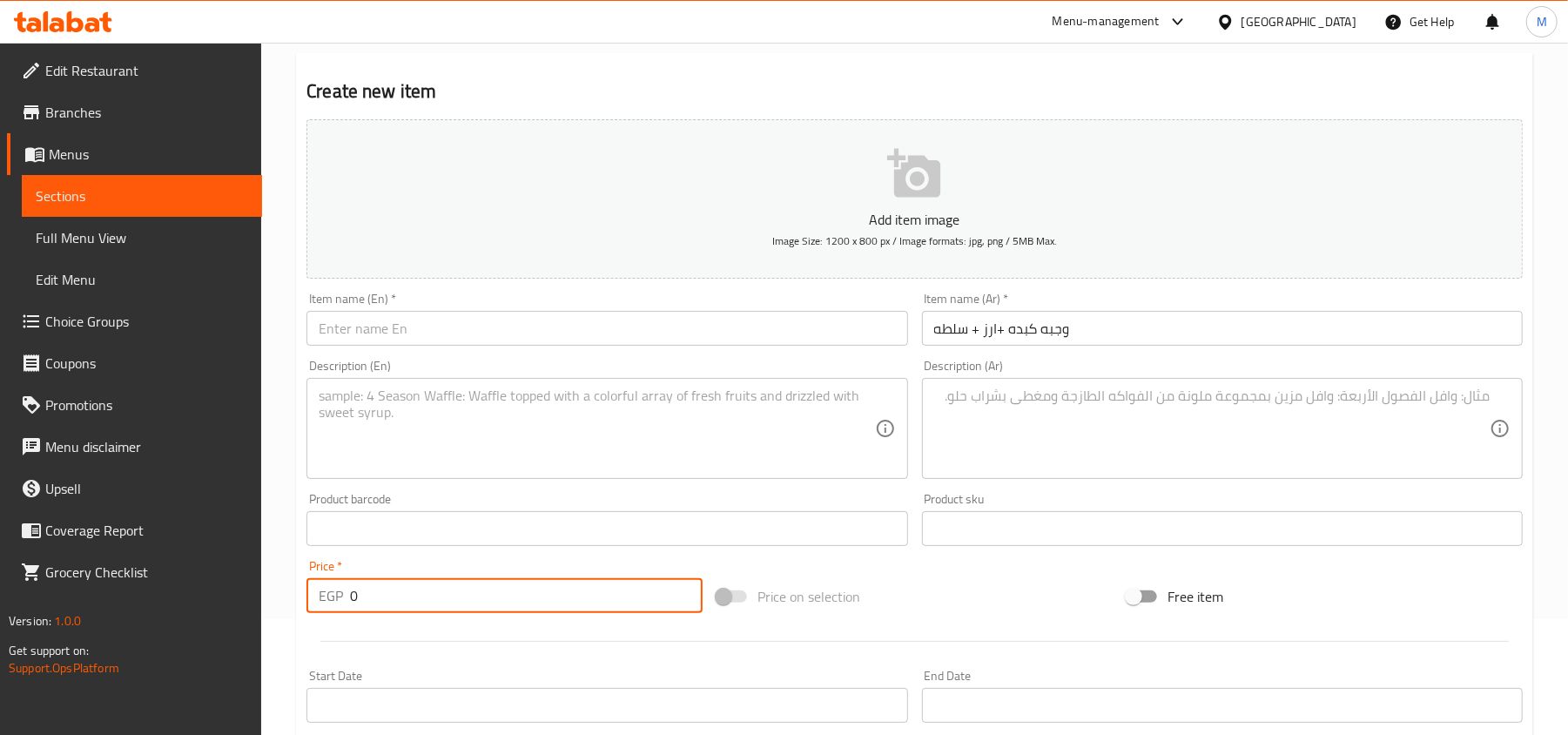
click at [527, 597] on input "0" at bounding box center [526, 595] width 353 height 35
paste input "324"
type input "324"
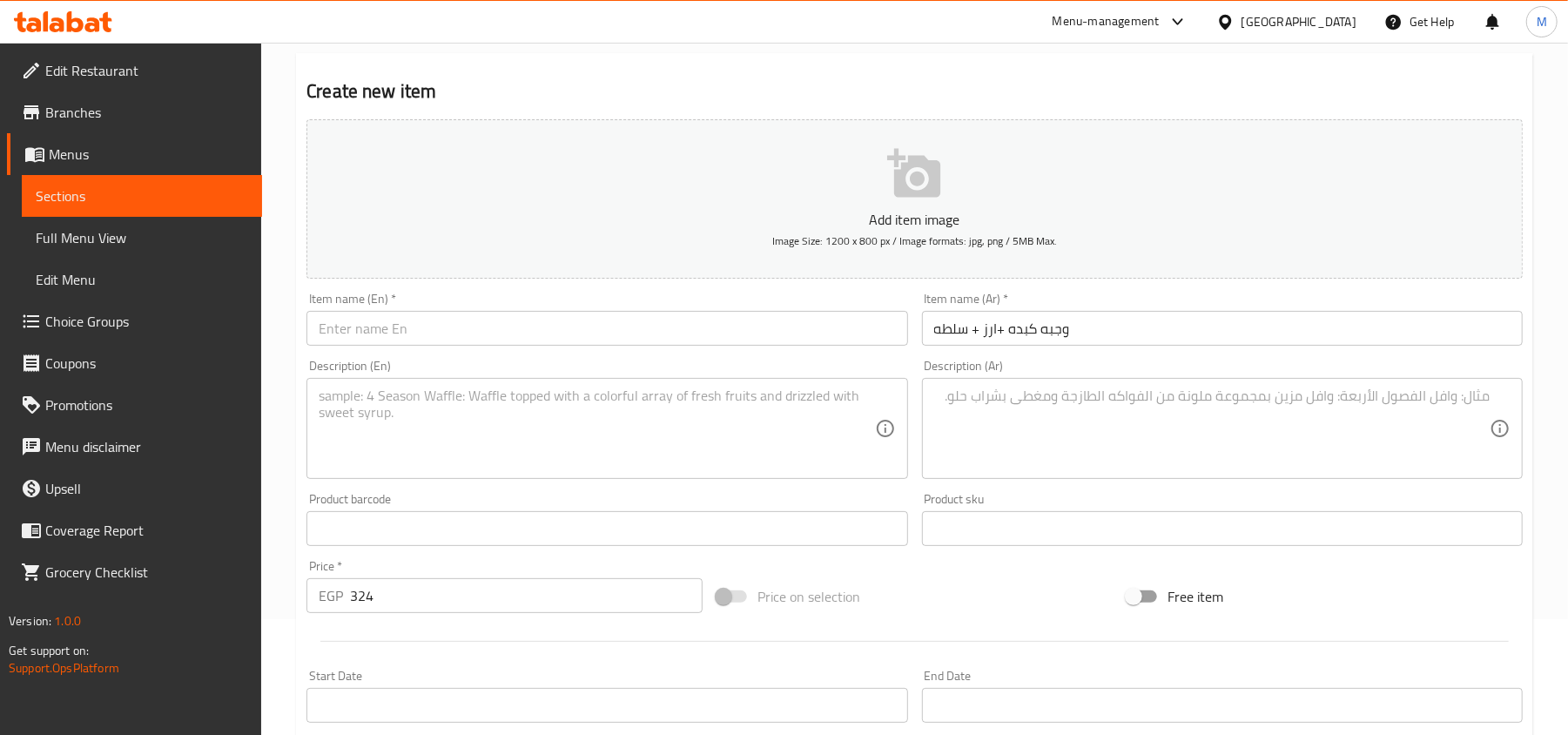
click at [1382, 447] on textarea at bounding box center [1212, 429] width 556 height 83
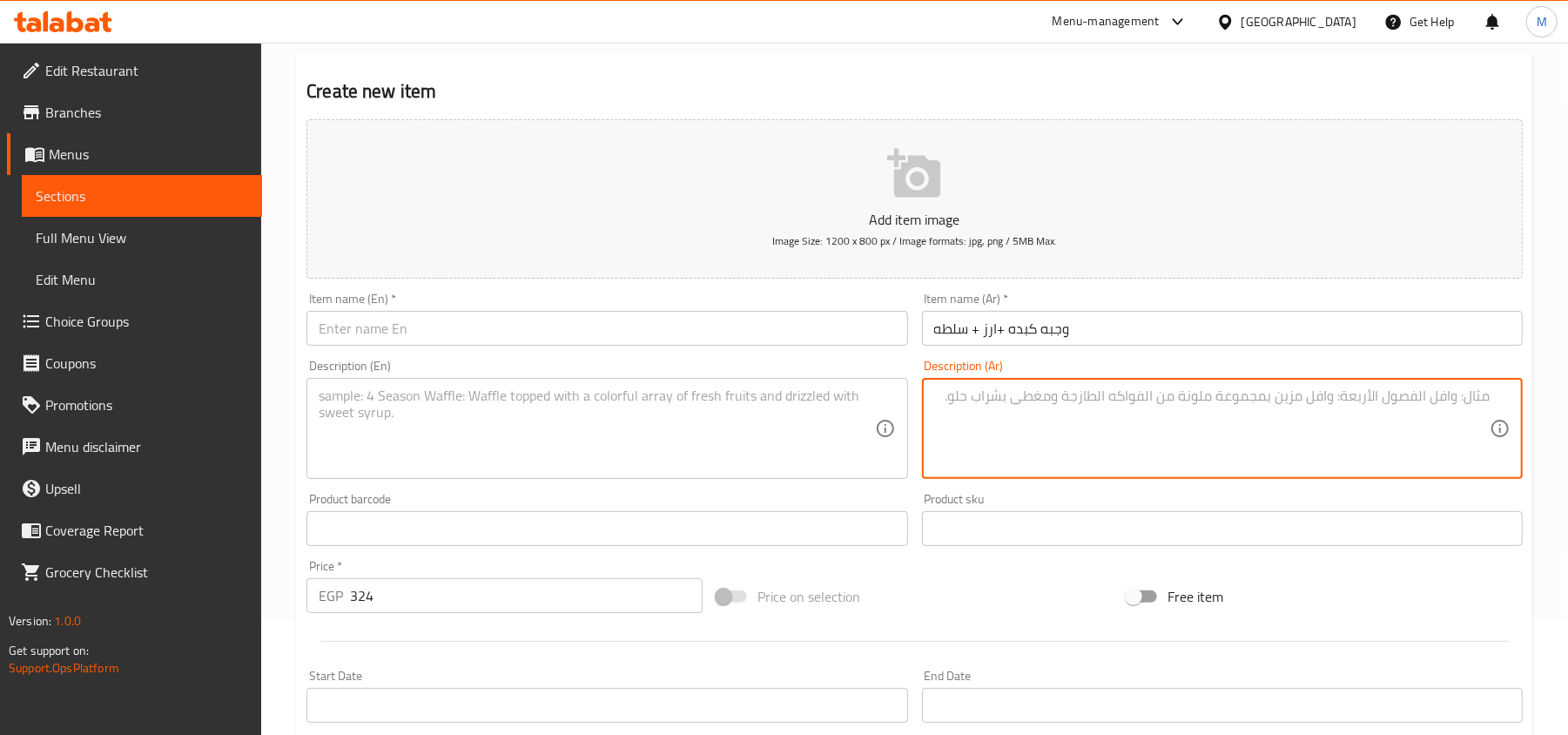
paste textarea "2سيخ كبده + طحينه عادى +طحينه سبايسي+عيش +ارز +سلطه"
type textarea "2سيخ كبده + طحينه عادى +طحينه سبايسي+عيش +ارز +سلطه"
click at [1046, 331] on input "وجبه كبده +ارز + سلطه" at bounding box center [1221, 328] width 601 height 35
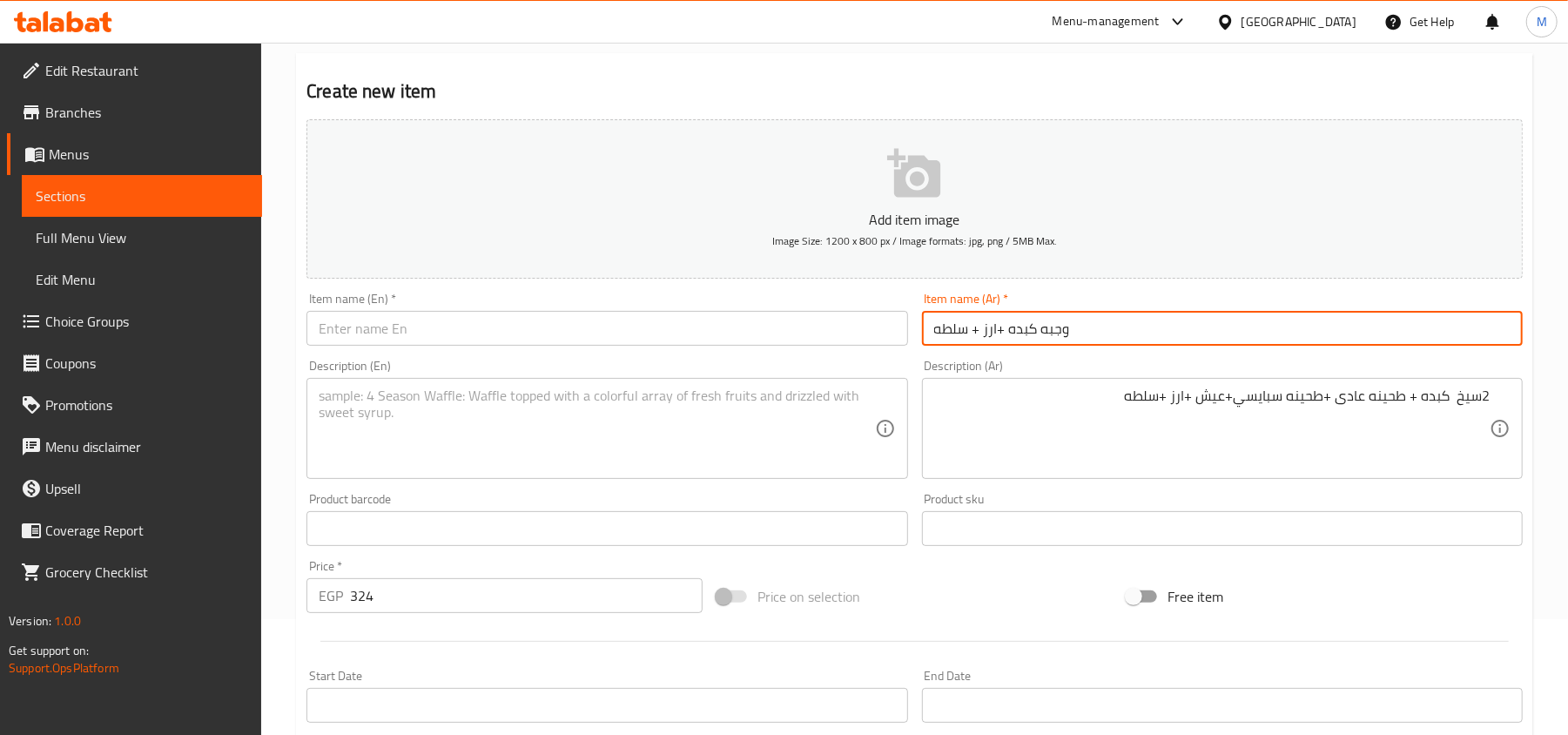
click at [1046, 331] on input "وجبه كبده +ارز + سلطه" at bounding box center [1221, 328] width 601 height 35
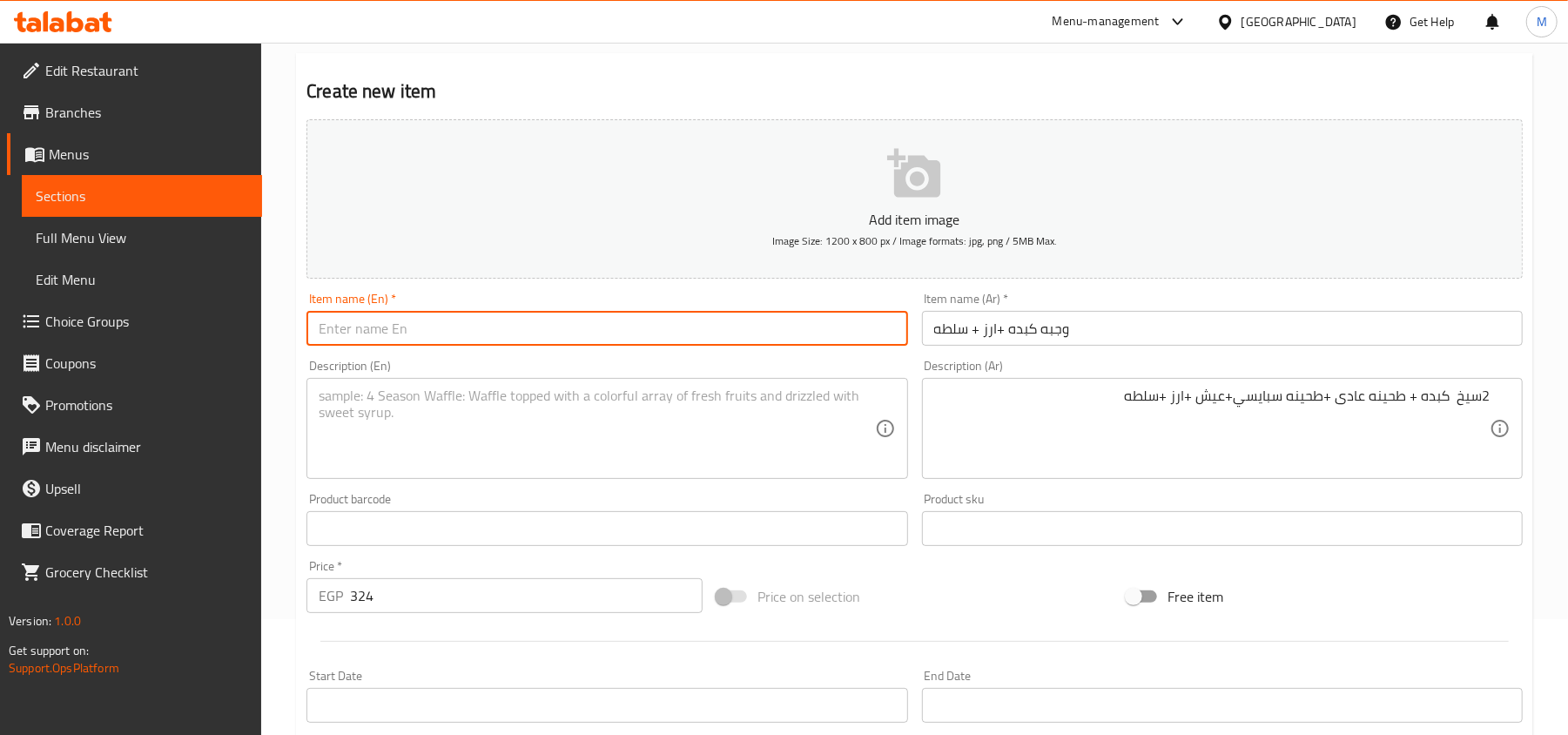
click at [555, 335] on input "text" at bounding box center [607, 328] width 601 height 35
paste input "Liver meal + rice + salad"
type input "Liver meal + rice + salad"
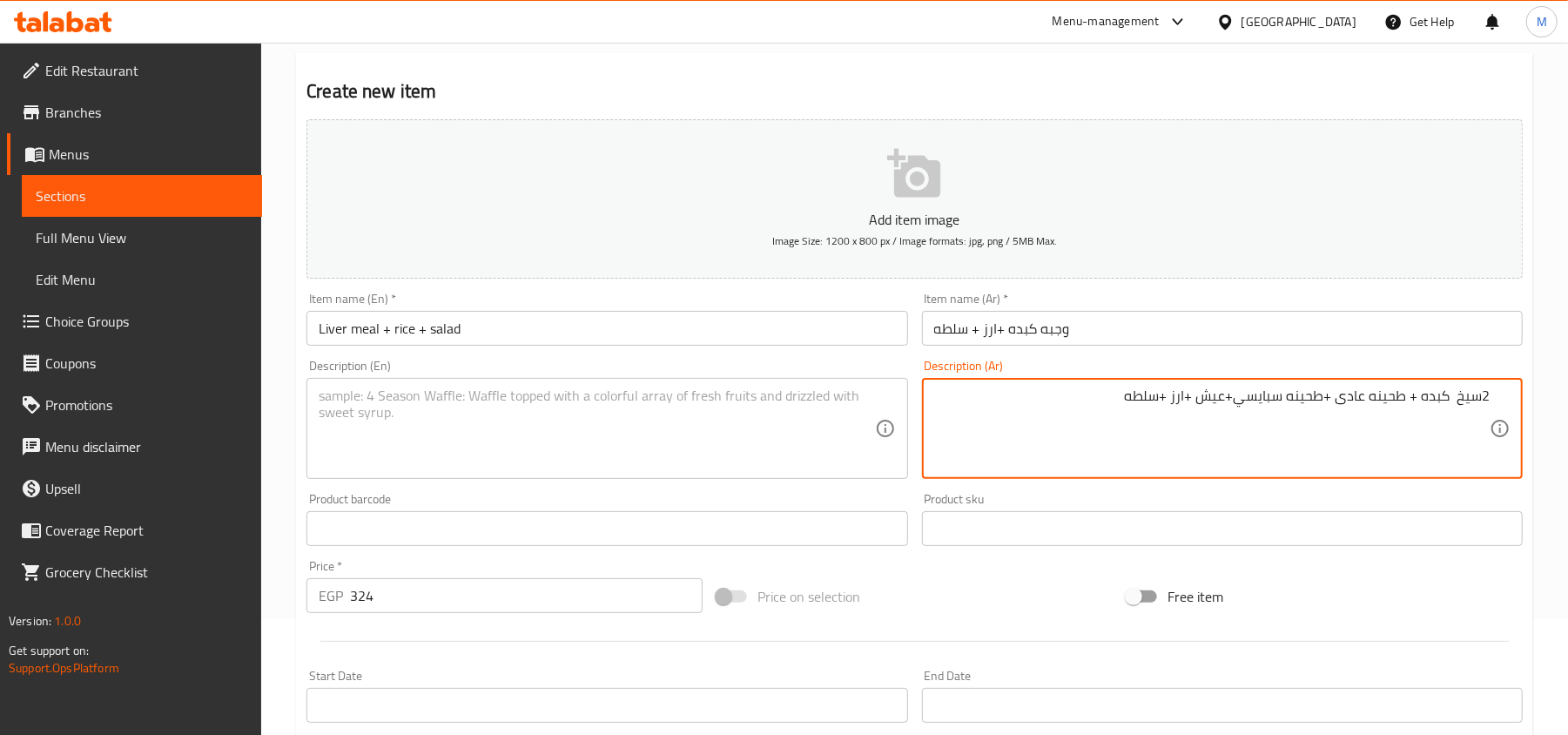
click at [1368, 391] on textarea "2سيخ كبده + طحينه عادى +طحينه سبايسي+عيش +ارز +سلطه" at bounding box center [1212, 429] width 556 height 83
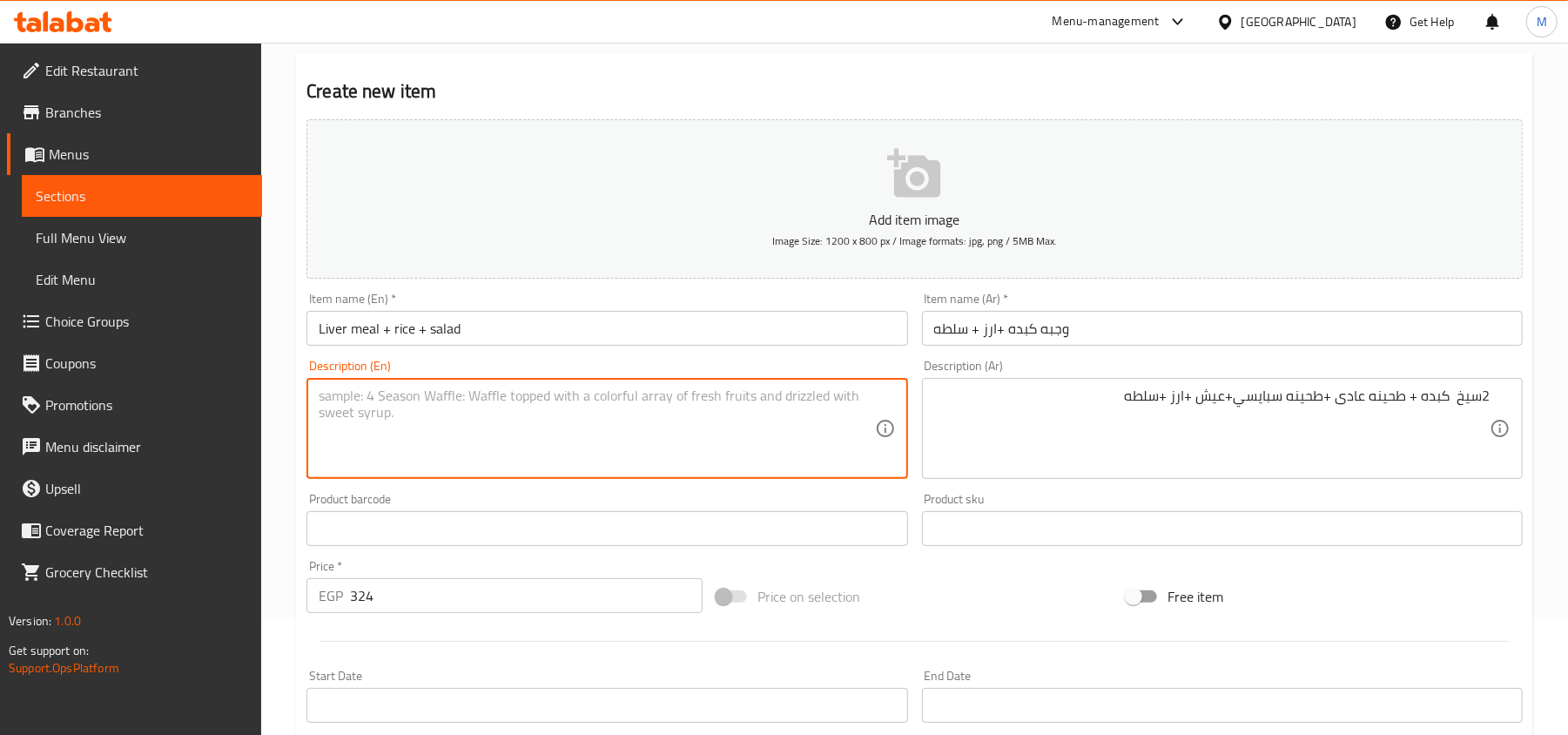
click at [569, 429] on textarea at bounding box center [597, 429] width 556 height 83
paste textarea "2 skewers of liver + regular tahini + spicy tahini + bread + rice + salad"
type textarea "2 skewers of liver + regular tahini + spicy tahini + bread + rice + salad"
click at [291, 453] on div "Home / Restaurants management / Menus / Sections / item / create Meat Grills Me…" at bounding box center [913, 521] width 1306 height 1188
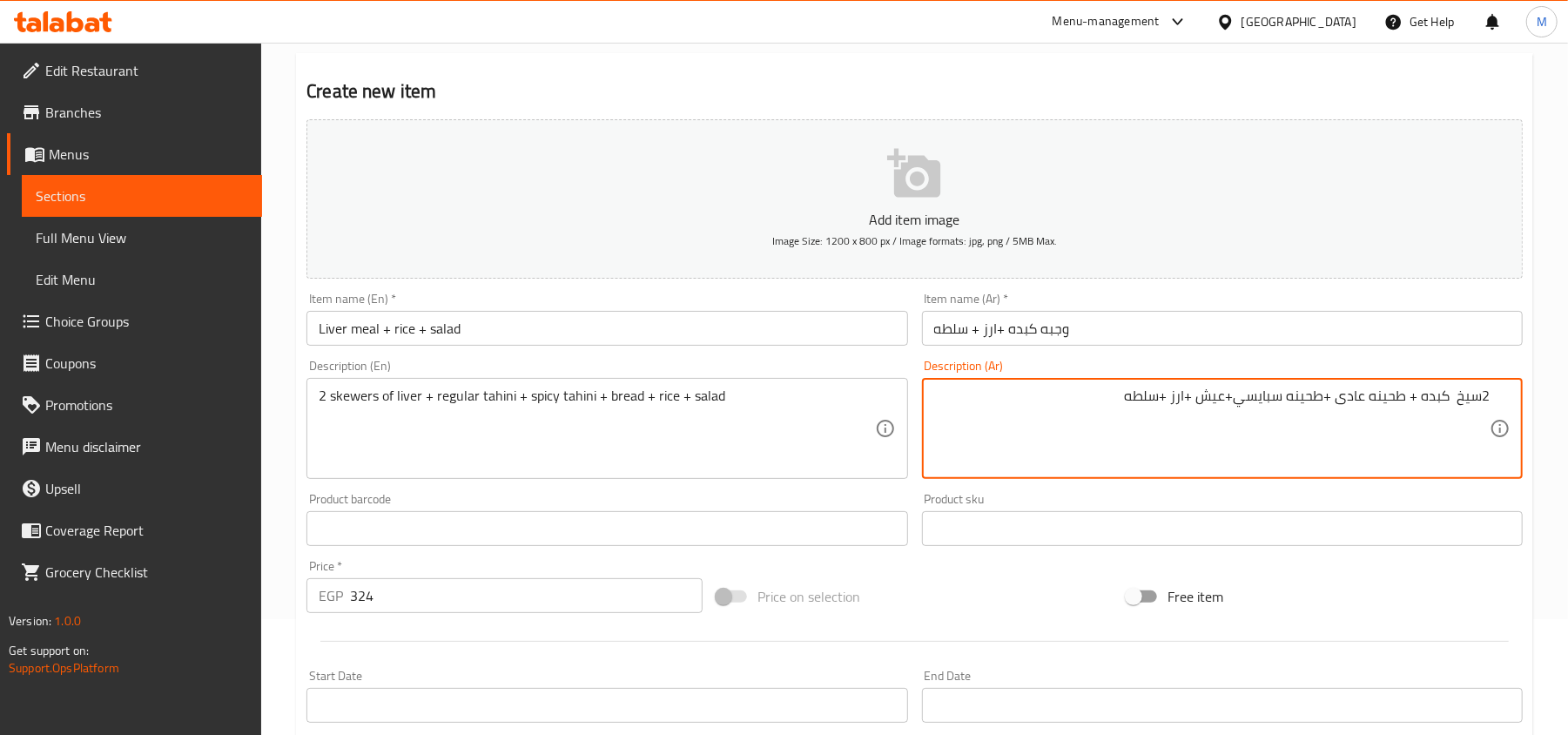
drag, startPoint x: 1483, startPoint y: 399, endPoint x: 1478, endPoint y: 434, distance: 35.4
click at [1101, 408] on textarea "2 سيخ كبده + طحينه عادى +طحينه سبايسي+عيش +ارز +سلطه" at bounding box center [1212, 429] width 556 height 83
type textarea "2 سيخ كبده + طحينه عادى +طحينه سبايسي+عيش +ارز +سلطه"
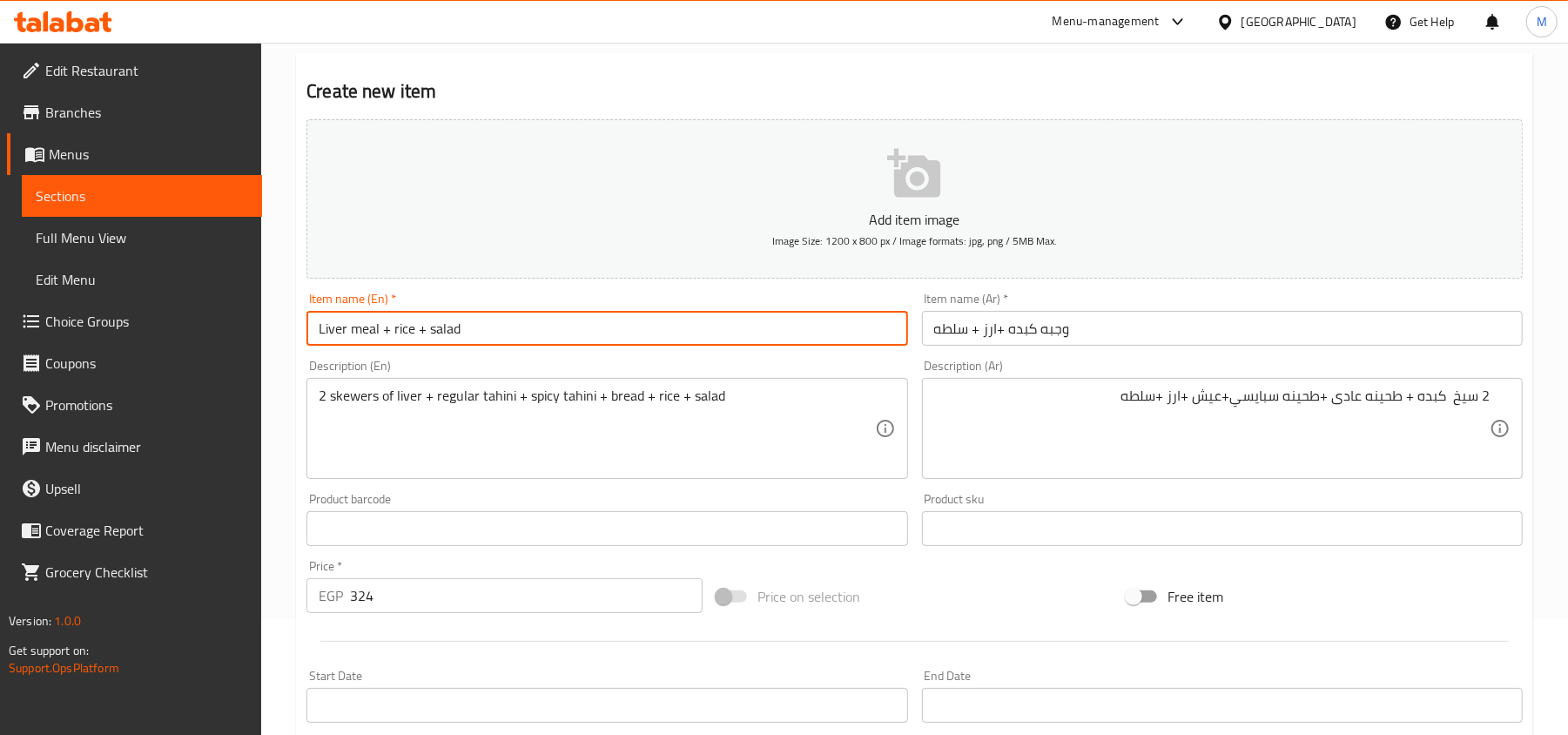
click at [523, 346] on input "Liver meal + rice + salad" at bounding box center [607, 328] width 601 height 35
click at [1073, 333] on input "وجبه كبده +ارز + سلطه" at bounding box center [1221, 328] width 601 height 35
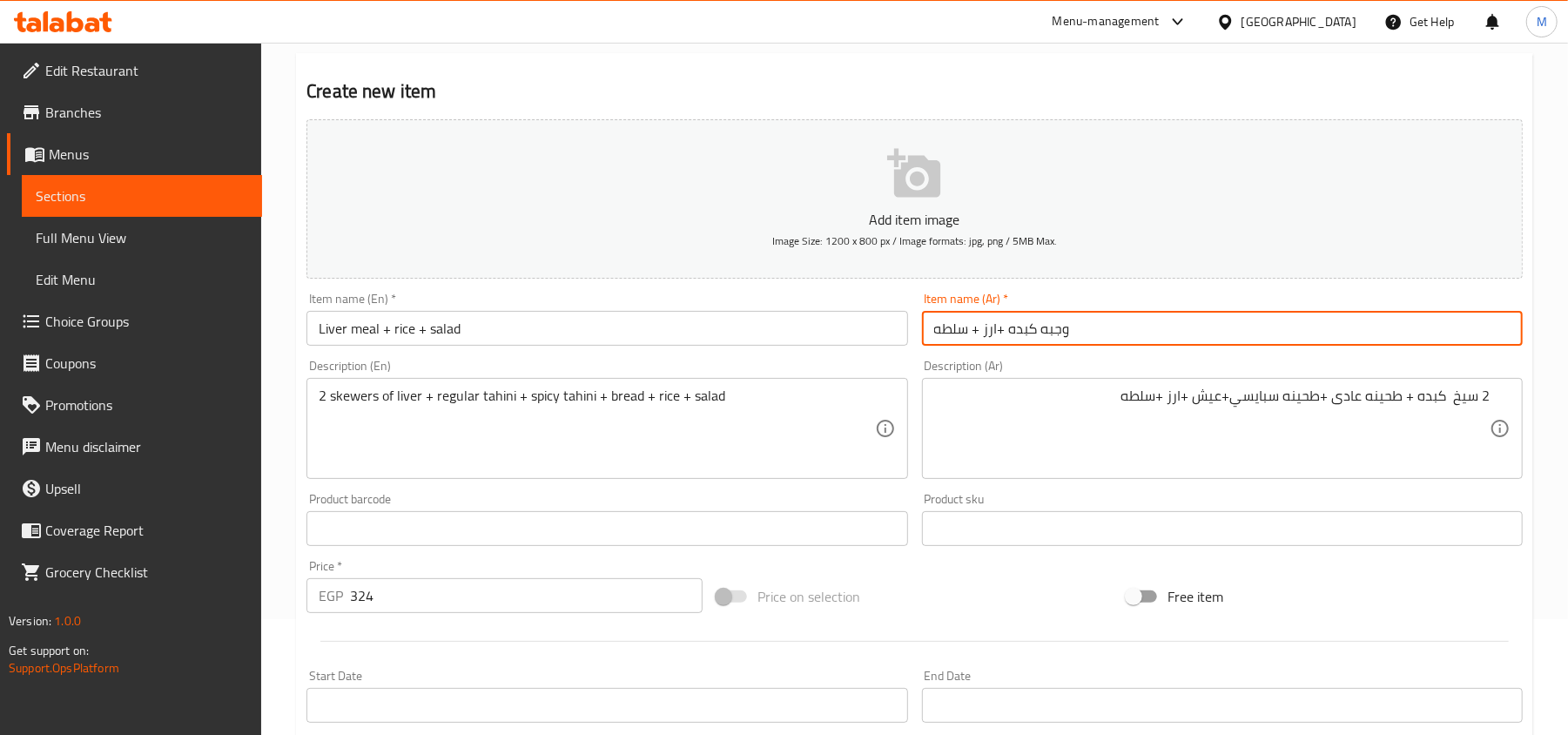
type input "وجبه كبده +ارز + سلطه"
click at [479, 329] on input "Liver meal + rice + salad" at bounding box center [607, 328] width 601 height 35
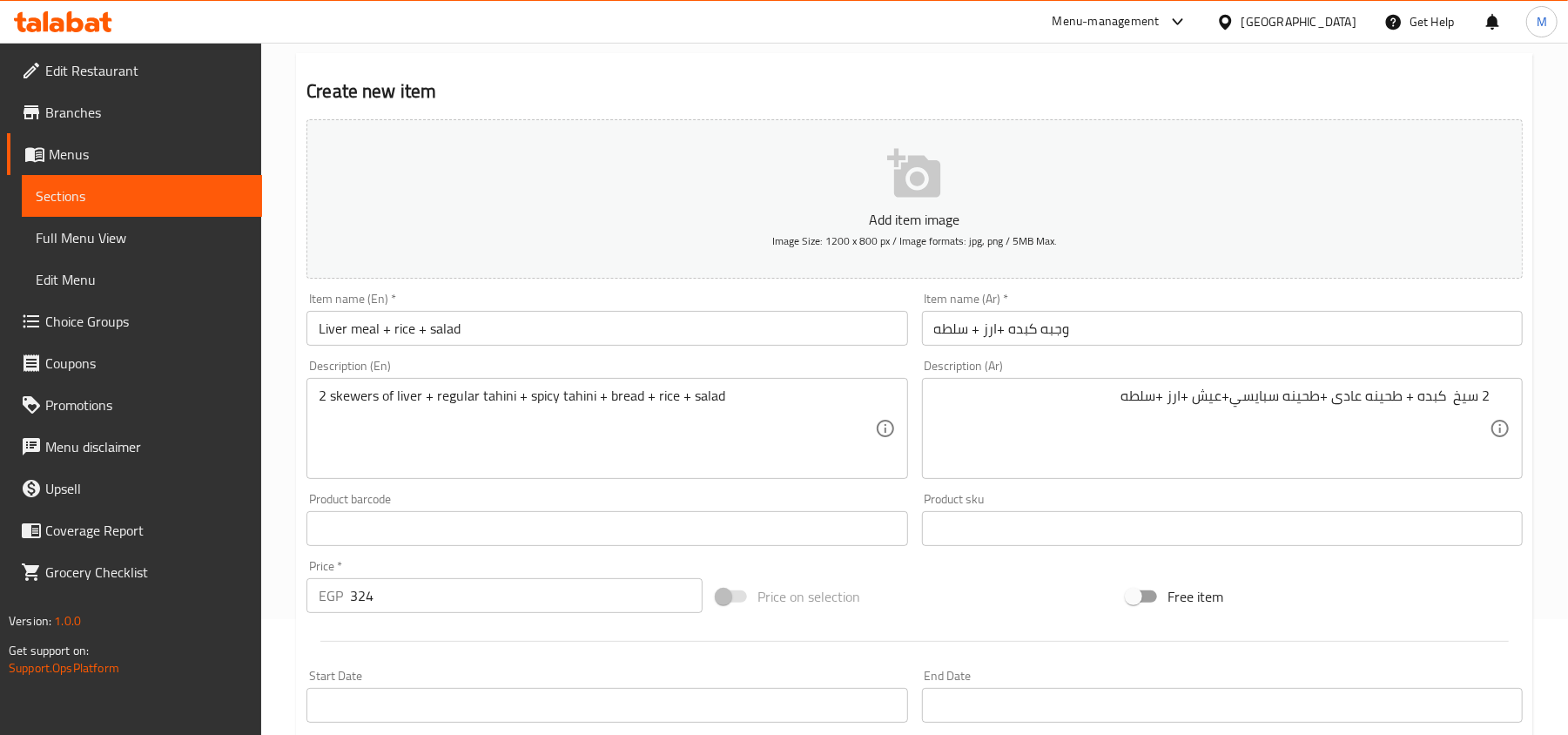
click at [293, 413] on div "Home / Restaurants management / Menus / Sections / item / create Meat Grills Me…" at bounding box center [913, 521] width 1306 height 1188
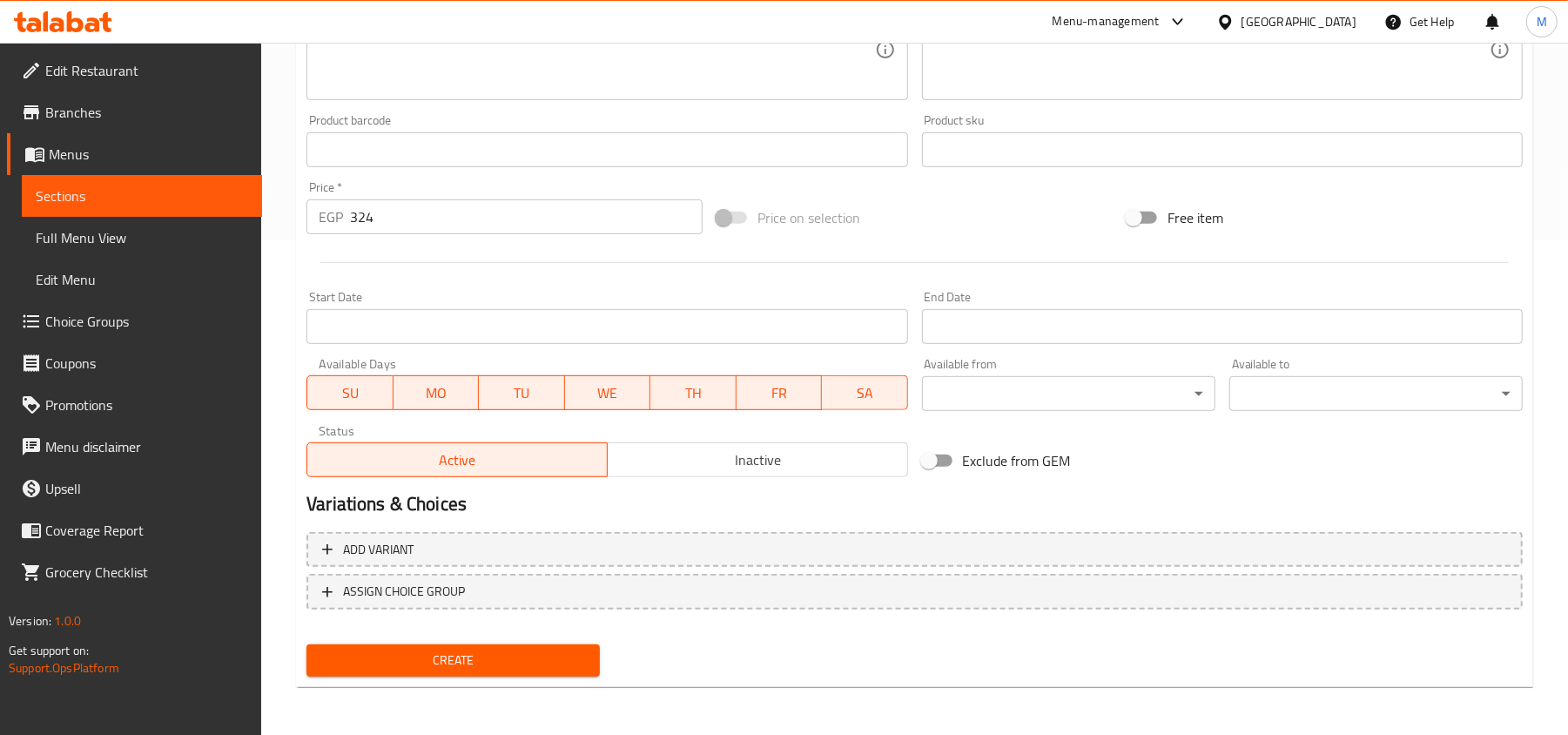
scroll to position [30, 0]
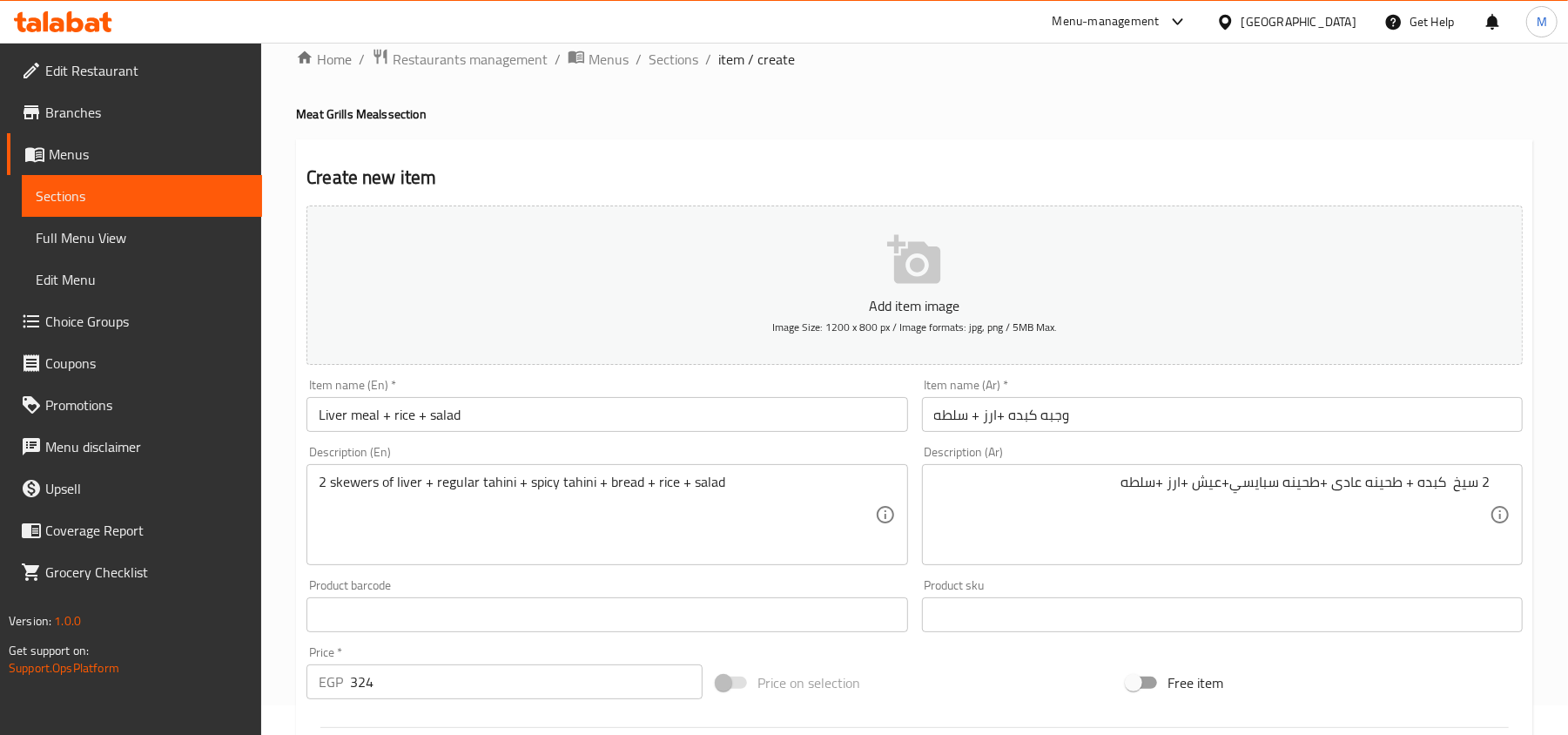
click at [287, 429] on div "Home / Restaurants management / Menus / Sections / item / create Meat Grills Me…" at bounding box center [913, 607] width 1306 height 1188
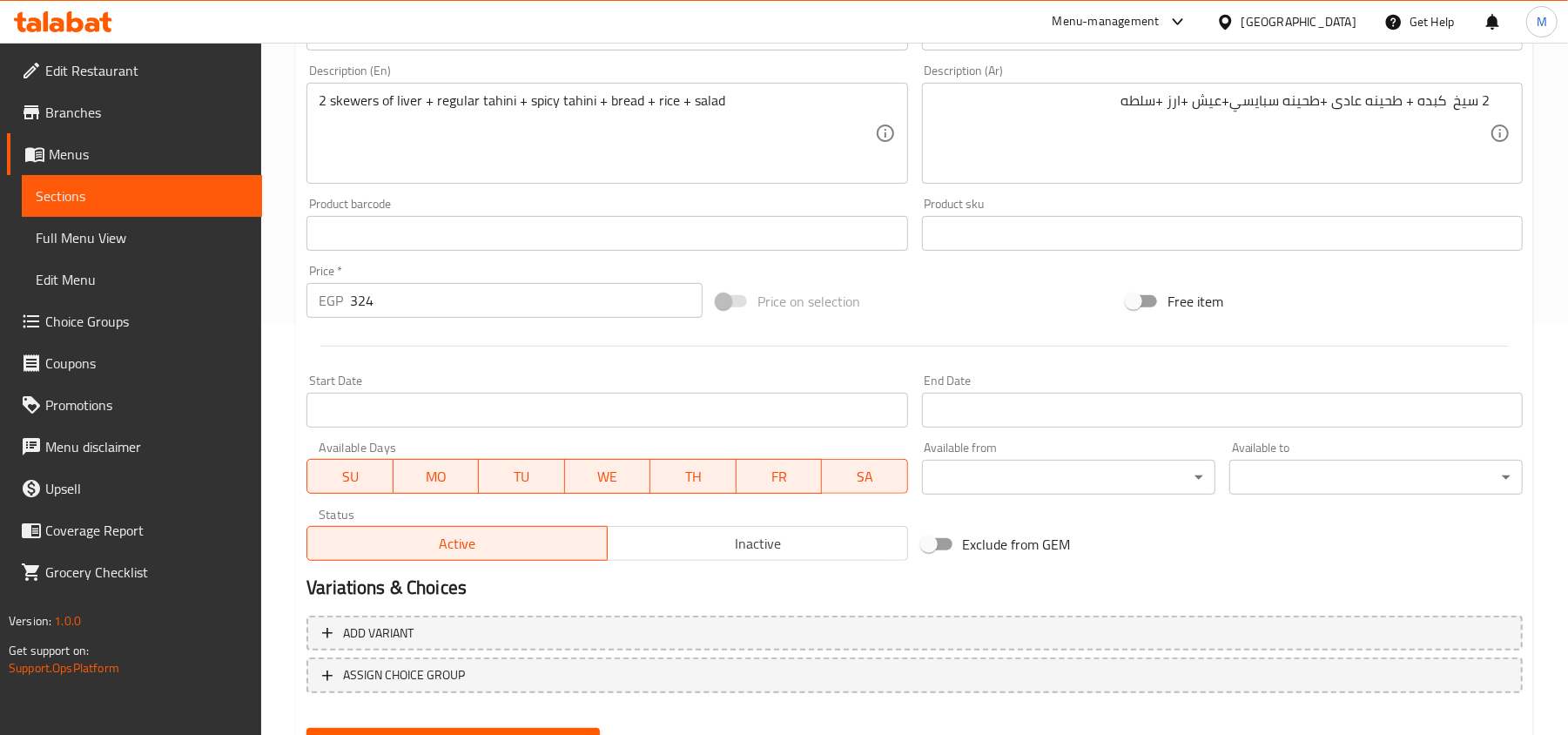
scroll to position [495, 0]
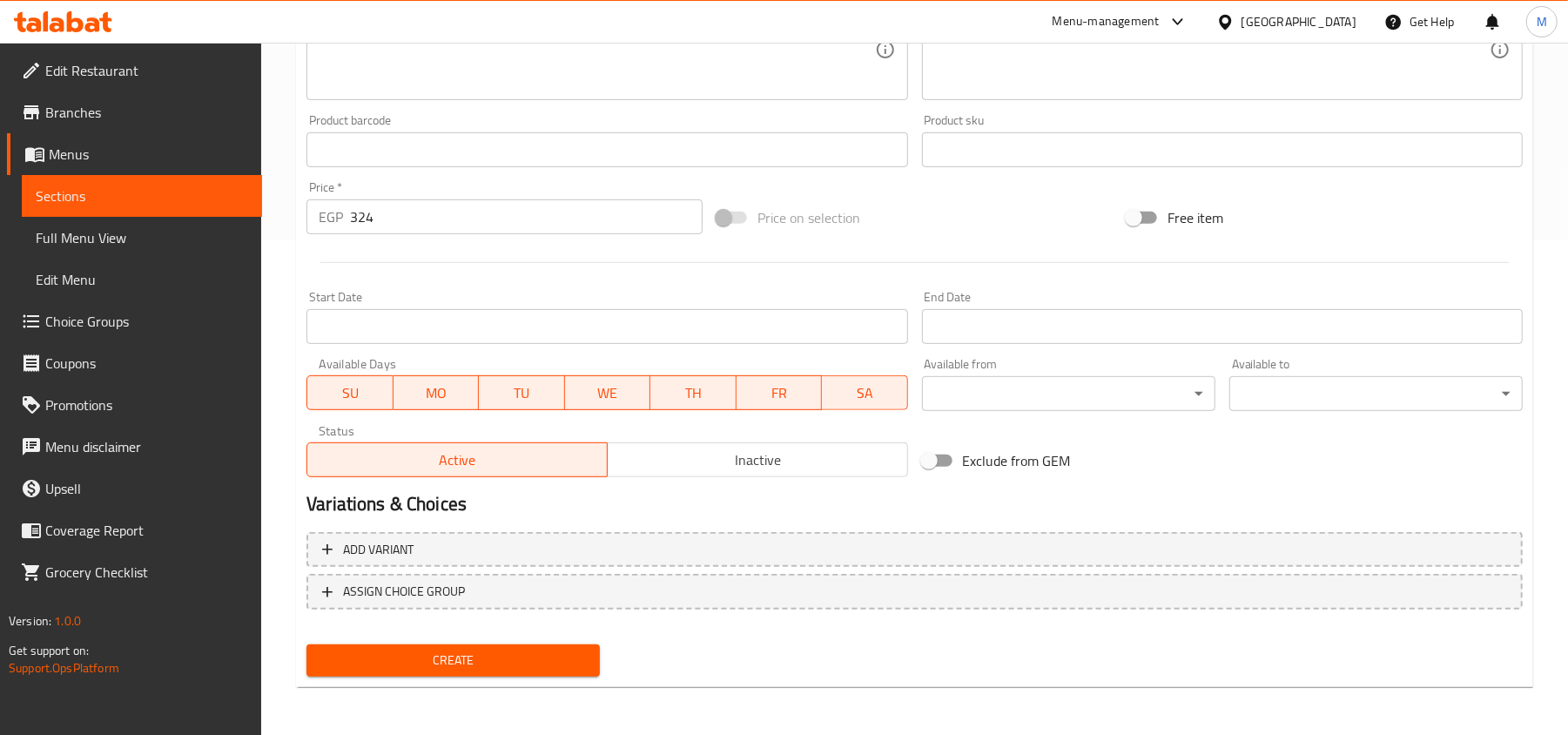
click at [472, 656] on span "Create" at bounding box center [454, 661] width 266 height 22
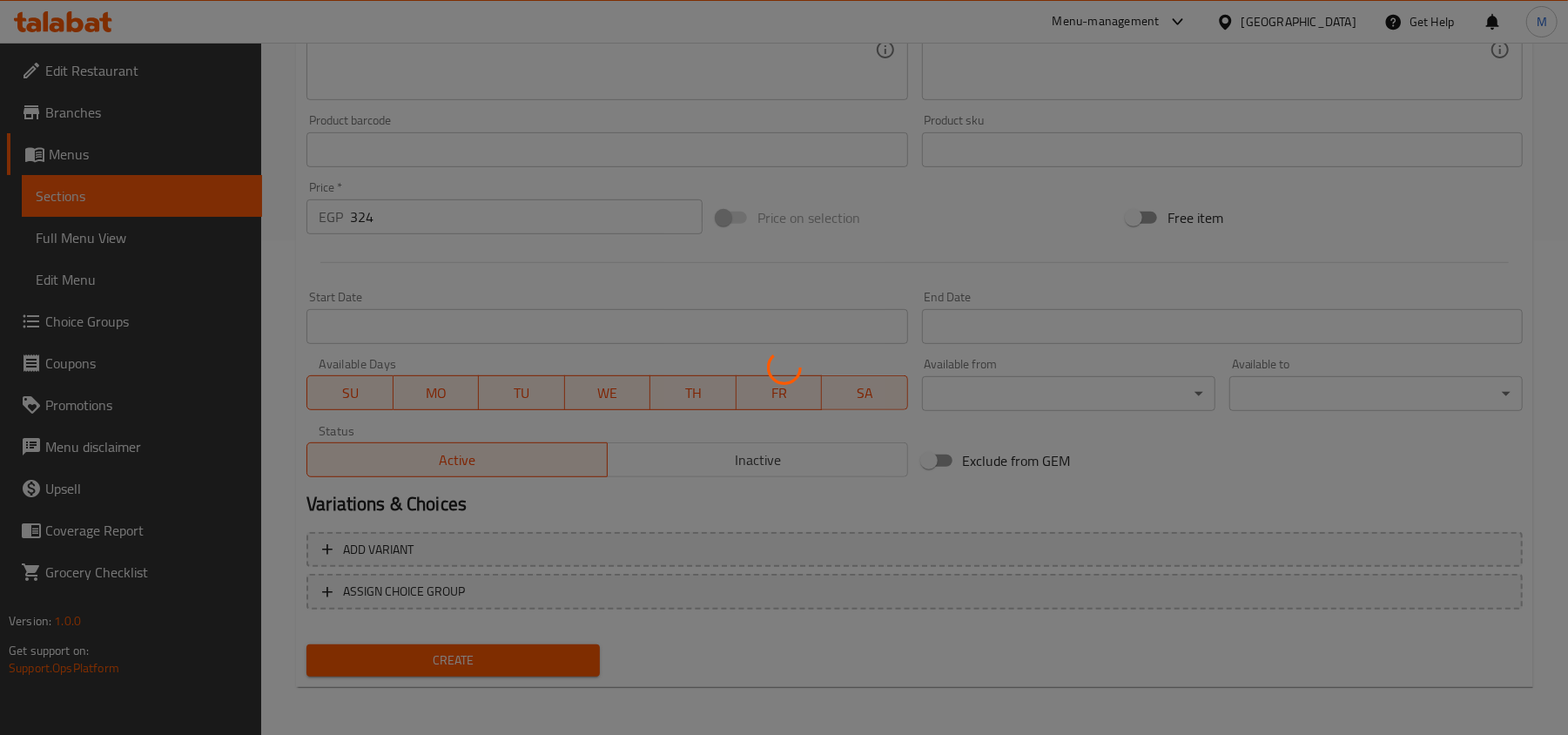
type input "0"
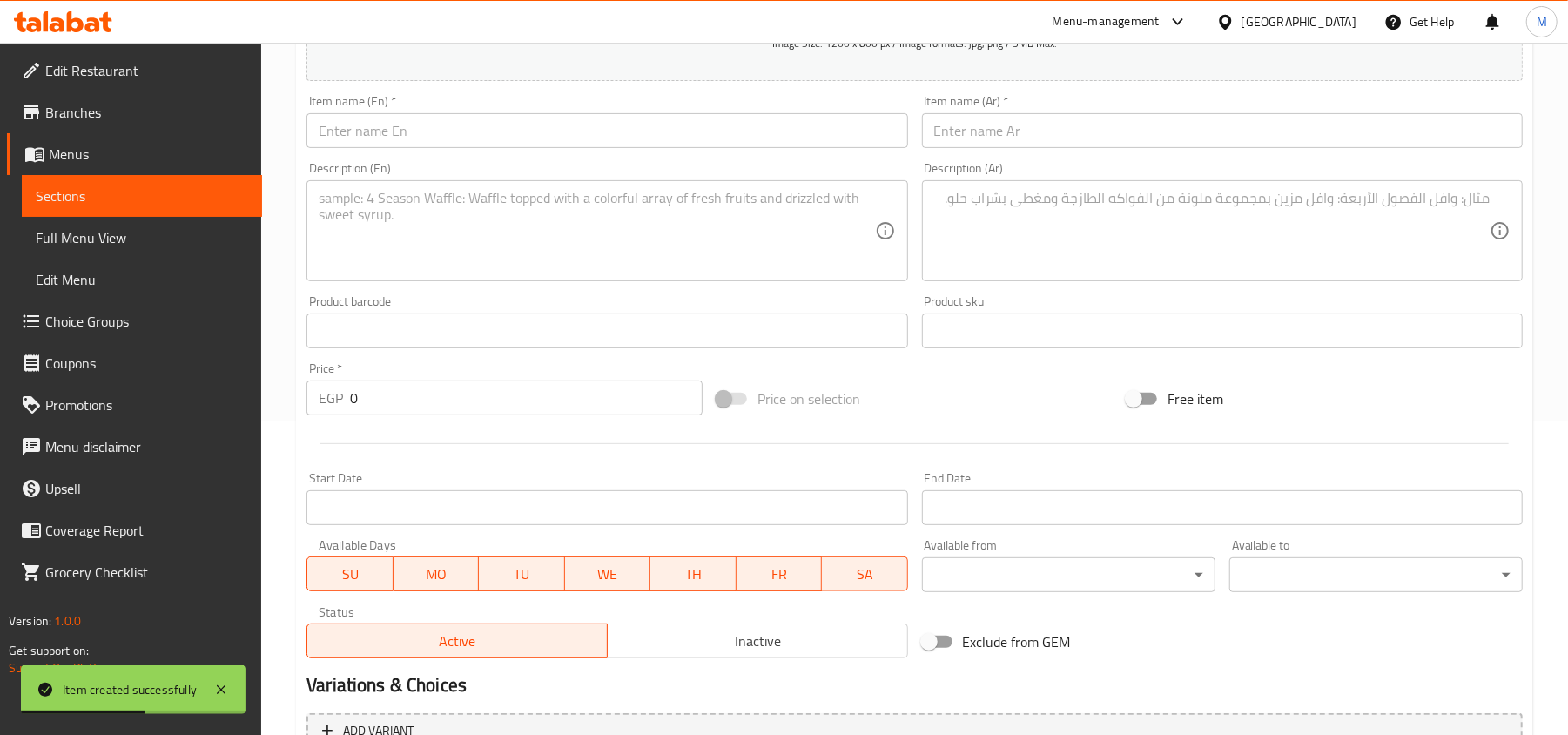
scroll to position [146, 0]
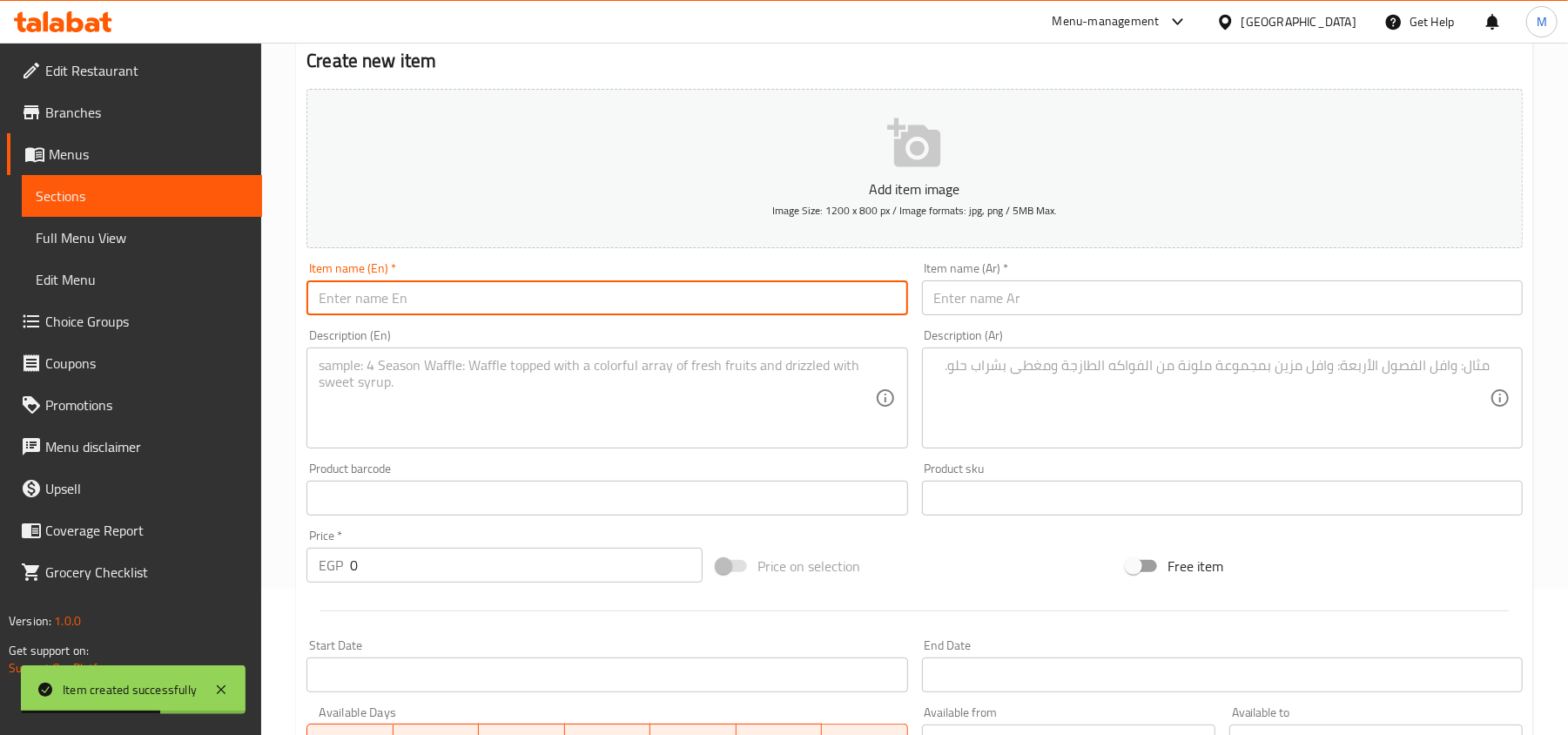
click at [476, 314] on input "text" at bounding box center [607, 297] width 601 height 35
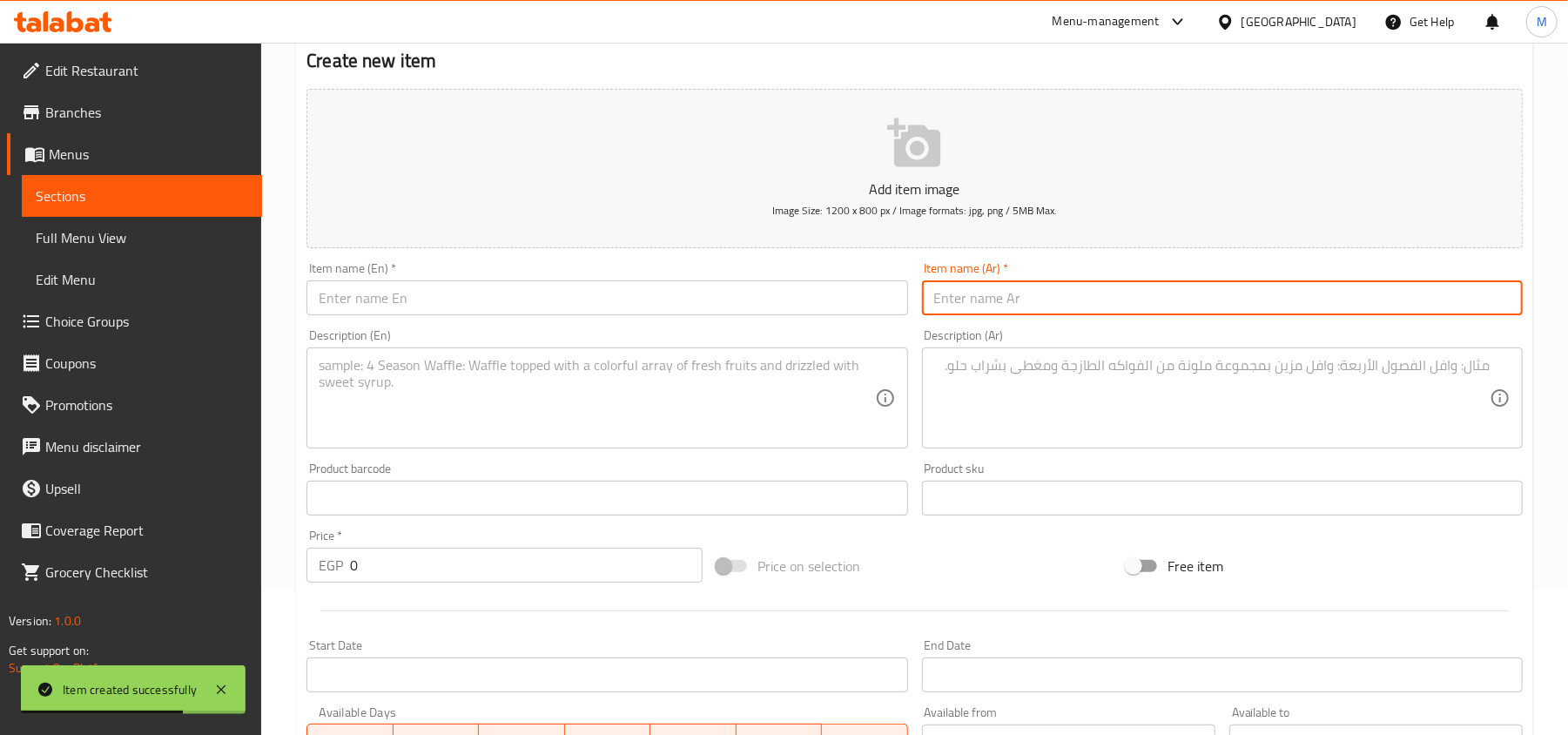
click at [1110, 294] on input "text" at bounding box center [1221, 297] width 601 height 35
paste input "وجبه قلب +ارز + سلطه"
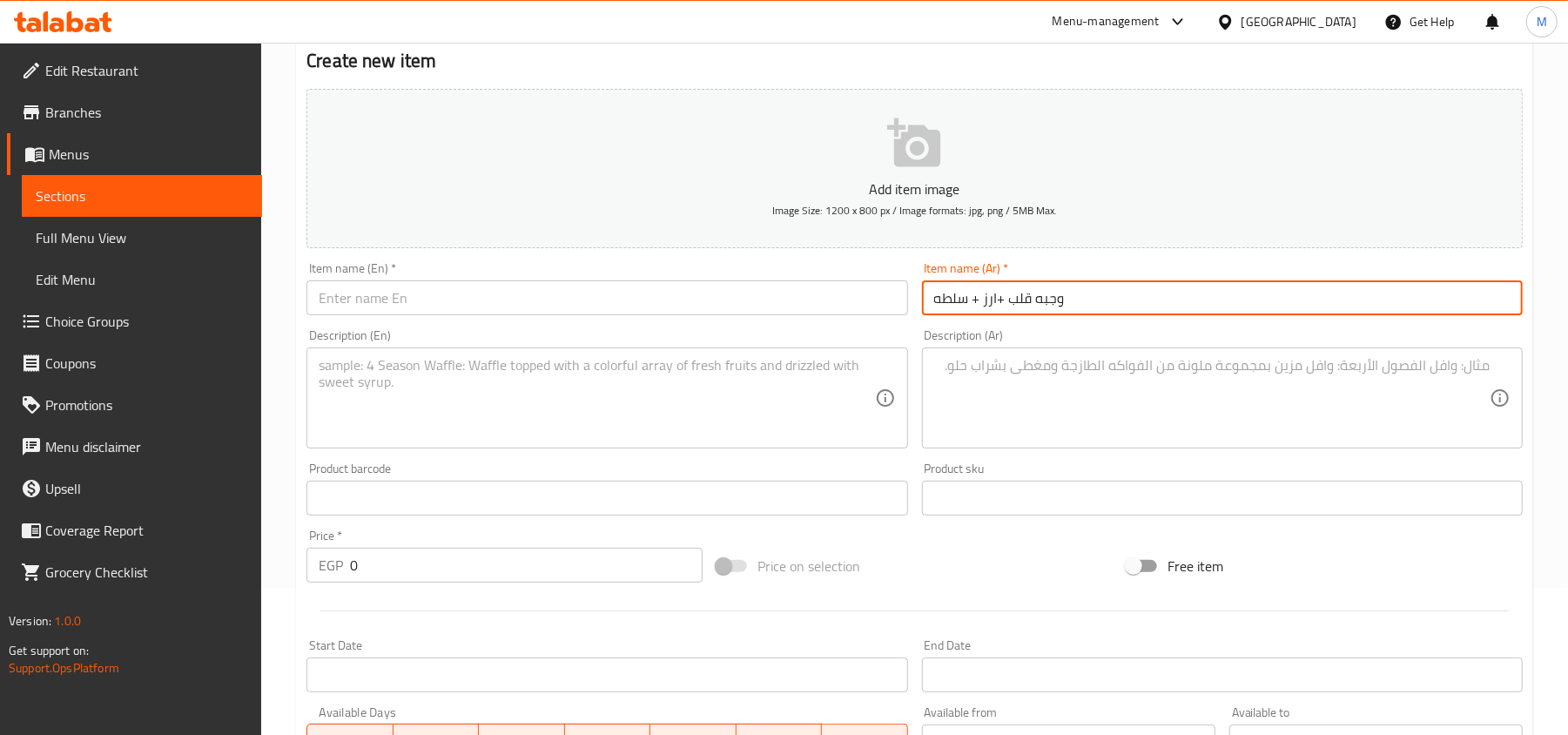
type input "وجبه قلب +ارز + سلطه"
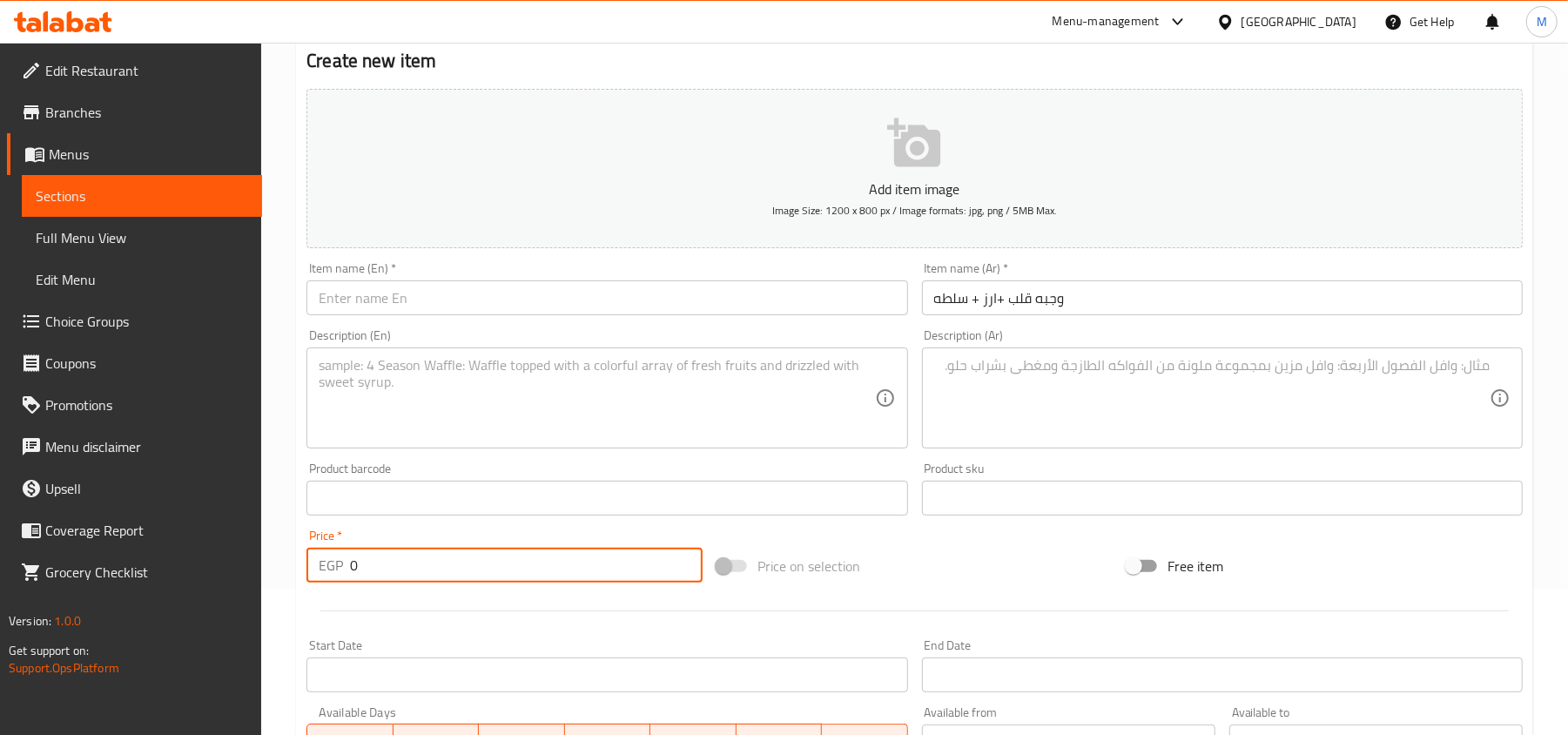
click at [369, 570] on input "0" at bounding box center [526, 565] width 353 height 35
paste input "324"
type input "324"
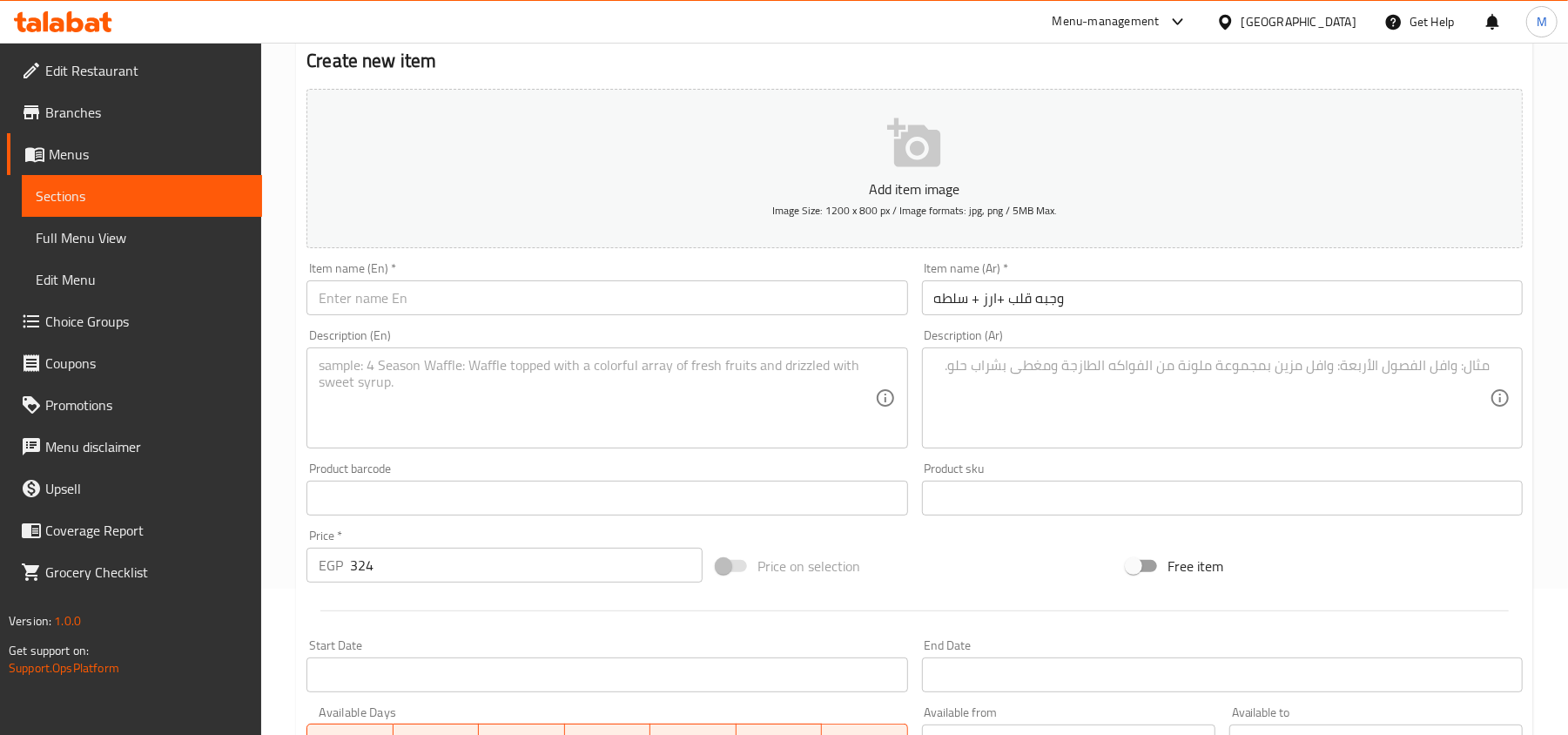
click at [1132, 395] on textarea at bounding box center [1212, 398] width 556 height 83
paste textarea "2سيخ قلب +طحينه عادى +طحينه سبايسي+عيش +ارز +سلطه"
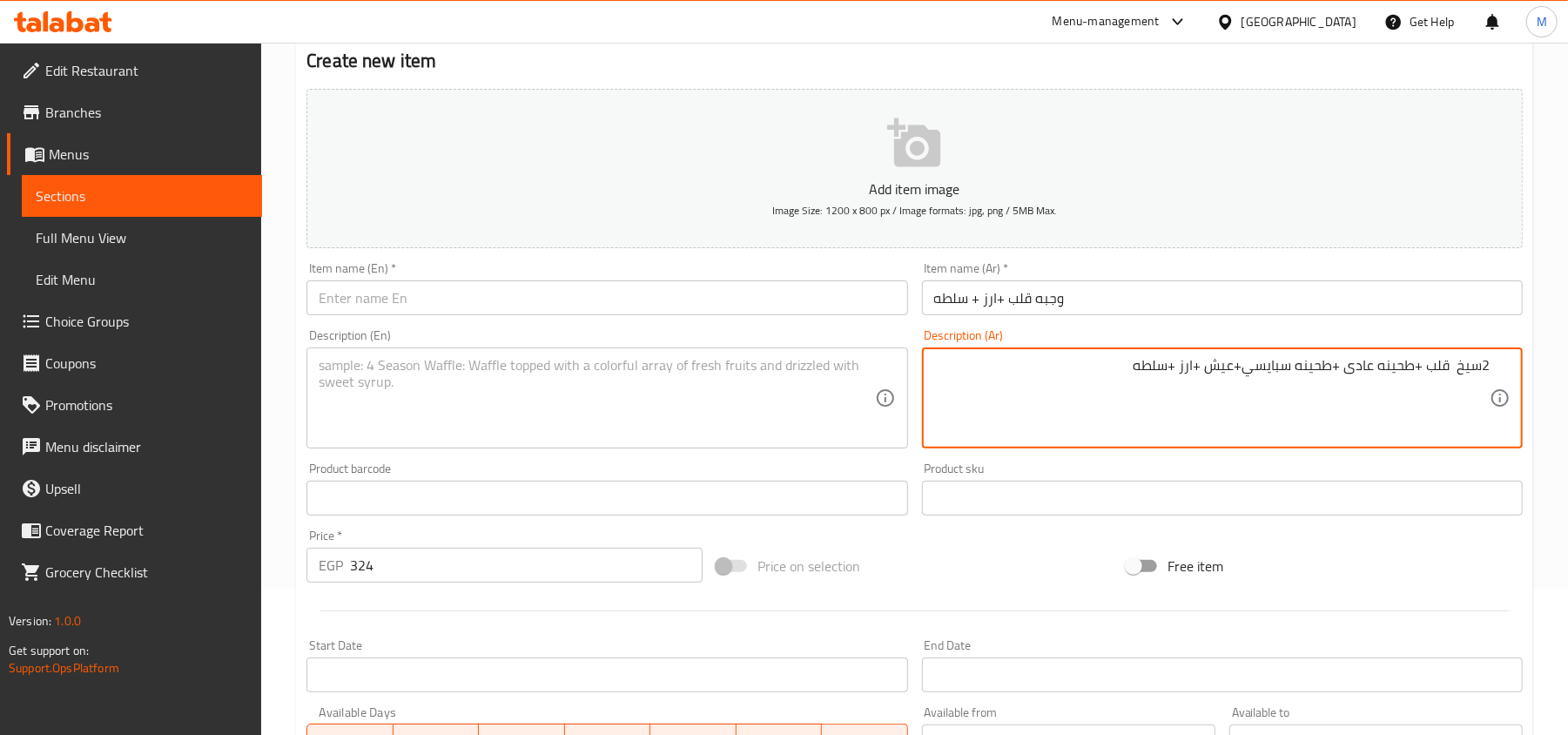
type textarea "2سيخ قلب +طحينه عادى +طحينه سبايسي+عيش +ارز +سلطه"
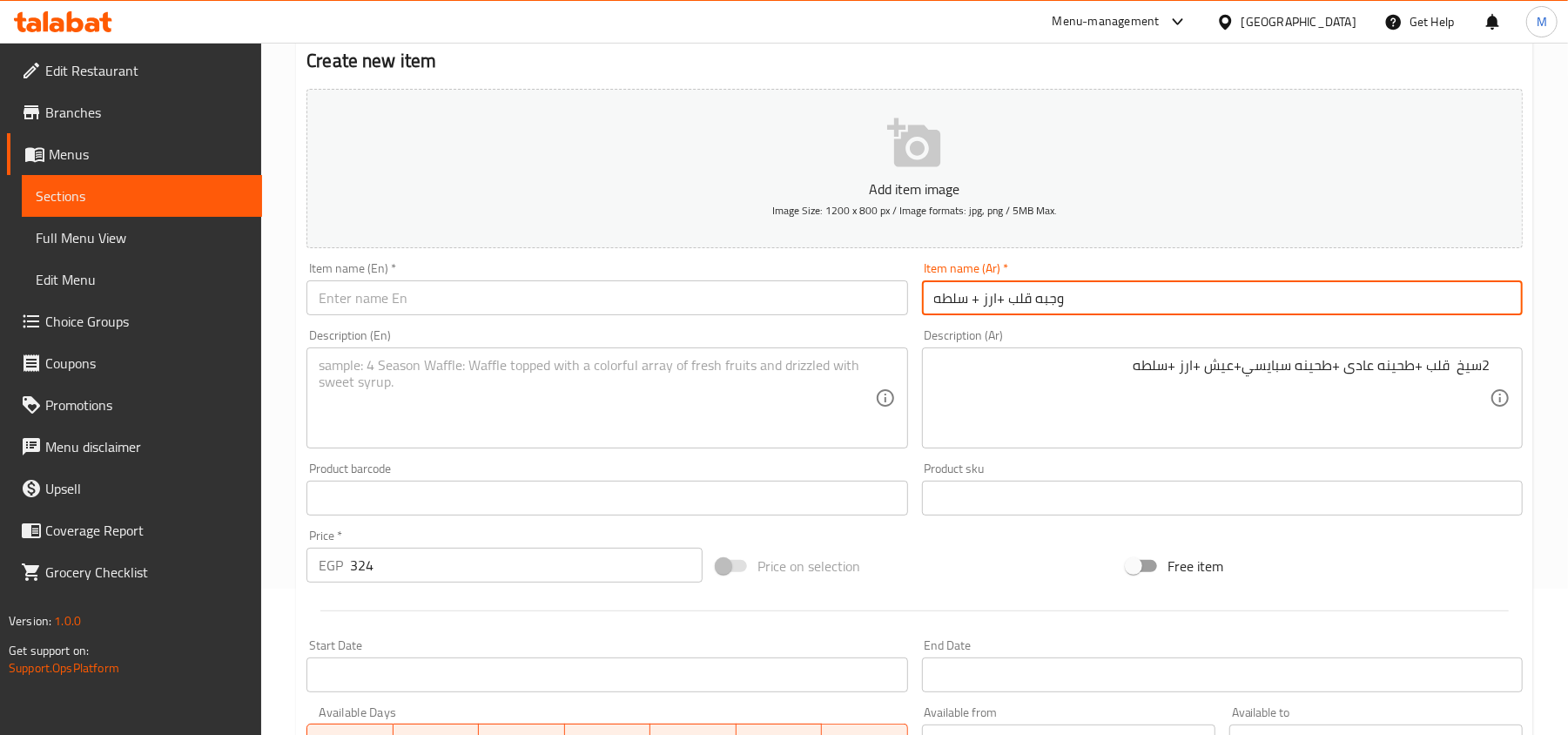
click at [1110, 301] on input "وجبه قلب +ارز + سلطه" at bounding box center [1221, 297] width 601 height 35
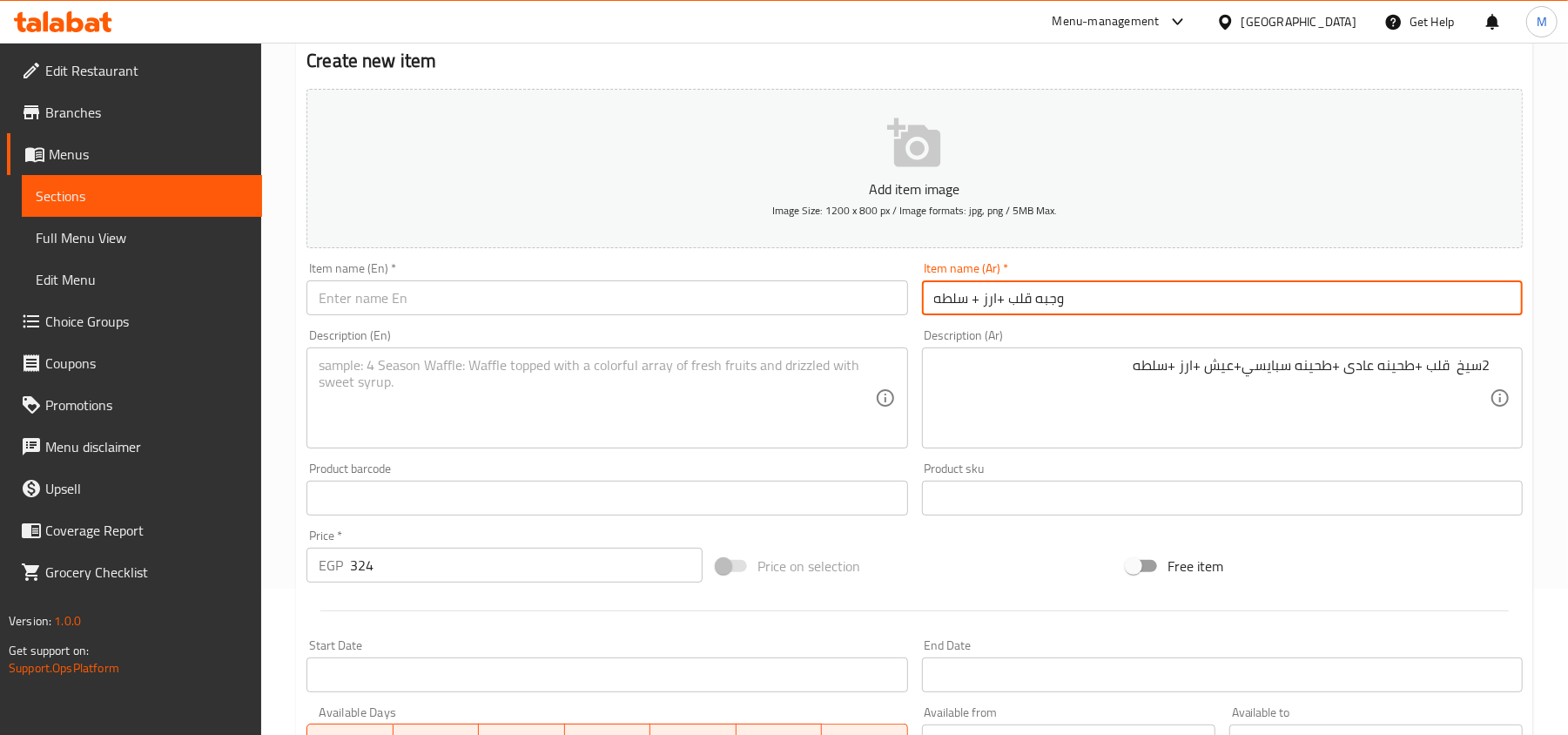
click at [1110, 301] on input "وجبه قلب +ارز + سلطه" at bounding box center [1221, 297] width 601 height 35
click at [1126, 310] on input "وجبه قلب +ارز + سلطه" at bounding box center [1221, 297] width 601 height 35
click at [1036, 305] on input "وجبه قلب +ارز + سلطه" at bounding box center [1221, 297] width 601 height 35
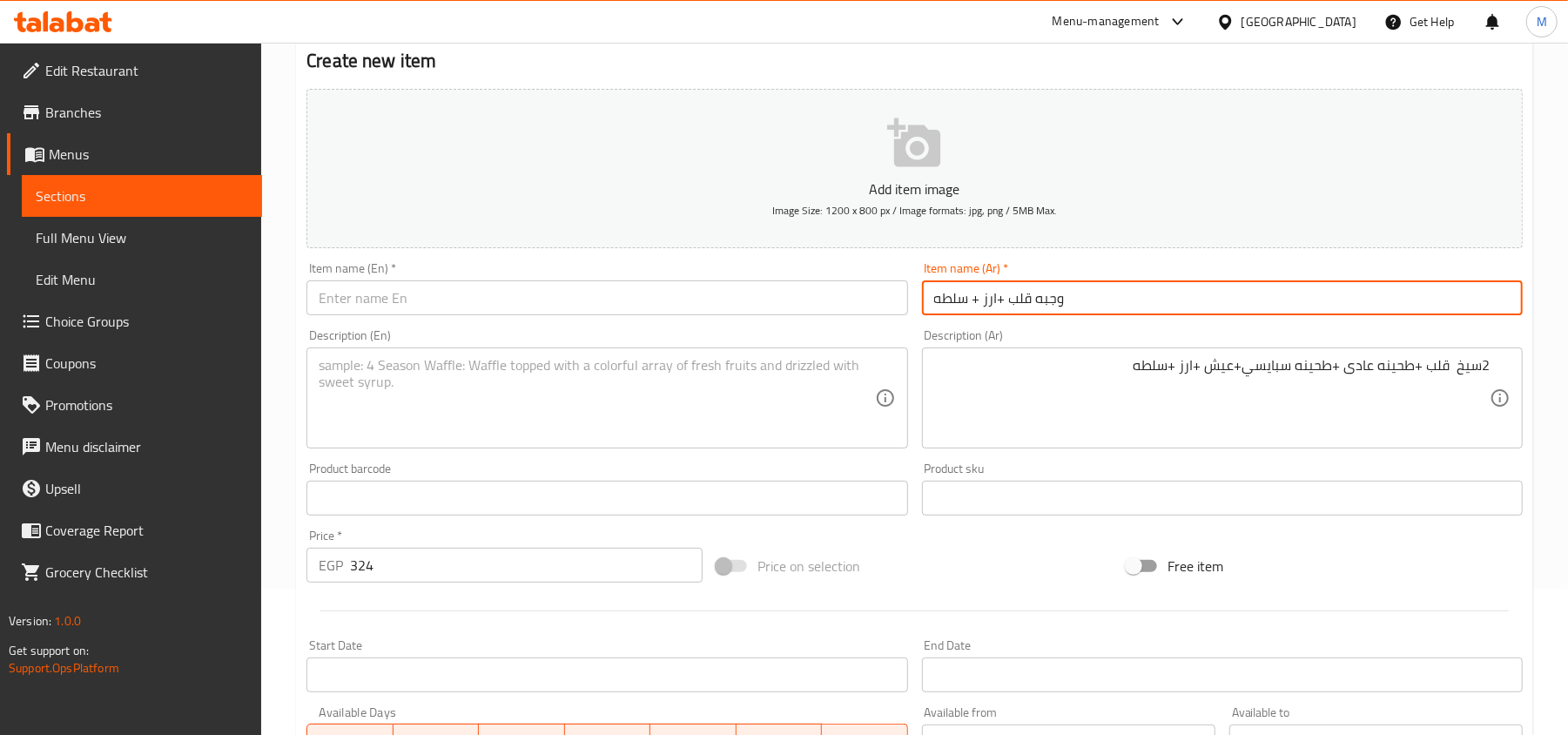
click at [1036, 305] on input "وجبه قلب +ارز + سلطه" at bounding box center [1221, 297] width 601 height 35
type input "وجبه قلب +ارز + سلطه"
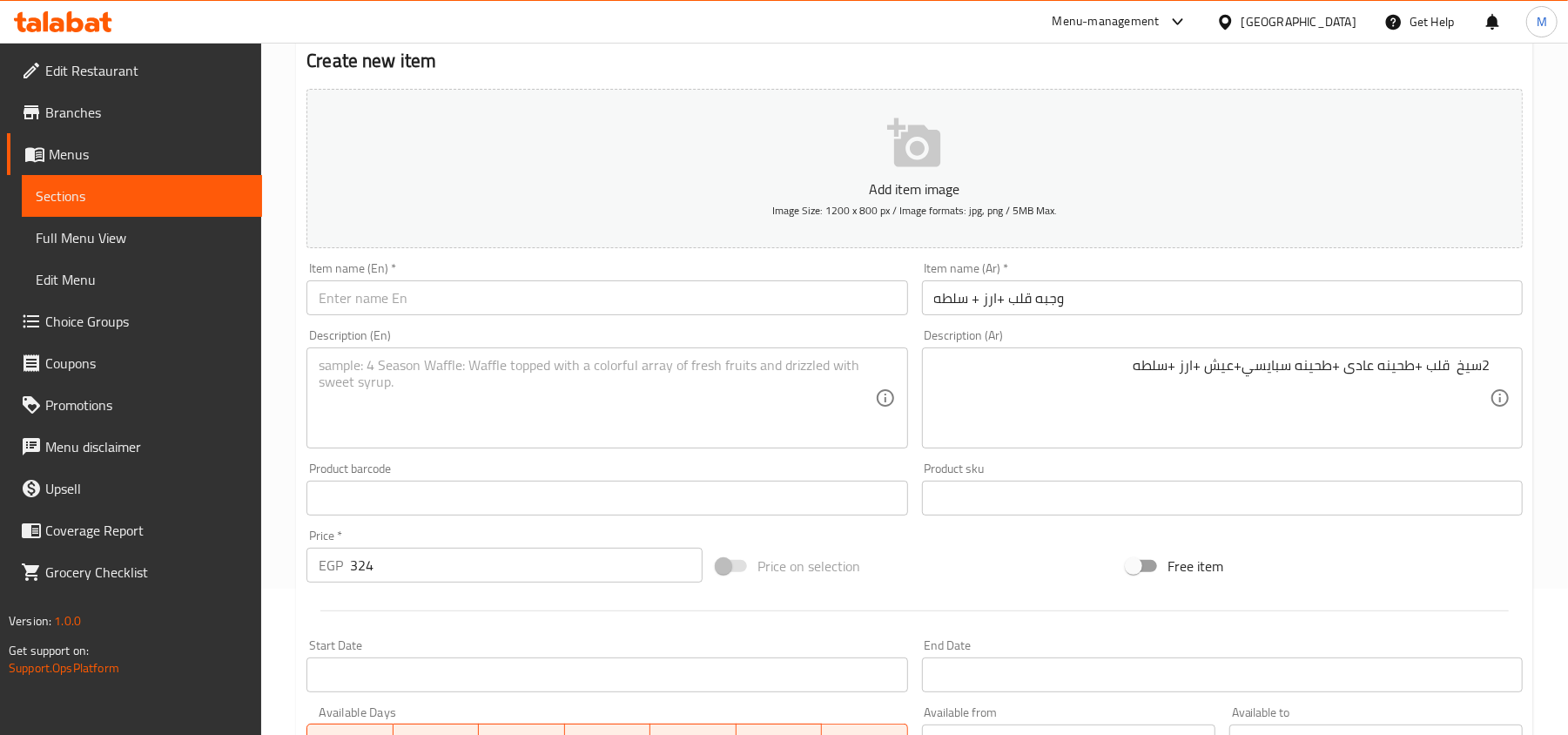
click at [772, 312] on input "text" at bounding box center [607, 297] width 601 height 35
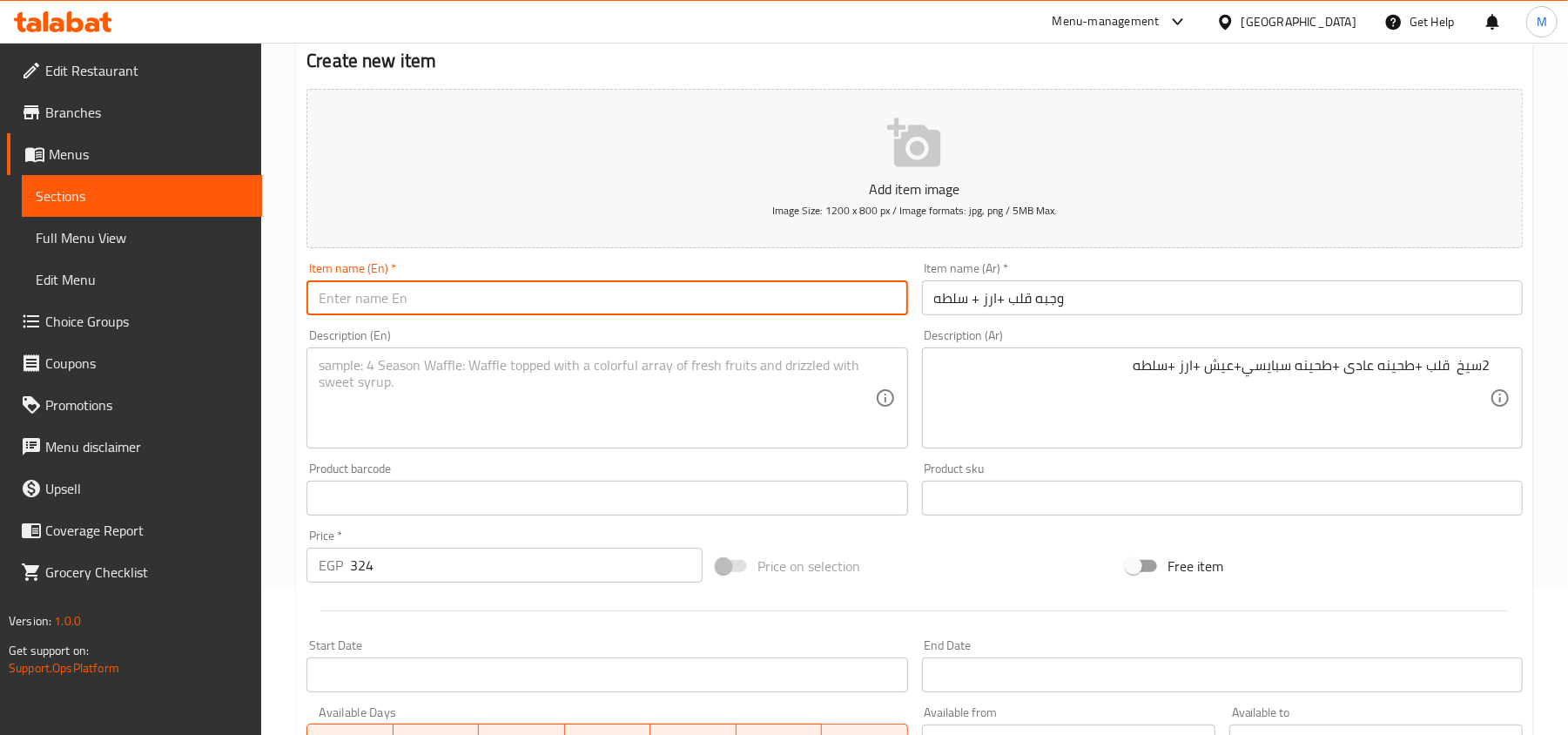
paste input "Heart meal + rice + salad"
click at [333, 298] on input "Heart meal + rice + salad" at bounding box center [607, 297] width 601 height 35
click at [368, 296] on input "qalb meal + rice + salad" at bounding box center [607, 297] width 601 height 35
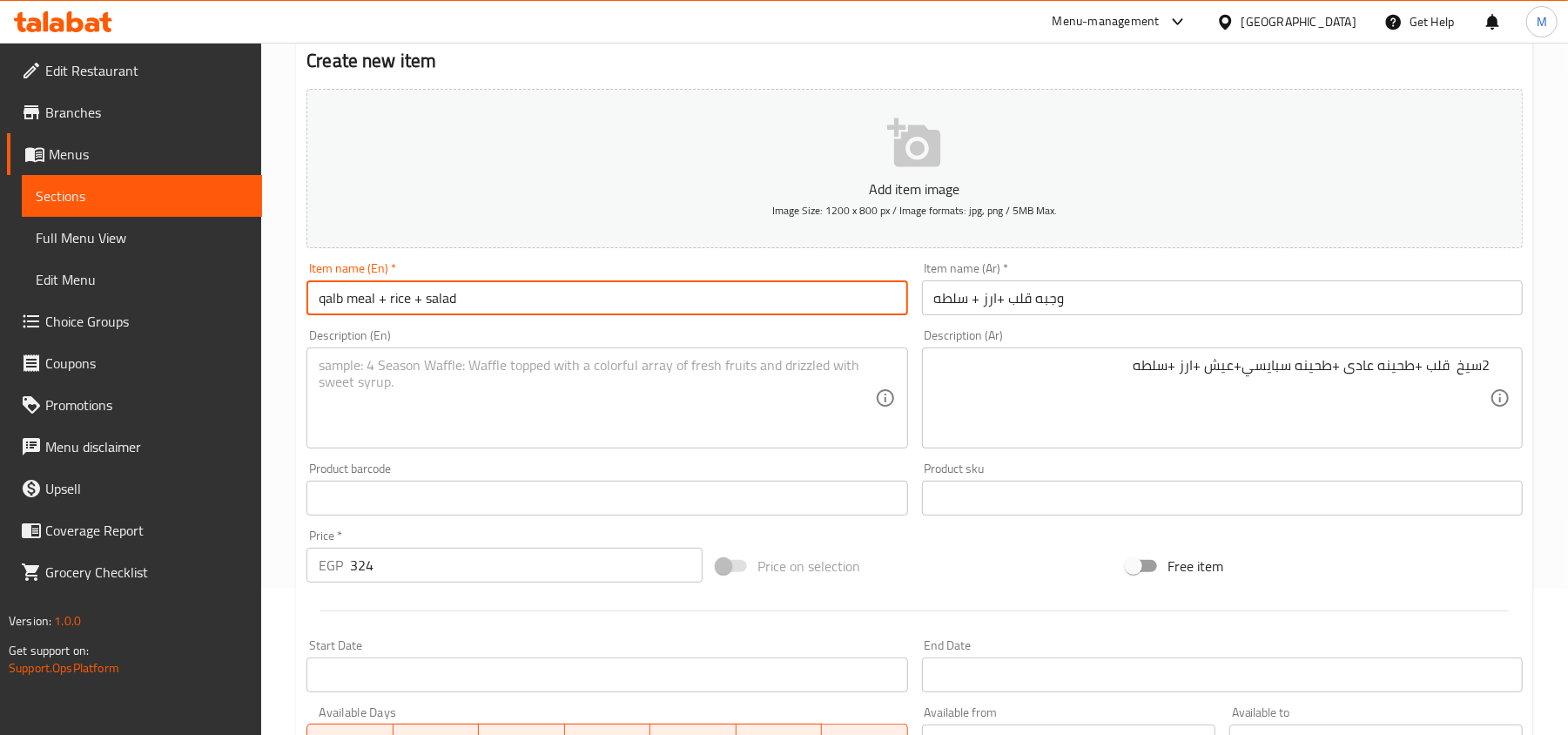
click at [368, 296] on input "qalb meal + rice + salad" at bounding box center [607, 297] width 601 height 35
click at [519, 294] on input "Qalb Meal + Rice + Salad" at bounding box center [607, 297] width 601 height 35
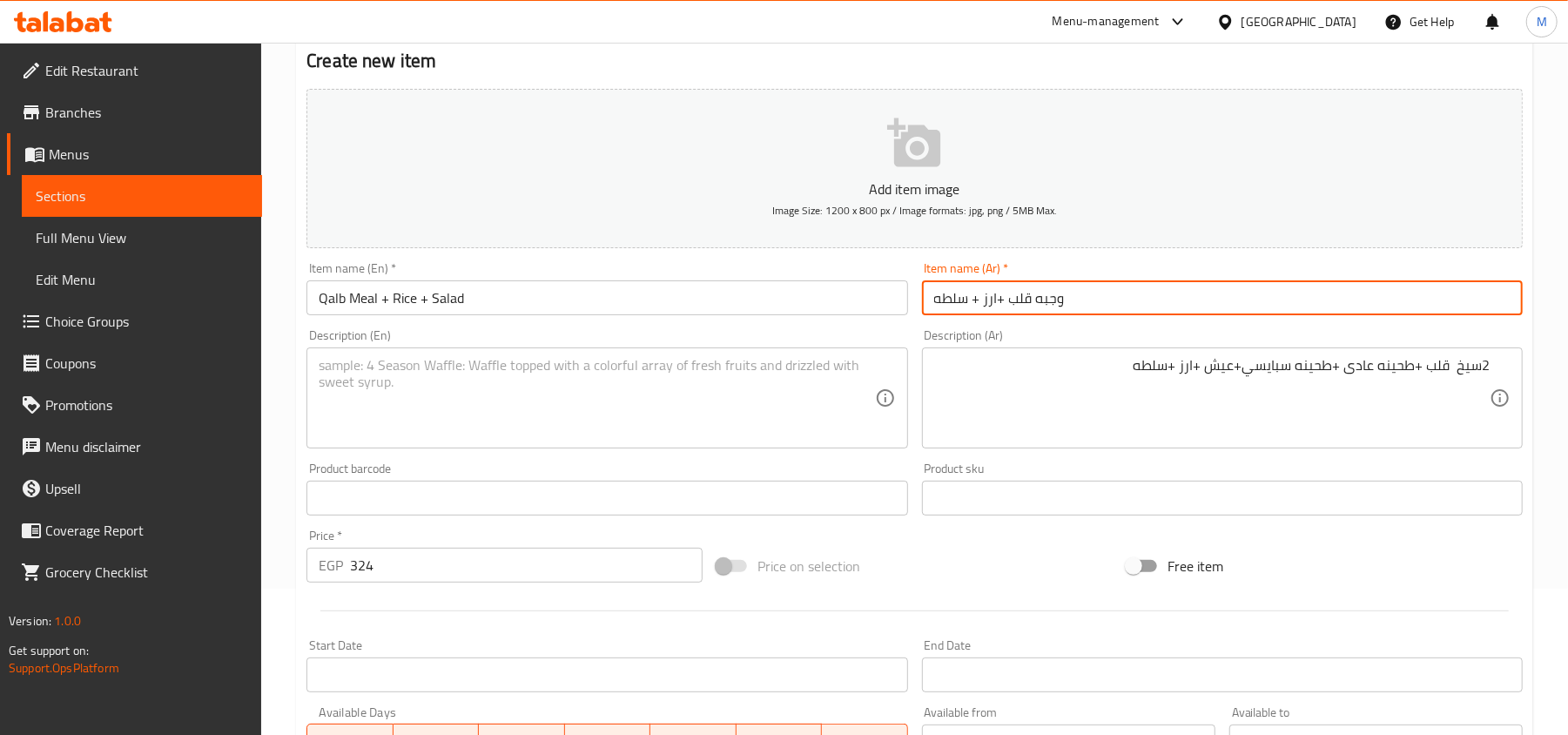
click at [1018, 301] on input "وجبه قلب +ارز + سلطه" at bounding box center [1221, 297] width 601 height 35
click at [1021, 293] on input "وجبه قلب +ارز + سلطه" at bounding box center [1221, 297] width 601 height 35
click at [340, 307] on input "Qalb Meal + Rice + Salad" at bounding box center [607, 297] width 601 height 35
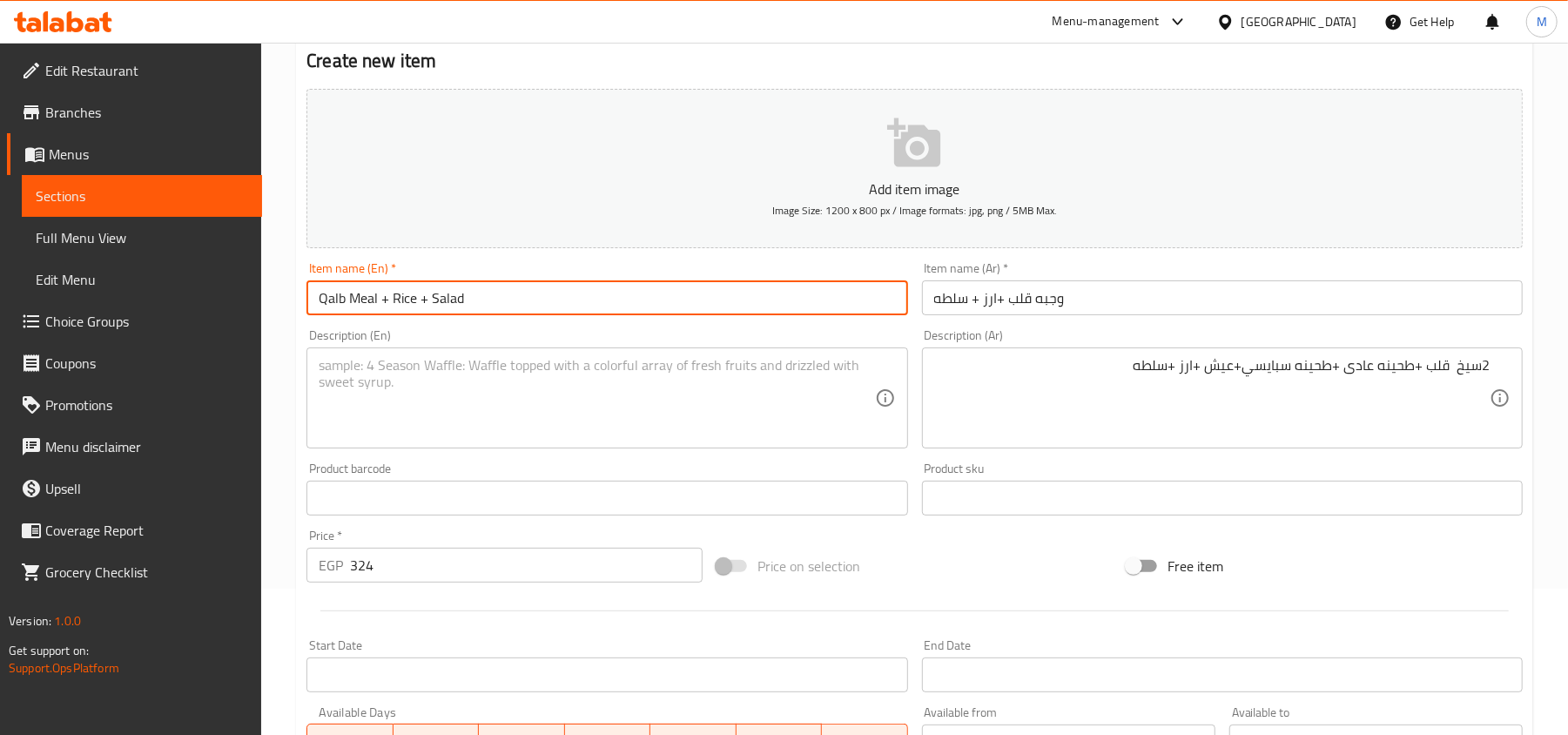
click at [340, 307] on input "Qalb Meal + Rice + Salad" at bounding box center [607, 297] width 601 height 35
paste input "Heart"
type input "Heart Meal + Rice + Salad"
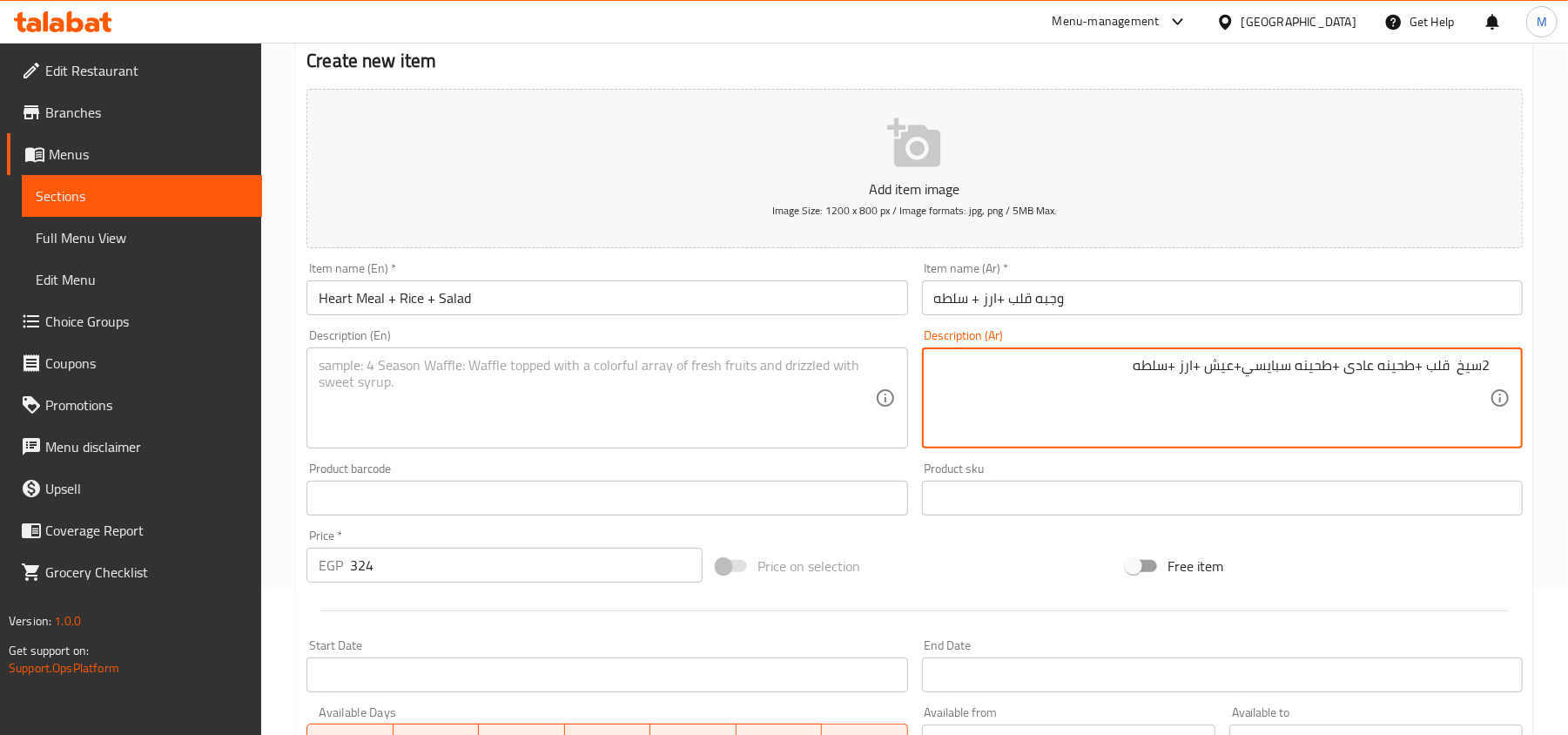
click at [1417, 378] on textarea "2سيخ قلب +طحينه عادى +طحينه سبايسي+عيش +ارز +سلطه" at bounding box center [1212, 398] width 556 height 83
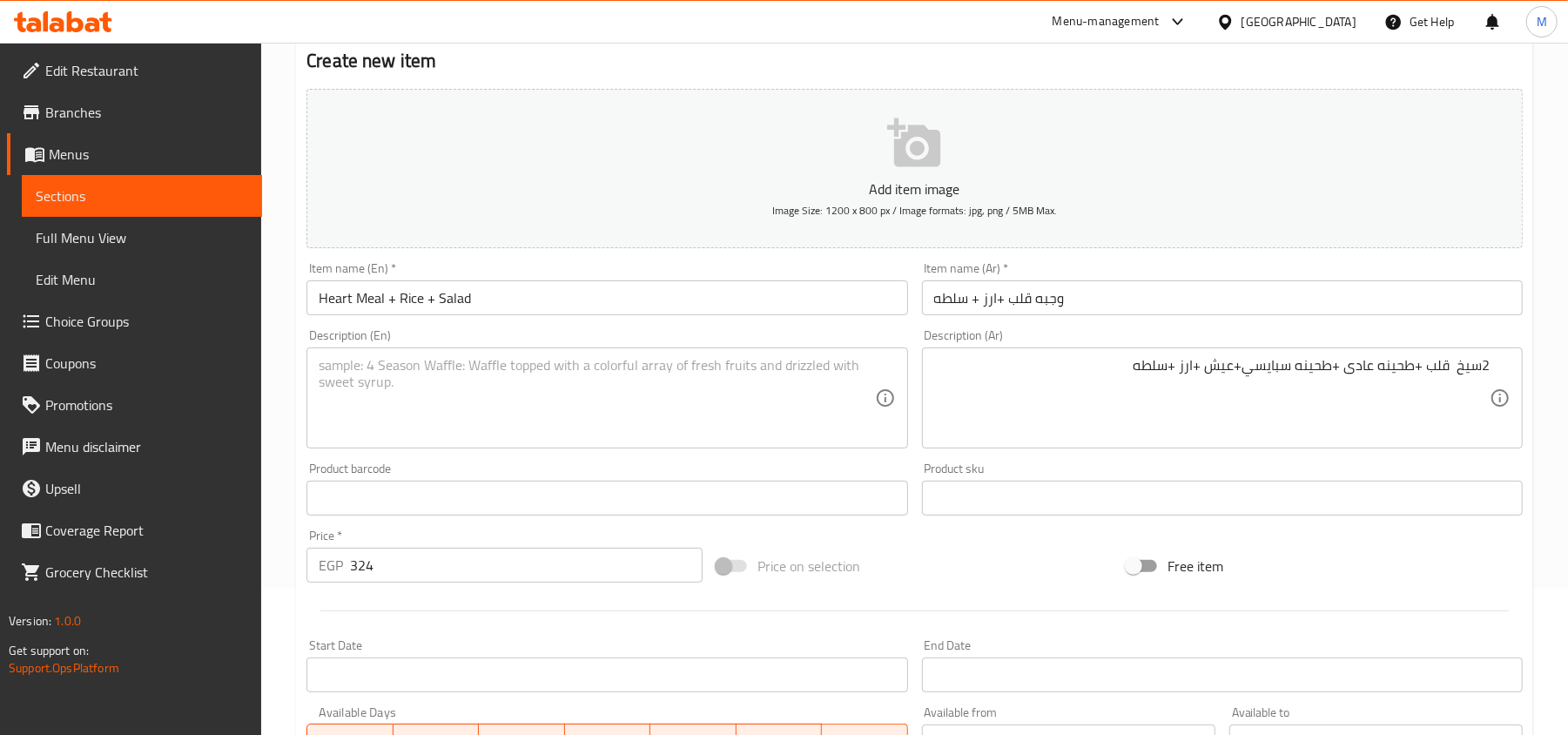
click at [695, 412] on textarea at bounding box center [597, 398] width 556 height 83
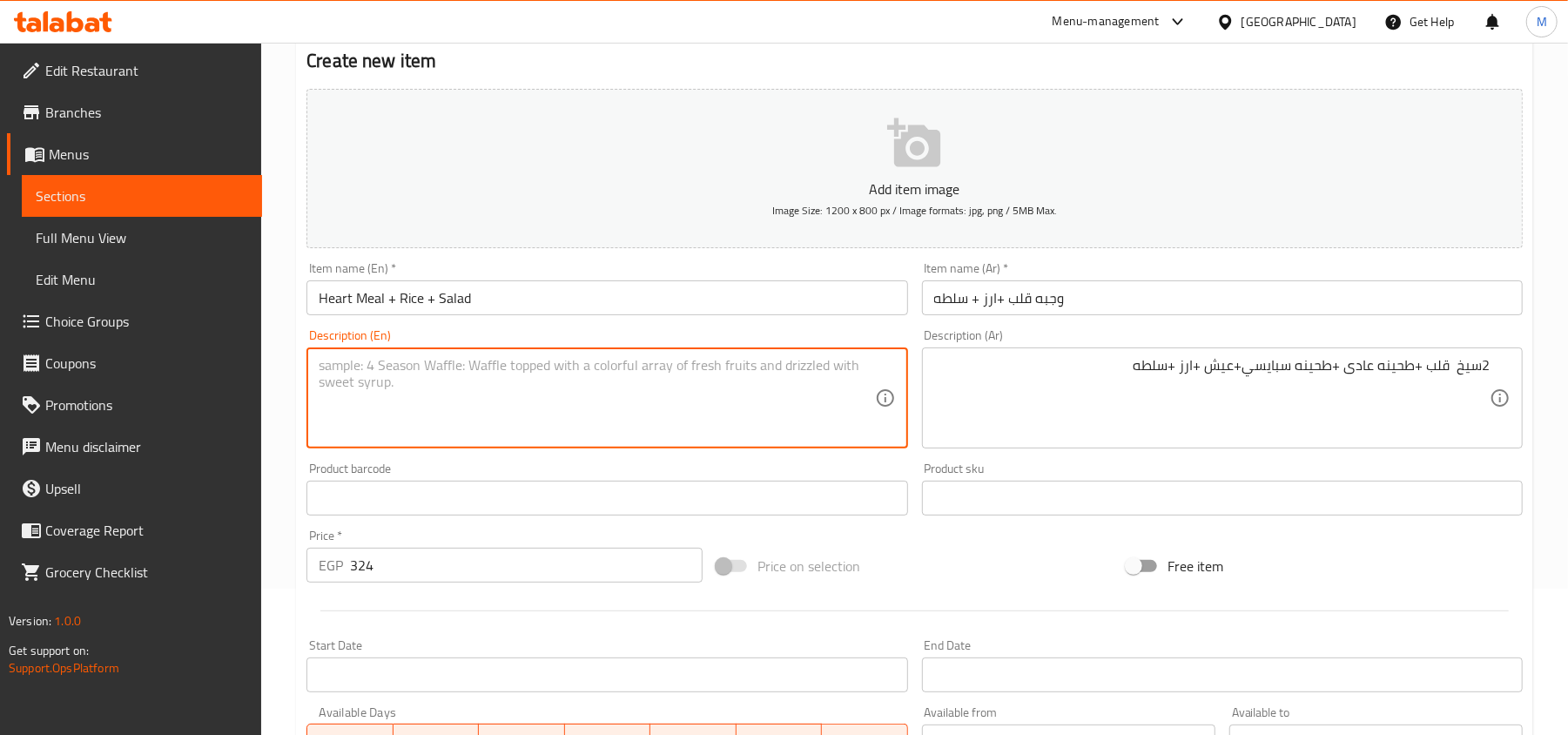
paste textarea "2 skewers of heart + regular tahini + spicy tahini + bread + rice + salad"
type textarea "2 skewers of heart + regular tahini + spicy tahini + bread + rice + salad"
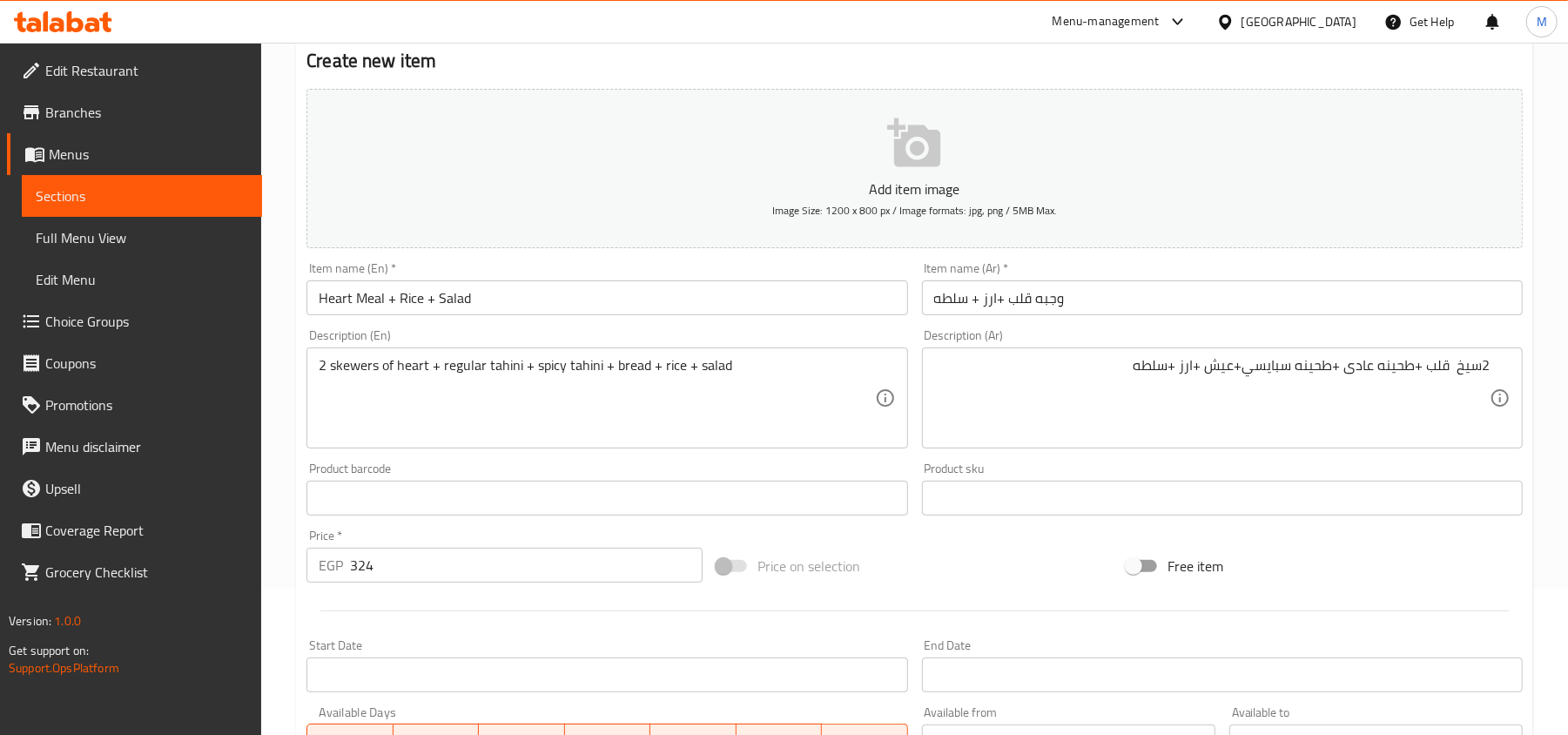
click at [699, 333] on div "Description (En) 2 skewers of heart + regular tahini + spicy tahini + bread + r…" at bounding box center [607, 388] width 601 height 119
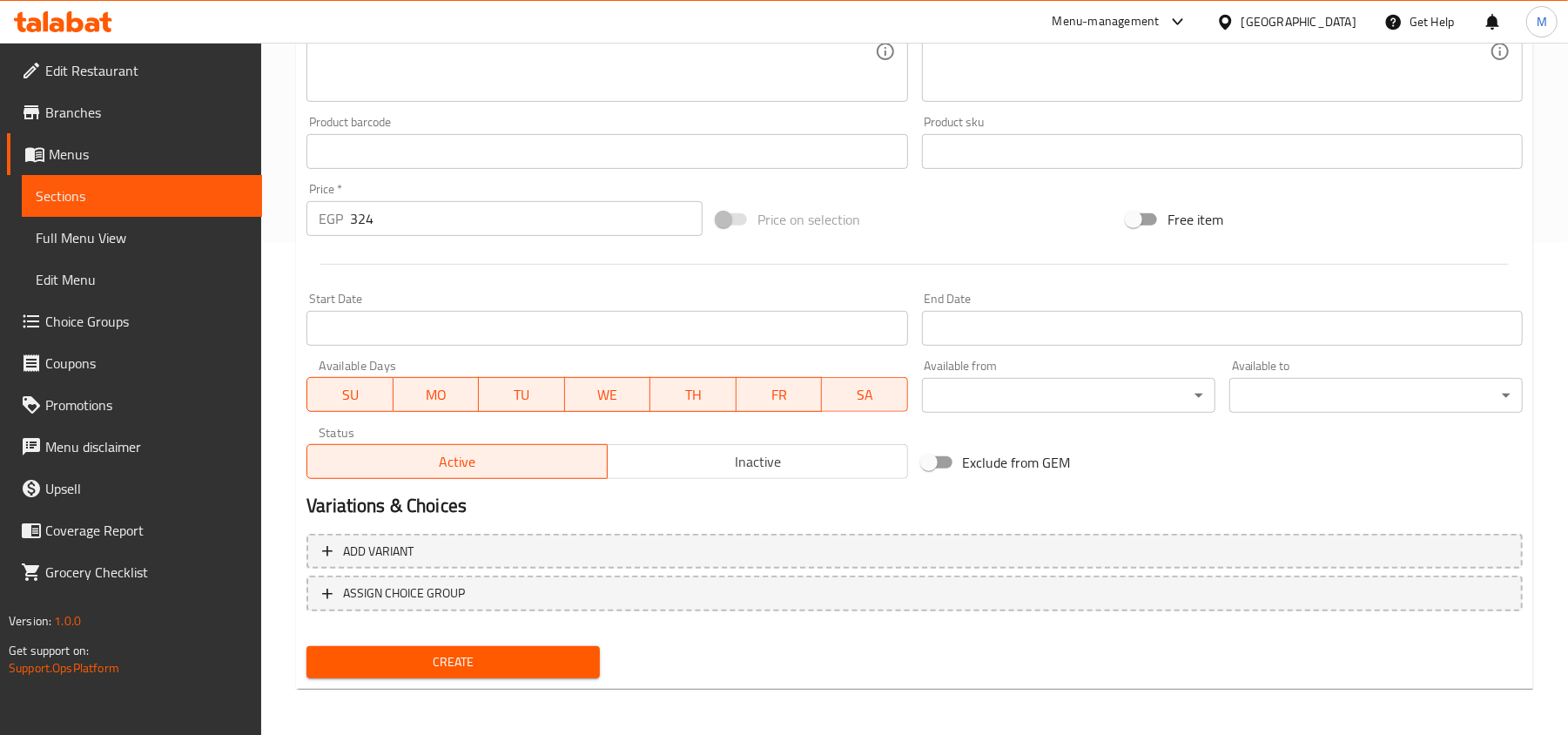
scroll to position [495, 0]
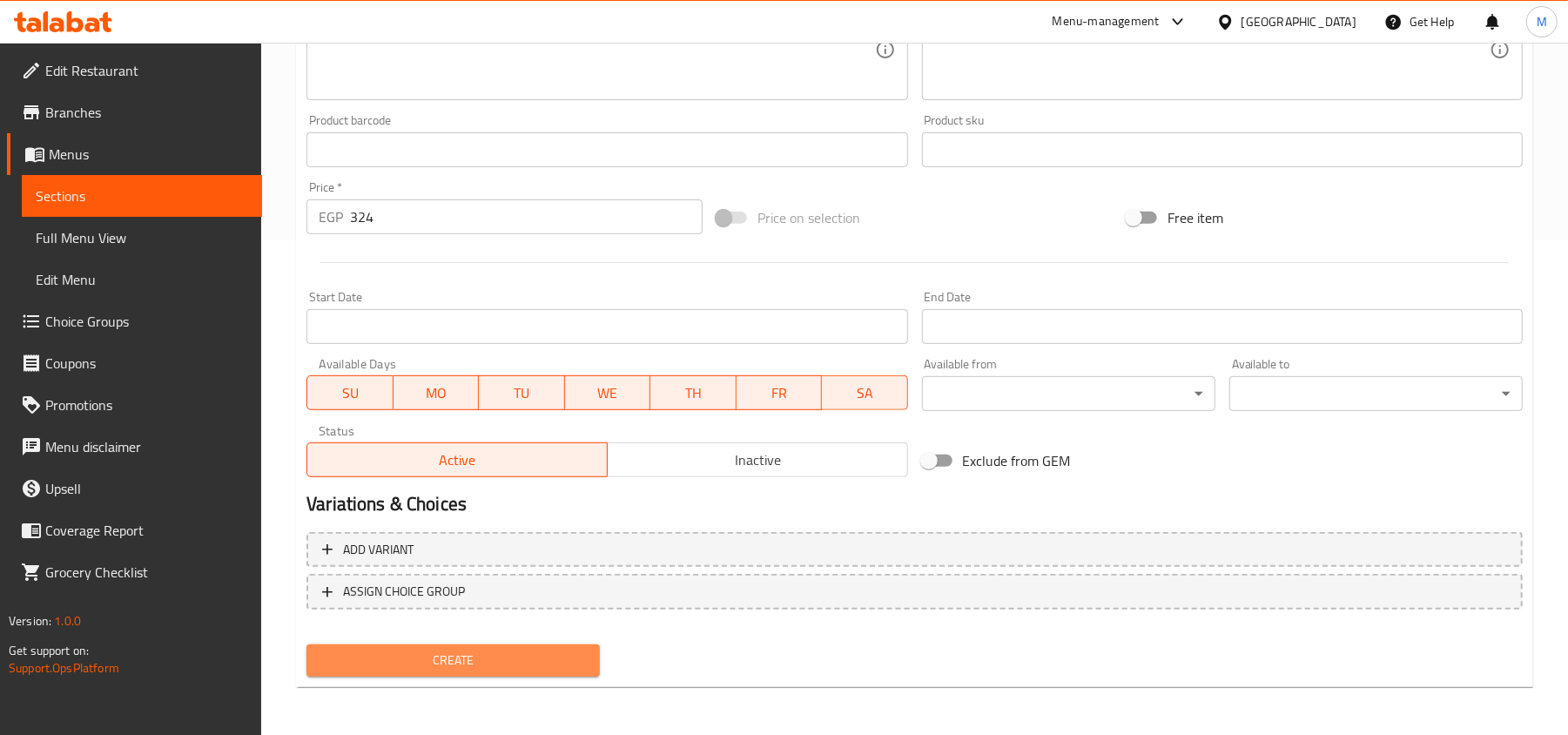
drag, startPoint x: 499, startPoint y: 653, endPoint x: 192, endPoint y: 477, distance: 353.9
click at [498, 653] on span "Create" at bounding box center [454, 661] width 266 height 22
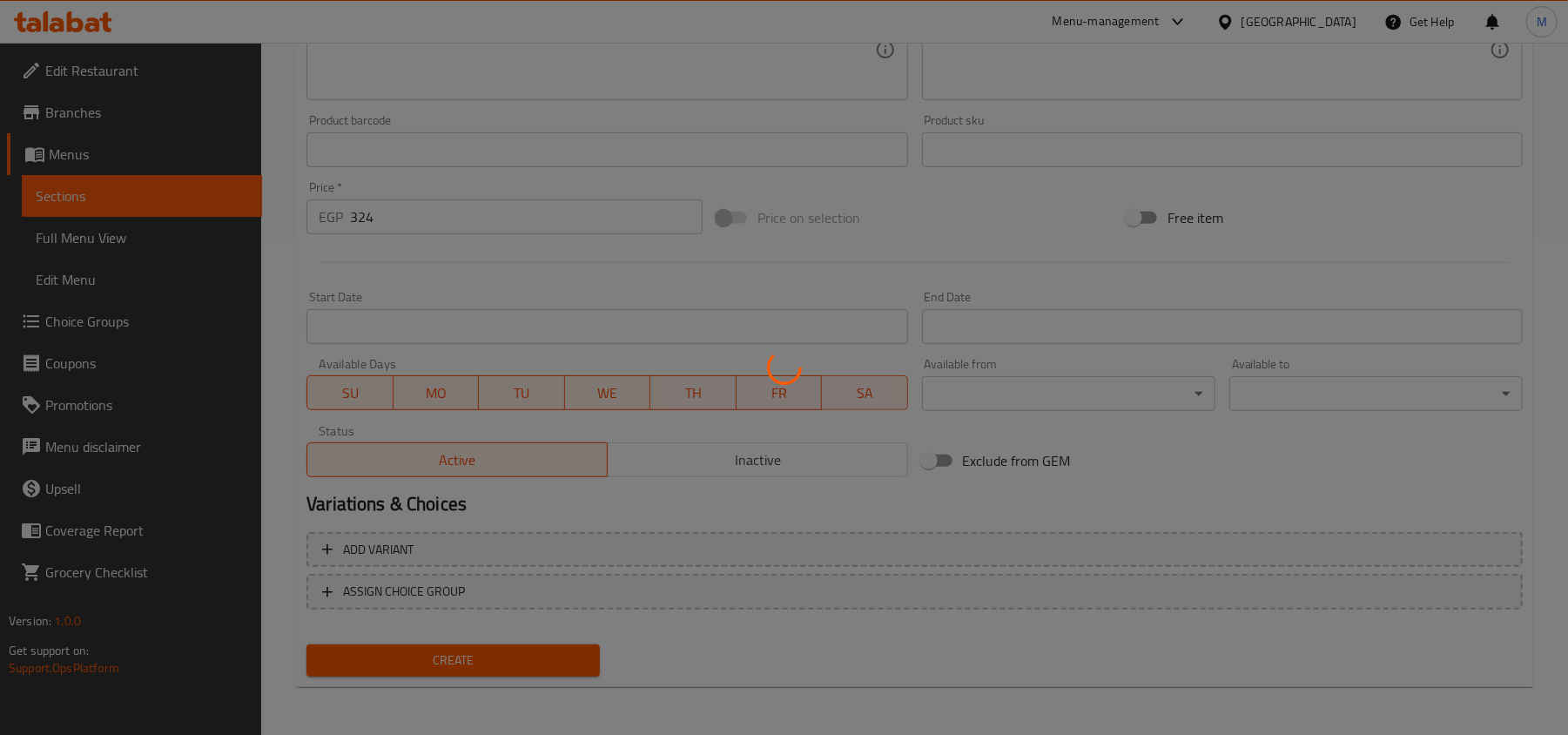
type input "0"
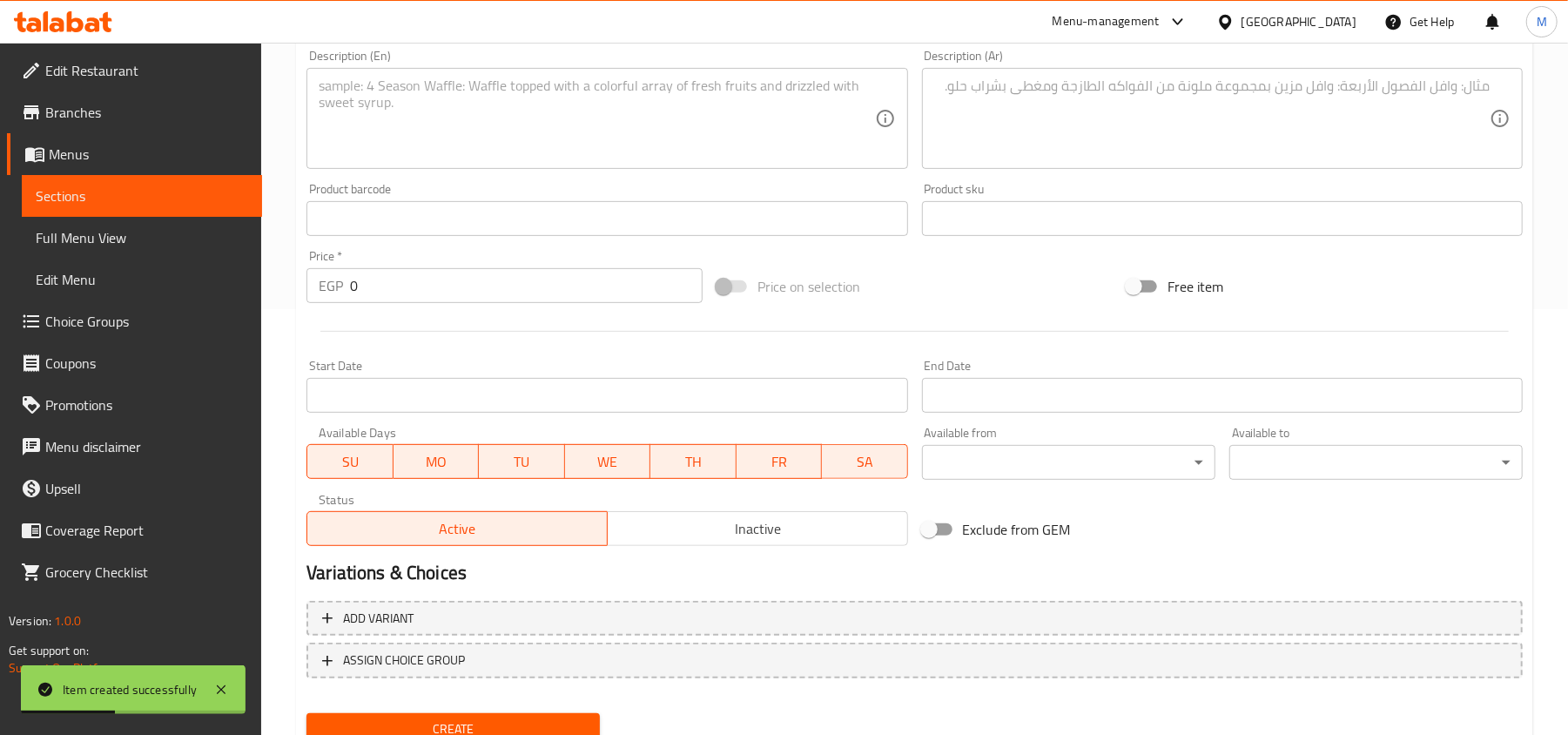
scroll to position [146, 0]
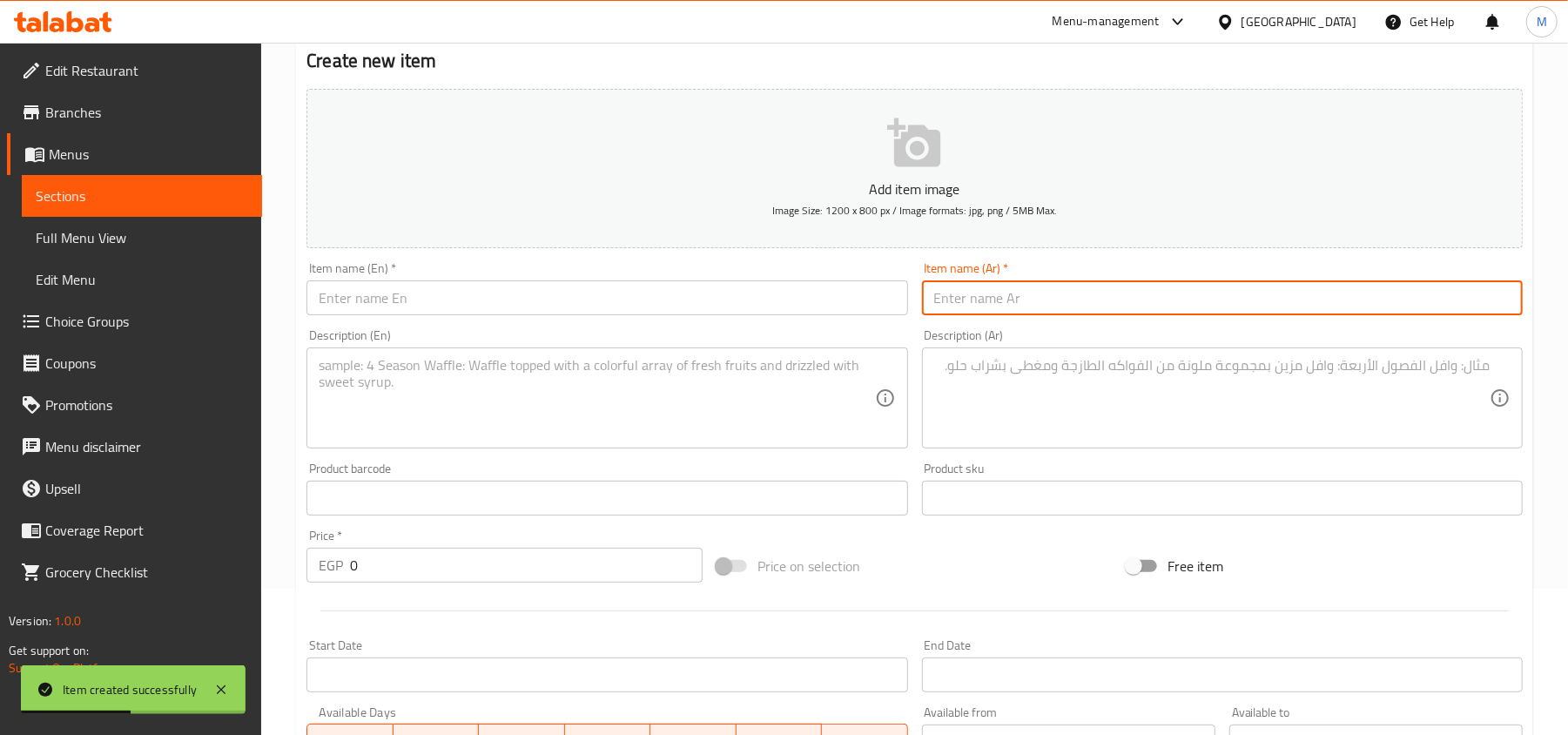
click at [1100, 301] on input "text" at bounding box center [1221, 297] width 601 height 35
paste input "وجبه كلاوى +ارز + سلطه"
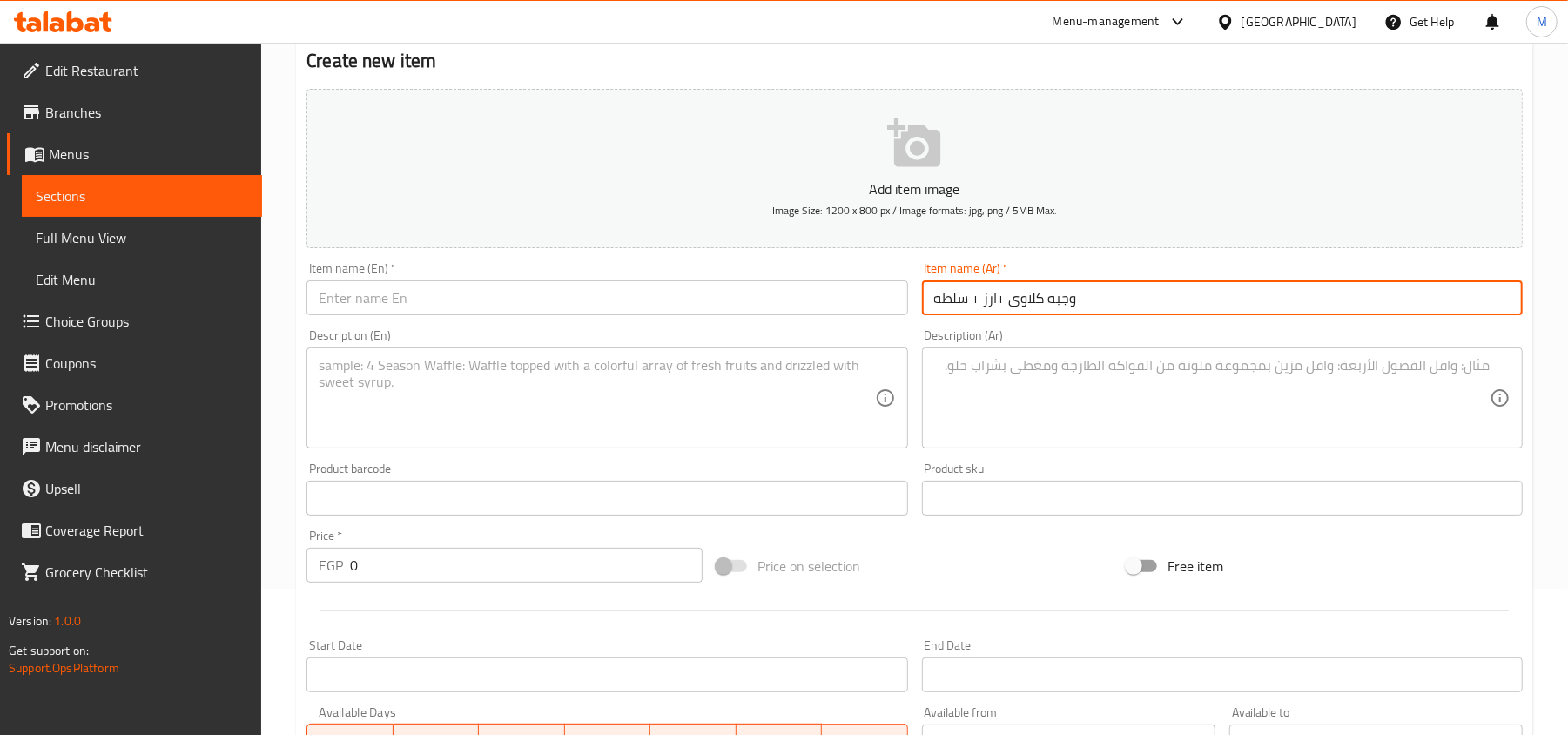
type input "وجبه كلاوى +ارز + سلطه"
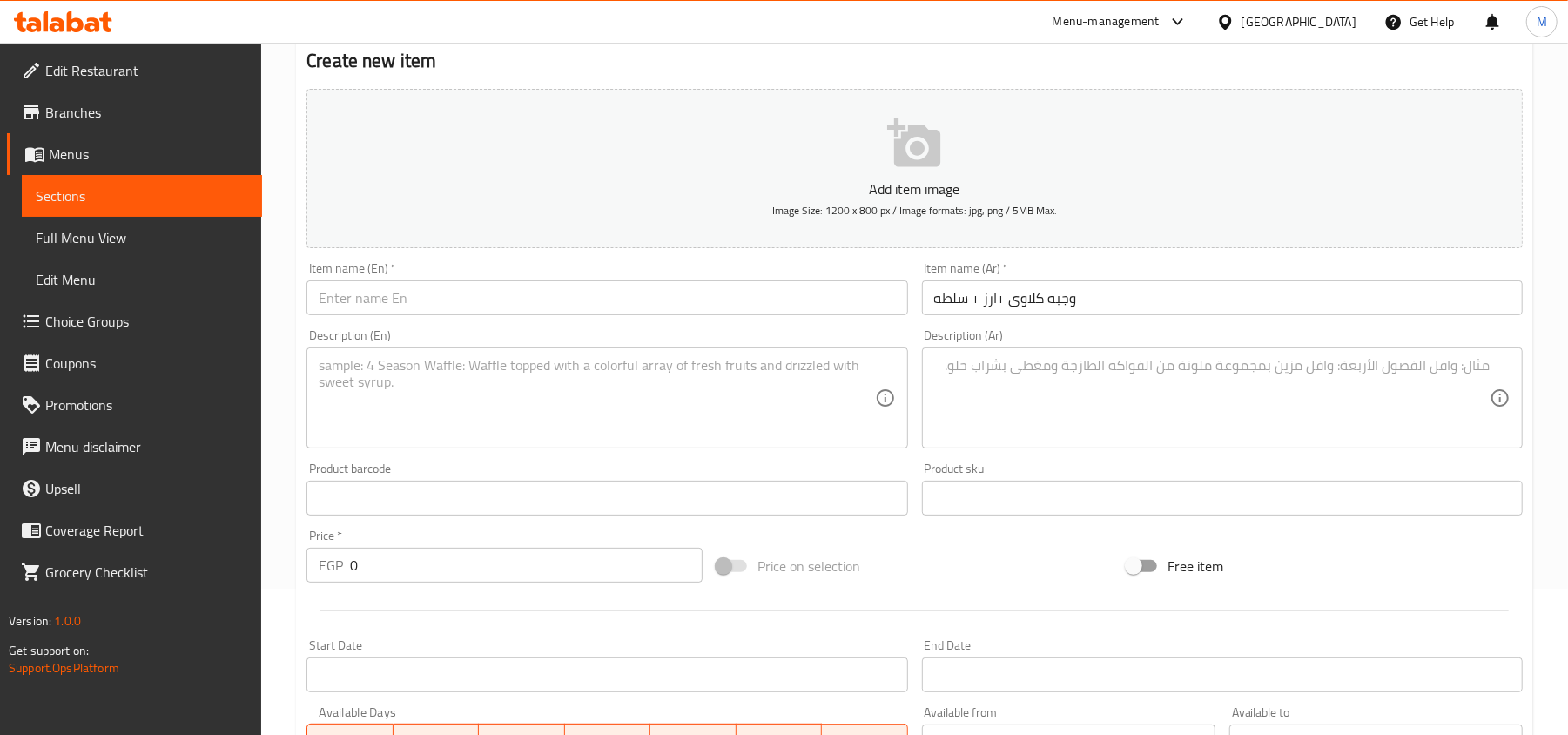
click at [460, 566] on input "0" at bounding box center [526, 565] width 353 height 35
paste input "324"
type input "324"
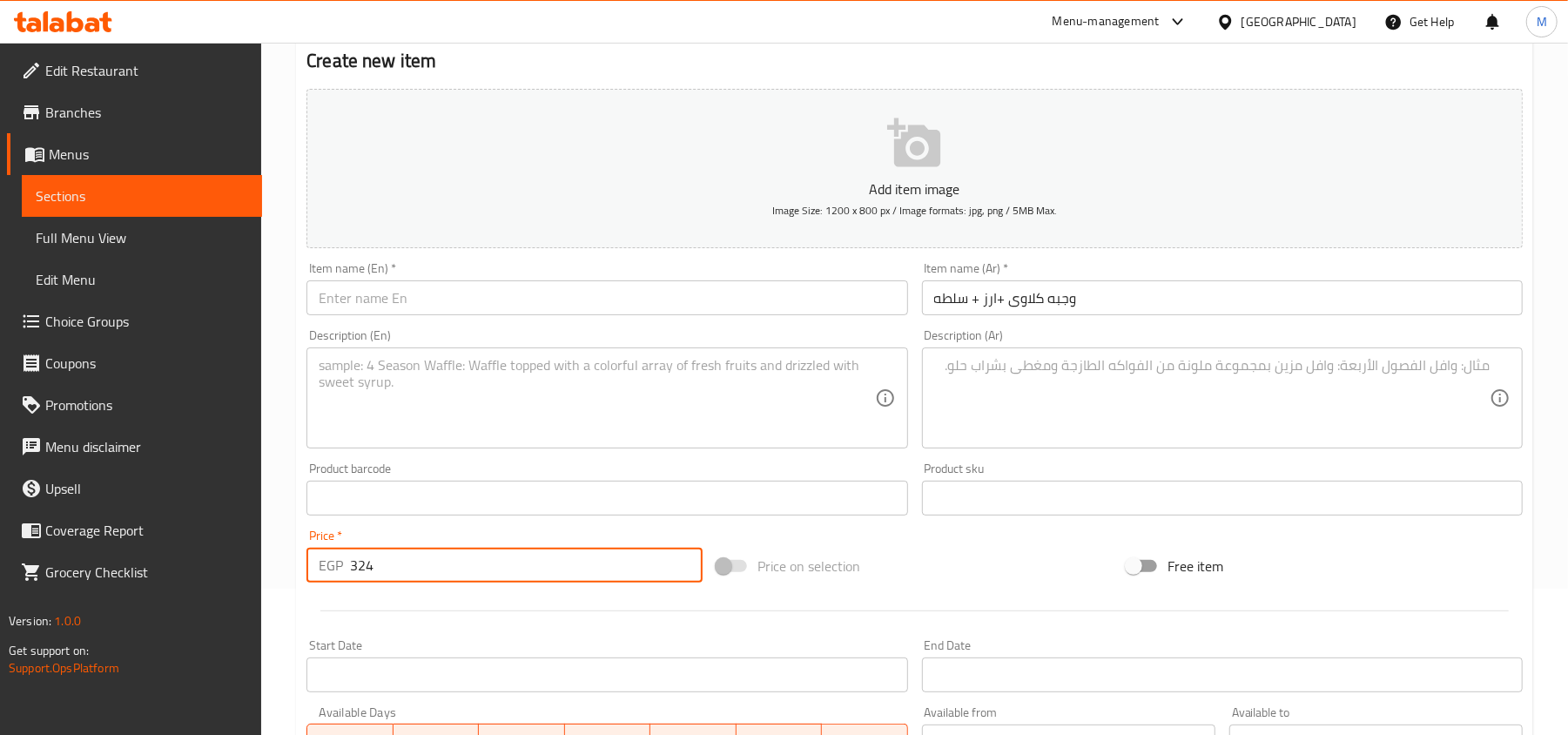
click at [456, 530] on div "Price   * EGP 324 Price *" at bounding box center [505, 556] width 410 height 67
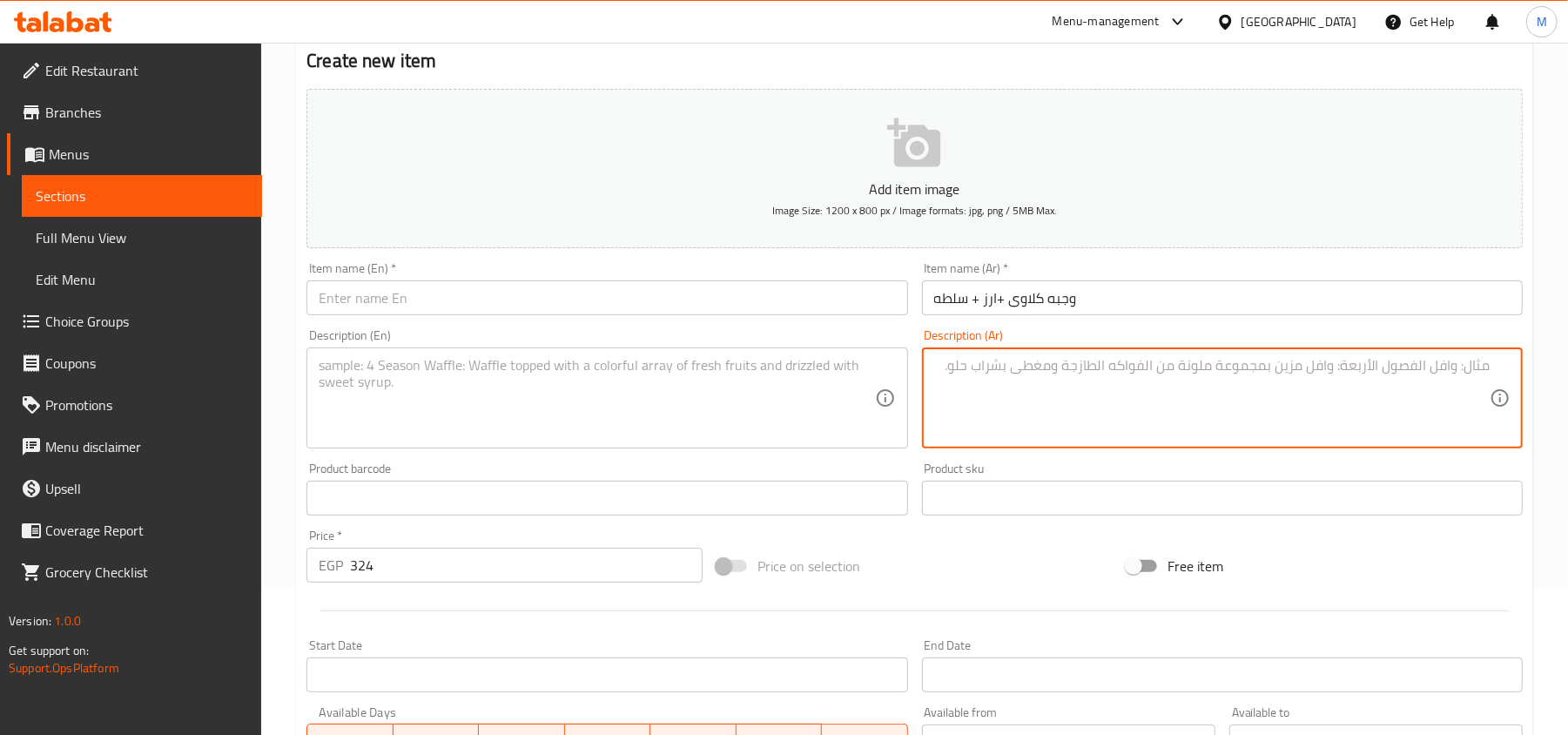
click at [1208, 388] on textarea at bounding box center [1212, 398] width 556 height 83
paste textarea "2سيخ كلاوى +طحينه عادى +طحينه سبايسي+عيش +ارز +سلطه"
type textarea "2سيخ كلاوى +طحينه عادى +طحينه سبايسي+عيش +ارز +سلطه"
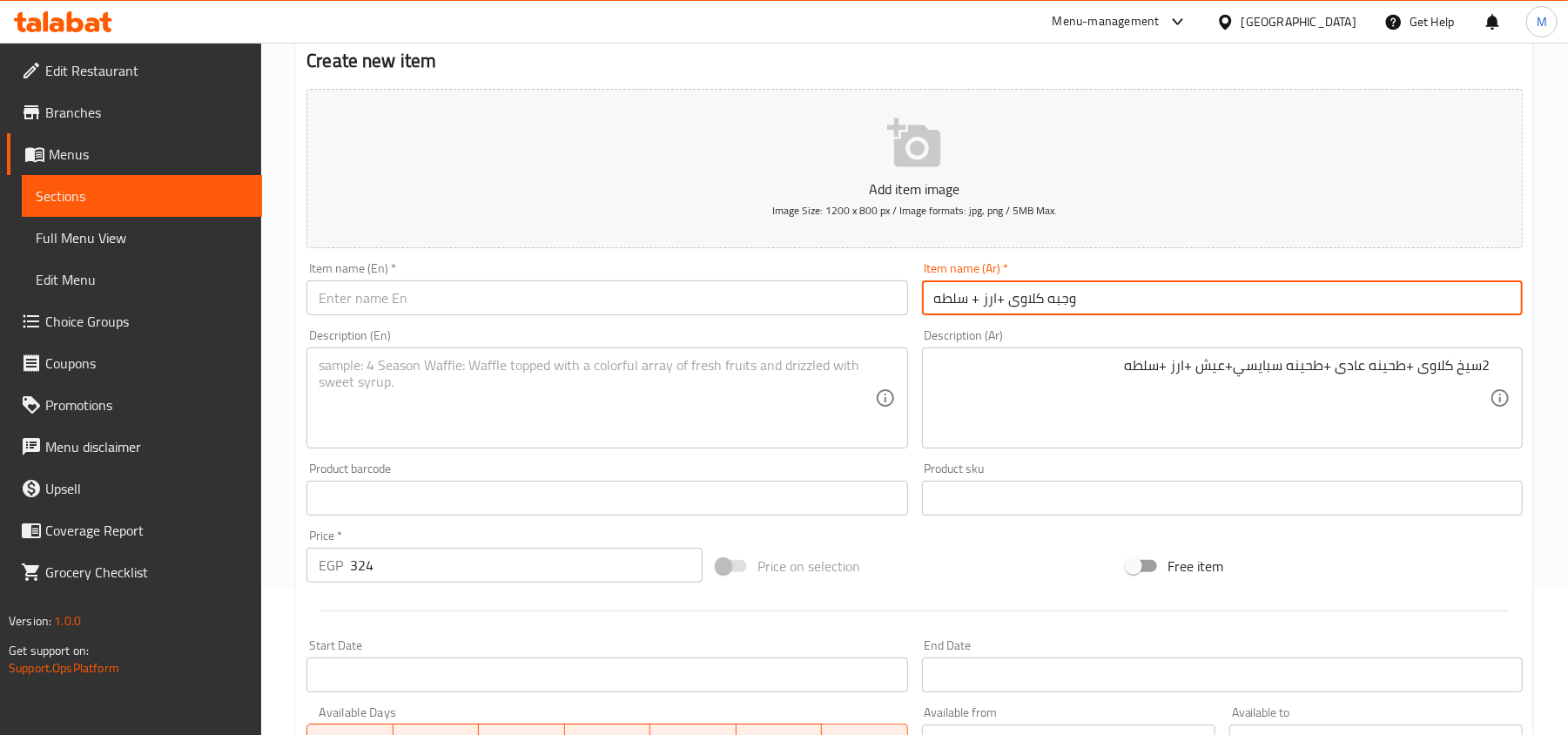
click at [993, 294] on input "وجبه كلاوى +ارز + سلطه" at bounding box center [1221, 297] width 601 height 35
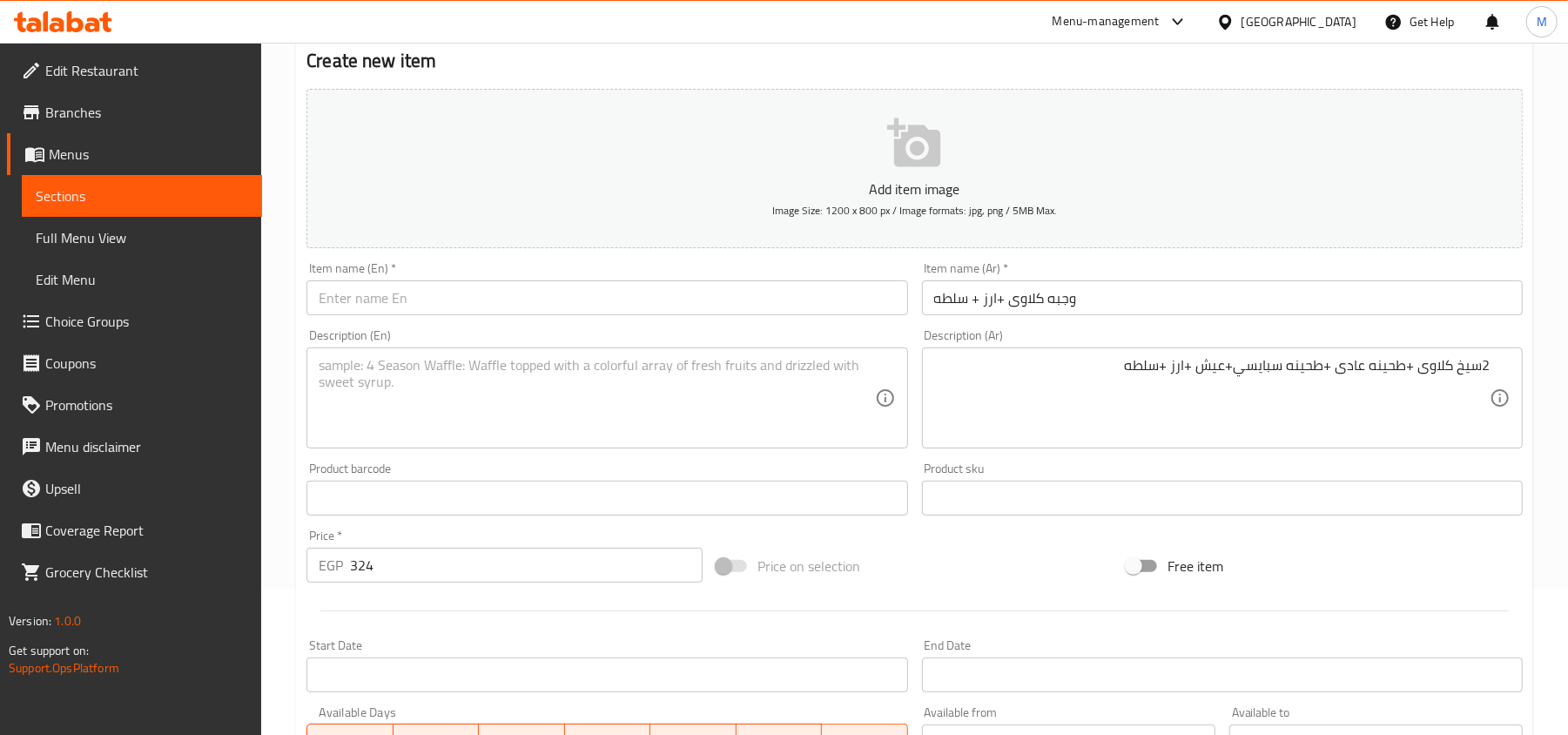
click at [559, 303] on input "text" at bounding box center [607, 297] width 601 height 35
paste input "Kidney meal + rice + salad"
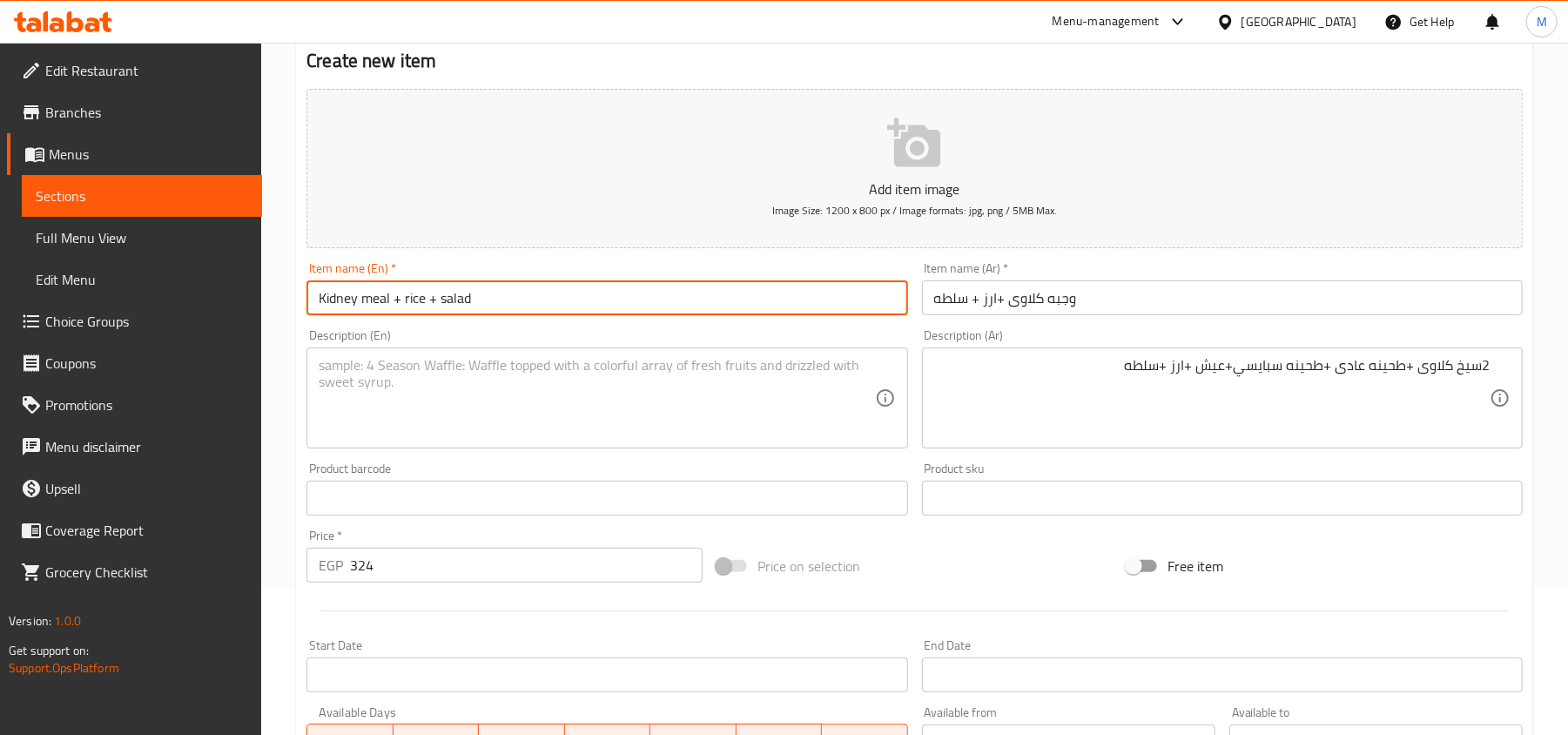
type input "Kidney meal + rice + salad"
click at [580, 399] on textarea at bounding box center [597, 398] width 556 height 83
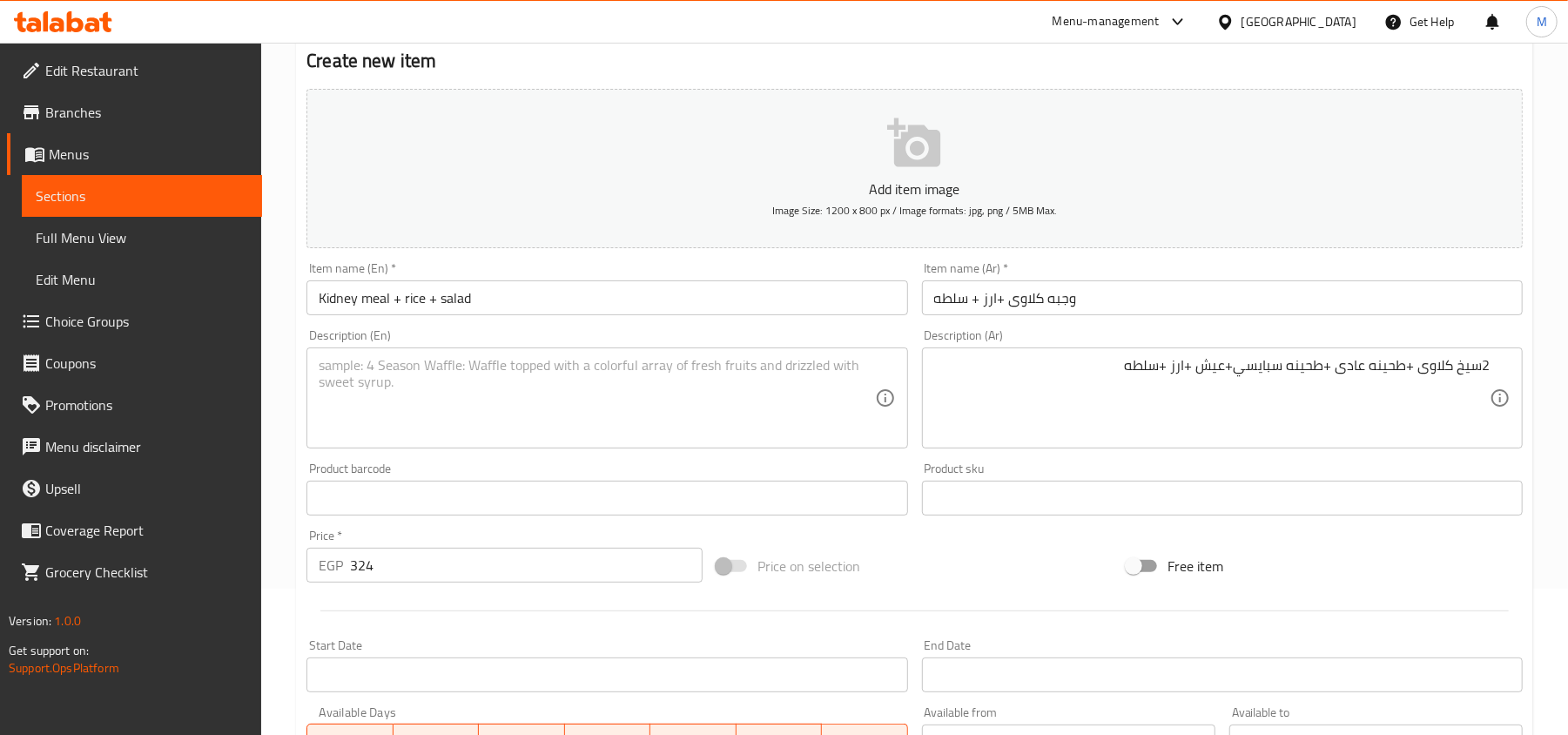
click at [1425, 350] on div "2سيخ كلاوى +طحينه عادى +طحينه سبايسي+عيش +ارز +سلطه Description (Ar)" at bounding box center [1221, 398] width 601 height 101
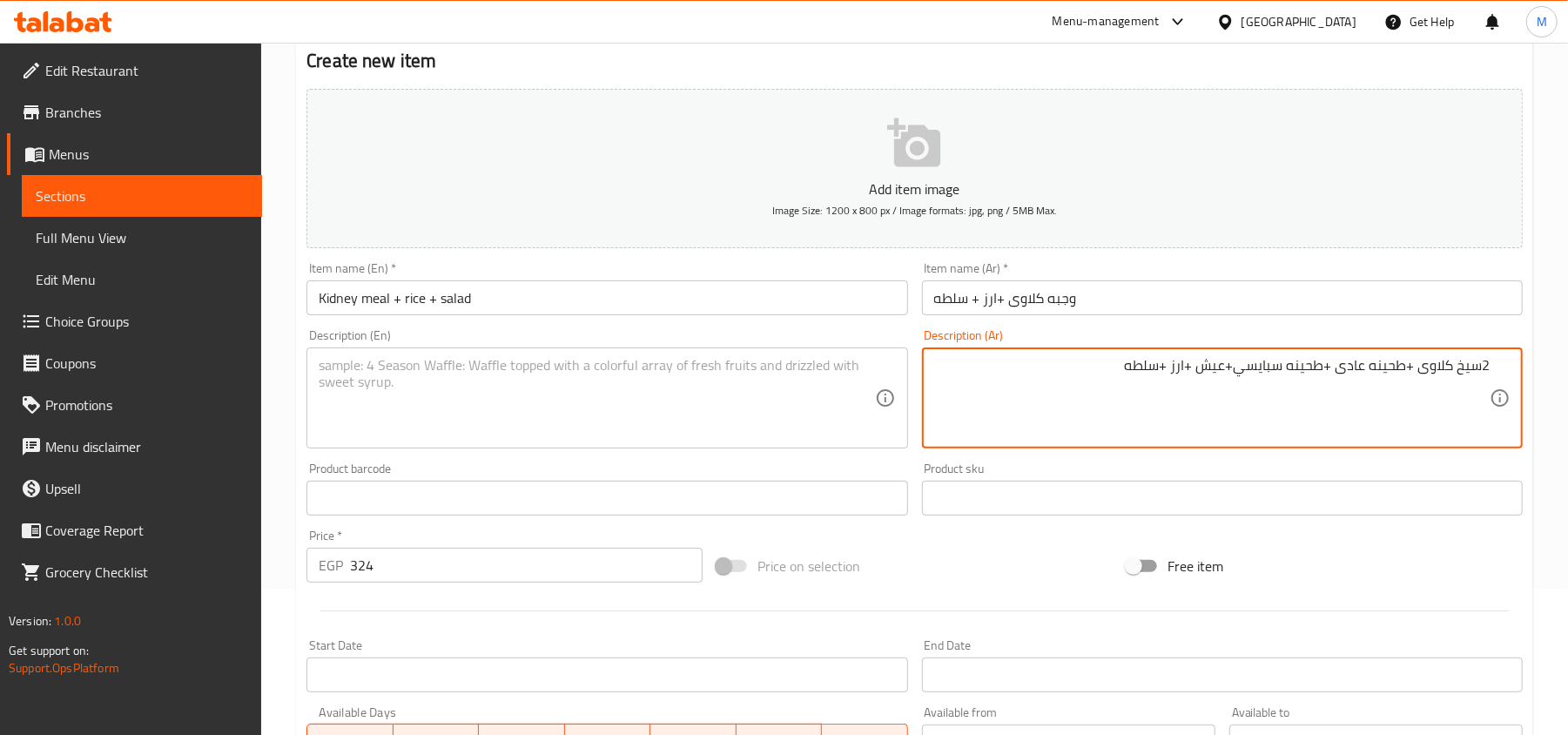
click at [1429, 371] on textarea "2سيخ كلاوى +طحينه عادى +طحينه سبايسي+عيش +ارز +سلطه" at bounding box center [1212, 398] width 556 height 83
click at [489, 402] on textarea at bounding box center [597, 398] width 556 height 83
paste textarea "2 skewers of kidneys + regular tahini + spicy tahini + bread + rice + salad"
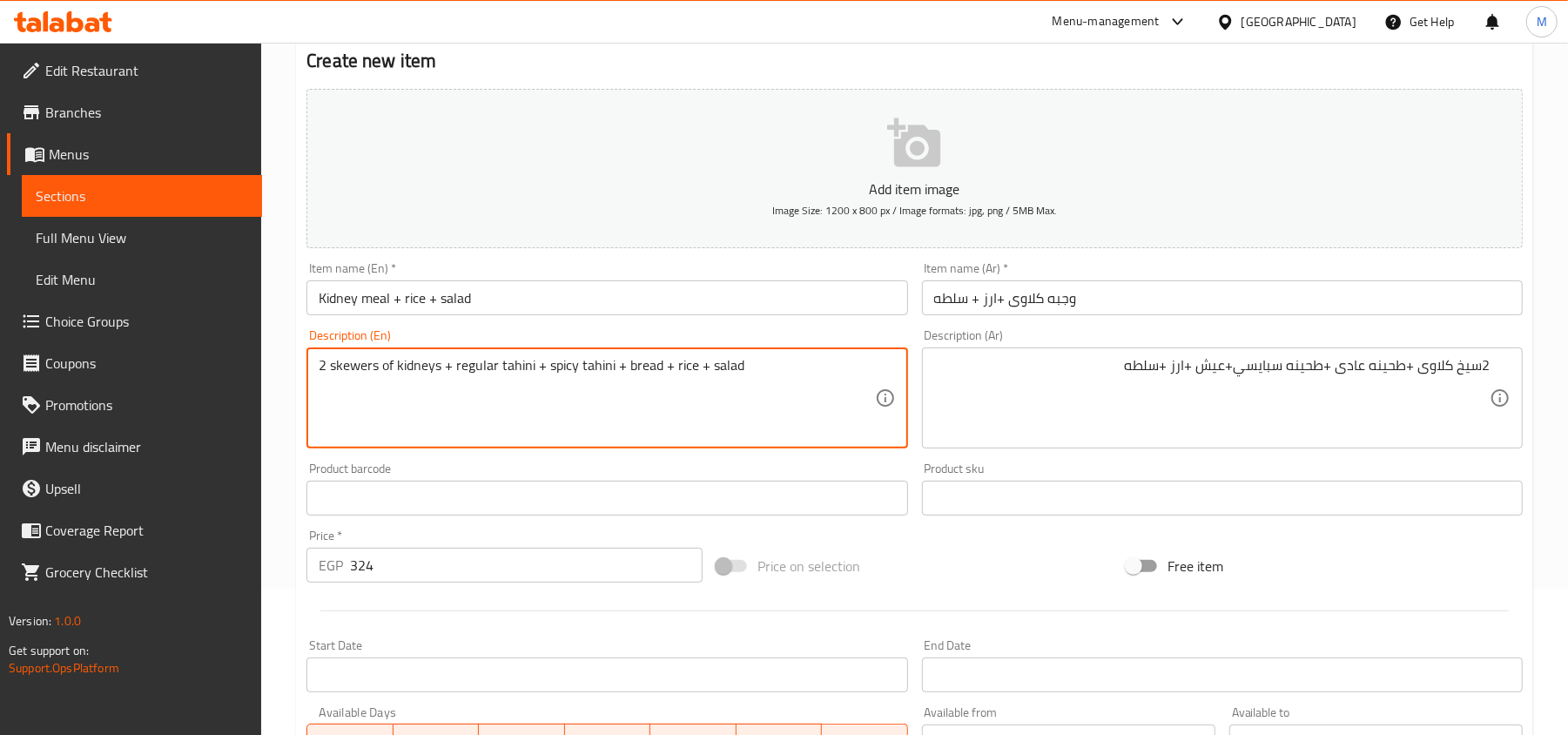
type textarea "2 skewers of kidneys + regular tahini + spicy tahini + bread + rice + salad"
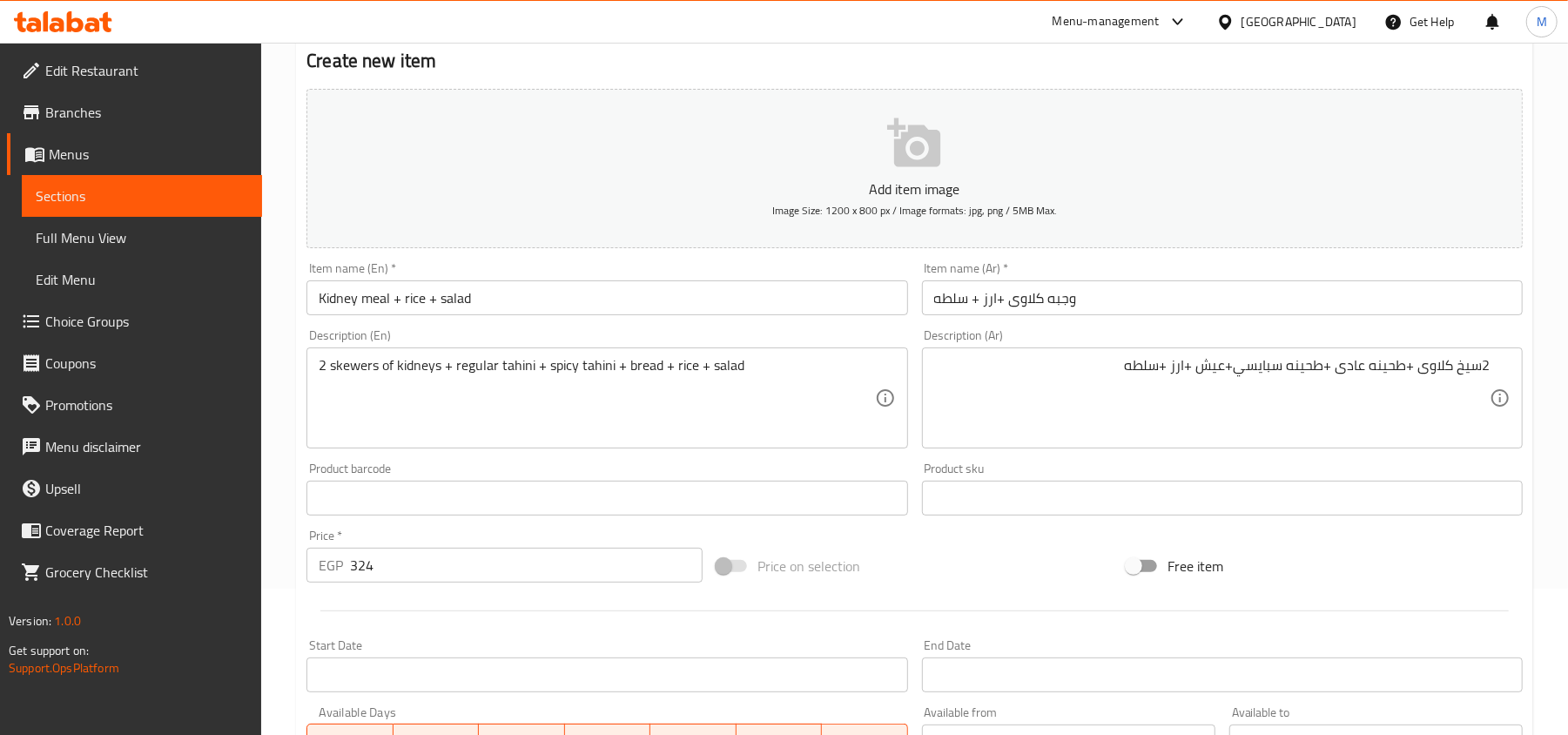
click at [402, 456] on div "Product barcode Product barcode" at bounding box center [607, 489] width 615 height 67
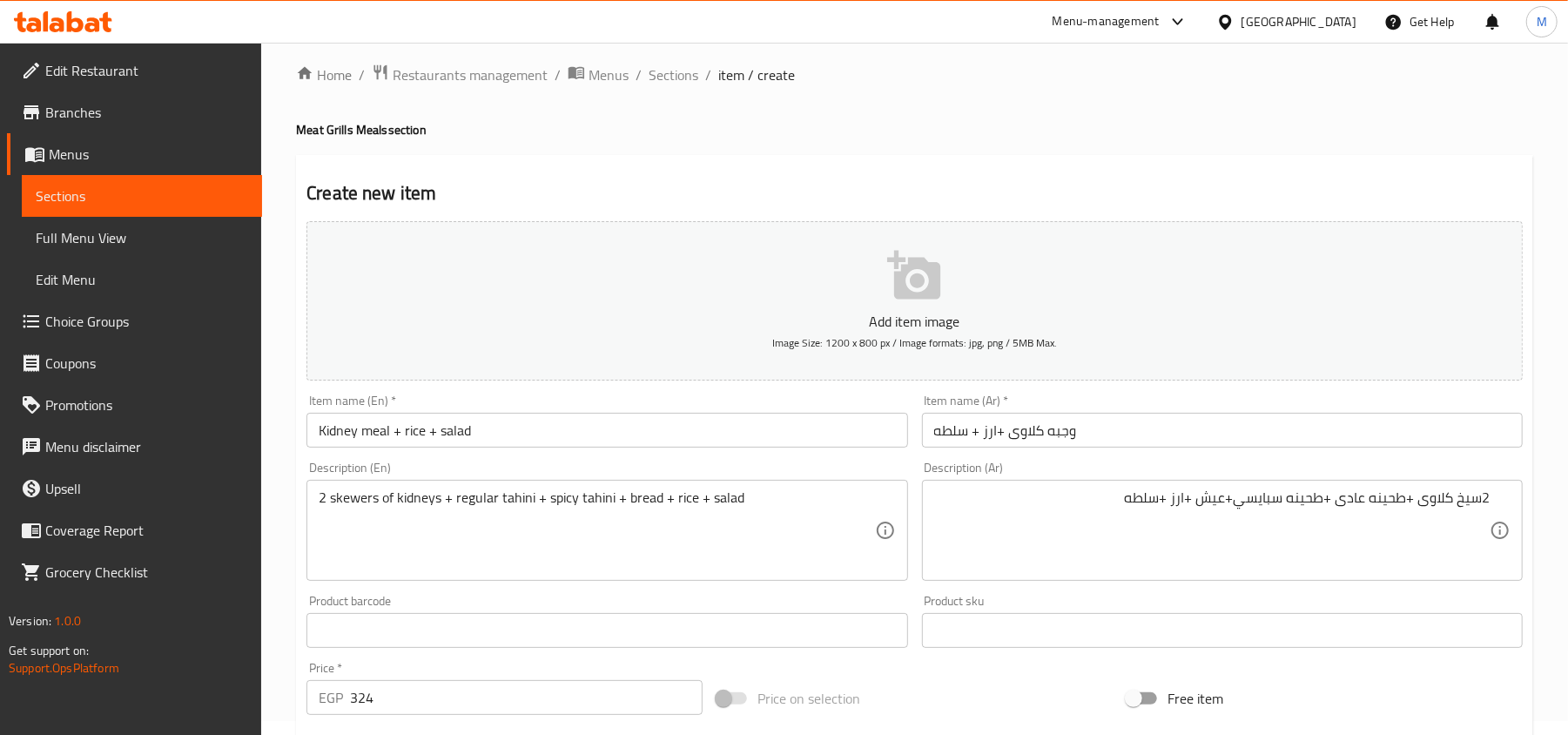
scroll to position [0, 0]
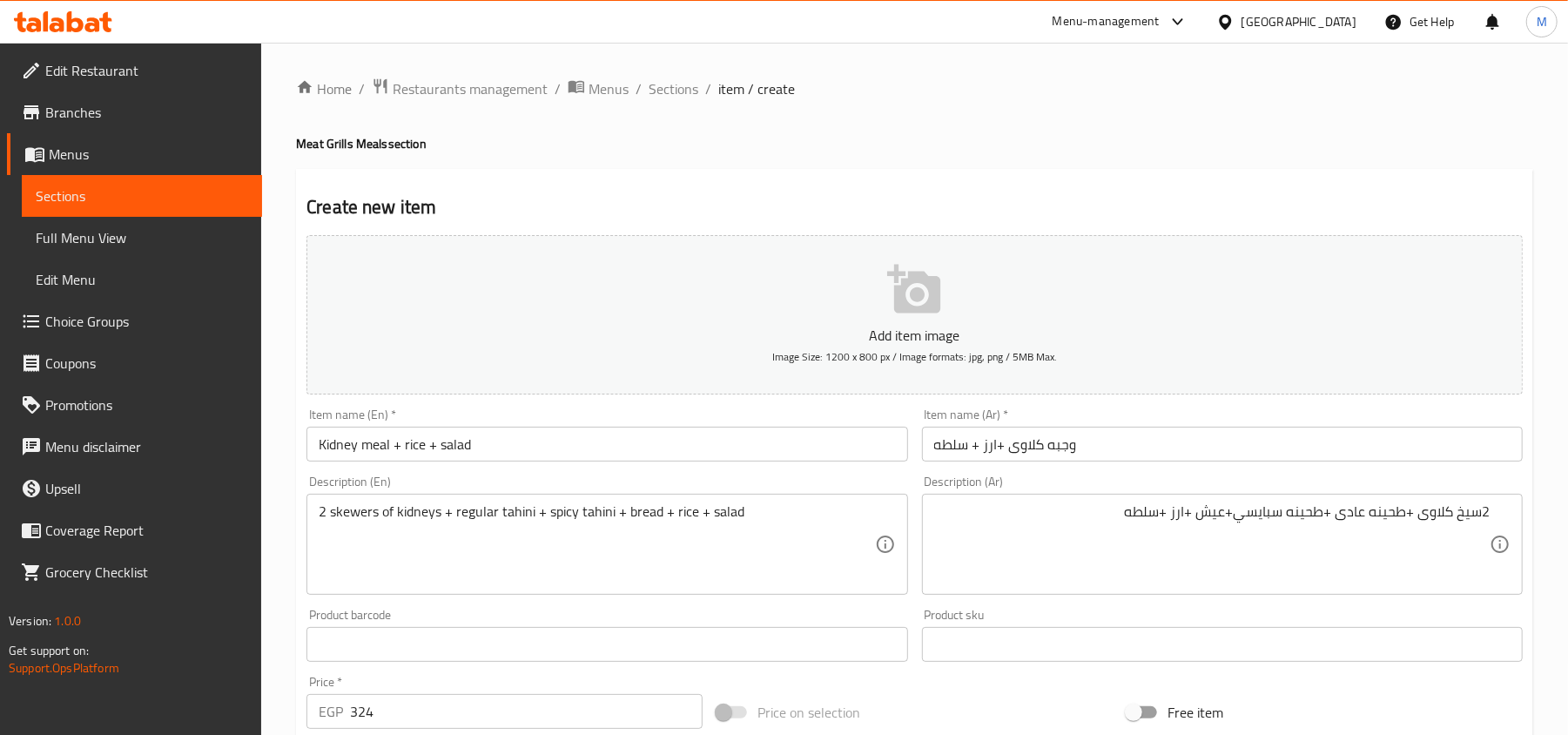
click at [334, 197] on h2 "Create new item" at bounding box center [914, 207] width 1216 height 26
drag, startPoint x: 334, startPoint y: 197, endPoint x: 405, endPoint y: 197, distance: 71.0
click at [405, 197] on h2 "Create new item" at bounding box center [914, 207] width 1216 height 26
click at [318, 137] on h4 "Meat Grills Meals section" at bounding box center [914, 143] width 1237 height 17
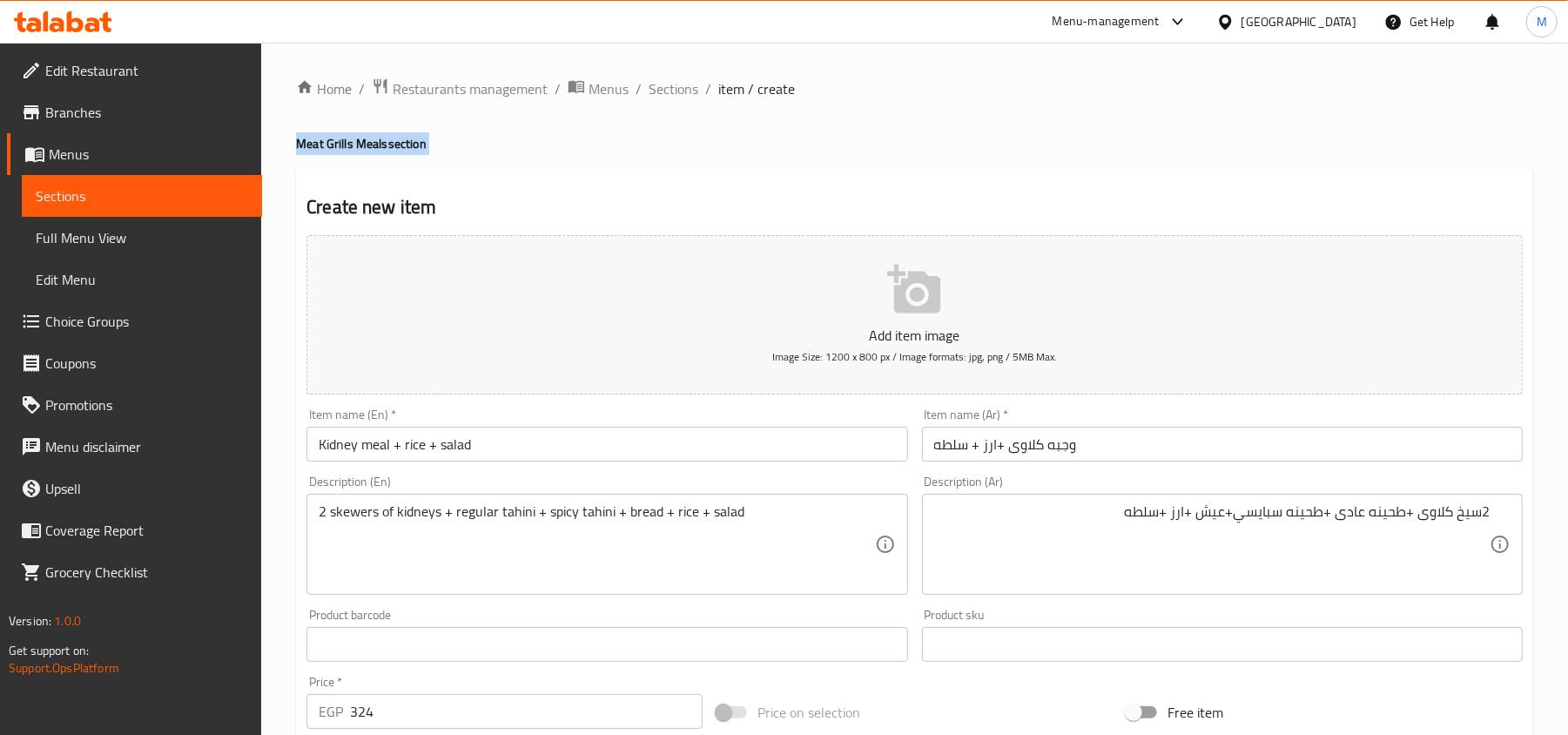
drag, startPoint x: 318, startPoint y: 137, endPoint x: 429, endPoint y: 141, distance: 111.1
click at [429, 141] on h4 "Meat Grills Meals section" at bounding box center [914, 143] width 1237 height 17
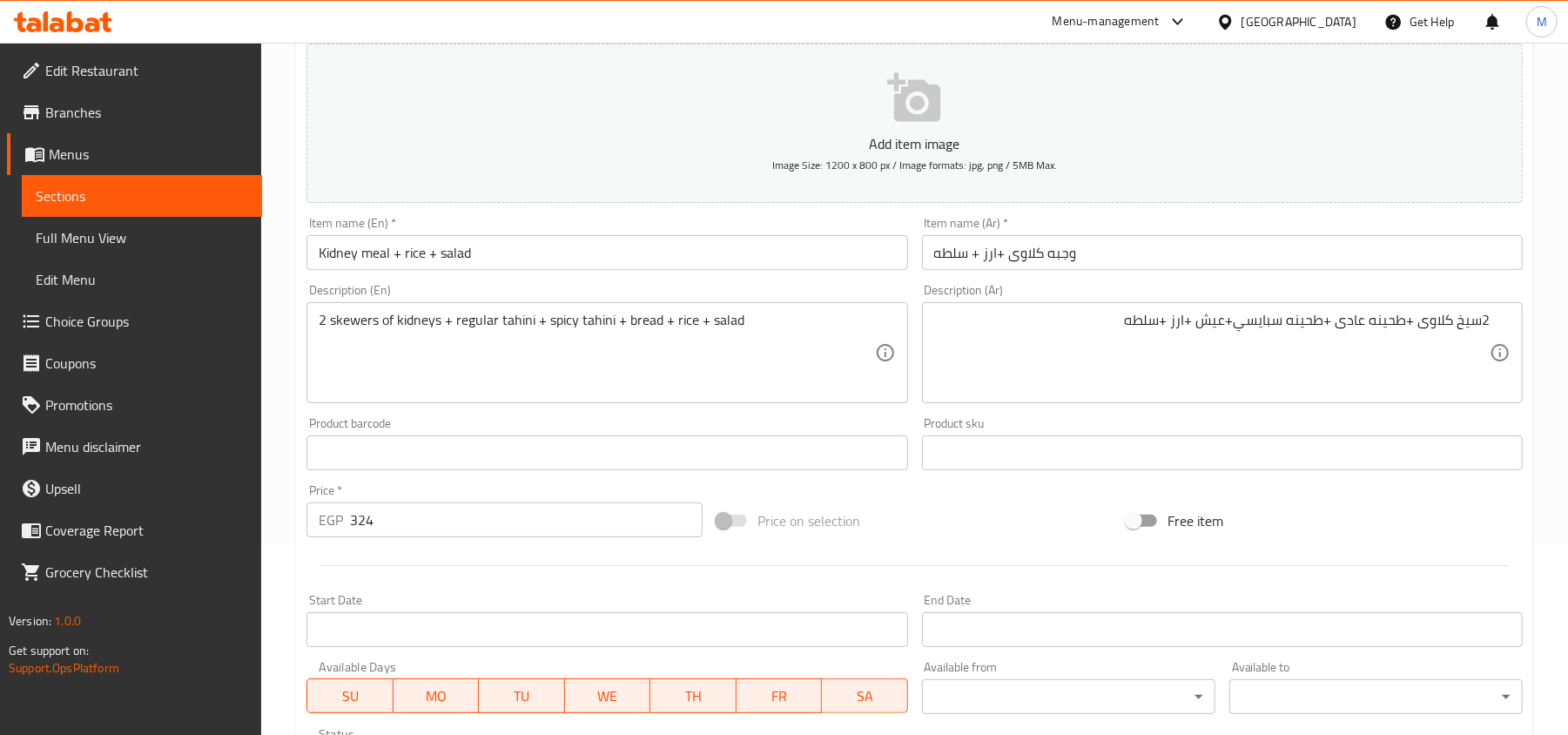
scroll to position [232, 0]
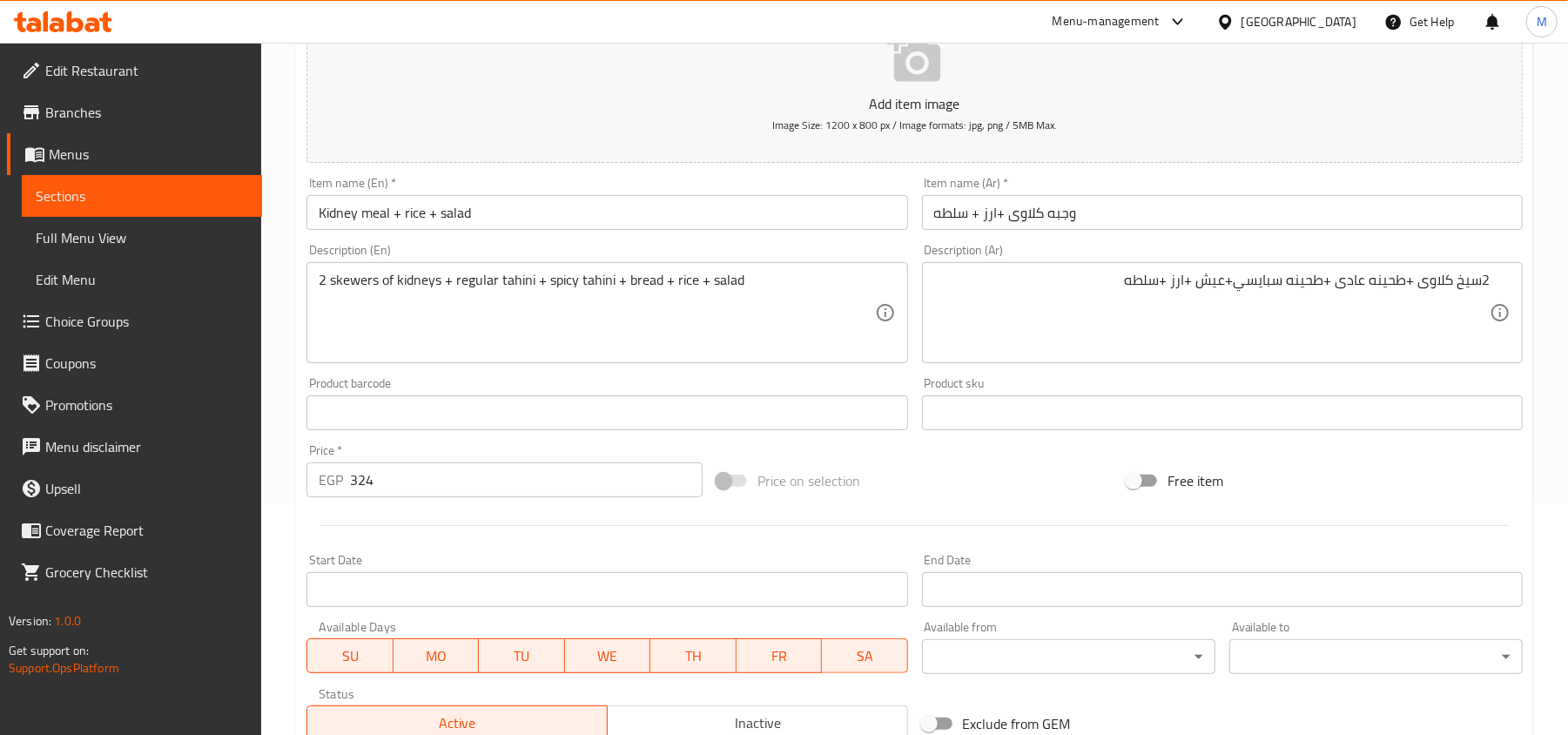
click at [294, 440] on div "Home / Restaurants management / Menus / Sections / item / create Meat Grills Me…" at bounding box center [913, 405] width 1306 height 1188
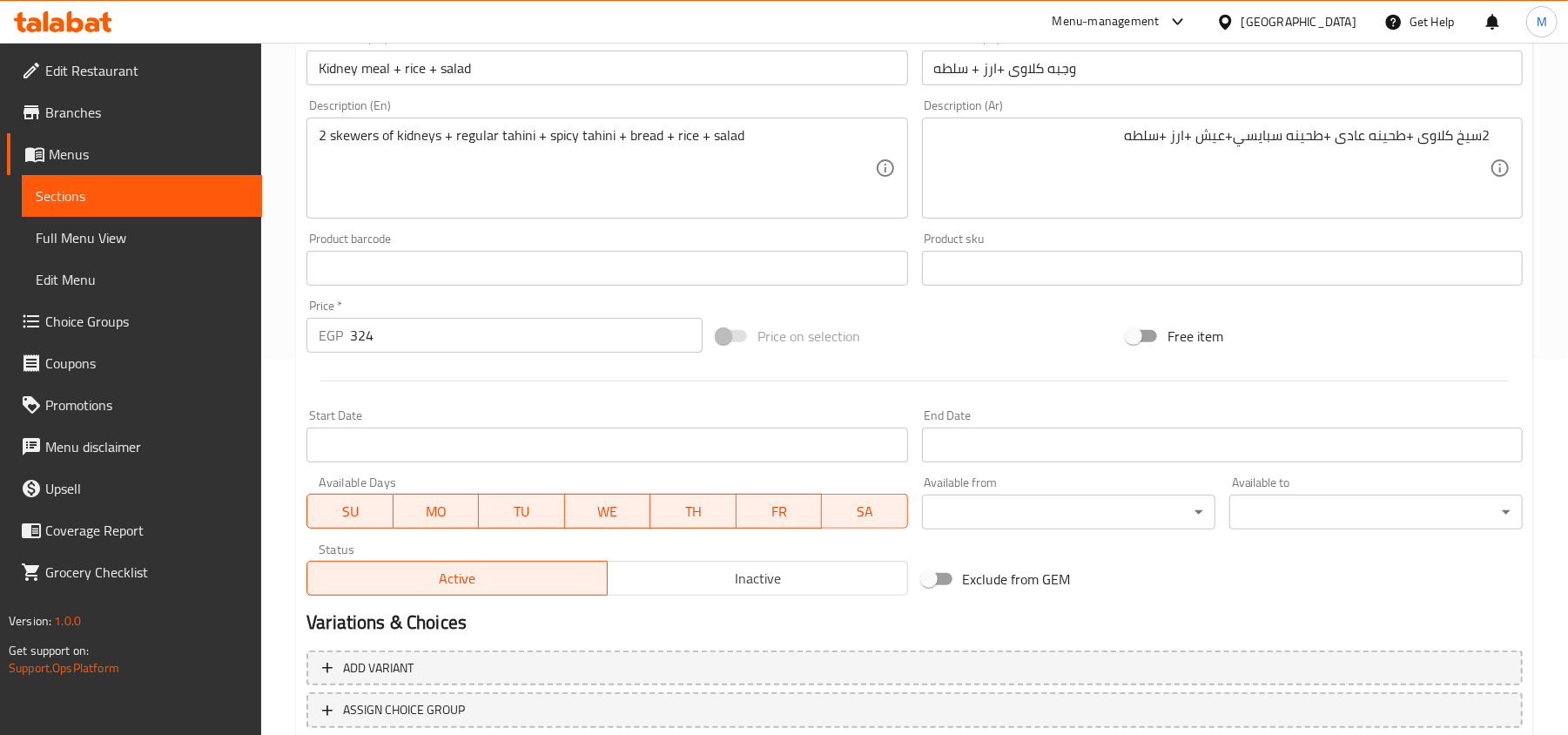
scroll to position [262, 0]
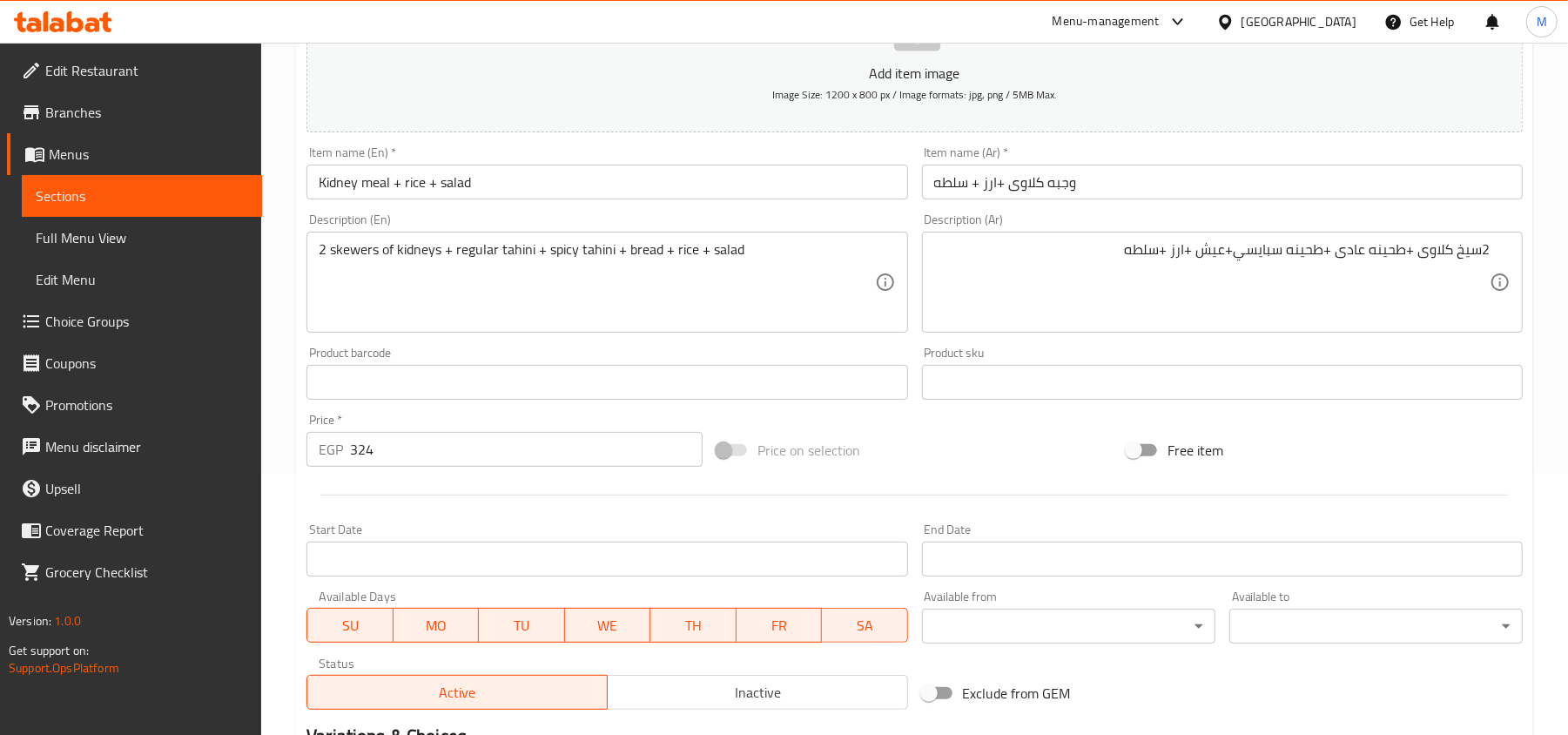
click at [437, 179] on input "Kidney meal + rice + salad" at bounding box center [607, 182] width 601 height 35
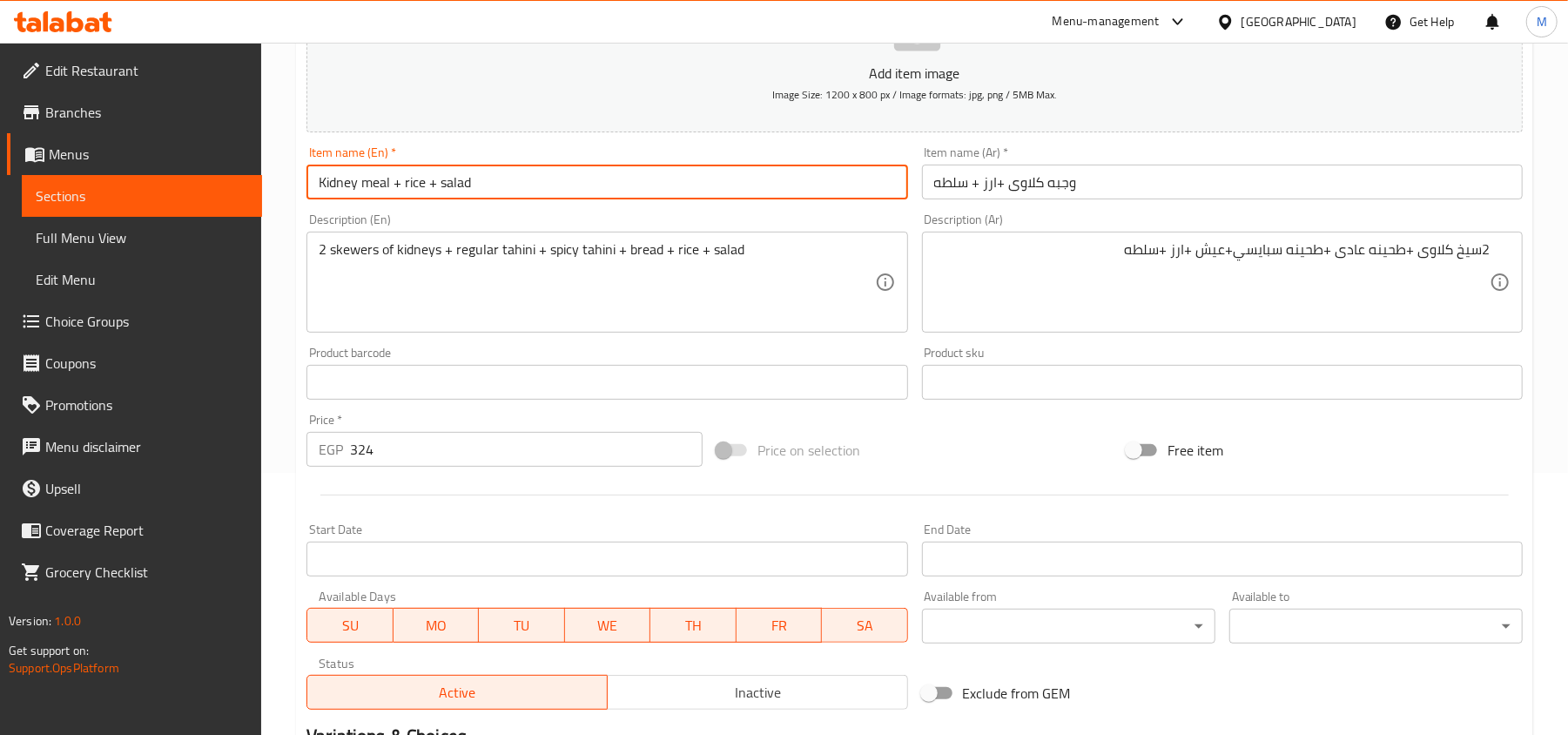
click at [437, 179] on input "Kidney meal + rice + salad" at bounding box center [607, 182] width 601 height 35
type input "Kidney Meal + Rice + Salad"
click at [541, 164] on div "Item name (En)   * Kidney Meal + Rice + Salad Item name (En) *" at bounding box center [607, 172] width 601 height 53
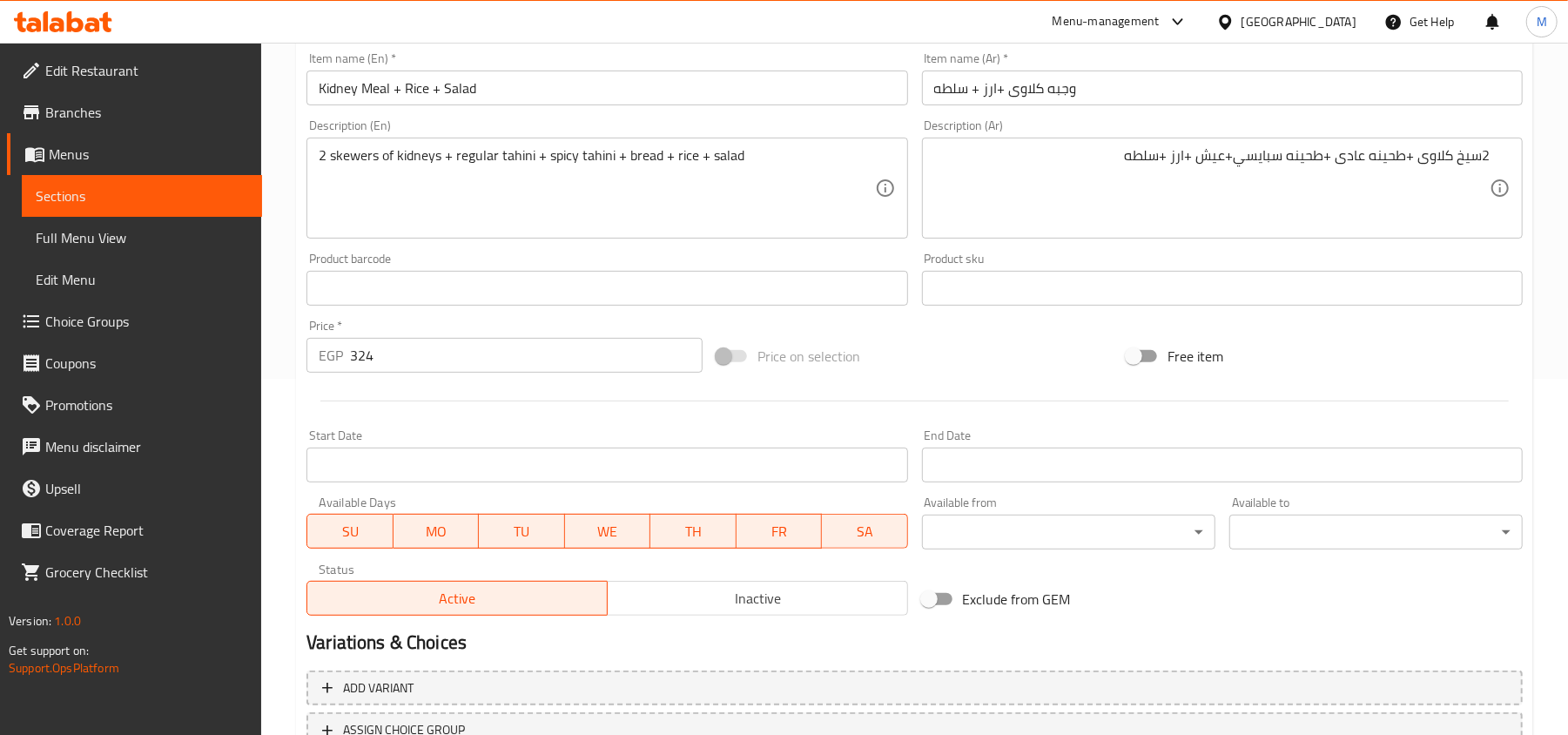
scroll to position [495, 0]
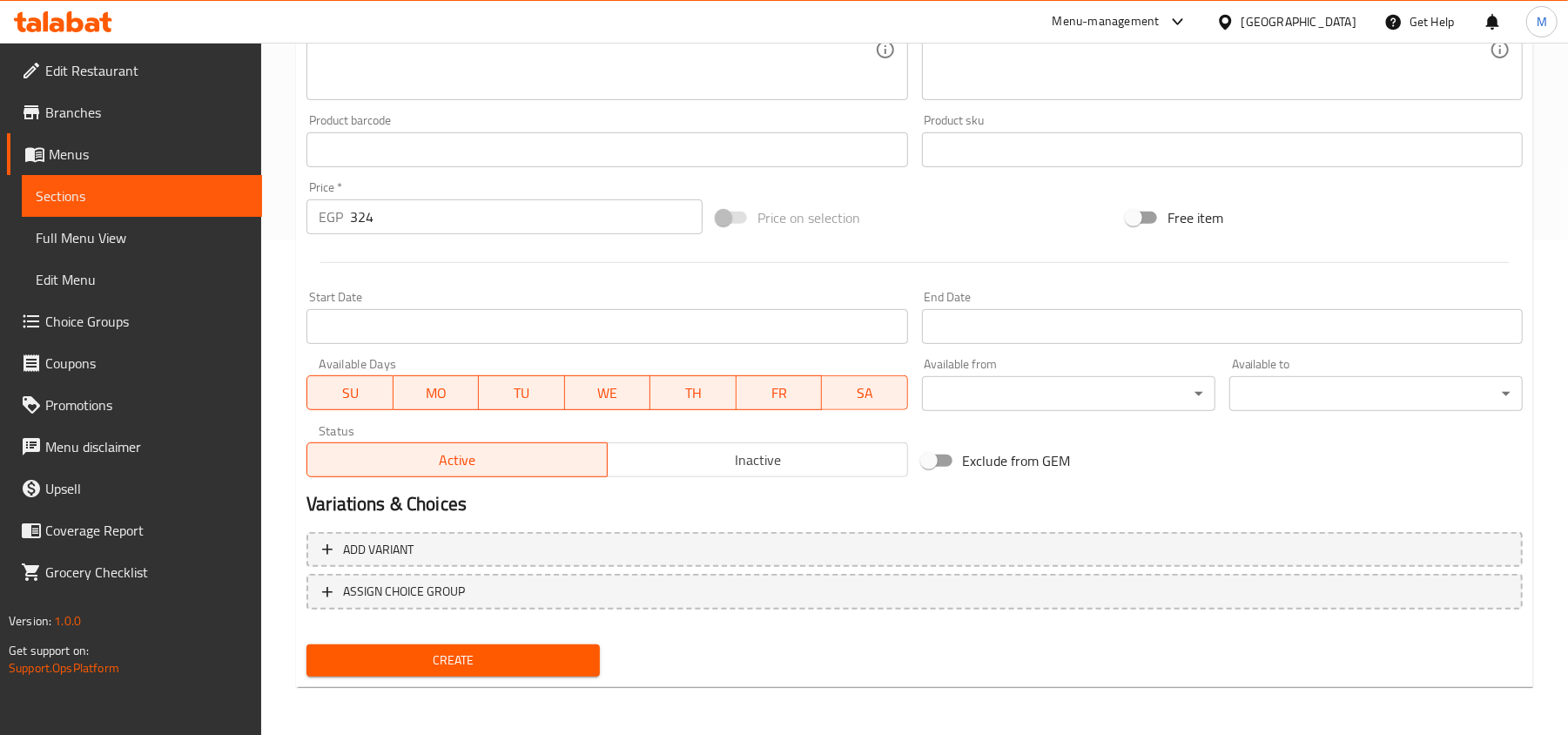
click at [527, 656] on span "Create" at bounding box center [454, 661] width 266 height 22
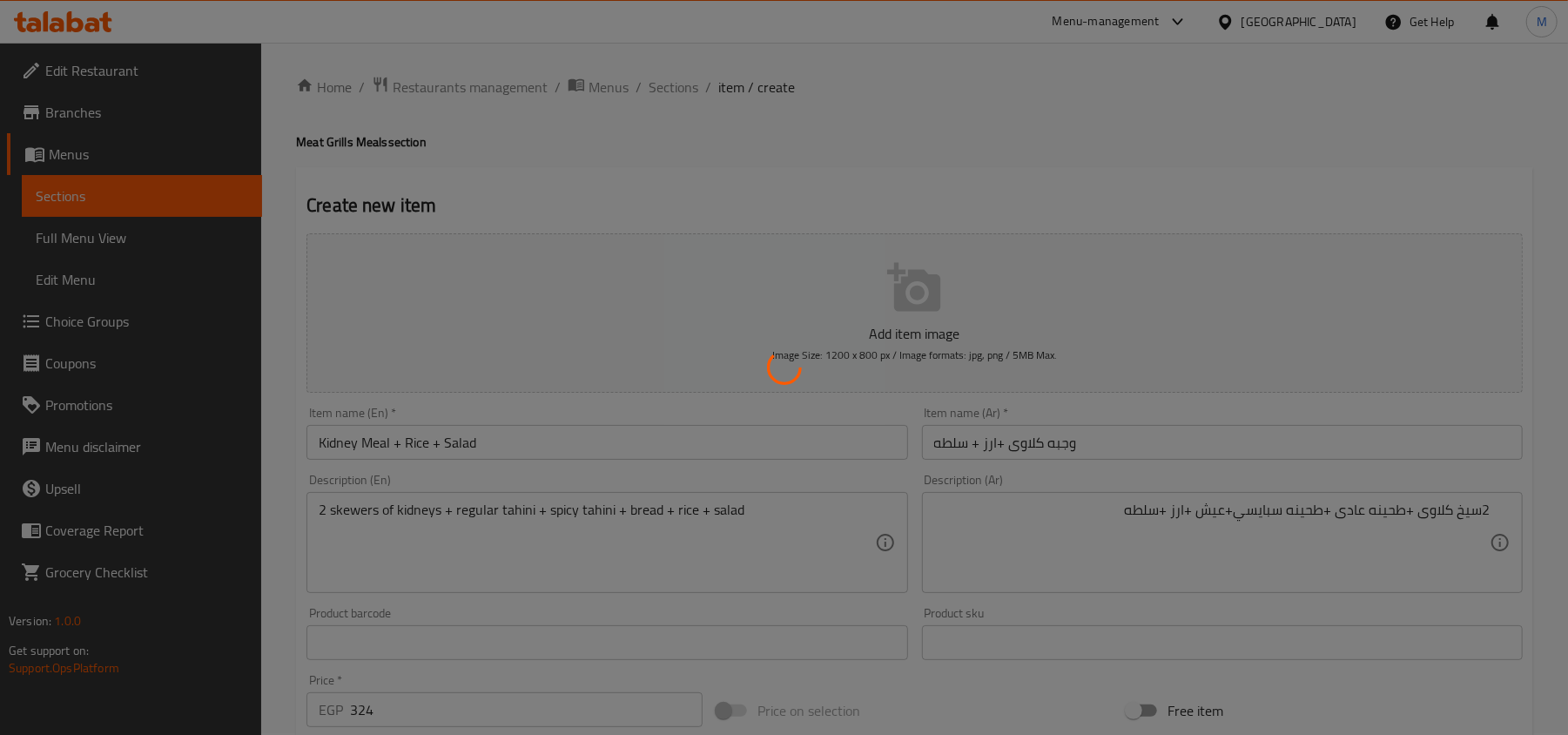
scroll to position [0, 0]
type input "0"
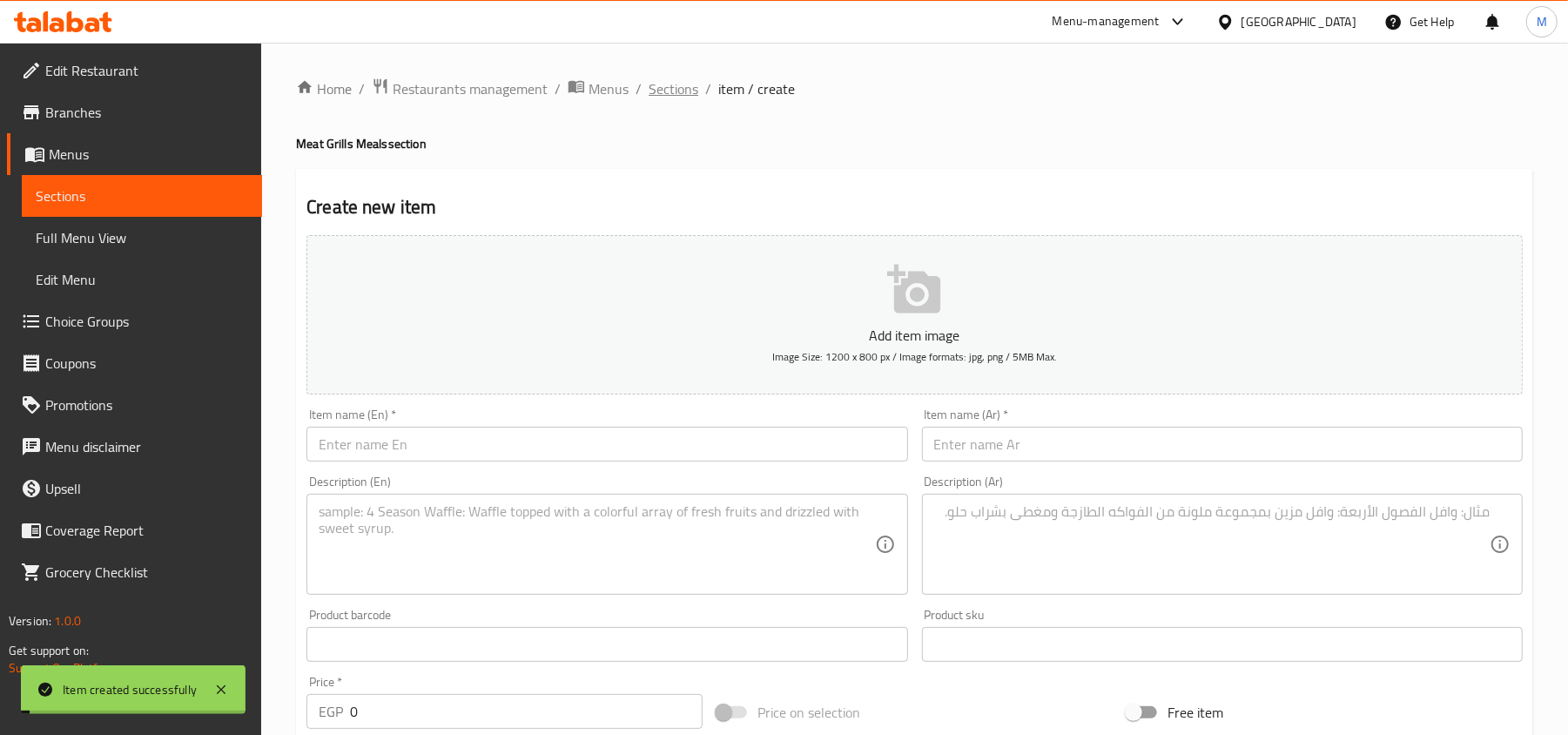
click at [674, 89] on span "Sections" at bounding box center [674, 88] width 50 height 21
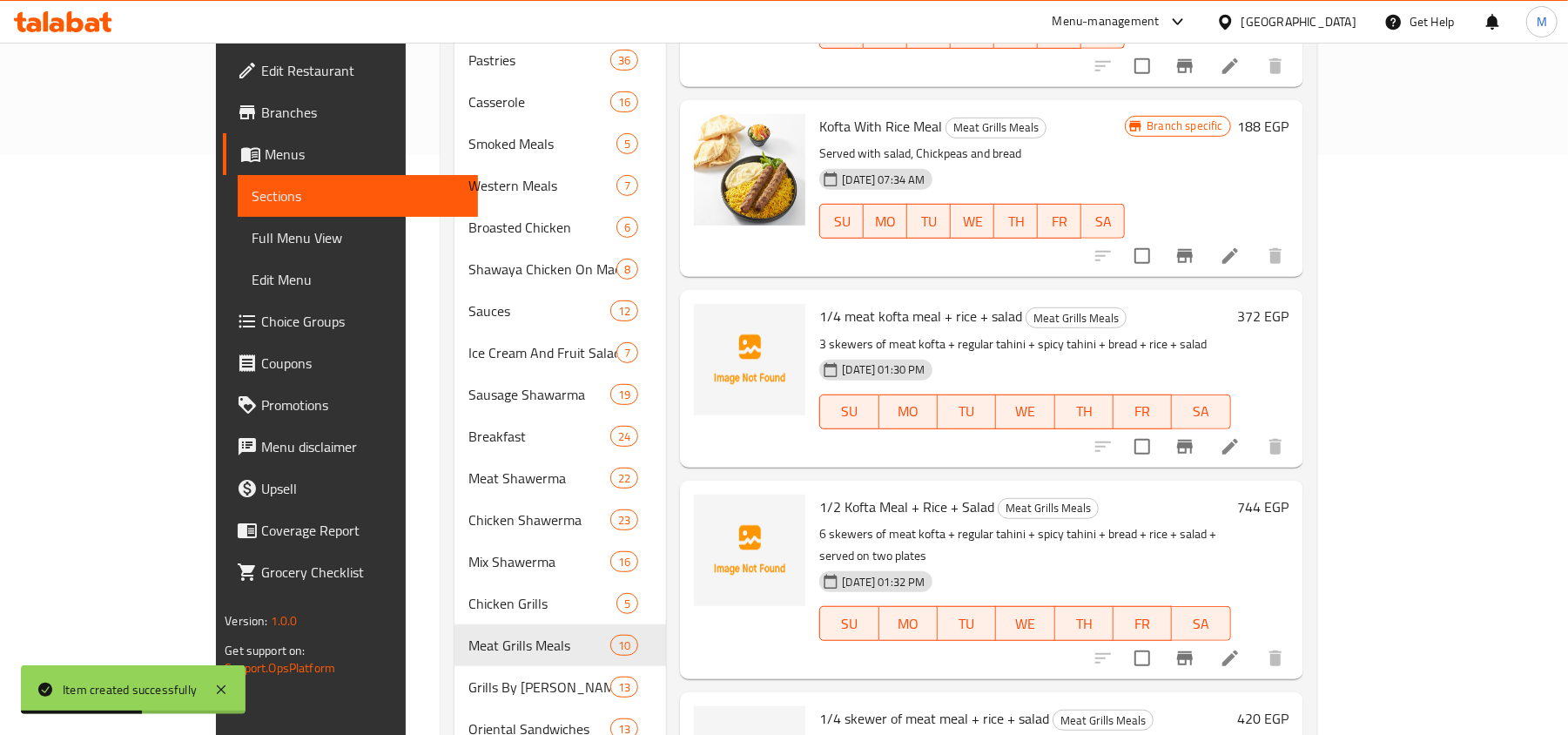
scroll to position [116, 0]
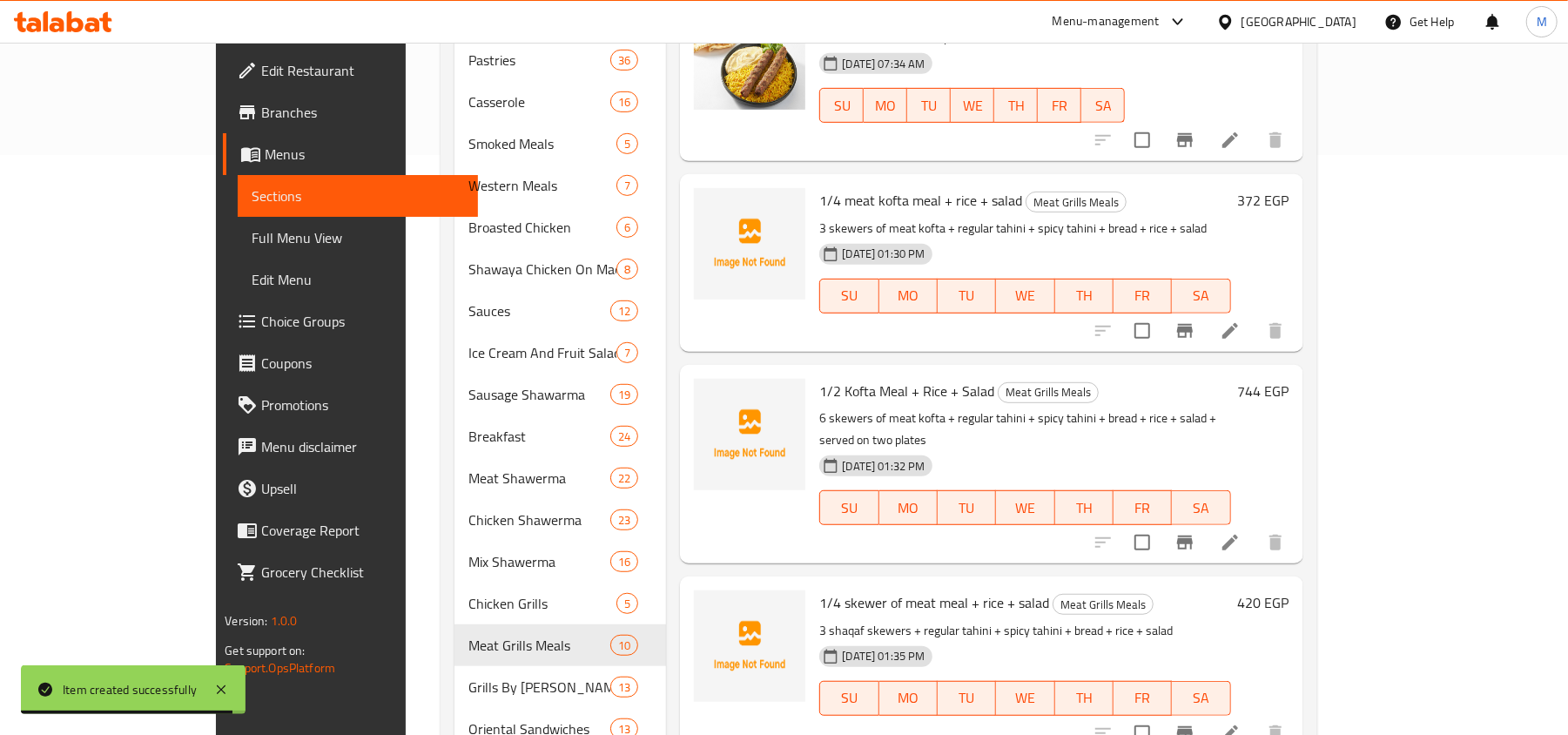
click at [1240, 321] on icon at bounding box center [1229, 331] width 21 height 21
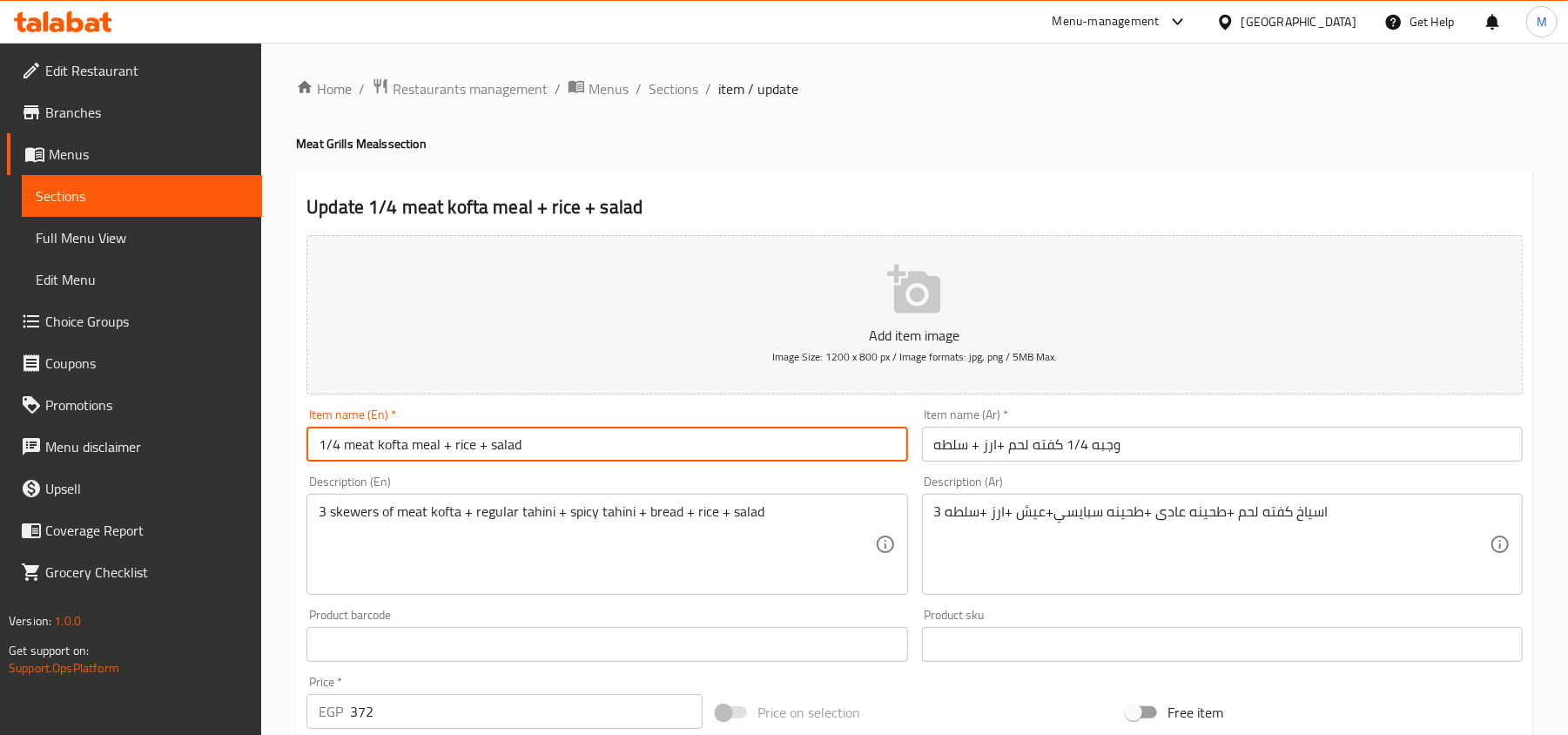
click at [457, 439] on input "1/4 meat kofta meal + rice + salad" at bounding box center [607, 444] width 601 height 35
type input "1/4 Meat Kofta Meal + Rice + Salad"
click at [561, 443] on input "1/4 Meat Kofta Meal + Rice + Salad" at bounding box center [607, 444] width 601 height 35
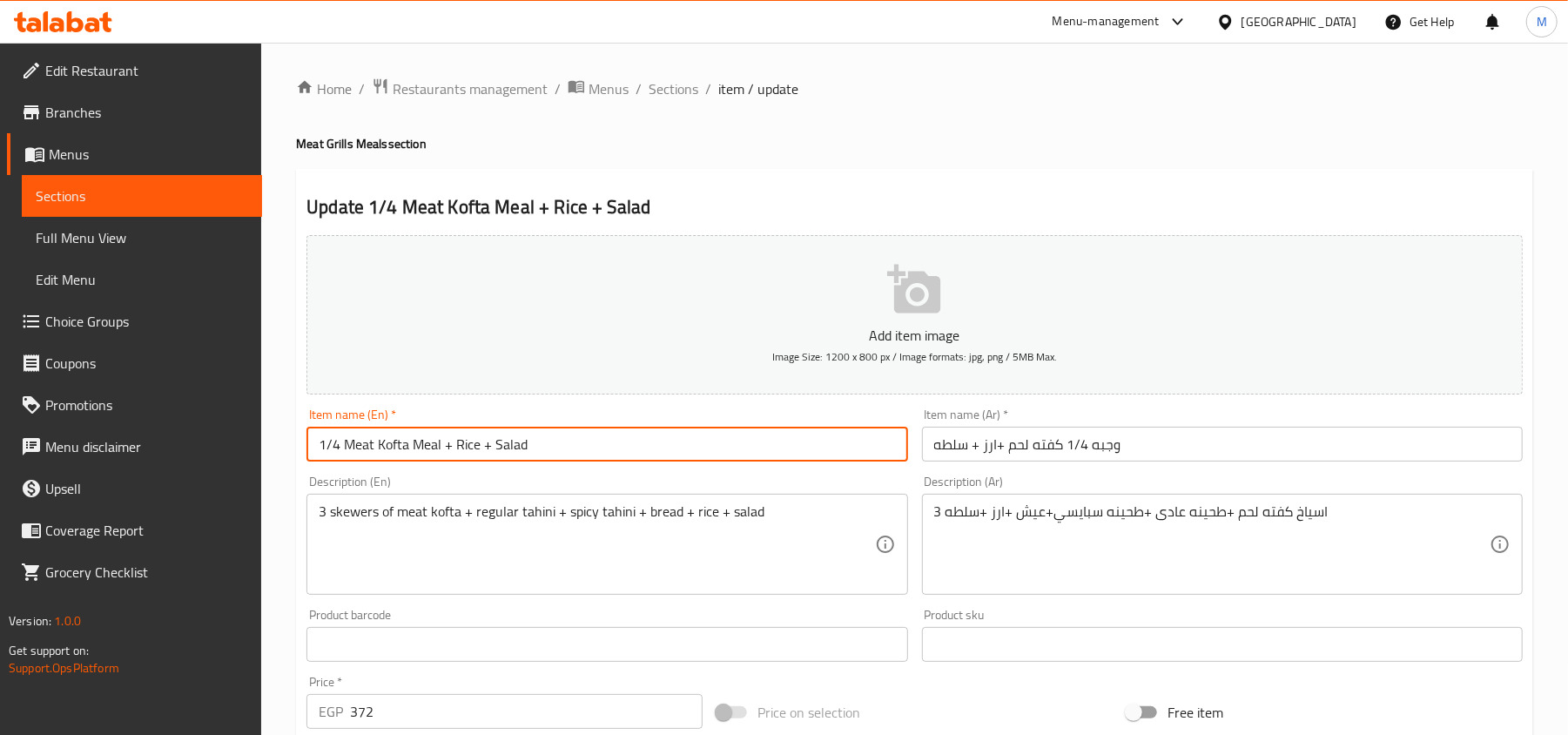
scroll to position [495, 0]
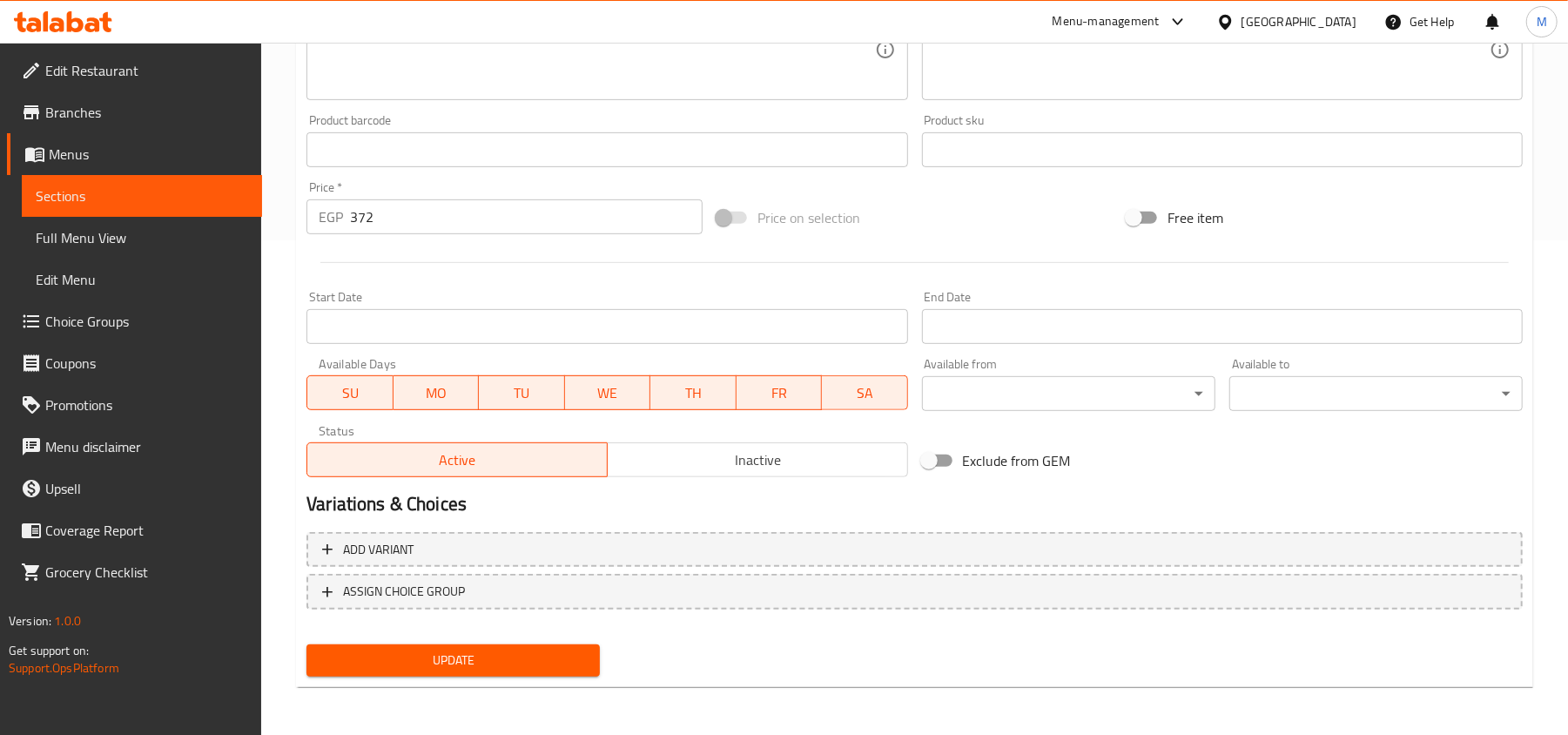
click at [538, 658] on span "Update" at bounding box center [454, 661] width 266 height 22
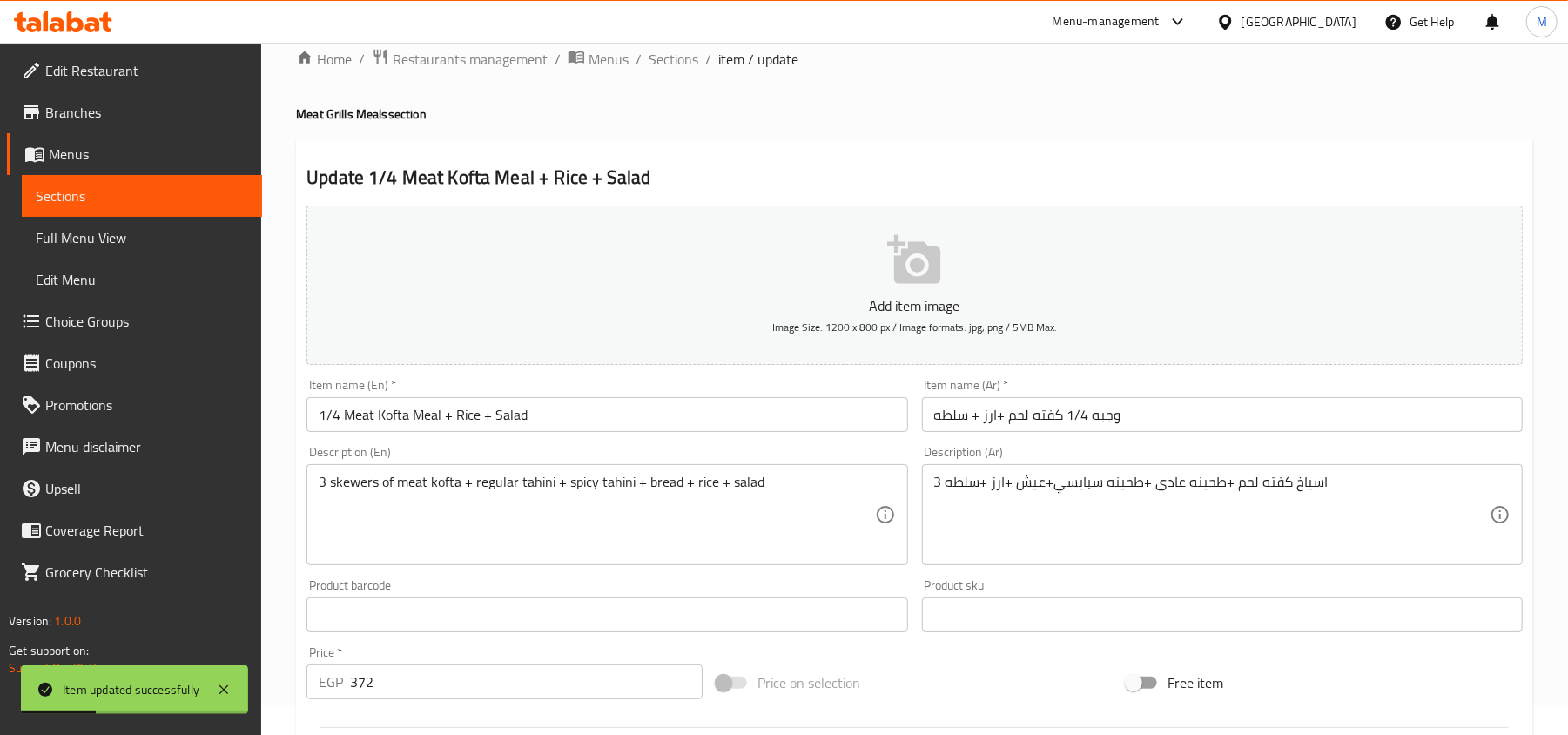
scroll to position [0, 0]
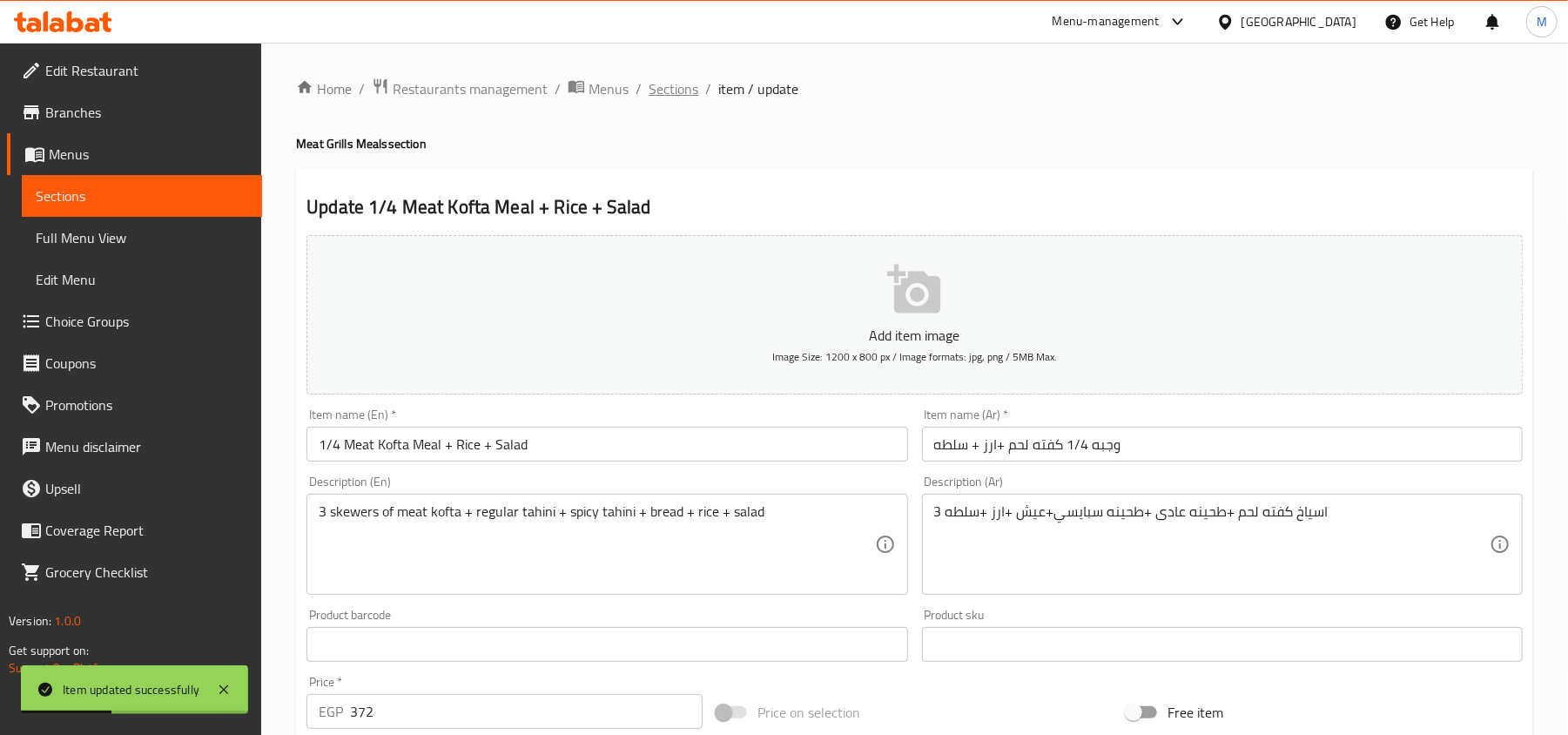
click at [671, 84] on span "Sections" at bounding box center [674, 88] width 50 height 21
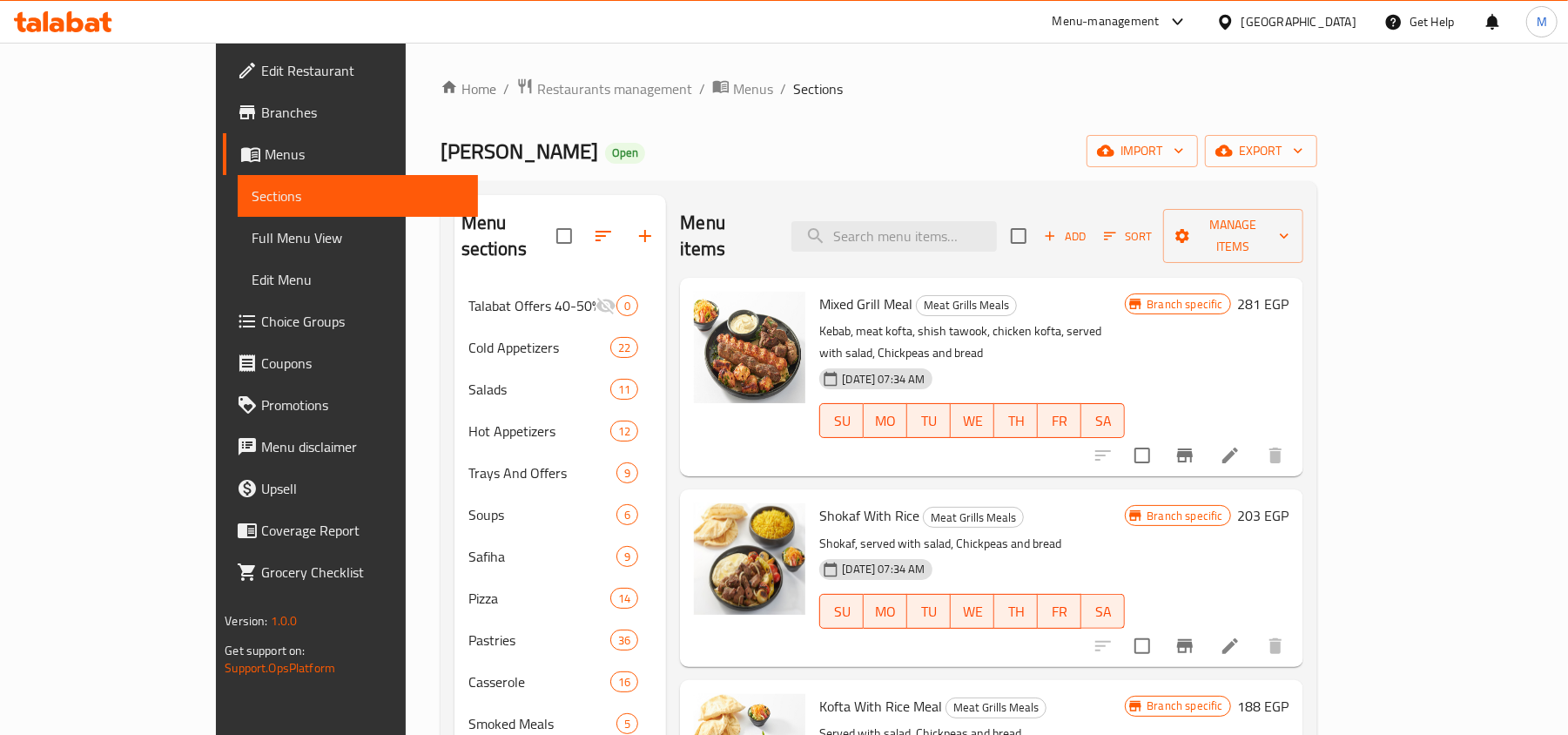
click at [819, 291] on span "Mixed Grill Meal" at bounding box center [865, 304] width 93 height 26
drag, startPoint x: 784, startPoint y: 276, endPoint x: 832, endPoint y: 277, distance: 48.0
click at [832, 291] on span "Mixed Grill Meal" at bounding box center [865, 304] width 93 height 26
click at [680, 220] on h2 "Menu items" at bounding box center [725, 236] width 91 height 52
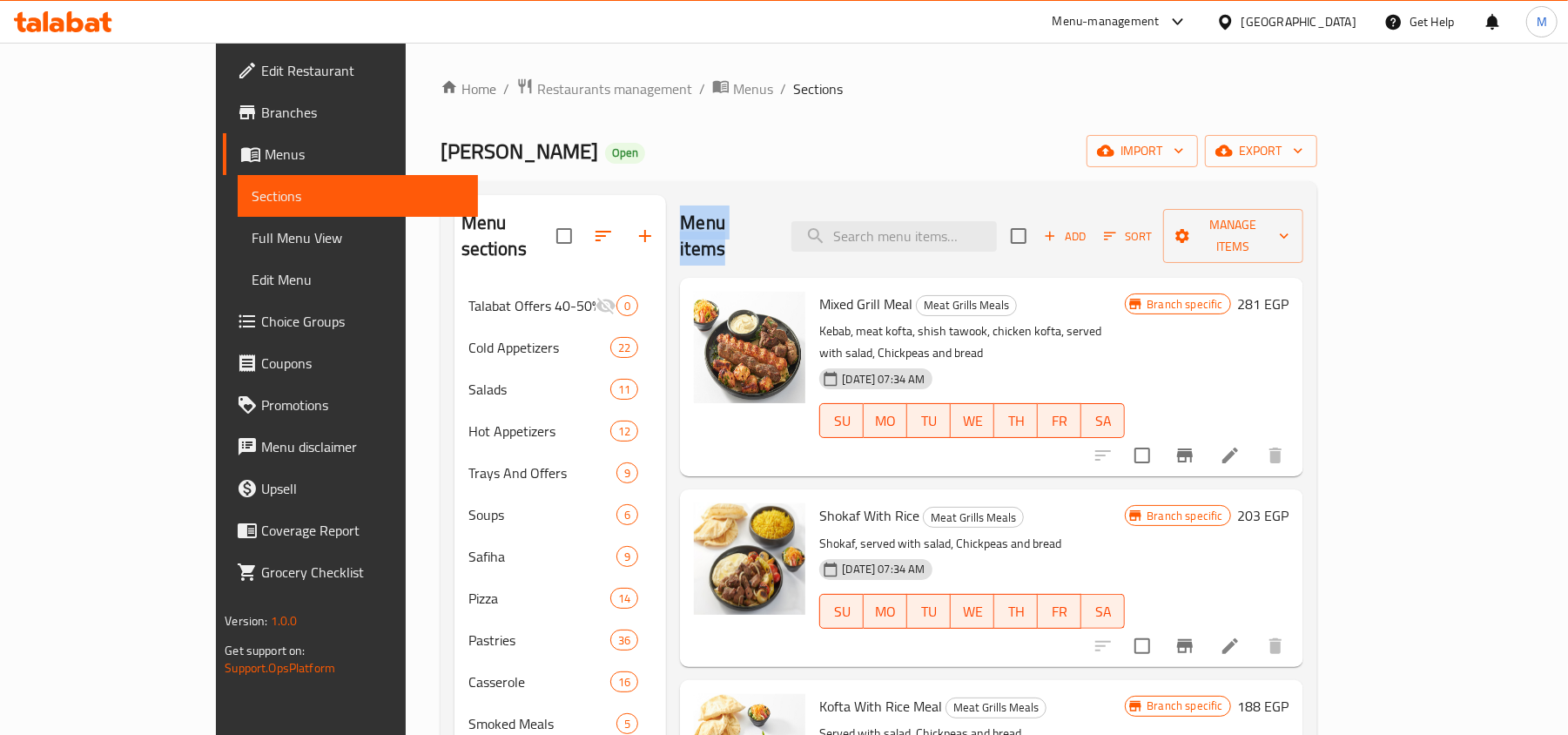
drag, startPoint x: 645, startPoint y: 220, endPoint x: 712, endPoint y: 221, distance: 67.0
click at [712, 221] on h2 "Menu items" at bounding box center [725, 236] width 91 height 52
click at [726, 220] on div "Menu items Add Sort Manage items" at bounding box center [990, 236] width 623 height 83
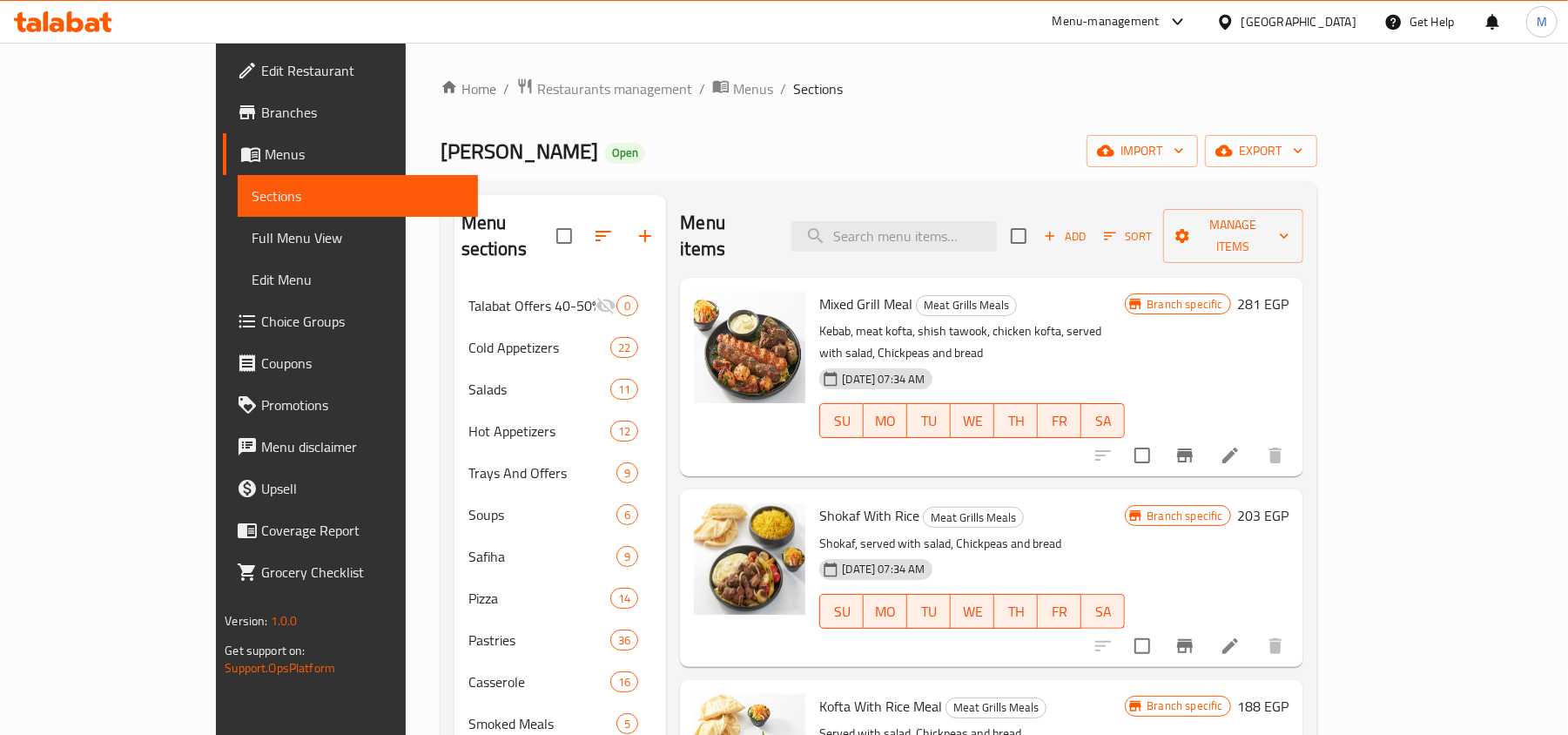
click at [877, 293] on div "Mixed Grill Meal Meat Grills Meals Kebab, meat kofta, shish tawook, chicken kof…" at bounding box center [972, 377] width 320 height 185
click at [916, 295] on span "Meat Grills Meals" at bounding box center [965, 305] width 99 height 20
drag, startPoint x: 878, startPoint y: 280, endPoint x: 948, endPoint y: 279, distance: 70.0
click at [948, 295] on span "Meat Grills Meals" at bounding box center [965, 305] width 99 height 20
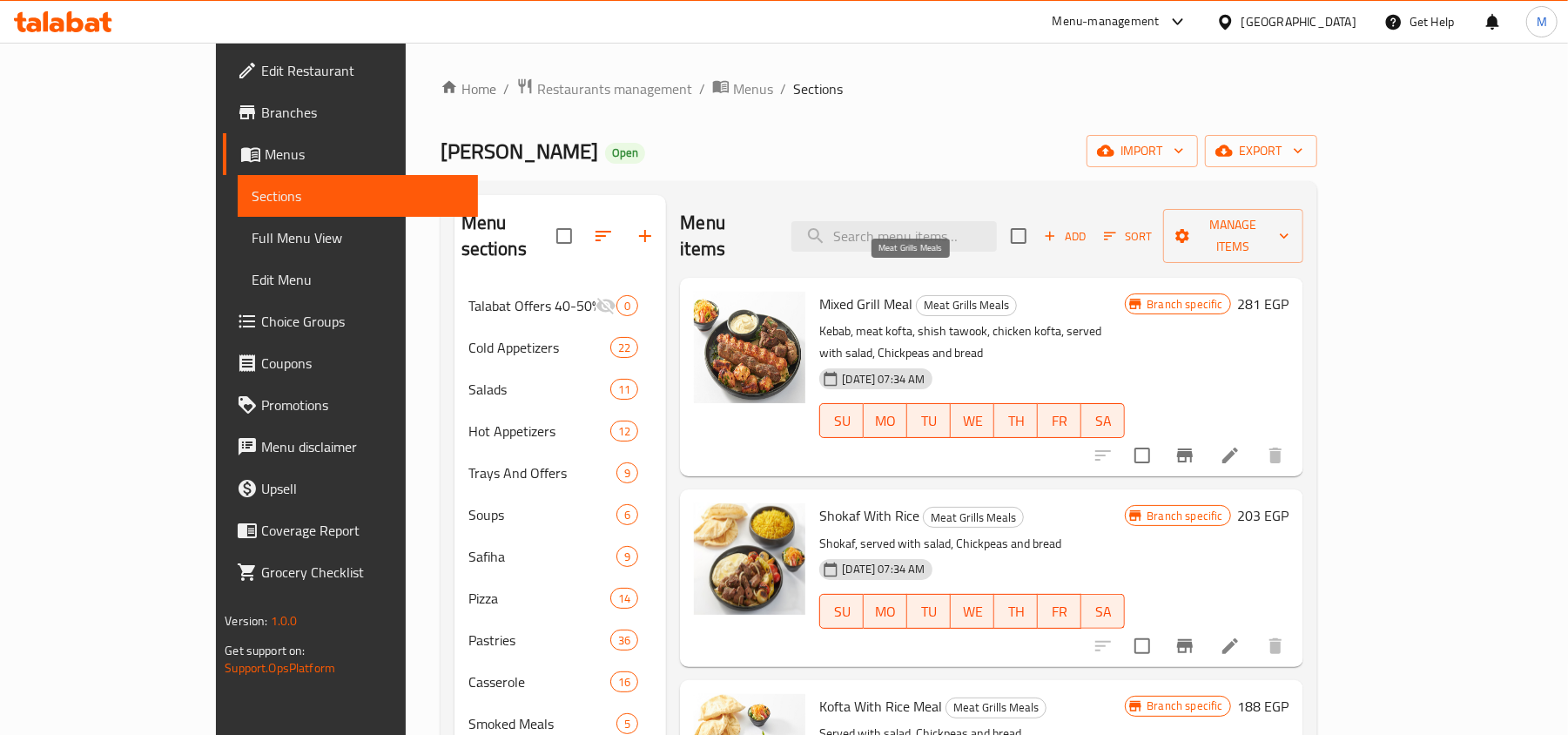
click at [916, 295] on span "Meat Grills Meals" at bounding box center [965, 305] width 99 height 20
click at [943, 295] on span "Meat Grills Meals" at bounding box center [965, 305] width 99 height 20
click at [819, 291] on span "Mixed Grill Meal" at bounding box center [865, 304] width 93 height 26
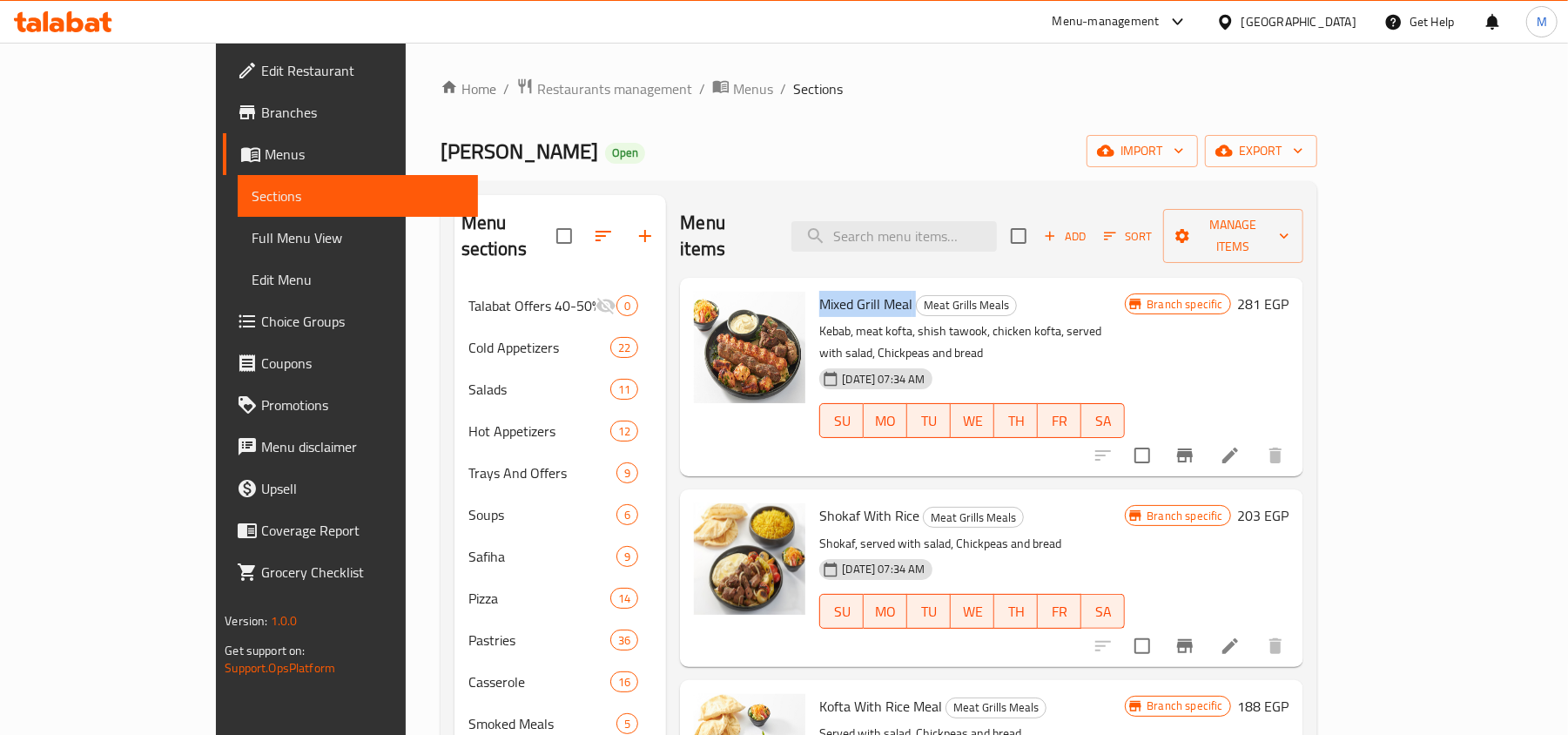
click at [819, 291] on span "Mixed Grill Meal" at bounding box center [865, 304] width 93 height 26
drag, startPoint x: 780, startPoint y: 276, endPoint x: 840, endPoint y: 277, distance: 60.0
click at [840, 291] on span "Mixed Grill Meal" at bounding box center [865, 304] width 93 height 26
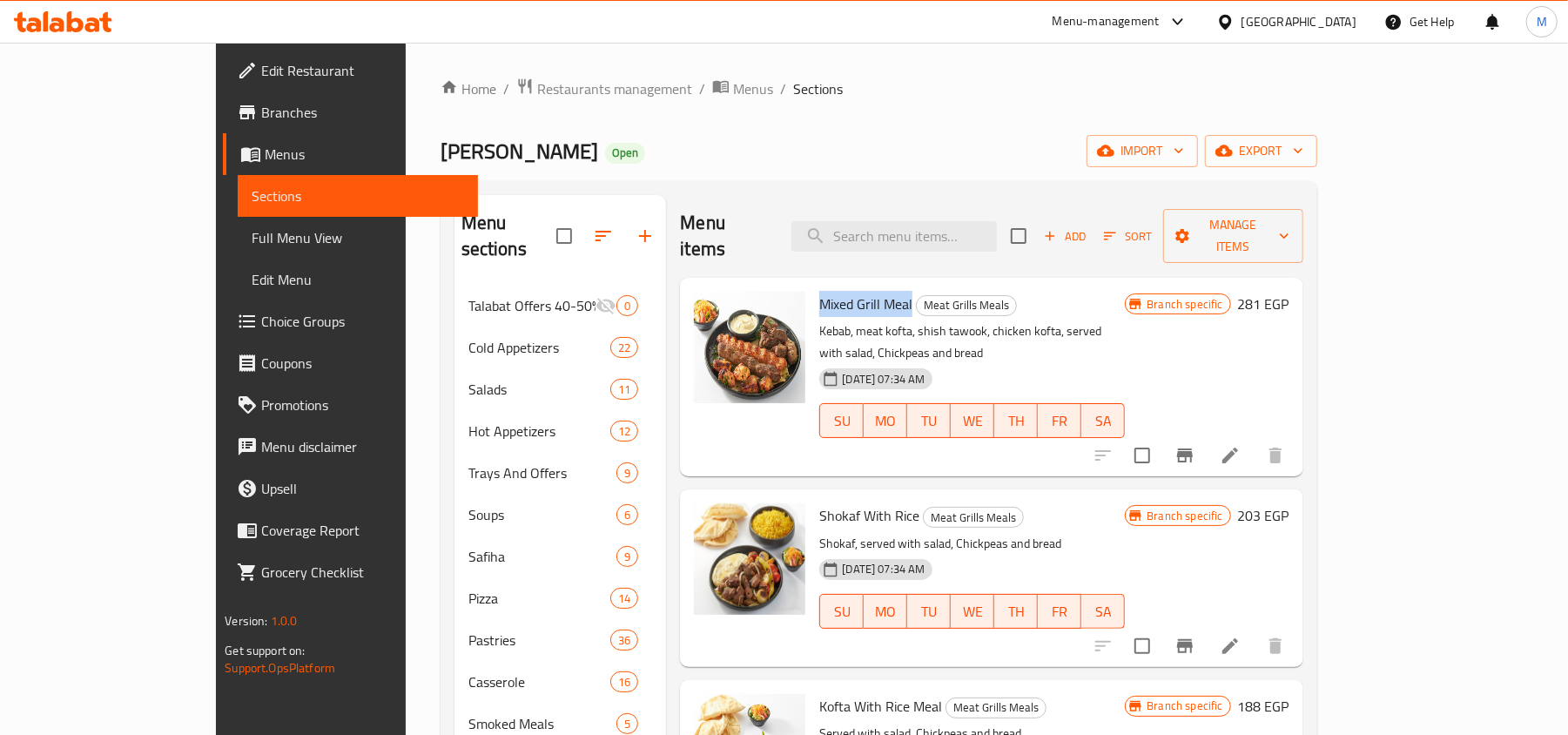
click at [840, 291] on span "Mixed Grill Meal" at bounding box center [865, 304] width 93 height 26
click at [680, 233] on h2 "Menu items" at bounding box center [725, 236] width 91 height 52
drag, startPoint x: 657, startPoint y: 233, endPoint x: 698, endPoint y: 233, distance: 41.0
click at [698, 233] on h2 "Menu items" at bounding box center [725, 236] width 91 height 52
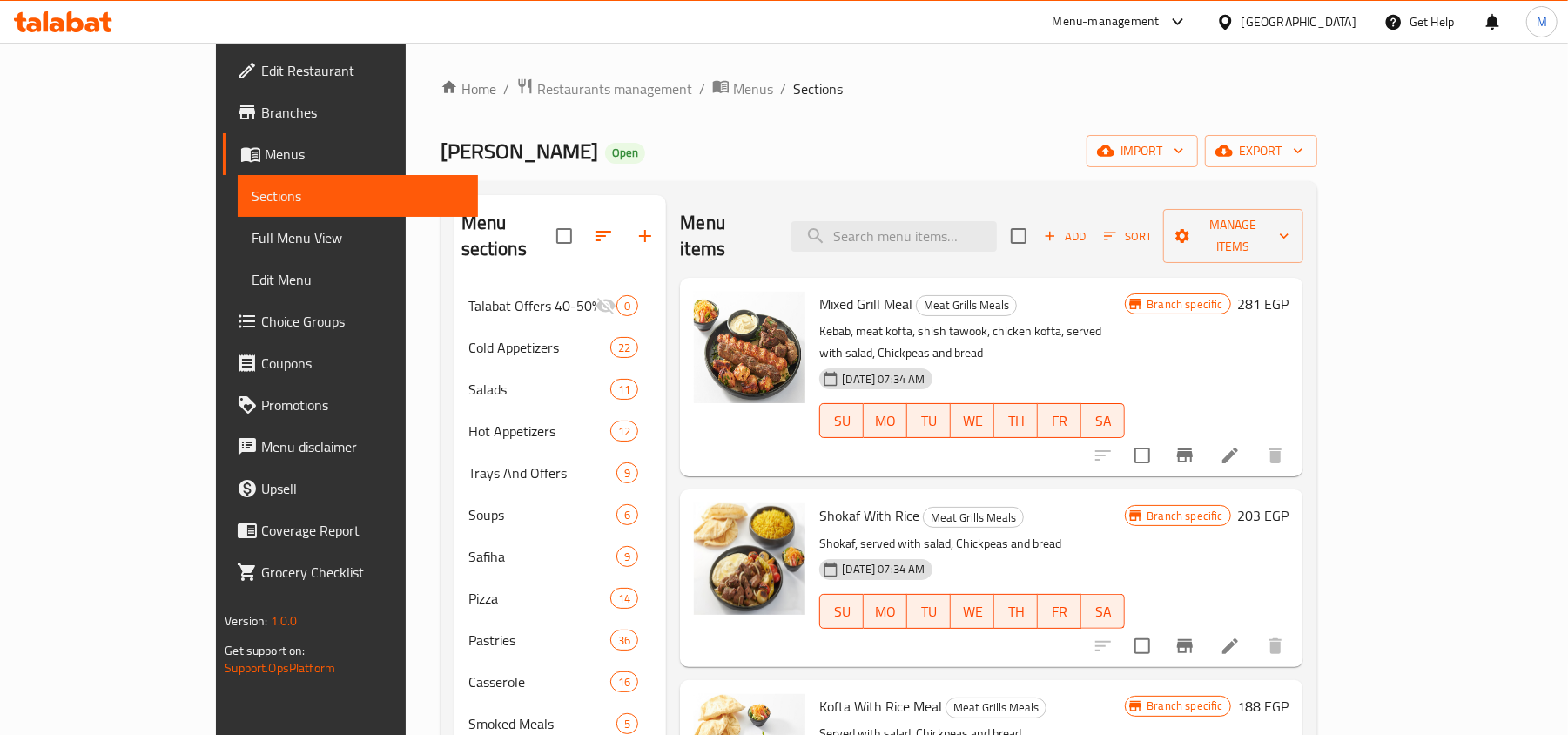
click at [746, 227] on div "Menu items Add Sort Manage items" at bounding box center [990, 236] width 623 height 83
click at [680, 218] on h2 "Menu items" at bounding box center [725, 236] width 91 height 52
drag, startPoint x: 652, startPoint y: 218, endPoint x: 704, endPoint y: 217, distance: 52.0
click at [704, 217] on h2 "Menu items" at bounding box center [725, 236] width 91 height 52
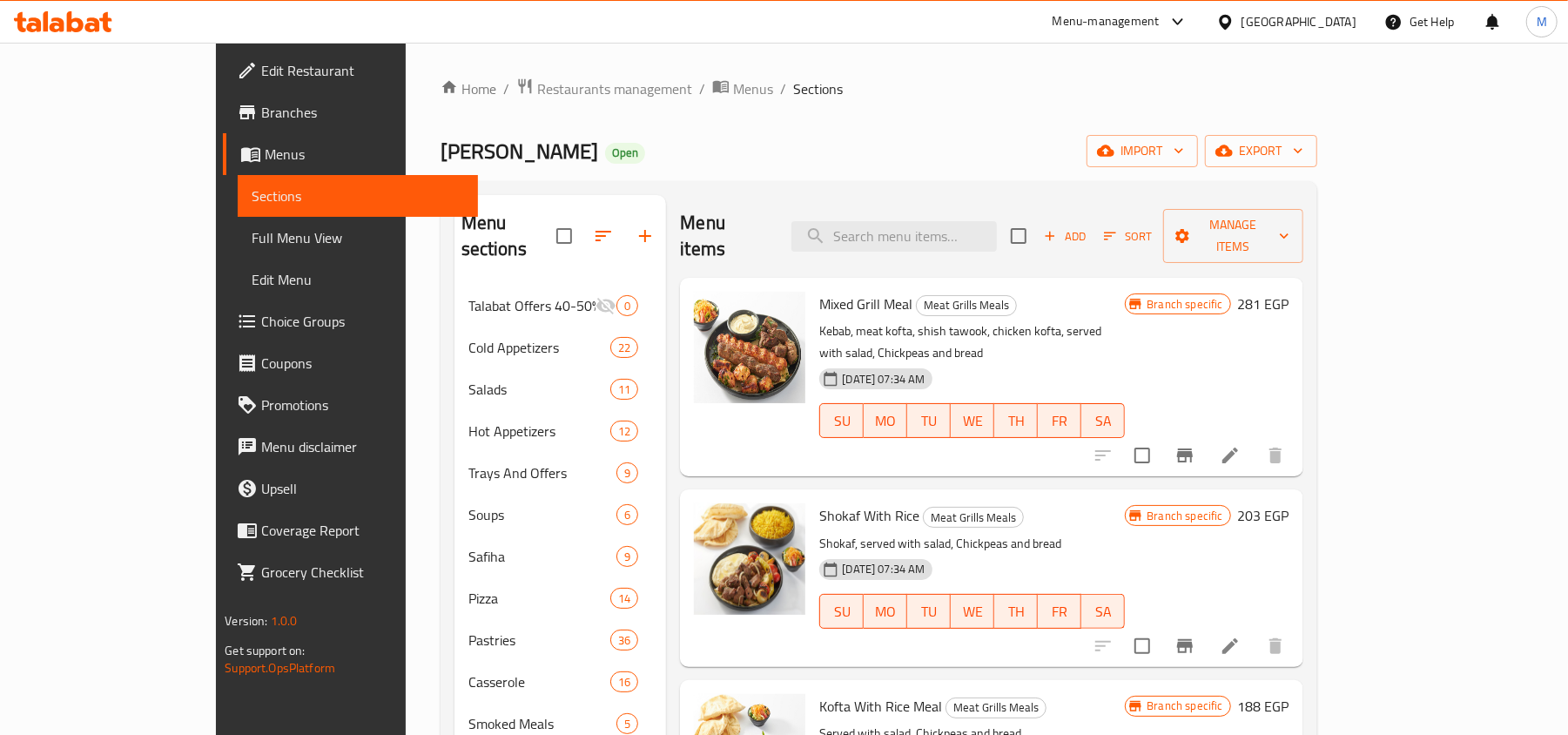
click at [753, 200] on div "Menu items Add Sort Manage items" at bounding box center [990, 236] width 623 height 83
click at [1317, 136] on button "export" at bounding box center [1261, 151] width 112 height 32
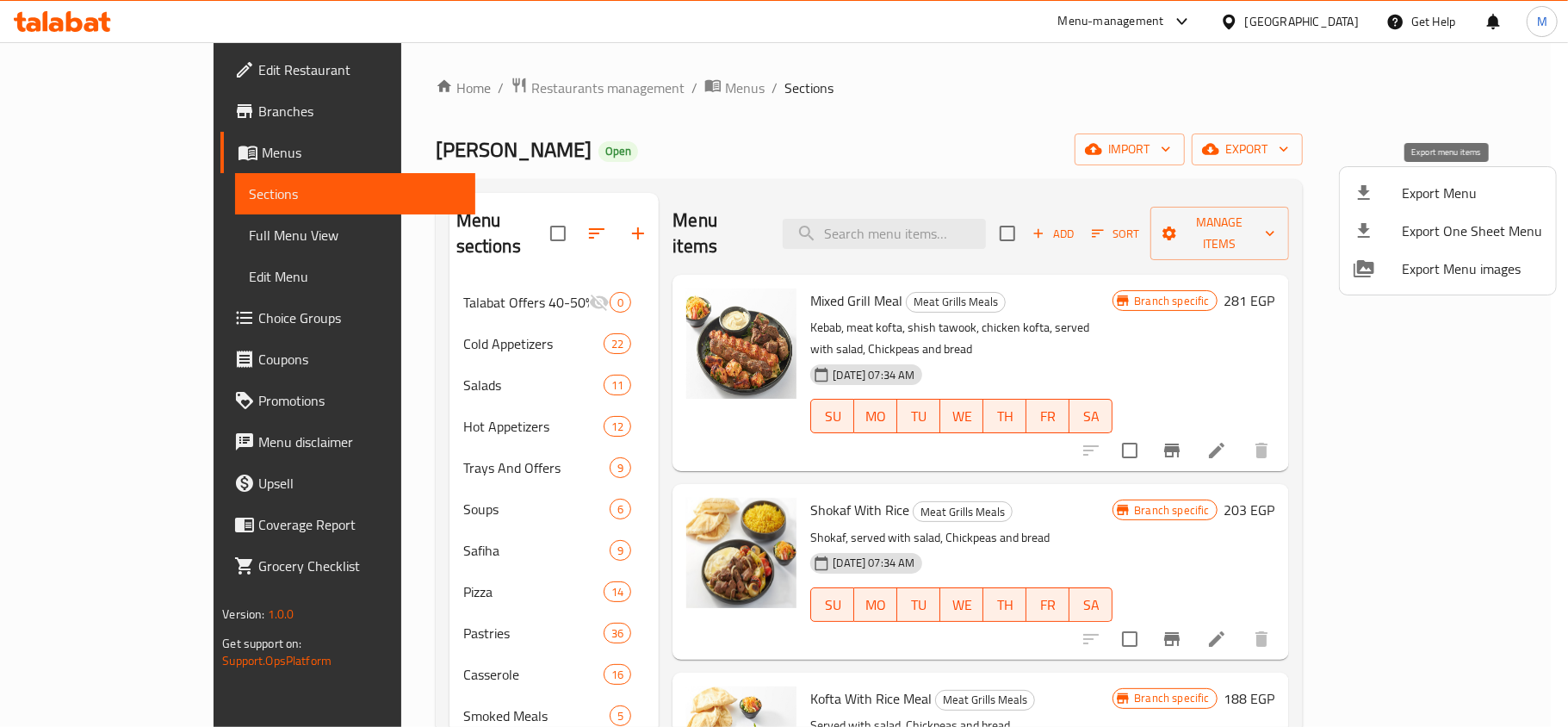
click at [1465, 187] on span "Export Menu" at bounding box center [1472, 193] width 140 height 21
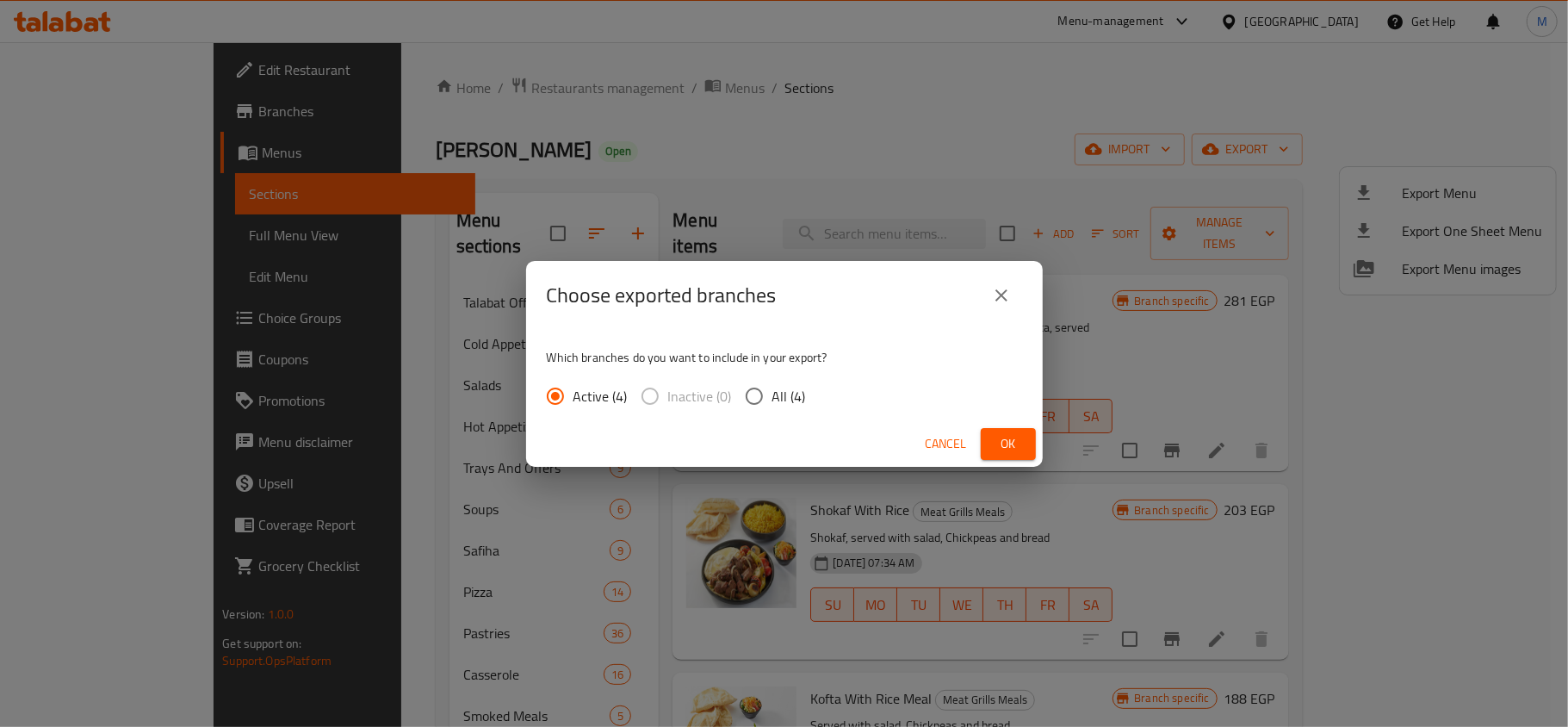
click at [754, 395] on input "All (4)" at bounding box center [754, 396] width 37 height 37
radio input "true"
click at [996, 433] on span "Ok" at bounding box center [1008, 444] width 28 height 22
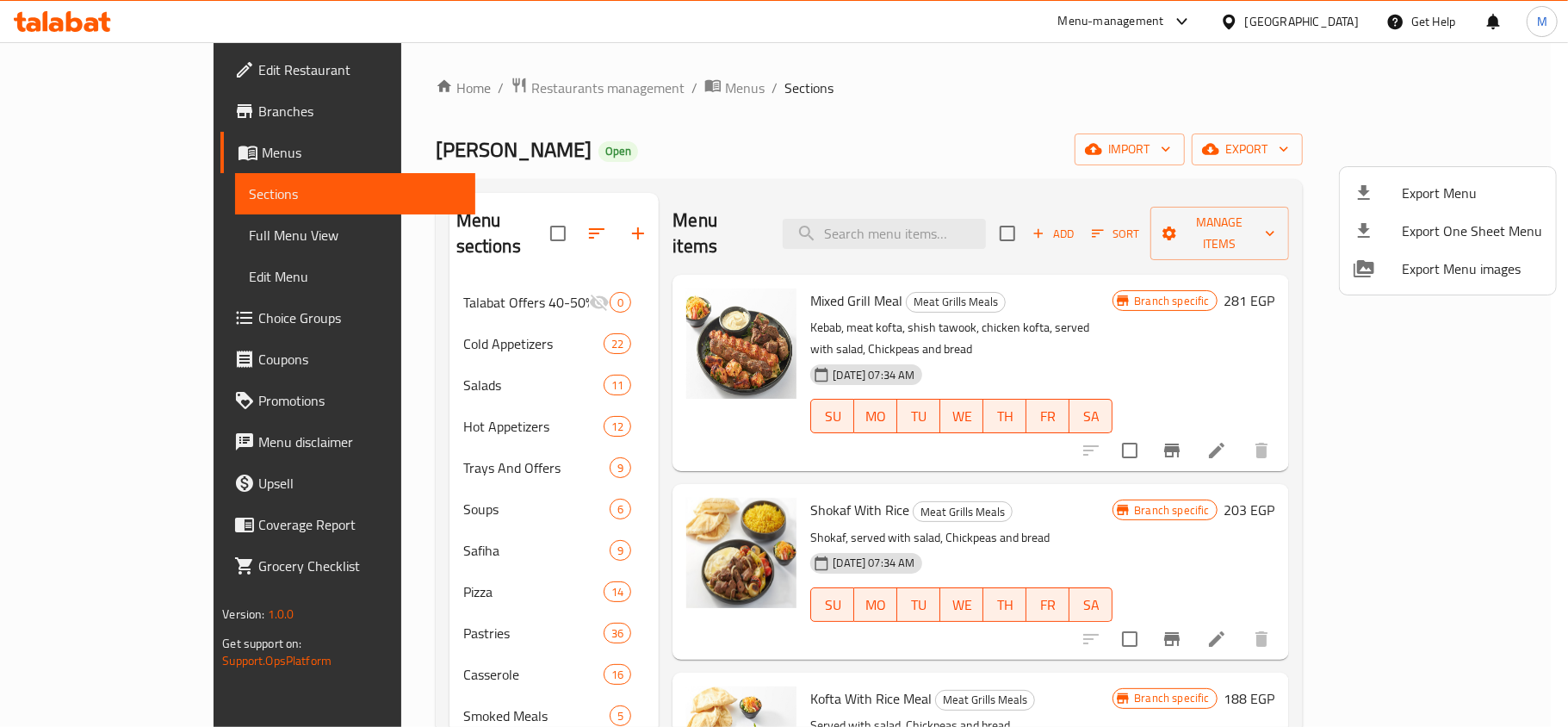
click at [858, 145] on div at bounding box center [784, 363] width 1568 height 727
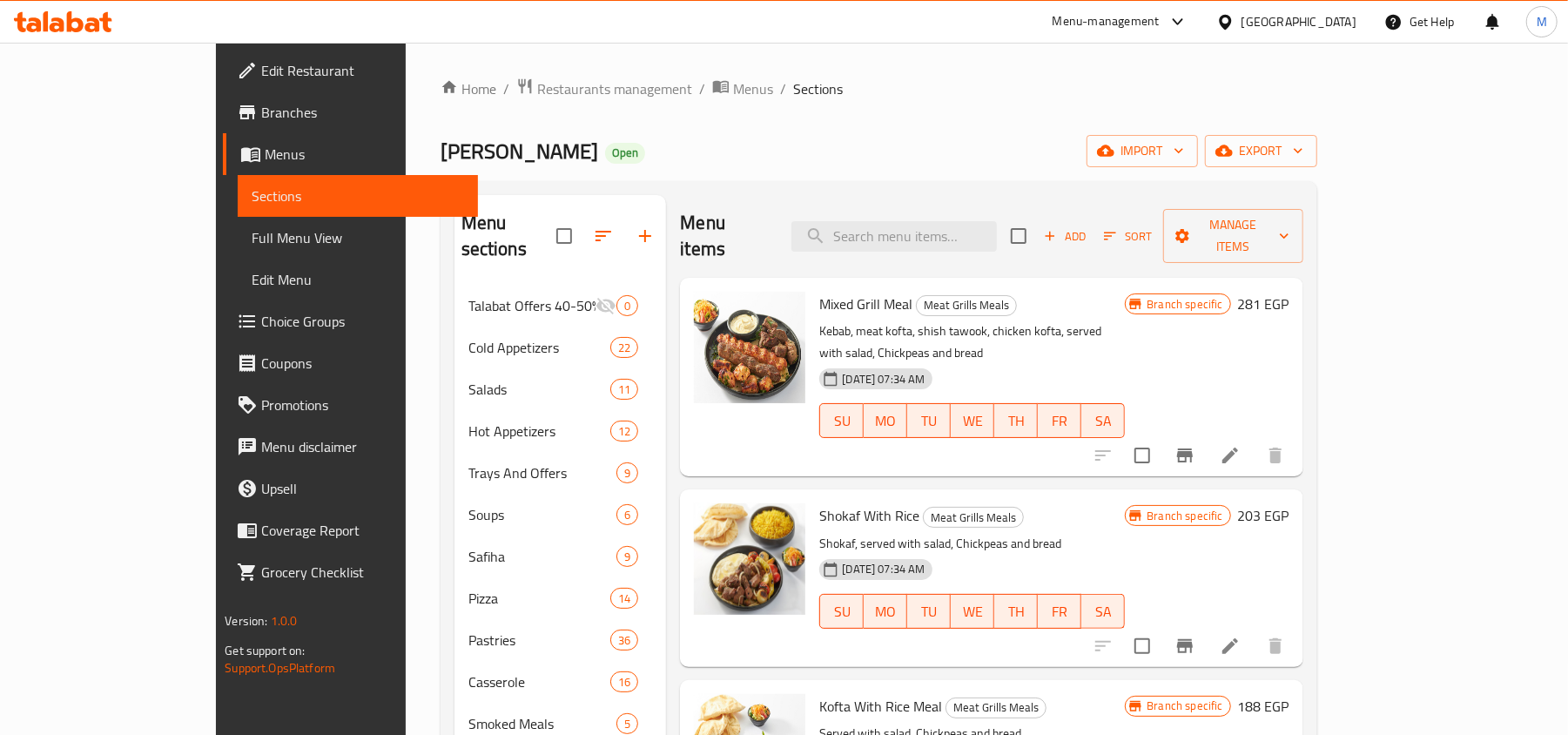
click at [680, 221] on h2 "Menu items" at bounding box center [725, 236] width 91 height 52
drag, startPoint x: 657, startPoint y: 221, endPoint x: 688, endPoint y: 219, distance: 31.1
click at [688, 219] on h2 "Menu items" at bounding box center [725, 236] width 91 height 52
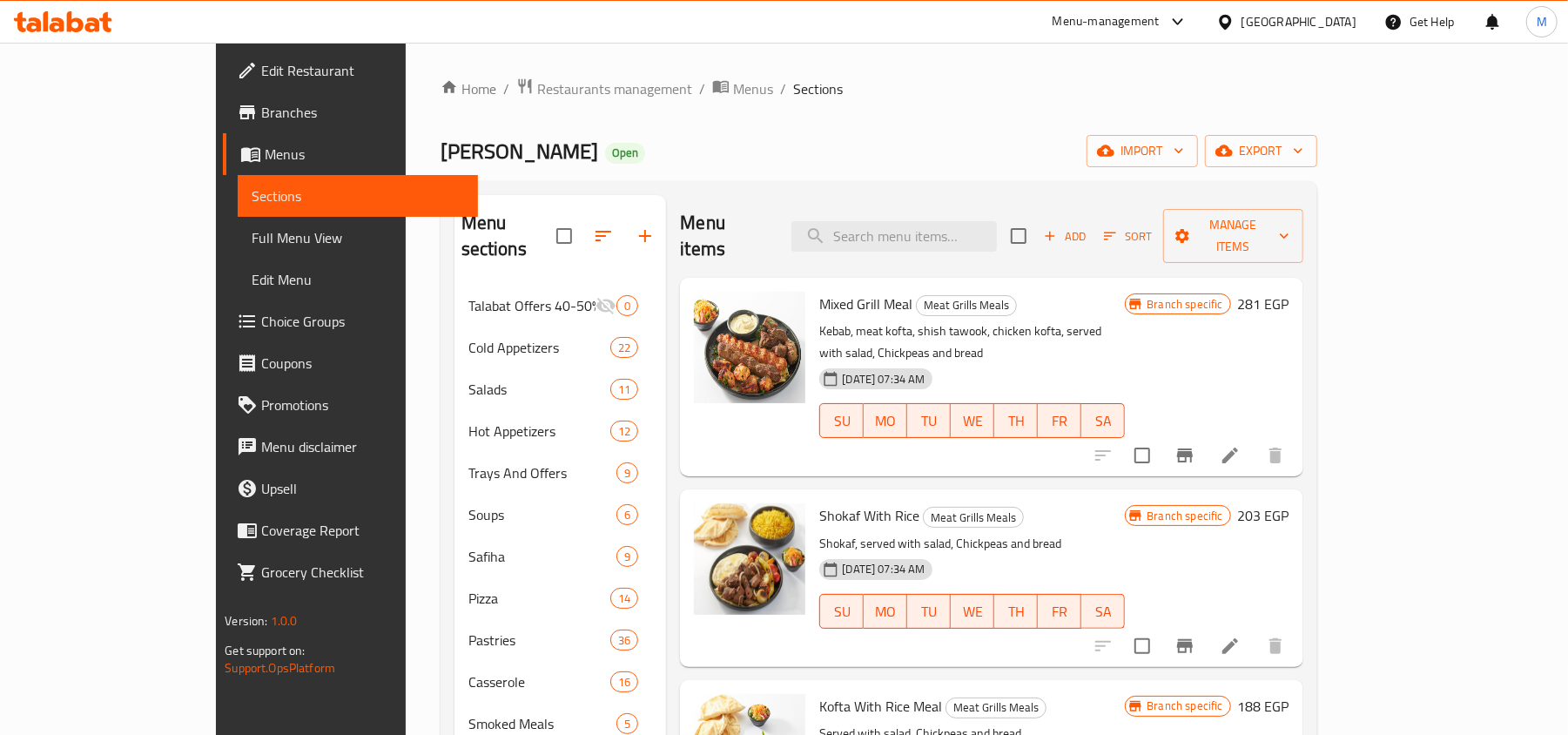
click at [793, 85] on span "Sections" at bounding box center [818, 88] width 50 height 21
click at [774, 78] on ol "Home / Restaurants management / Menus / Sections" at bounding box center [878, 89] width 876 height 23
click at [680, 220] on h2 "Menu items" at bounding box center [725, 236] width 91 height 52
drag, startPoint x: 643, startPoint y: 220, endPoint x: 719, endPoint y: 223, distance: 76.1
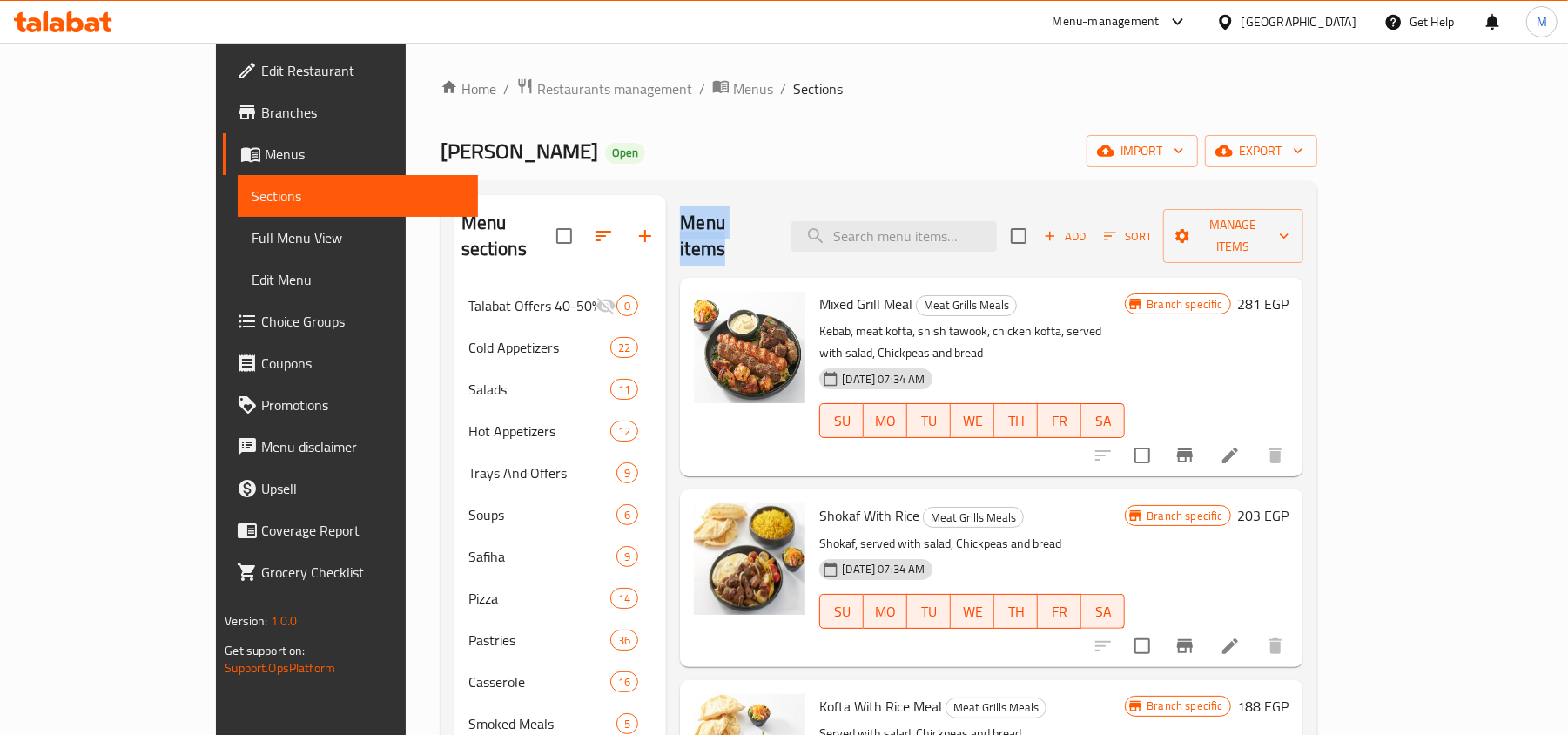
click at [719, 223] on div "Menu items Add Sort Manage items" at bounding box center [990, 236] width 623 height 83
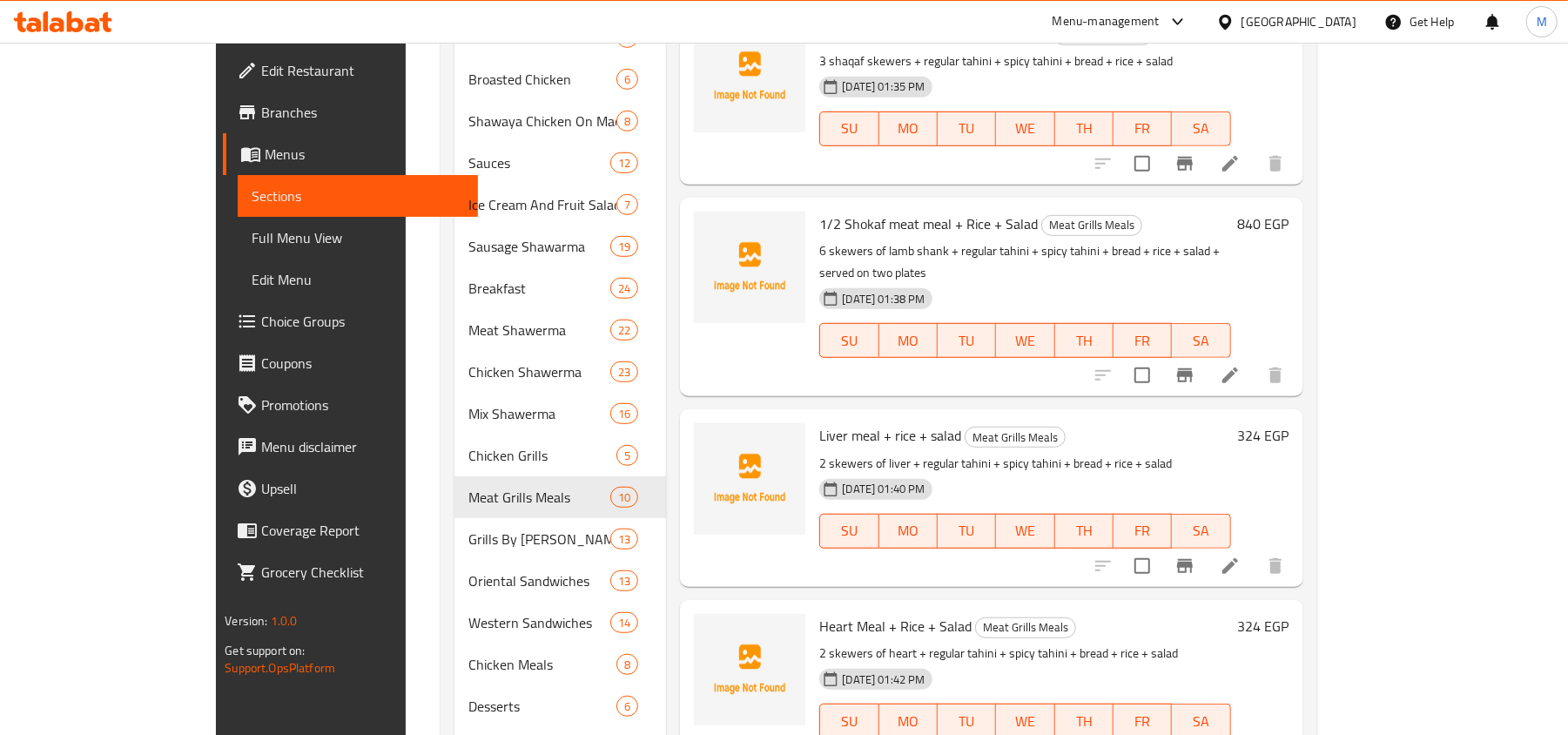
scroll to position [918, 0]
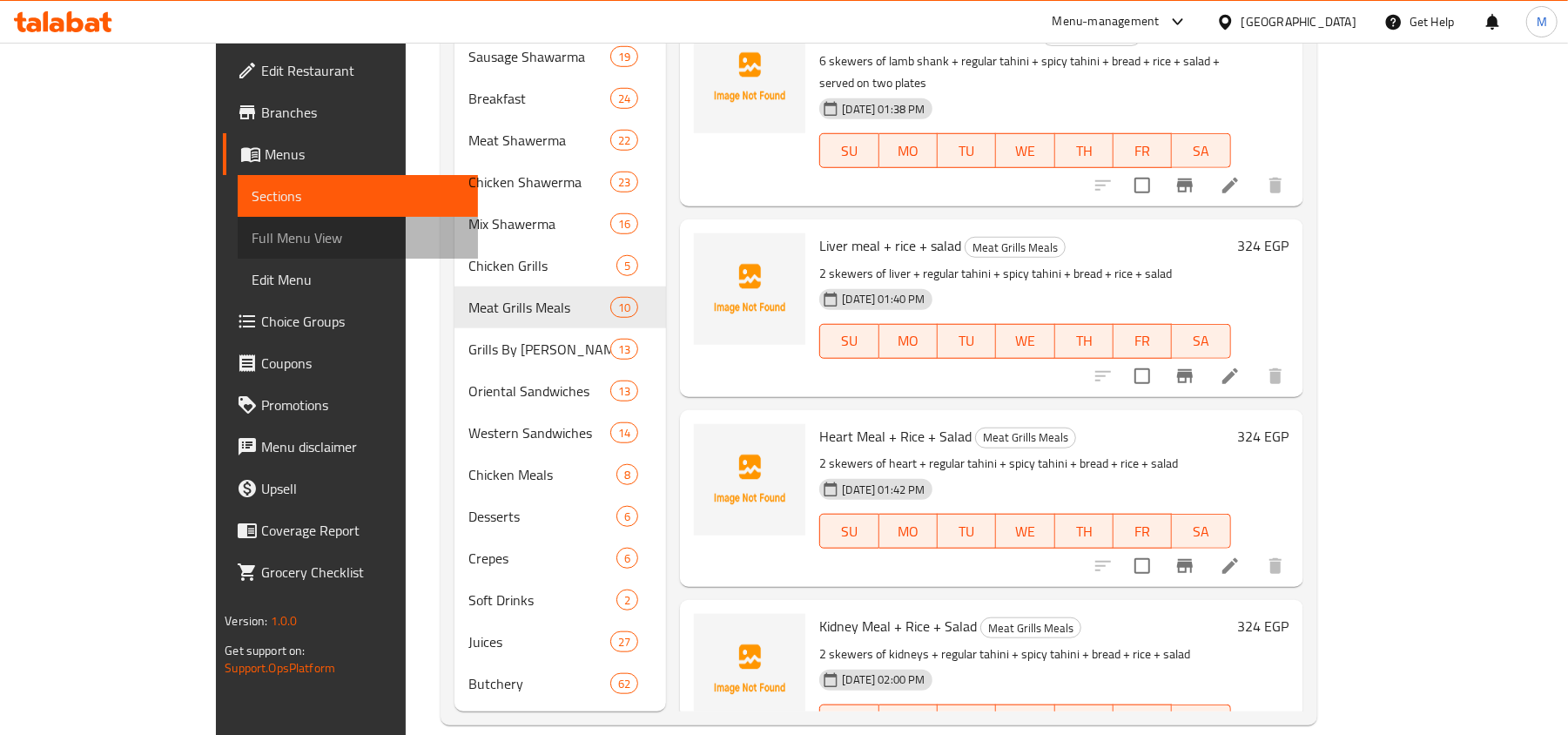
click at [252, 232] on span "Full Menu View" at bounding box center [358, 237] width 213 height 21
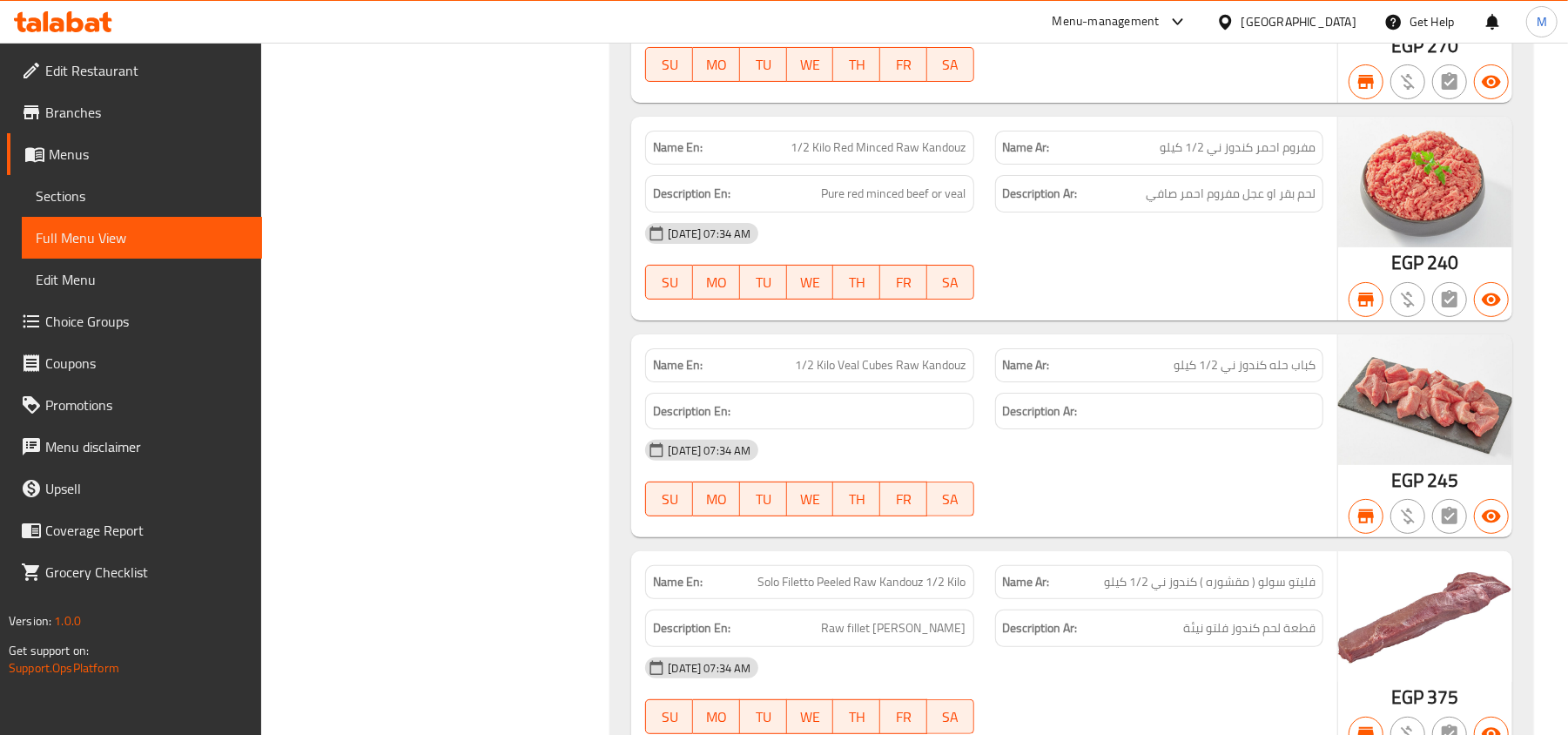
scroll to position [122314, 0]
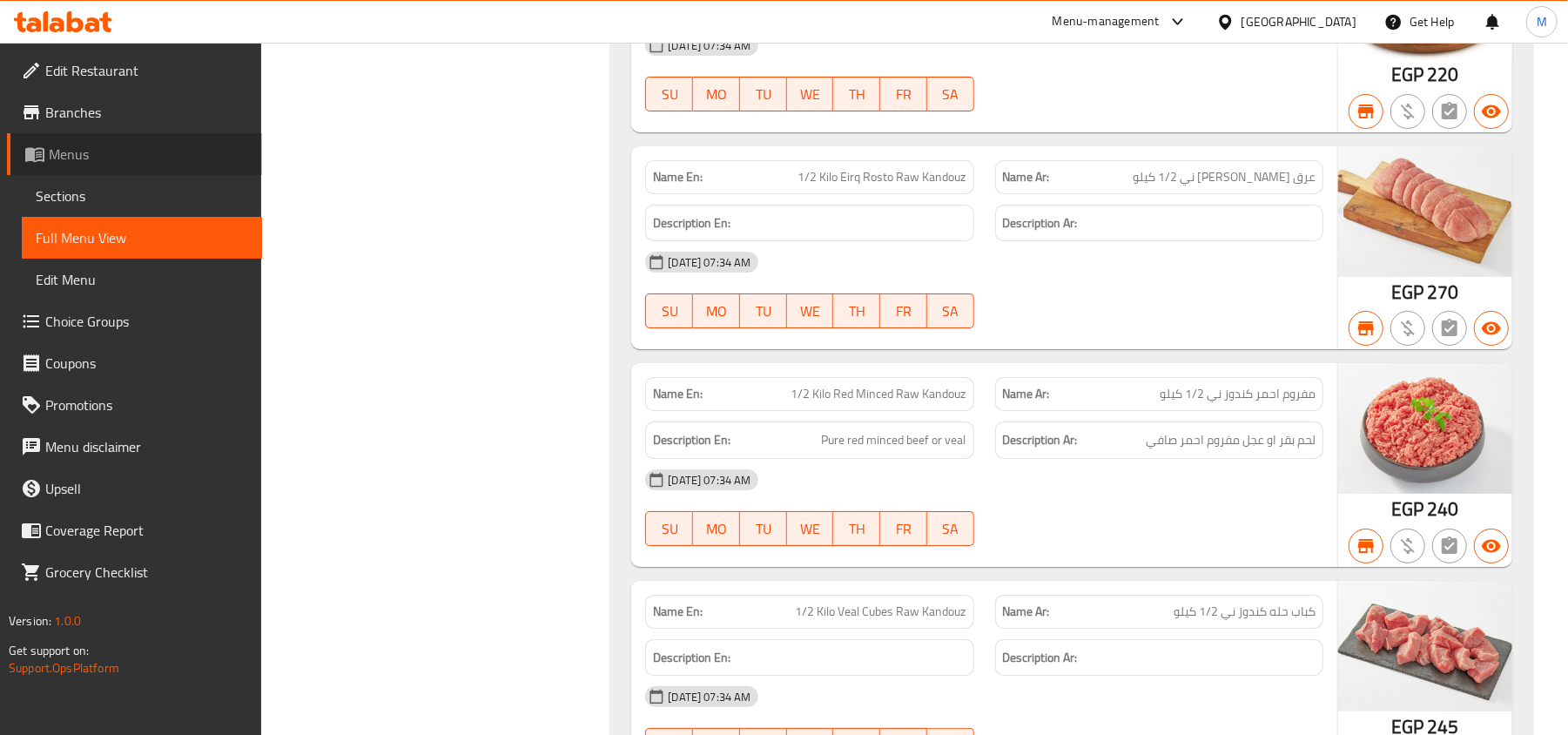
click at [61, 153] on span "Menus" at bounding box center [148, 154] width 199 height 21
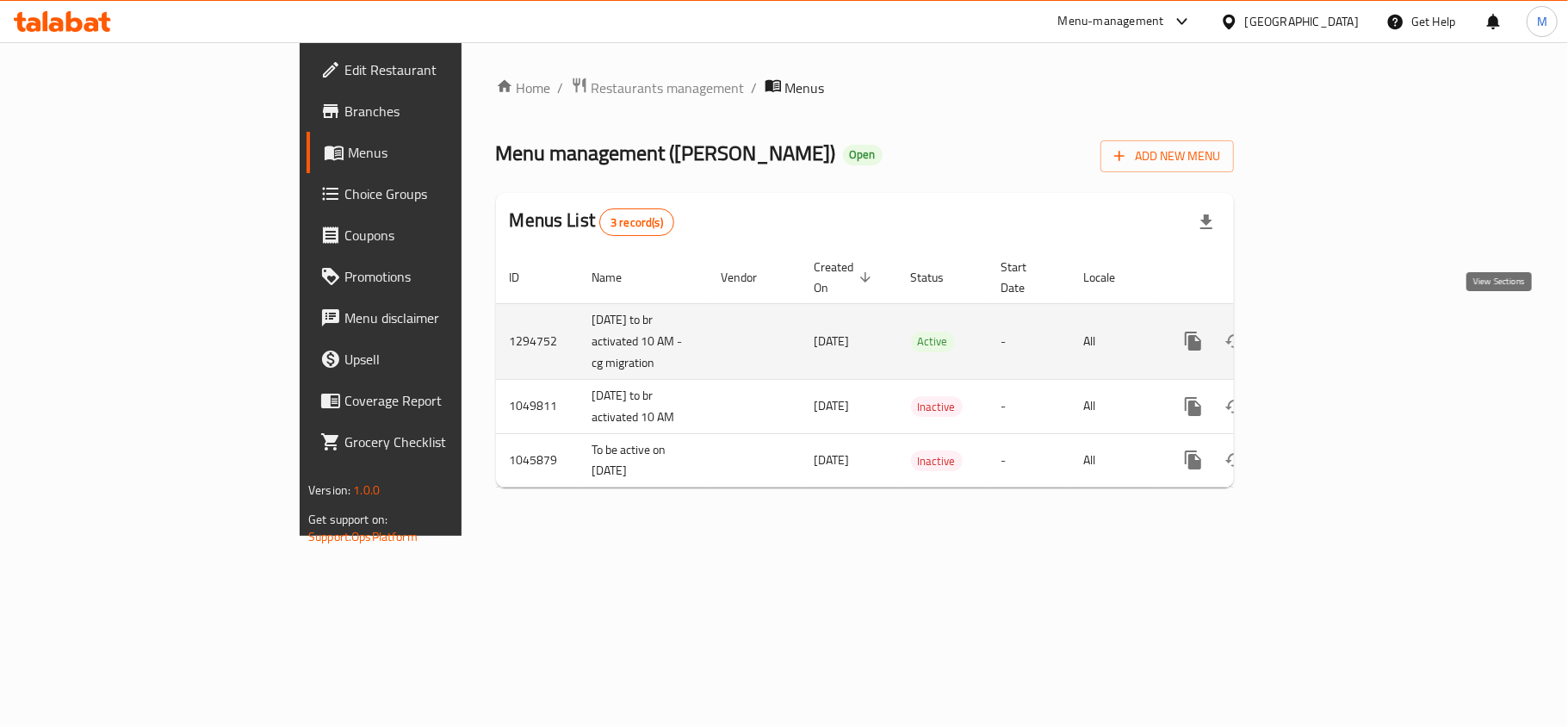
click at [1328, 331] on icon "enhanced table" at bounding box center [1317, 340] width 21 height 21
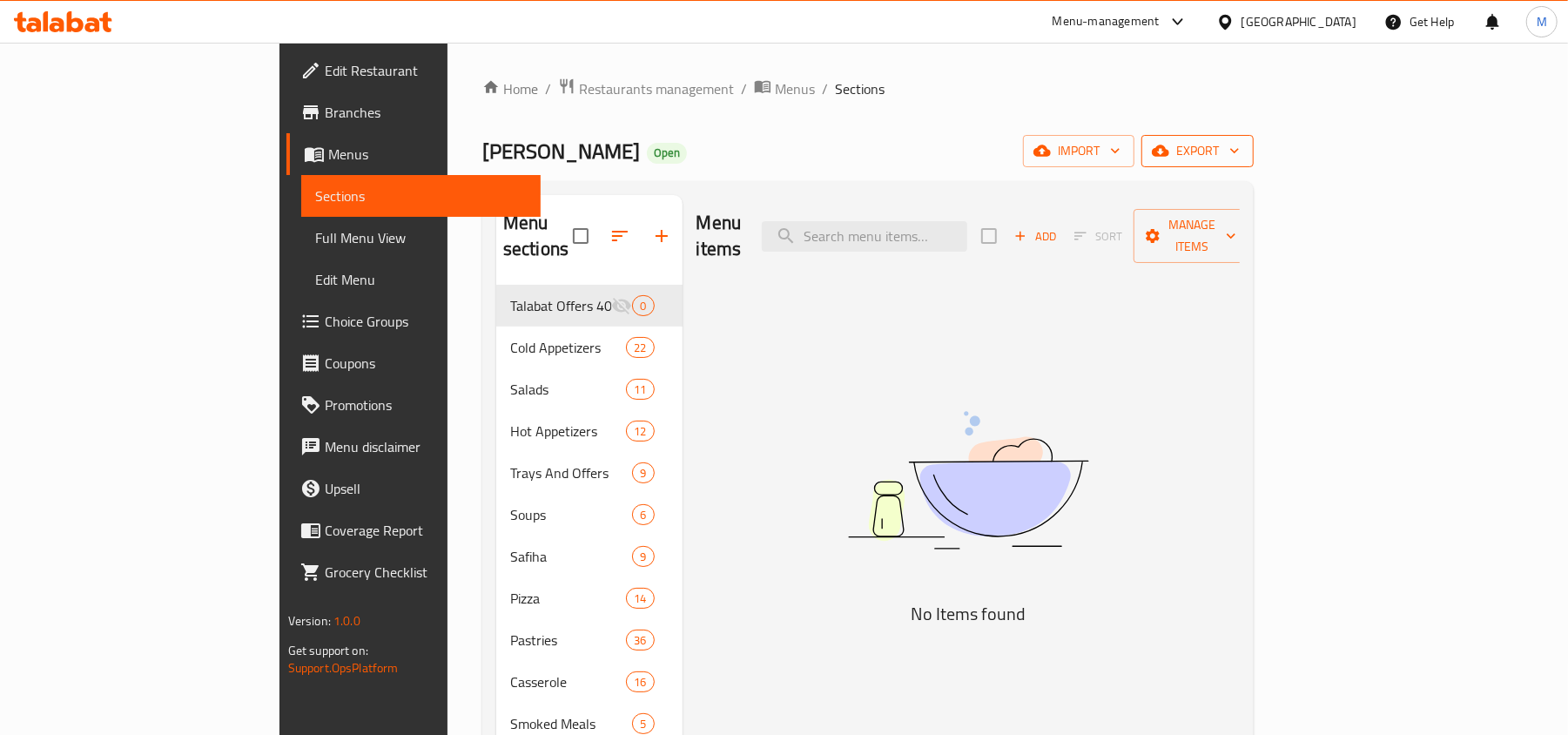
click at [1239, 148] on span "export" at bounding box center [1197, 151] width 84 height 22
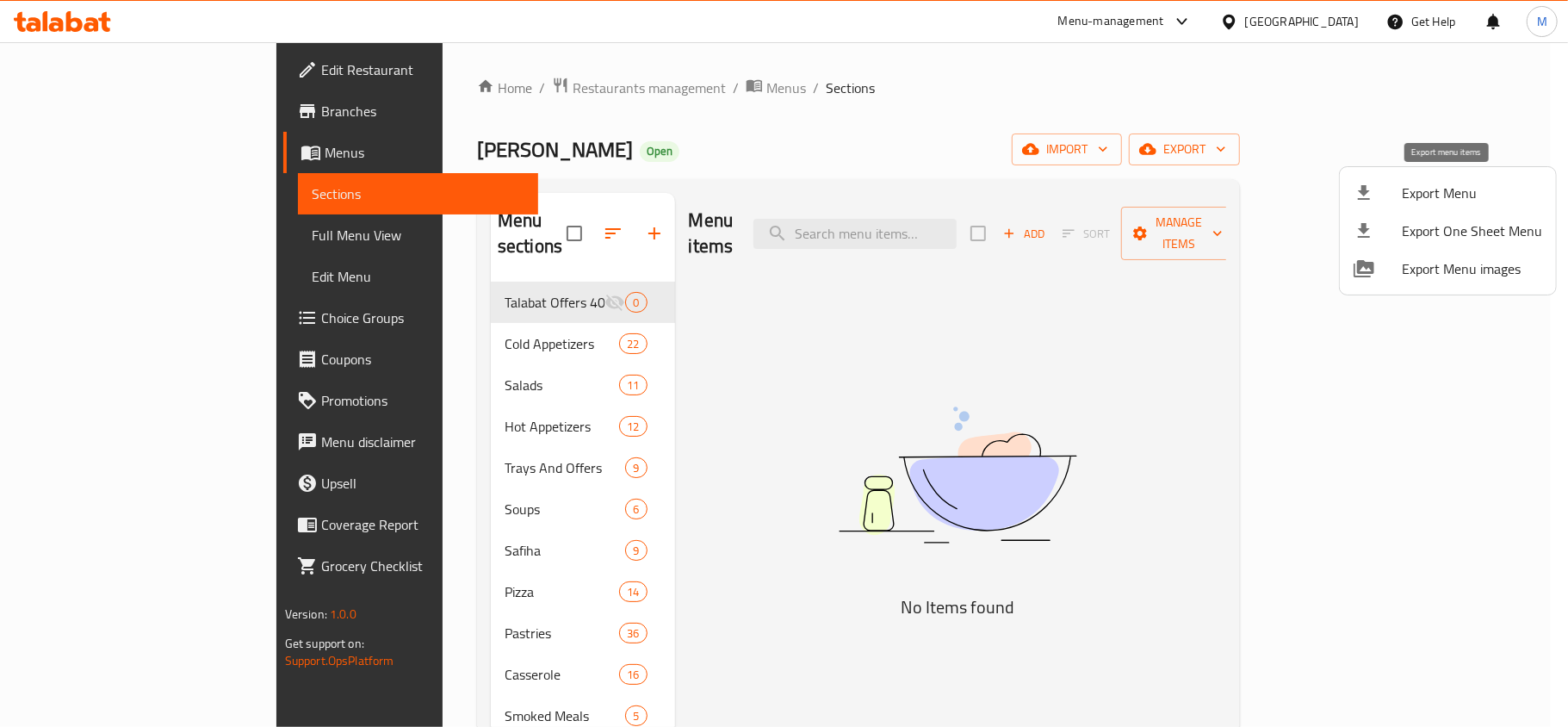
click at [1468, 190] on span "Export Menu" at bounding box center [1472, 193] width 140 height 21
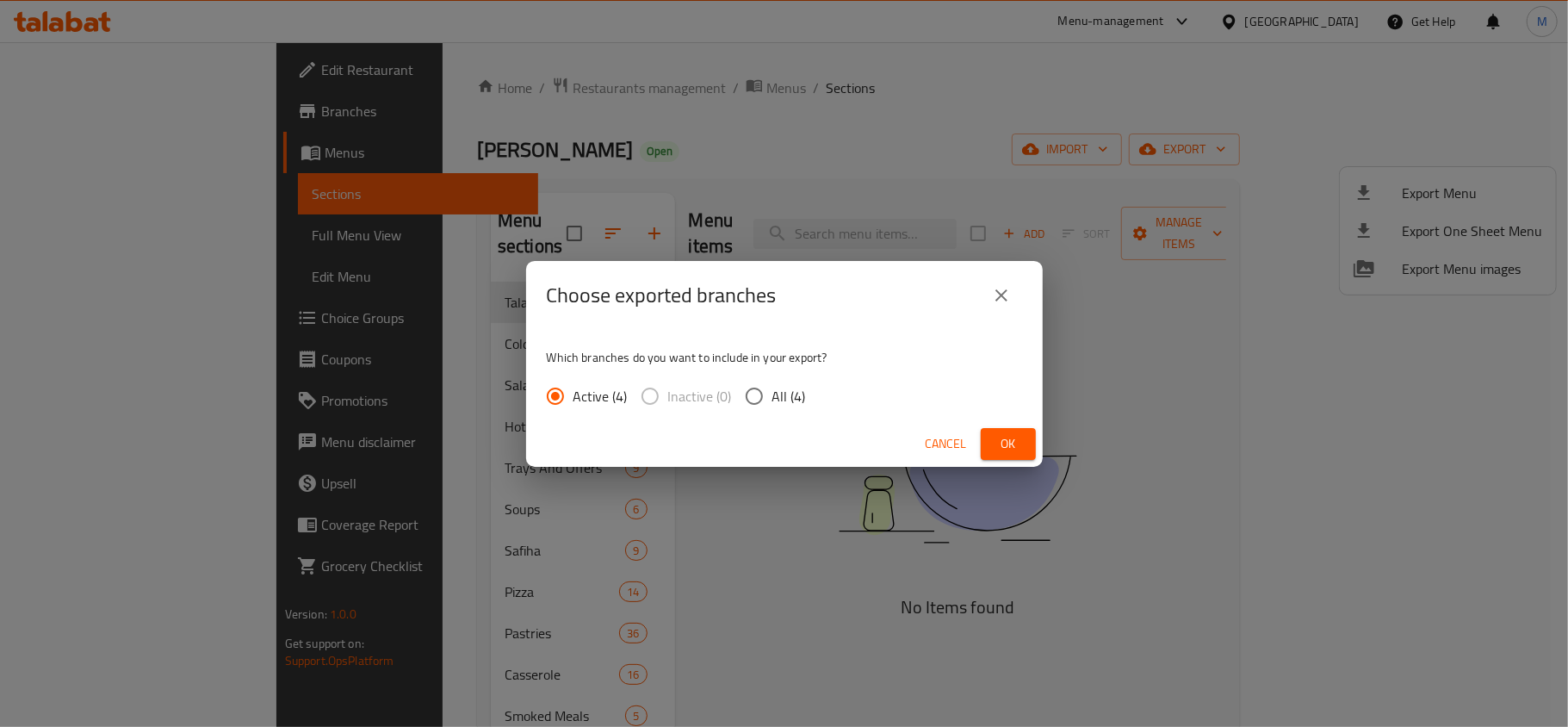
click at [751, 394] on input "All (4)" at bounding box center [754, 396] width 37 height 37
radio input "true"
click at [1019, 445] on span "Ok" at bounding box center [1008, 444] width 28 height 22
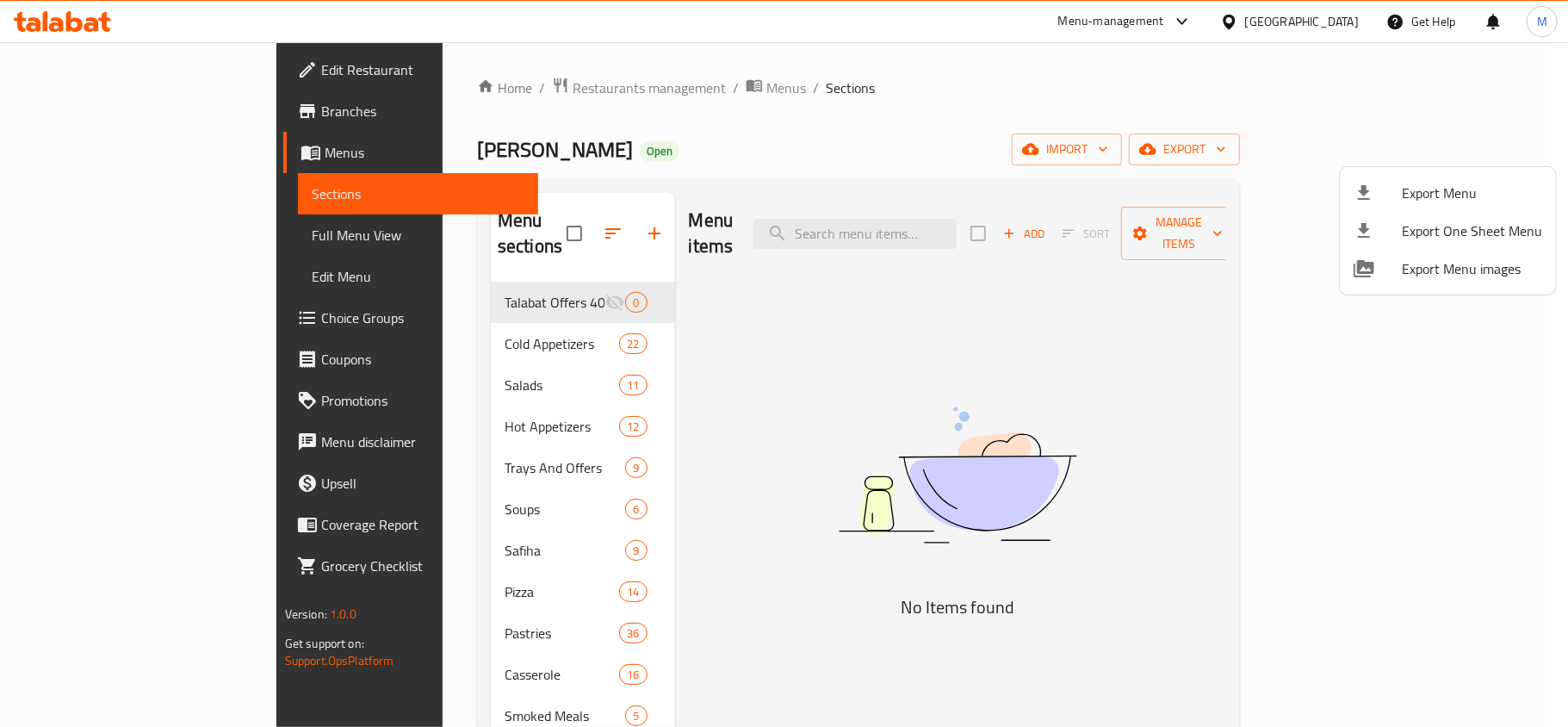
click at [1161, 70] on div at bounding box center [784, 363] width 1568 height 727
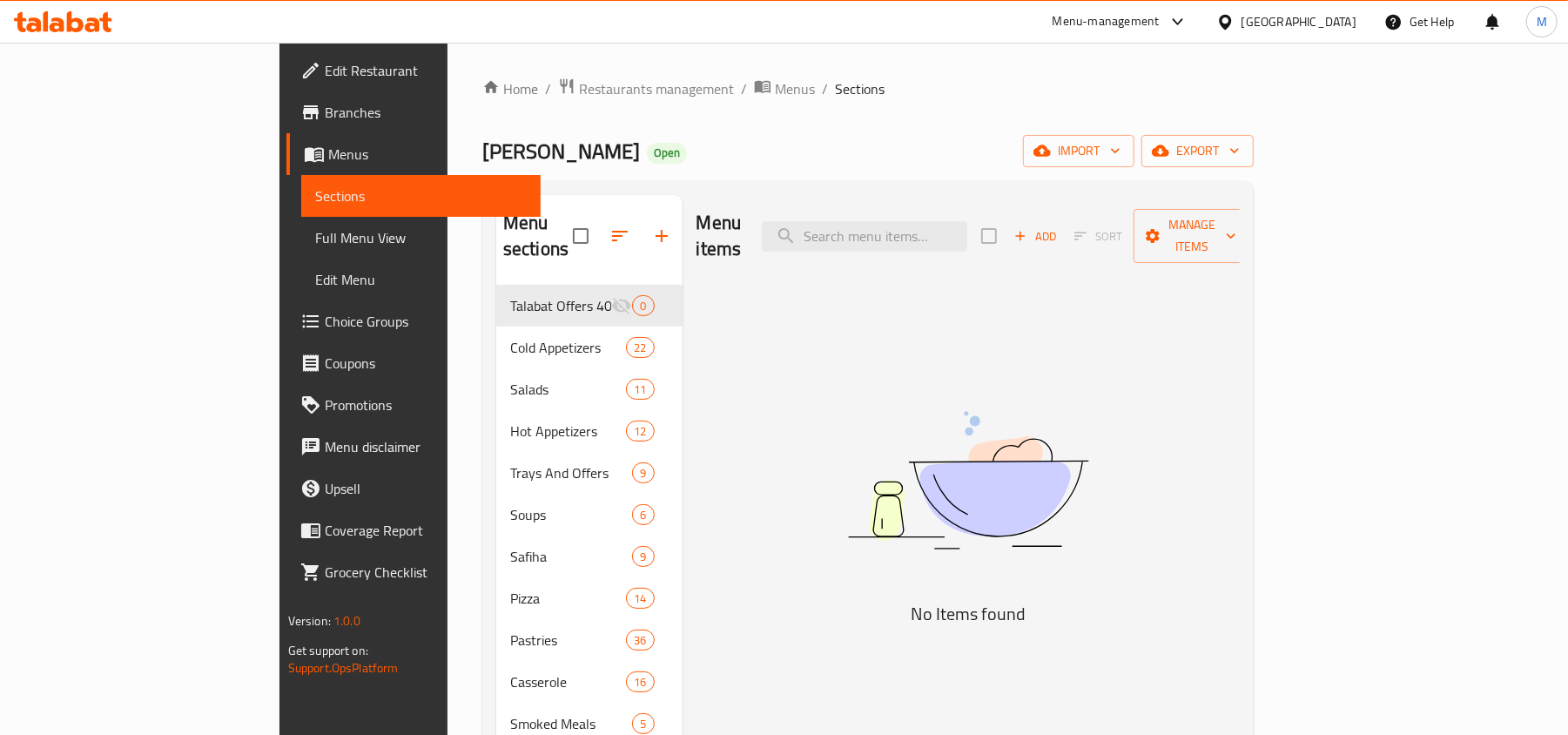
click at [287, 126] on link "Branches" at bounding box center [414, 112] width 255 height 42
